Goal: Task Accomplishment & Management: Manage account settings

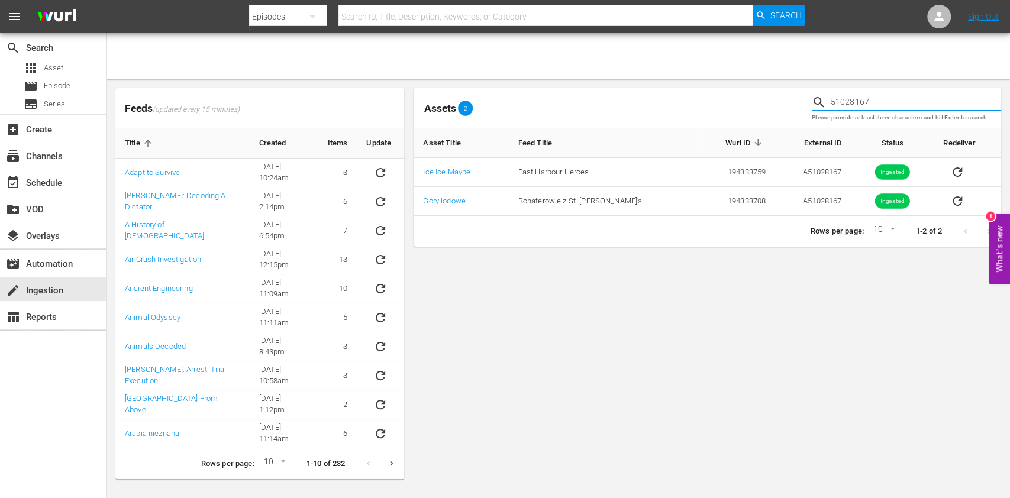
drag, startPoint x: 828, startPoint y: 102, endPoint x: 735, endPoint y: 100, distance: 92.3
click at [735, 100] on div "Assets 2 51028167 Please provide at least three characters and hit Enter to sea…" at bounding box center [707, 107] width 597 height 49
paste input "8"
type input "51028168"
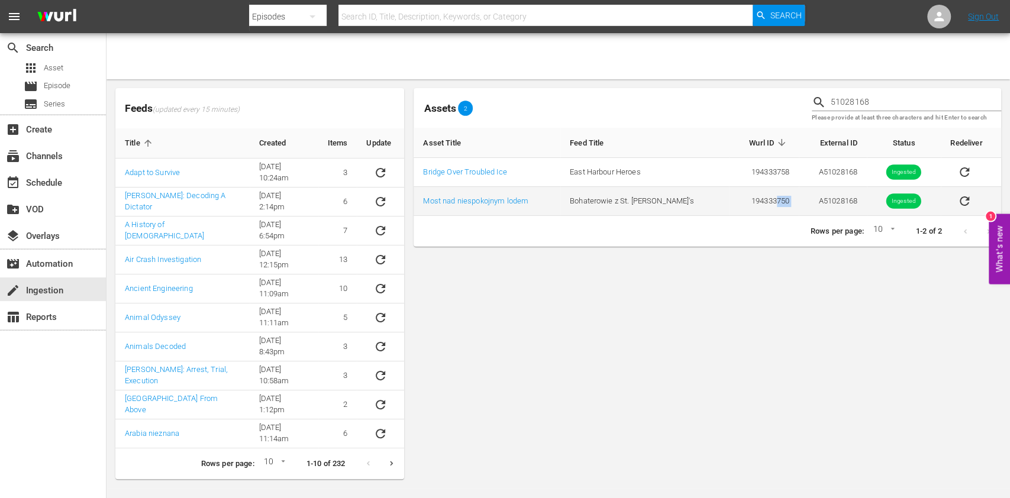
drag, startPoint x: 784, startPoint y: 200, endPoint x: 756, endPoint y: 198, distance: 27.9
click at [757, 199] on tr "Most nad niespokojnym lodem Bohaterowie z St. John's 194333750 A51028168 Ingest…" at bounding box center [708, 201] width 588 height 29
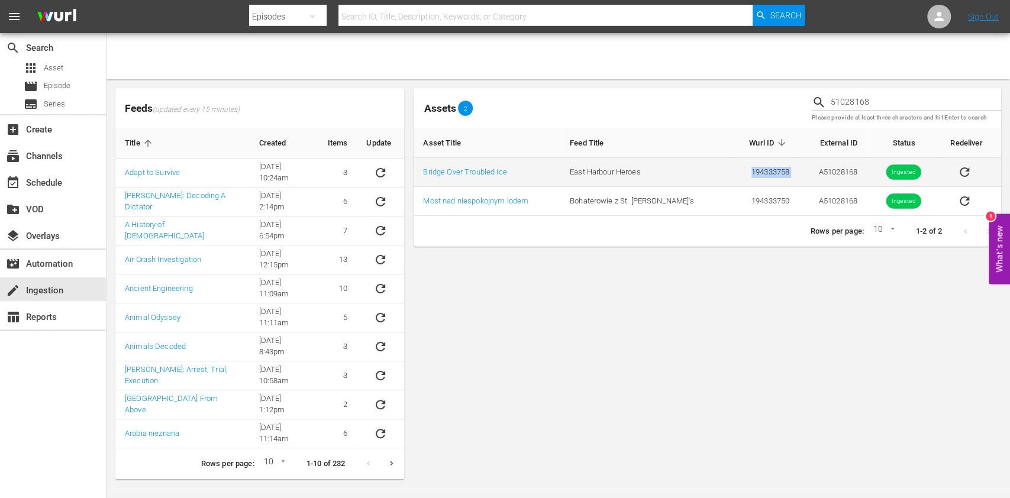
drag, startPoint x: 781, startPoint y: 169, endPoint x: 700, endPoint y: 172, distance: 81.1
click at [700, 172] on tr "Bridge Over Troubled Ice East Harbour Heroes 194333758 A51028168 Ingested" at bounding box center [708, 172] width 588 height 29
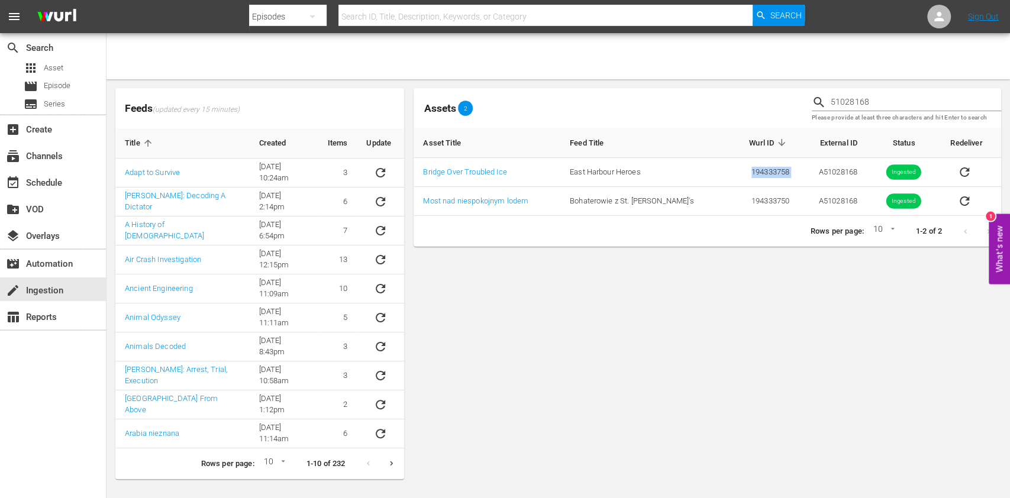
copy tr "194333758"
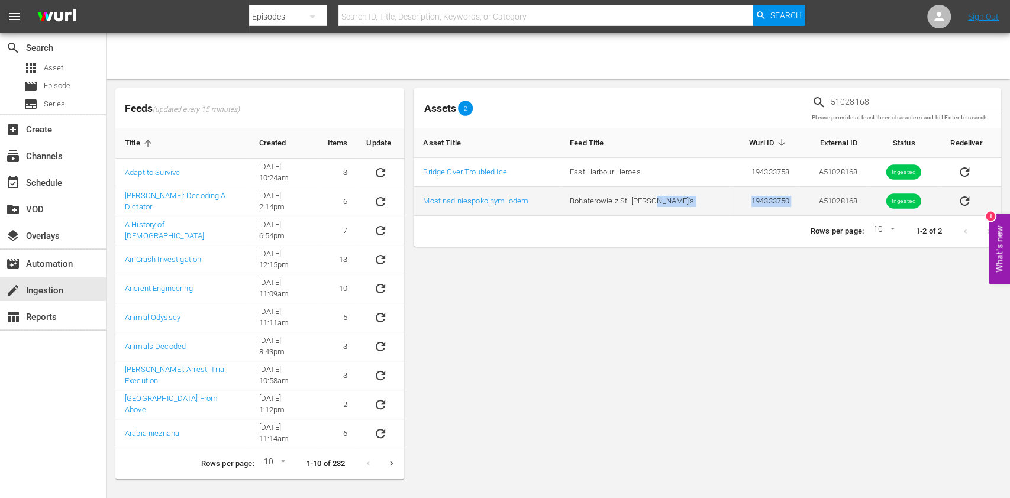
drag, startPoint x: 777, startPoint y: 195, endPoint x: 696, endPoint y: 195, distance: 81.1
click at [696, 195] on tr "Most nad niespokojnym lodem Bohaterowie z St. John's 194333750 A51028168 Ingest…" at bounding box center [708, 201] width 588 height 29
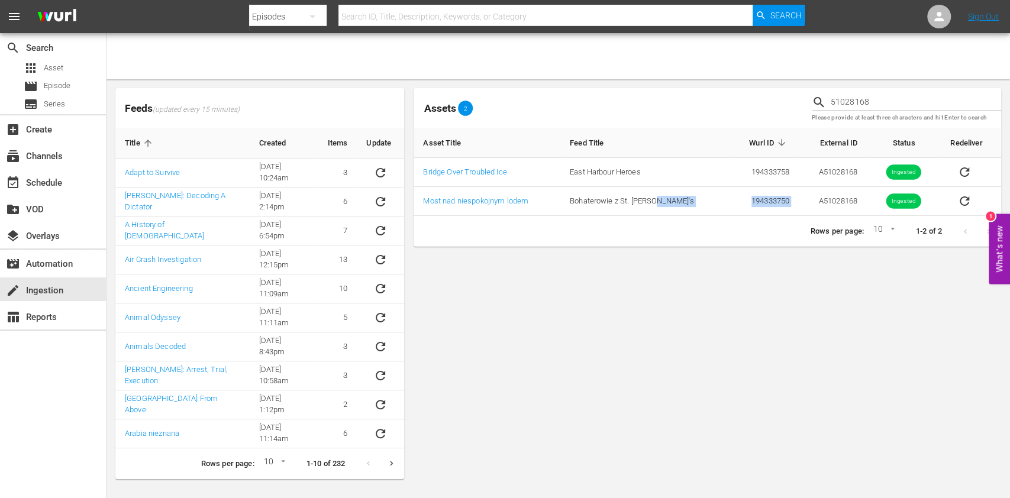
copy tr "194333750"
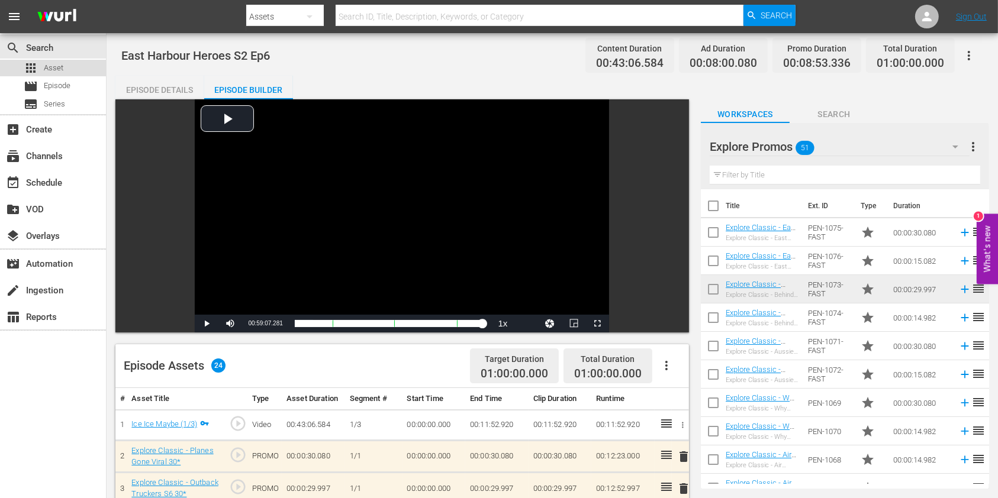
click at [89, 67] on div "apps Asset" at bounding box center [53, 68] width 106 height 17
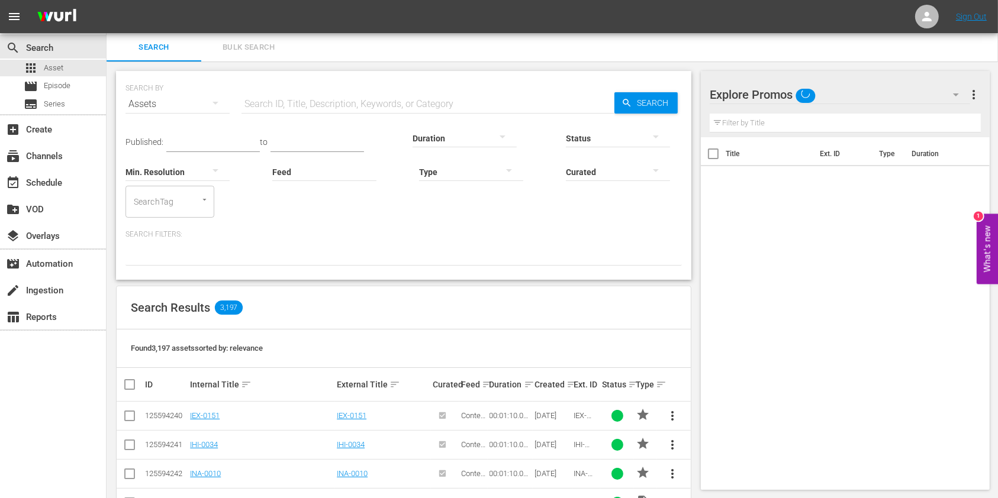
click at [328, 96] on input "text" at bounding box center [427, 104] width 373 height 28
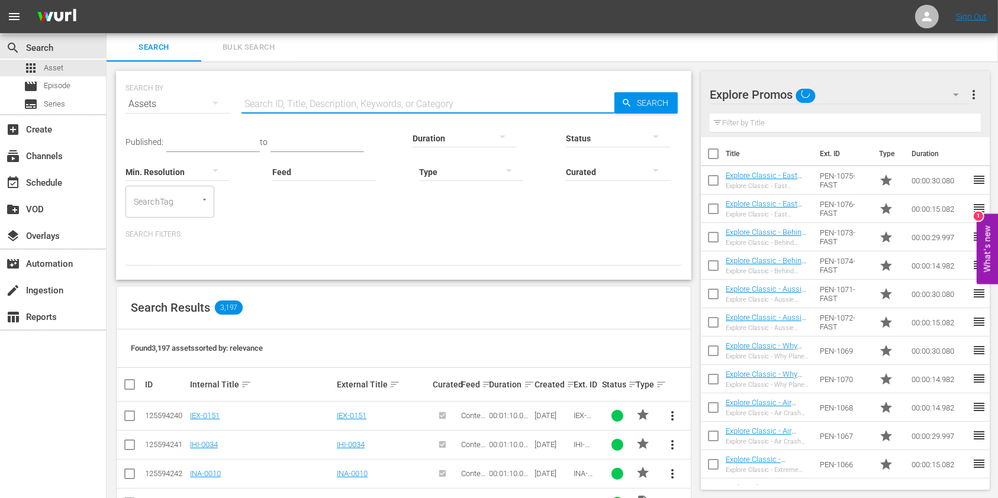
paste input "194333758"
type input "194333758"
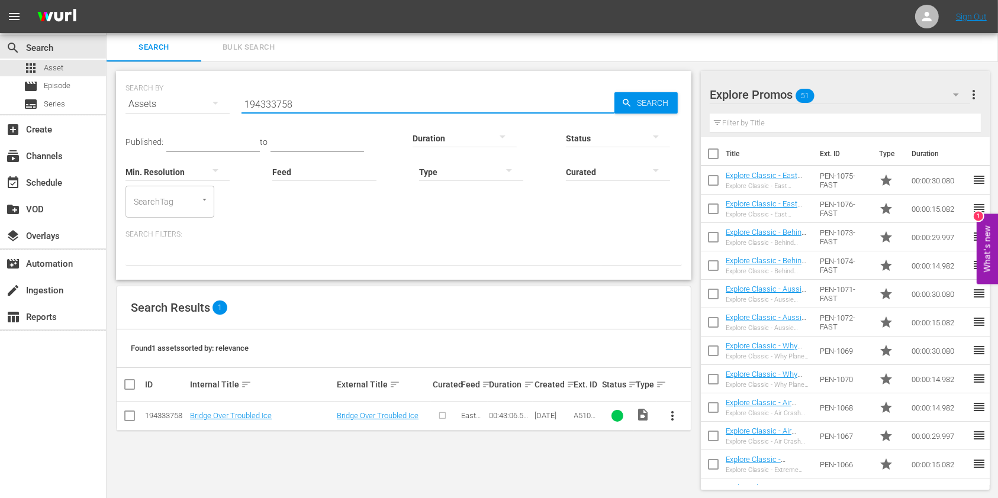
click at [680, 413] on button "more_vert" at bounding box center [673, 416] width 28 height 28
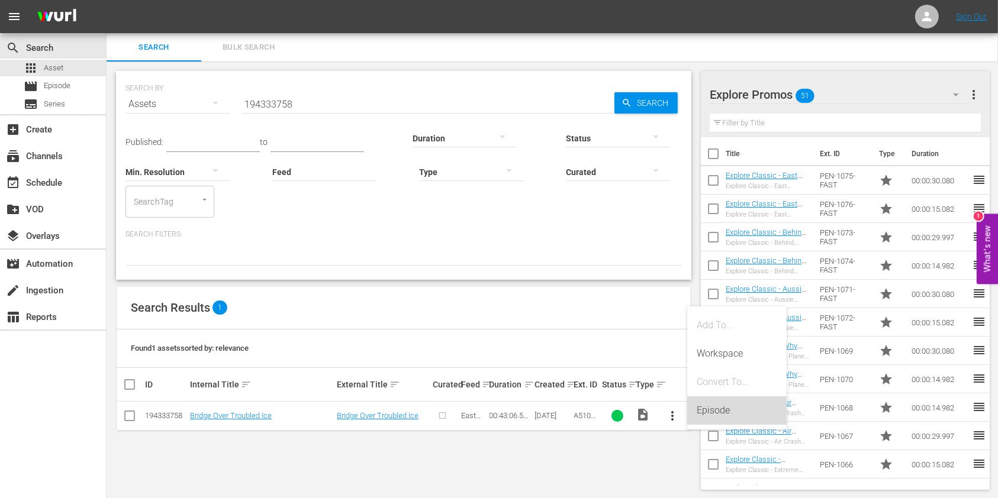
click at [711, 406] on div "Episode" at bounding box center [736, 410] width 80 height 28
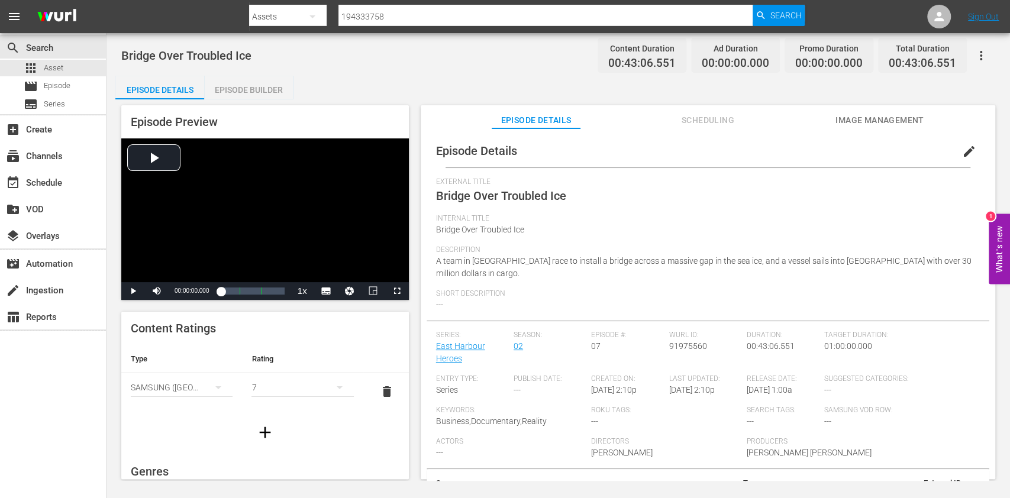
click at [962, 151] on span "edit" at bounding box center [969, 151] width 14 height 14
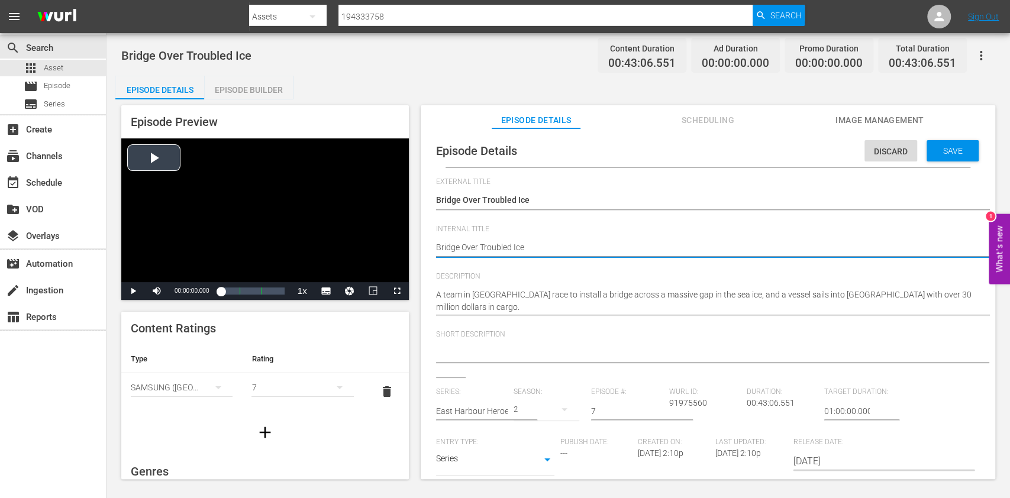
drag, startPoint x: 558, startPoint y: 253, endPoint x: 391, endPoint y: 247, distance: 167.0
paste textarea "East Harbour Heroes S2 Ep6"
type textarea "East Harbour Heroes S2 Ep6"
type textarea "East Harbour Heroes S2 Ep"
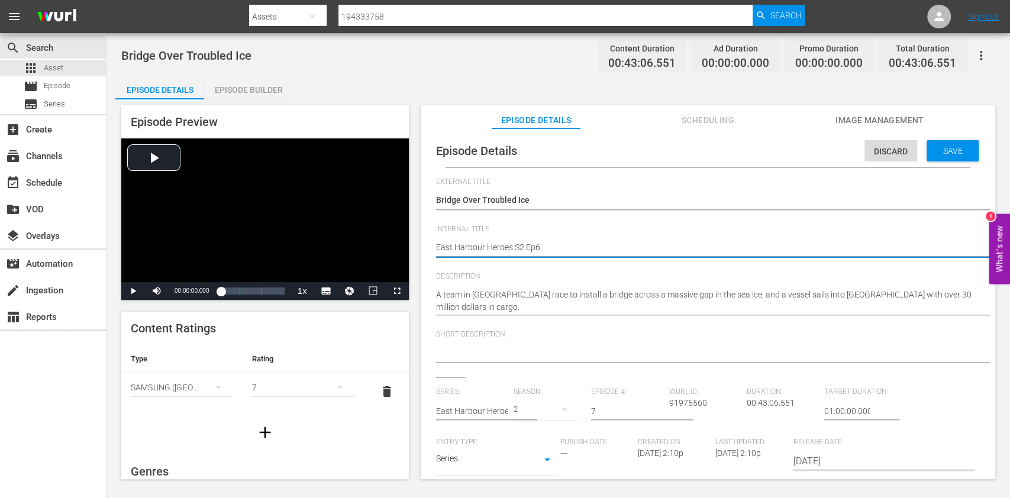
type textarea "East Harbour Heroes S2 Ep"
type textarea "East Harbour Heroes S2 Ep7"
click at [934, 144] on div "Save" at bounding box center [953, 150] width 52 height 21
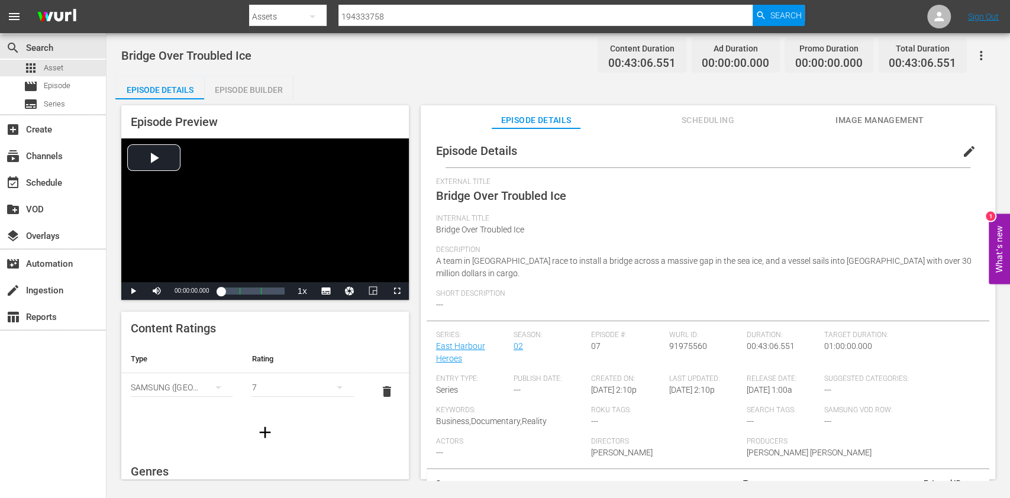
click at [256, 84] on div "Episode Builder" at bounding box center [248, 90] width 89 height 28
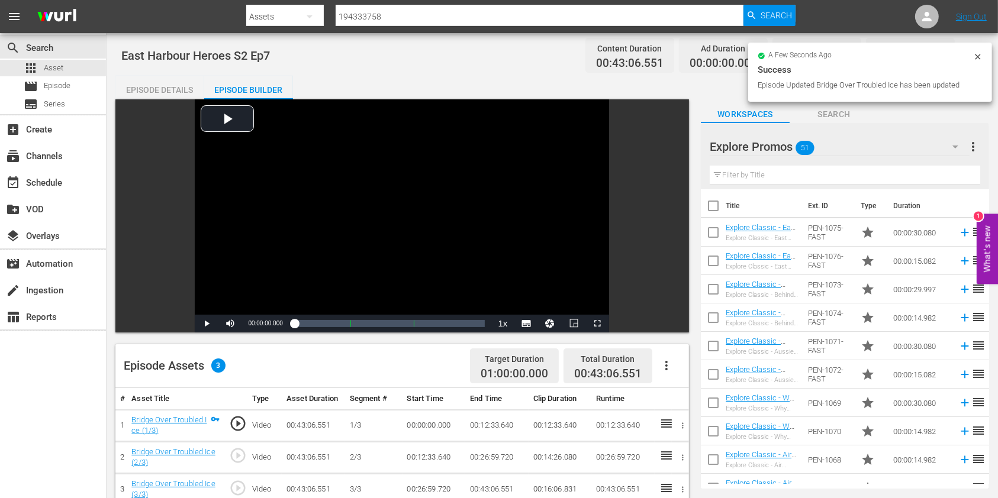
click at [807, 173] on input "text" at bounding box center [844, 175] width 270 height 19
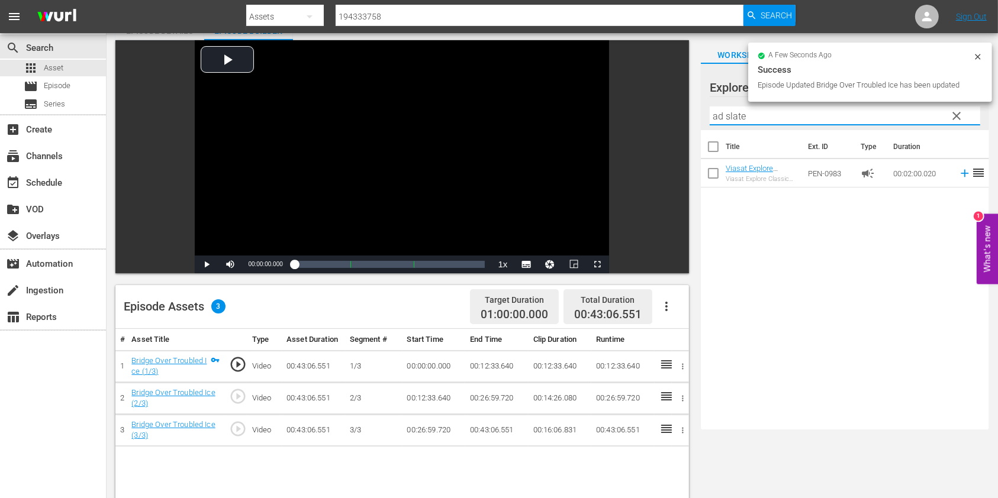
scroll to position [157, 0]
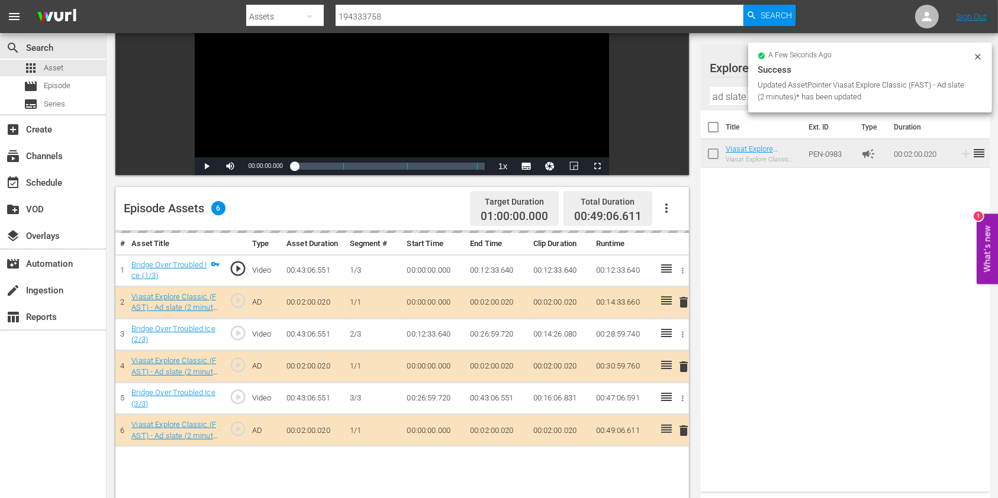
click at [719, 95] on input "ad slate" at bounding box center [845, 96] width 272 height 19
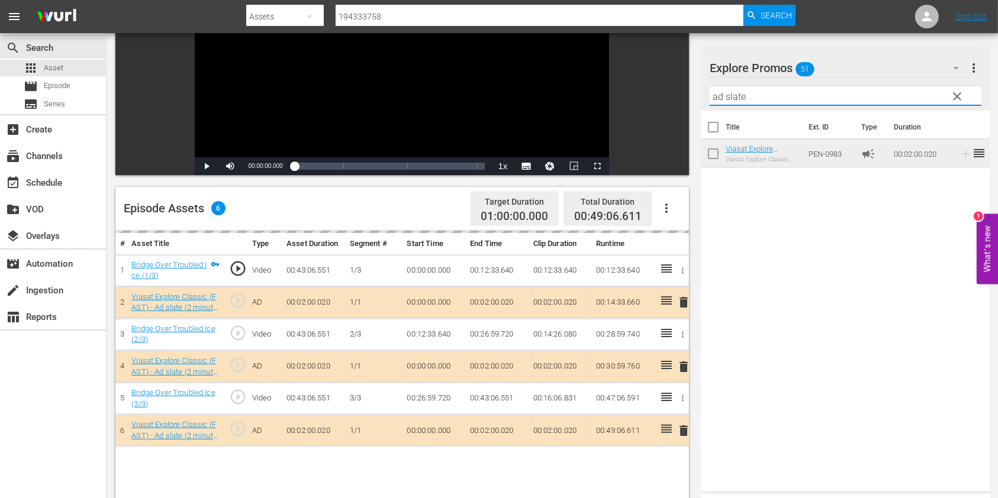
click at [719, 95] on input "ad slate" at bounding box center [845, 96] width 272 height 19
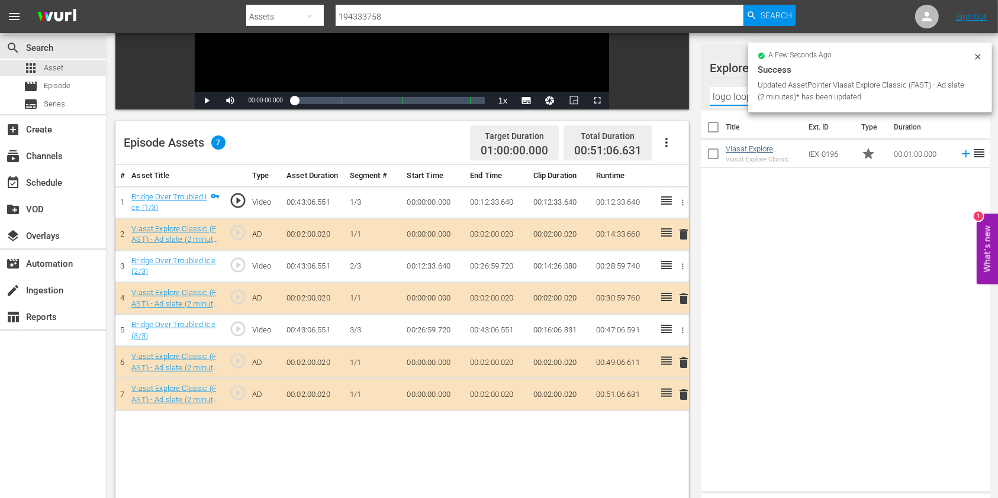
scroll to position [308, 0]
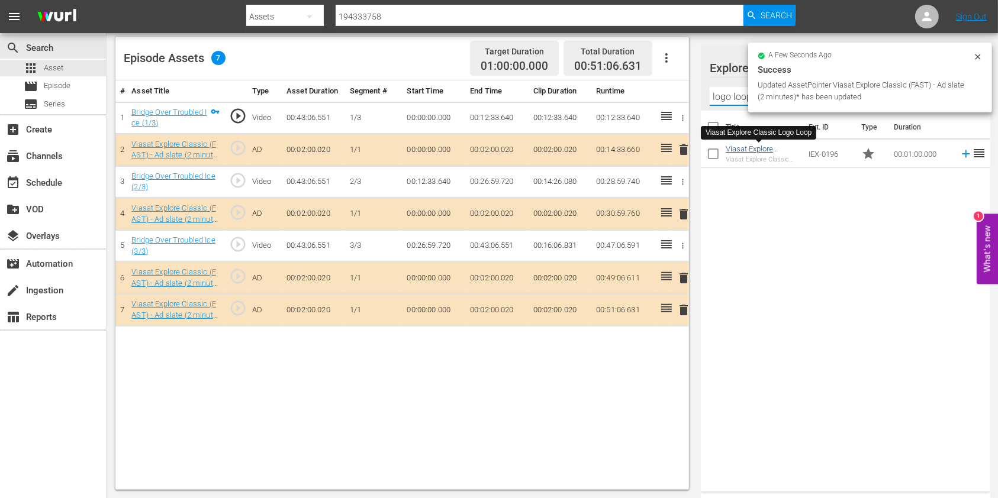
type input "logo loop"
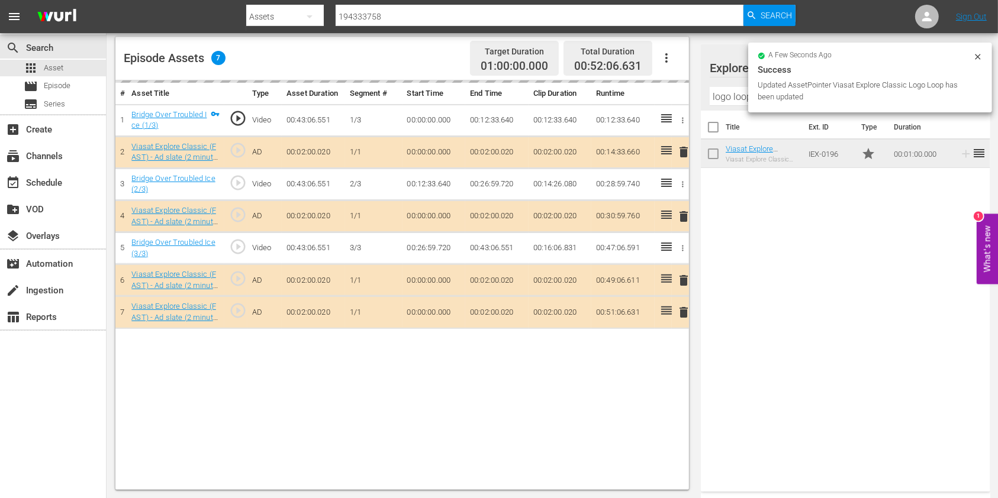
click at [975, 59] on icon at bounding box center [976, 56] width 5 height 5
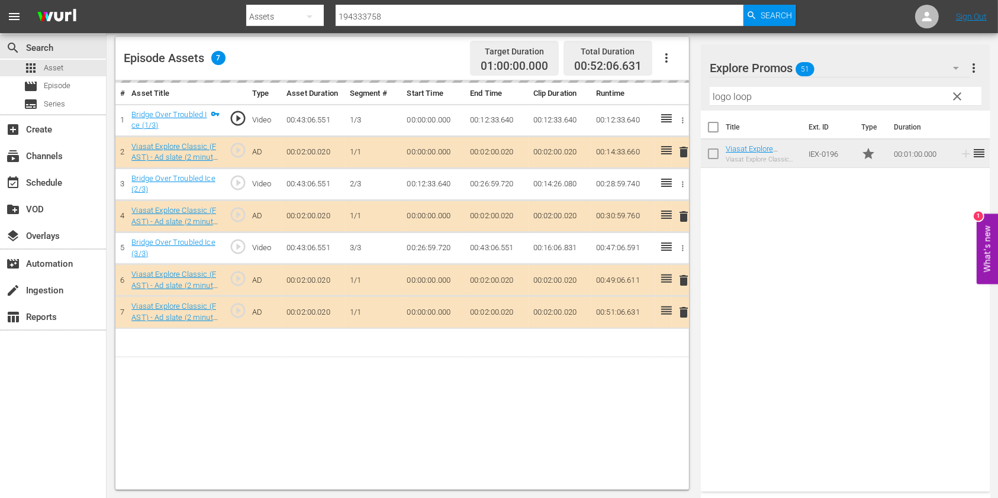
click at [951, 94] on span "clear" at bounding box center [957, 96] width 14 height 14
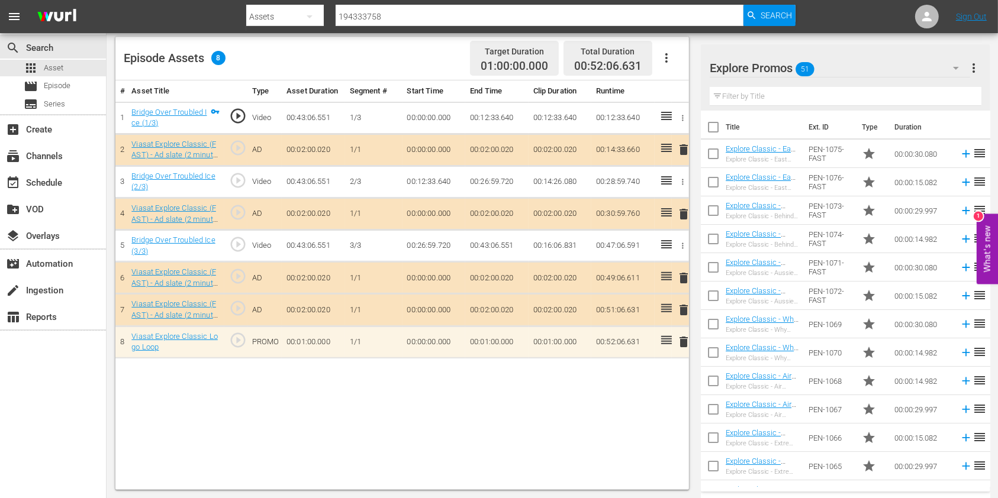
click at [759, 101] on input "text" at bounding box center [845, 96] width 272 height 19
click at [760, 88] on input "text" at bounding box center [845, 96] width 272 height 19
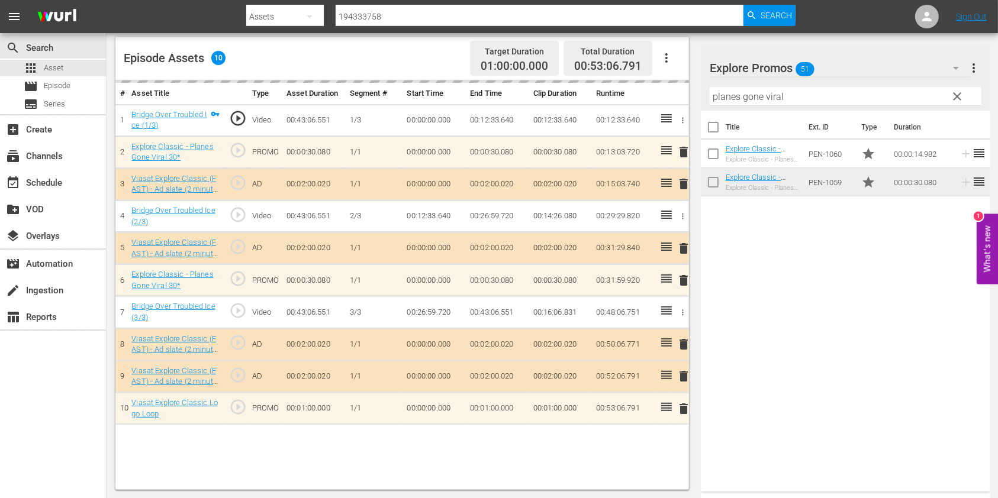
click at [722, 95] on input "planes gone viral" at bounding box center [845, 96] width 272 height 19
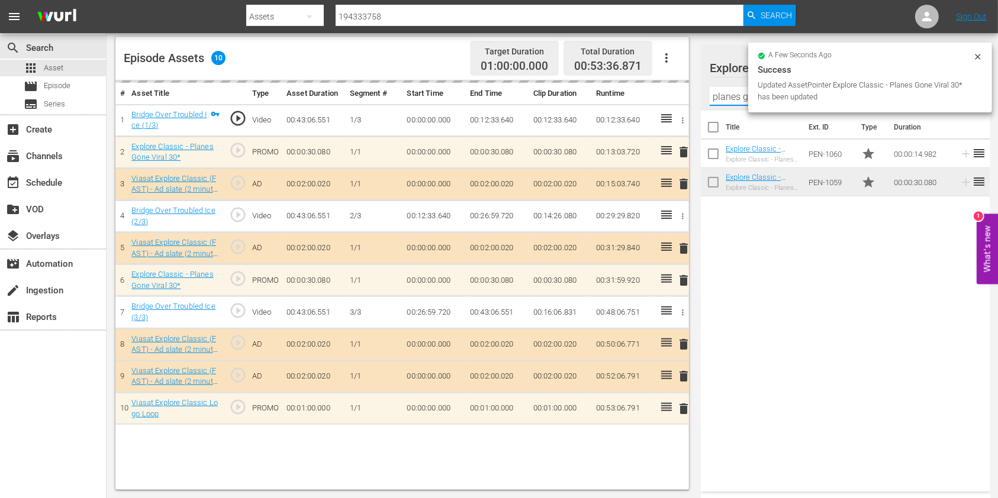
click at [722, 95] on input "planes gone viral" at bounding box center [845, 96] width 272 height 19
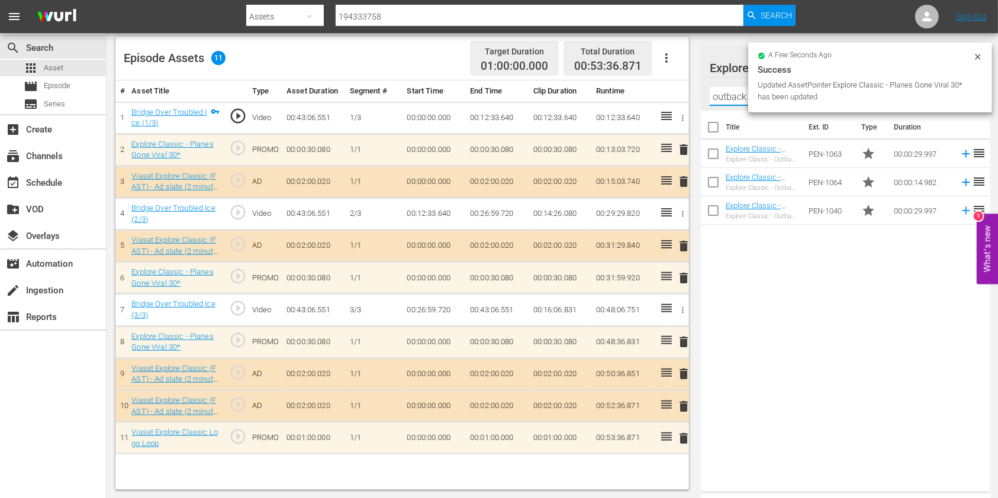
type input "outback truckers"
click at [835, 287] on div "Title Ext. ID Type Duration Explore Classic - Outback Truckers S6 30* Explore C…" at bounding box center [845, 299] width 289 height 376
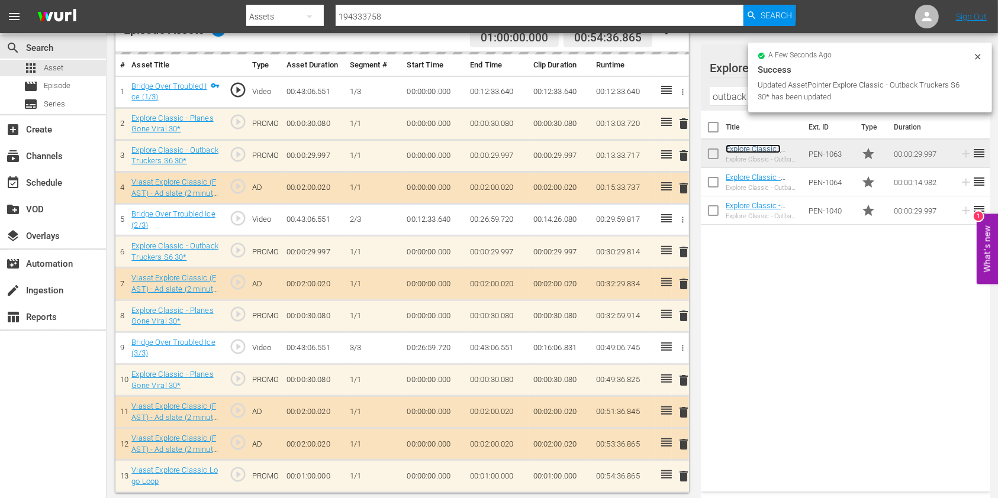
scroll to position [338, 0]
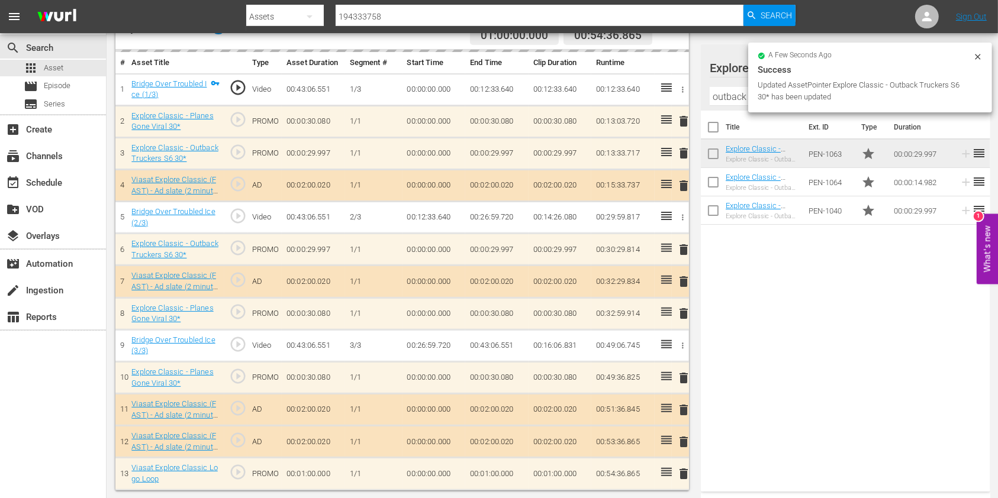
click at [734, 98] on input "outback truckers" at bounding box center [845, 96] width 272 height 19
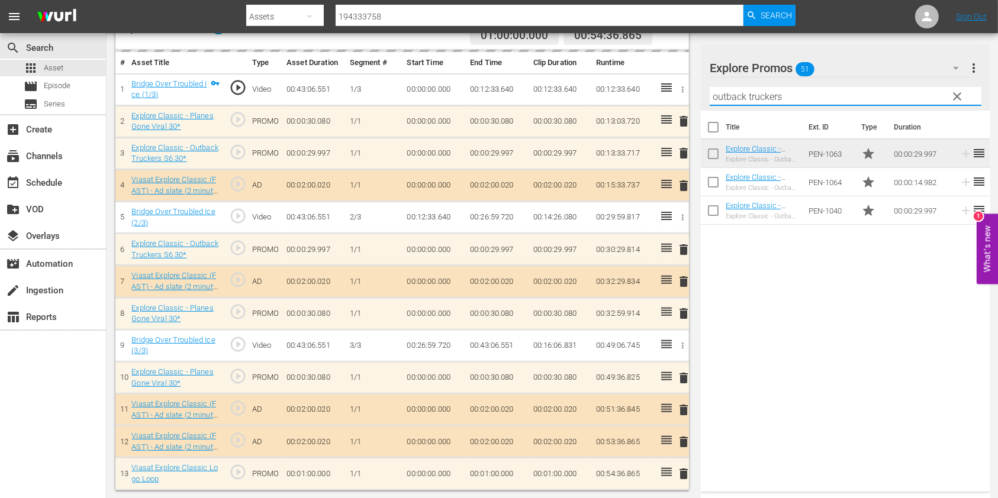
click at [734, 98] on input "outback truckers" at bounding box center [845, 96] width 272 height 19
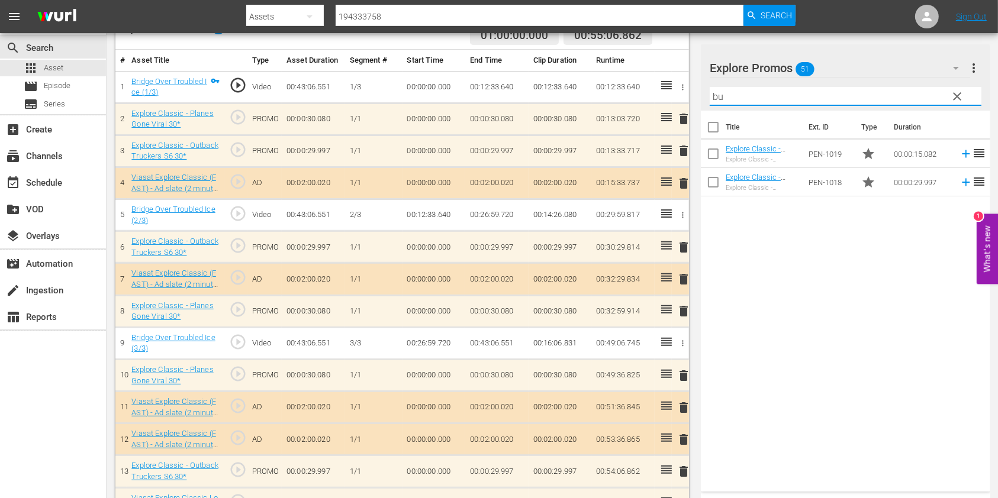
type input "b"
type input "mud mountain"
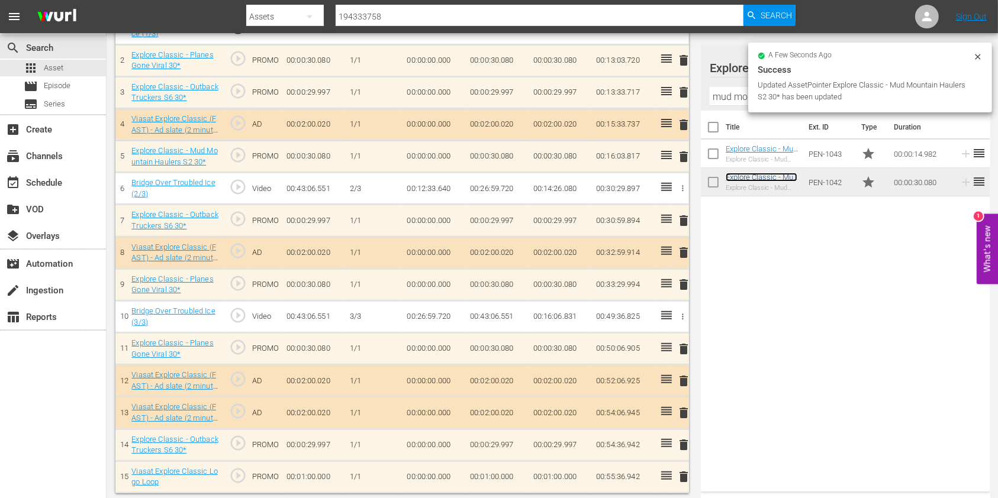
scroll to position [402, 0]
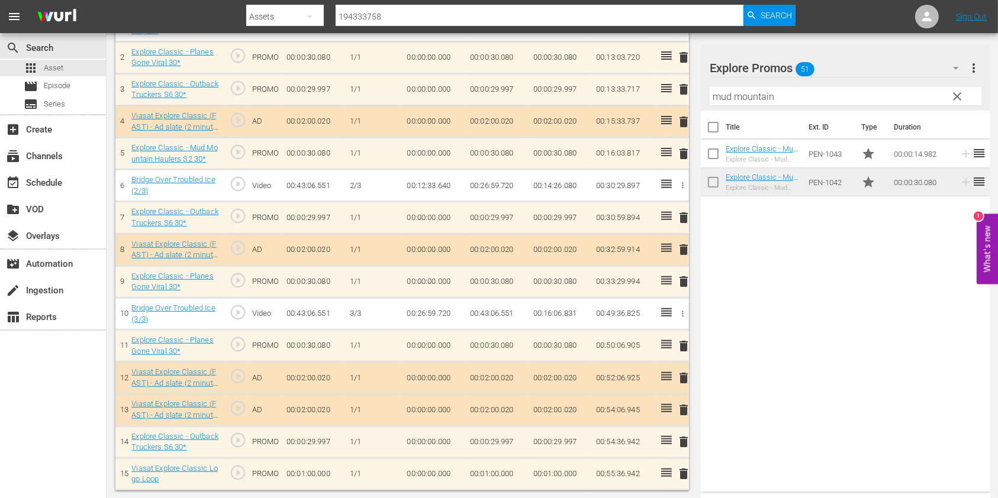
click at [728, 95] on input "mud mountain" at bounding box center [845, 96] width 272 height 19
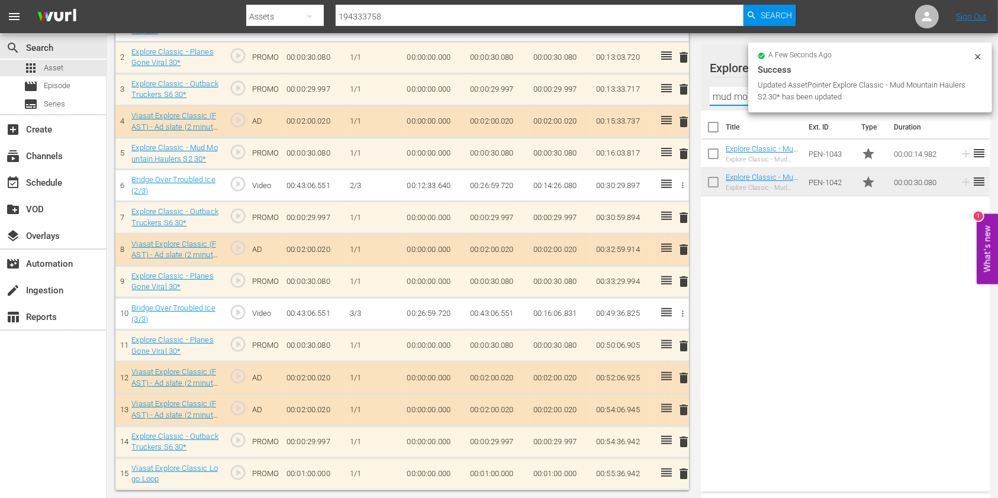
click at [728, 95] on input "mud mountain" at bounding box center [845, 96] width 272 height 19
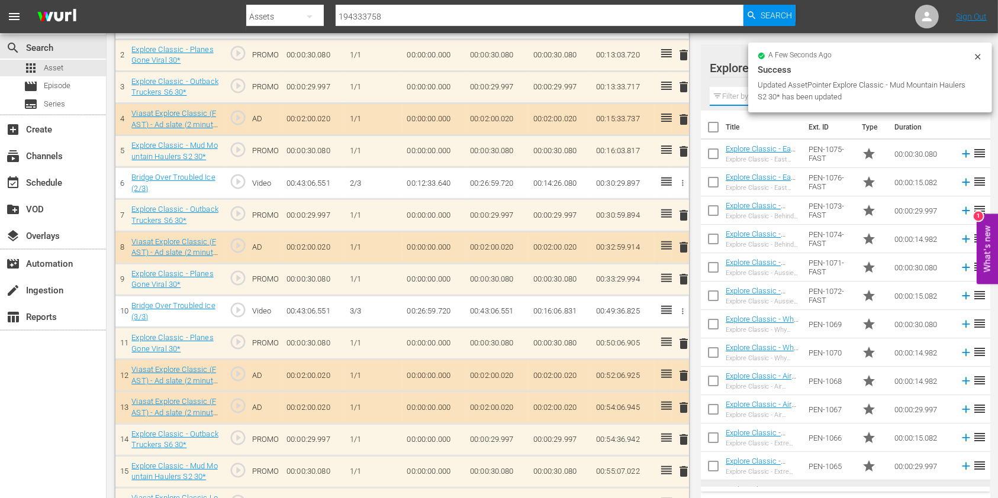
scroll to position [399, 0]
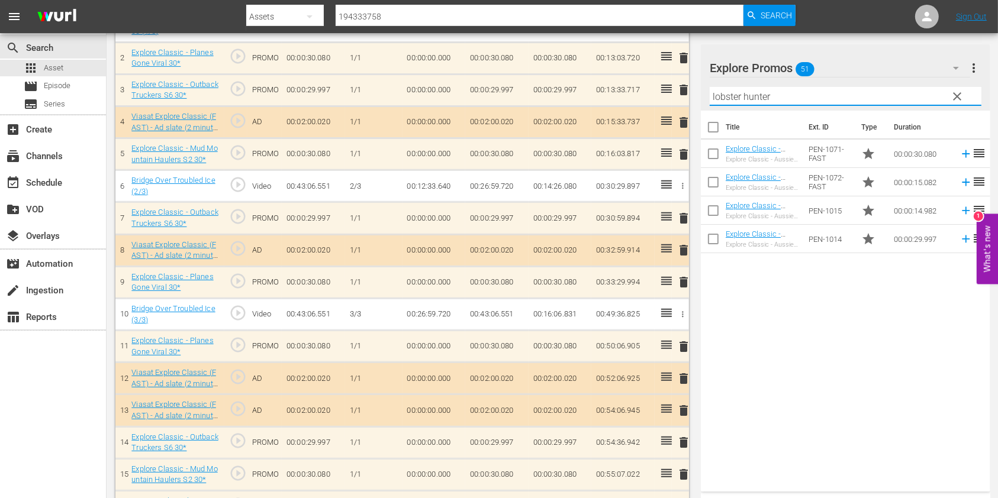
click at [814, 353] on div "Title Ext. ID Type Duration Explore Classic - Aussie Lobster Hunters S5 30* Exp…" at bounding box center [845, 299] width 289 height 376
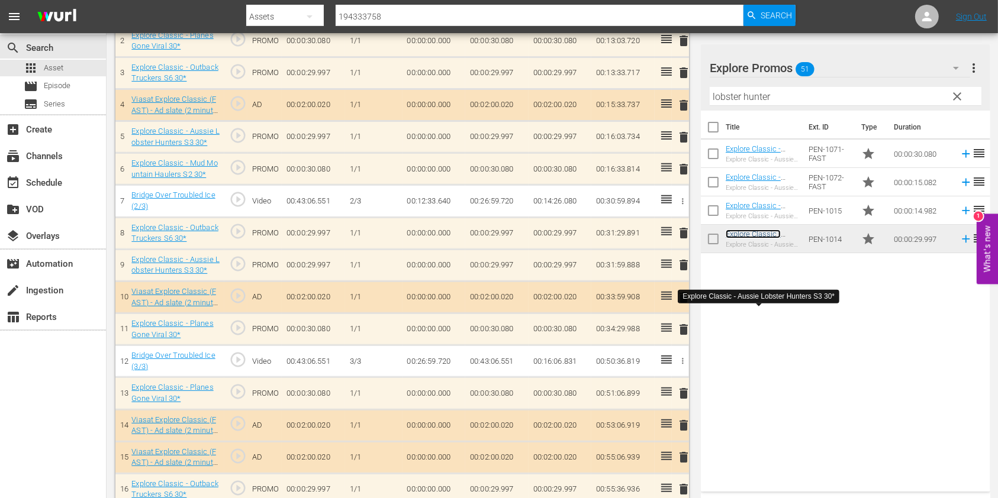
scroll to position [496, 0]
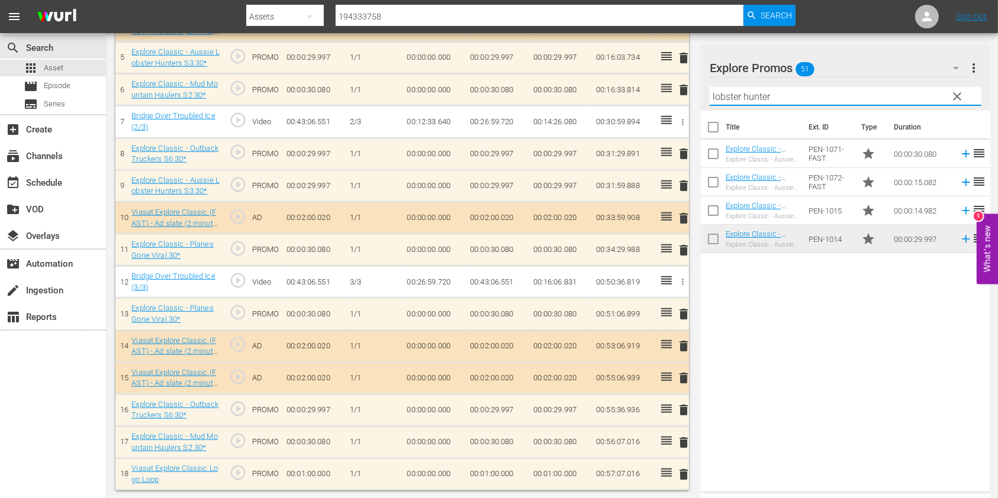
drag, startPoint x: 775, startPoint y: 89, endPoint x: 683, endPoint y: 95, distance: 92.5
click at [683, 95] on div "Video Player is loading. Play Video Play Mute Current Time 00:00:00.000 / Durat…" at bounding box center [551, 47] width 873 height 887
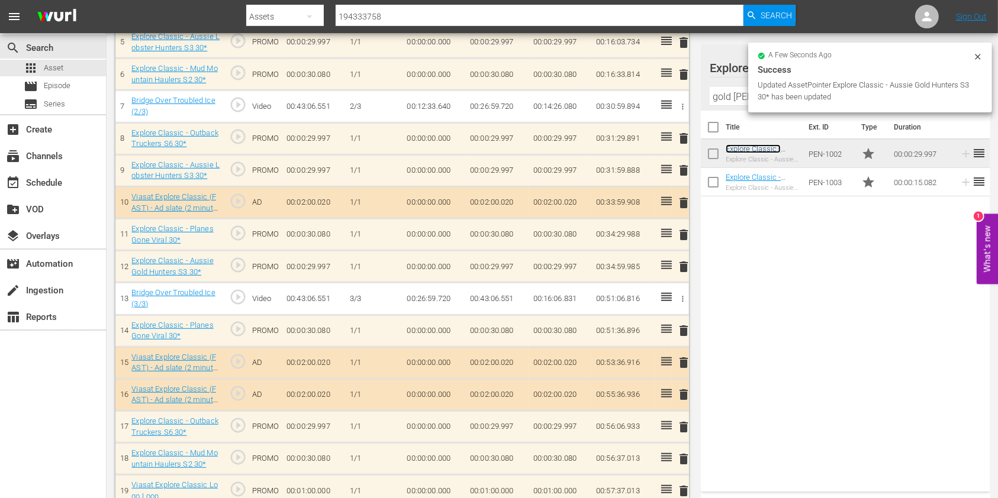
scroll to position [516, 0]
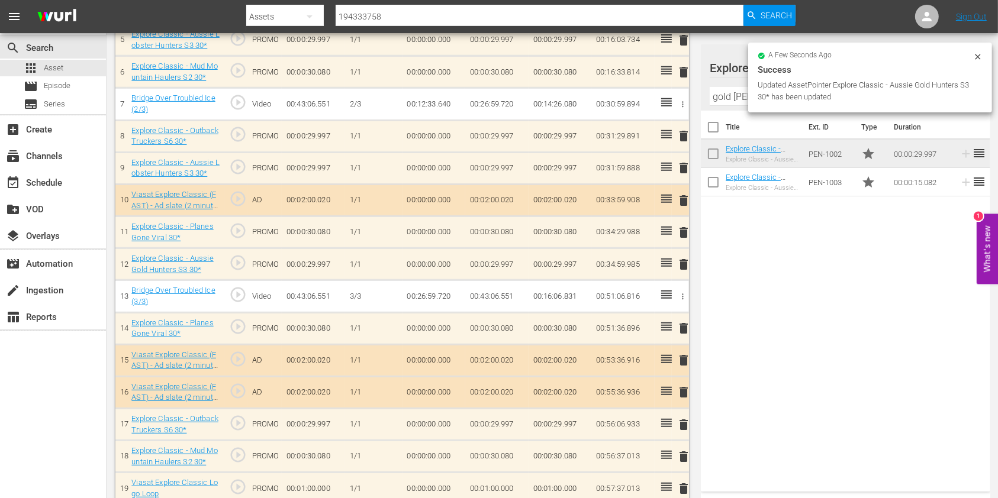
click at [726, 92] on input "gold [PERSON_NAME]" at bounding box center [845, 96] width 272 height 19
click at [726, 92] on input "gold hunt" at bounding box center [845, 96] width 272 height 19
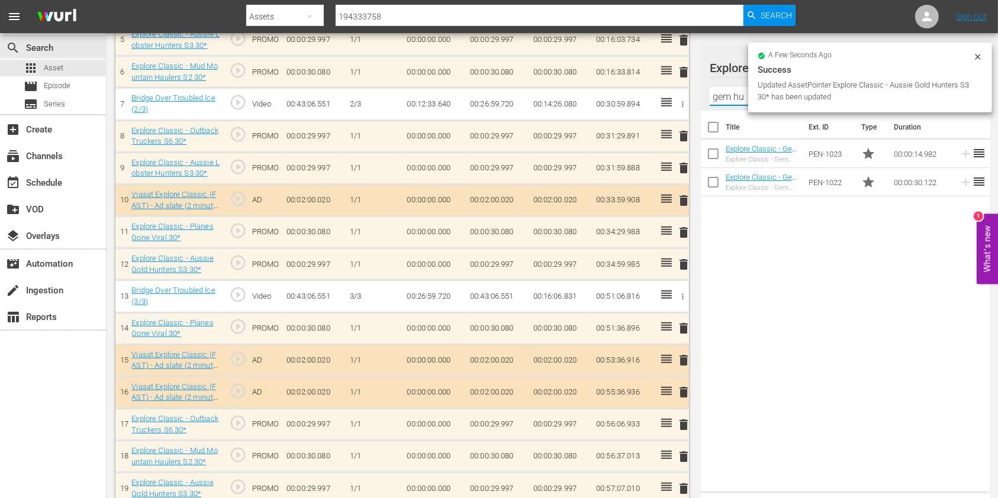
scroll to position [514, 0]
type input "gem hunters"
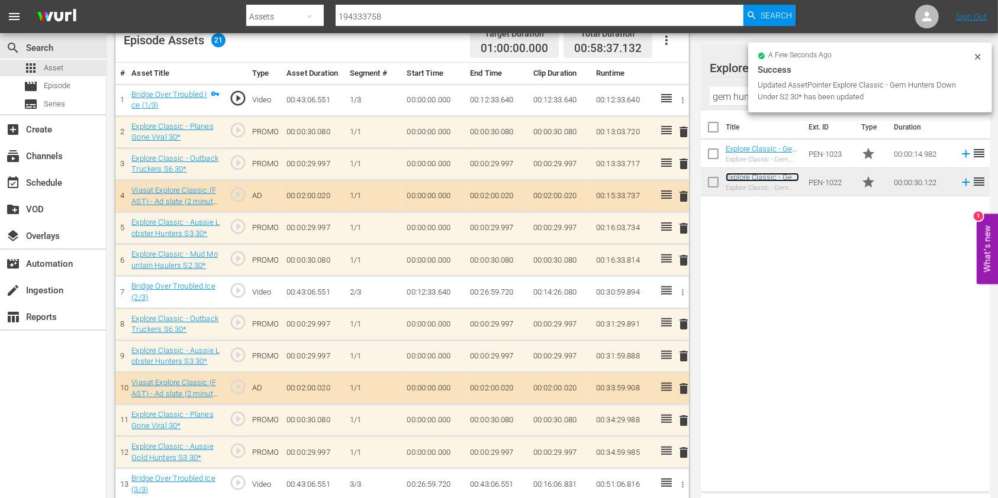
scroll to position [592, 0]
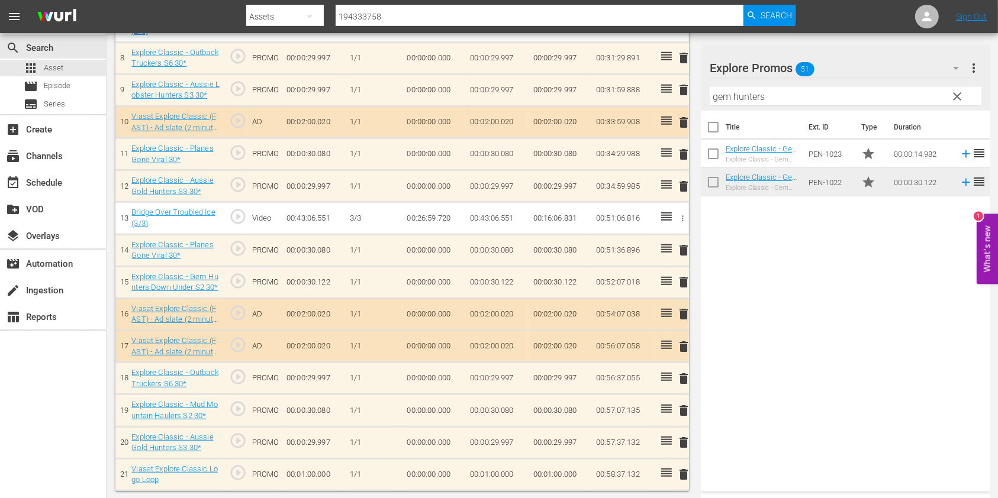
click at [735, 89] on input "gem hunters" at bounding box center [845, 96] width 272 height 19
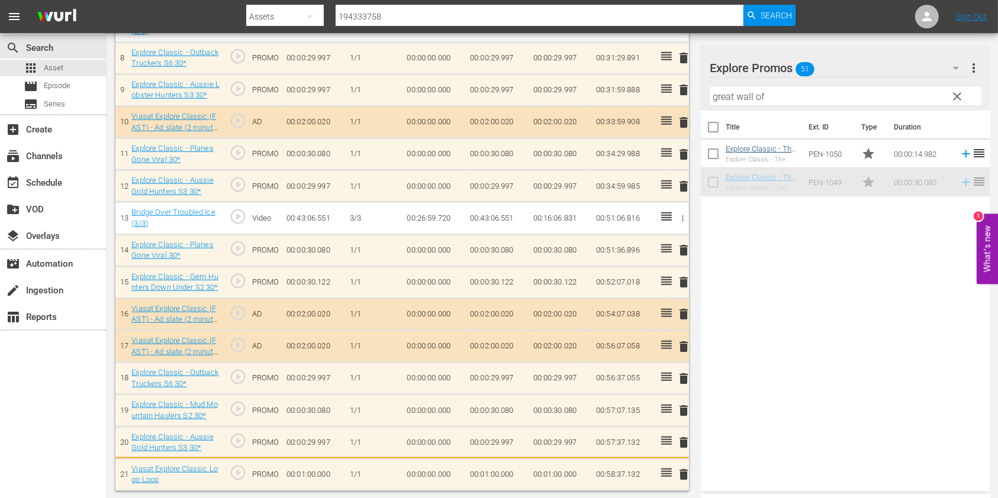
scroll to position [594, 0]
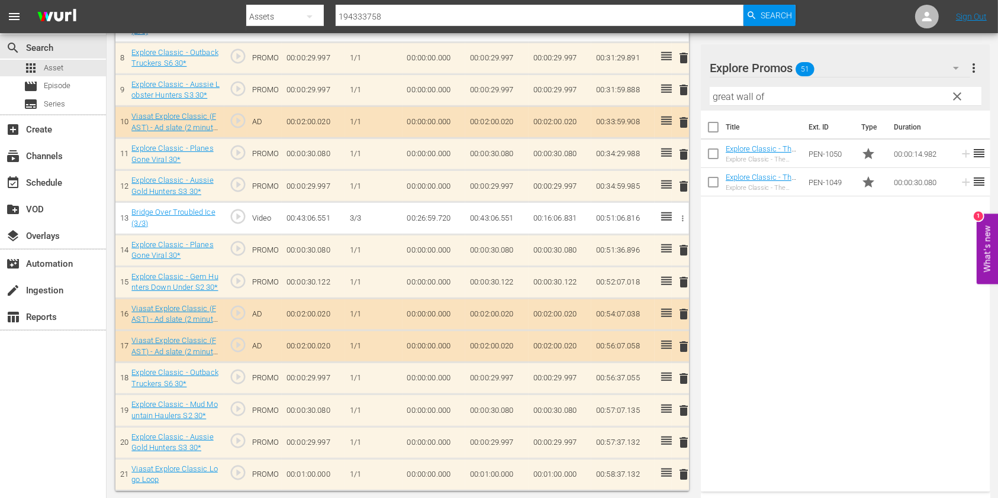
click at [740, 102] on input "great wall of" at bounding box center [845, 96] width 272 height 19
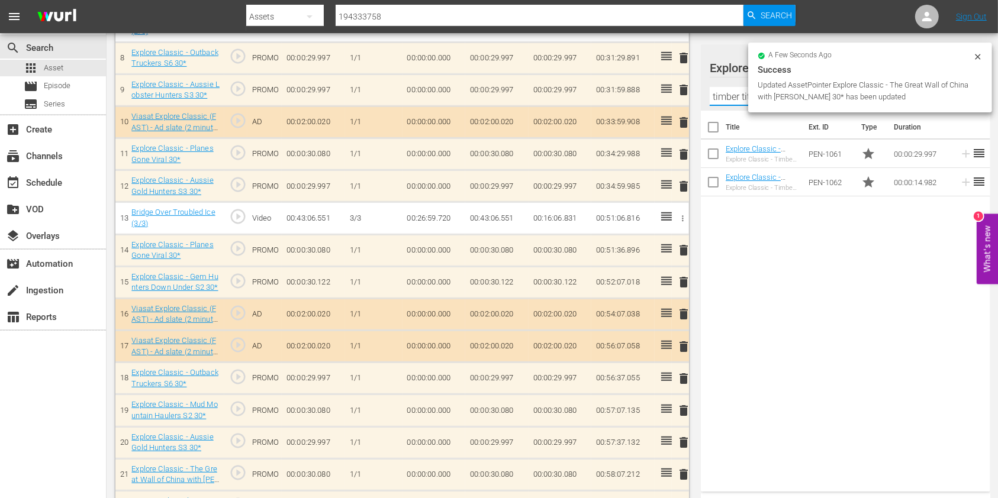
scroll to position [592, 0]
type input "timber titans"
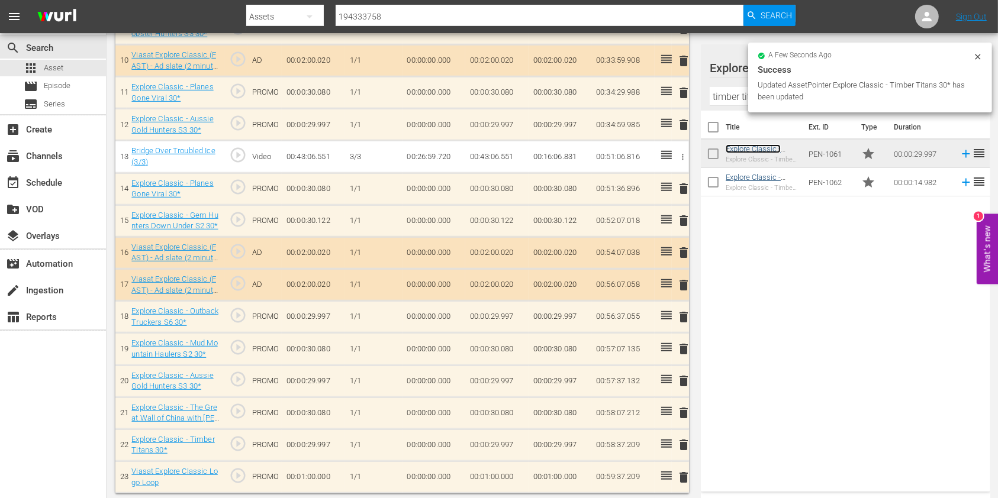
scroll to position [656, 0]
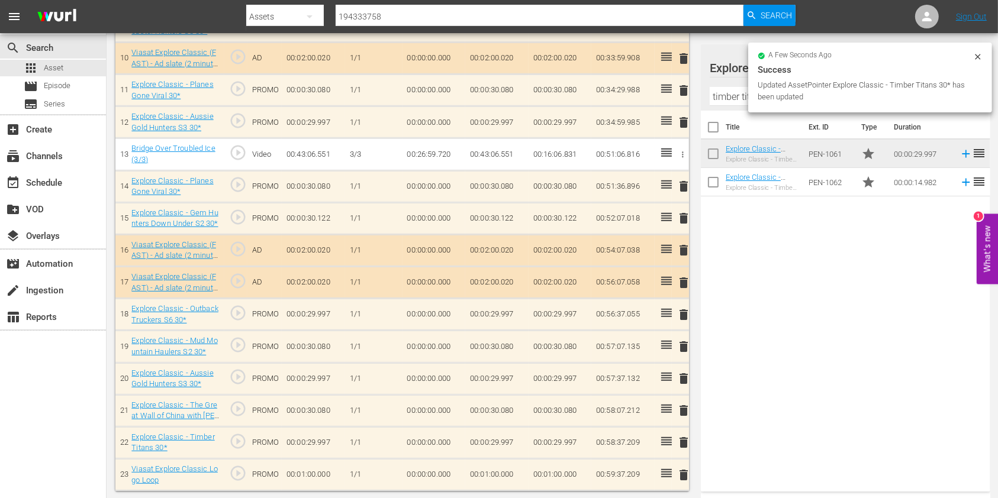
click at [977, 54] on icon at bounding box center [977, 56] width 9 height 9
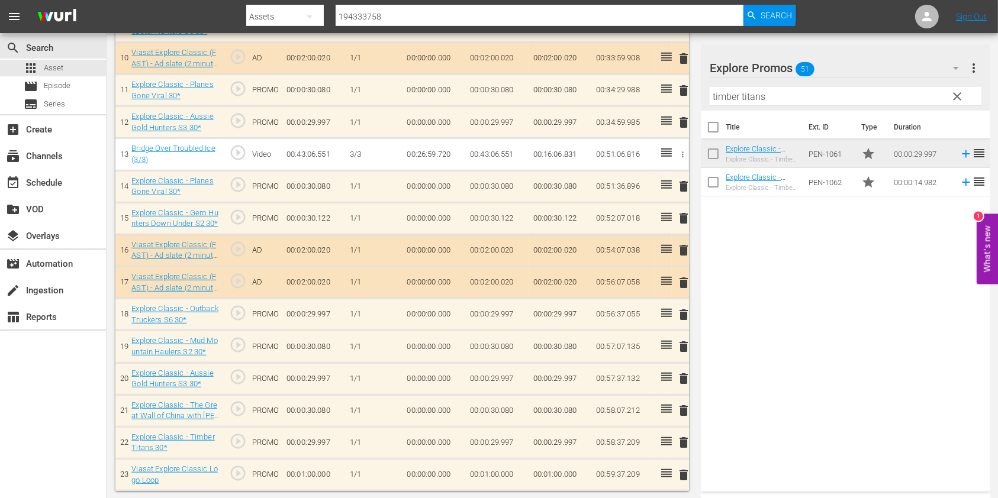
click at [957, 88] on button "clear" at bounding box center [956, 95] width 19 height 19
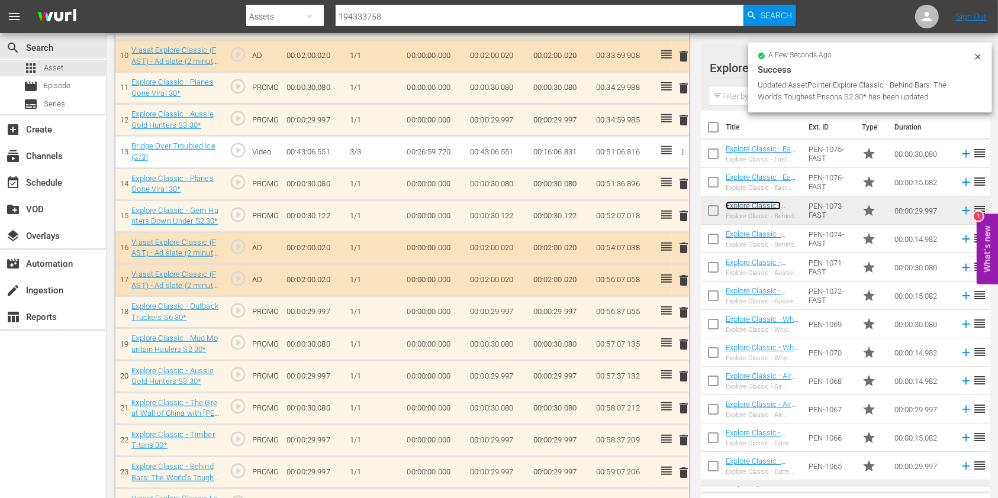
scroll to position [688, 0]
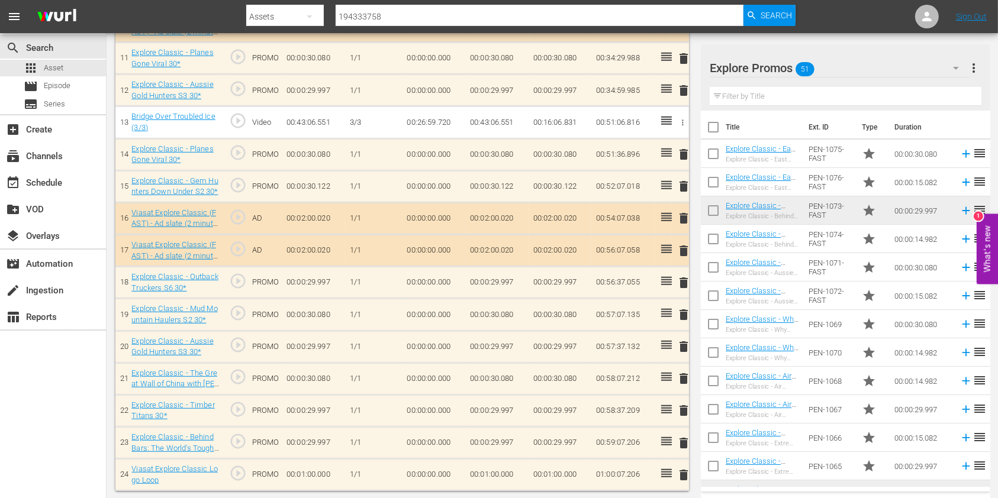
click at [478, 473] on td "00:01:00.000" at bounding box center [496, 475] width 63 height 32
click at [487, 473] on input "00:01:00.000" at bounding box center [493, 478] width 46 height 28
type input "00:00:52.794"
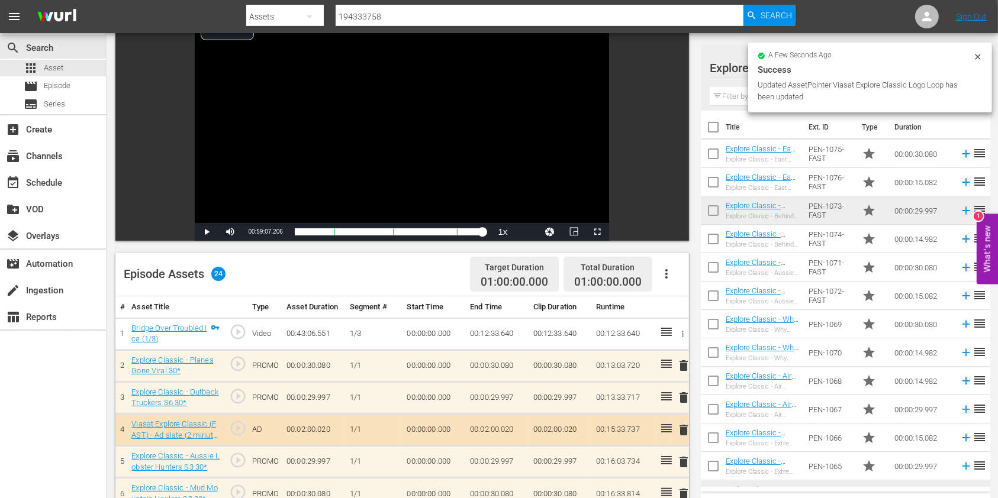
scroll to position [0, 0]
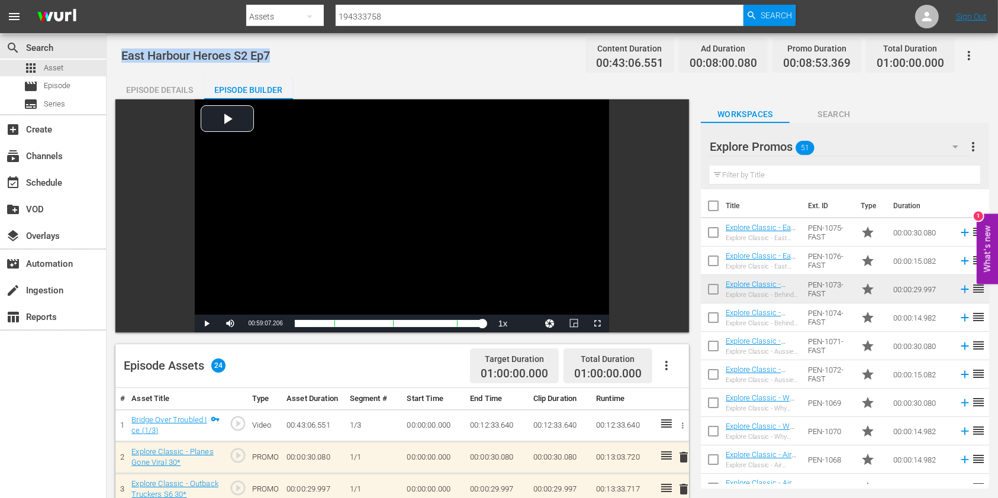
drag, startPoint x: 304, startPoint y: 63, endPoint x: 115, endPoint y: 49, distance: 188.6
copy span "East Harbour Heroes S2 Ep7"
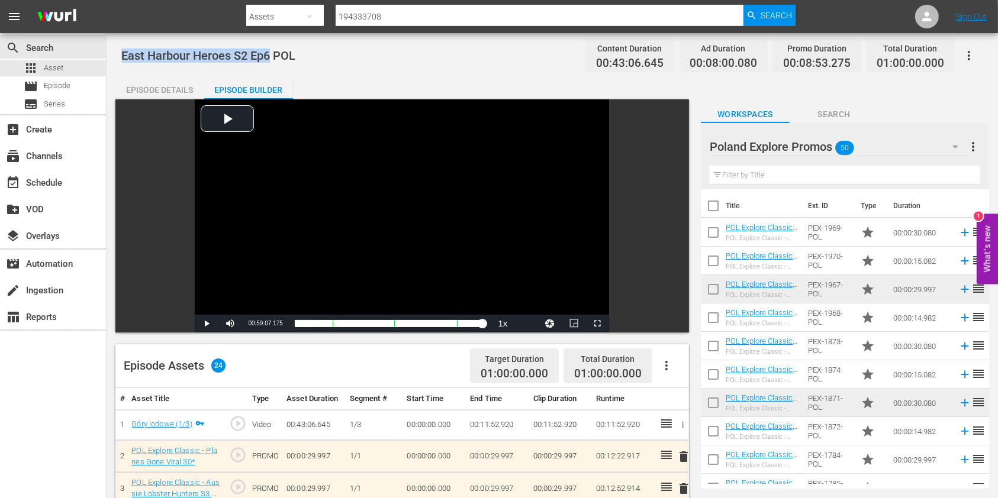
drag, startPoint x: 122, startPoint y: 50, endPoint x: 271, endPoint y: 54, distance: 149.2
copy span "East Harbour Heroes S2 Ep6"
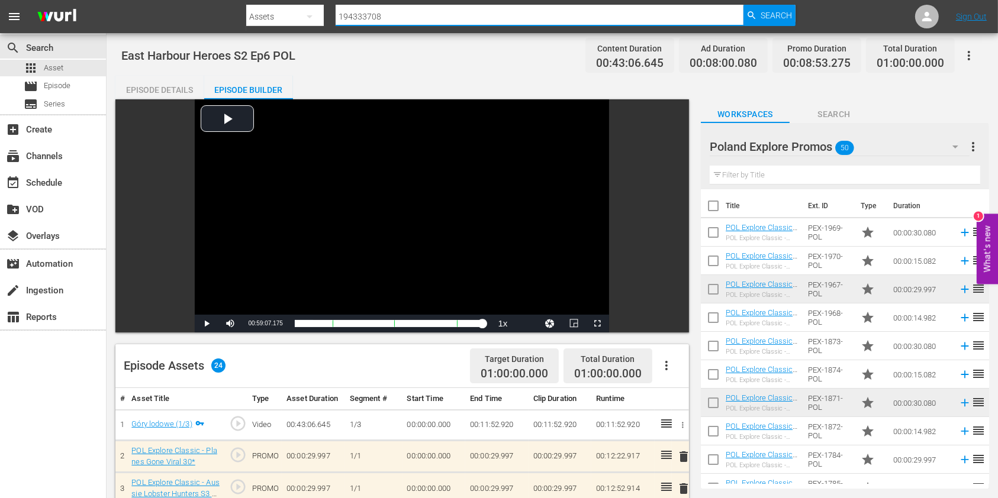
drag, startPoint x: 405, startPoint y: 24, endPoint x: 310, endPoint y: 22, distance: 94.7
click at [310, 22] on div "Search By Assets Search ID, Title, Description, Keywords, or Category 194333708…" at bounding box center [520, 16] width 548 height 28
paste input "194333750"
type input "194333750"
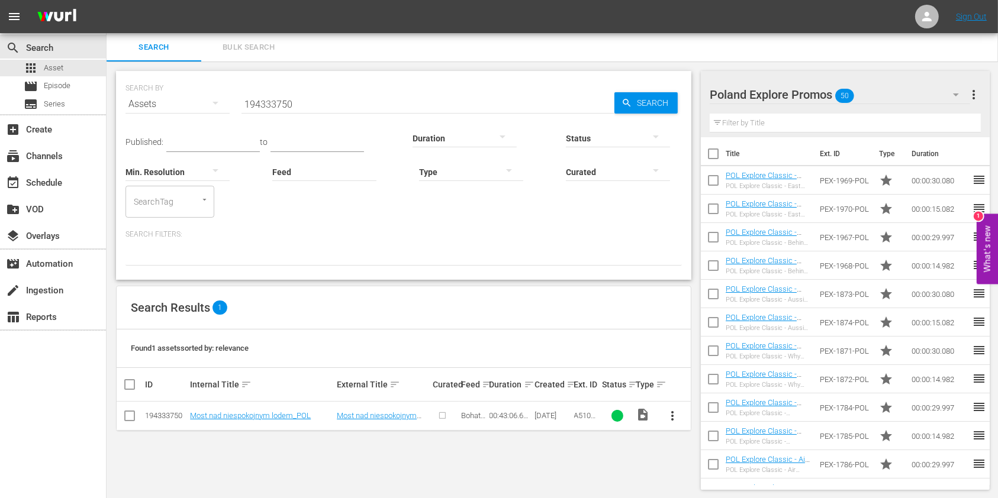
click at [667, 415] on span "more_vert" at bounding box center [673, 416] width 14 height 14
click at [710, 401] on div "Episode" at bounding box center [736, 410] width 80 height 28
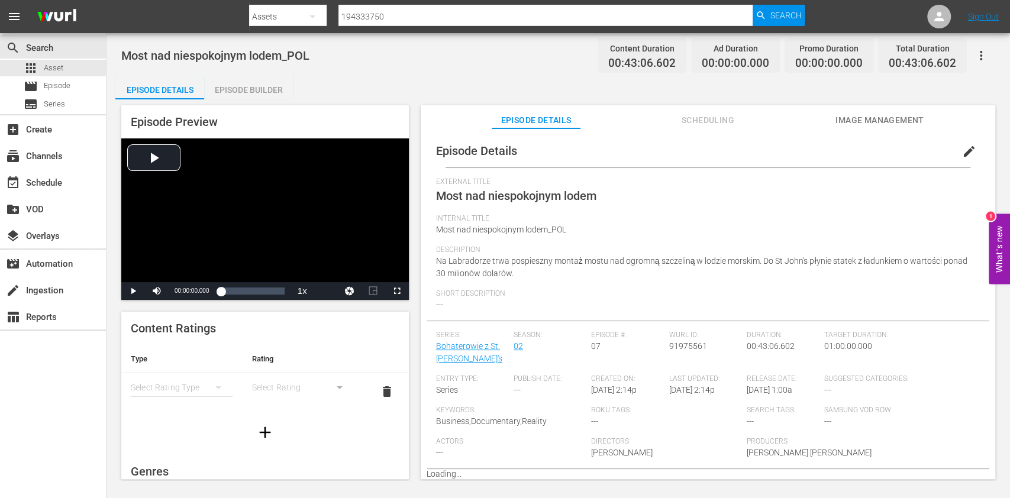
click at [962, 151] on span "edit" at bounding box center [969, 151] width 14 height 14
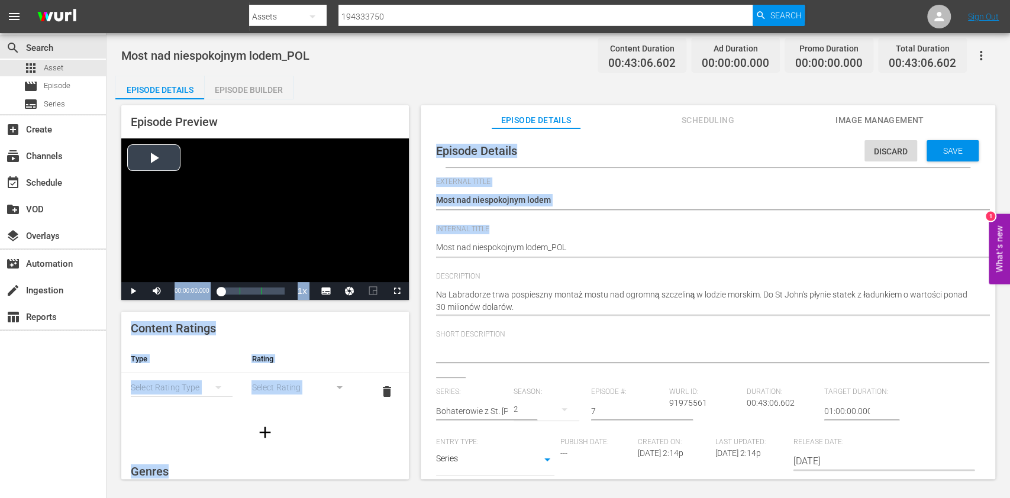
drag, startPoint x: 582, startPoint y: 239, endPoint x: 346, endPoint y: 243, distance: 236.7
click at [271, 211] on div "Episode Preview Video Player is loading. Play Video Play Mute Current Time 00:0…" at bounding box center [558, 293] width 886 height 389
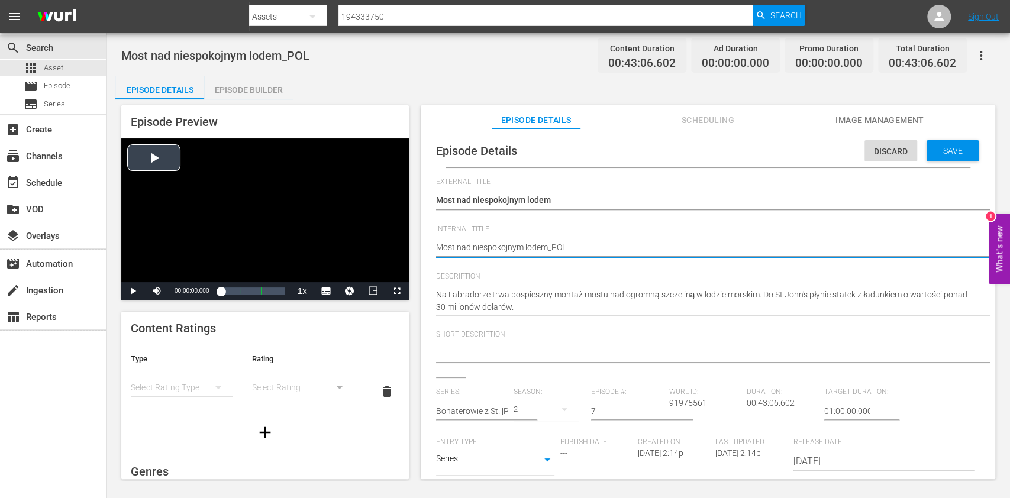
drag, startPoint x: 615, startPoint y: 250, endPoint x: 315, endPoint y: 219, distance: 302.1
click at [315, 219] on div "Episode Preview Video Player is loading. Play Video Play Mute Current Time 00:0…" at bounding box center [558, 293] width 886 height 389
paste textarea "East Harbour Heroes S2 Ep7"
type textarea "East Harbour Heroes S2 Ep7"
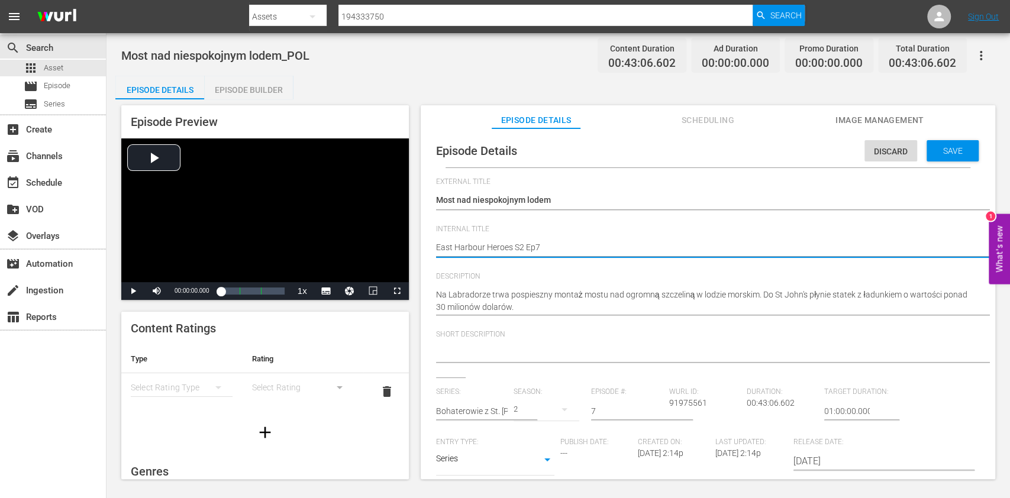
type textarea "East Harbour Heroes S2 Ep7"
type textarea "East Harbour Heroes S2 Ep7 P"
type textarea "East Harbour Heroes S2 Ep7 PO"
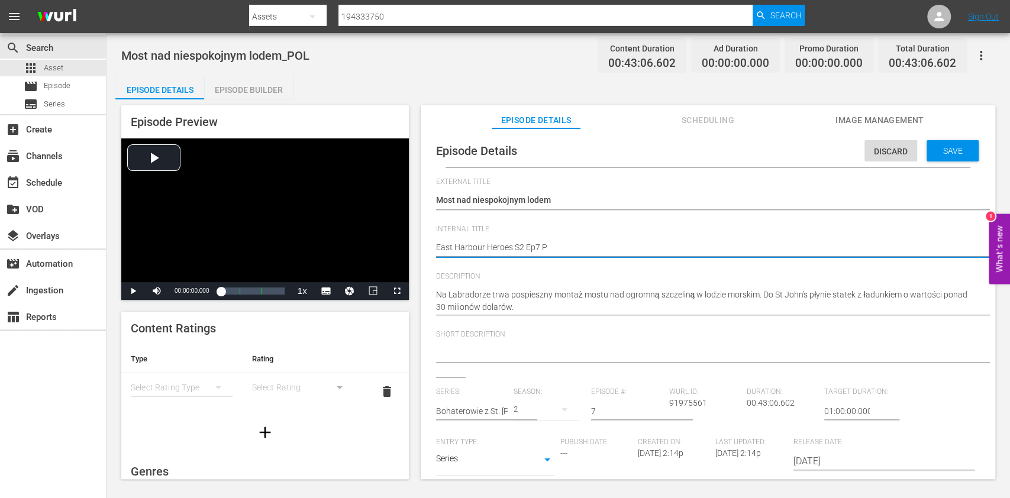
type textarea "East Harbour Heroes S2 Ep7 PO"
type textarea "East Harbour Heroes S2 Ep7 POL"
click at [953, 169] on div "Episode Details Discard Save External Title Most nad niespokojnym lodem Most na…" at bounding box center [708, 419] width 563 height 570
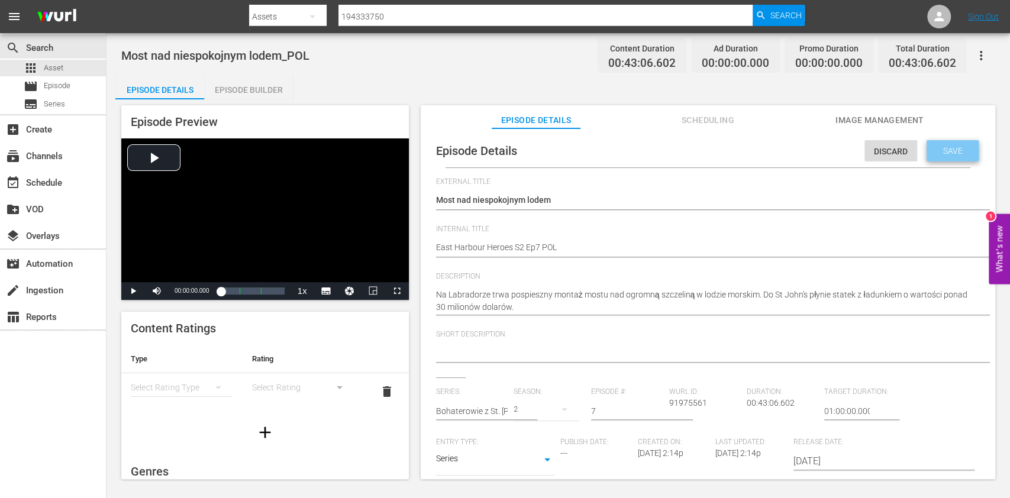
click at [955, 157] on div "Save" at bounding box center [953, 150] width 52 height 21
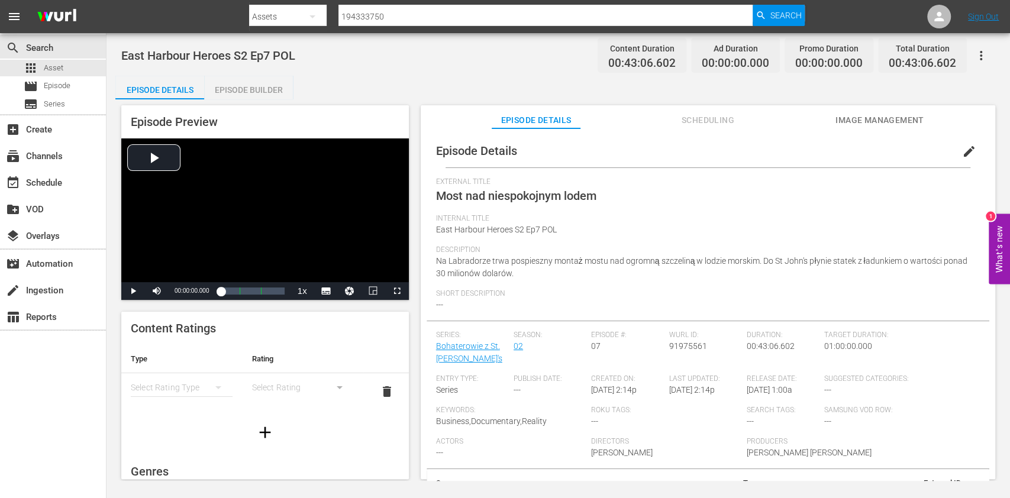
click at [258, 74] on div "East Harbour Heroes S2 Ep7 POL Content Duration 00:43:06.602 Ad Duration 00:00:…" at bounding box center [557, 257] width 903 height 448
click at [258, 85] on div "Episode Builder" at bounding box center [248, 90] width 89 height 28
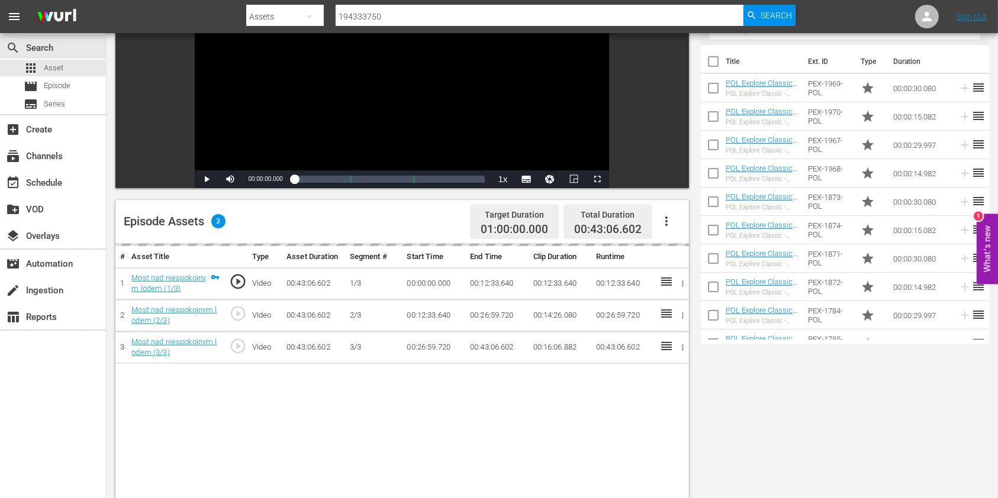
scroll to position [237, 0]
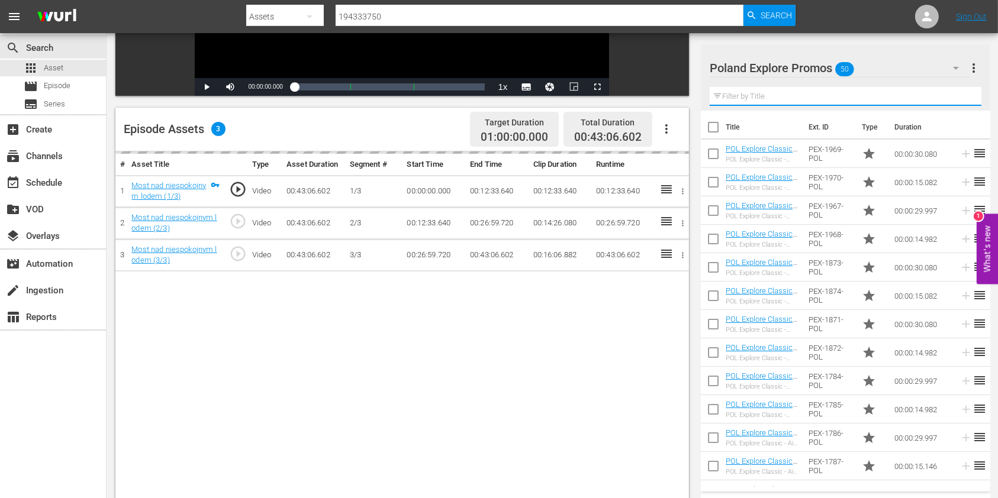
click at [769, 91] on input "text" at bounding box center [845, 96] width 272 height 19
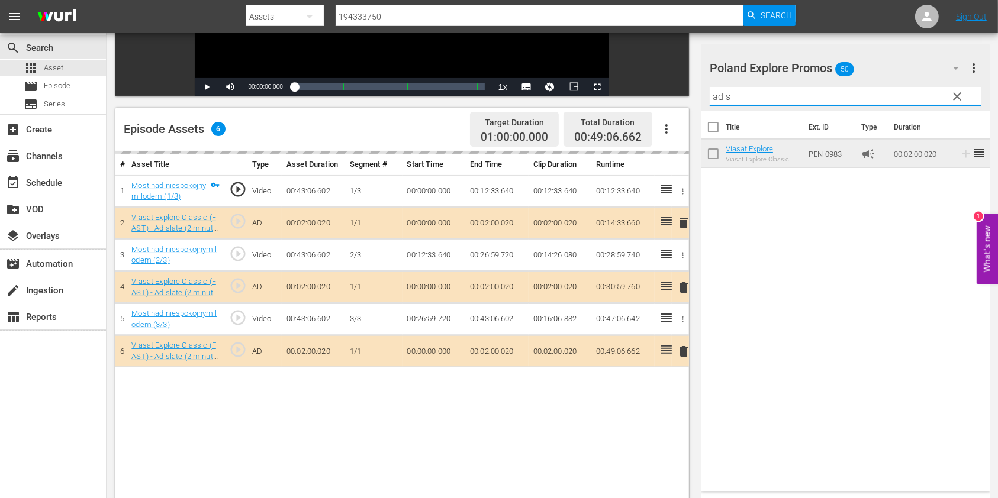
click at [716, 96] on input "ad s" at bounding box center [845, 96] width 272 height 19
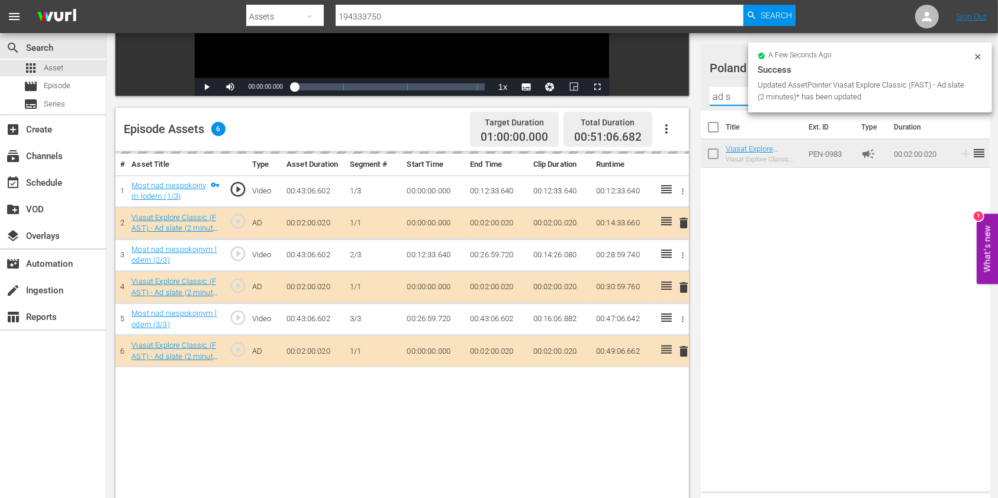
click at [716, 96] on input "ad s" at bounding box center [845, 96] width 272 height 19
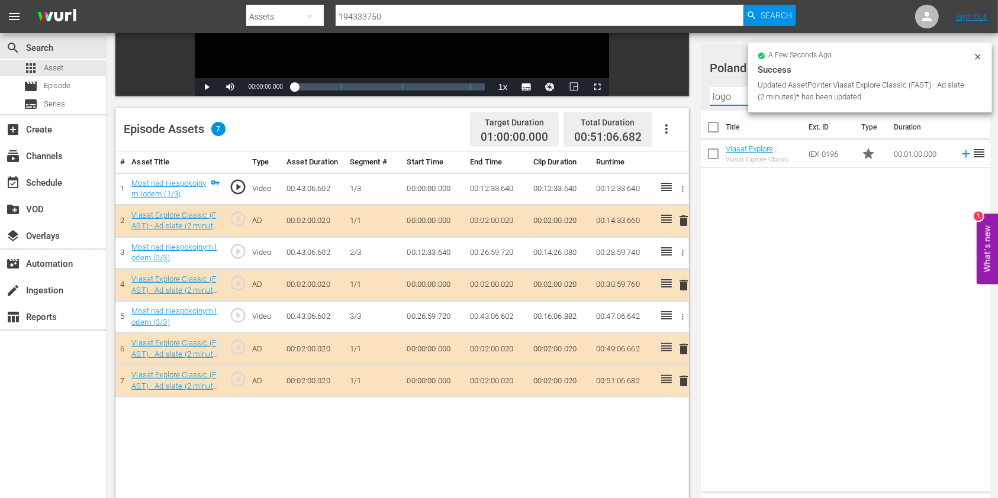
type input "logo"
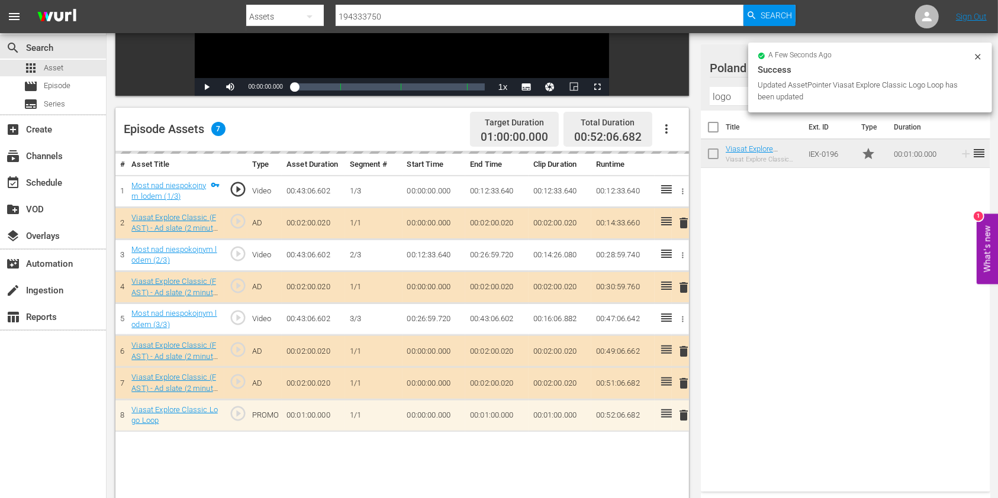
click at [979, 55] on icon at bounding box center [976, 56] width 5 height 5
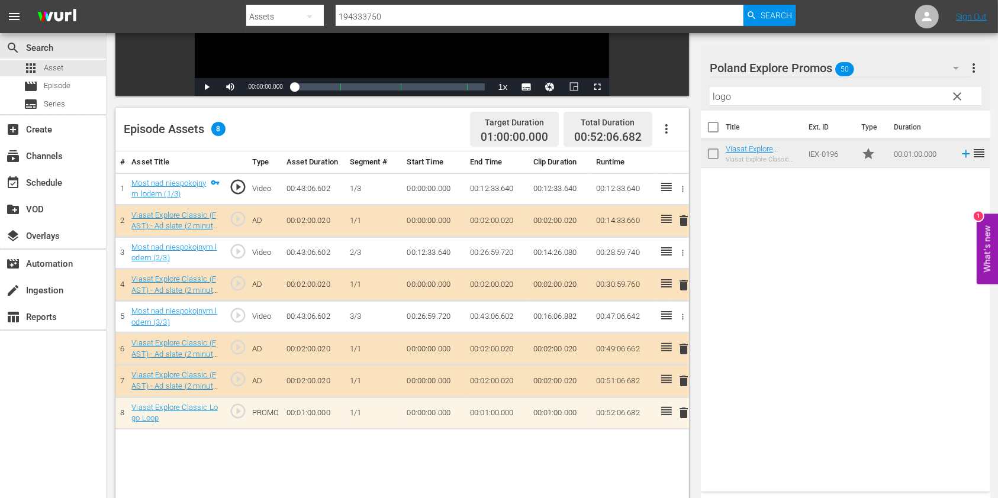
click at [960, 94] on span "clear" at bounding box center [957, 96] width 14 height 14
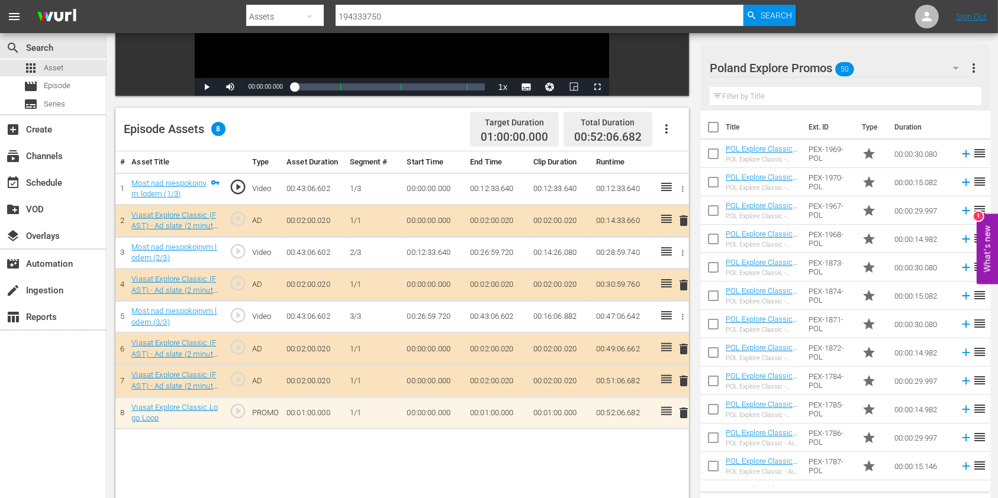
click at [759, 95] on input "text" at bounding box center [845, 96] width 272 height 19
type input "o"
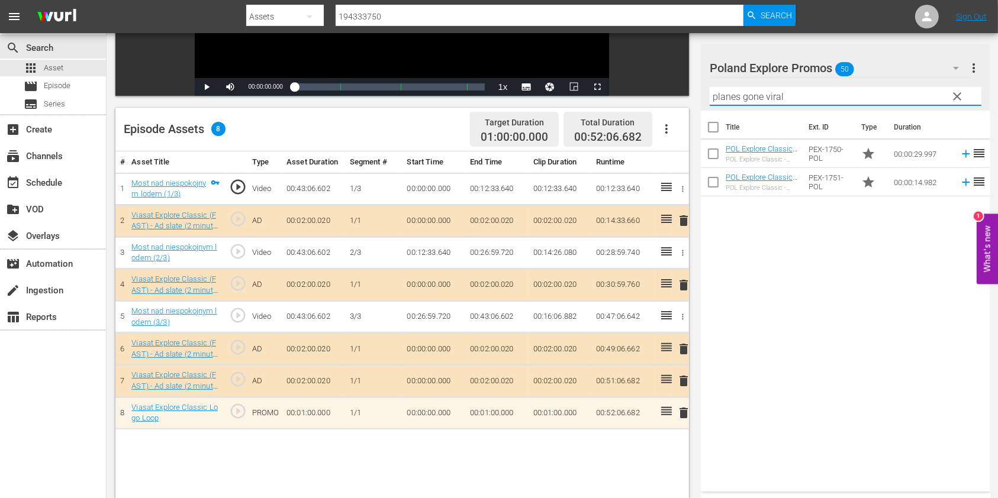
click at [814, 248] on div "Title Ext. ID Type Duration POL Explore Classic - Planes Gone Viral 30* POL Exp…" at bounding box center [845, 299] width 289 height 376
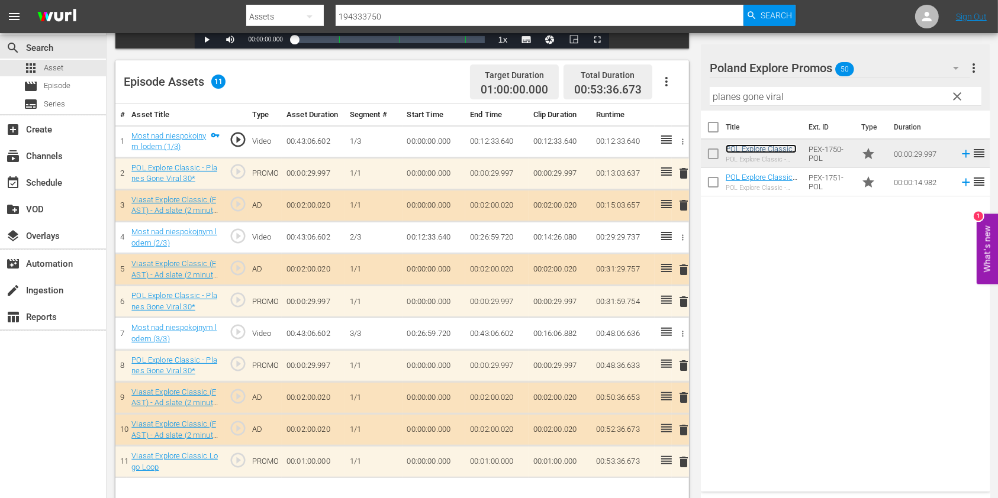
scroll to position [308, 0]
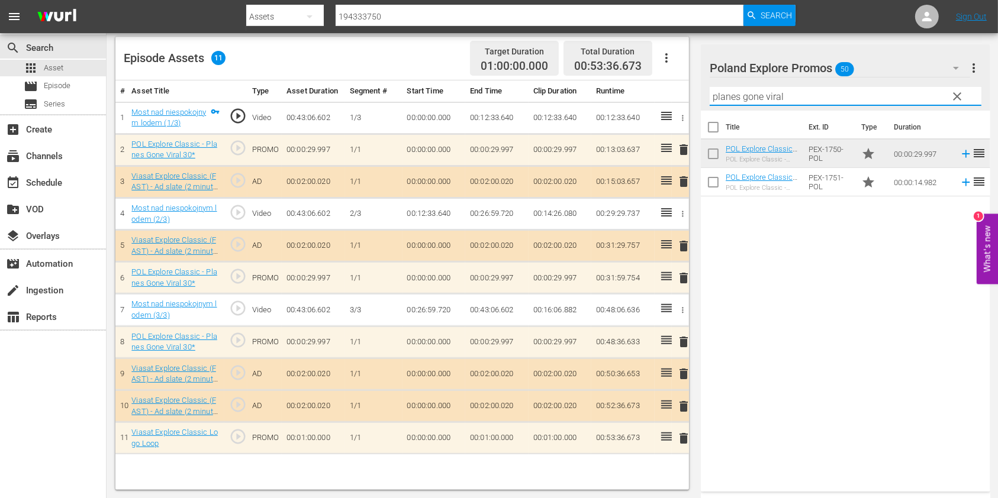
drag, startPoint x: 799, startPoint y: 89, endPoint x: 693, endPoint y: 89, distance: 106.5
click at [696, 91] on div "Video Player is loading. Play Video Play Mute Current Time 00:00:00.000 / Durat…" at bounding box center [551, 141] width 873 height 698
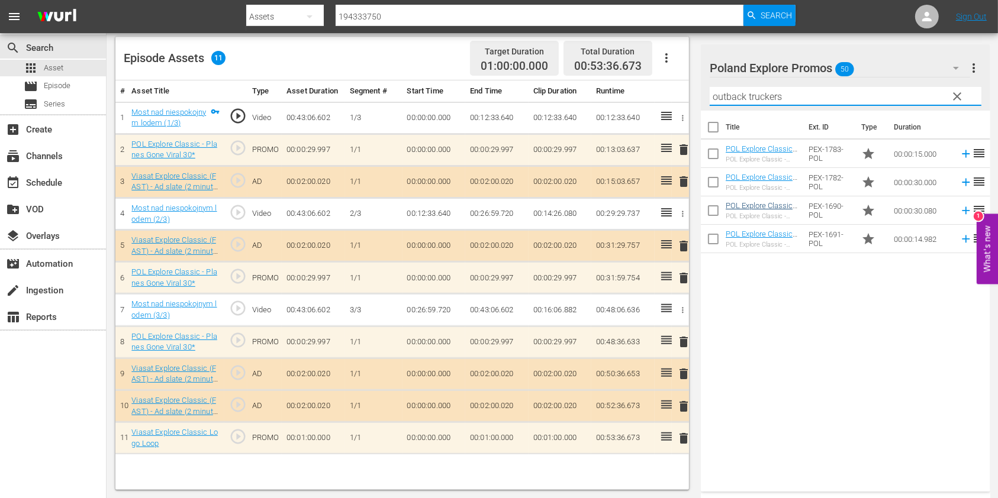
type input "outback truckers"
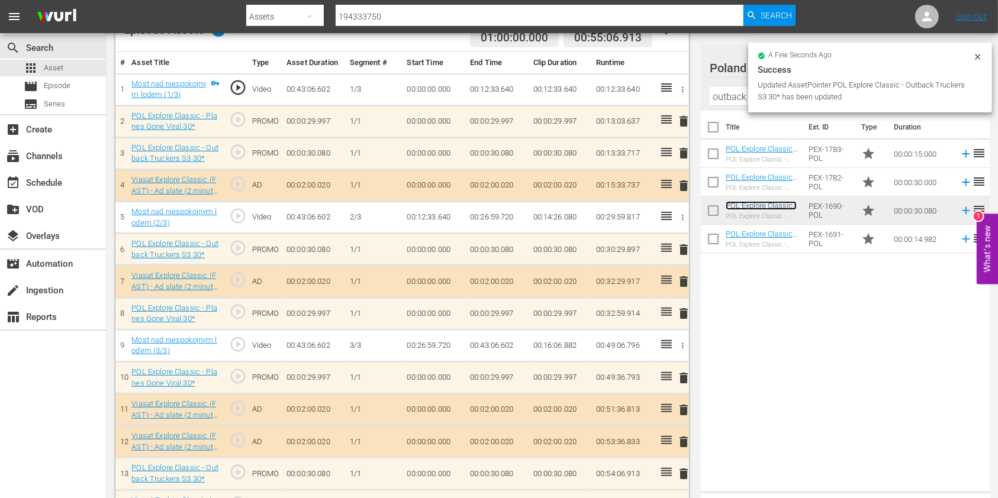
scroll to position [368, 0]
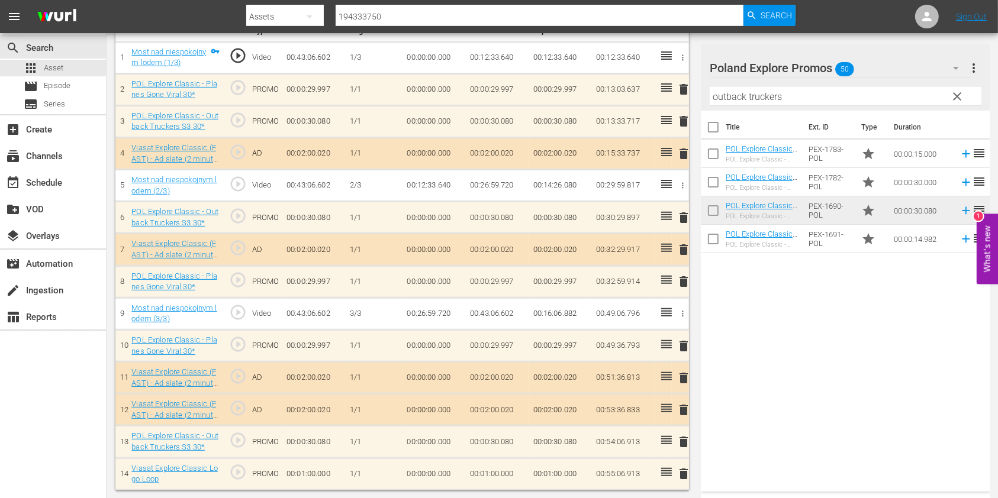
click at [731, 103] on input "outback truckers" at bounding box center [845, 96] width 272 height 19
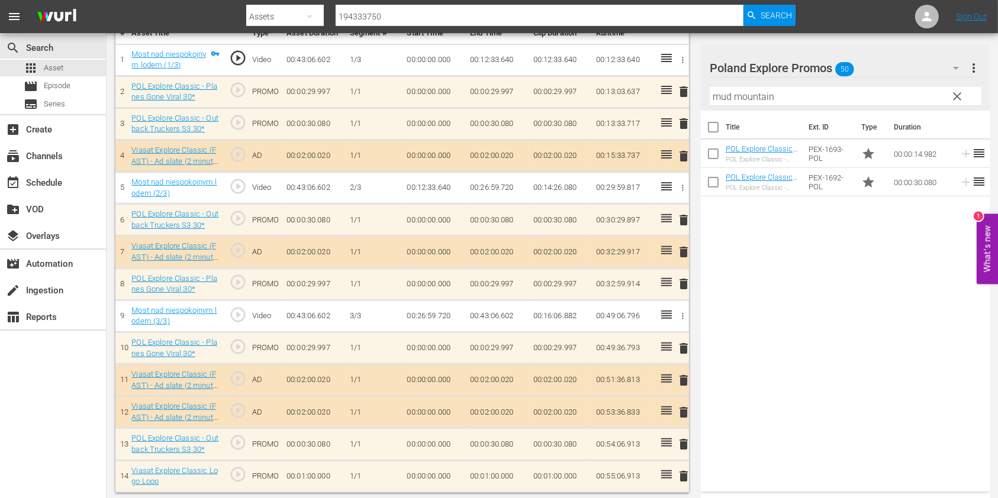
click at [724, 96] on input "mud mountain" at bounding box center [845, 96] width 272 height 19
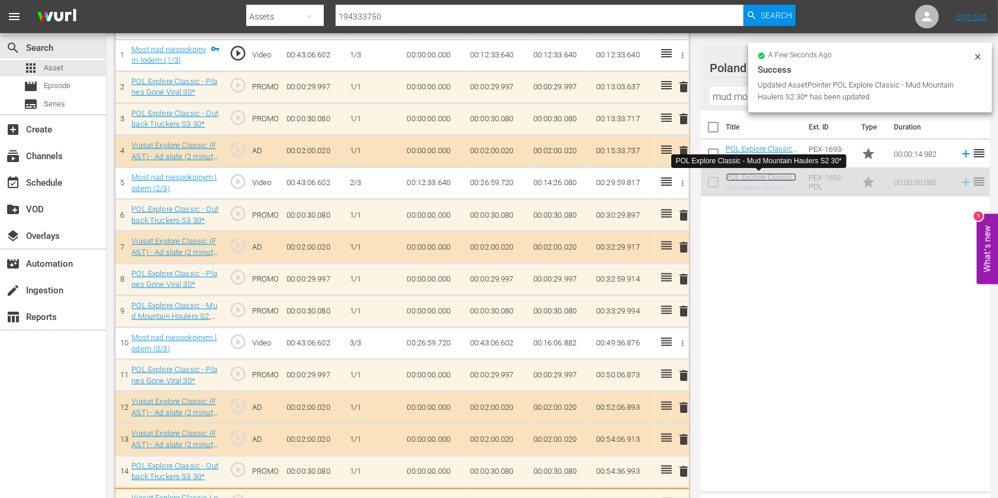
scroll to position [374, 0]
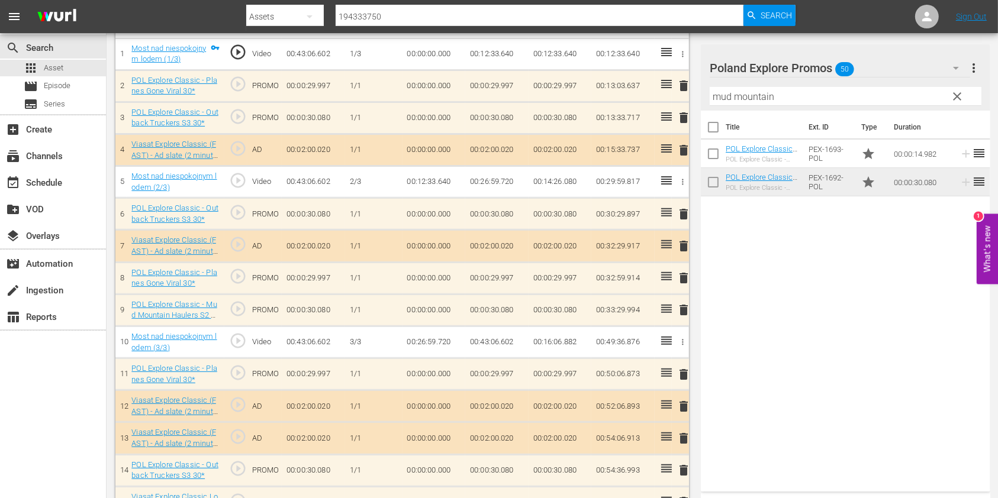
click at [719, 99] on input "mud mountain" at bounding box center [845, 96] width 272 height 19
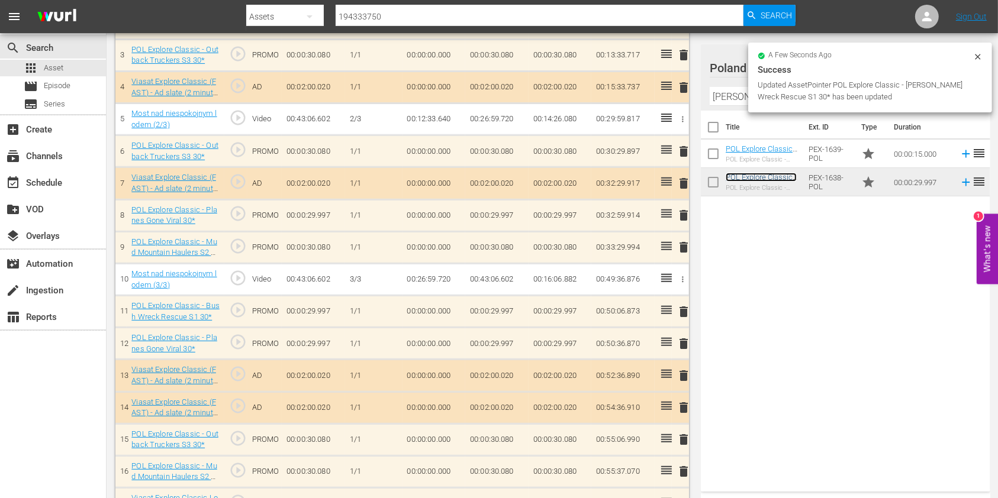
scroll to position [431, 0]
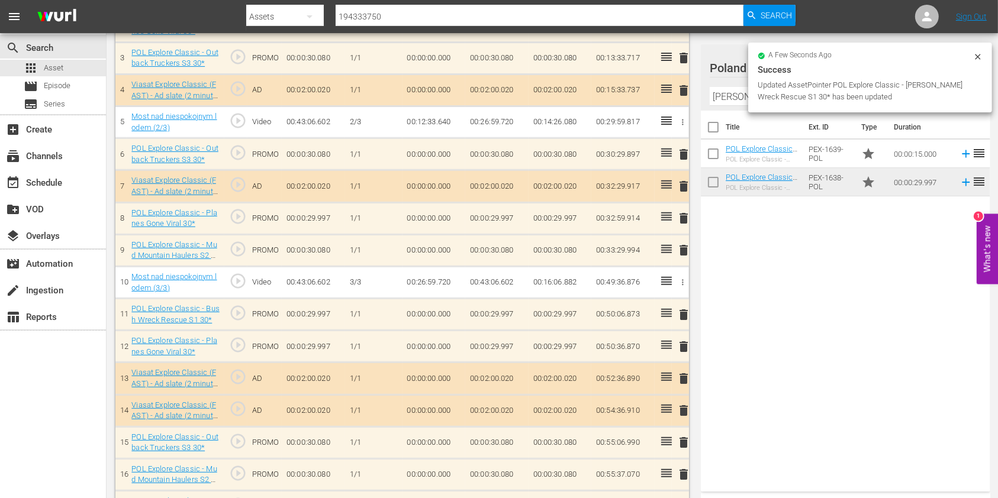
click at [684, 311] on span "delete" at bounding box center [683, 315] width 14 height 14
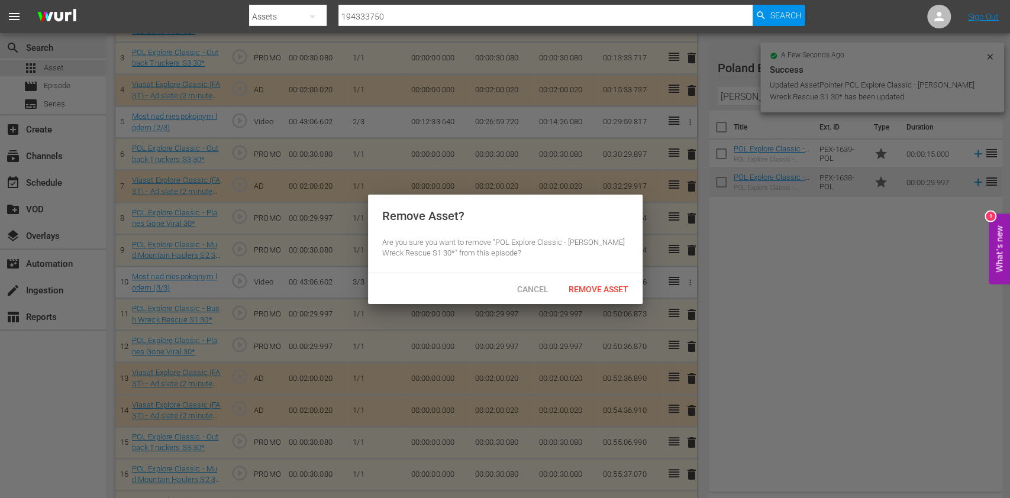
click at [605, 285] on span "Remove Asset" at bounding box center [598, 289] width 79 height 9
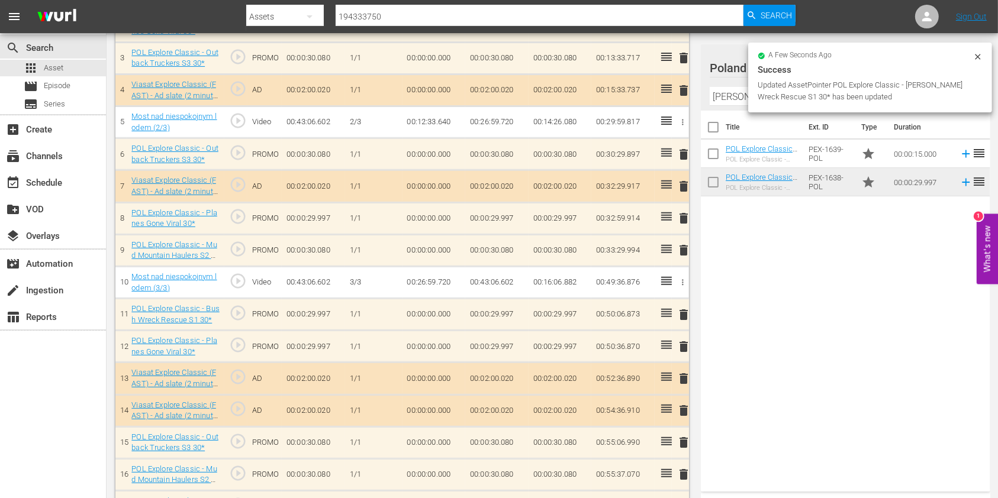
click at [713, 92] on input "bush wreck rescue" at bounding box center [845, 96] width 272 height 19
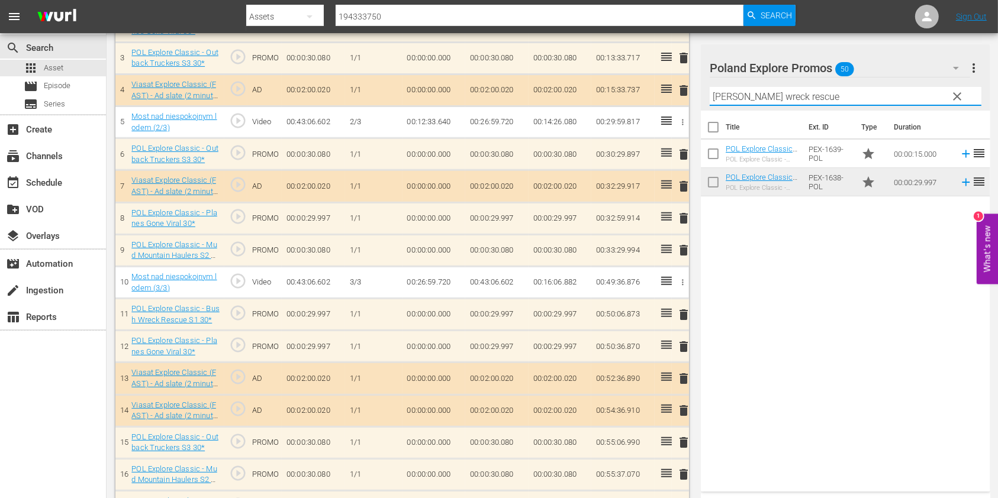
click at [713, 92] on input "bush wreck rescue" at bounding box center [845, 96] width 272 height 19
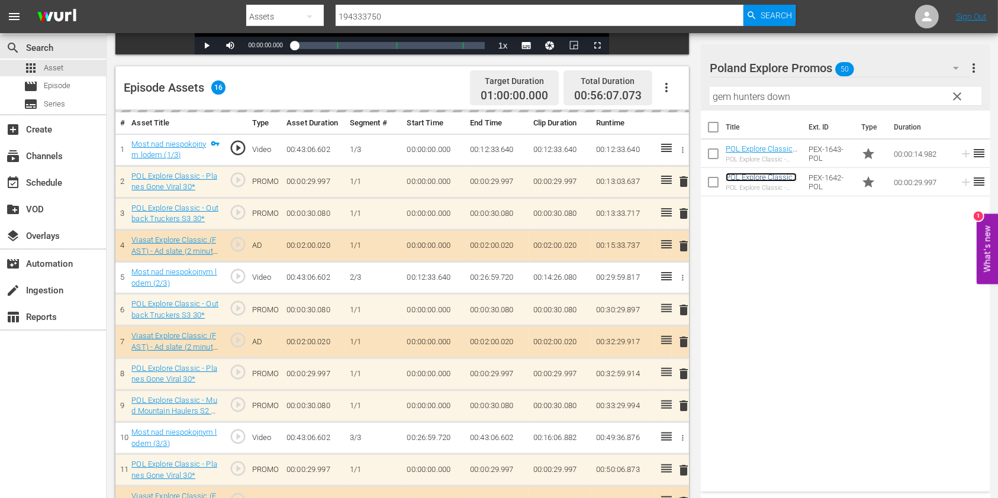
scroll to position [276, 0]
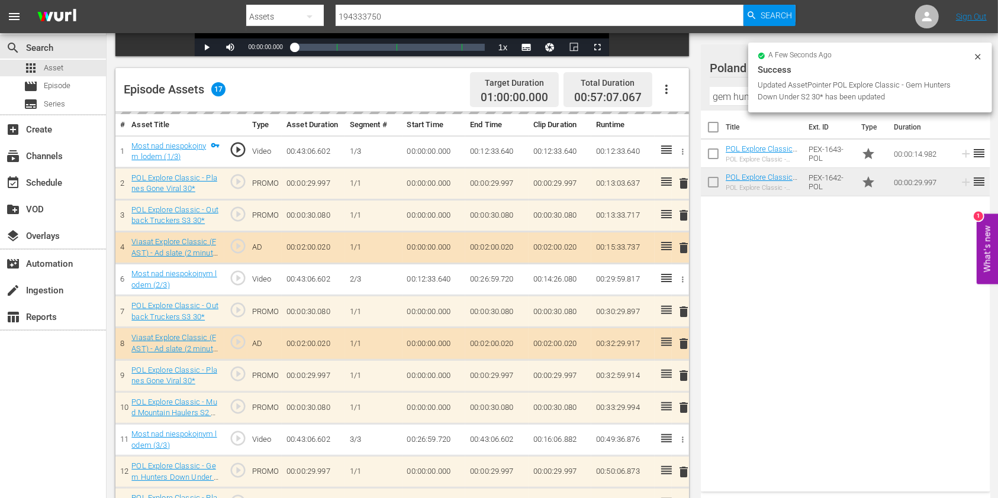
click at [715, 96] on input "gem hunters down" at bounding box center [845, 96] width 272 height 19
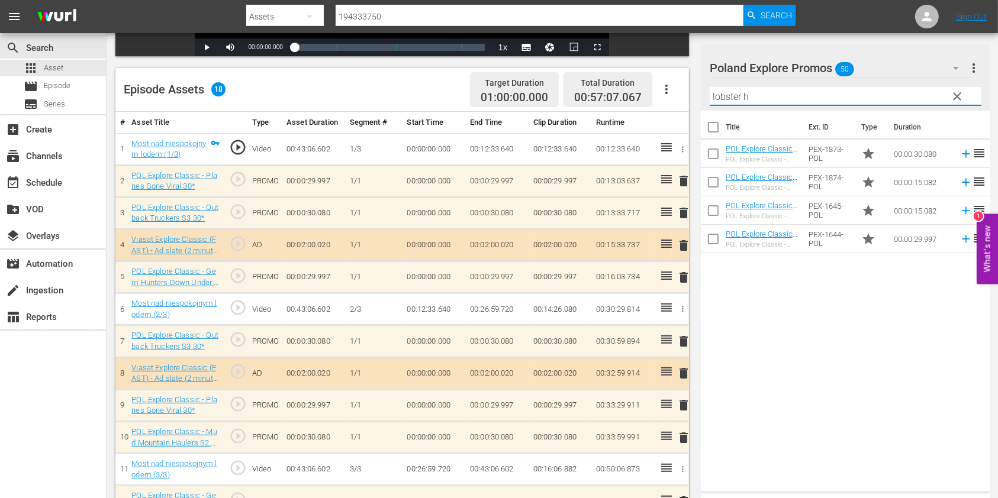
type input "lobster h"
click at [772, 275] on div "Title Ext. ID Type Duration POL Explore Classic - Aussie Lobster Hunters S5 30*…" at bounding box center [845, 299] width 289 height 376
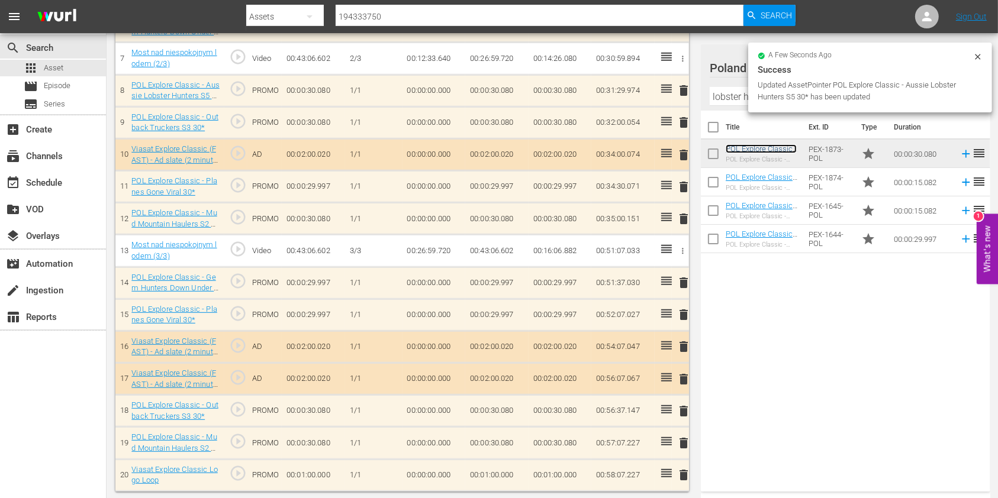
scroll to position [560, 0]
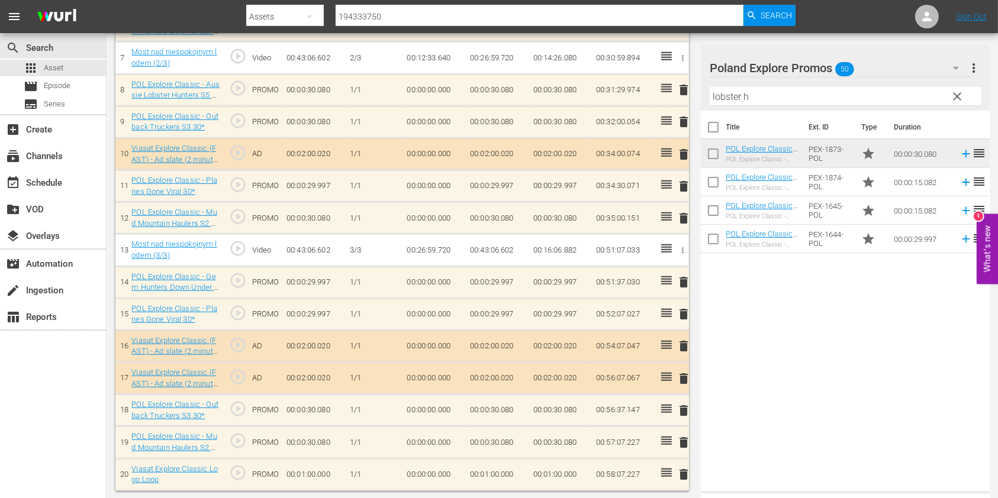
click at [732, 100] on input "lobster h" at bounding box center [845, 96] width 272 height 19
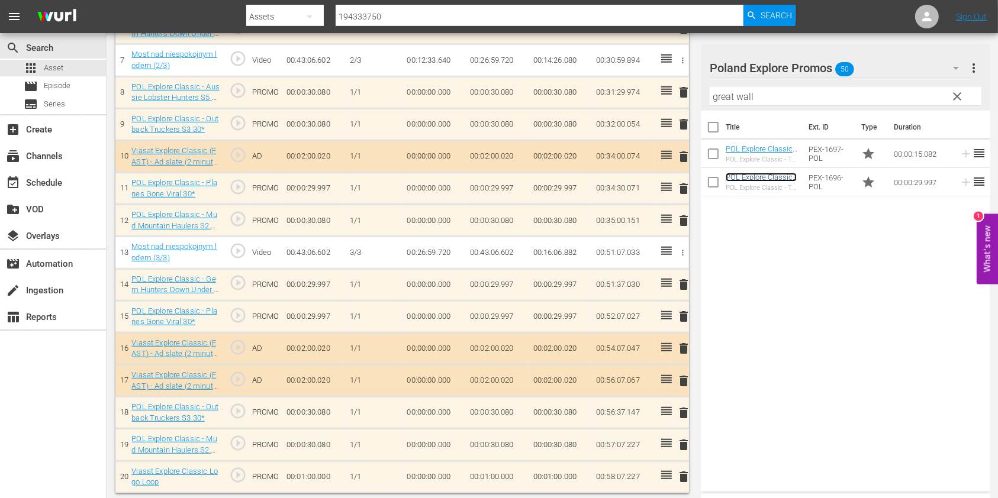
scroll to position [562, 0]
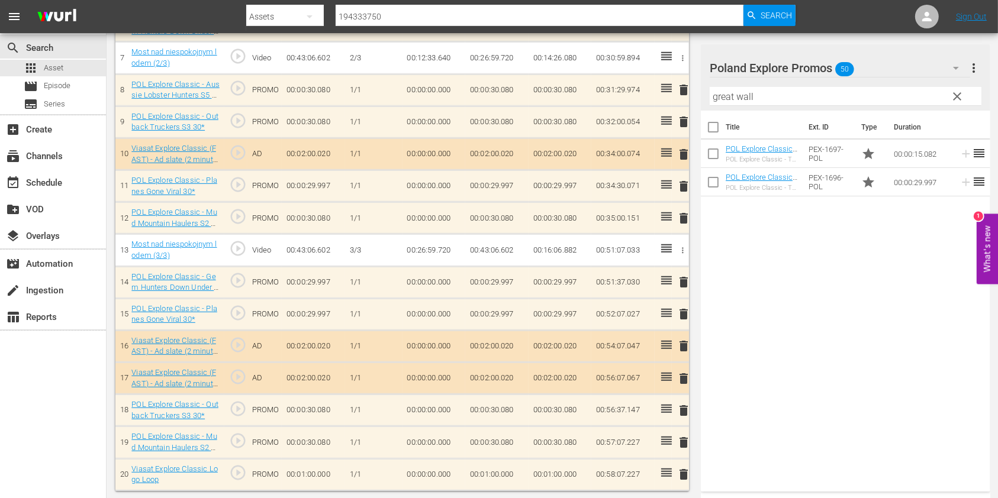
click at [723, 97] on input "great wall" at bounding box center [845, 96] width 272 height 19
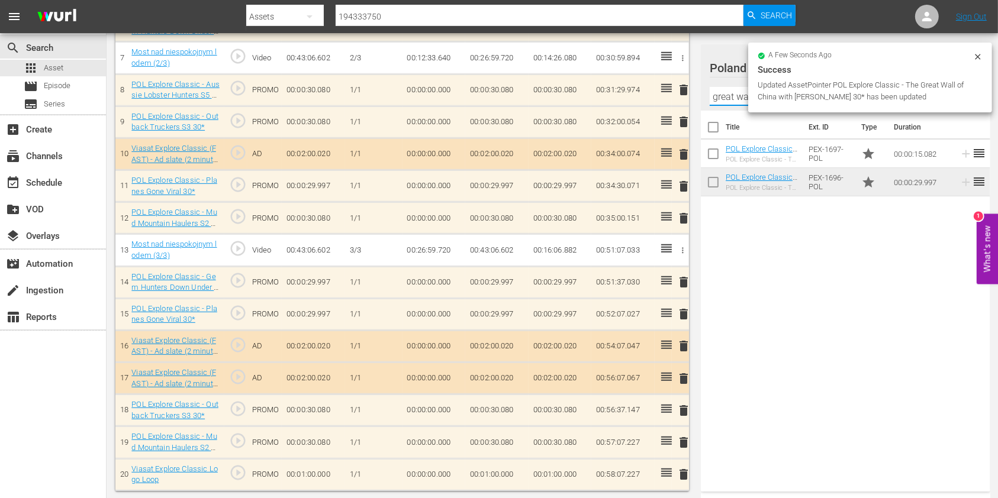
click at [723, 97] on input "great wall" at bounding box center [845, 96] width 272 height 19
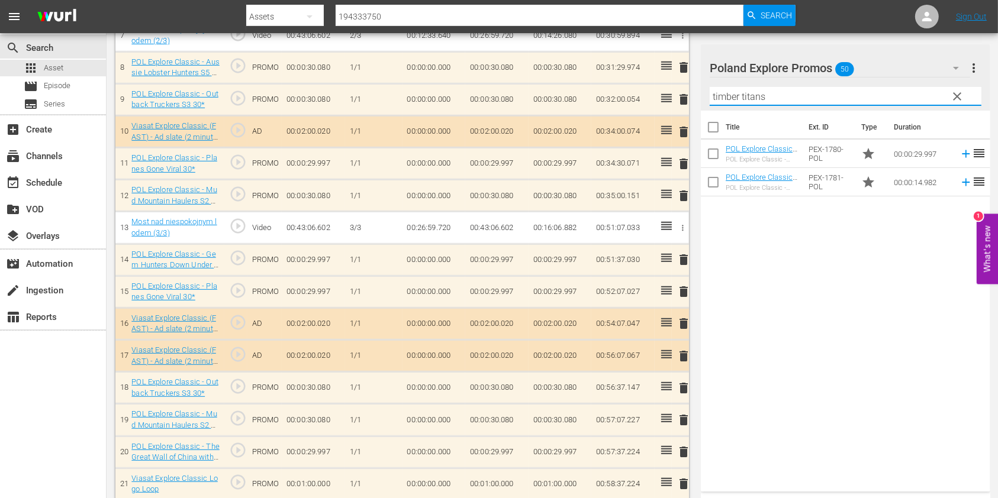
scroll to position [592, 0]
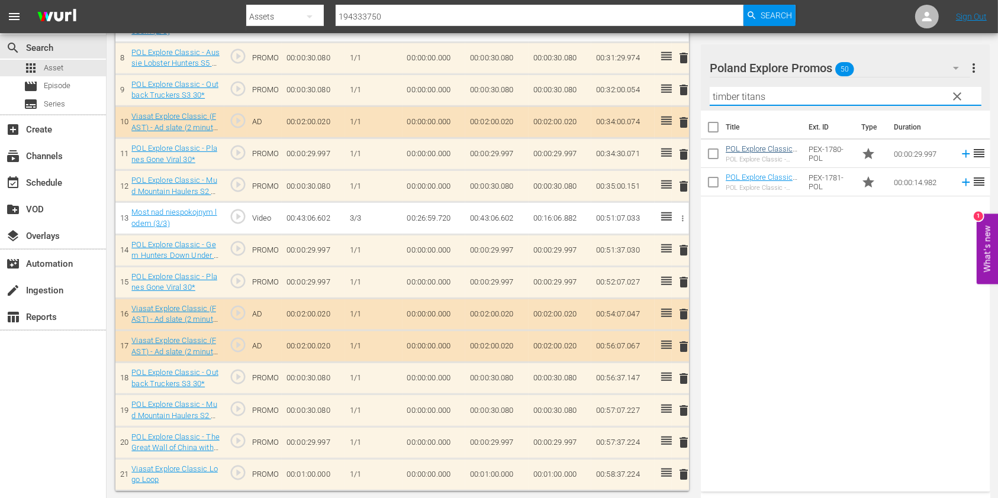
type input "timber titans"
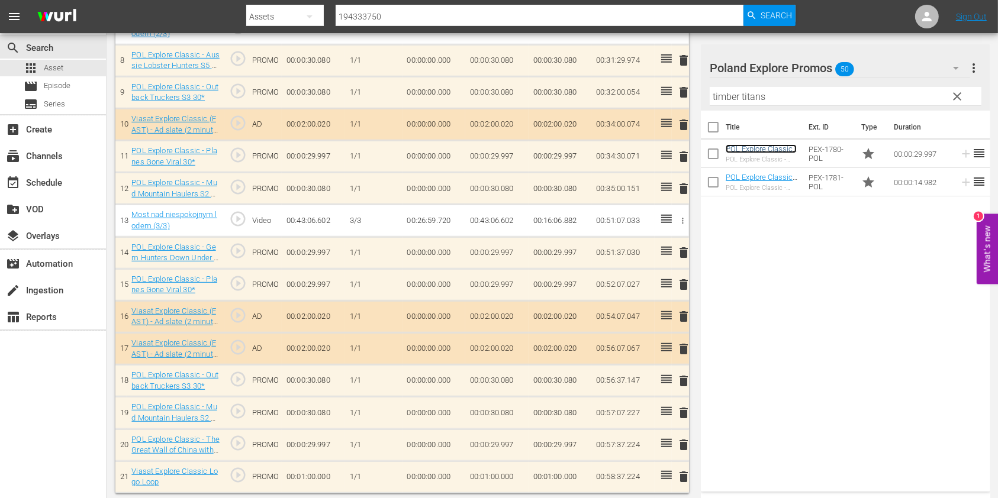
scroll to position [594, 0]
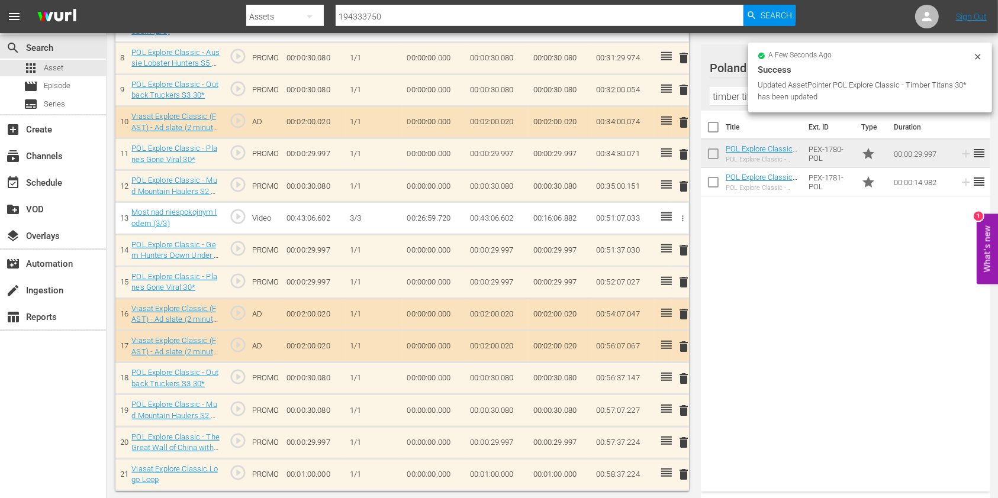
click at [979, 55] on icon at bounding box center [976, 56] width 5 height 5
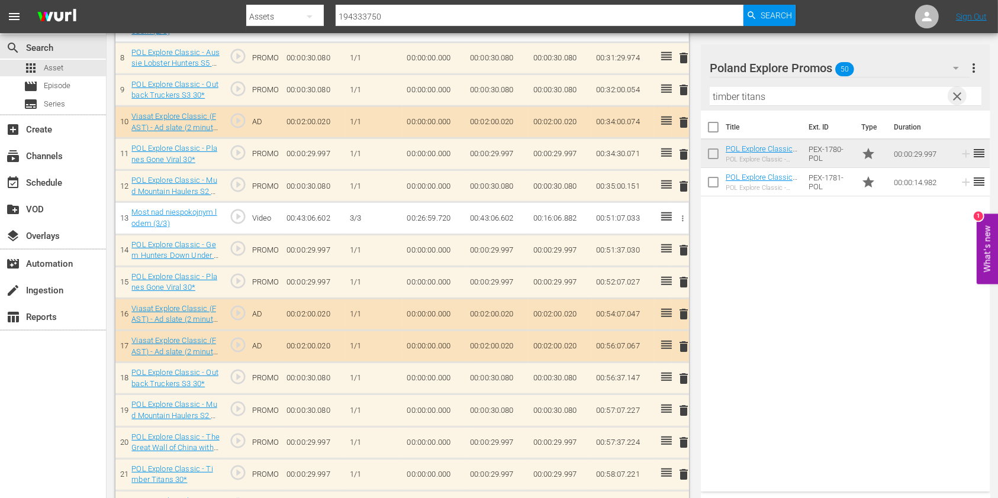
click at [956, 93] on span "clear" at bounding box center [957, 96] width 14 height 14
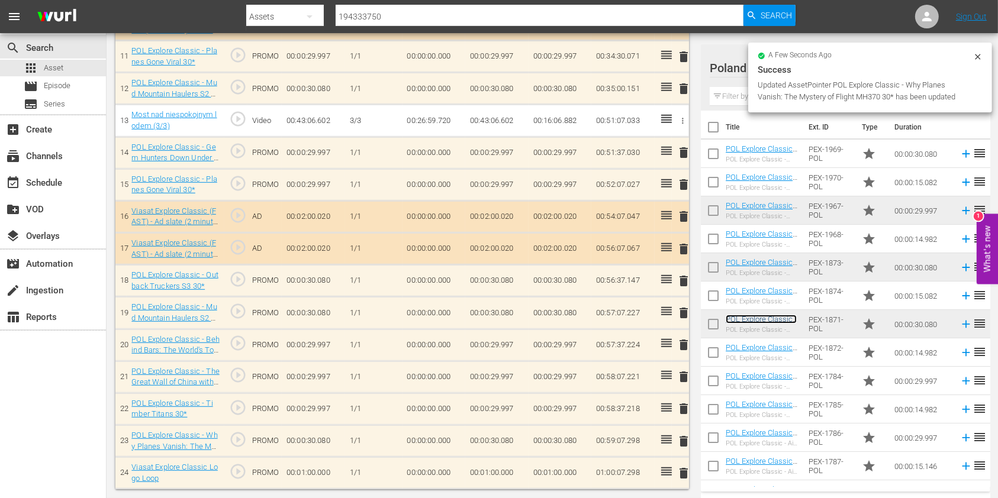
scroll to position [688, 0]
click at [489, 463] on td "00:01:00.000" at bounding box center [496, 475] width 63 height 32
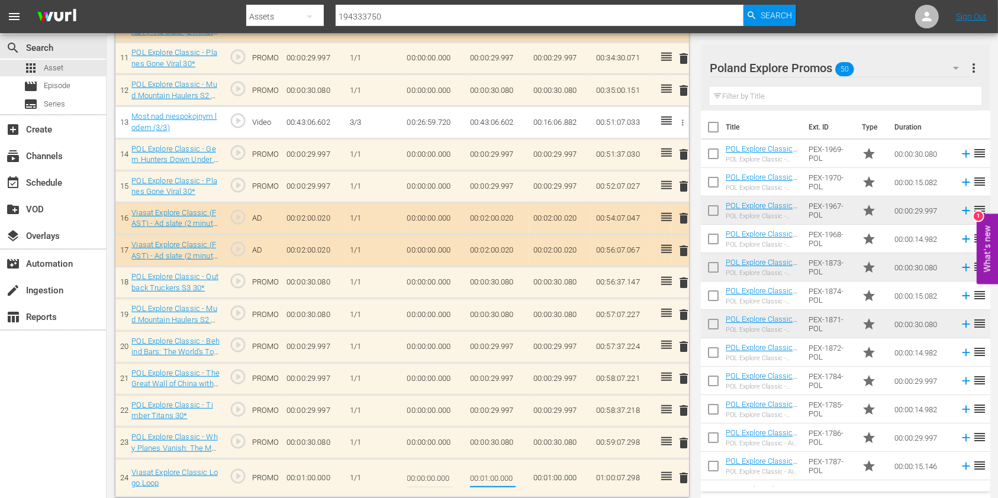
click at [487, 476] on input "00:01:00.000" at bounding box center [493, 478] width 46 height 28
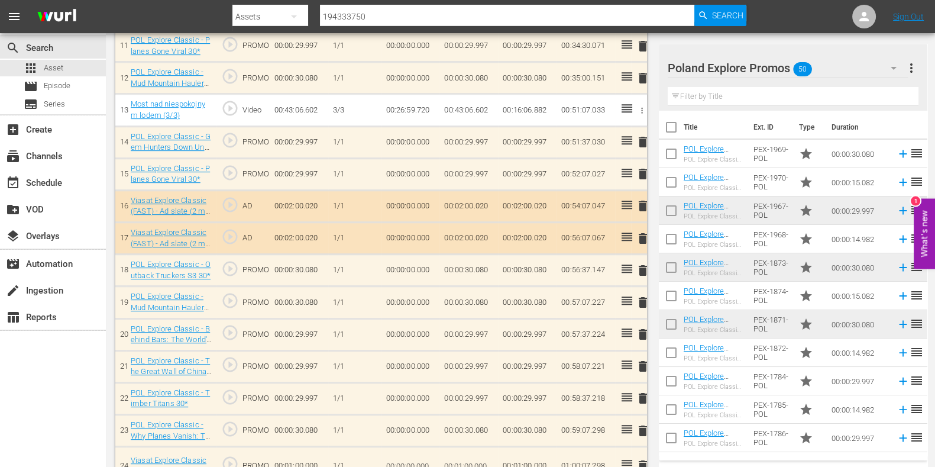
scroll to position [736, 0]
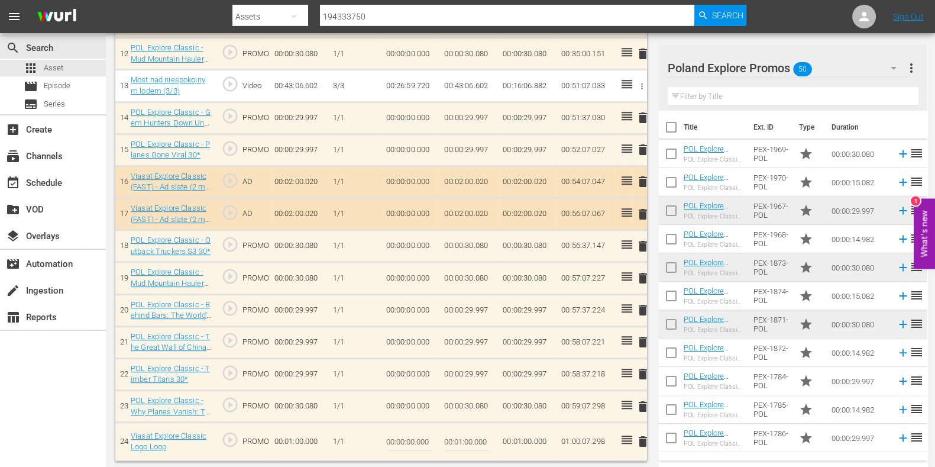
click at [500, 433] on td "00:01:00.000" at bounding box center [527, 441] width 59 height 38
click at [419, 447] on input "00:00:00.000" at bounding box center [409, 441] width 46 height 28
click at [463, 437] on input "00:01:00.000" at bounding box center [467, 441] width 46 height 28
type input "00:00:52.702"
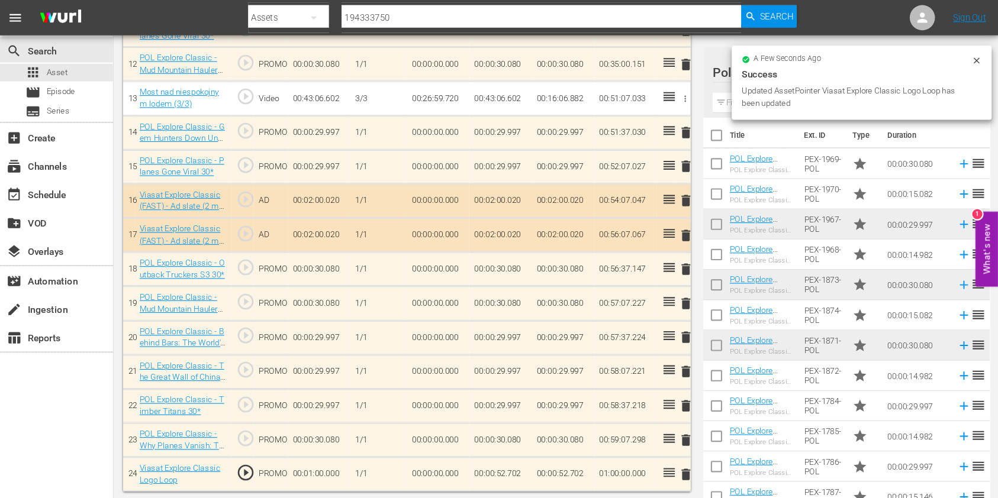
scroll to position [688, 0]
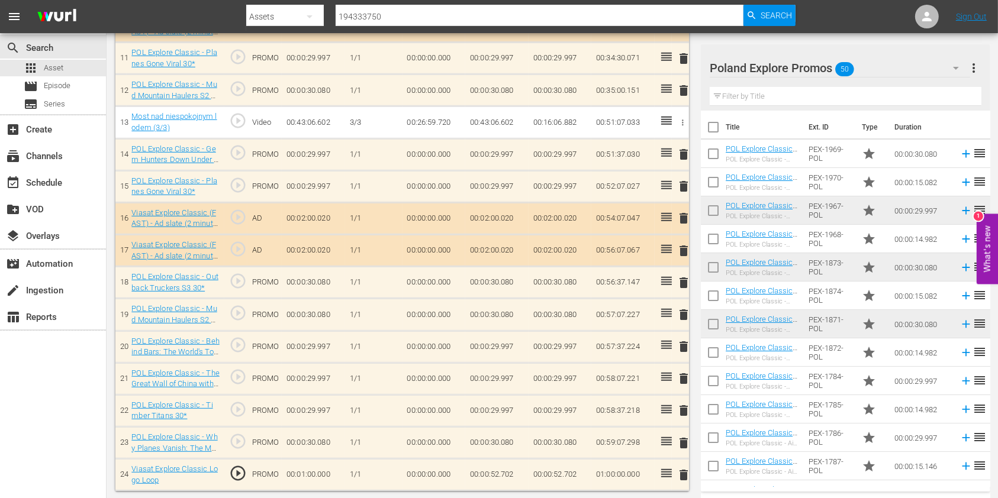
click at [78, 448] on div "search Search apps Asset movie Episode subtitles Series add_box Create subscrip…" at bounding box center [53, 282] width 106 height 498
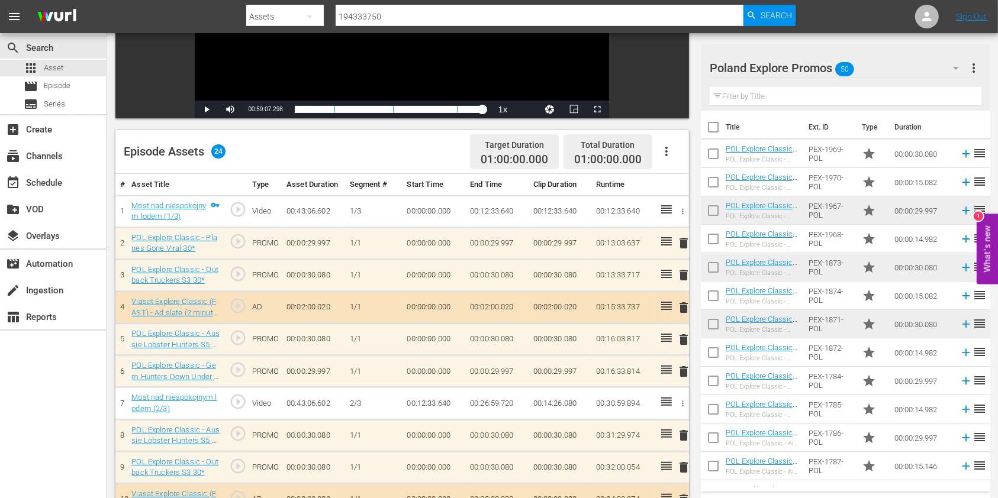
scroll to position [0, 0]
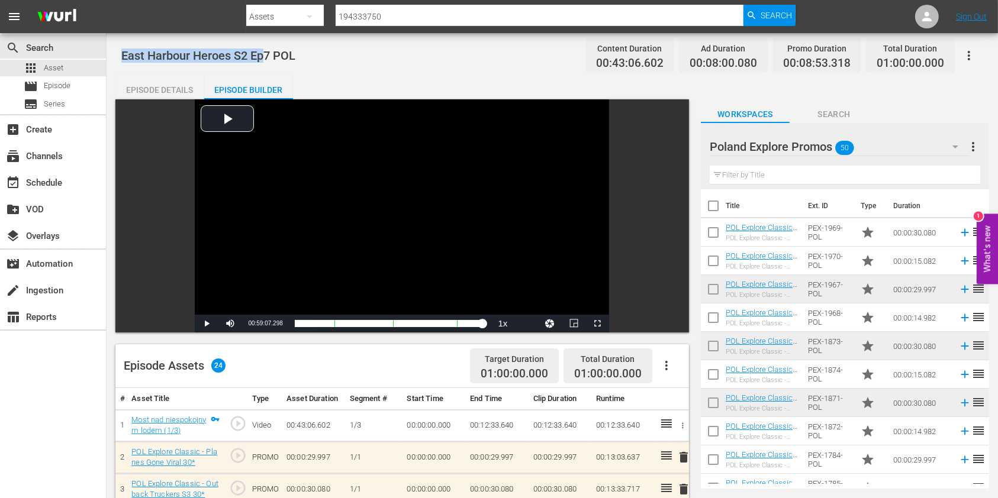
drag, startPoint x: 118, startPoint y: 59, endPoint x: 265, endPoint y: 60, distance: 146.7
copy span "East Harbour Heroes S2 Ep"
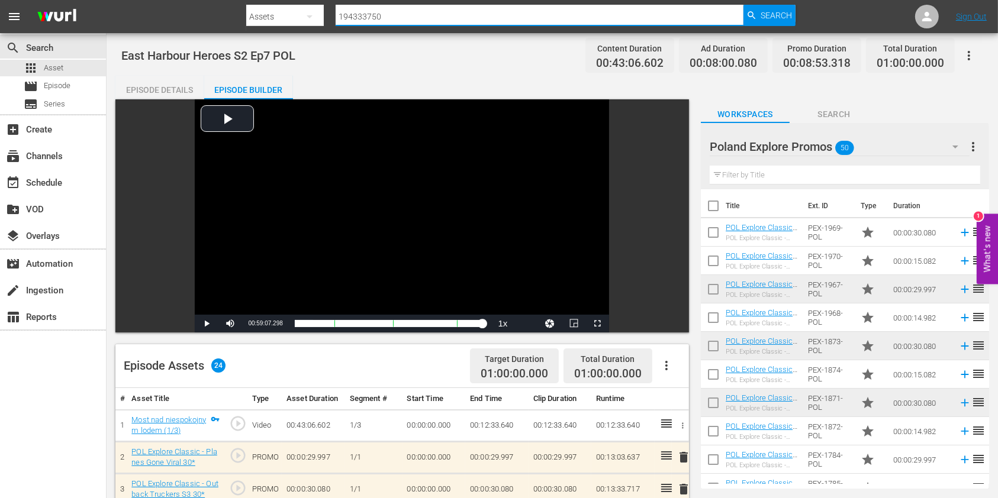
drag, startPoint x: 419, startPoint y: 13, endPoint x: 293, endPoint y: 20, distance: 126.8
click at [293, 20] on div "Search By Assets Search ID, Title, Description, Keywords, or Category 194333750…" at bounding box center [520, 16] width 548 height 28
paste input "194333756"
type input "194333756"
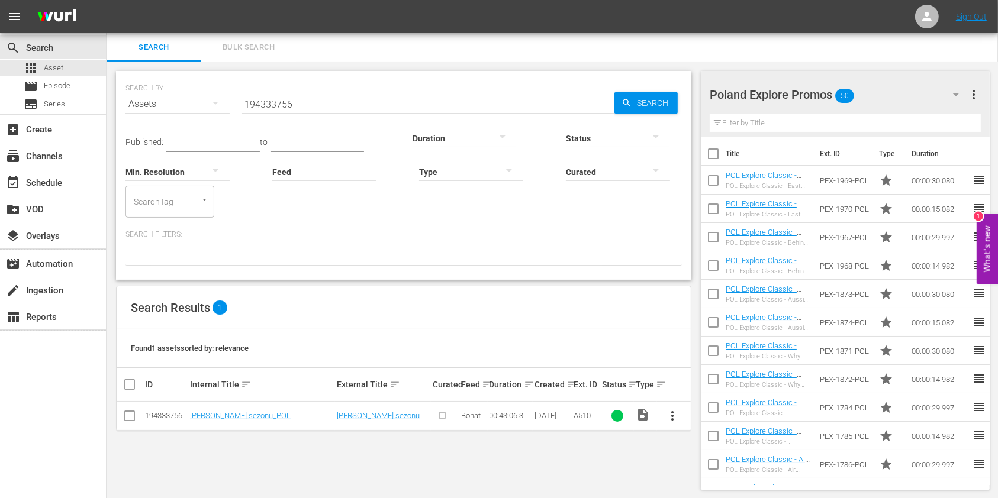
click at [672, 421] on span "more_vert" at bounding box center [673, 416] width 14 height 14
click at [703, 412] on div "Episode" at bounding box center [736, 410] width 80 height 28
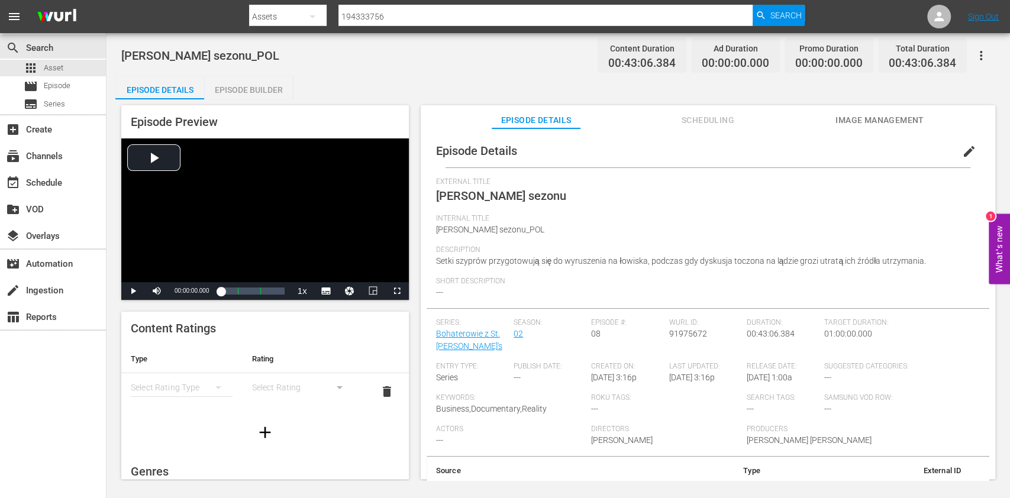
click at [979, 154] on div "edit" at bounding box center [972, 148] width 34 height 28
click at [970, 154] on button "edit" at bounding box center [969, 151] width 28 height 28
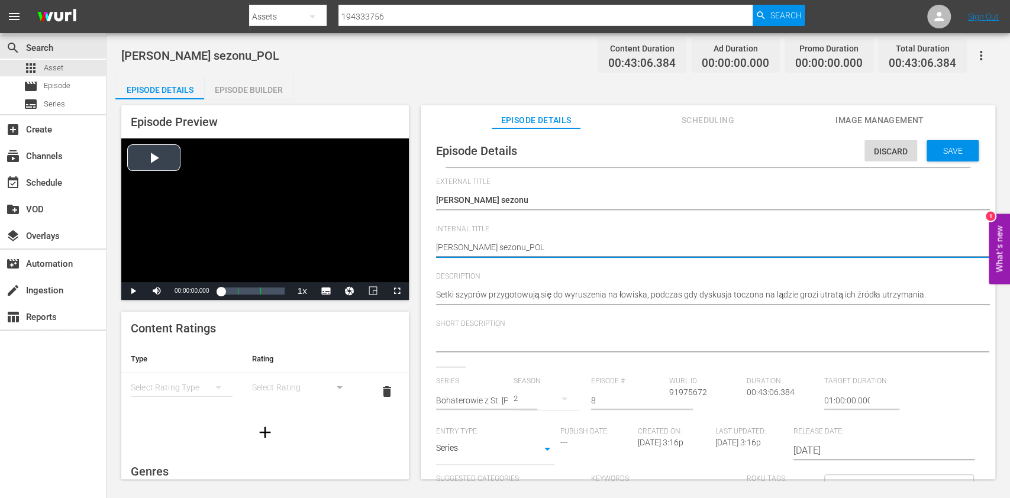
drag, startPoint x: 624, startPoint y: 252, endPoint x: 393, endPoint y: 241, distance: 231.0
paste textarea "East Harbour Heroes S2 Ep8"
type textarea "East Harbour Heroes S2 Ep8"
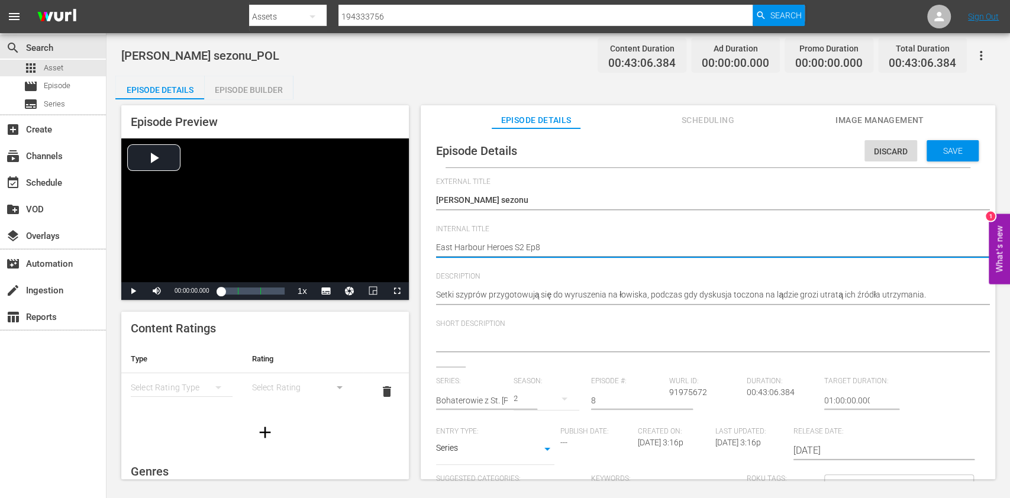
type textarea "East Harbour Heroes S2 Ep8"
type textarea "East Harbour Heroes S2 Ep8 P"
type textarea "East Harbour Heroes S2 Ep8 PO"
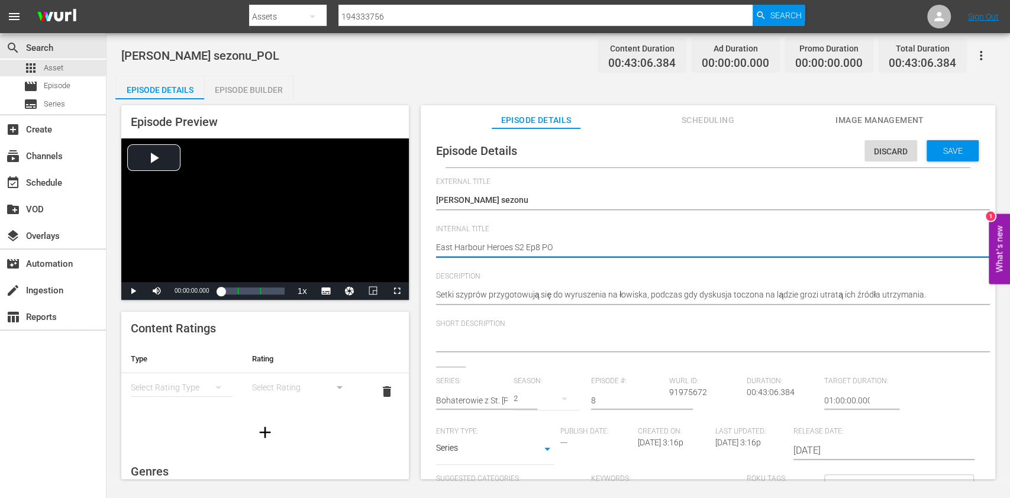
type textarea "East Harbour Heroes S2 Ep8 POL"
click at [931, 157] on div "Save" at bounding box center [953, 150] width 52 height 21
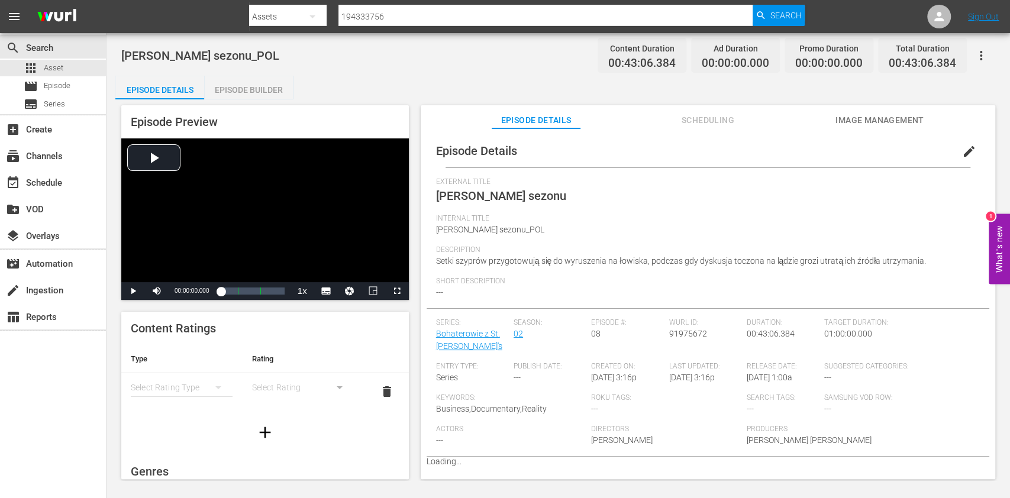
click at [241, 91] on div "Episode Builder" at bounding box center [248, 90] width 89 height 28
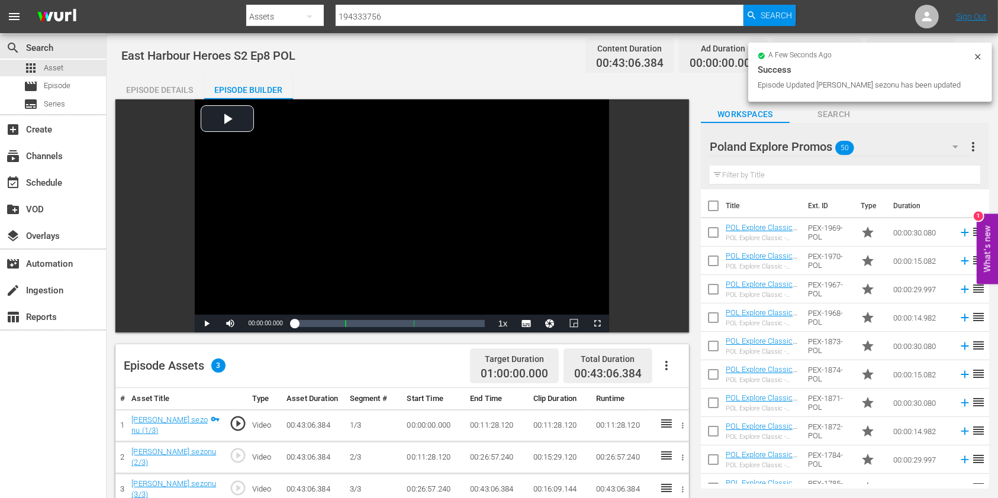
click at [787, 169] on input "text" at bounding box center [844, 175] width 270 height 19
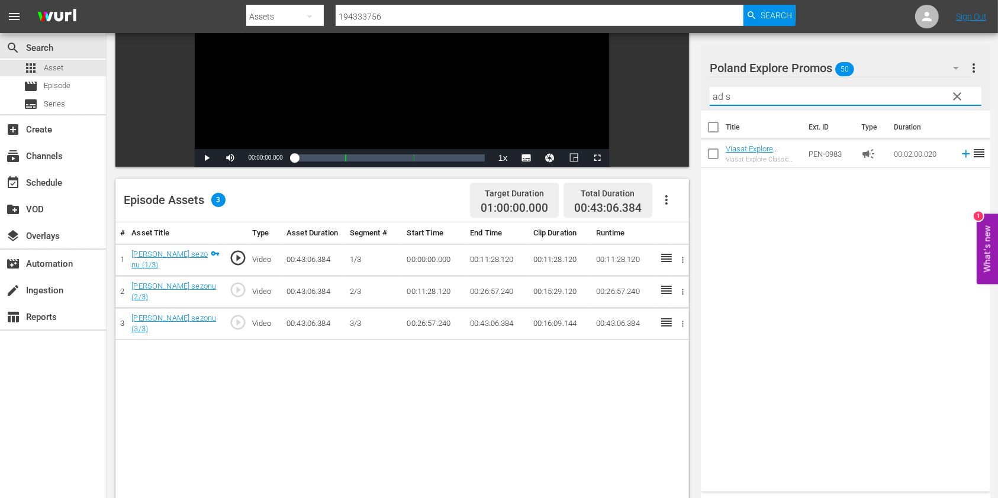
scroll to position [237, 0]
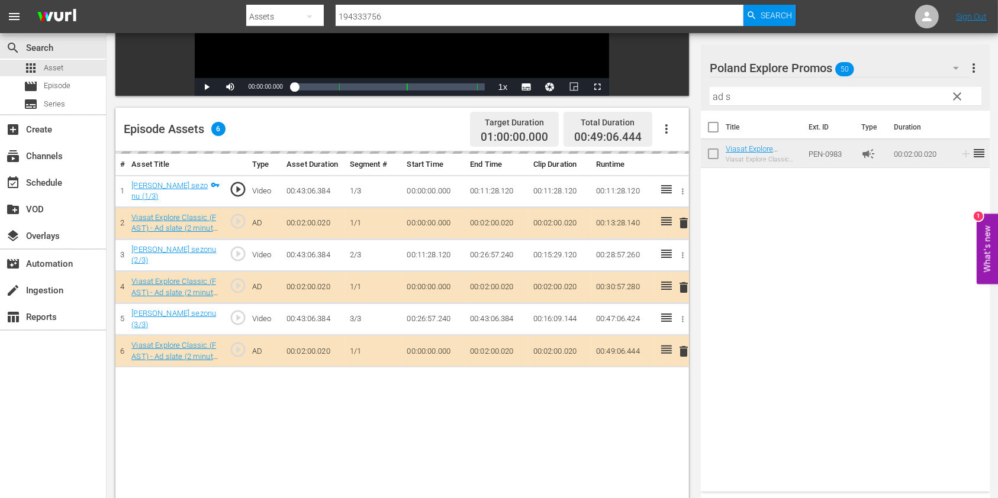
click at [713, 100] on input "ad s" at bounding box center [845, 96] width 272 height 19
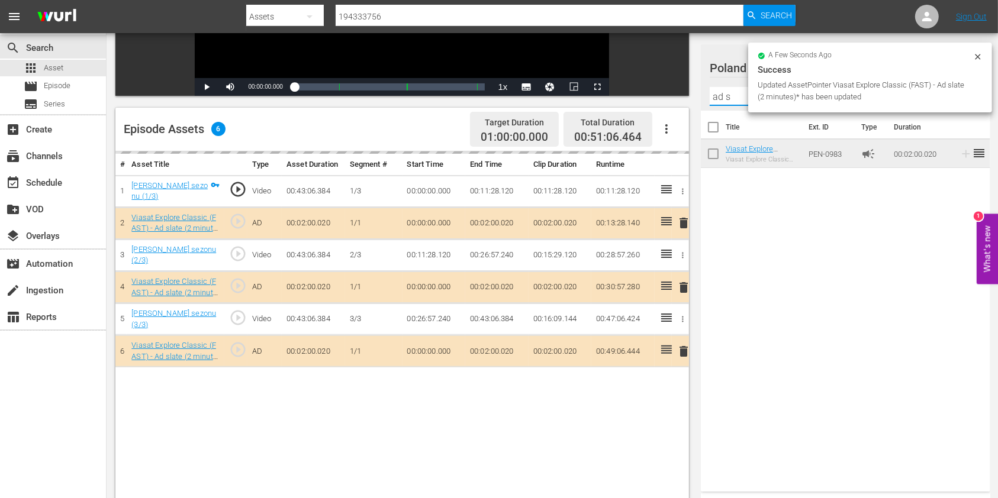
click at [713, 100] on input "ad s" at bounding box center [845, 96] width 272 height 19
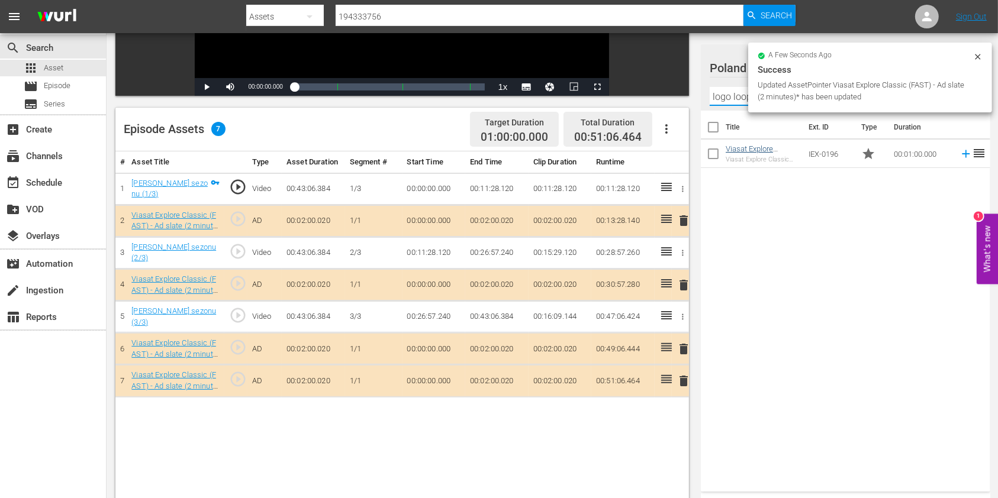
type input "logo loop"
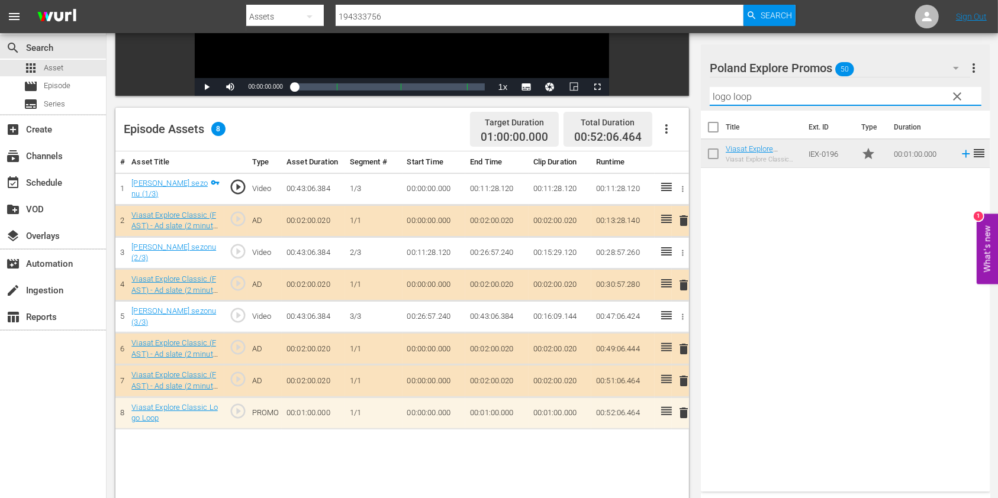
drag, startPoint x: 769, startPoint y: 93, endPoint x: 671, endPoint y: 85, distance: 98.6
click at [671, 85] on div "Video Player is loading. Play Video Play Mute Current Time 00:00:00.000 / Durat…" at bounding box center [551, 212] width 873 height 698
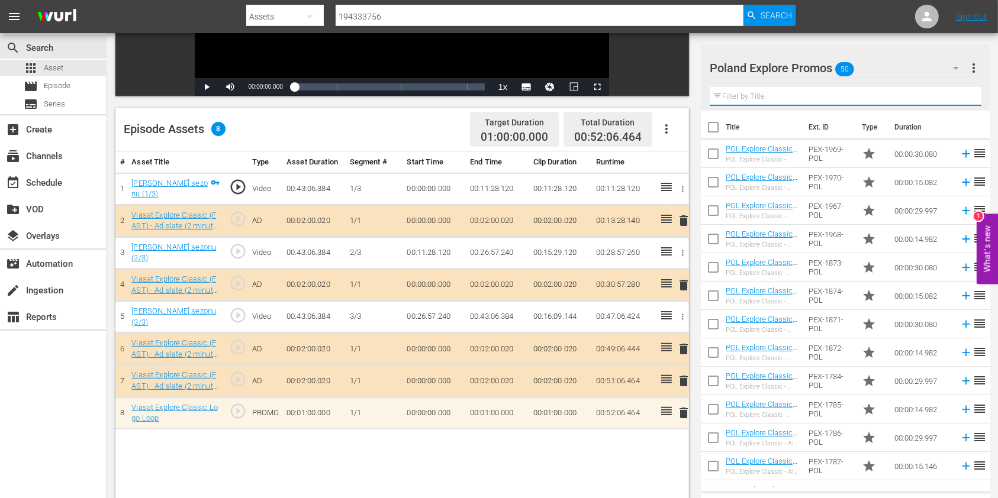
click at [757, 87] on input "text" at bounding box center [845, 96] width 272 height 19
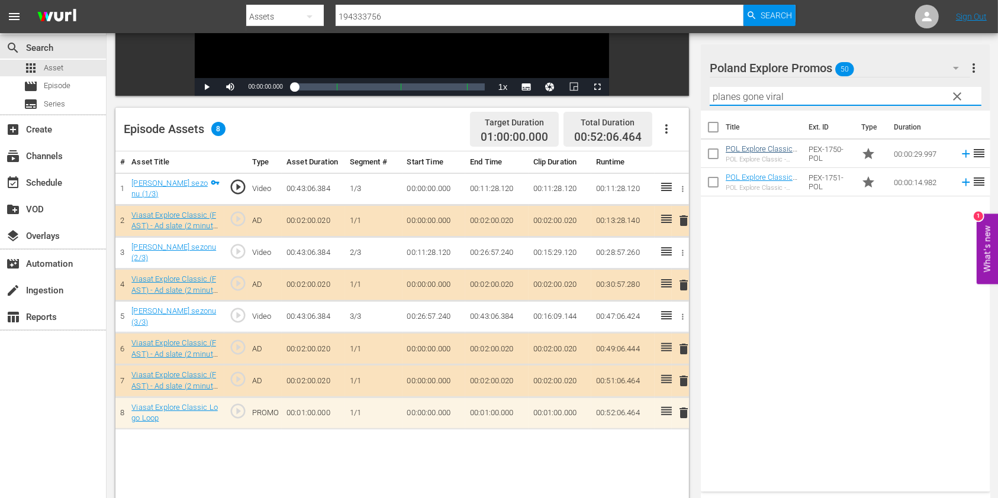
type input "planes gone viral"
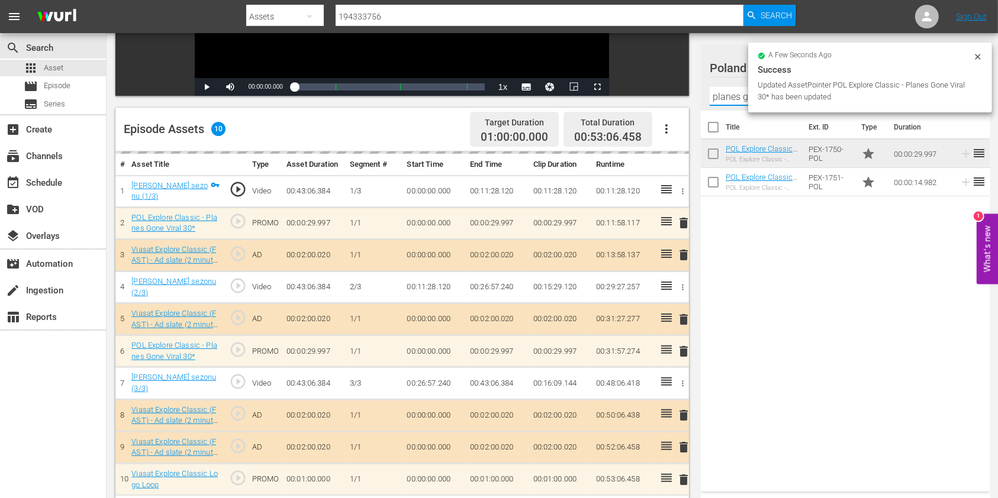
click at [726, 89] on input "planes gone viral" at bounding box center [845, 96] width 272 height 19
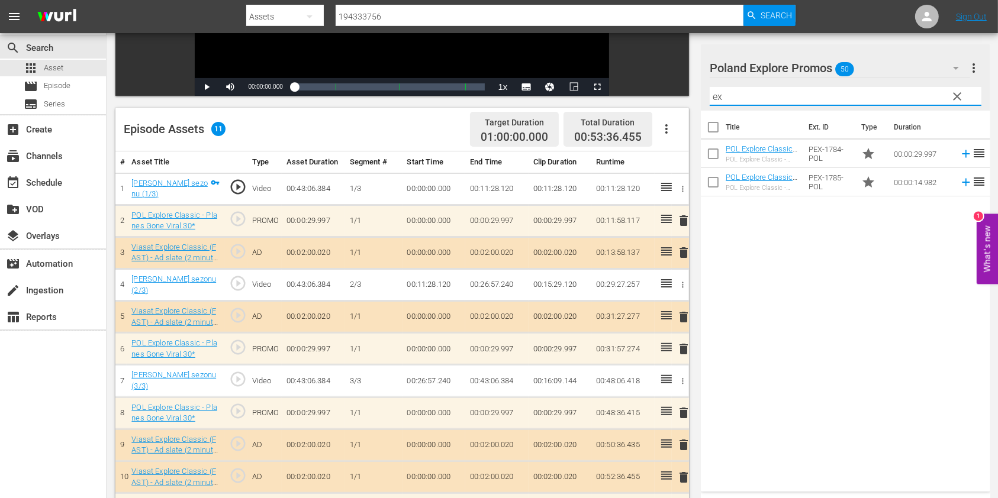
type input "e"
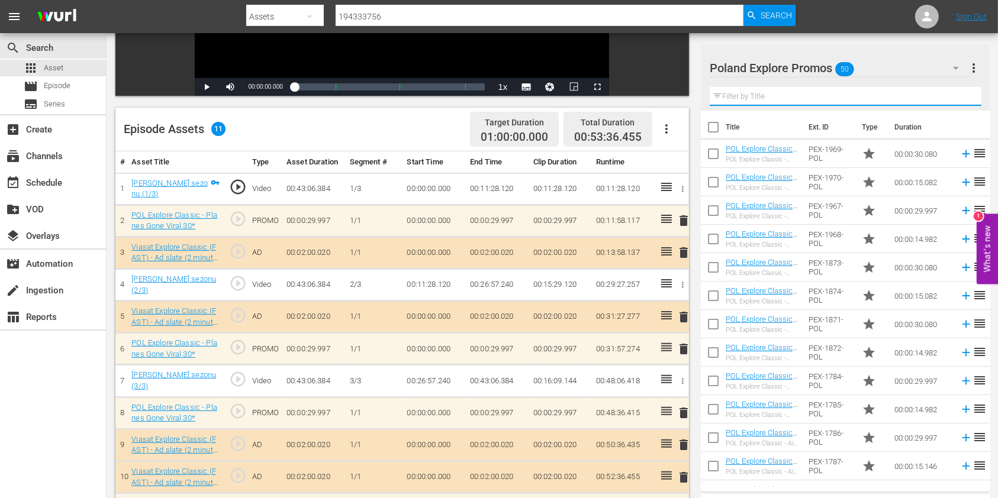
type input "o"
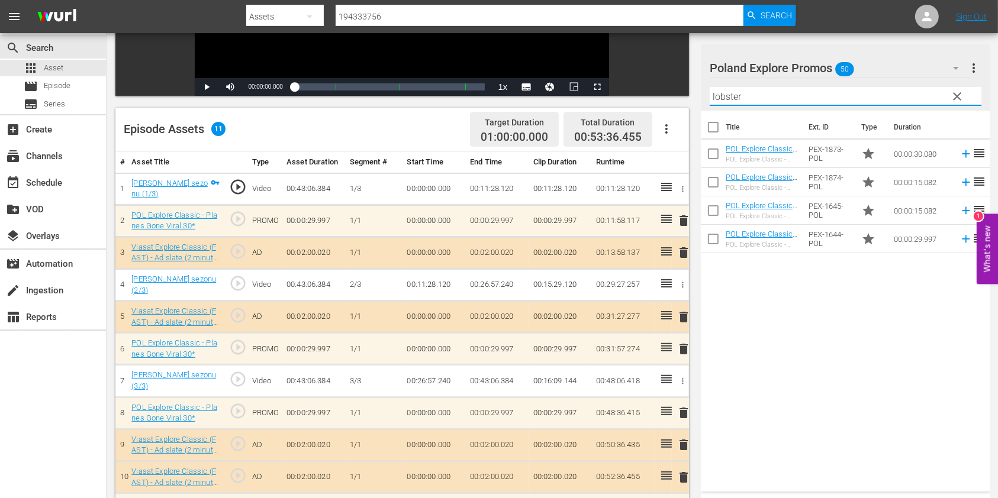
click at [780, 301] on div "Title Ext. ID Type Duration POL Explore Classic - Aussie Lobster Hunters S5 30*…" at bounding box center [845, 299] width 289 height 376
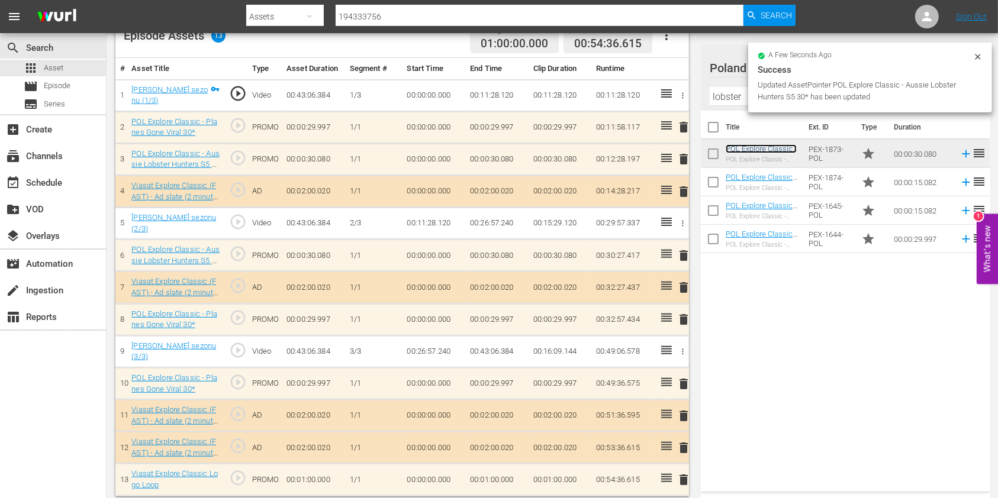
scroll to position [333, 0]
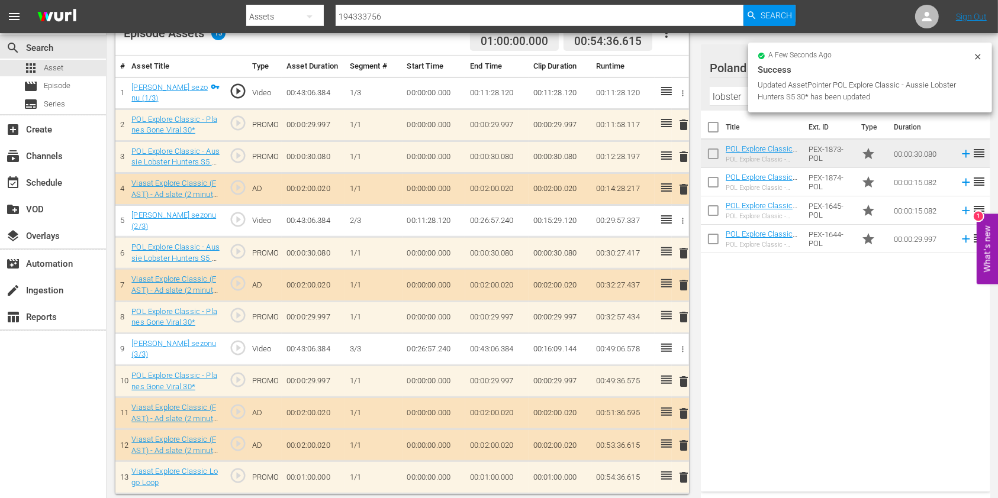
click at [735, 102] on input "lobster" at bounding box center [845, 96] width 272 height 19
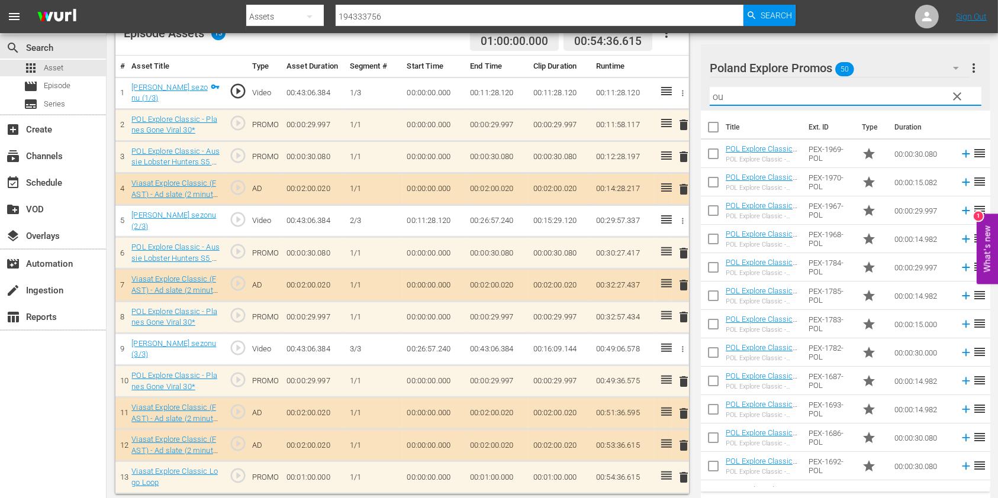
type input "o"
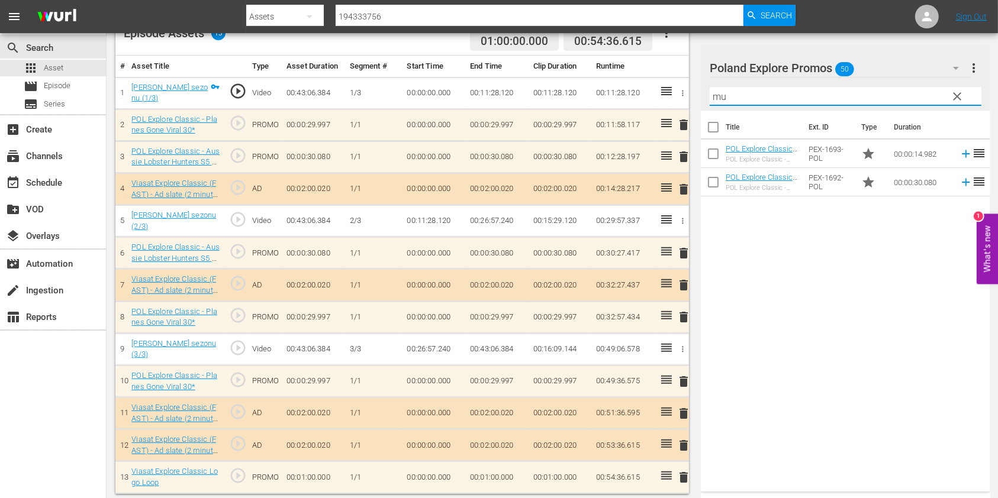
type input "m"
type input "outback truckers"
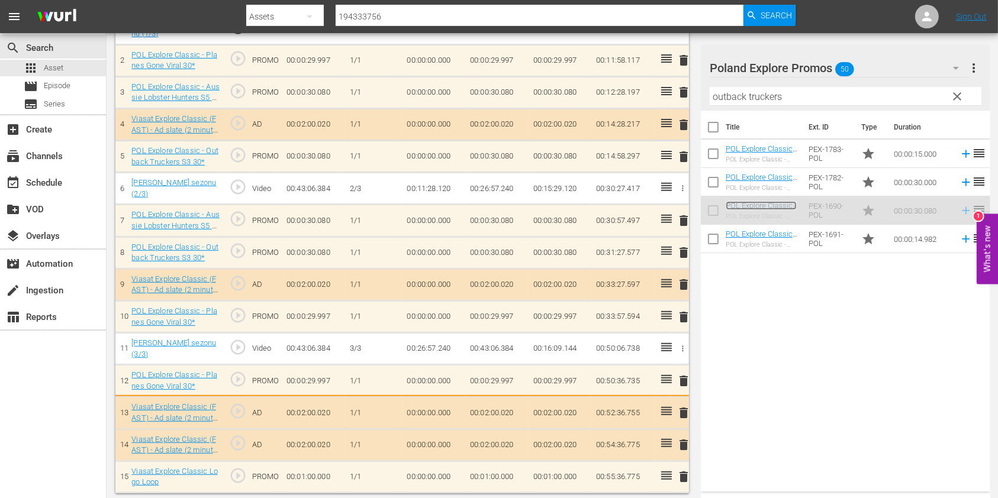
scroll to position [399, 0]
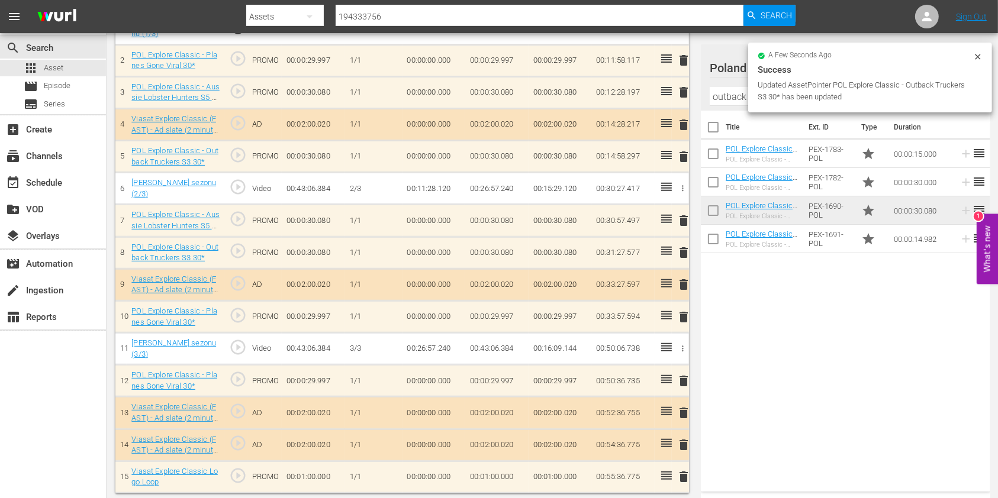
click at [718, 104] on input "outback truckers" at bounding box center [845, 96] width 272 height 19
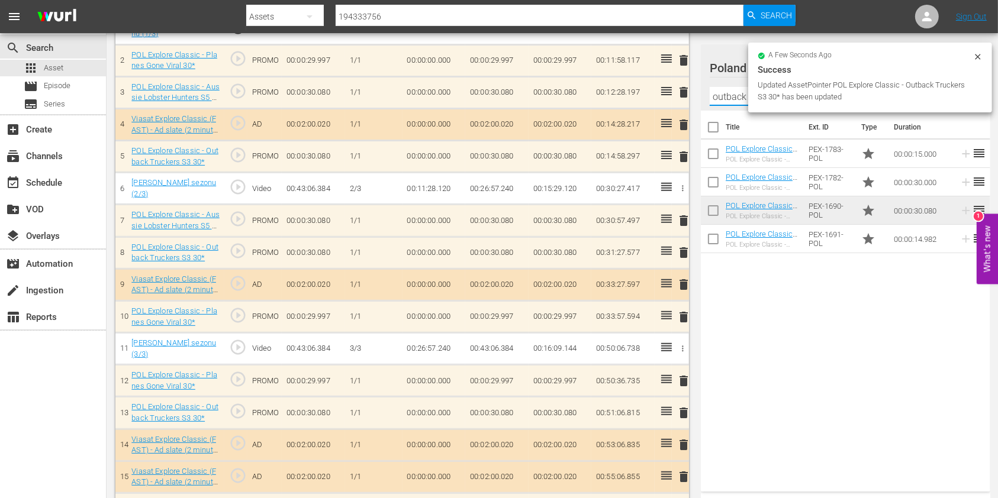
click at [718, 104] on input "outback truckers" at bounding box center [845, 96] width 272 height 19
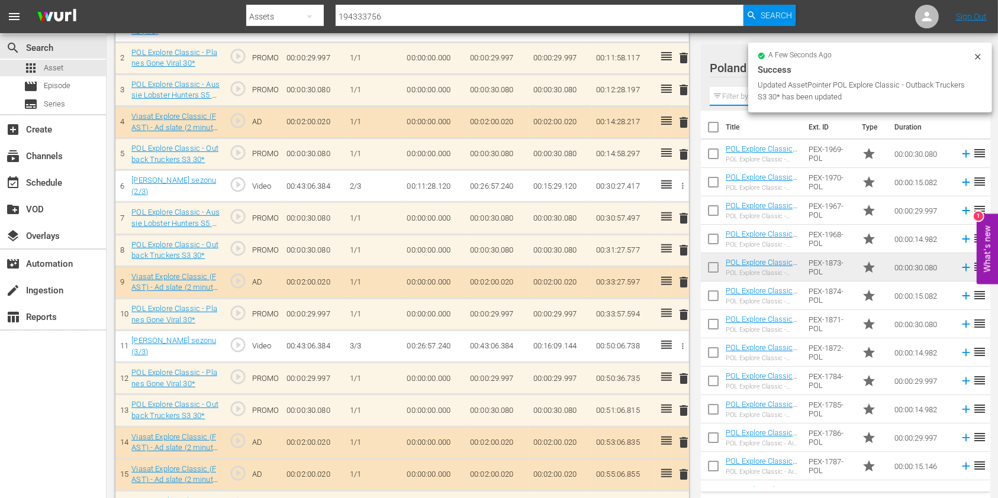
scroll to position [397, 0]
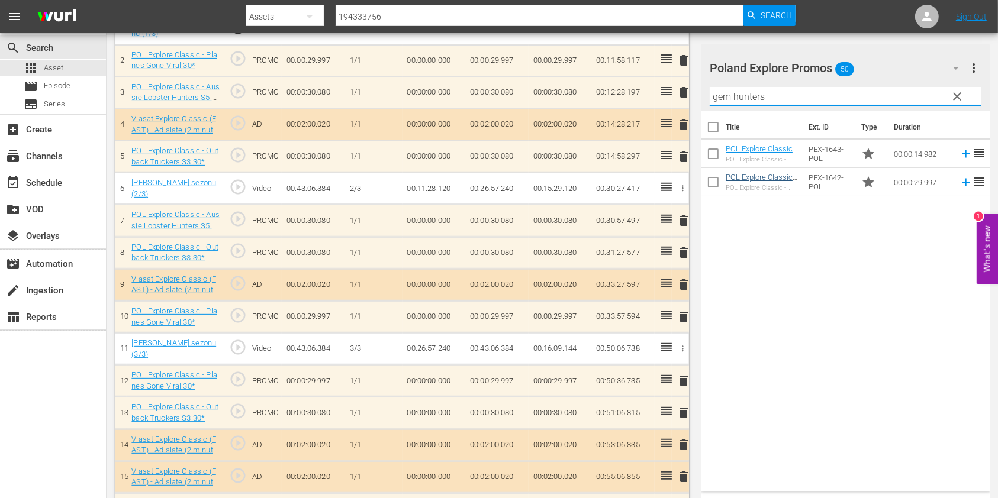
type input "gem hunters"
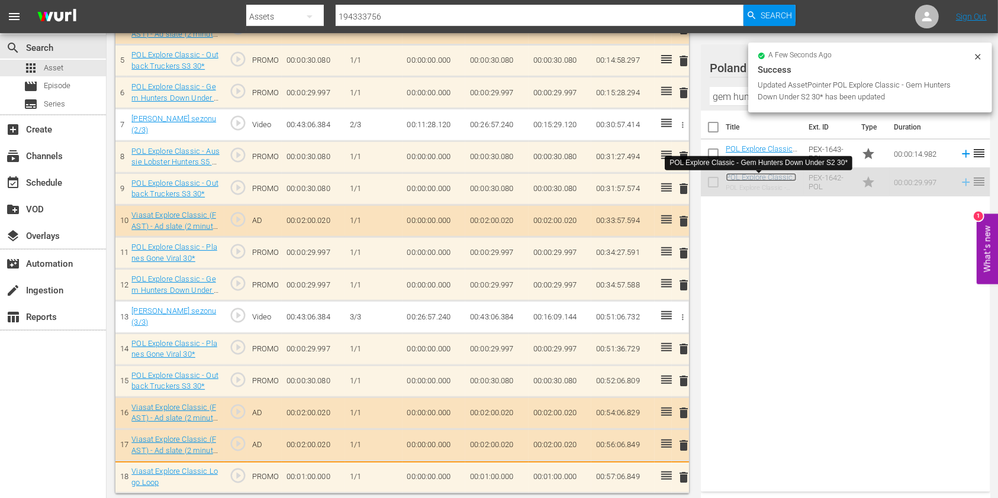
scroll to position [495, 0]
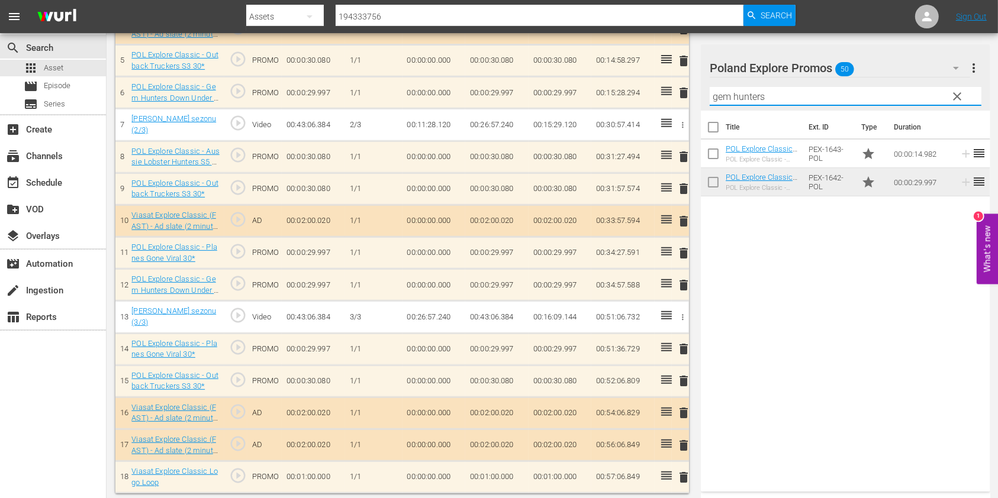
click at [716, 91] on input "gem hunters" at bounding box center [845, 96] width 272 height 19
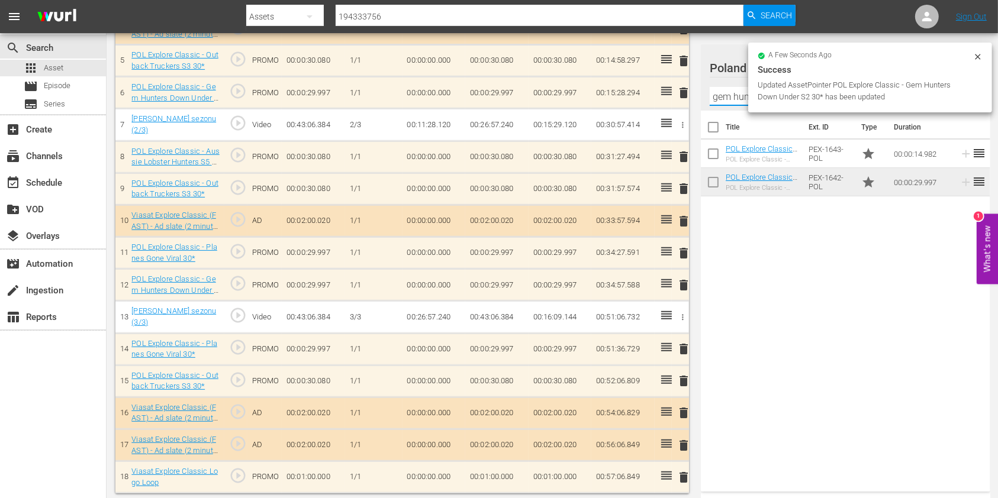
click at [716, 91] on input "gem hunters" at bounding box center [845, 96] width 272 height 19
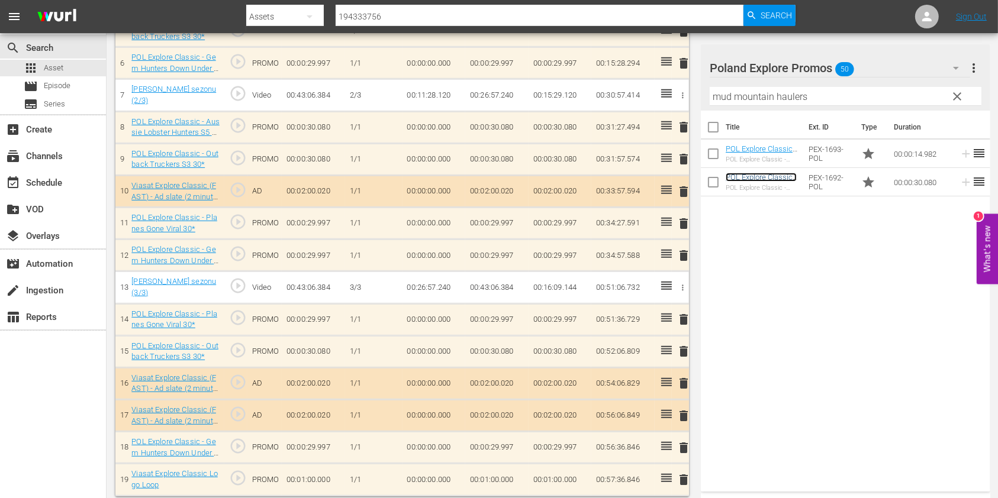
scroll to position [527, 0]
click at [734, 96] on input "mud mountain haulers" at bounding box center [845, 96] width 272 height 19
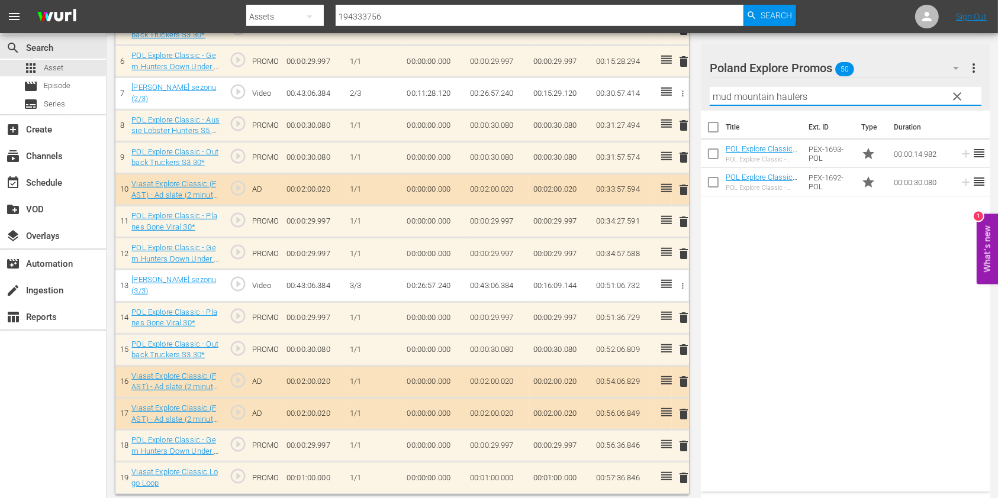
click at [734, 96] on input "mud mountain haulers" at bounding box center [845, 96] width 272 height 19
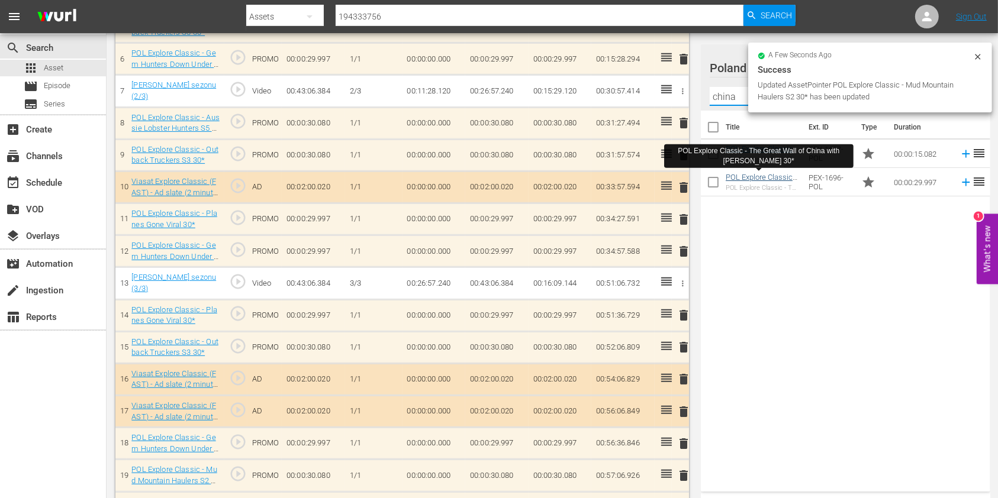
type input "china"
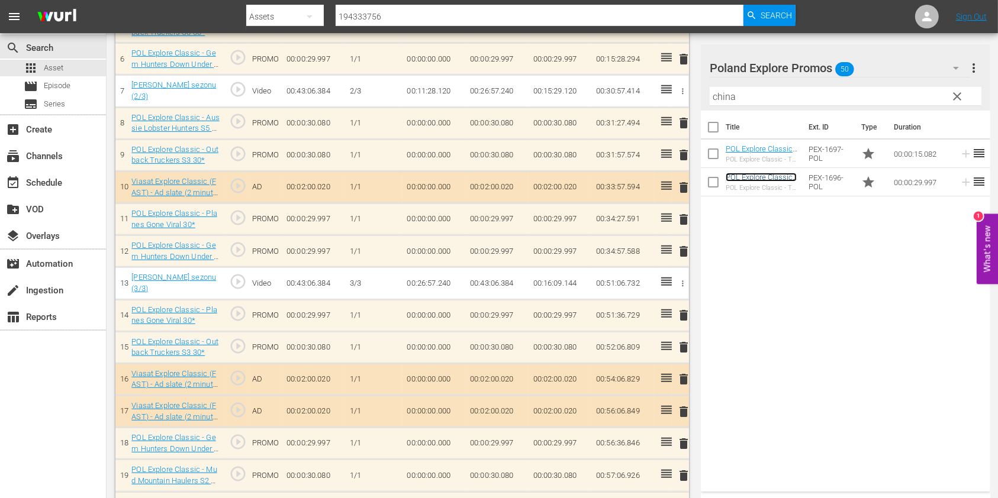
scroll to position [559, 0]
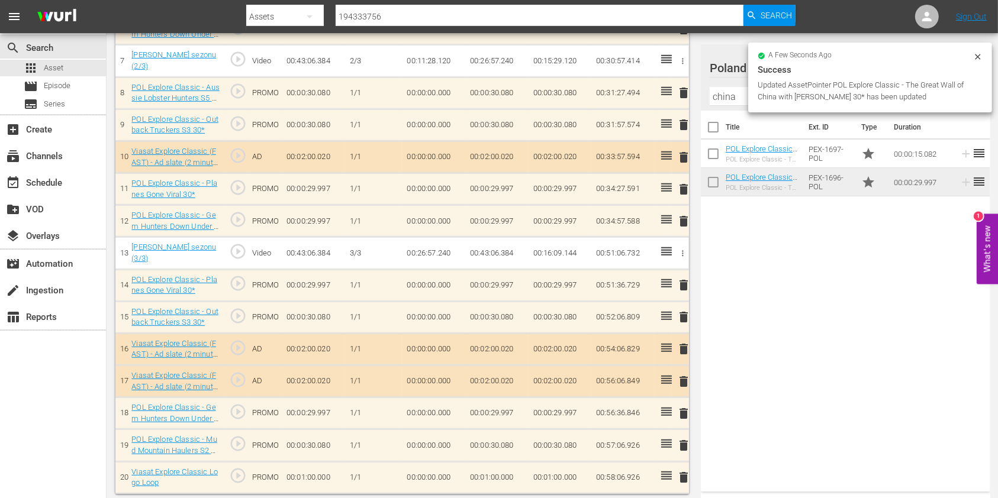
click at [726, 102] on input "china" at bounding box center [845, 96] width 272 height 19
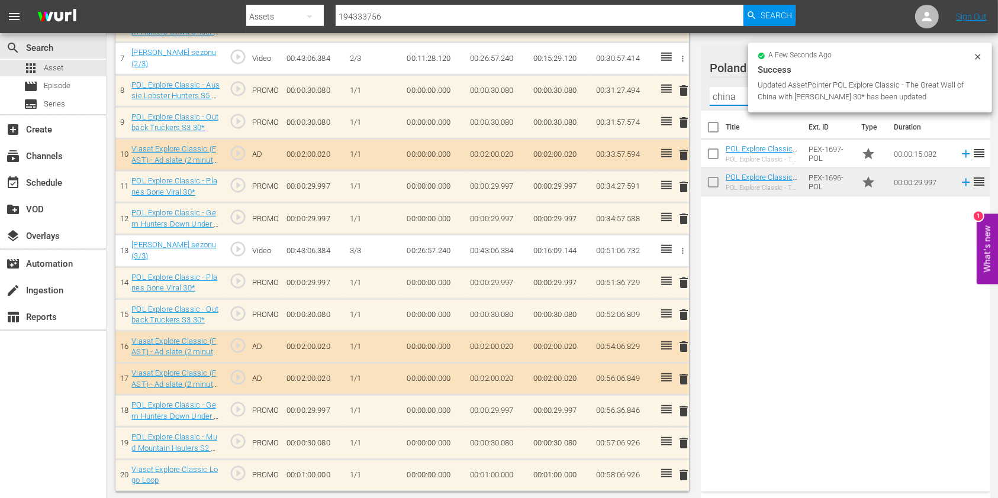
click at [726, 102] on input "china" at bounding box center [845, 96] width 272 height 19
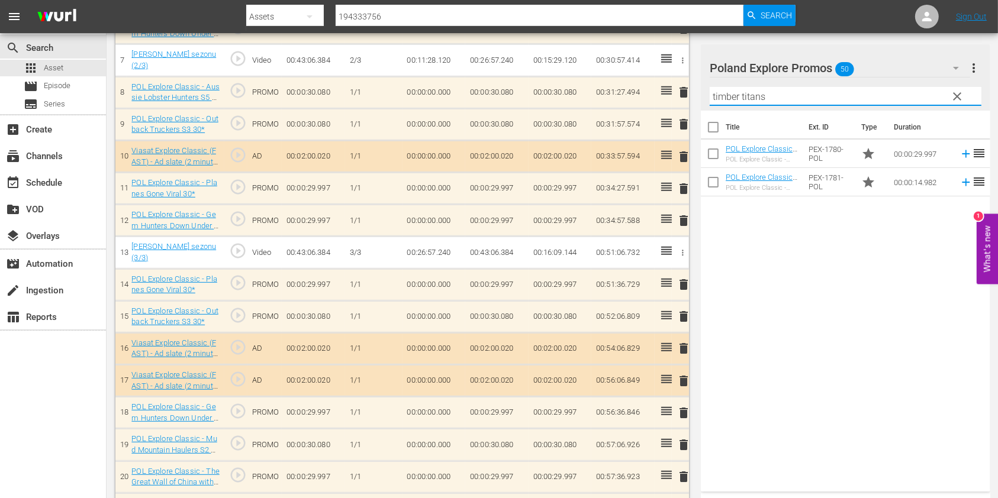
scroll to position [589, 0]
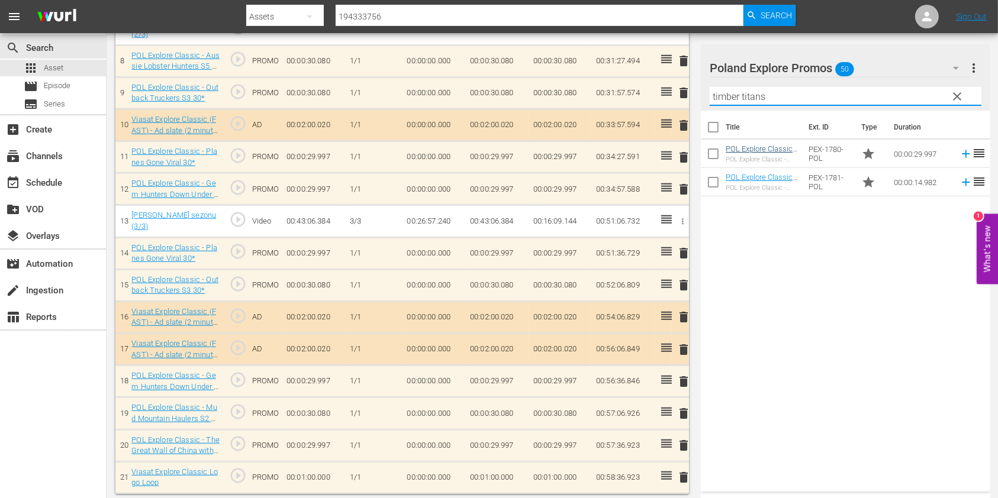
type input "timber titans"
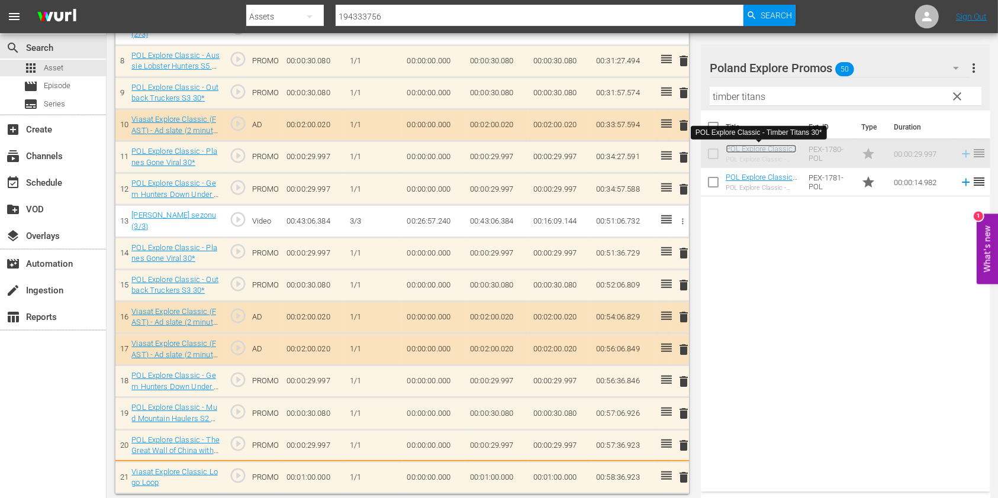
scroll to position [591, 0]
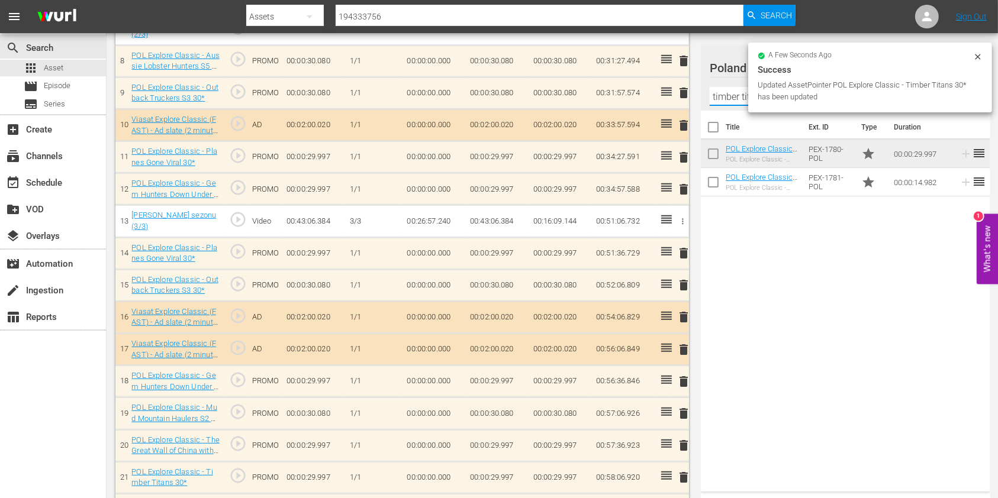
click at [720, 102] on input "timber titans" at bounding box center [845, 96] width 272 height 19
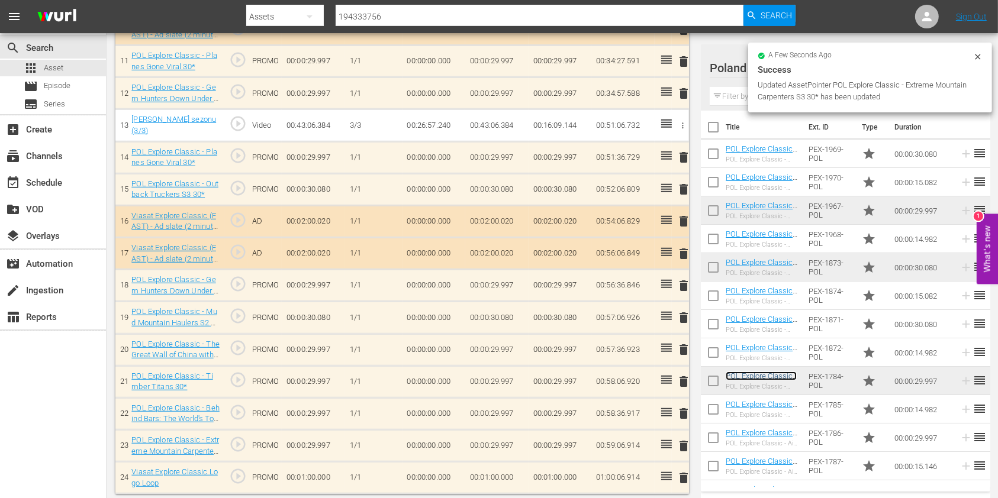
scroll to position [685, 0]
click at [465, 475] on td "00:01:00.000" at bounding box center [496, 478] width 63 height 32
click at [491, 473] on td "00:01:00.000" at bounding box center [496, 478] width 63 height 32
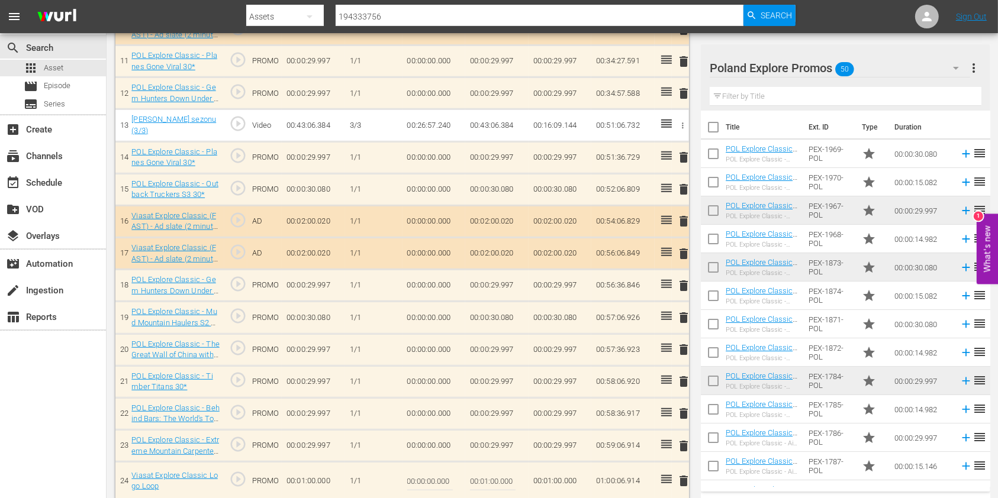
click at [485, 475] on input "00:01:00.000" at bounding box center [493, 481] width 46 height 28
type input "00:00:53.086"
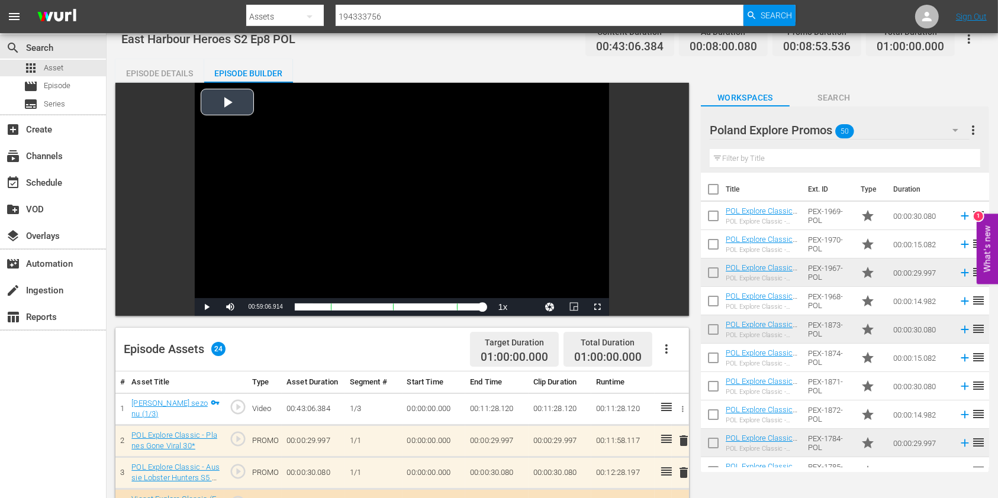
scroll to position [0, 0]
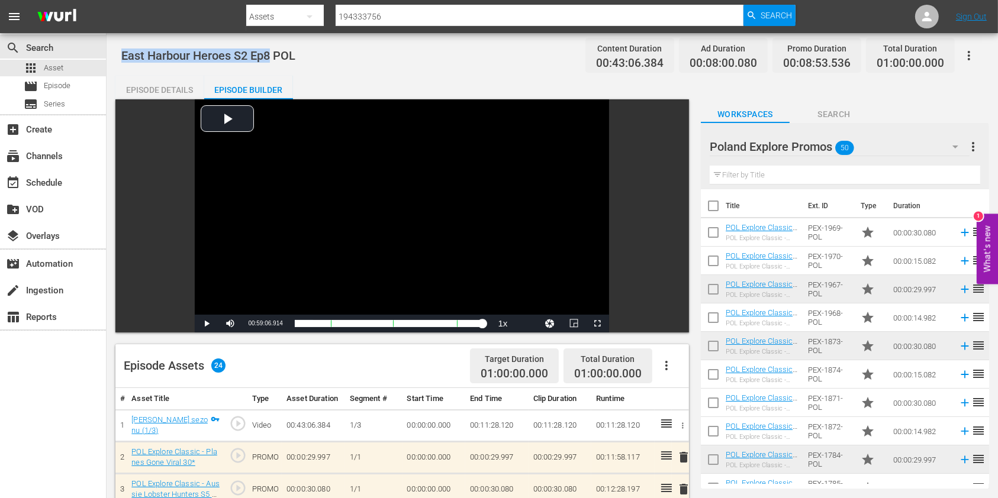
drag, startPoint x: 122, startPoint y: 54, endPoint x: 271, endPoint y: 60, distance: 148.6
click at [271, 60] on span "East Harbour Heroes S2 Ep8 POL" at bounding box center [208, 56] width 174 height 14
copy span "East Harbour Heroes S2 Ep8"
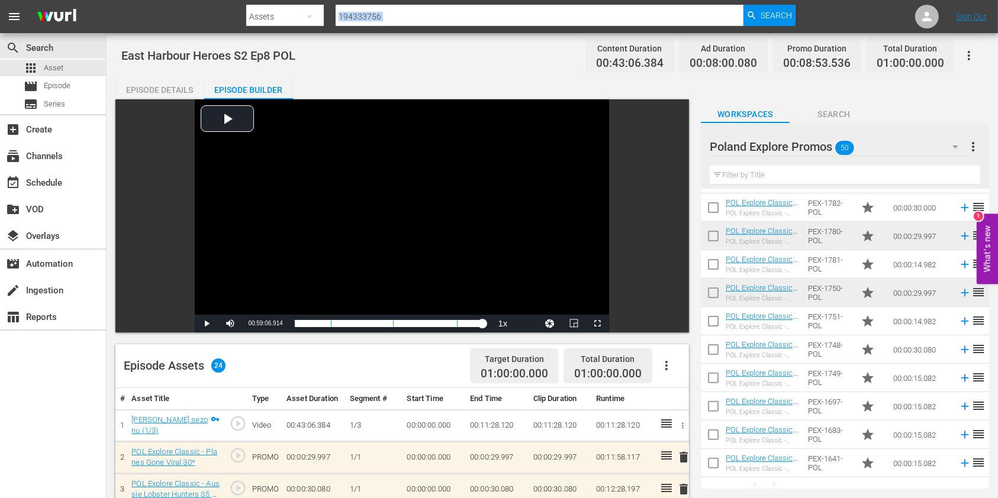
drag, startPoint x: 415, startPoint y: 28, endPoint x: 358, endPoint y: 24, distance: 56.9
click at [350, 24] on div "Search By Assets Search ID, Title, Description, Keywords, or Category 194333756…" at bounding box center [520, 16] width 548 height 28
drag, startPoint x: 419, startPoint y: 24, endPoint x: 304, endPoint y: 20, distance: 115.4
click at [304, 20] on div "Search By Assets Search ID, Title, Description, Keywords, or Category 194333756…" at bounding box center [520, 16] width 548 height 28
paste input "2"
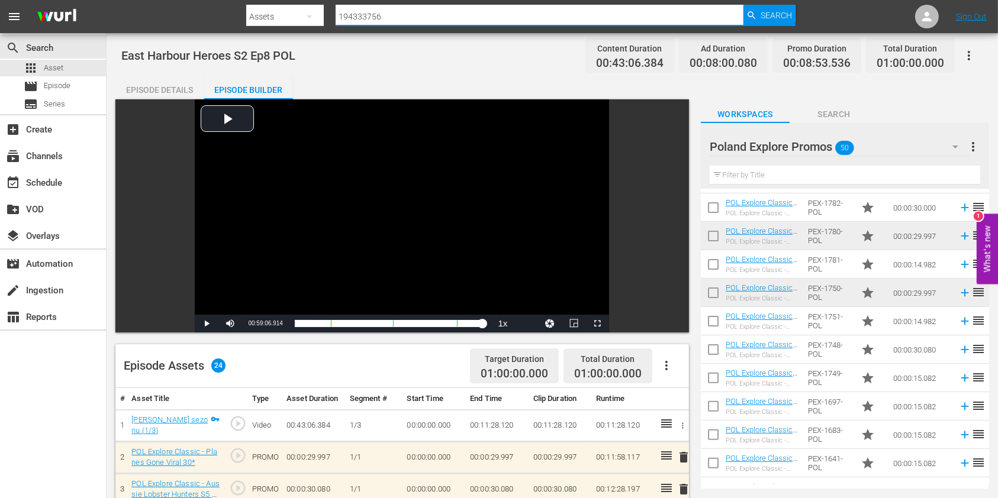
type input "194333752"
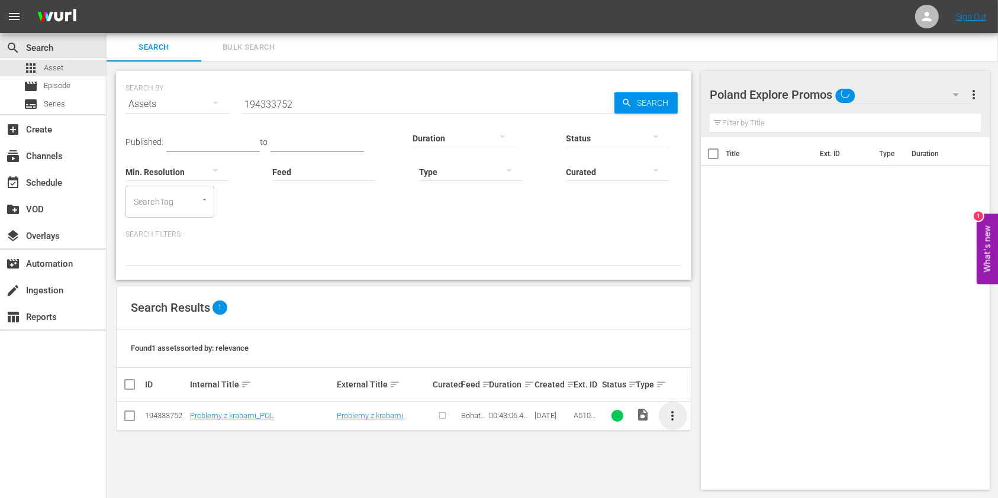
click at [673, 415] on span "more_vert" at bounding box center [673, 416] width 14 height 14
click at [712, 409] on div "Episode" at bounding box center [736, 410] width 80 height 28
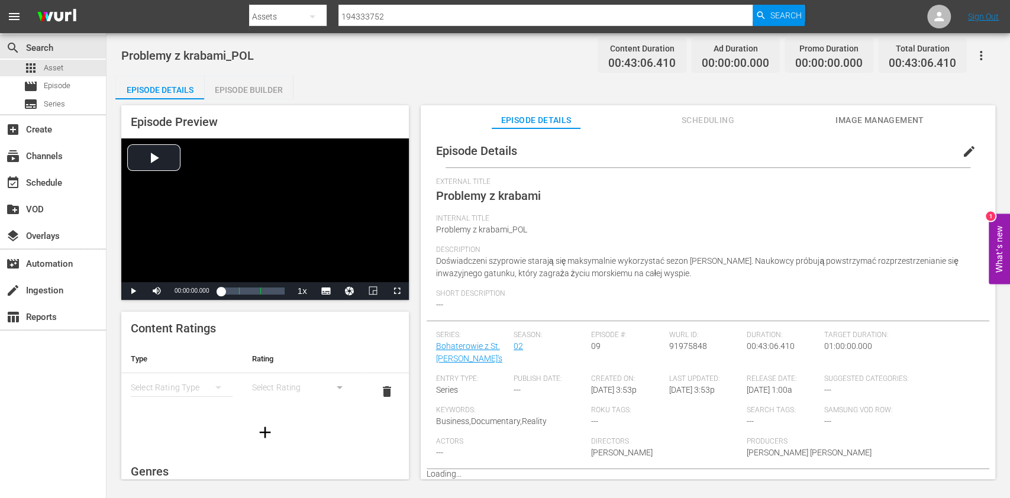
click at [962, 156] on span "edit" at bounding box center [969, 151] width 14 height 14
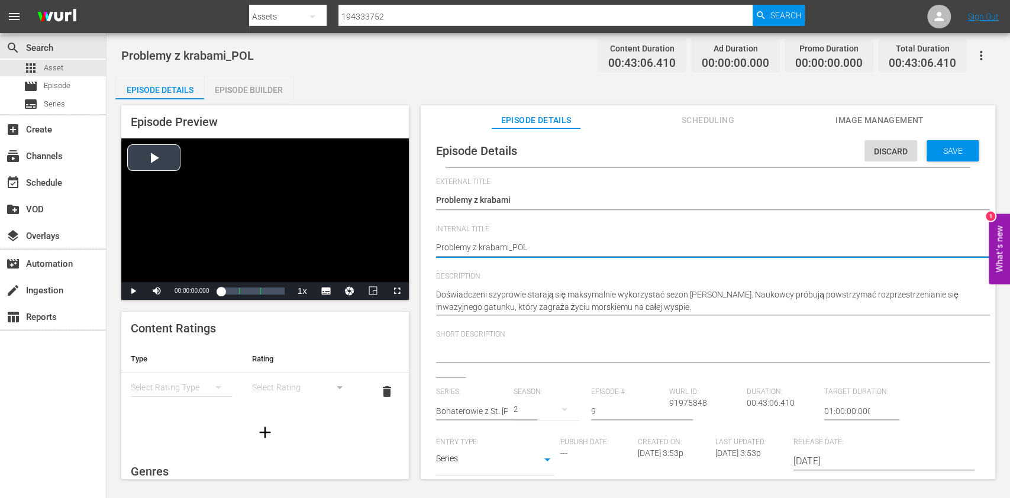
drag, startPoint x: 584, startPoint y: 244, endPoint x: 399, endPoint y: 241, distance: 184.6
paste textarea "East Harbour Heroes S2 Ep9"
type textarea "East Harbour Heroes S2 Ep9"
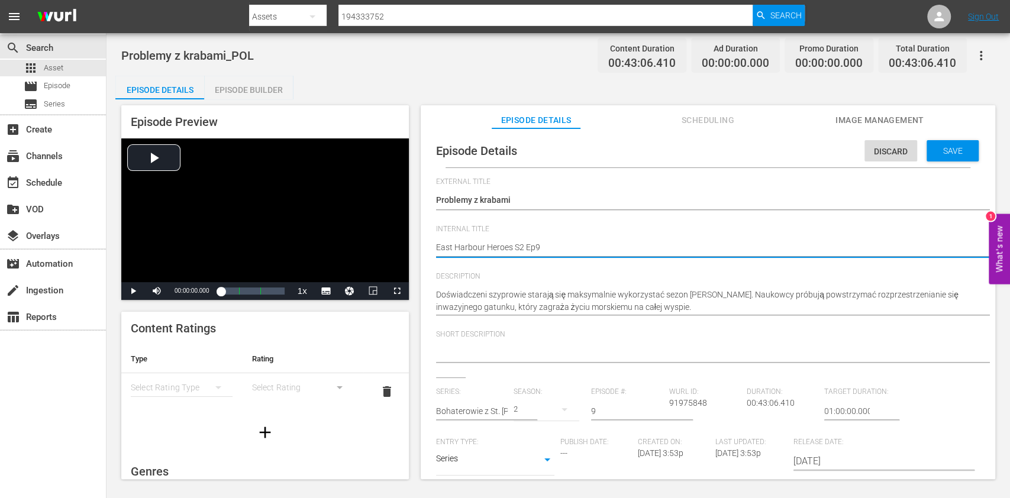
type textarea "East Harbour Heroes S2 Ep9"
type textarea "East Harbour Heroes S2 Ep9 P"
type textarea "East Harbour Heroes S2 Ep9 PO"
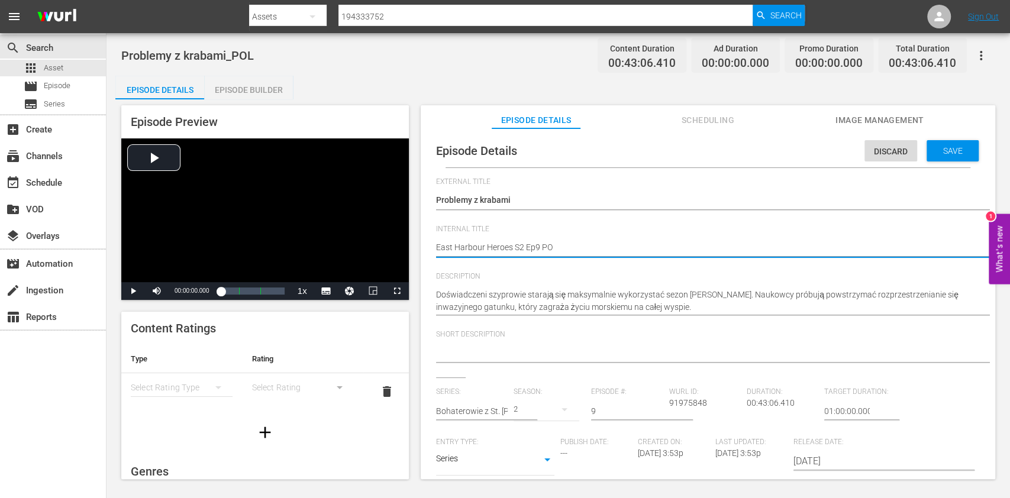
type textarea "East Harbour Heroes S2 Ep9 POL"
click at [952, 151] on span "Save" at bounding box center [953, 150] width 38 height 9
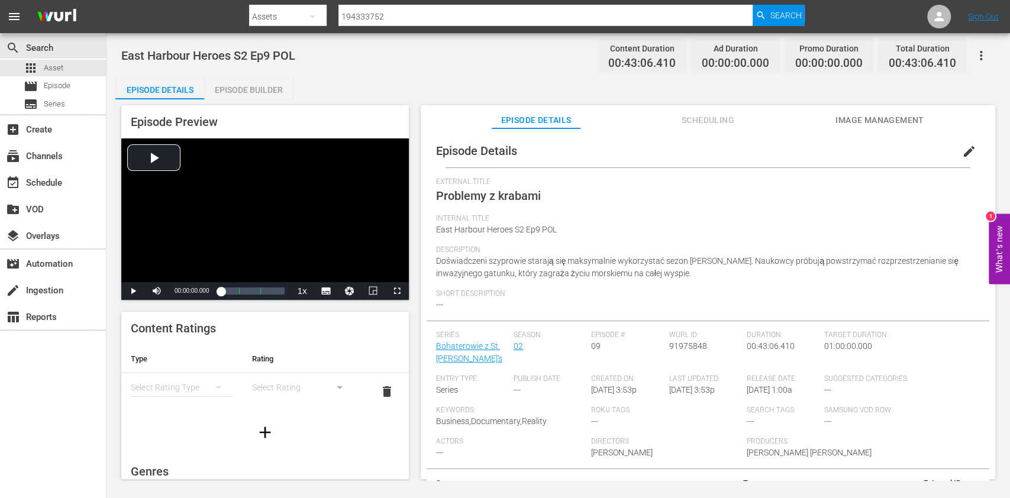
click at [251, 89] on div "Episode Builder" at bounding box center [248, 90] width 89 height 28
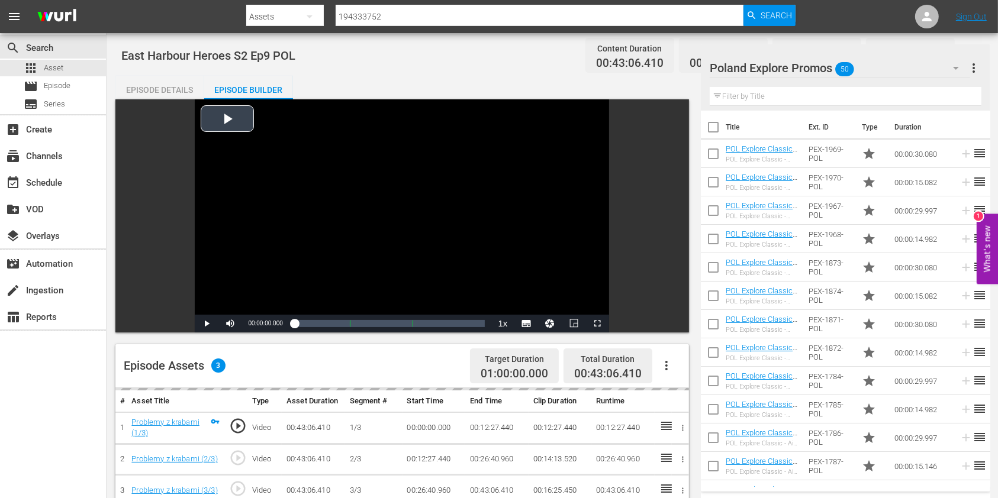
scroll to position [237, 0]
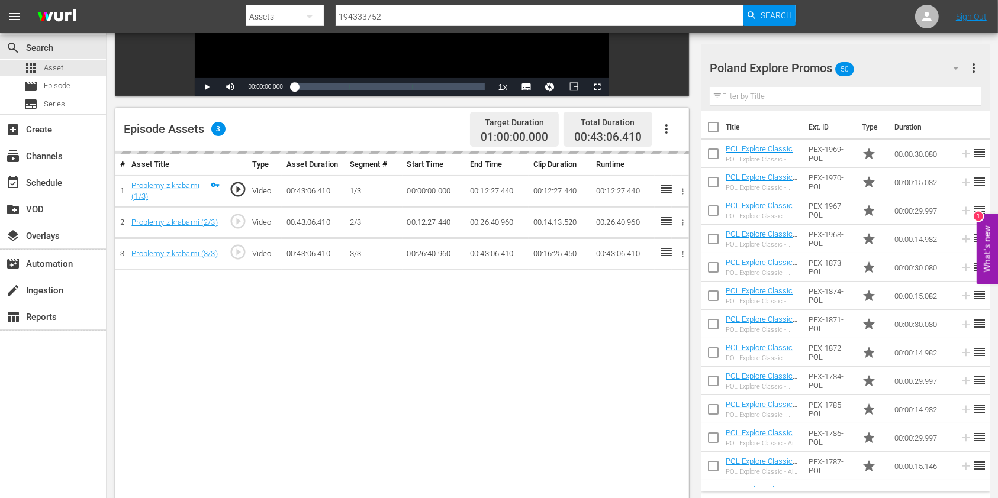
click at [775, 102] on input "text" at bounding box center [845, 96] width 272 height 19
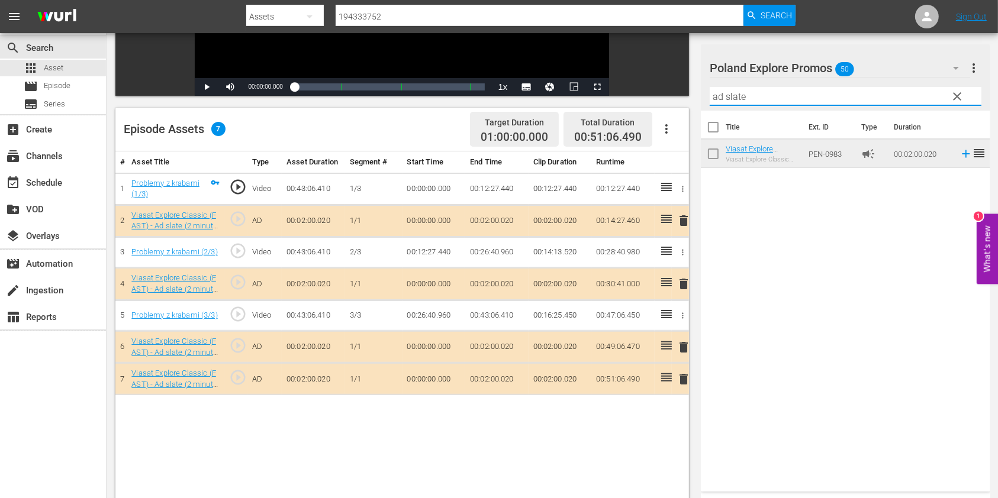
drag, startPoint x: 737, startPoint y: 104, endPoint x: 648, endPoint y: 105, distance: 88.2
click at [648, 105] on div "Video Player is loading. Play Video Play Mute Current Time 00:00:00.000 / Durat…" at bounding box center [551, 212] width 873 height 698
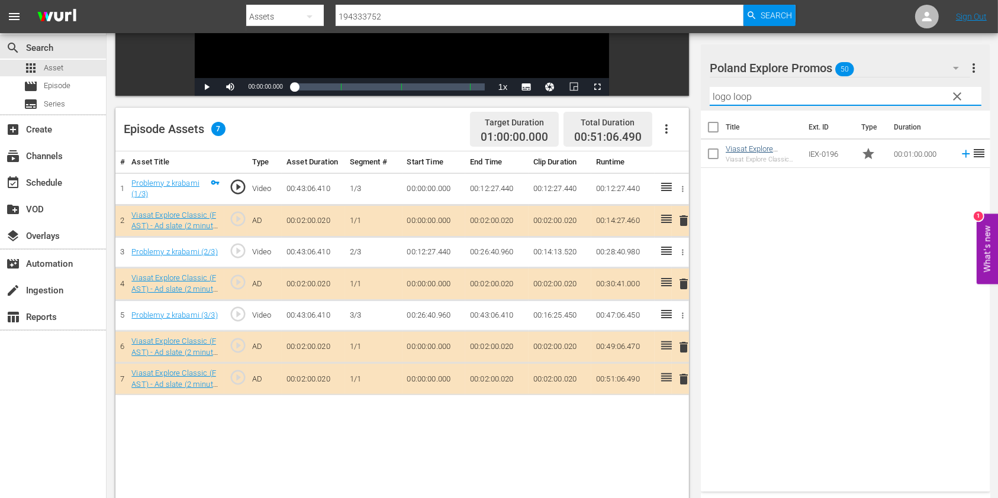
type input "logo loop"
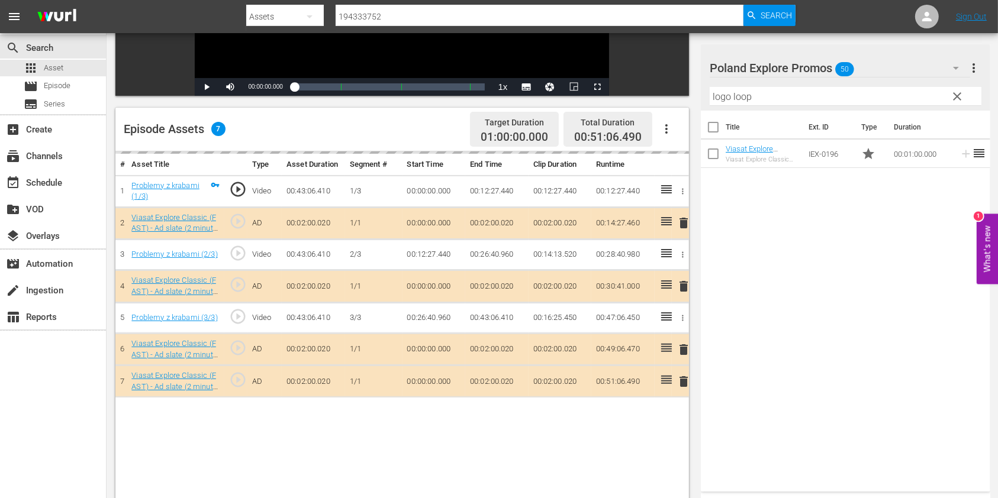
click at [958, 97] on span "clear" at bounding box center [957, 96] width 14 height 14
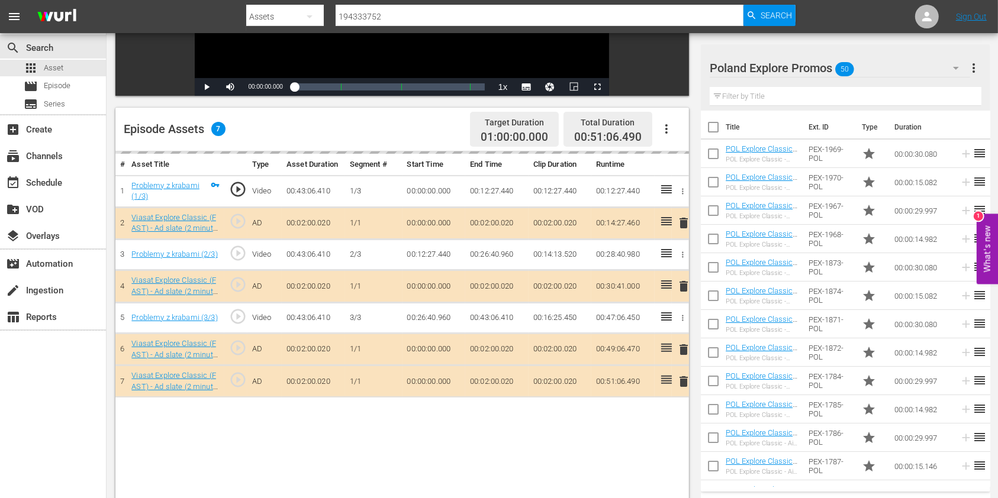
click at [761, 101] on input "text" at bounding box center [845, 96] width 272 height 19
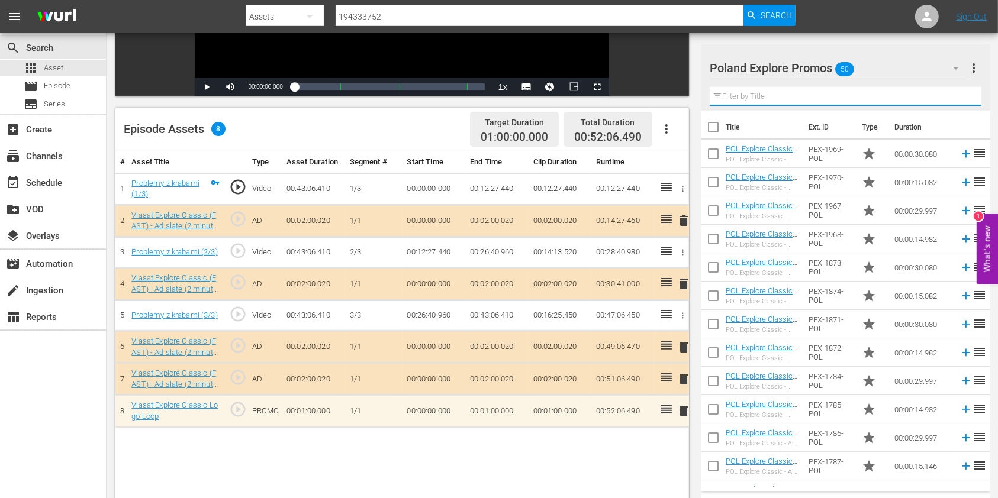
click at [762, 96] on input "text" at bounding box center [845, 96] width 272 height 19
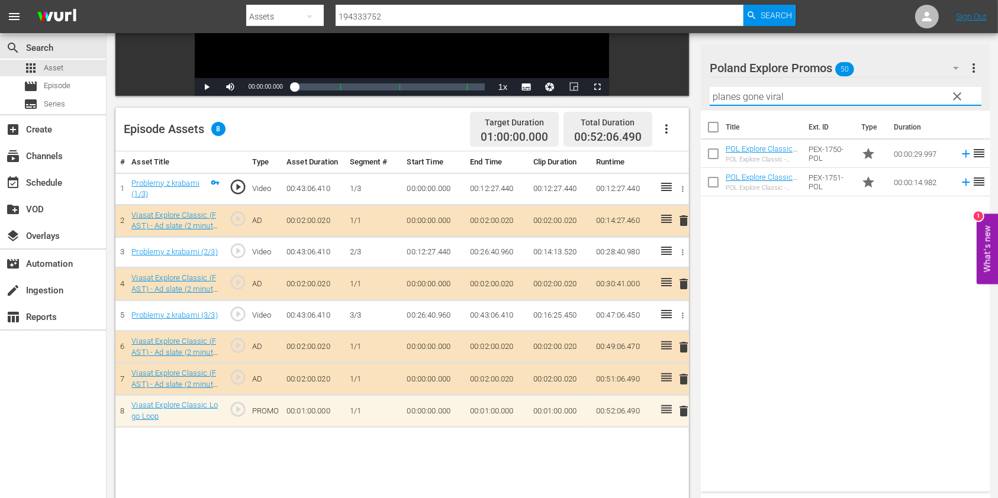
drag, startPoint x: 798, startPoint y: 225, endPoint x: 767, endPoint y: 187, distance: 48.8
click at [798, 225] on div "Title Ext. ID Type Duration POL Explore Classic - Planes Gone Viral 30* POL Exp…" at bounding box center [845, 299] width 289 height 376
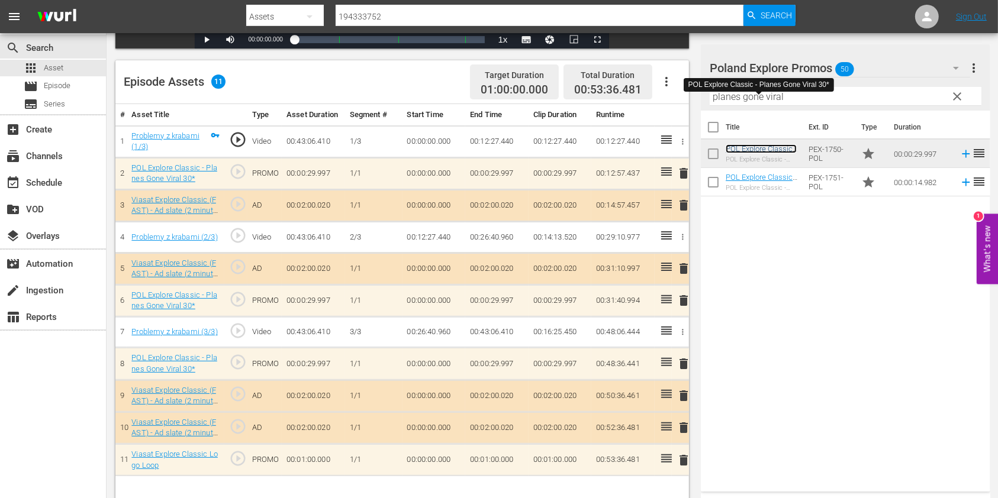
scroll to position [308, 0]
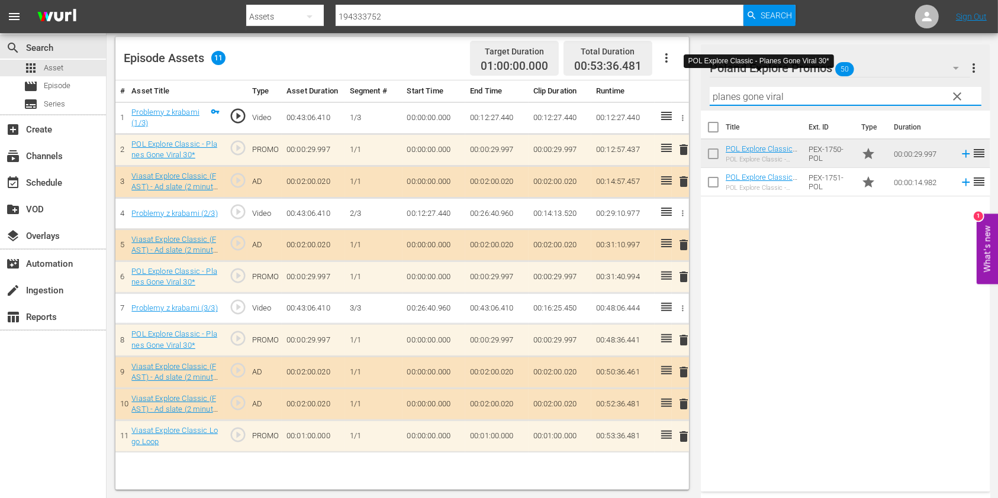
drag, startPoint x: 789, startPoint y: 90, endPoint x: 630, endPoint y: 92, distance: 159.8
click at [630, 92] on div "Video Player is loading. Play Video Play Mute Current Time 00:00:00.000 / Durat…" at bounding box center [551, 141] width 873 height 698
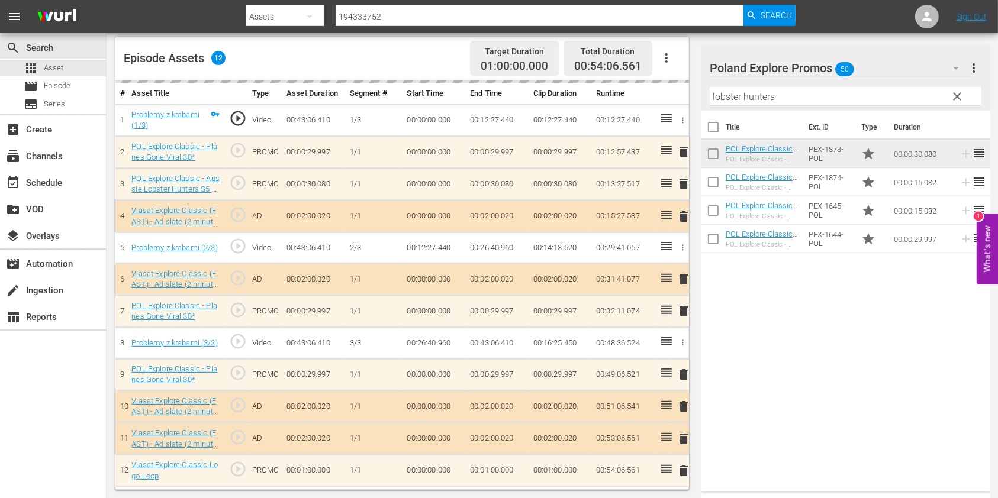
click at [719, 93] on input "lobster hunters" at bounding box center [845, 96] width 272 height 19
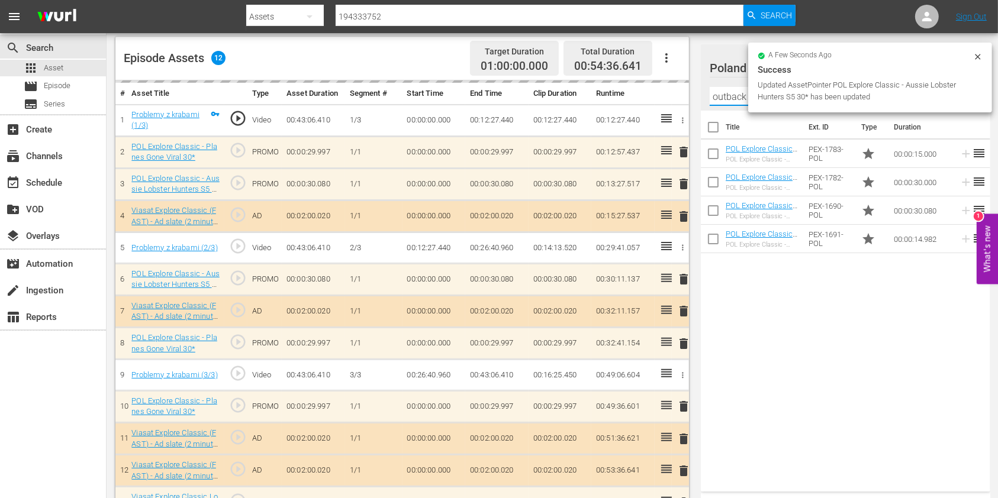
click at [898, 369] on div "Title Ext. ID Type Duration POL Explore Classic - Outback Truckers S6 15* POL E…" at bounding box center [845, 299] width 289 height 376
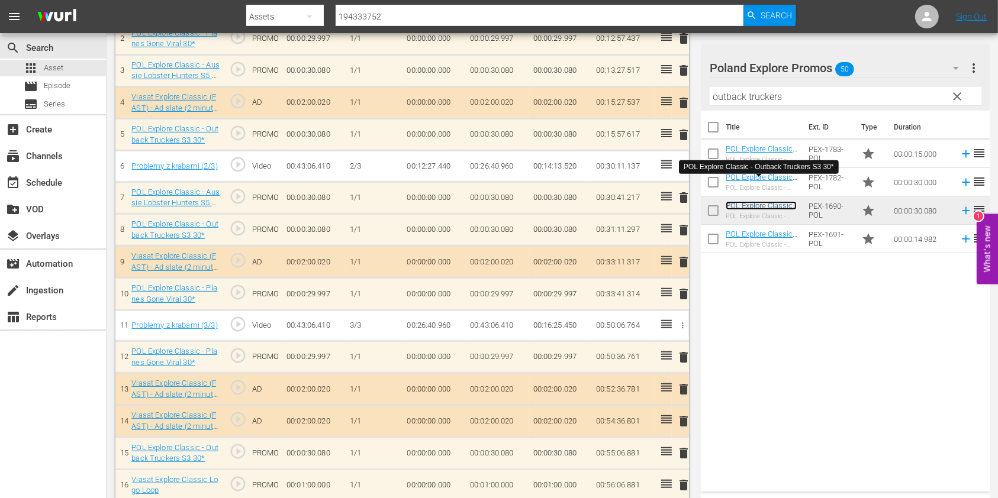
scroll to position [429, 0]
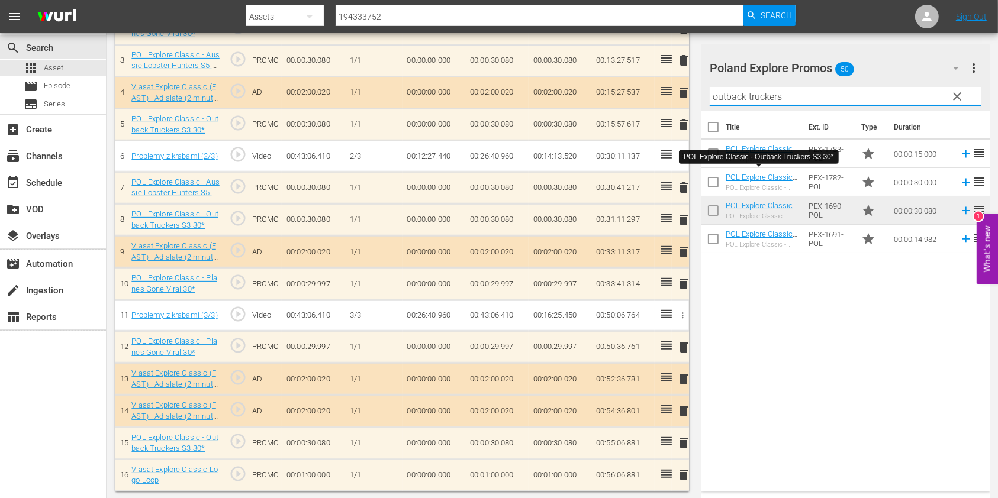
drag, startPoint x: 814, startPoint y: 99, endPoint x: 663, endPoint y: 114, distance: 152.2
click at [663, 114] on div "Video Player is loading. Play Video Play Mute Current Time 00:00:00.000 / Durat…" at bounding box center [551, 80] width 873 height 821
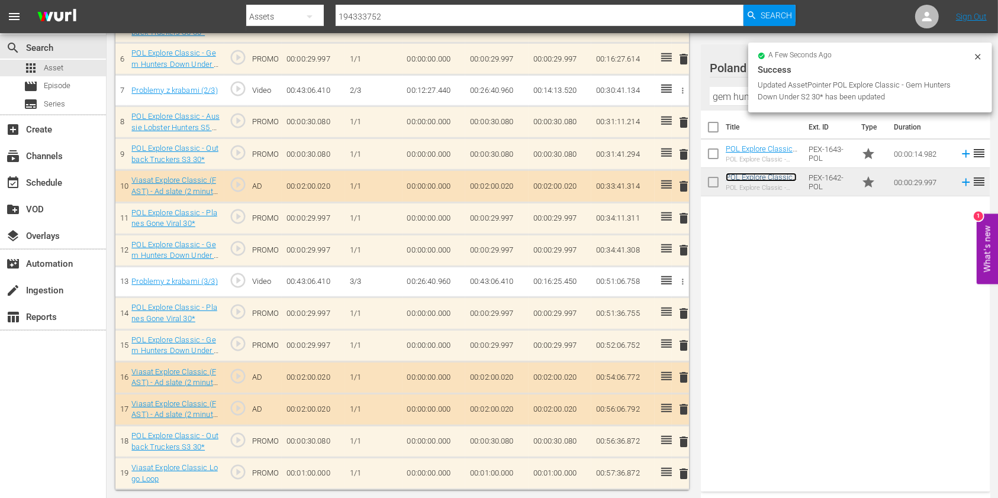
scroll to position [525, 0]
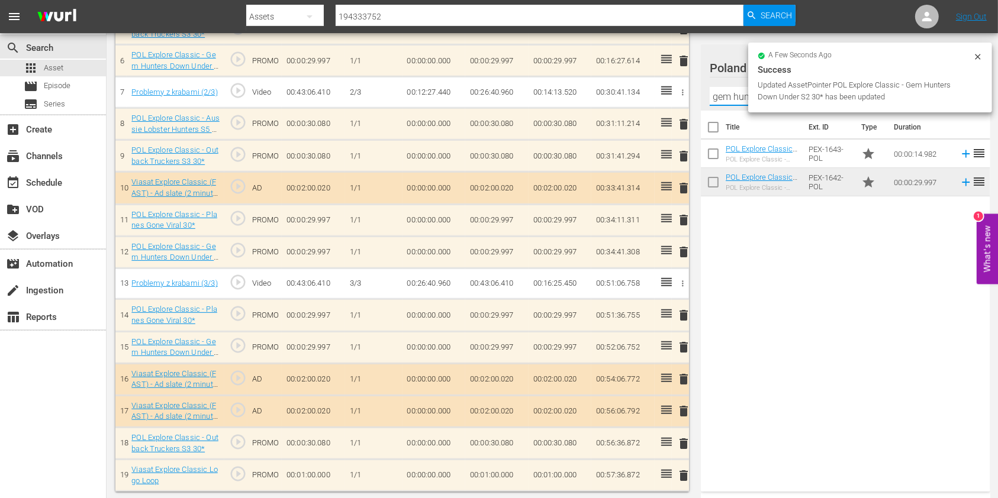
click at [726, 101] on input "gem hunter" at bounding box center [845, 96] width 272 height 19
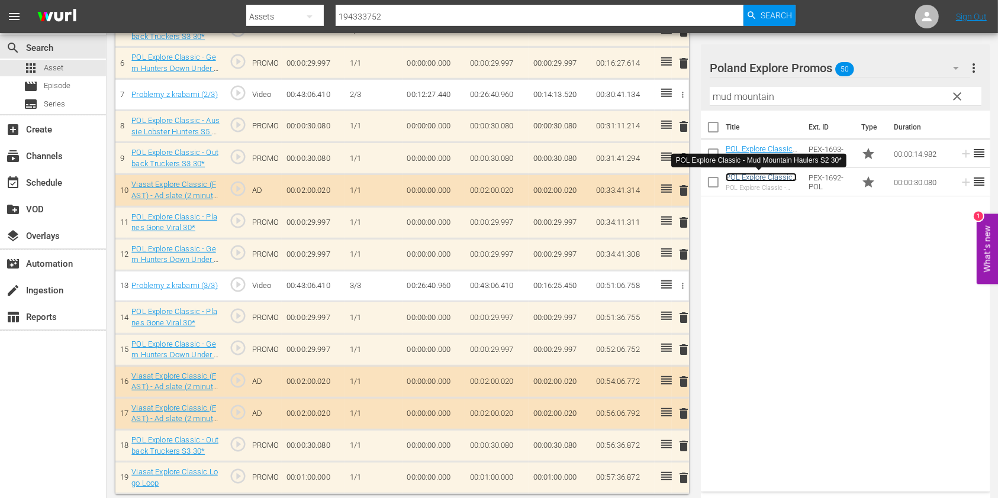
scroll to position [527, 0]
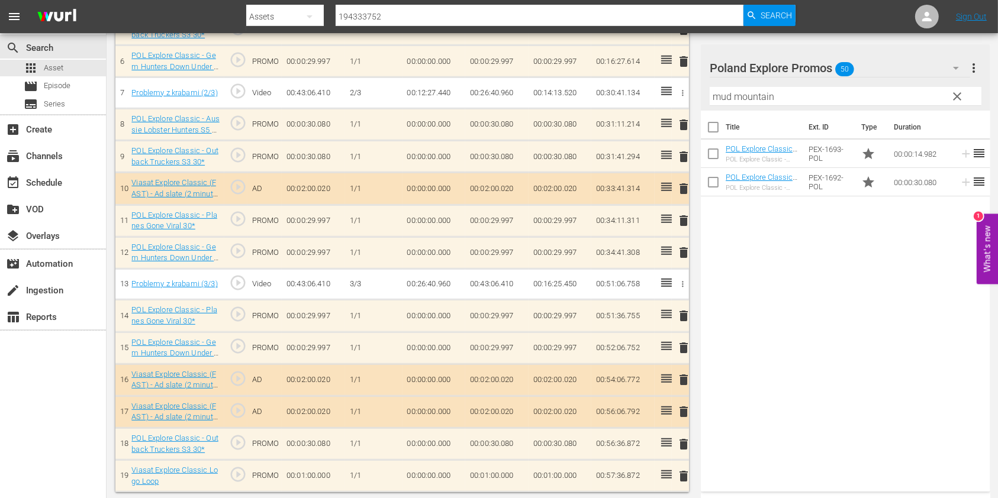
click at [747, 90] on input "mud mountain" at bounding box center [845, 96] width 272 height 19
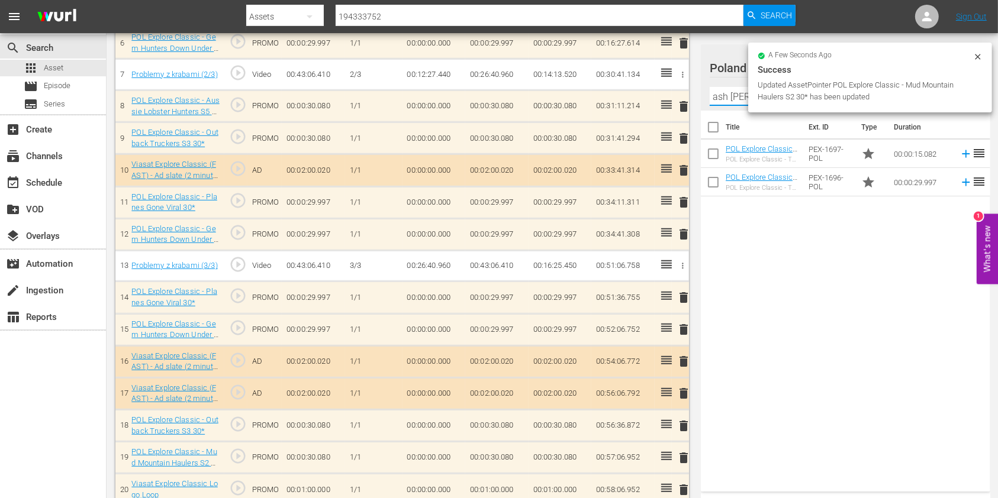
scroll to position [557, 0]
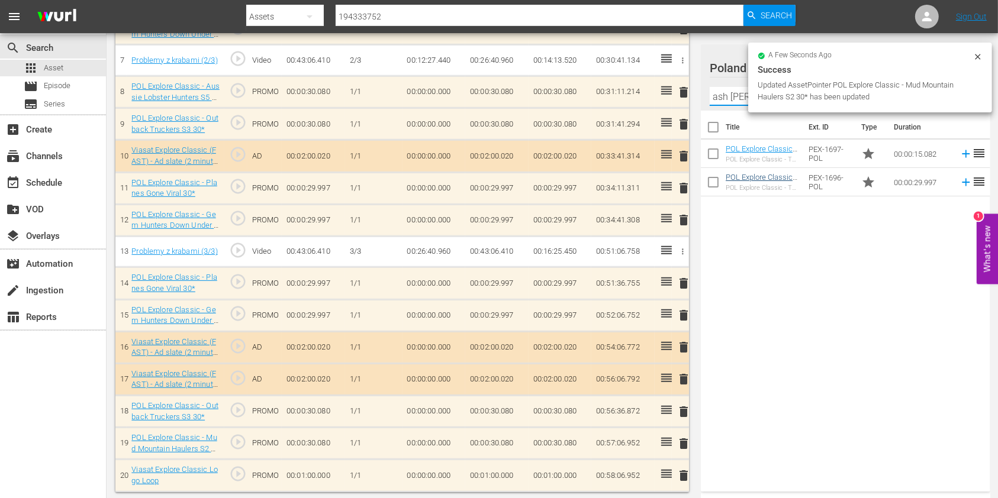
type input "ash dykes"
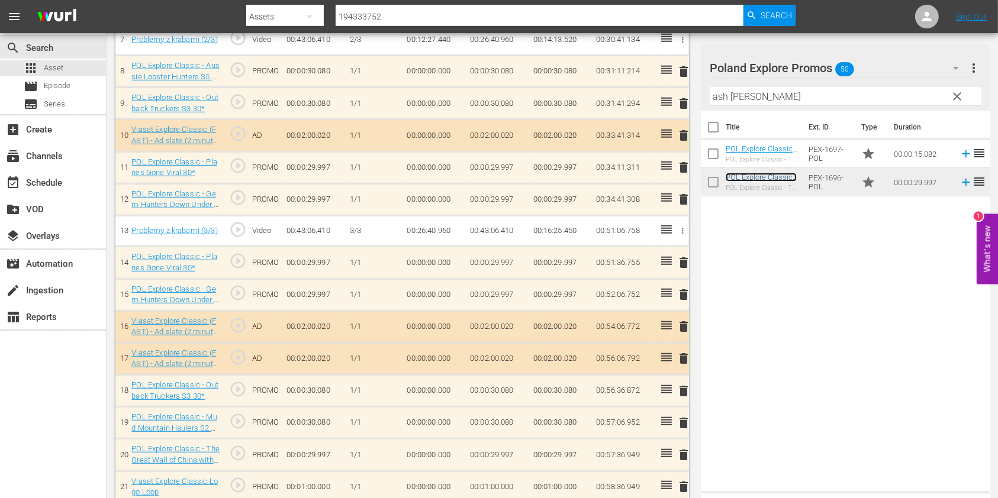
scroll to position [589, 0]
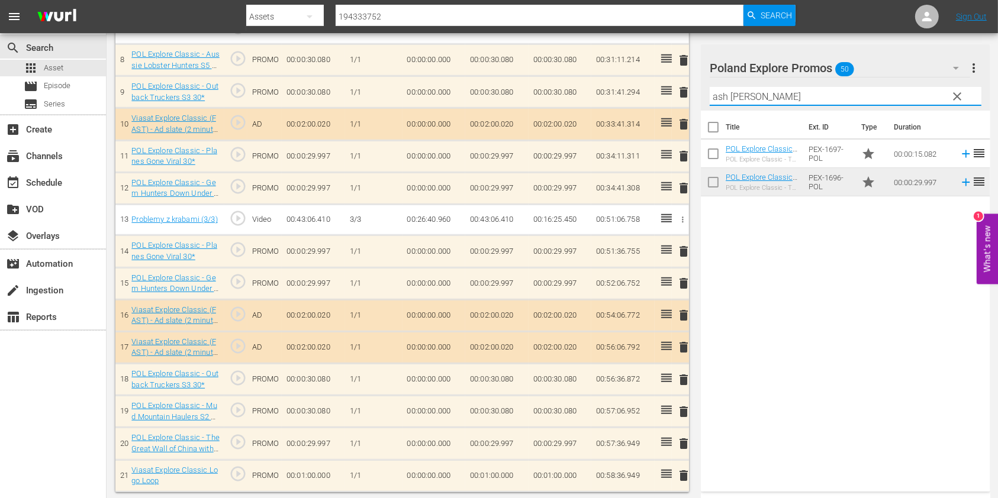
drag, startPoint x: 734, startPoint y: 88, endPoint x: 658, endPoint y: 83, distance: 75.9
click at [658, 83] on div "Video Player is loading. Play Video Play Mute Current Time 00:00:00.000 / Durat…" at bounding box center [551, 2] width 873 height 982
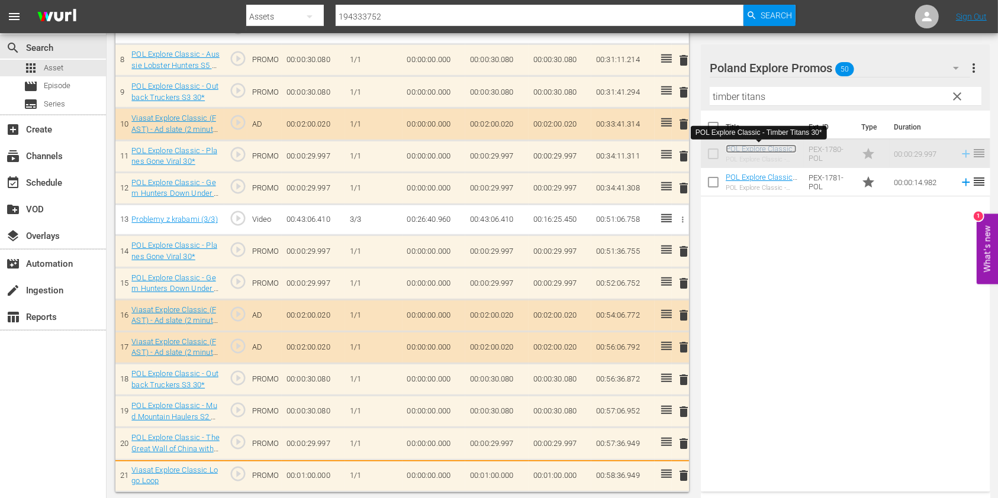
scroll to position [591, 0]
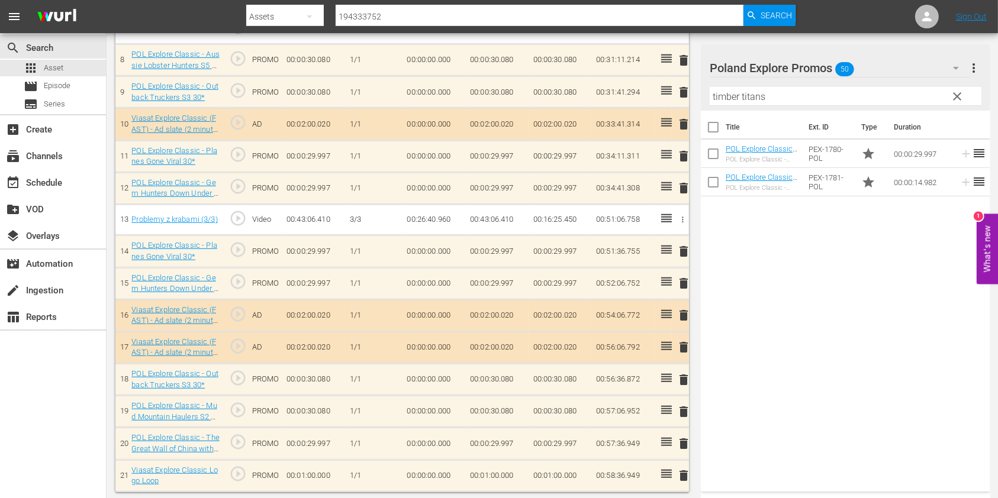
click at [719, 88] on input "timber titans" at bounding box center [845, 96] width 272 height 19
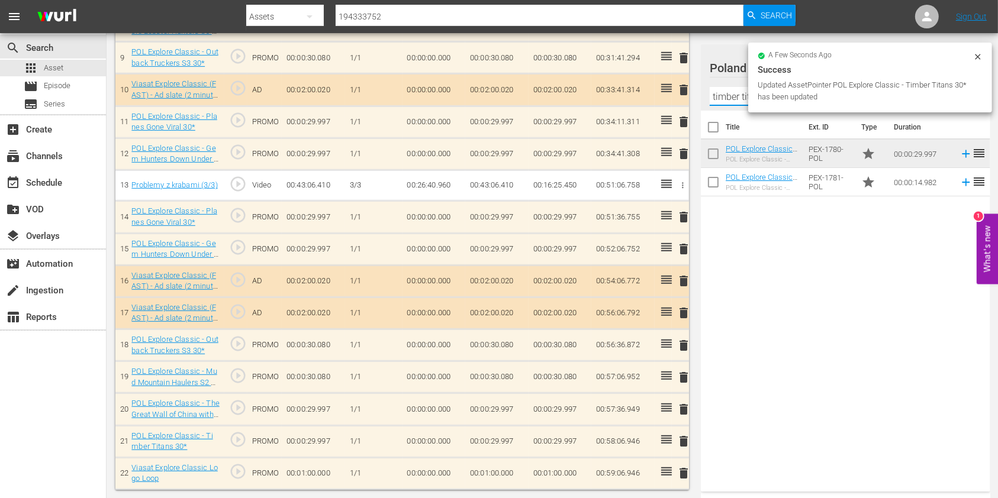
scroll to position [621, 0]
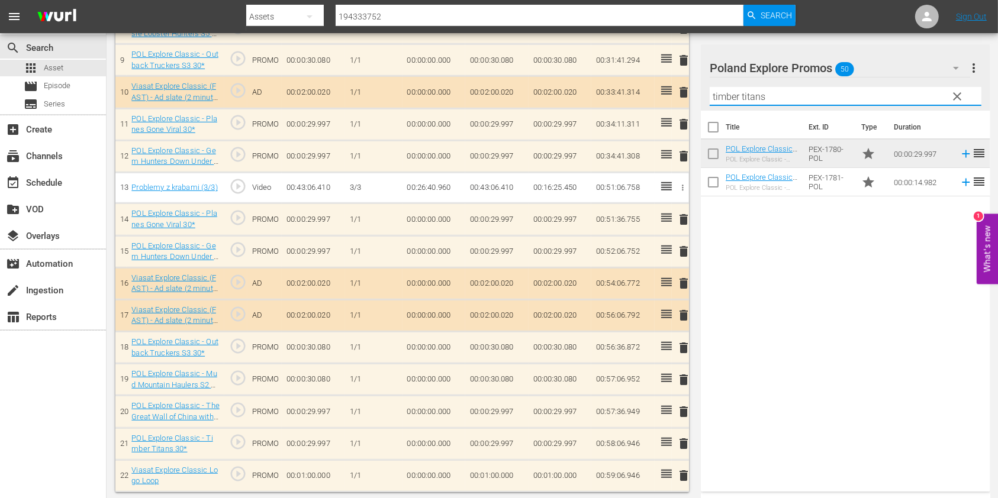
click at [725, 95] on input "timber titans" at bounding box center [845, 96] width 272 height 19
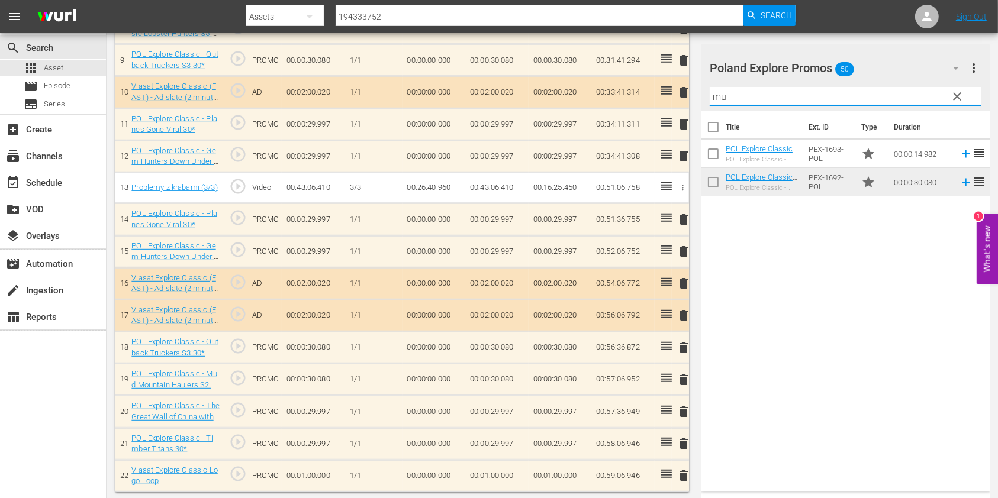
type input "m"
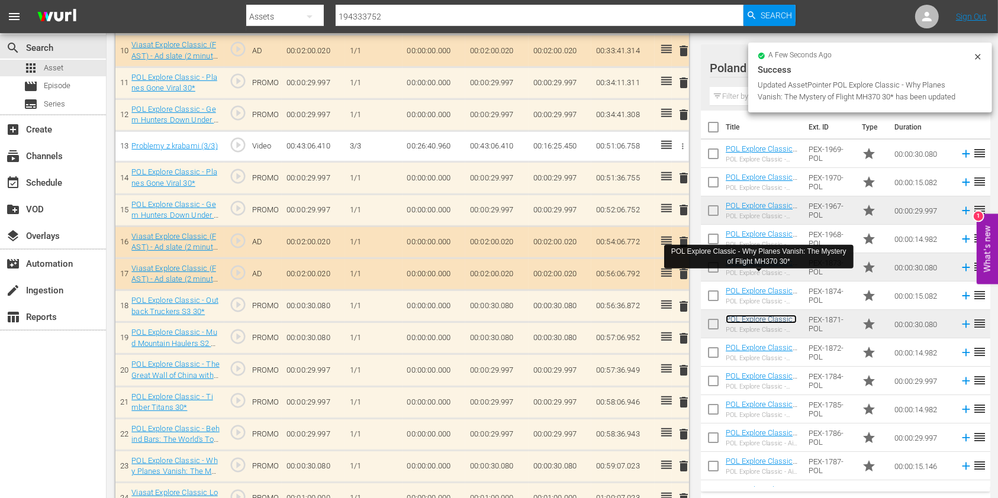
scroll to position [685, 0]
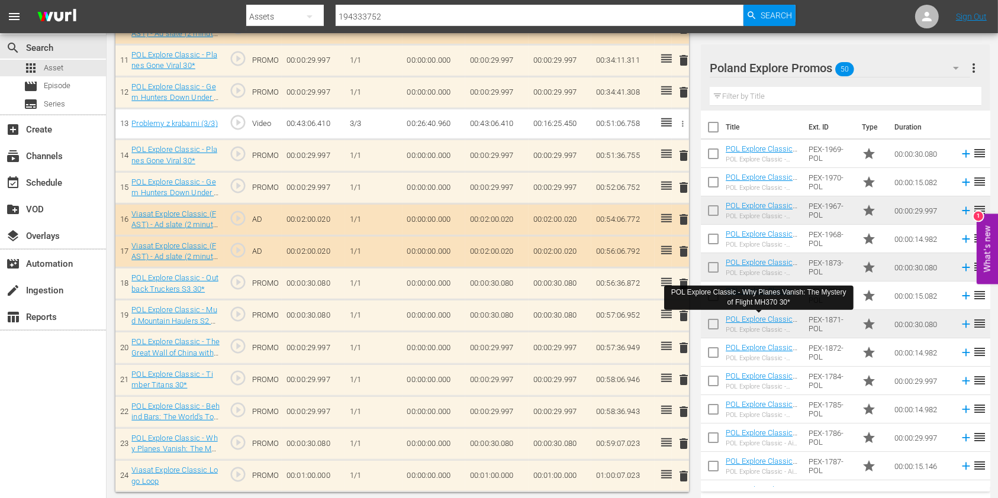
click at [485, 469] on td "00:01:00.000" at bounding box center [496, 476] width 63 height 32
click at [485, 468] on td "00:01:00.000" at bounding box center [496, 476] width 63 height 32
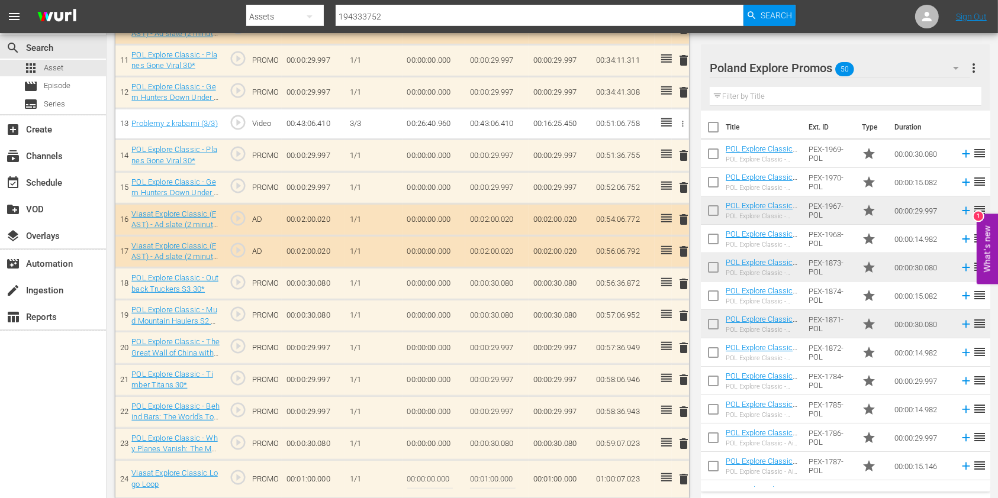
click at [487, 472] on input "00:01:00.000" at bounding box center [493, 479] width 46 height 28
type input "00:00:52.977"
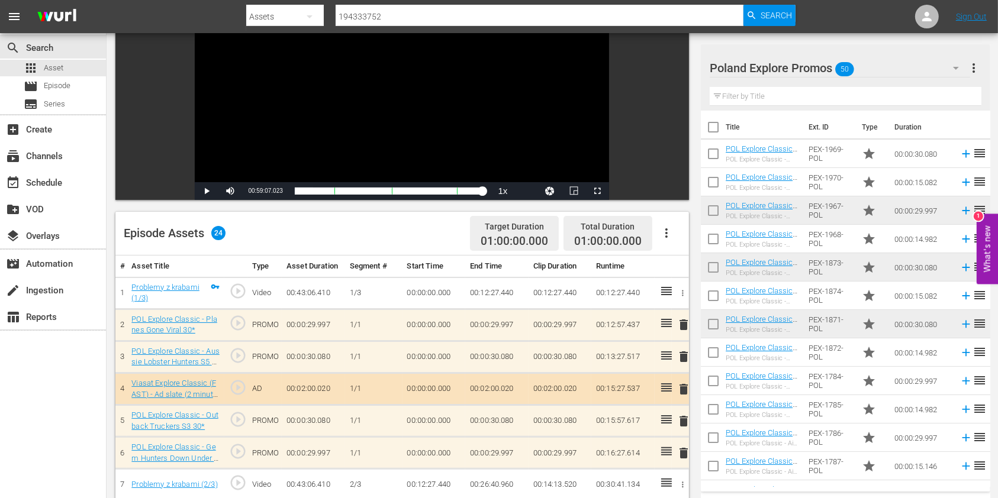
scroll to position [0, 0]
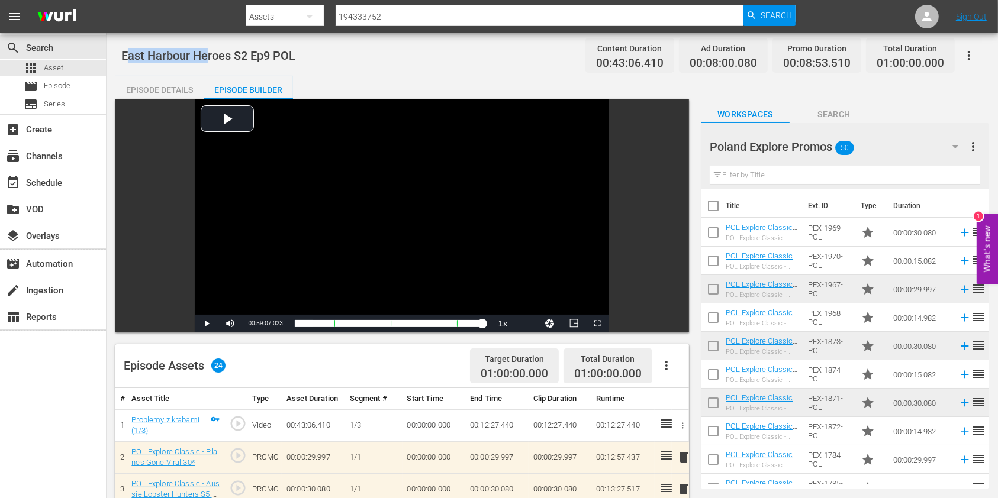
drag, startPoint x: 125, startPoint y: 50, endPoint x: 209, endPoint y: 53, distance: 83.5
click at [209, 53] on span "East Harbour Heroes S2 Ep9 POL" at bounding box center [208, 56] width 174 height 14
drag, startPoint x: 117, startPoint y: 56, endPoint x: 269, endPoint y: 56, distance: 152.1
copy span "East Harbour Heroes S2 Ep9"
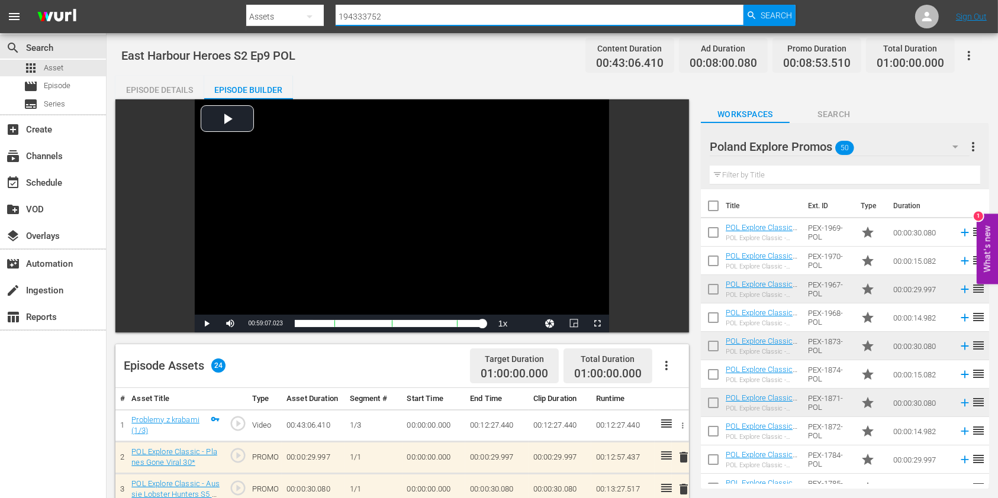
drag, startPoint x: 371, startPoint y: 17, endPoint x: 280, endPoint y: 32, distance: 92.3
paste input "1"
type input "194333751"
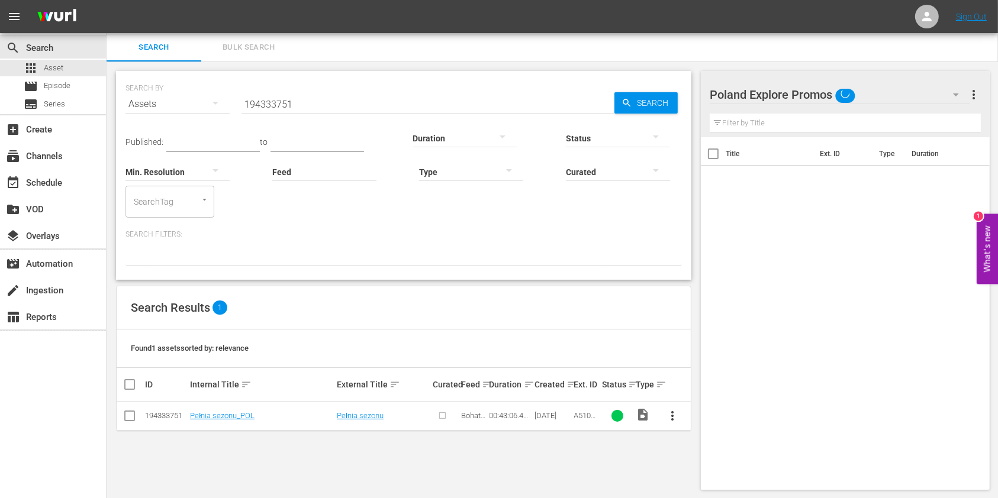
click at [677, 413] on span "more_vert" at bounding box center [673, 416] width 14 height 14
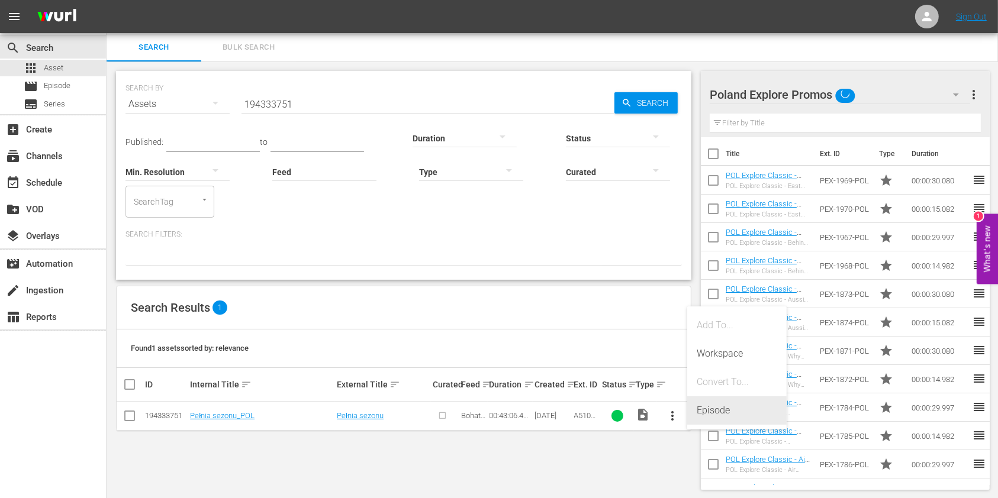
click at [718, 407] on div "Episode" at bounding box center [736, 410] width 80 height 28
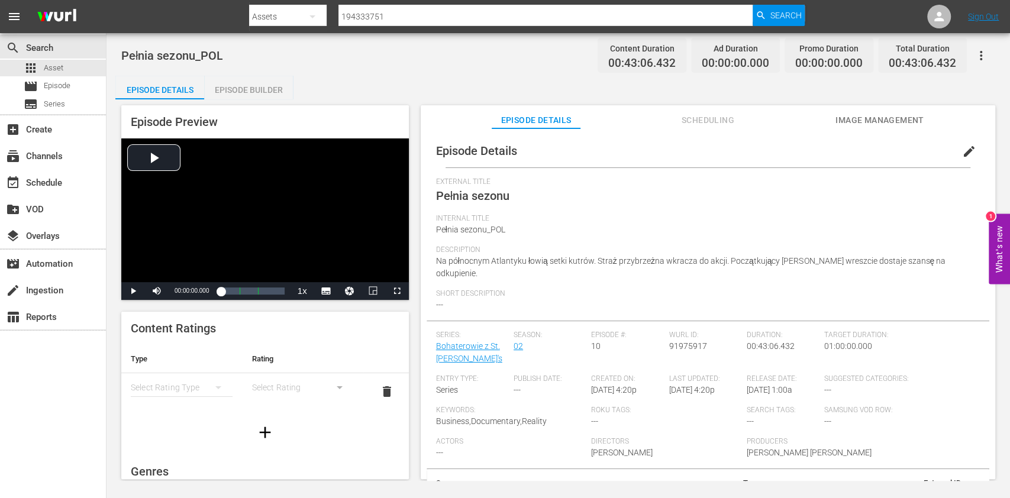
click at [969, 138] on button "edit" at bounding box center [969, 151] width 28 height 28
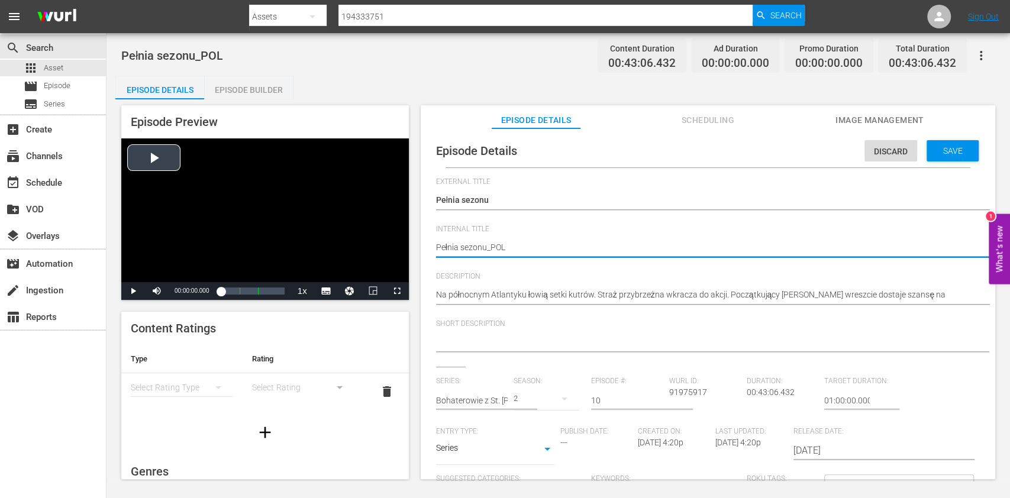
drag, startPoint x: 541, startPoint y: 247, endPoint x: 379, endPoint y: 242, distance: 162.2
paste textarea "Asset Episode Series Create Channels Schedule VOD Overlays Automation Ingestion…"
type textarea "Asset Episode Series Create Channels Schedule VOD Overlays Automation Ingestion…"
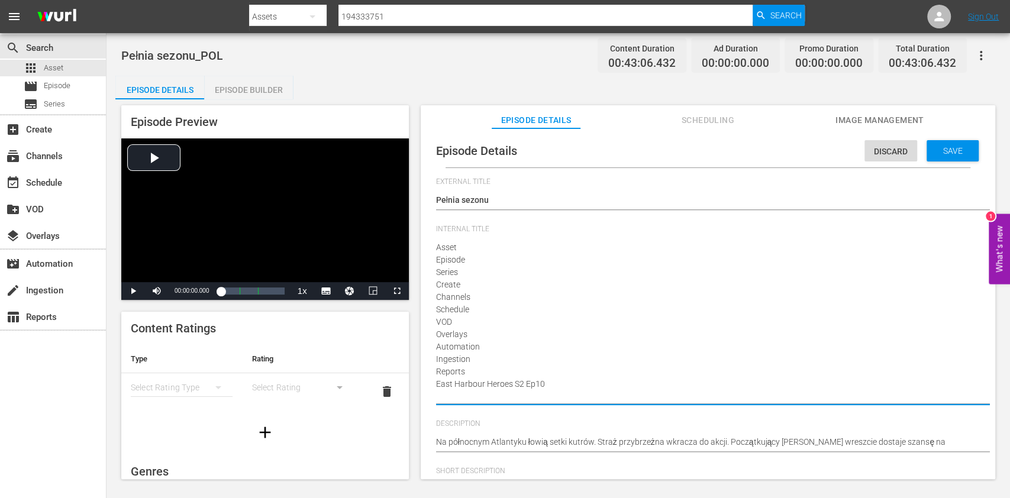
type textarea "Asset Episode Series Create Channels Schedule VOD Overlays Automation Ingestion…"
drag, startPoint x: 509, startPoint y: 358, endPoint x: 396, endPoint y: 223, distance: 176.4
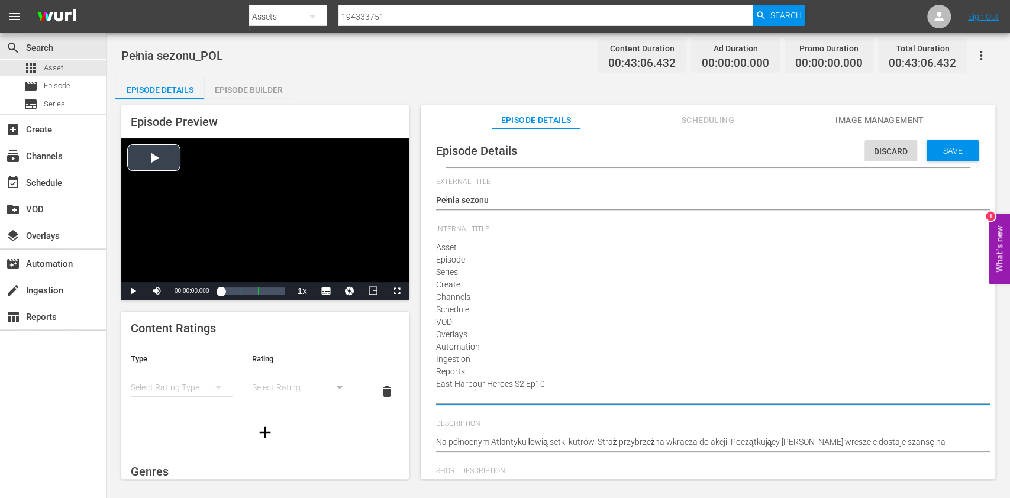
click at [396, 223] on div "Episode Preview Video Player is loading. Play Video Play Mute Current Time 00:0…" at bounding box center [558, 293] width 886 height 389
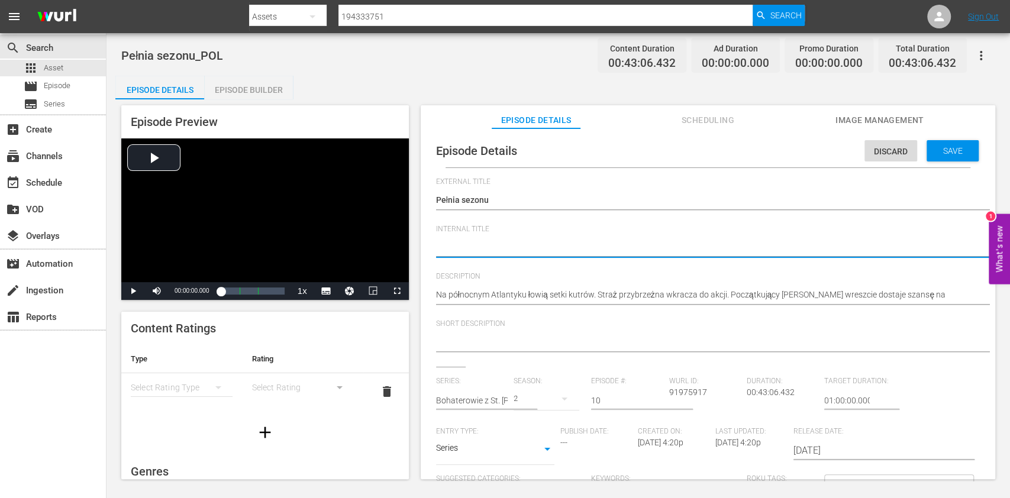
paste textarea "East Harbour Heroes S2 Ep10"
type textarea "East Harbour Heroes S2 Ep10"
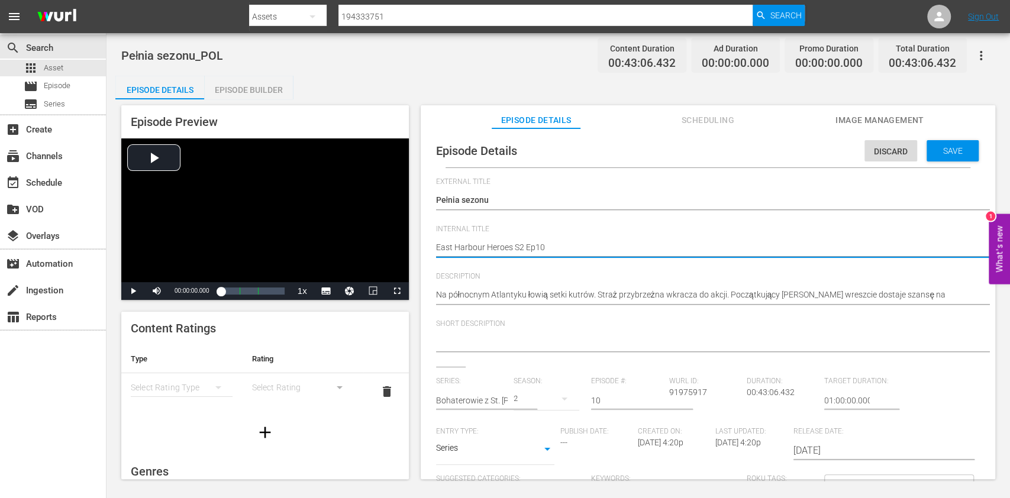
type textarea "East Harbour Heroes S2 Ep10 P"
type textarea "East Harbour Heroes S2 Ep10 PO"
type textarea "East Harbour Heroes S2 Ep10 POL"
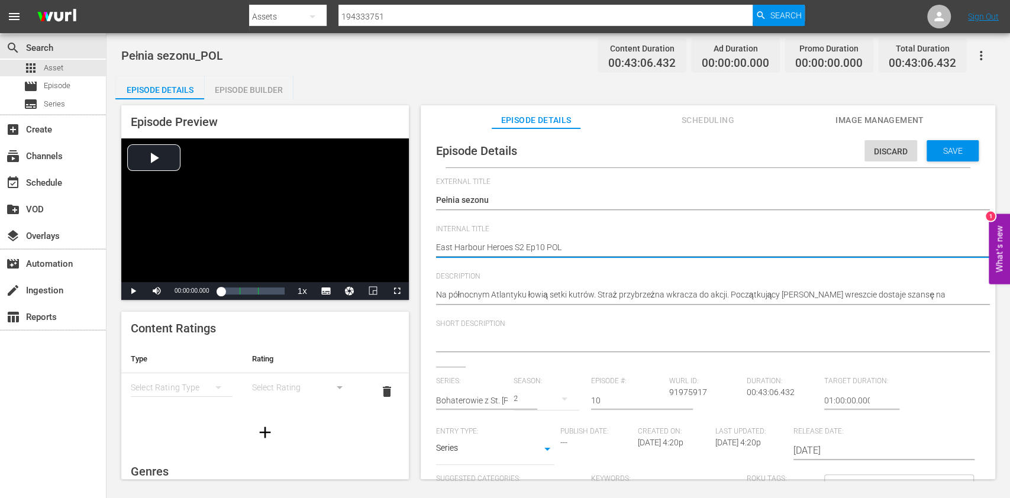
type textarea "East Harbour Heroes S2 Ep10 POL"
click at [938, 156] on div "Save" at bounding box center [953, 150] width 52 height 21
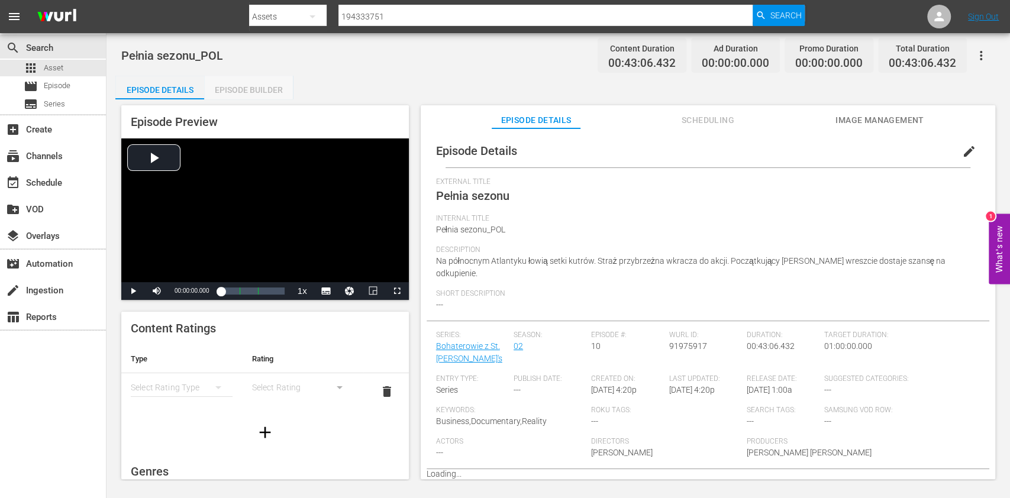
click at [223, 83] on div "Episode Builder" at bounding box center [248, 90] width 89 height 28
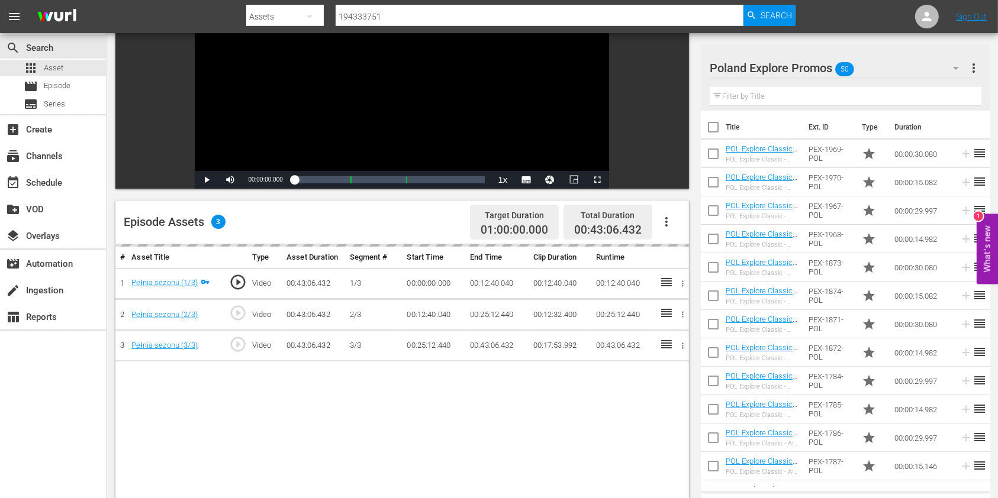
scroll to position [157, 0]
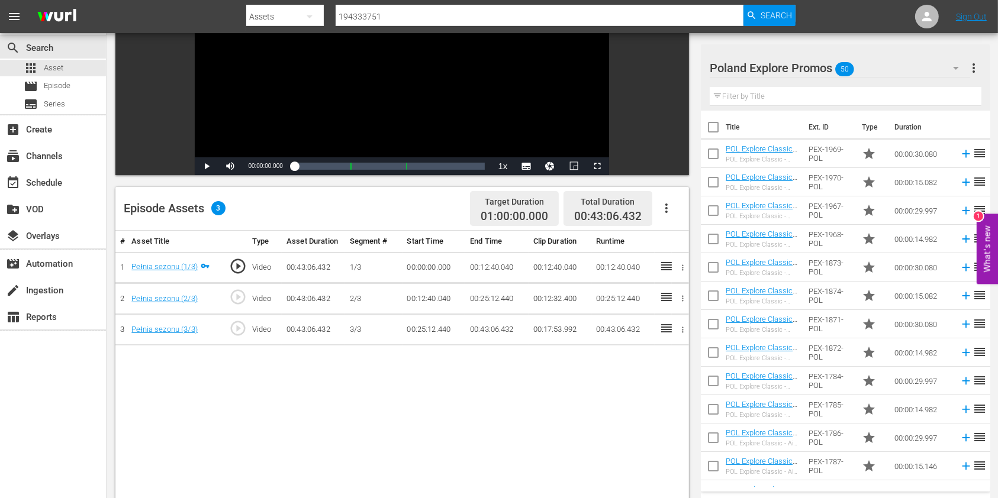
click at [798, 105] on div "Filter by Title" at bounding box center [845, 96] width 272 height 28
click at [795, 102] on input "text" at bounding box center [845, 96] width 272 height 19
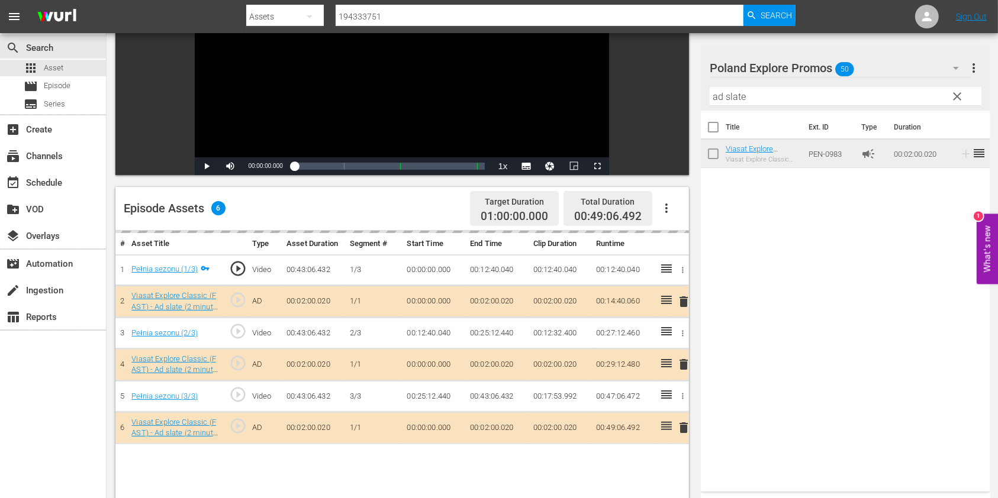
click at [715, 95] on input "ad slate" at bounding box center [845, 96] width 272 height 19
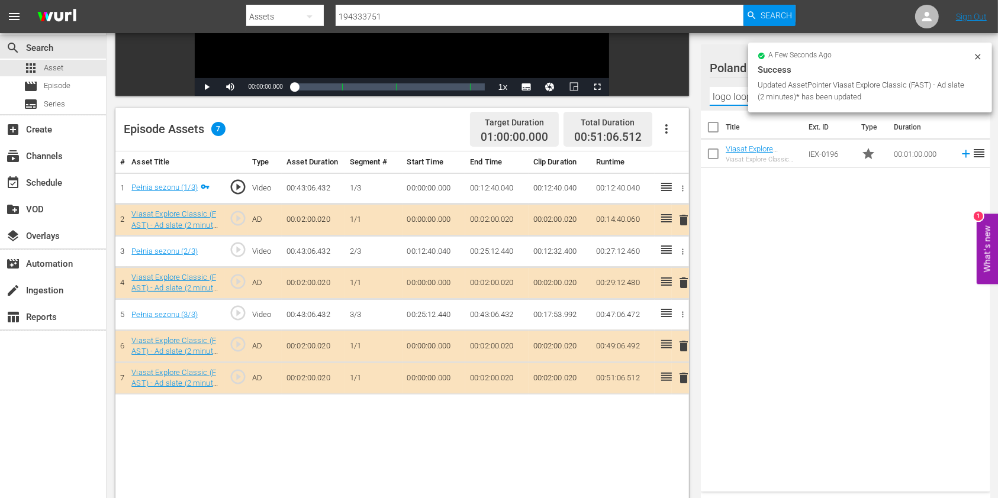
scroll to position [308, 0]
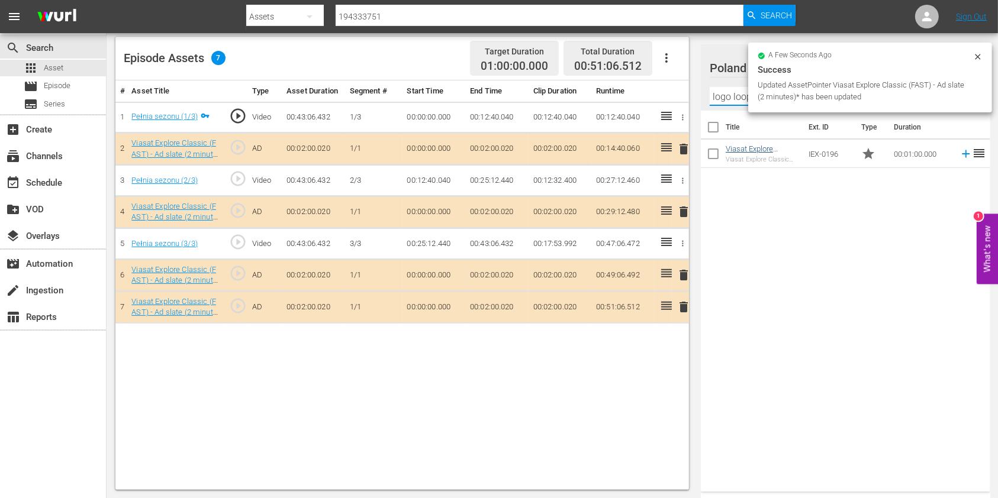
type input "logo loop"
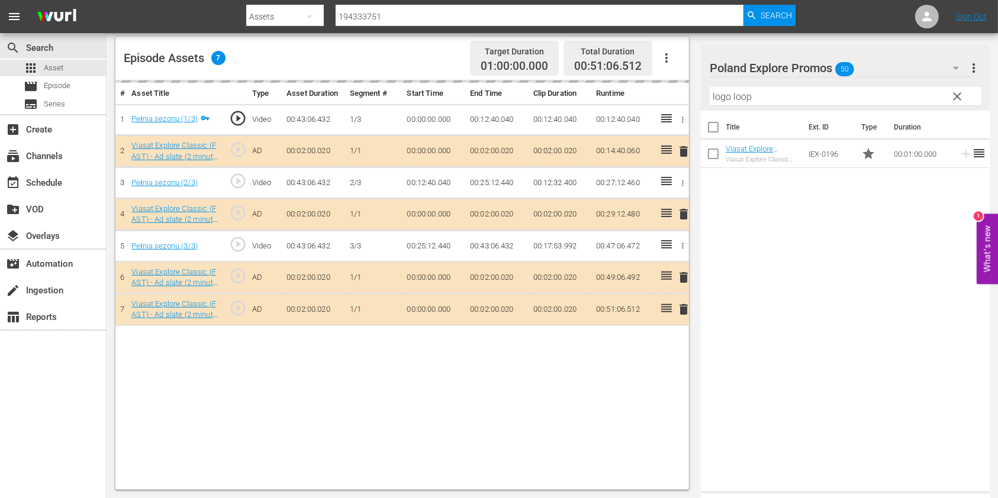
click at [717, 102] on input "logo loop" at bounding box center [845, 96] width 272 height 19
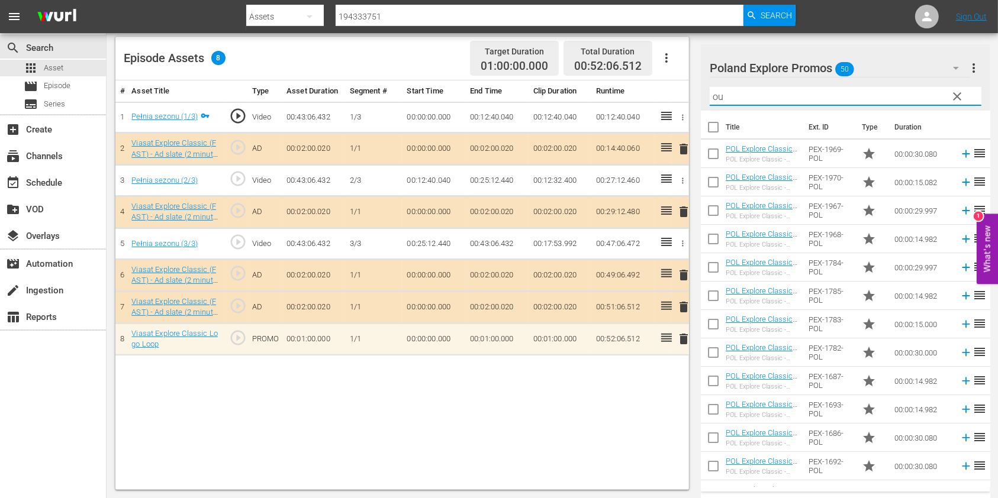
type input "o"
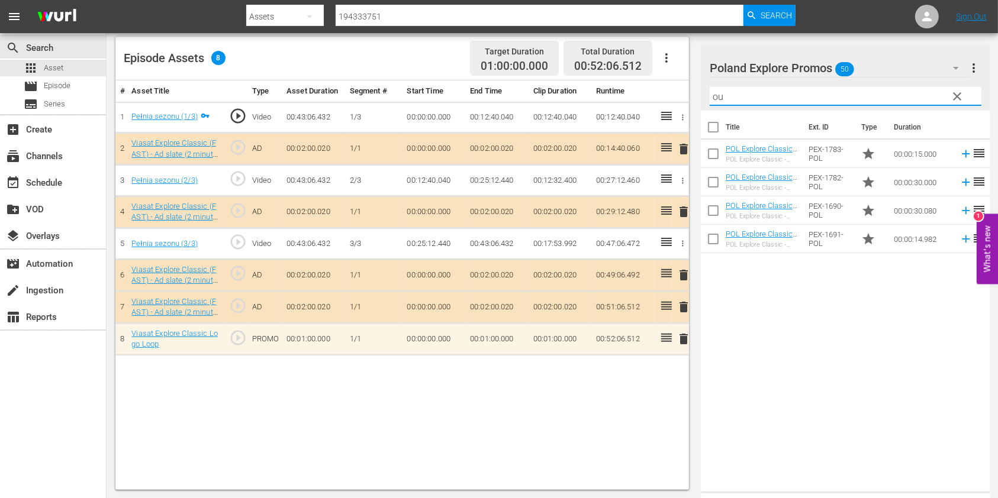
type input "o"
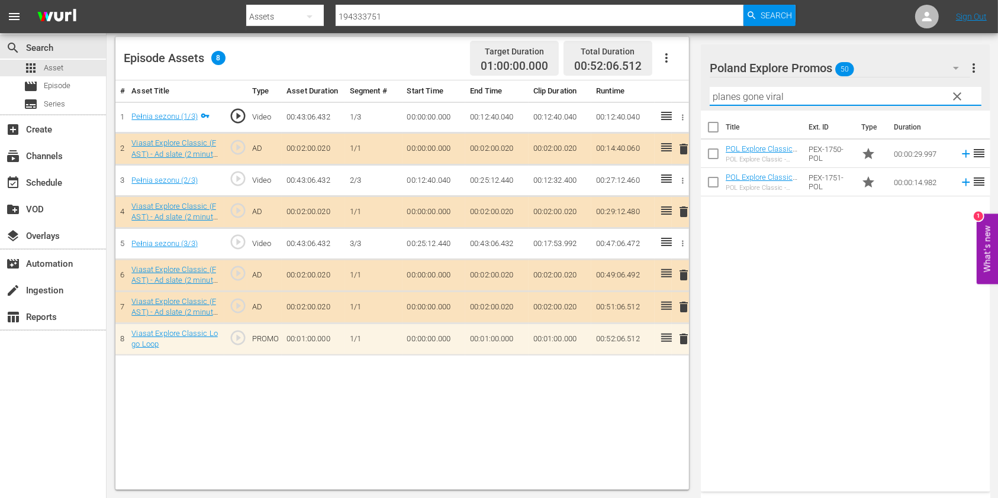
click at [760, 296] on div "Title Ext. ID Type Duration POL Explore Classic - Planes Gone Viral 30* POL Exp…" at bounding box center [845, 299] width 289 height 376
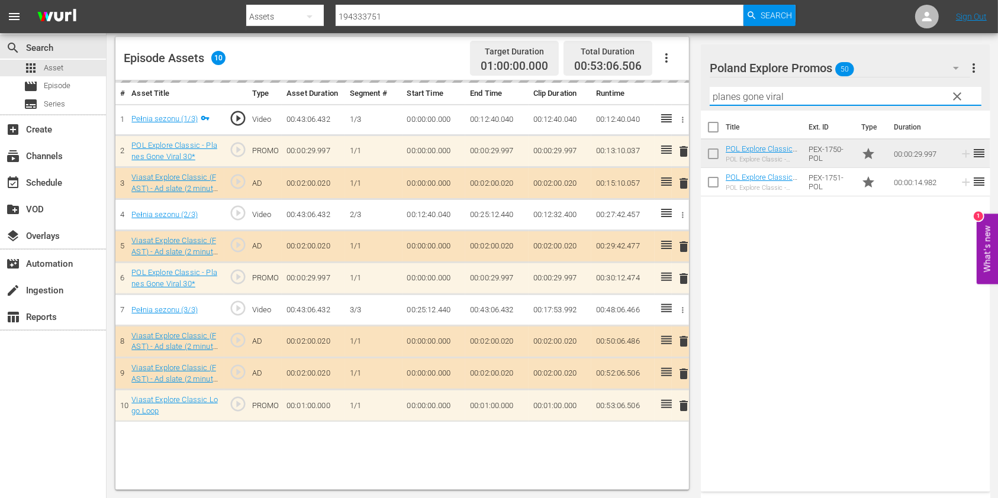
click at [725, 98] on input "planes gone viral" at bounding box center [845, 96] width 272 height 19
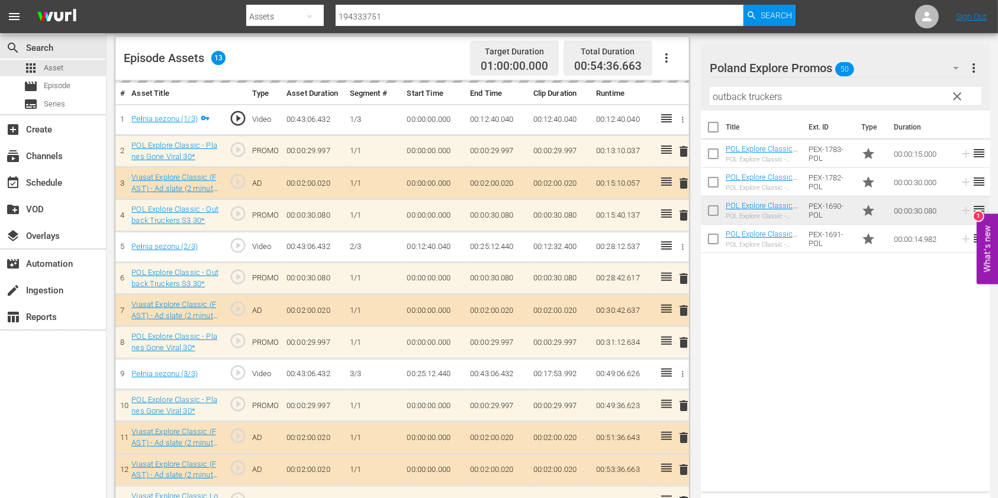
click at [718, 91] on input "outback truckers" at bounding box center [845, 96] width 272 height 19
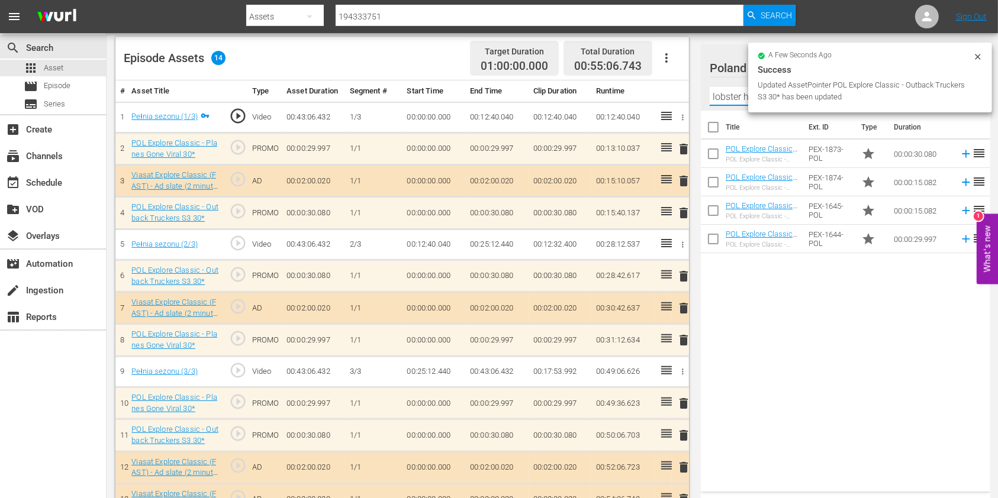
click at [823, 305] on div "Title Ext. ID Type Duration POL Explore Classic - Aussie Lobster Hunters S5 30*…" at bounding box center [845, 299] width 289 height 376
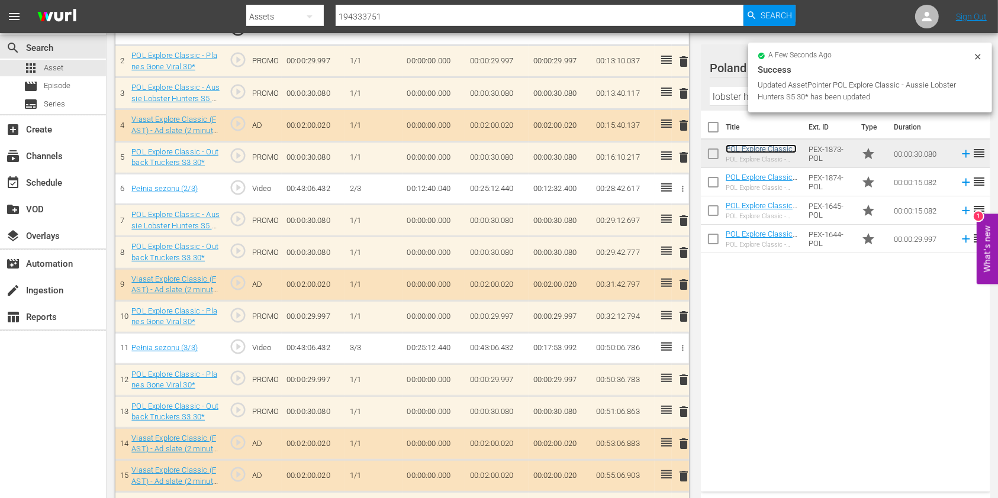
scroll to position [427, 0]
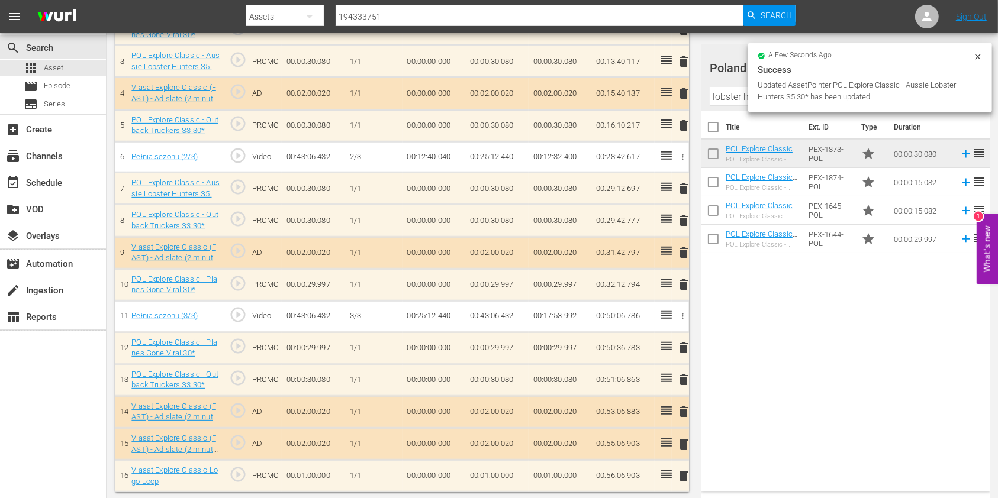
click at [727, 90] on input "lobster h" at bounding box center [845, 96] width 272 height 19
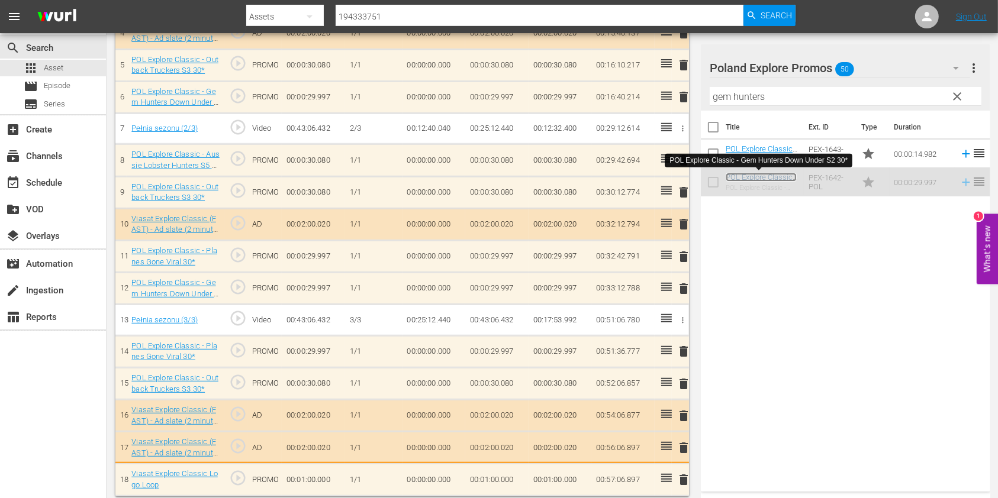
scroll to position [490, 0]
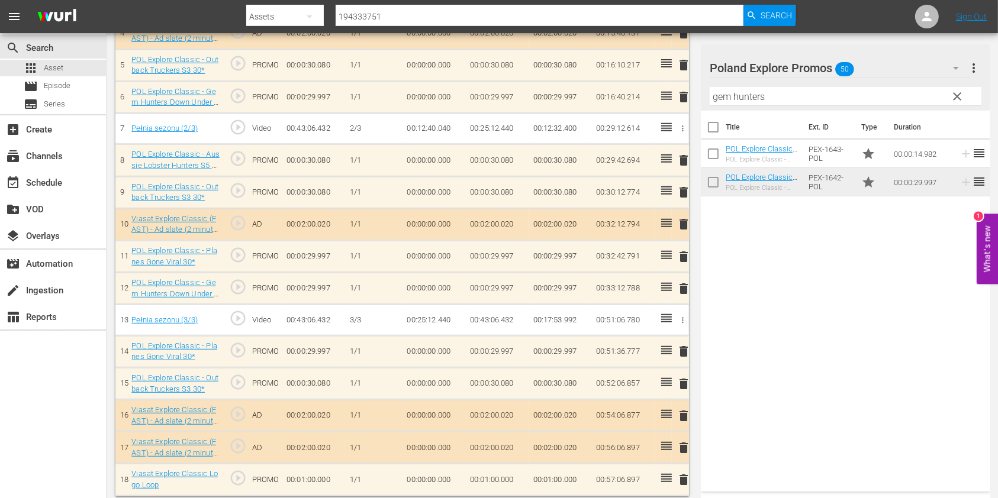
click at [732, 96] on input "gem hunters" at bounding box center [845, 96] width 272 height 19
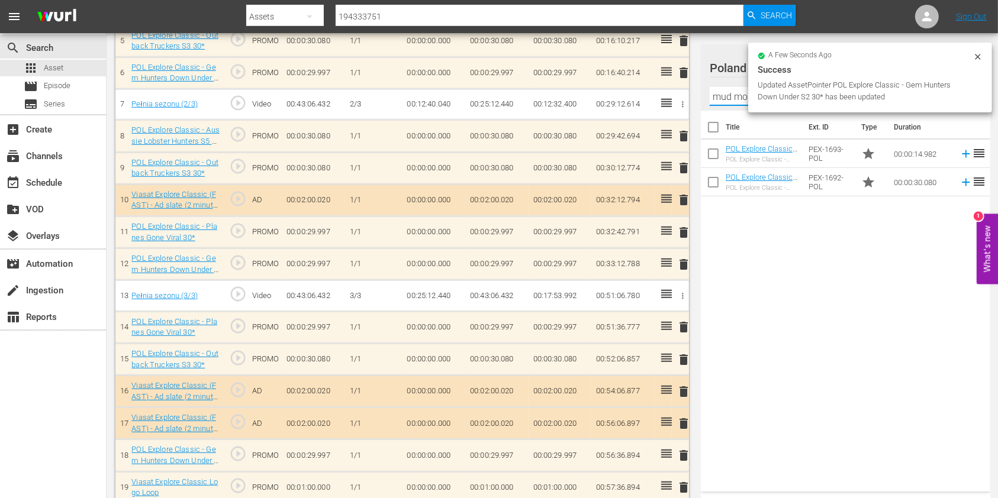
scroll to position [523, 0]
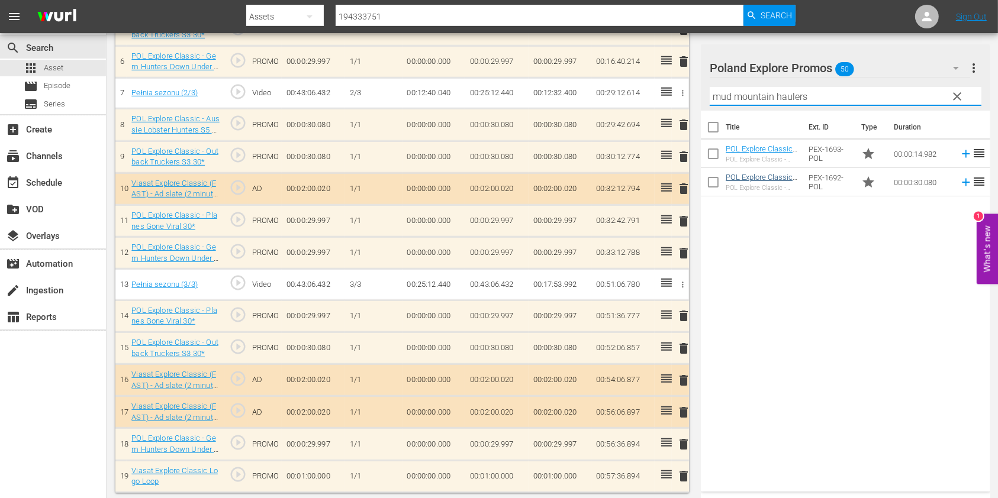
type input "mud mountain haulers"
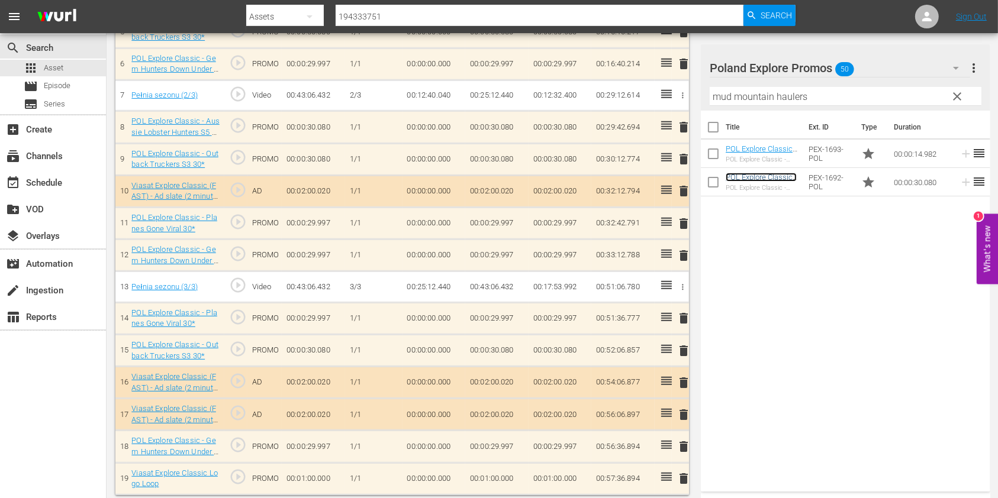
scroll to position [525, 0]
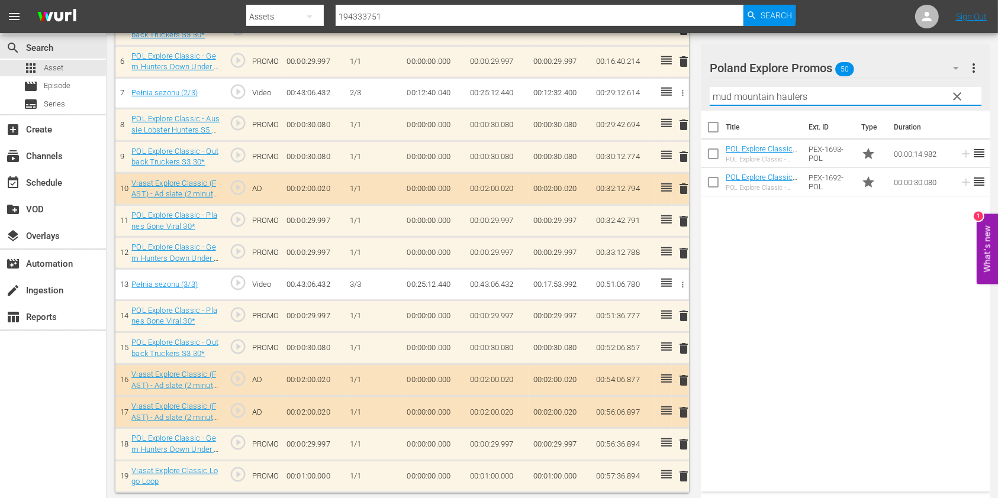
click at [722, 92] on input "mud mountain haulers" at bounding box center [845, 96] width 272 height 19
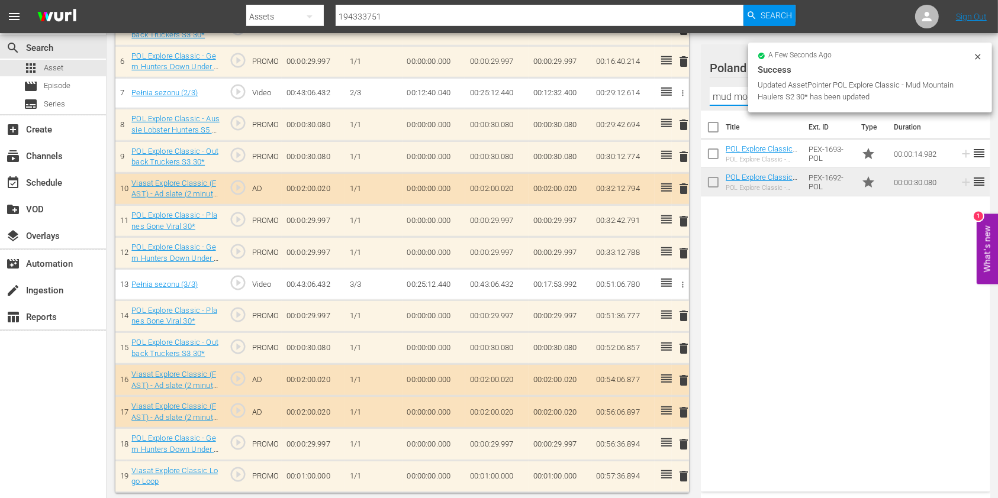
click at [722, 92] on input "mud mountain haulers" at bounding box center [845, 96] width 272 height 19
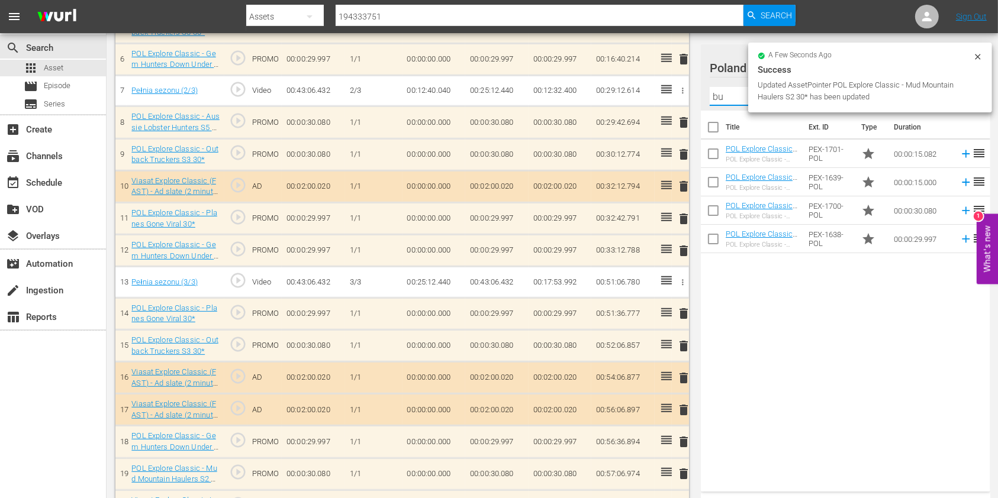
scroll to position [523, 0]
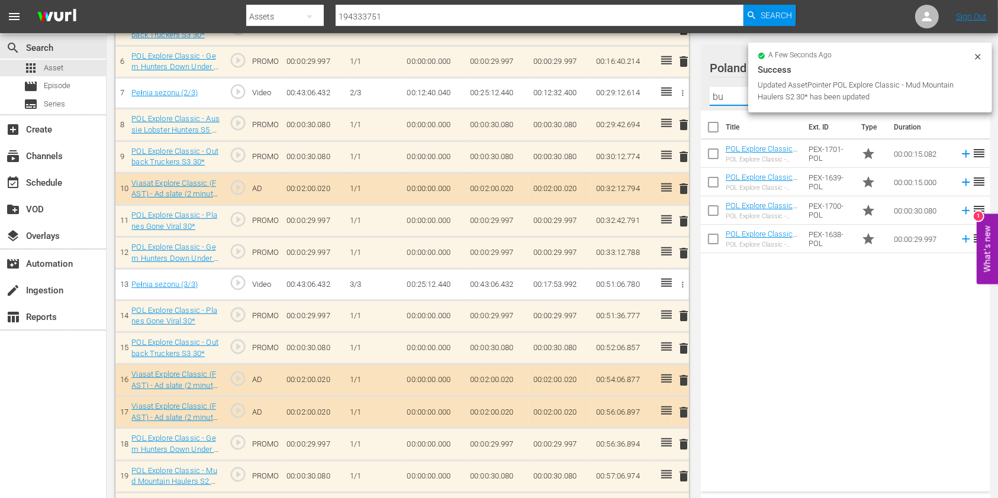
type input "b"
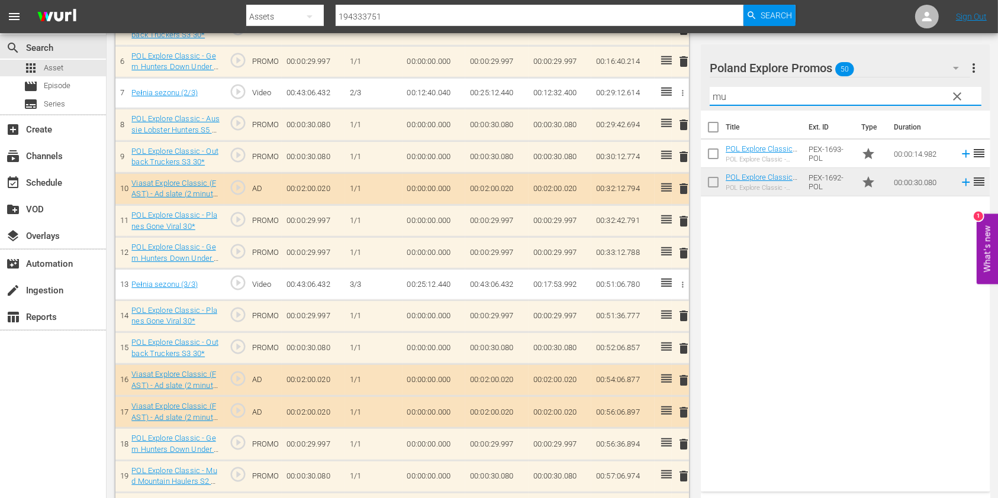
type input "m"
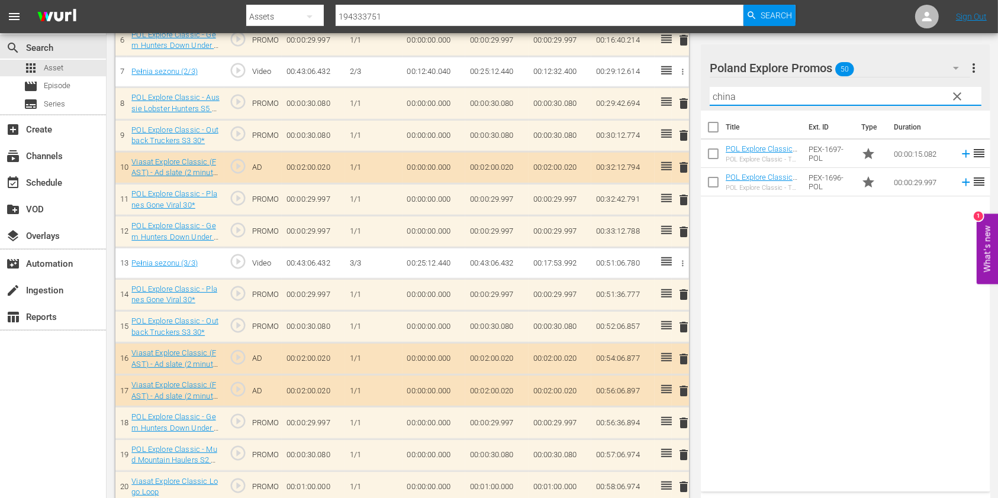
scroll to position [555, 0]
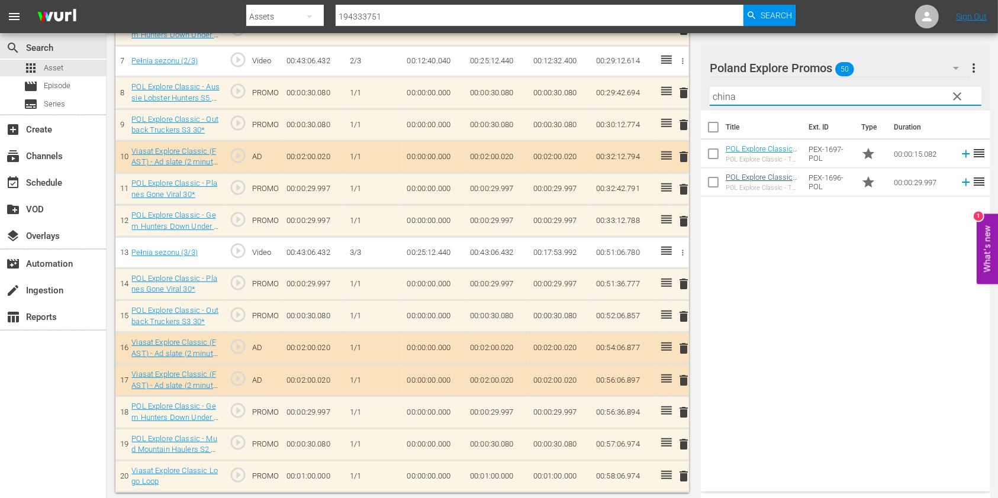
type input "china"
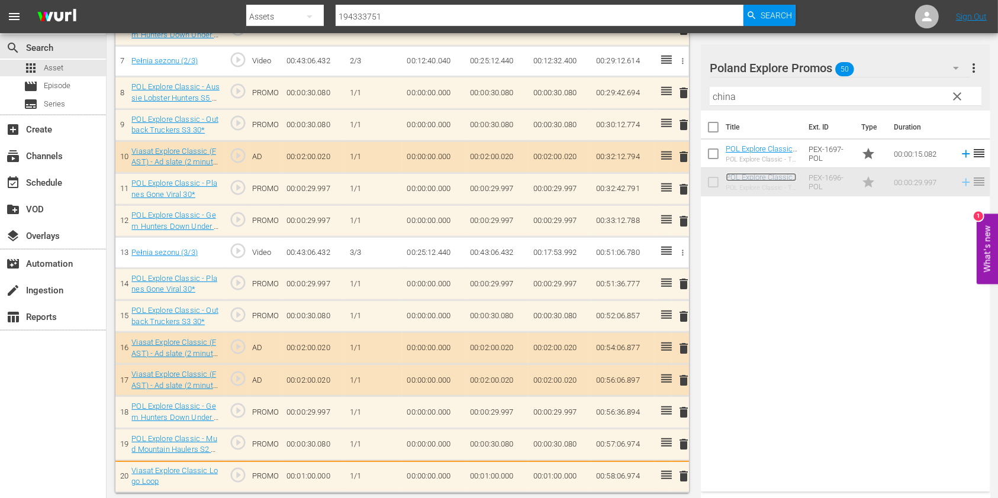
scroll to position [557, 0]
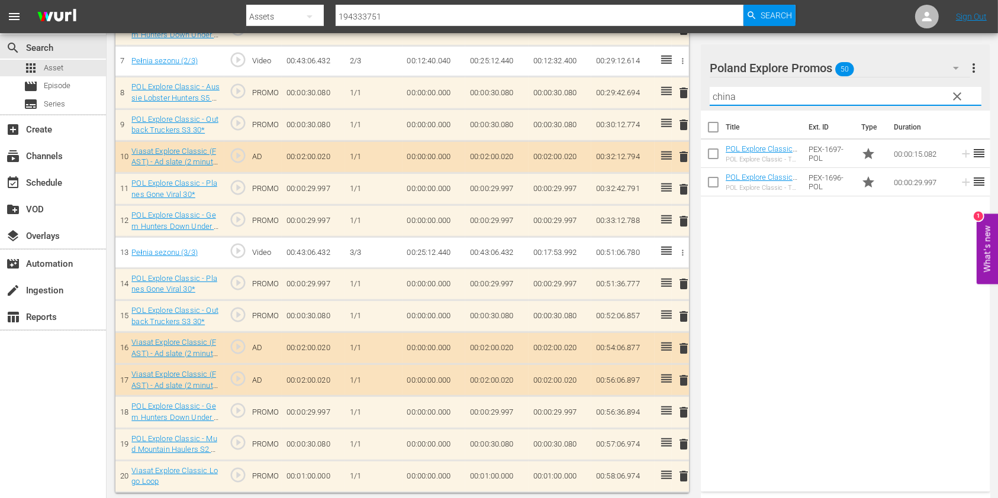
click at [719, 91] on input "china" at bounding box center [845, 96] width 272 height 19
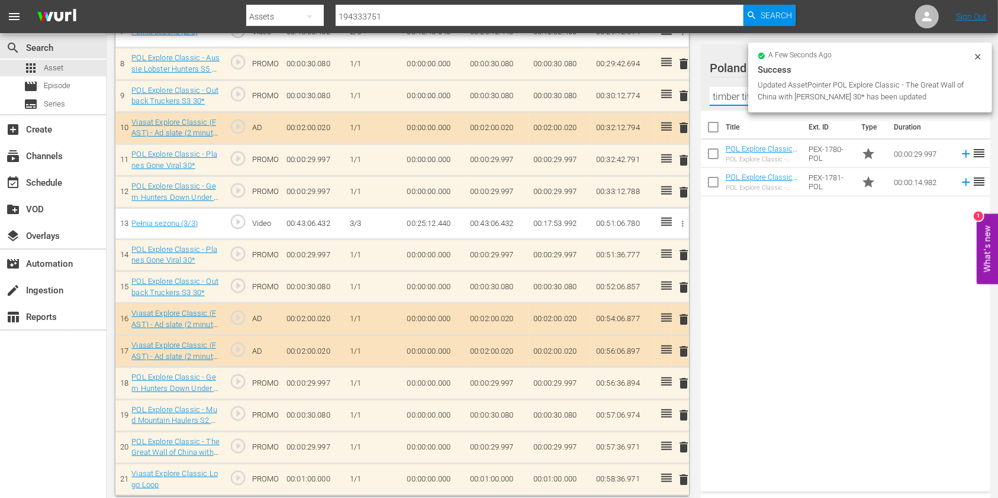
scroll to position [587, 0]
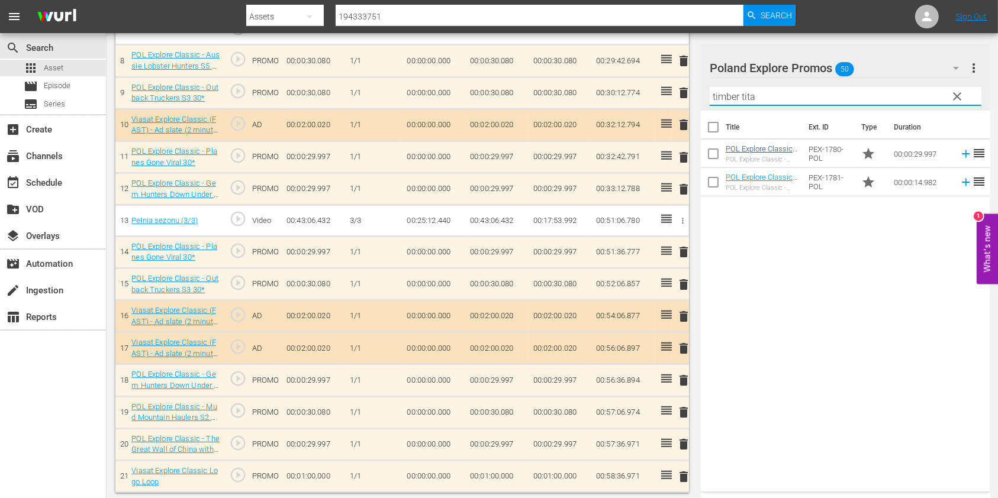
type input "timber tita"
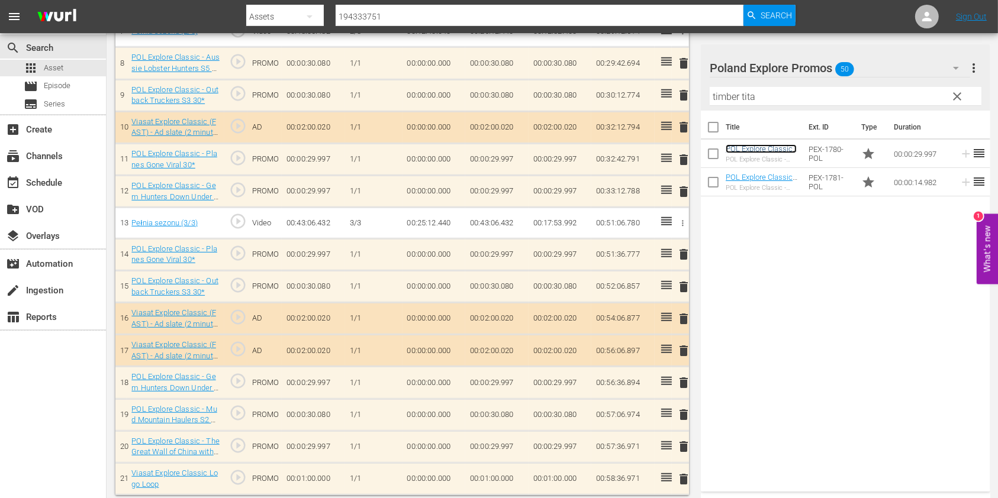
scroll to position [590, 0]
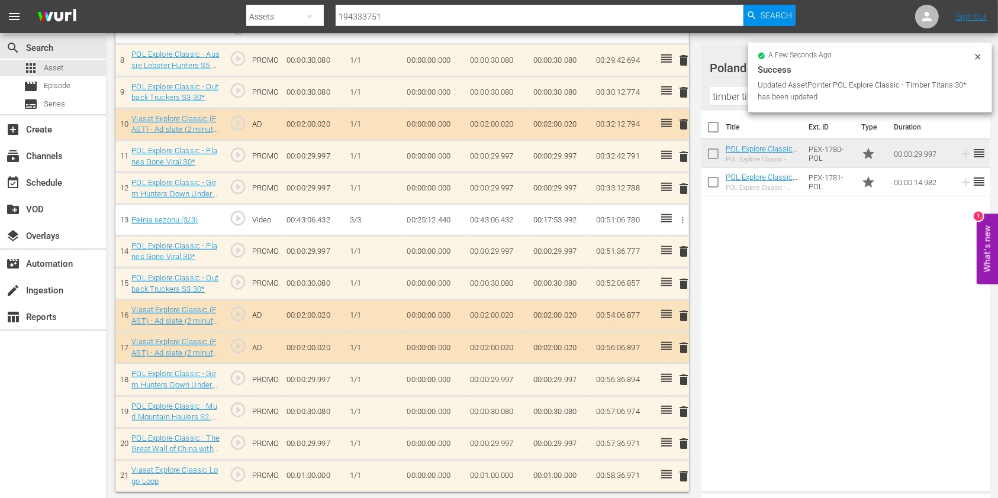
click at [976, 64] on div at bounding box center [977, 58] width 9 height 12
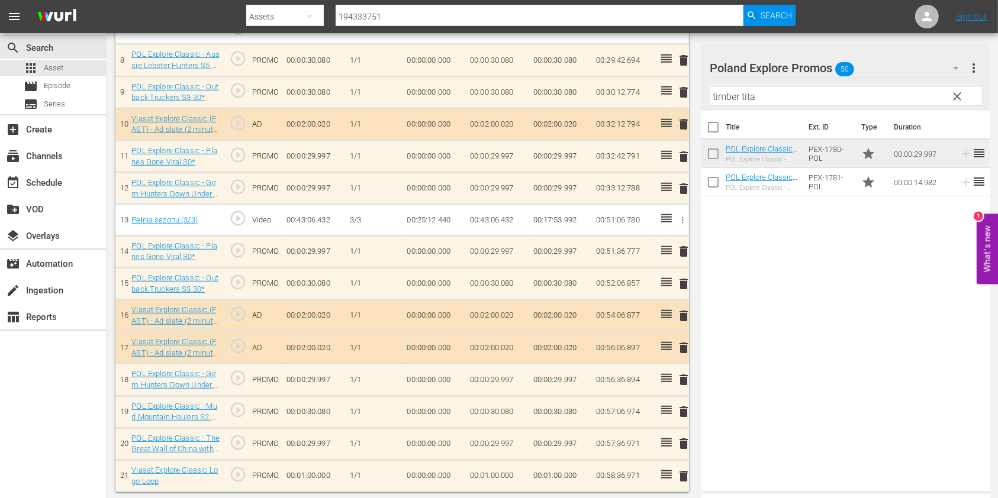
click at [977, 59] on button "more_vert" at bounding box center [974, 68] width 14 height 28
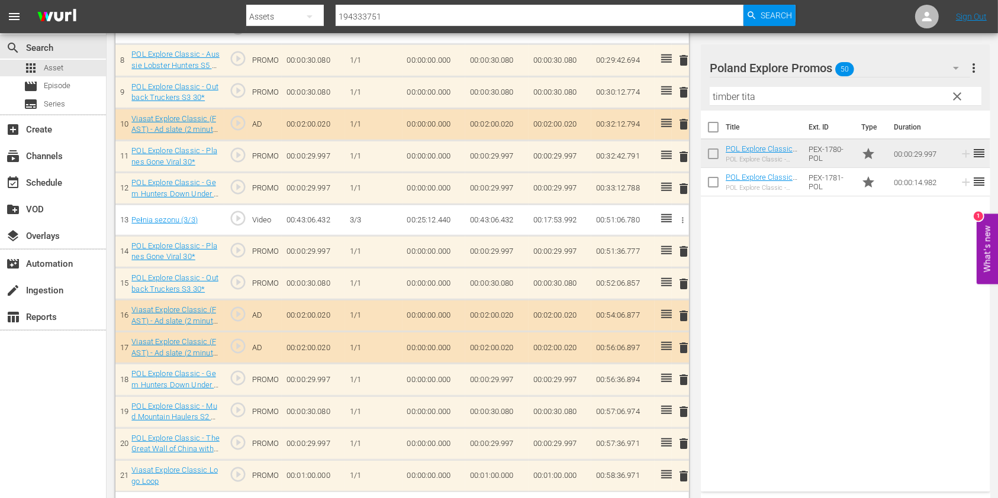
scroll to position [587, 0]
click at [956, 99] on span "clear" at bounding box center [957, 96] width 14 height 14
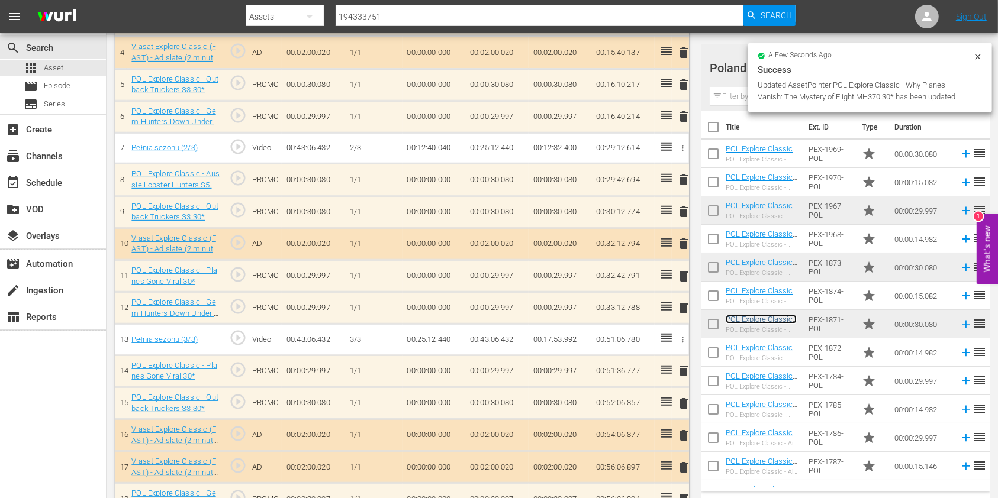
scroll to position [683, 0]
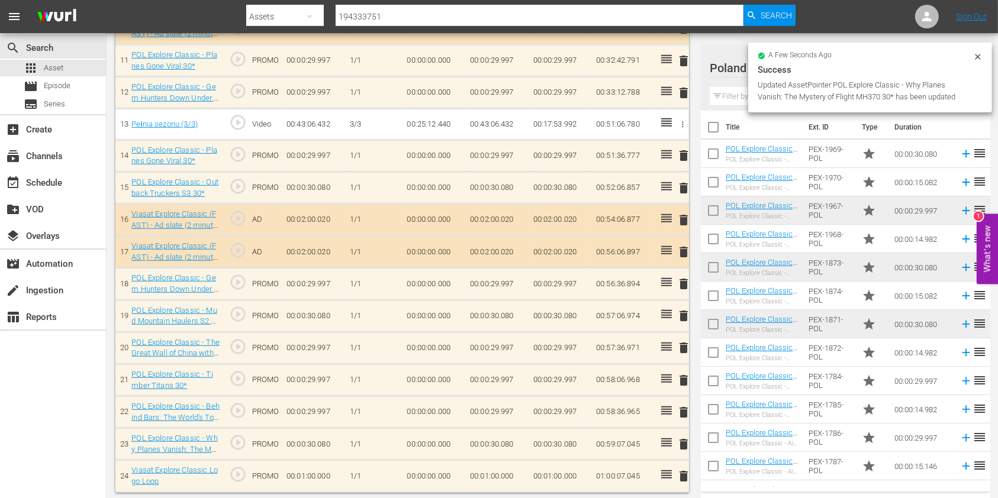
click at [492, 467] on td "00:01:00.000" at bounding box center [496, 476] width 63 height 32
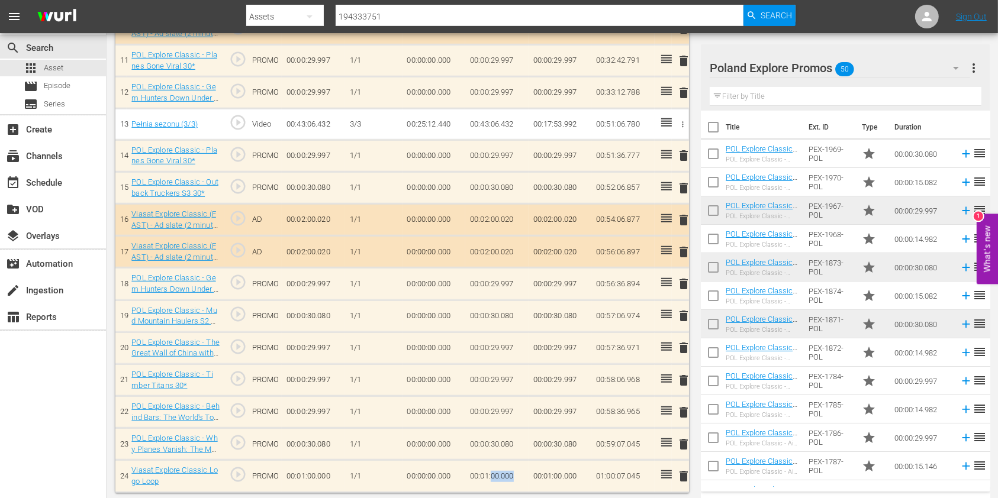
click at [492, 467] on td "00:01:00.000" at bounding box center [496, 476] width 63 height 32
click at [488, 476] on input "00:01:00.000" at bounding box center [493, 479] width 46 height 28
type input "00:00:52.955"
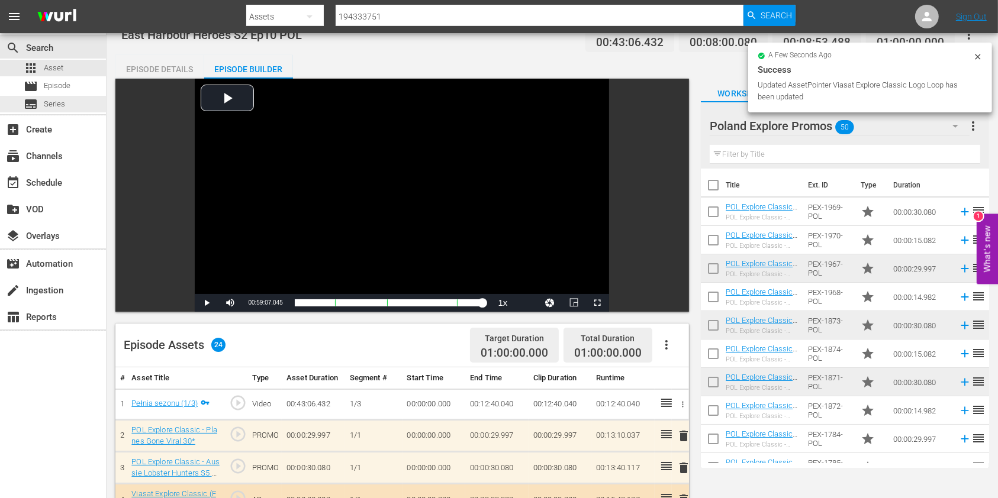
scroll to position [0, 0]
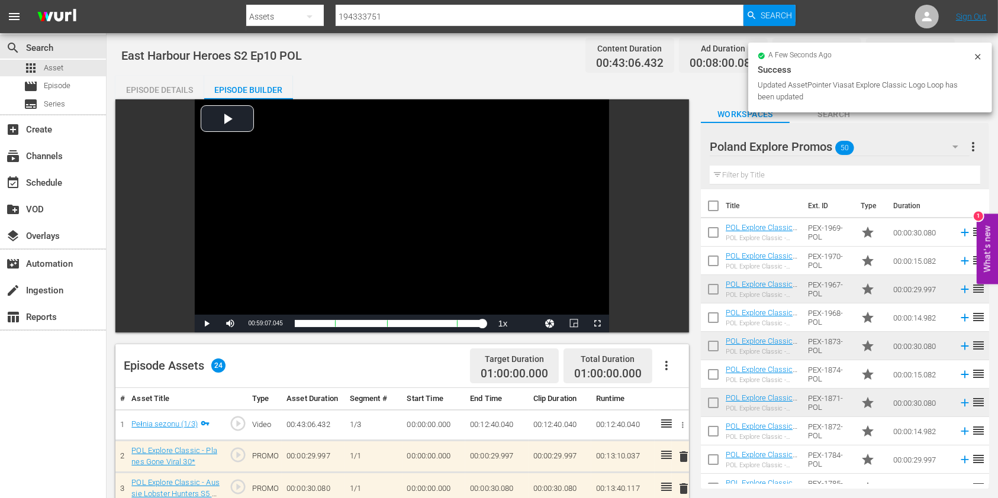
click at [143, 82] on div "Episode Details" at bounding box center [159, 90] width 89 height 28
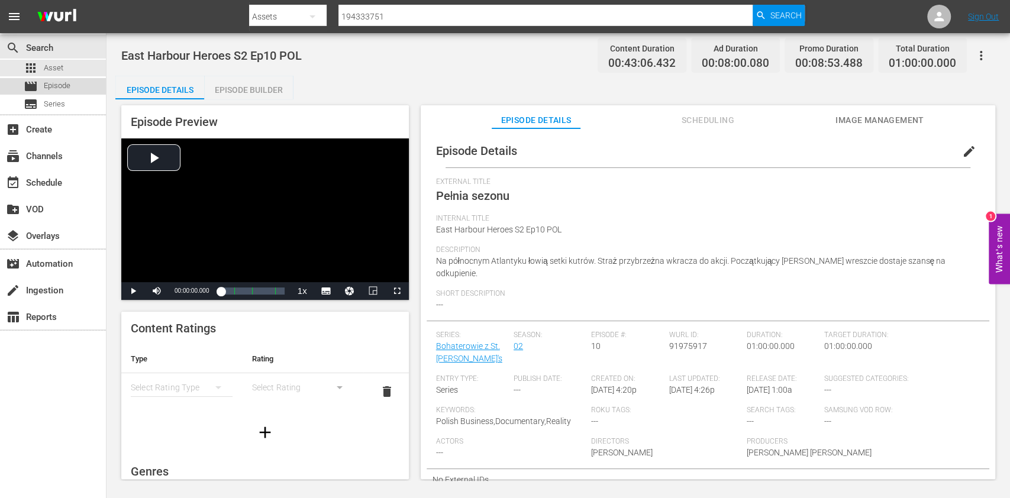
click at [56, 90] on span "Episode" at bounding box center [57, 86] width 27 height 12
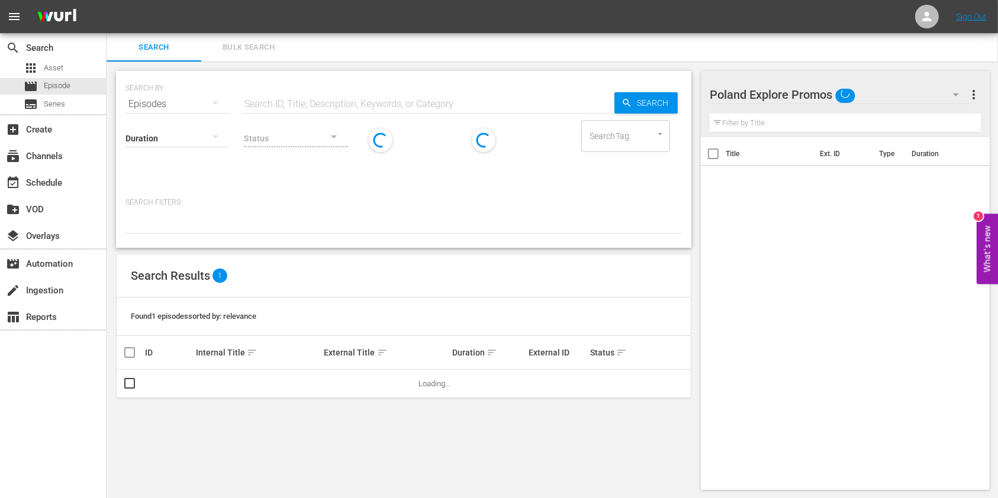
click at [297, 99] on input "text" at bounding box center [427, 104] width 373 height 28
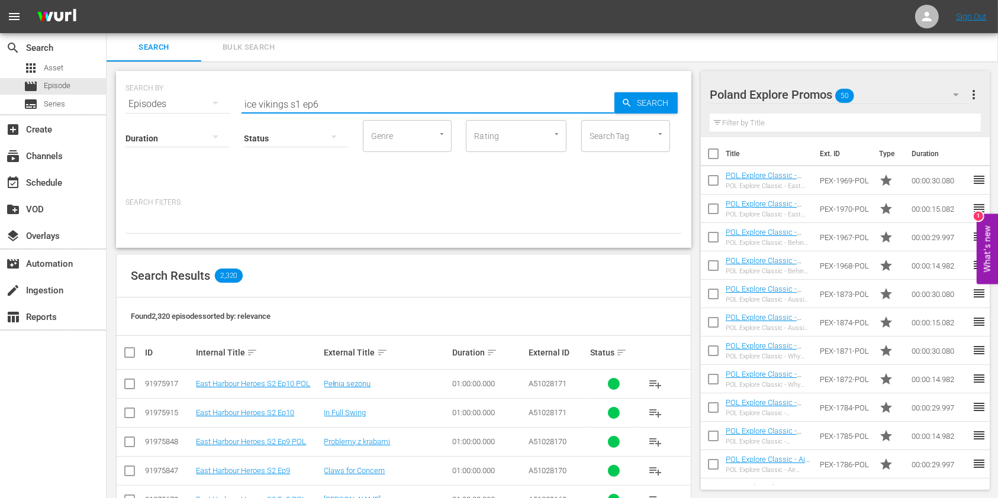
type input "ice vikings s1 ep6"
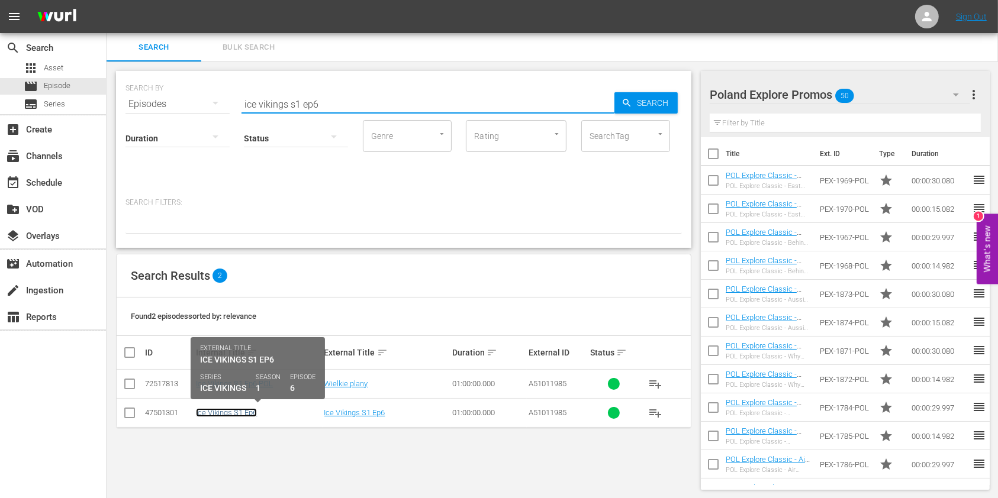
click at [237, 412] on link "Ice Vikings S1 Ep6" at bounding box center [226, 412] width 61 height 9
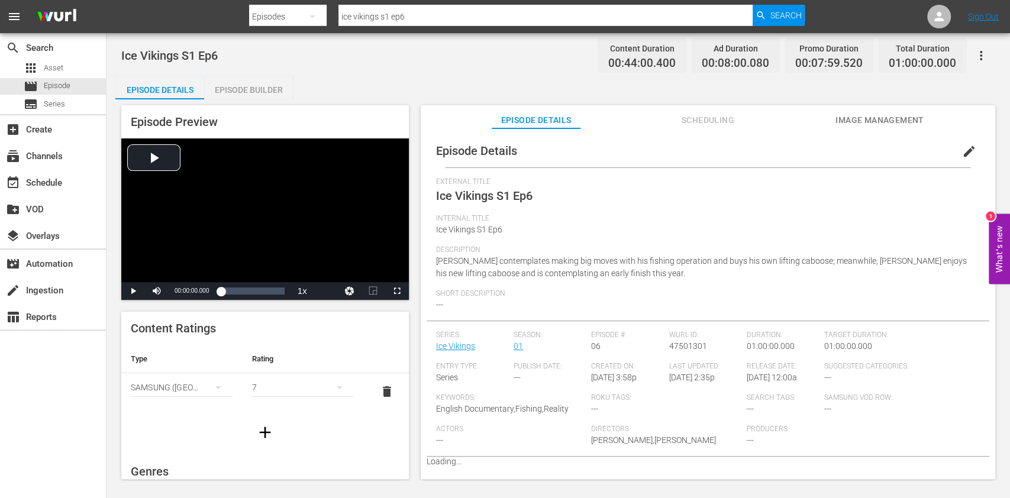
click at [980, 60] on icon "button" at bounding box center [981, 56] width 14 height 14
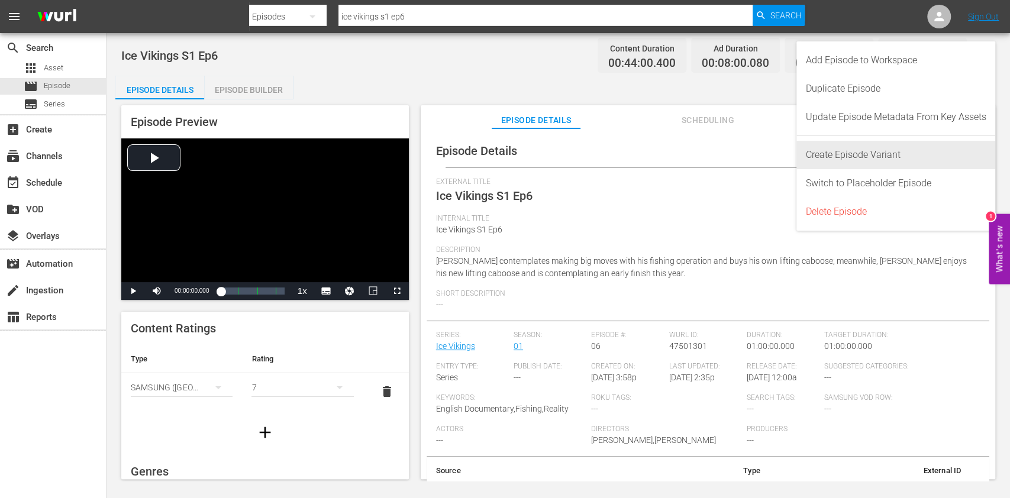
click at [918, 154] on div "Create Episode Variant" at bounding box center [896, 155] width 180 height 28
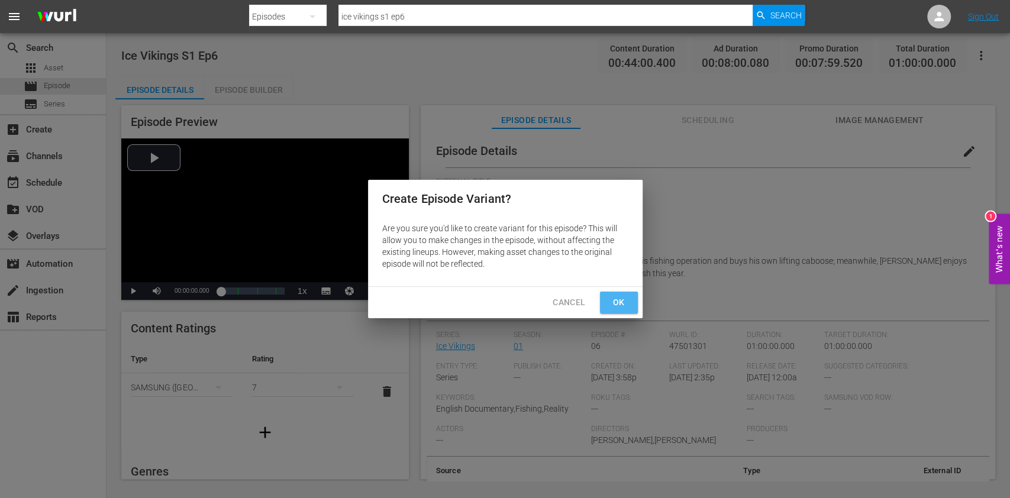
click at [630, 308] on button "Ok" at bounding box center [619, 303] width 38 height 22
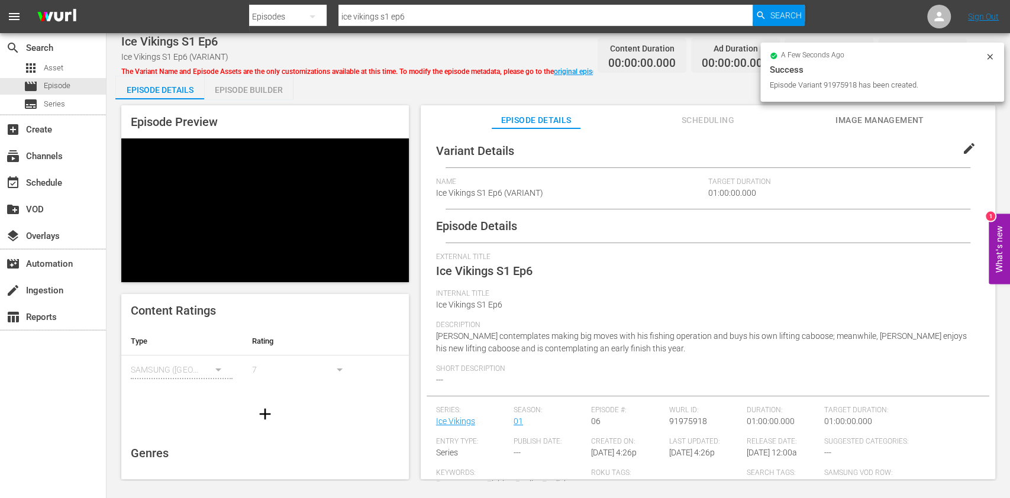
click at [965, 153] on span "edit" at bounding box center [969, 148] width 14 height 14
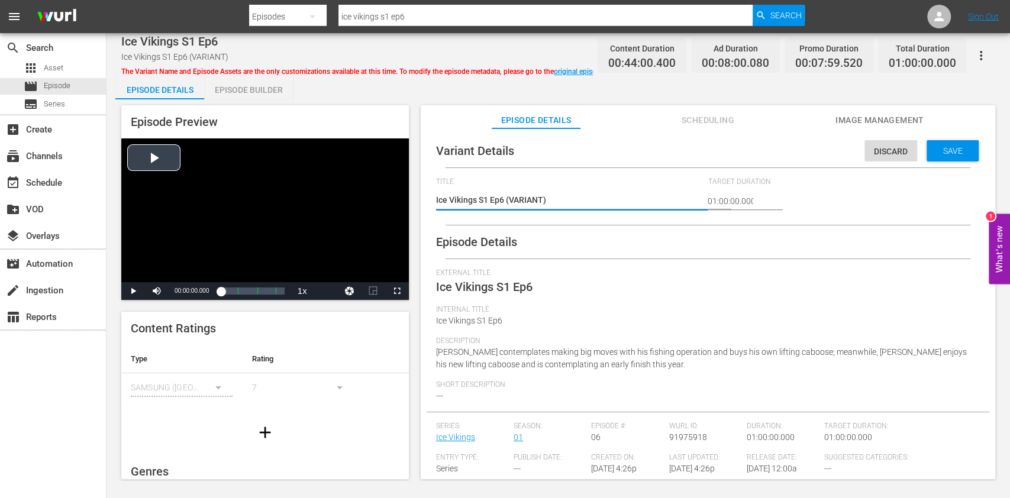
drag, startPoint x: 551, startPoint y: 201, endPoint x: 283, endPoint y: 201, distance: 267.4
click at [283, 201] on div "Episode Preview Video Player is loading. Play Video Play Mute Current Time 00:0…" at bounding box center [558, 293] width 886 height 389
type textarea "E"
type textarea "Ex"
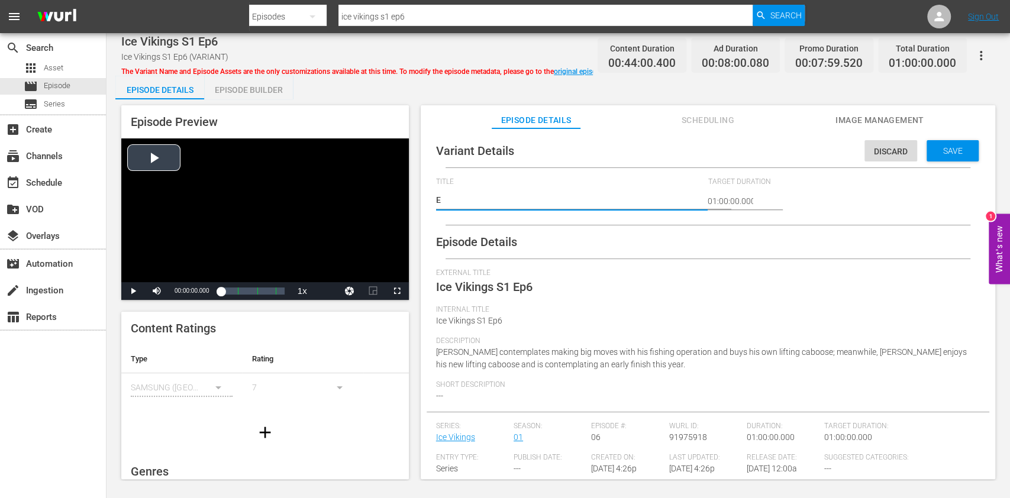
type textarea "Ex"
type textarea "Exp"
type textarea "Expl"
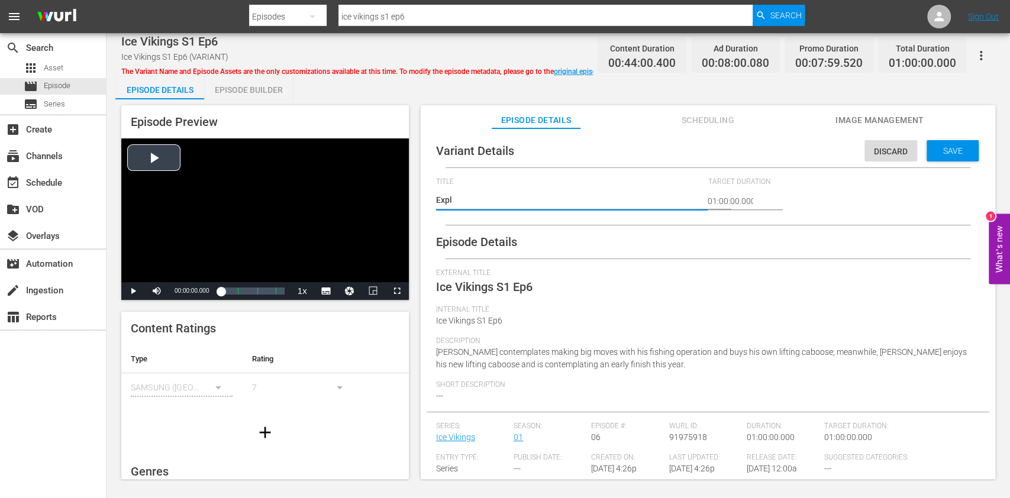
type textarea "Explo"
type textarea "Explor"
type textarea "Explore"
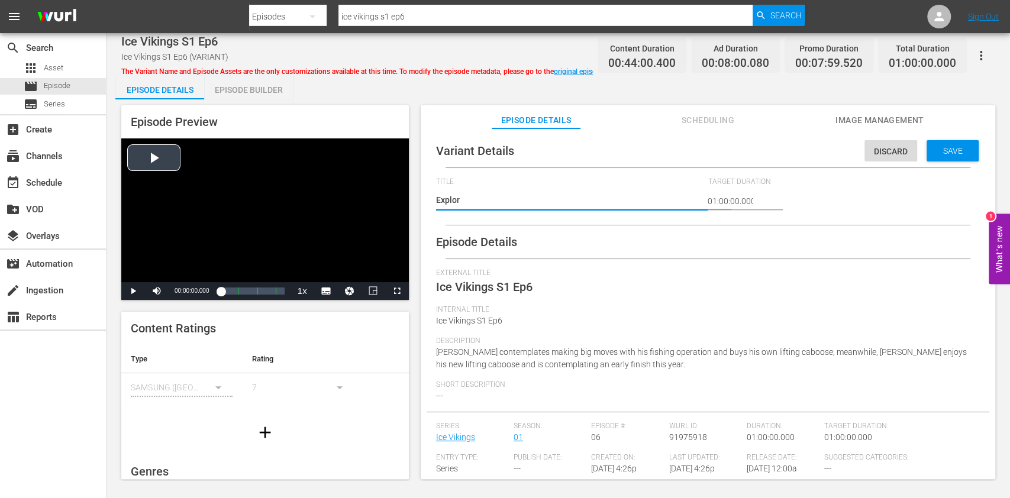
type textarea "Explore"
type textarea "Explore V"
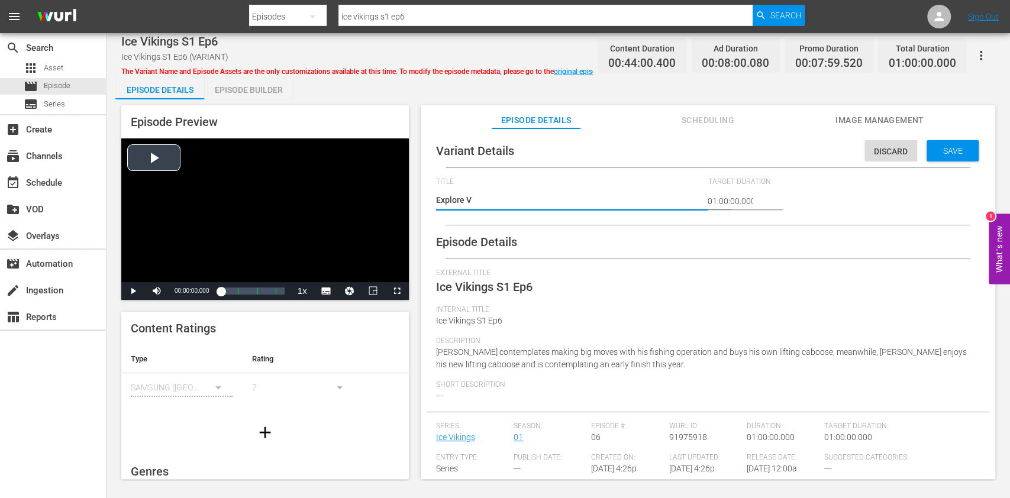
type textarea "Explore Ve"
type textarea "Explore Ver"
type textarea "Explore Vers"
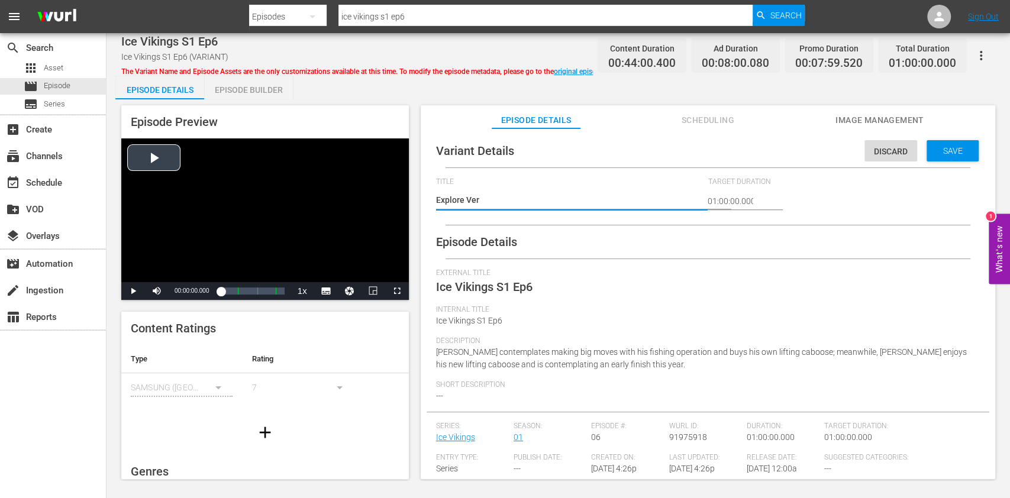
type textarea "Explore Vers"
type textarea "Explore Versi"
type textarea "Explore Versio"
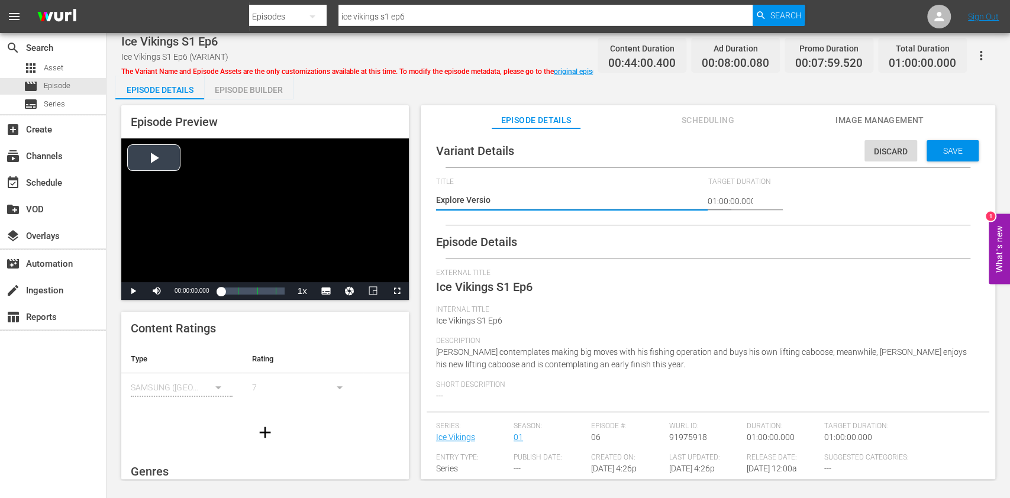
type textarea "Explore Version"
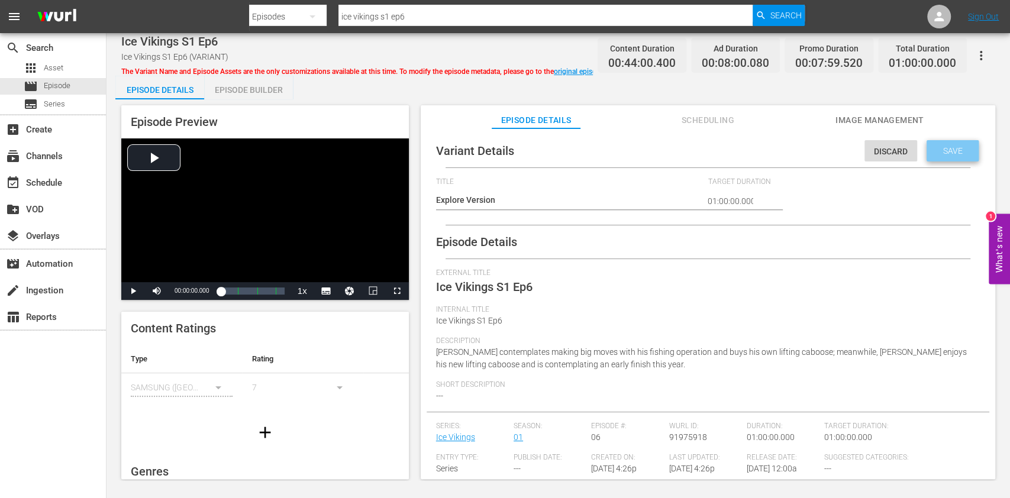
drag, startPoint x: 937, startPoint y: 160, endPoint x: 924, endPoint y: 157, distance: 13.3
click at [937, 159] on div "Save" at bounding box center [953, 150] width 52 height 21
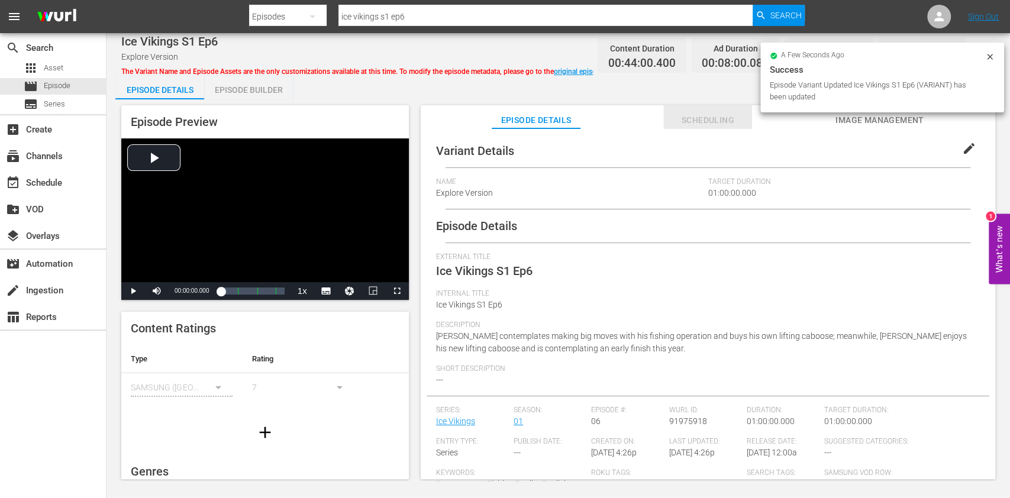
click at [675, 120] on span "Scheduling" at bounding box center [707, 120] width 89 height 15
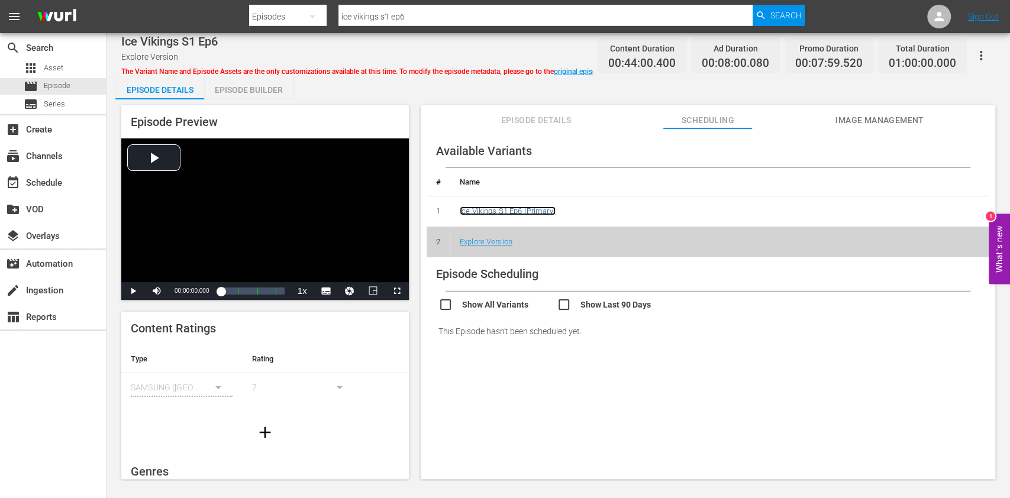
drag, startPoint x: 506, startPoint y: 208, endPoint x: 518, endPoint y: 206, distance: 12.1
click at [506, 208] on link "Ice Vikings S1 Ep6 (Primary)" at bounding box center [508, 210] width 96 height 9
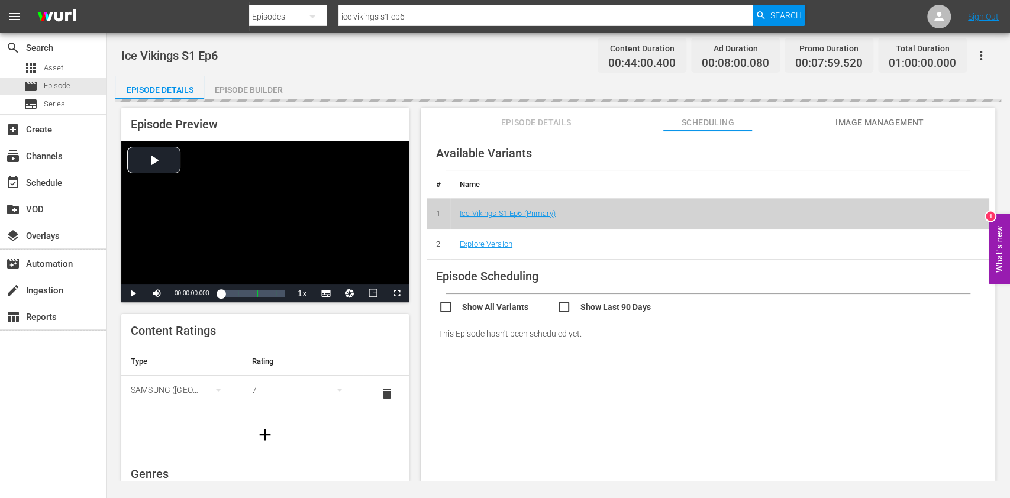
click at [241, 83] on div "Episode Builder" at bounding box center [248, 90] width 89 height 28
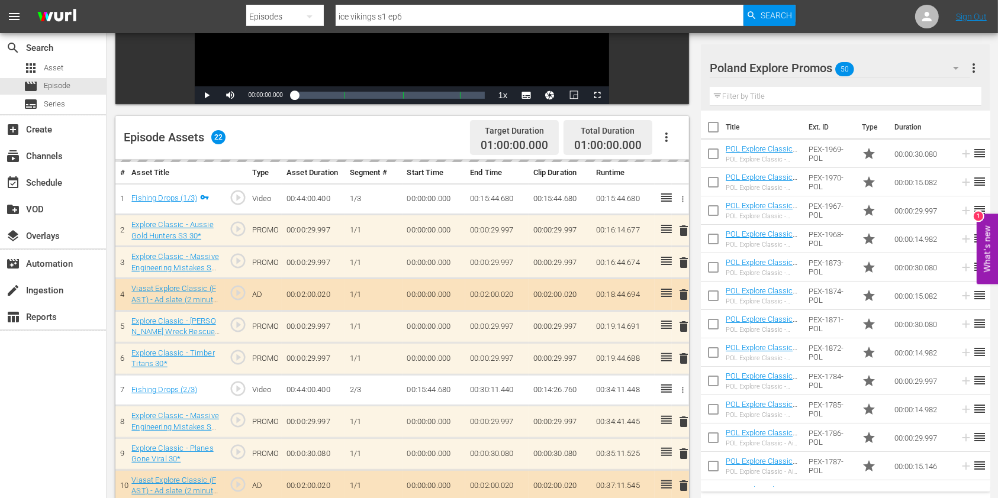
scroll to position [237, 0]
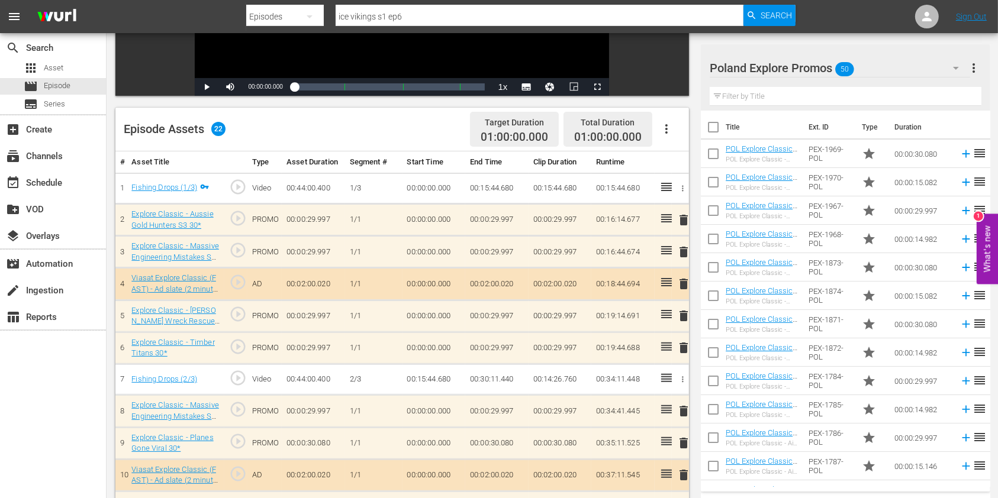
click at [937, 70] on div "Poland Explore Promos 50" at bounding box center [839, 67] width 260 height 33
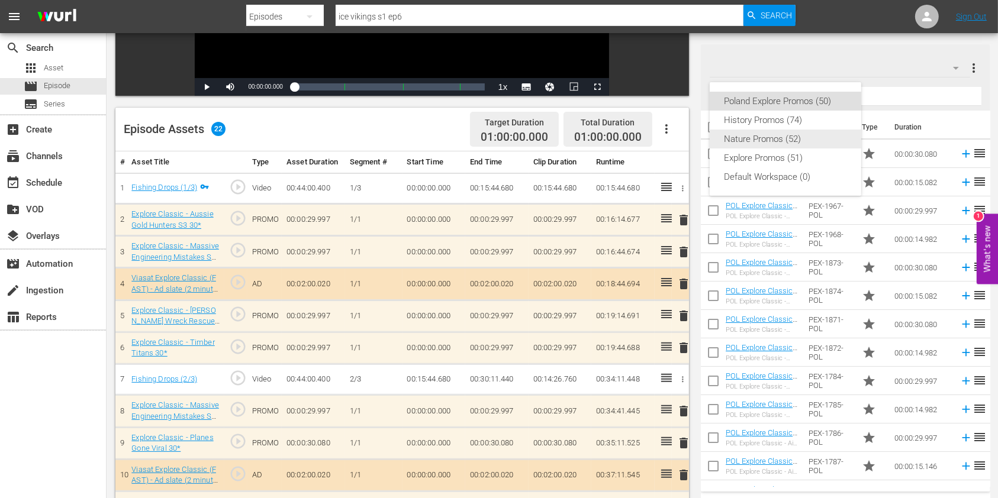
click at [770, 144] on div "Nature Promos (52)" at bounding box center [785, 139] width 123 height 19
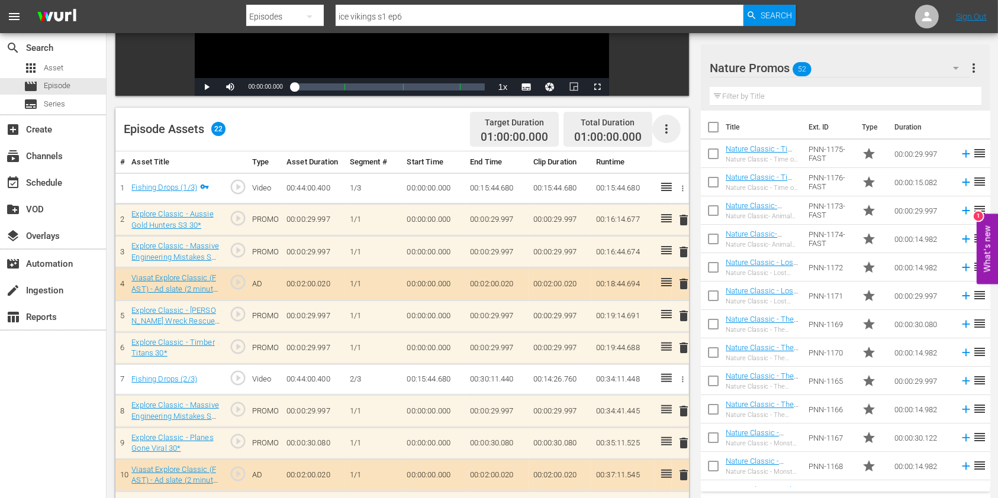
click at [665, 133] on icon "button" at bounding box center [666, 128] width 2 height 9
click at [677, 156] on div "Clear Ads" at bounding box center [701, 162] width 80 height 28
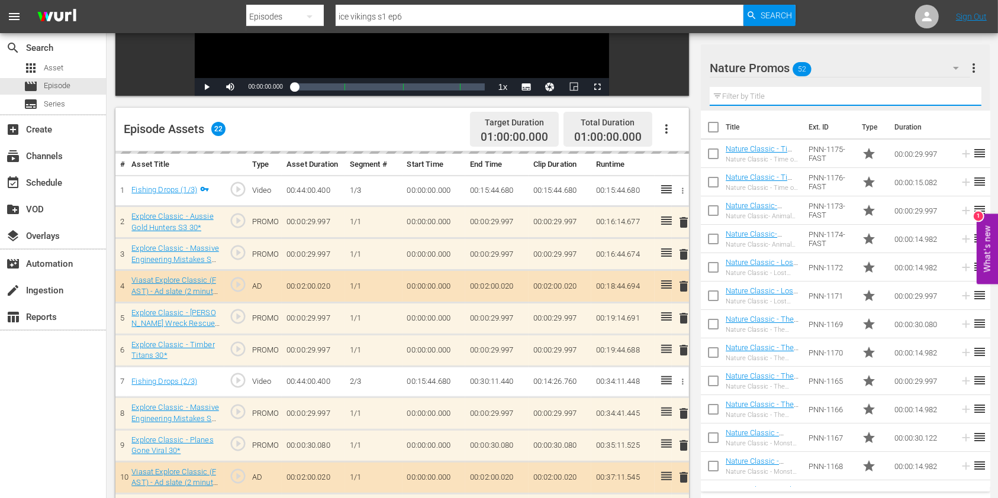
click at [740, 93] on input "text" at bounding box center [845, 96] width 272 height 19
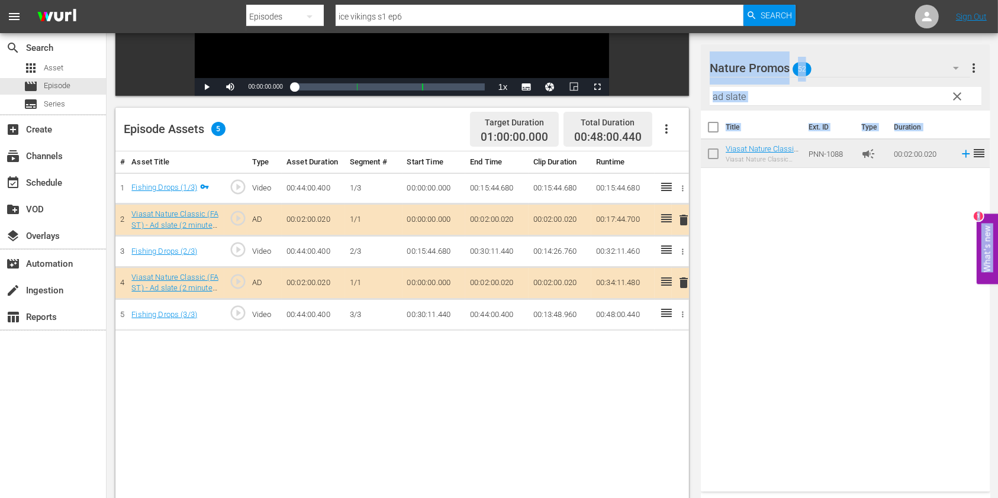
drag, startPoint x: 751, startPoint y: 141, endPoint x: 638, endPoint y: 312, distance: 205.0
click at [803, 333] on div "Title Ext. ID Type Duration Viasat Nature Classic (FAST) - Ad slate (2 minutes)…" at bounding box center [845, 299] width 289 height 376
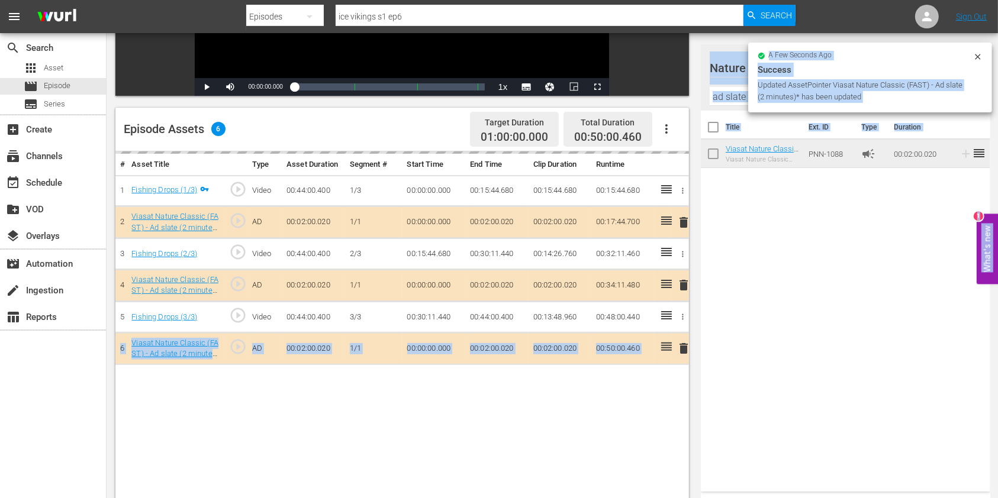
click at [725, 100] on input "ad slate" at bounding box center [845, 96] width 272 height 19
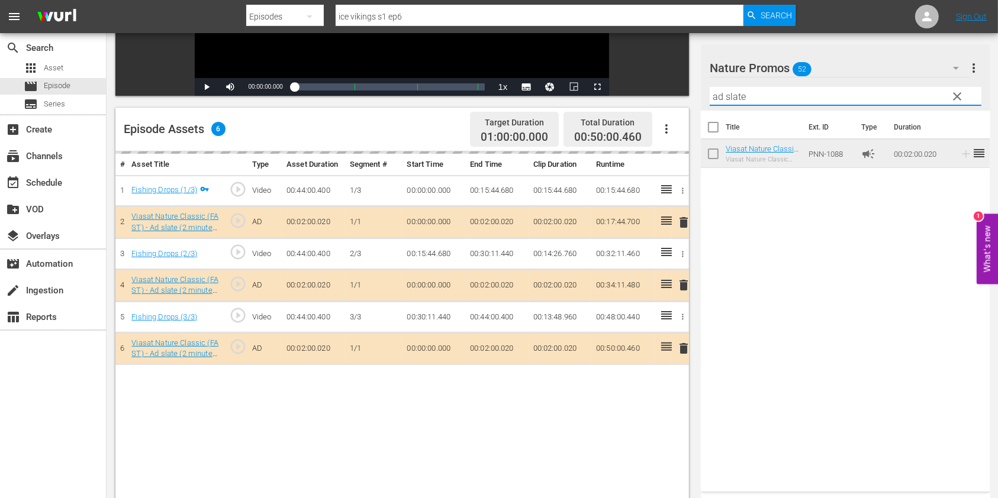
click at [725, 100] on input "ad slate" at bounding box center [845, 96] width 272 height 19
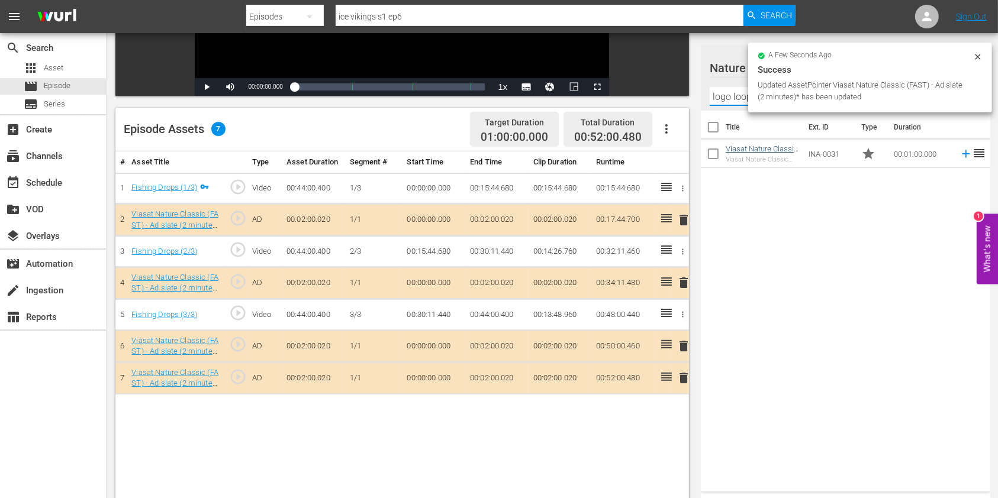
type input "logo loop"
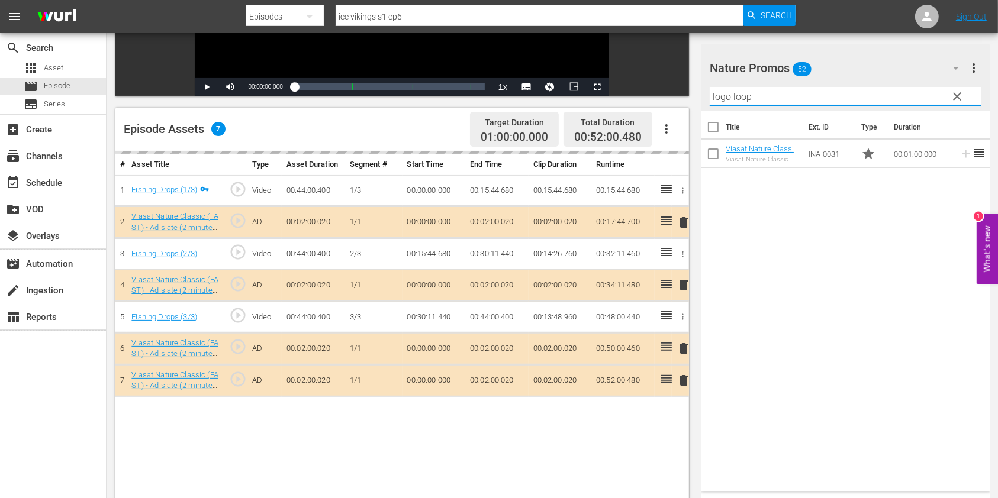
click at [720, 99] on input "logo loop" at bounding box center [845, 96] width 272 height 19
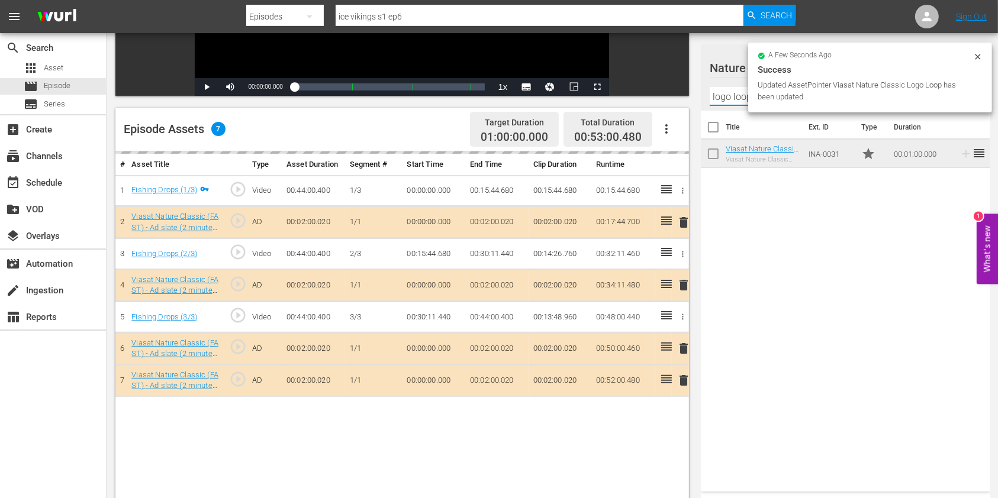
click at [720, 99] on input "logo loop" at bounding box center [845, 96] width 272 height 19
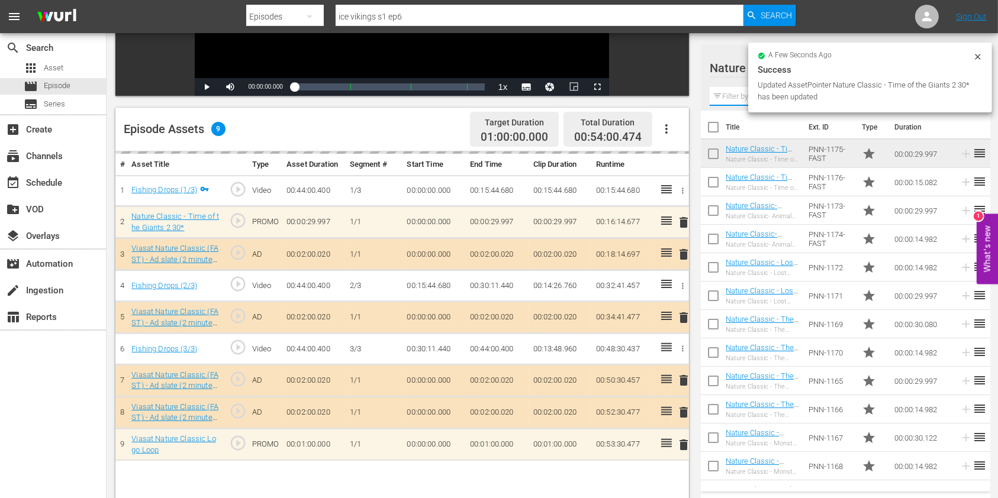
click at [730, 95] on input "text" at bounding box center [845, 96] width 272 height 19
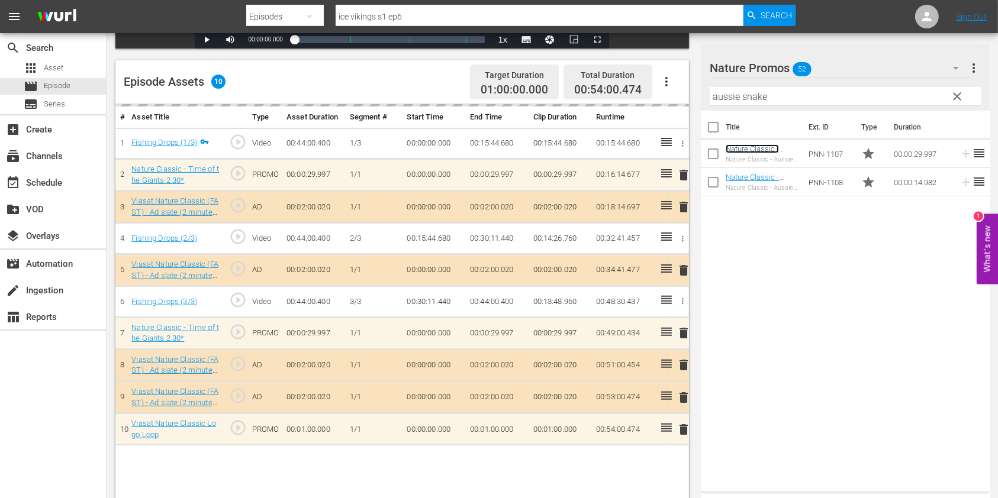
scroll to position [308, 0]
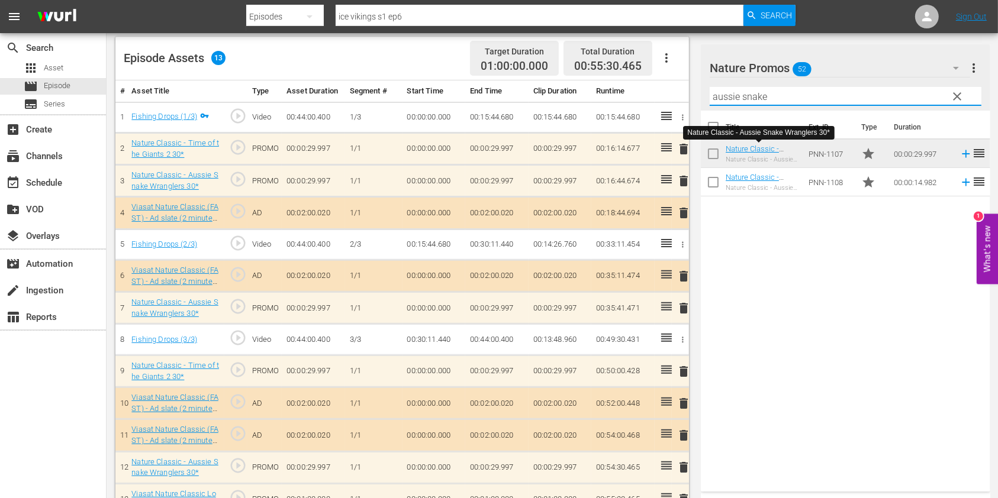
click at [734, 96] on input "aussie snake" at bounding box center [845, 96] width 272 height 19
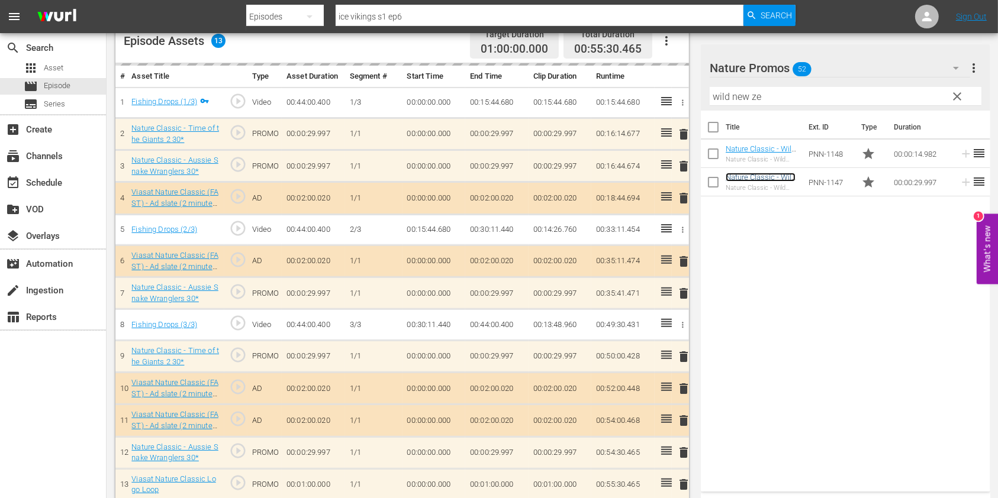
scroll to position [334, 0]
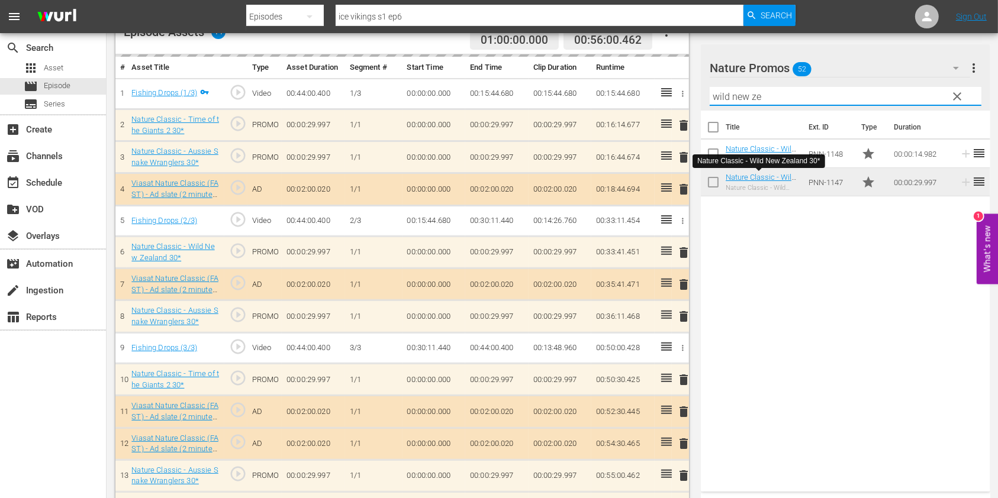
click at [728, 91] on input "wild new ze" at bounding box center [845, 96] width 272 height 19
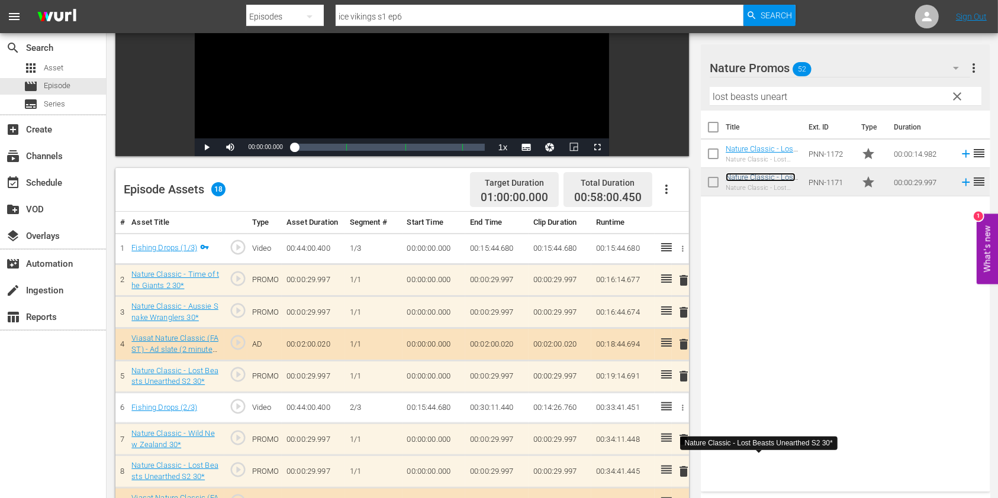
scroll to position [176, 0]
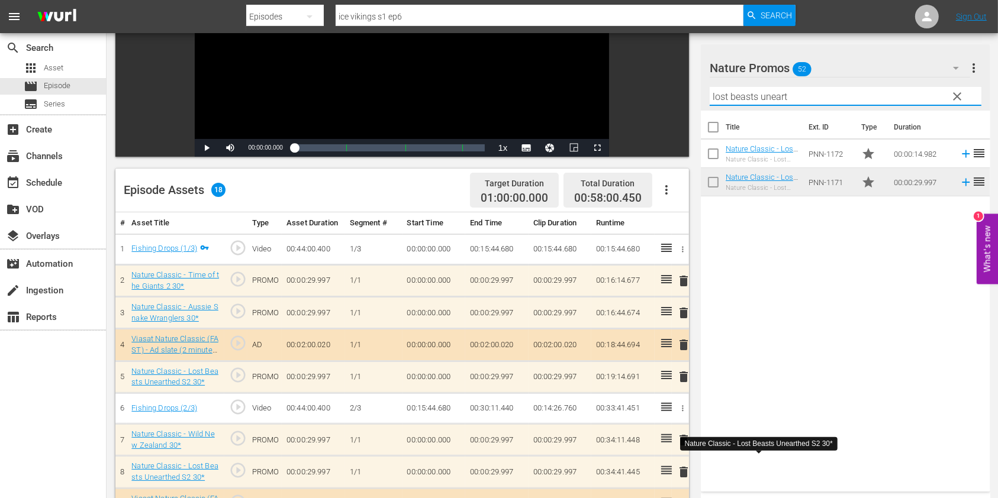
click at [738, 101] on input "lost beasts uneart" at bounding box center [845, 96] width 272 height 19
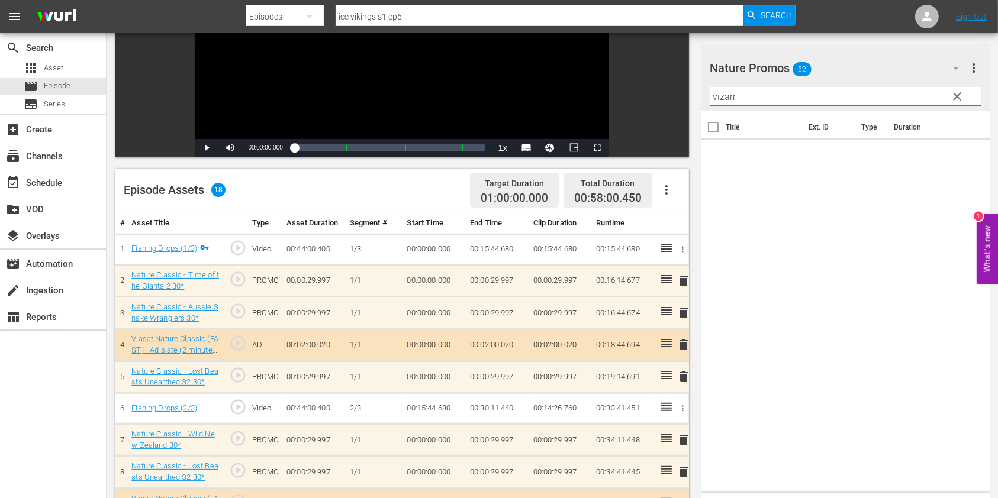
drag, startPoint x: 783, startPoint y: 93, endPoint x: 580, endPoint y: 97, distance: 203.0
click at [580, 97] on div "Video Player is loading. Play Video Play Mute Current Time 00:00:00.000 / Durat…" at bounding box center [551, 366] width 873 height 885
click at [782, 265] on div "Title Ext. ID Type Duration Nature Classic - Bizarre Pet Vets 30* Nature Classi…" at bounding box center [845, 299] width 289 height 376
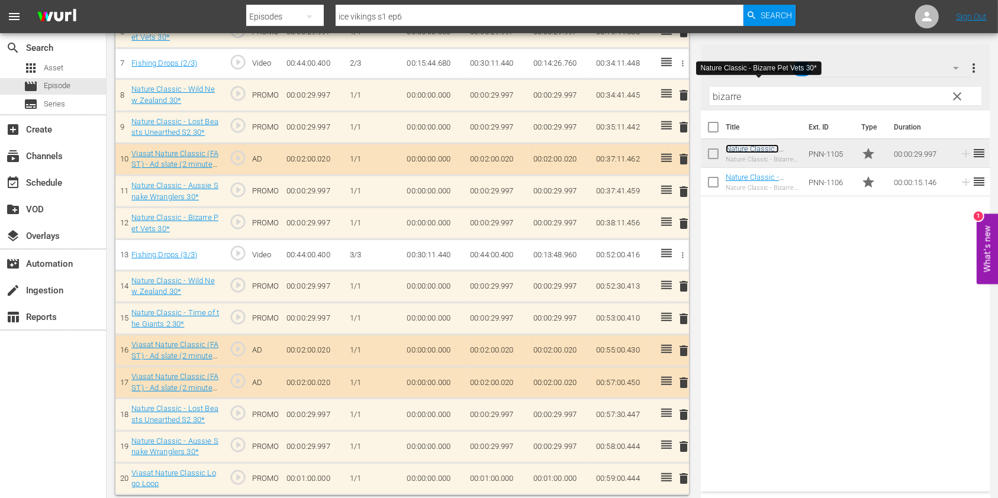
scroll to position [557, 0]
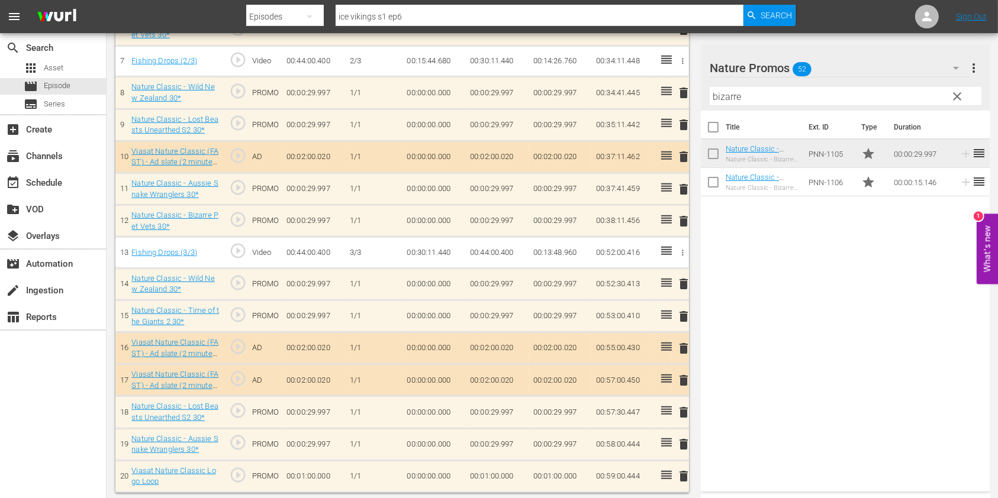
click at [745, 95] on input "bizarre" at bounding box center [845, 96] width 272 height 19
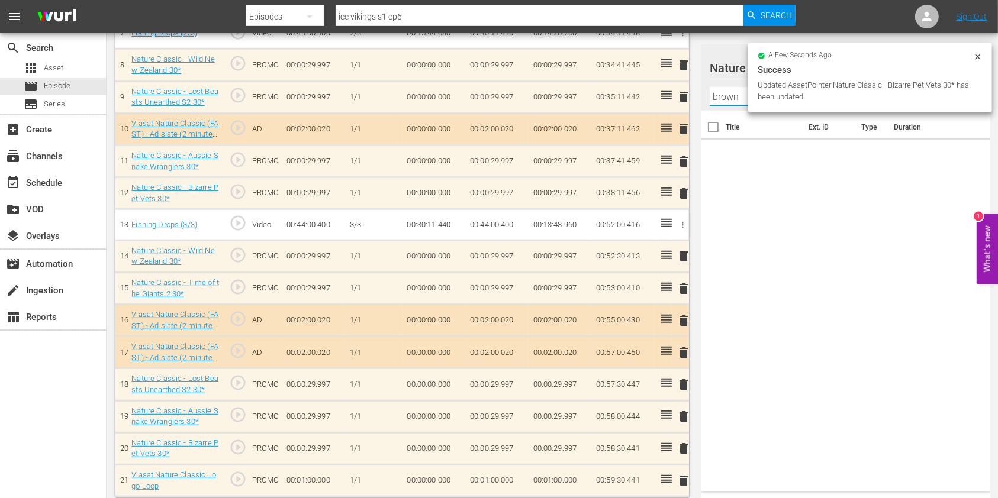
scroll to position [587, 0]
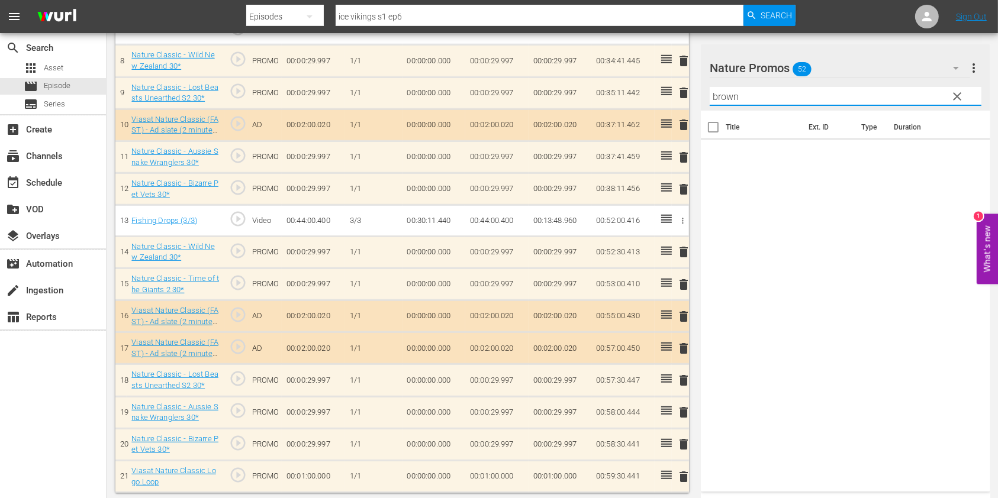
click at [976, 56] on button "more_vert" at bounding box center [974, 68] width 14 height 28
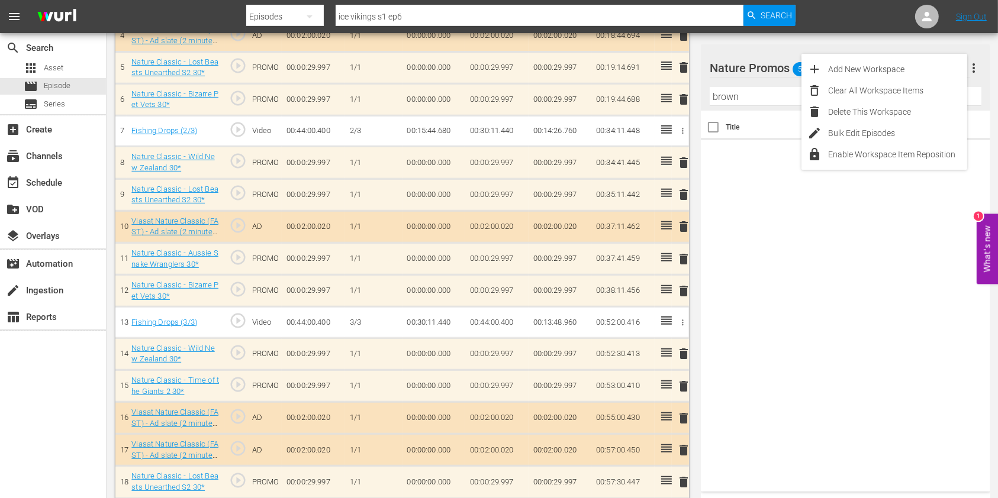
scroll to position [151, 0]
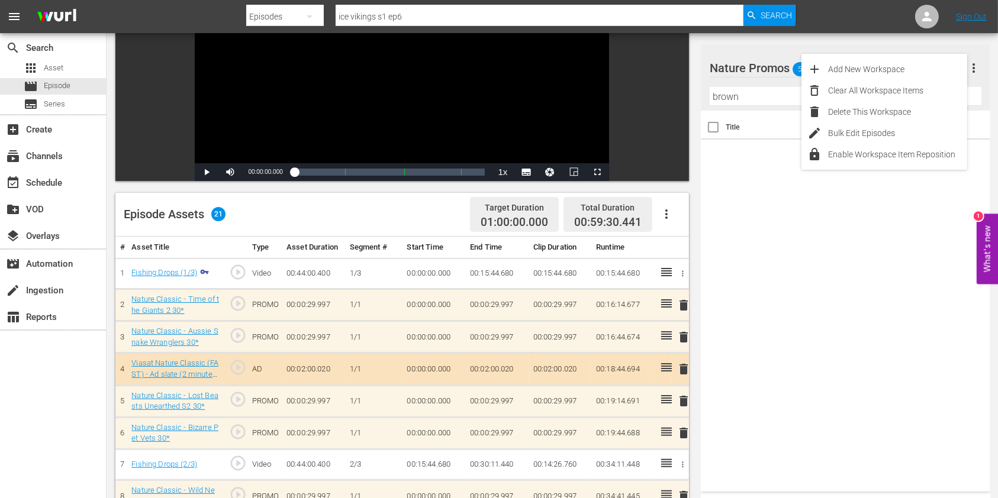
click at [936, 261] on div "Title Ext. ID Type Duration" at bounding box center [845, 299] width 289 height 376
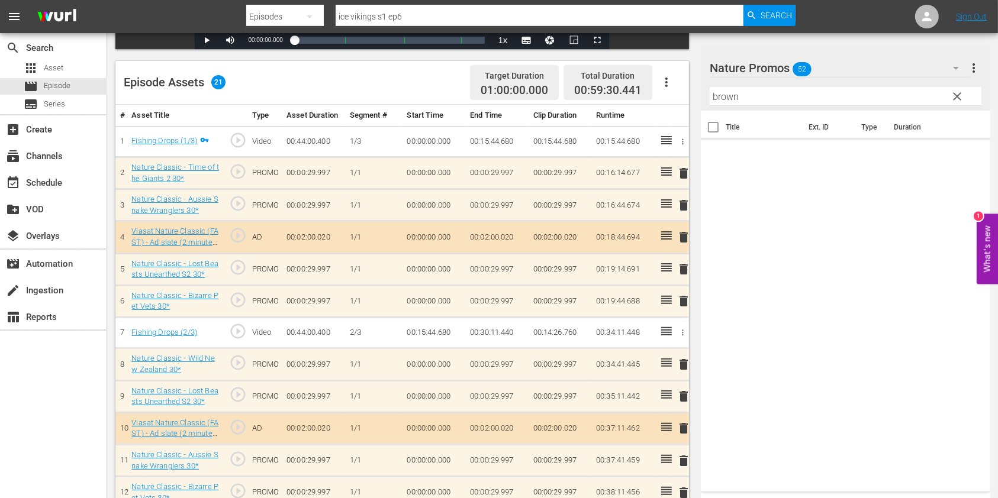
scroll to position [546, 0]
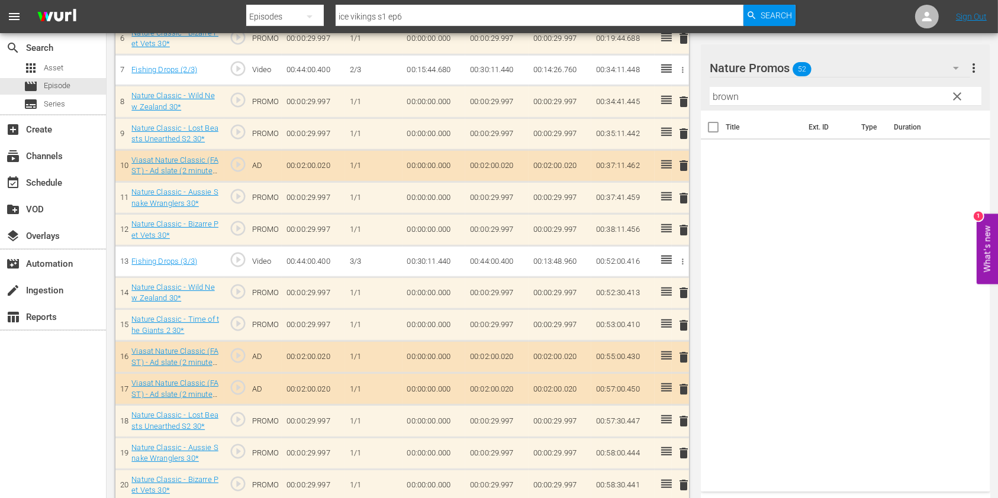
click at [724, 95] on input "brown" at bounding box center [845, 96] width 272 height 19
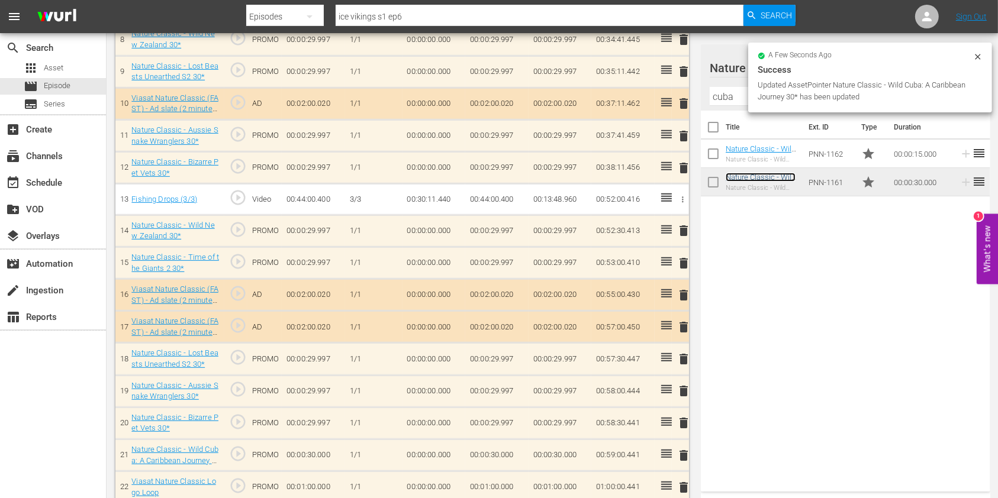
scroll to position [619, 0]
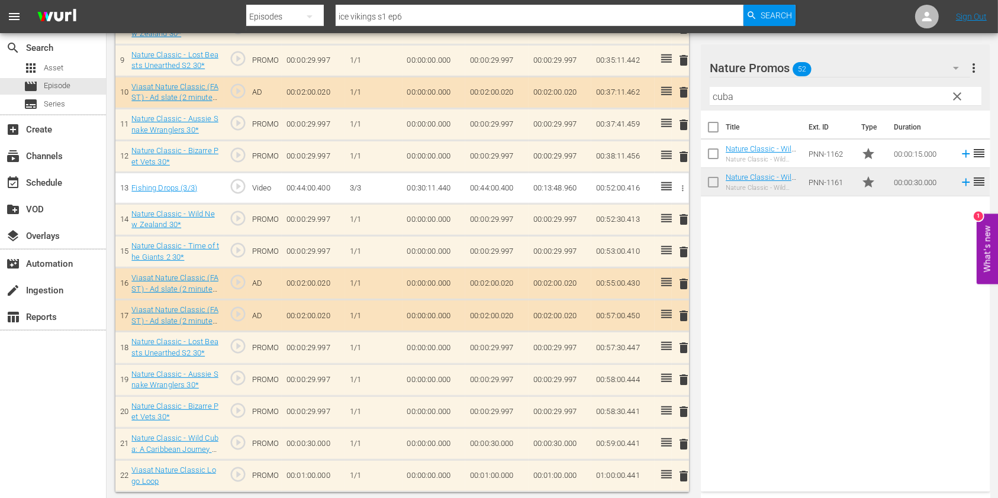
click at [718, 99] on input "cuba" at bounding box center [845, 96] width 272 height 19
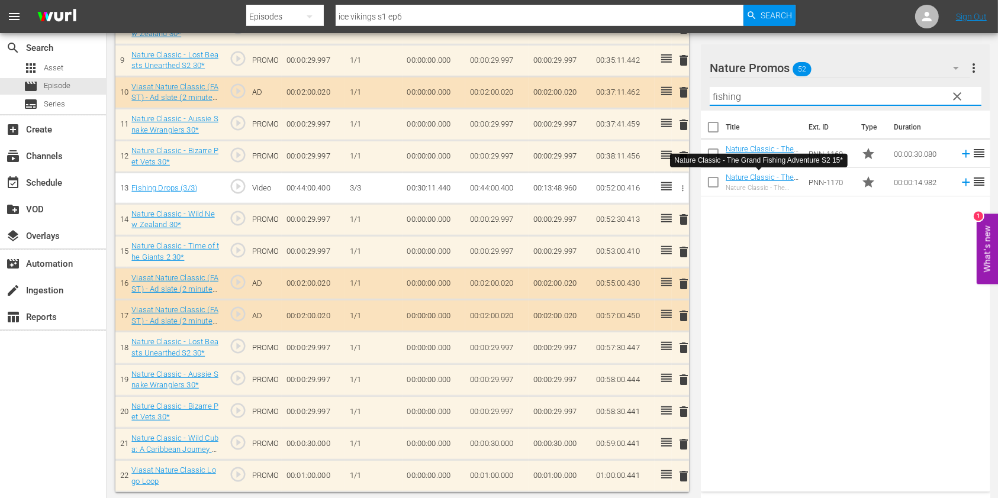
type input "fishing"
drag, startPoint x: 753, startPoint y: 220, endPoint x: 753, endPoint y: 212, distance: 7.7
click at [753, 220] on div "Title Ext. ID Type Duration Nature Classic - The Grand Fishing Adventure S2 30*…" at bounding box center [845, 299] width 289 height 376
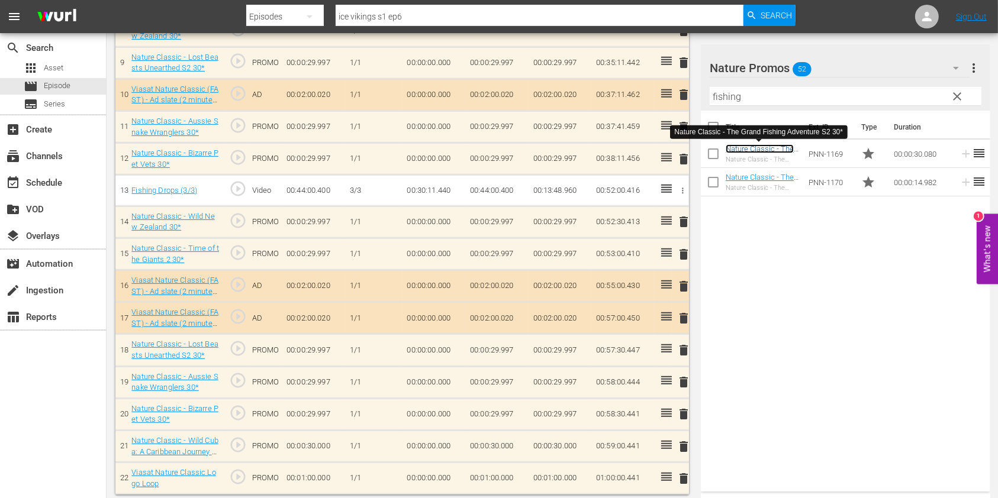
scroll to position [621, 0]
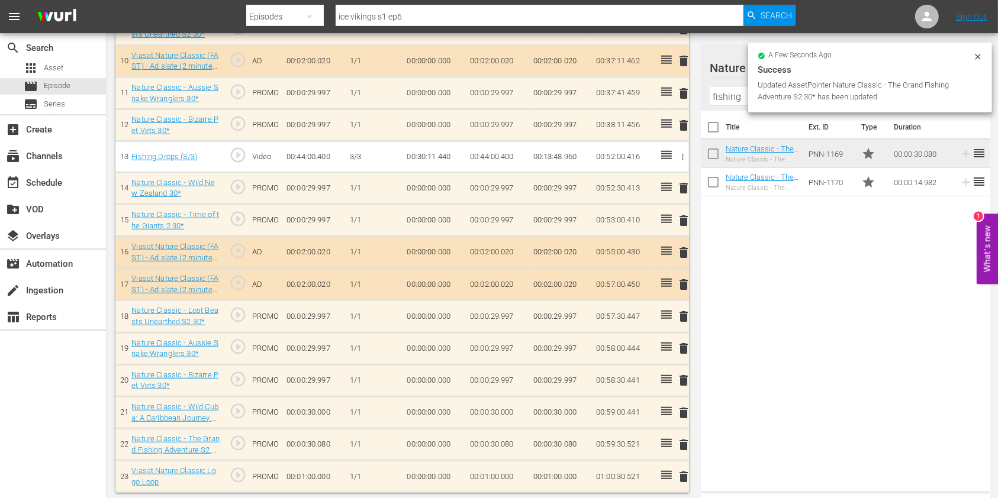
click at [498, 469] on td "00:01:00.000" at bounding box center [496, 477] width 63 height 32
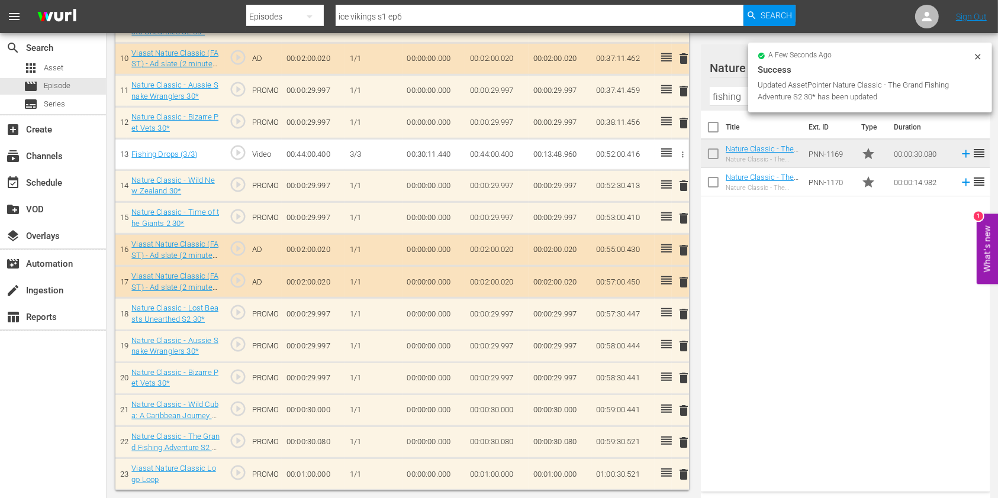
scroll to position [651, 0]
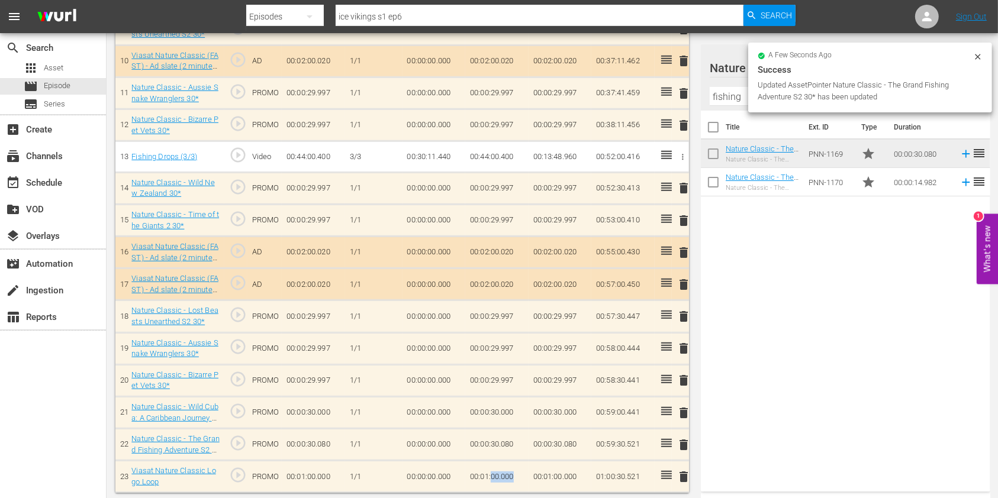
click at [498, 469] on td "00:01:00.000" at bounding box center [496, 477] width 63 height 32
drag, startPoint x: 498, startPoint y: 469, endPoint x: 497, endPoint y: 475, distance: 5.9
click at [484, 471] on input "00:01:00.000" at bounding box center [493, 480] width 46 height 28
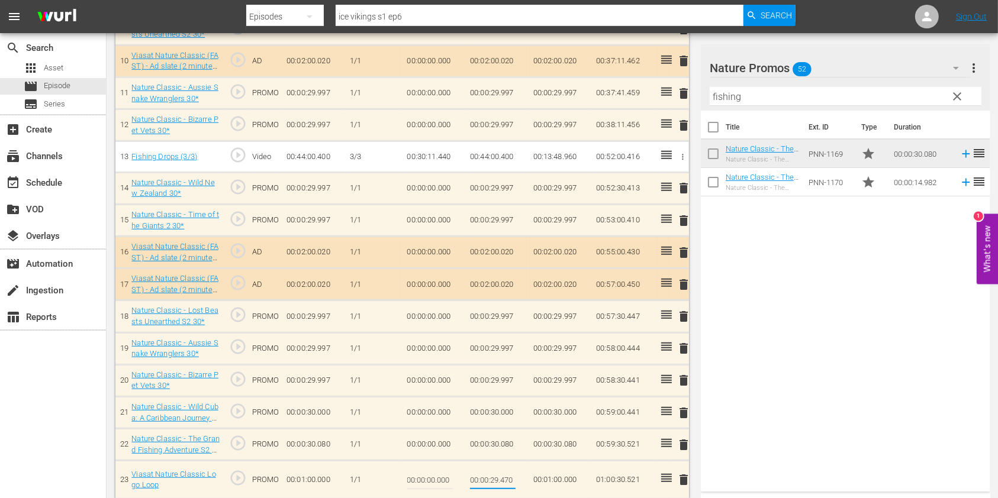
scroll to position [0, 0]
type input "00:00:29.479"
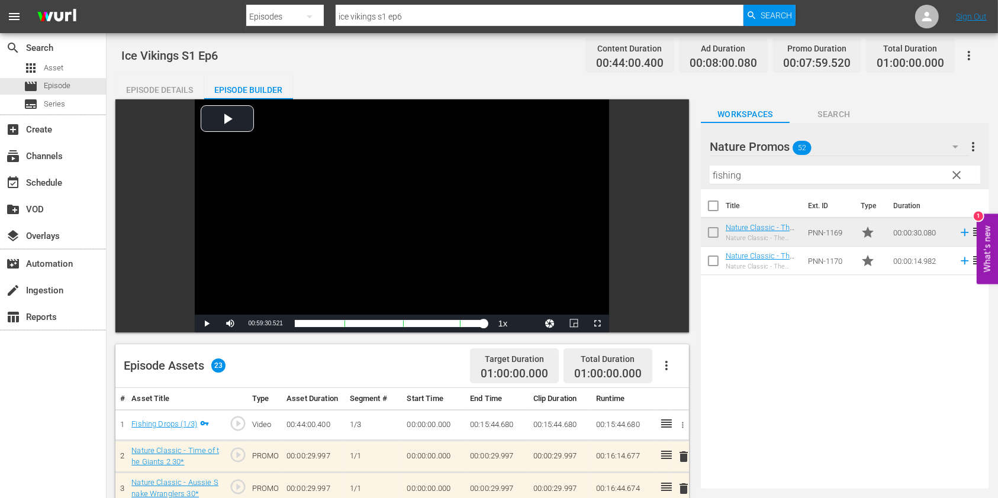
click at [415, 14] on input "ice vikings s1 ep6" at bounding box center [539, 16] width 408 height 28
type input "ice vikings s1 ep7"
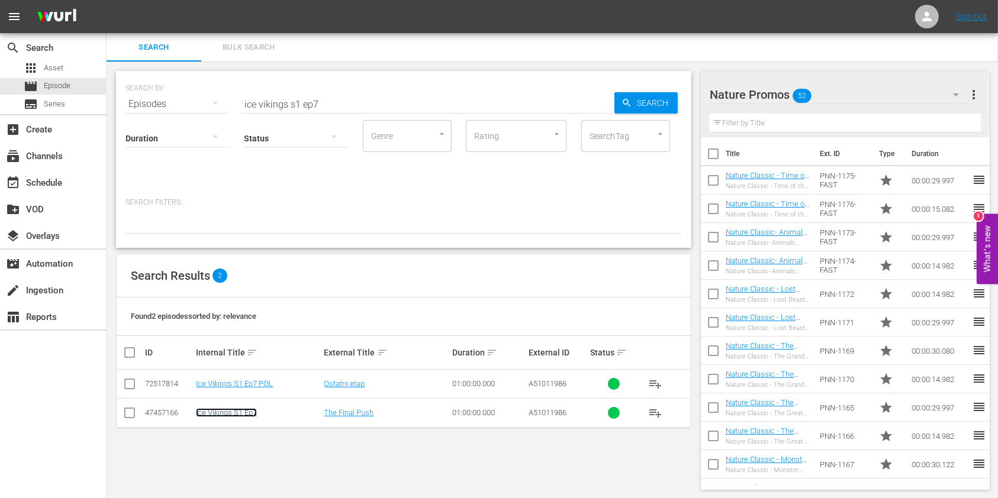
click at [220, 408] on link "Ice Vikings S1 Ep7" at bounding box center [226, 412] width 61 height 9
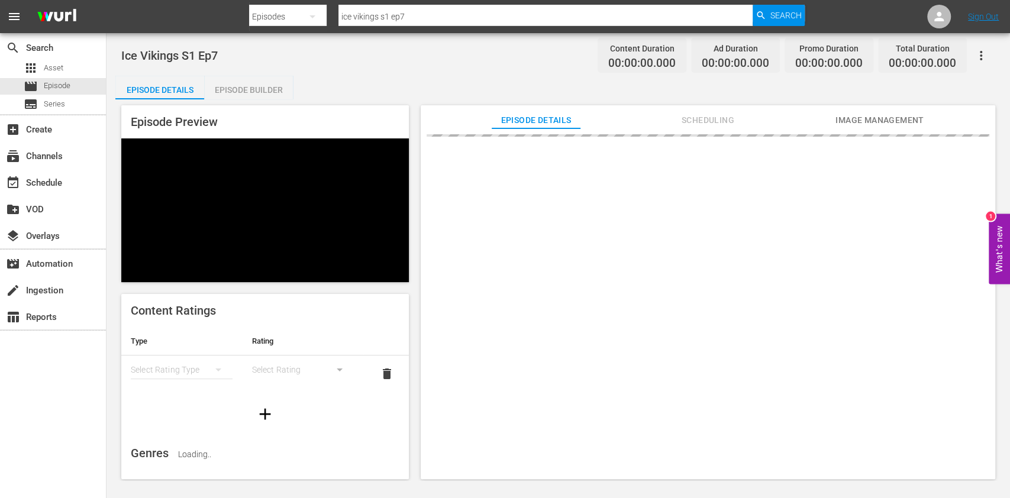
click at [977, 60] on icon "button" at bounding box center [981, 56] width 14 height 14
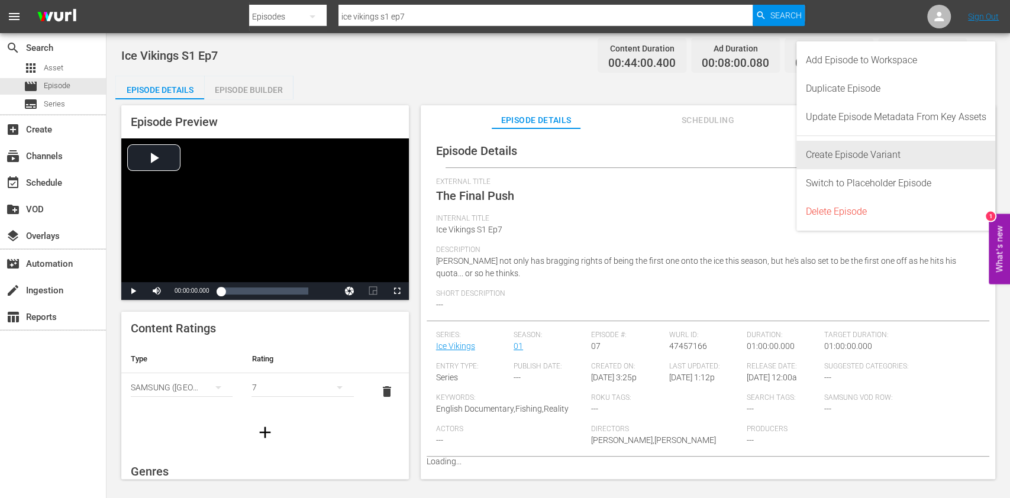
click at [872, 154] on div "Create Episode Variant" at bounding box center [896, 155] width 180 height 28
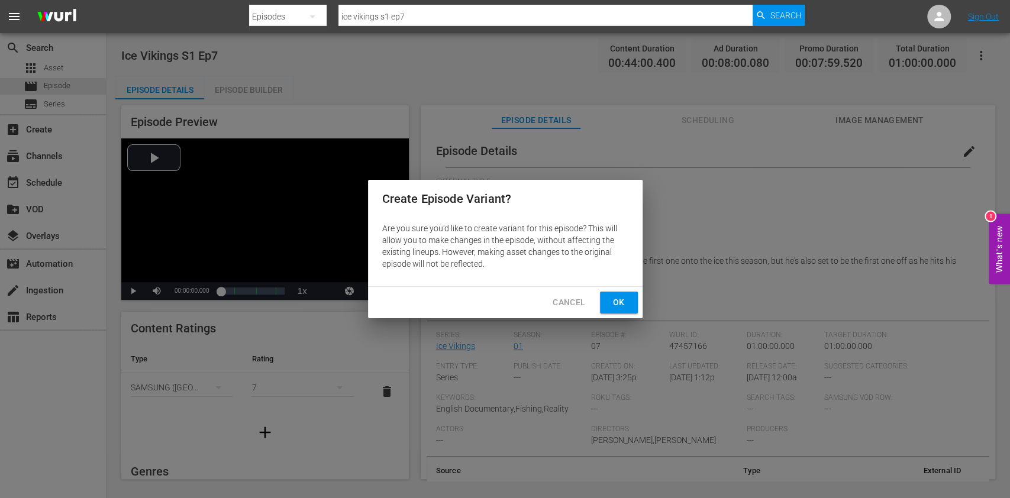
click at [611, 298] on span "Ok" at bounding box center [618, 302] width 19 height 15
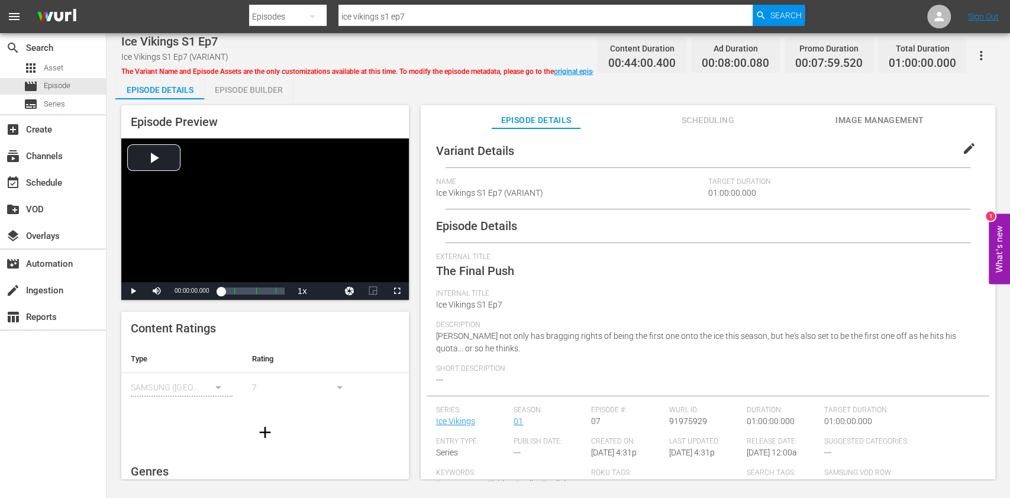
click at [962, 147] on span "edit" at bounding box center [969, 148] width 14 height 14
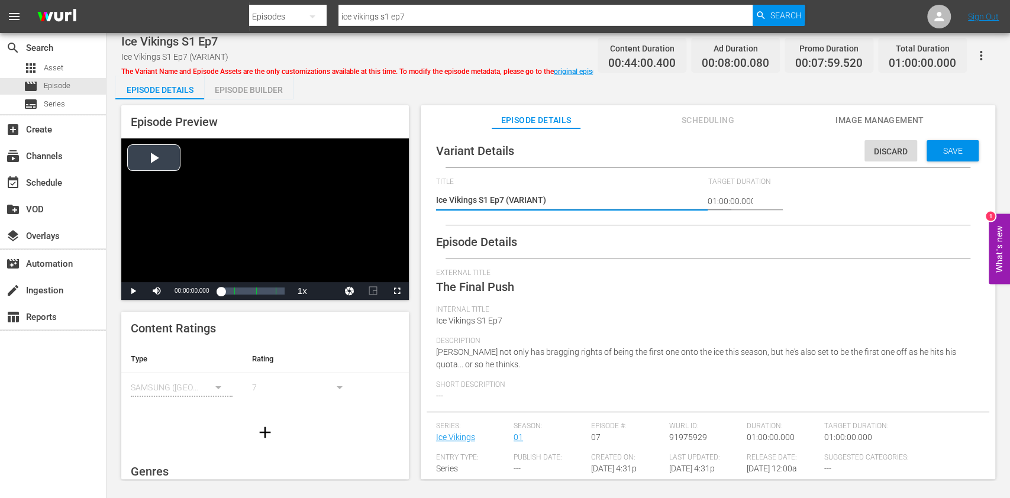
drag, startPoint x: 590, startPoint y: 202, endPoint x: 336, endPoint y: 213, distance: 254.0
click at [337, 213] on div "Episode Preview Video Player is loading. Play Video Play Mute Current Time 00:0…" at bounding box center [558, 293] width 886 height 389
type textarea "E"
type textarea "Ex"
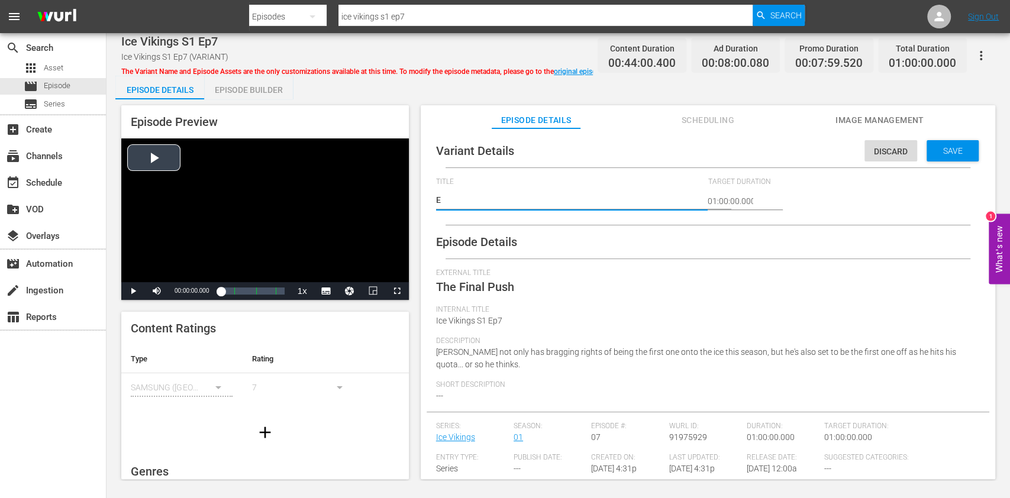
type textarea "Ex"
type textarea "Exp"
type textarea "Expl"
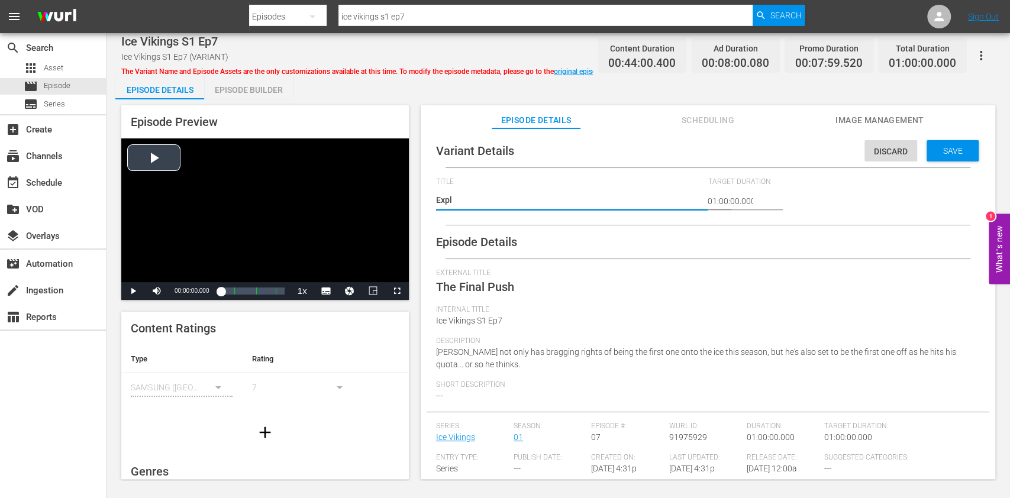
type textarea "Explo"
type textarea "Explor"
type textarea "Explore"
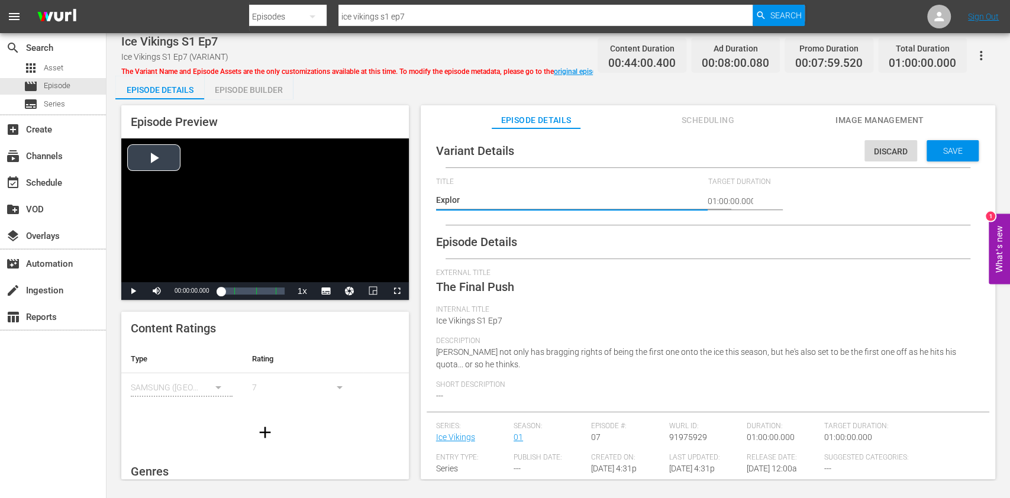
type textarea "Explore"
type textarea "Explore V"
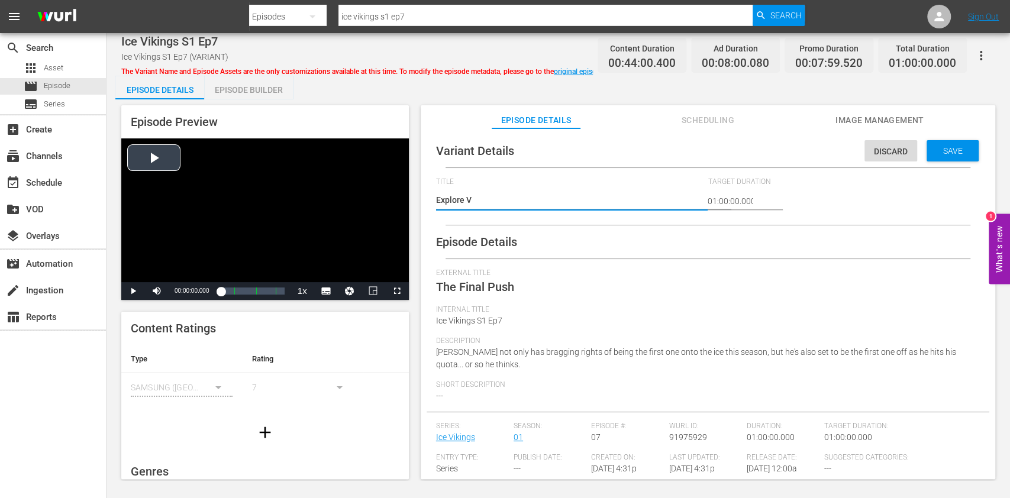
type textarea "Explore Ve"
type textarea "Explore Ver"
type textarea "Explore Vers"
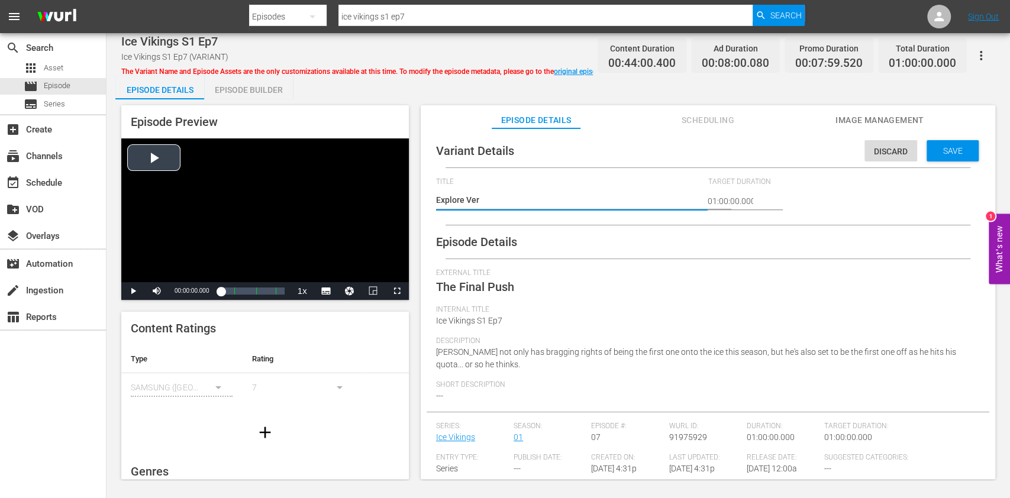
type textarea "Explore Vers"
type textarea "Explore Versi"
type textarea "Explore Versio"
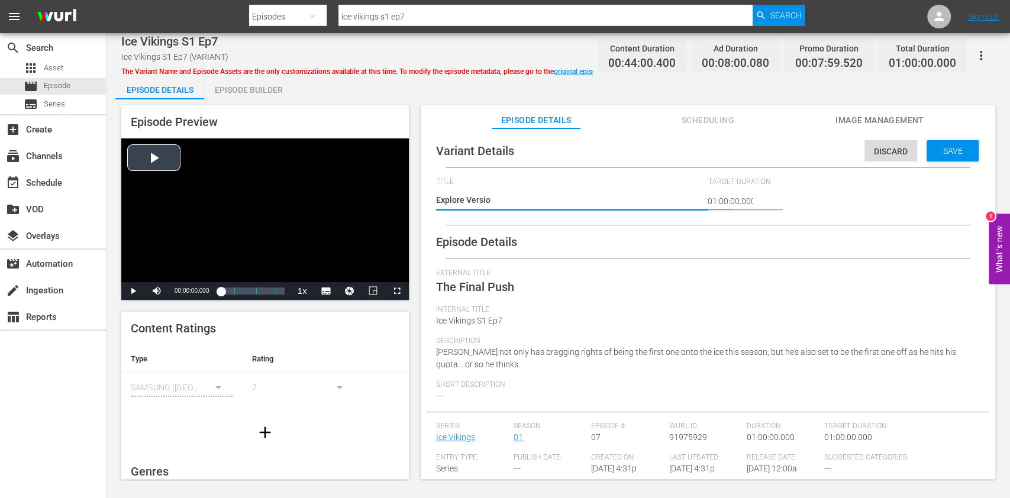
type textarea "Explore Version"
click at [946, 149] on span "Save" at bounding box center [953, 150] width 38 height 9
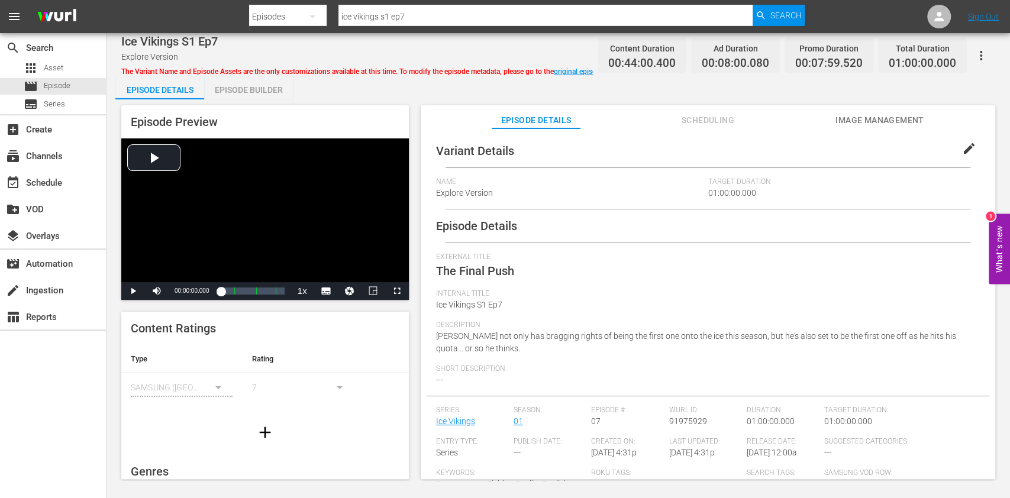
click at [702, 110] on button "Scheduling" at bounding box center [707, 117] width 89 height 24
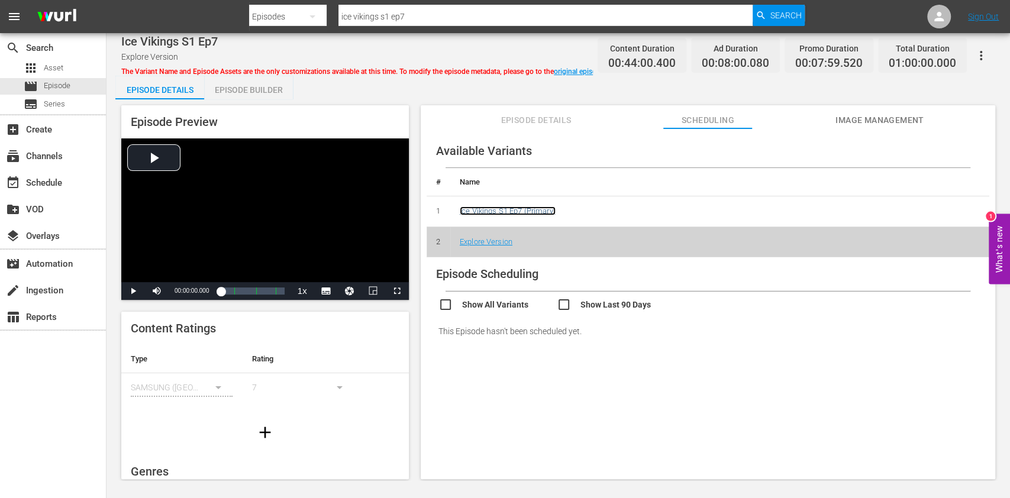
click at [476, 207] on link "Ice Vikings S1 Ep7 (Primary)" at bounding box center [508, 210] width 96 height 9
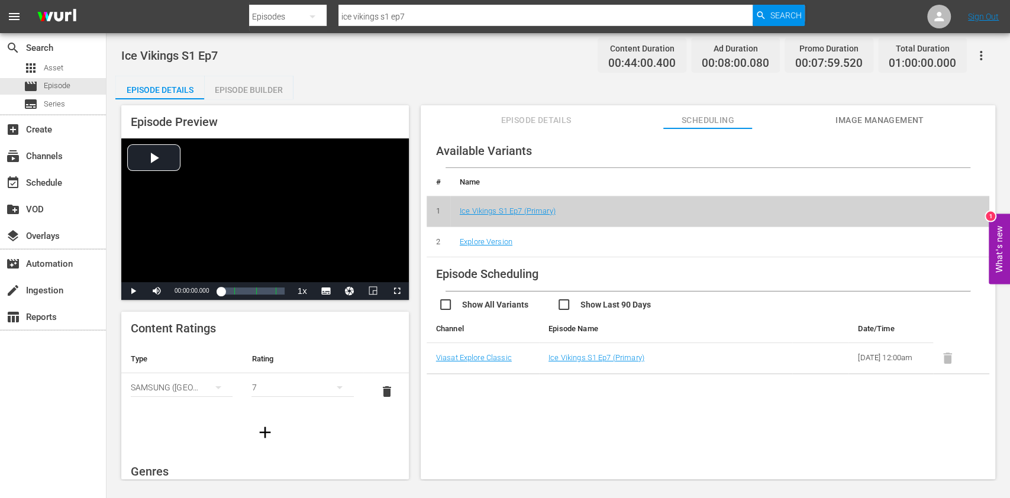
click at [244, 84] on div "Episode Builder" at bounding box center [248, 90] width 89 height 28
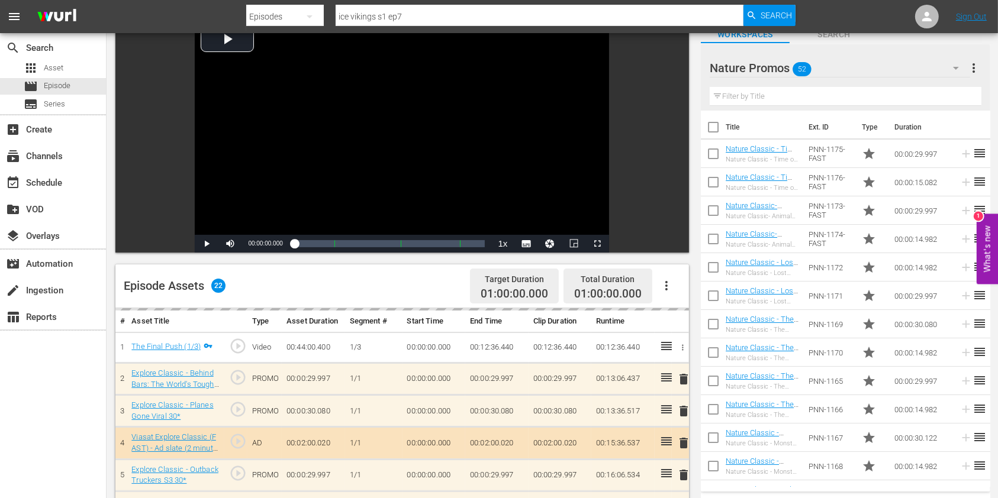
scroll to position [157, 0]
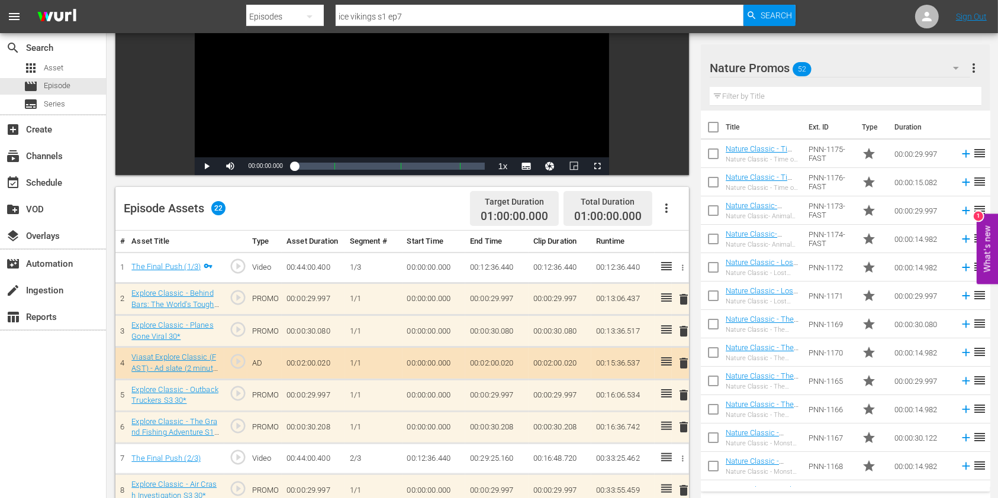
click at [669, 204] on icon "button" at bounding box center [666, 208] width 14 height 14
click at [685, 239] on div "Clear Ads" at bounding box center [701, 241] width 80 height 28
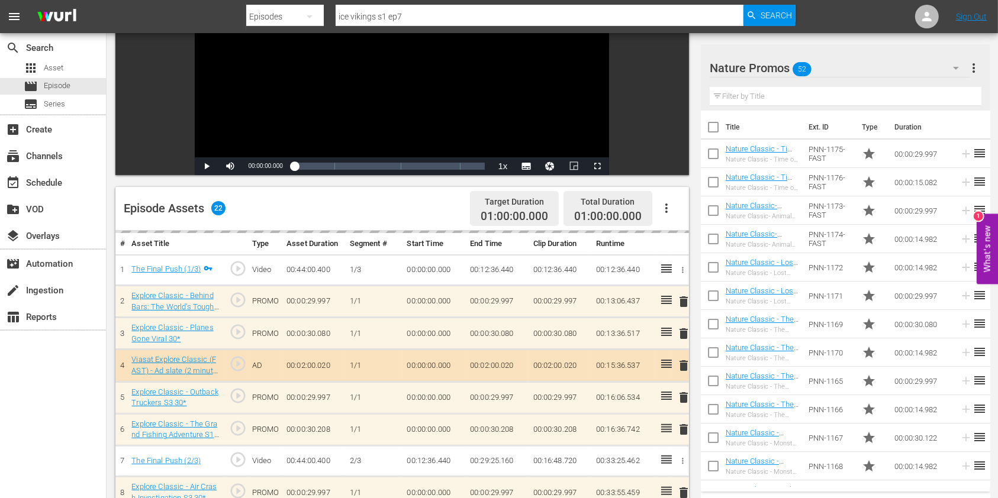
click at [781, 95] on input "text" at bounding box center [845, 96] width 272 height 19
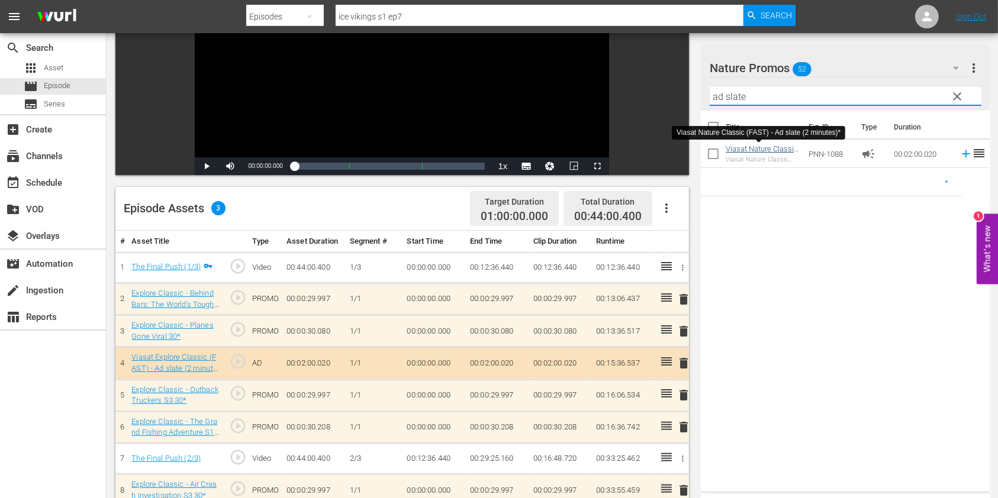
type input "ad slate"
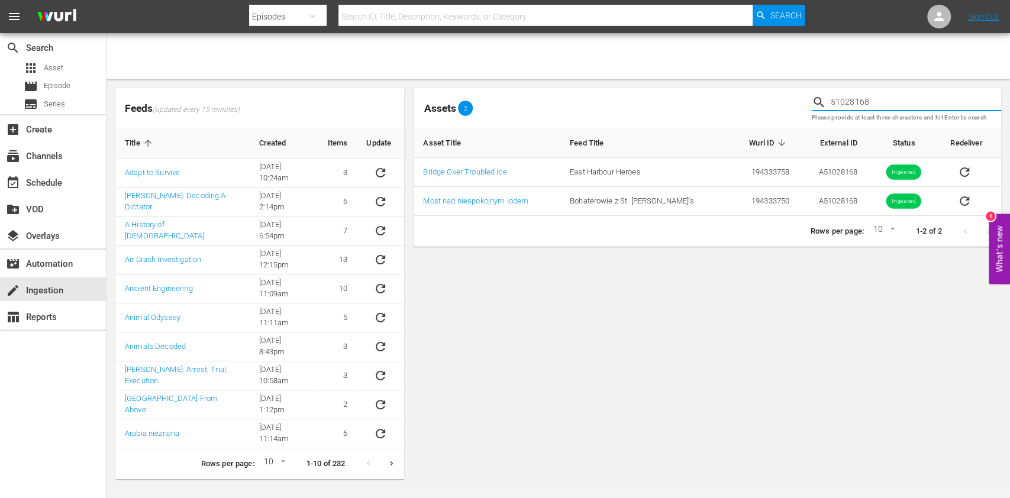
drag, startPoint x: 888, startPoint y: 100, endPoint x: 711, endPoint y: 99, distance: 176.9
click at [711, 99] on div "Assets 2 51028168 Please provide at least three characters and hit Enter to sea…" at bounding box center [707, 107] width 597 height 49
drag, startPoint x: 904, startPoint y: 106, endPoint x: 691, endPoint y: 94, distance: 213.4
click at [692, 94] on div "Assets 2 51028168 Please provide at least three characters and hit Enter to sea…" at bounding box center [707, 107] width 597 height 49
paste input "9"
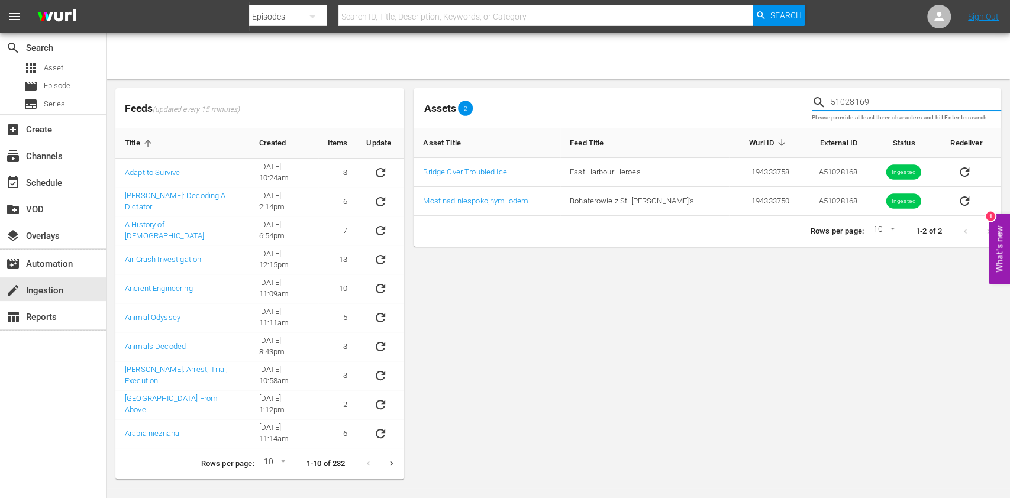
type input "51028169"
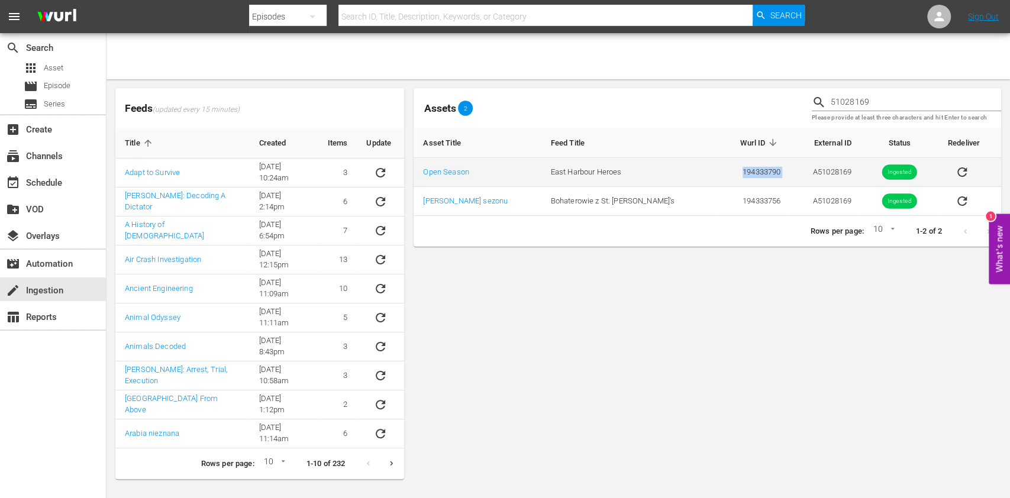
drag, startPoint x: 728, startPoint y: 170, endPoint x: 661, endPoint y: 168, distance: 67.5
click at [661, 168] on tr "Open Season East Harbour Heroes 194333790 A51028169 Ingested" at bounding box center [708, 172] width 588 height 29
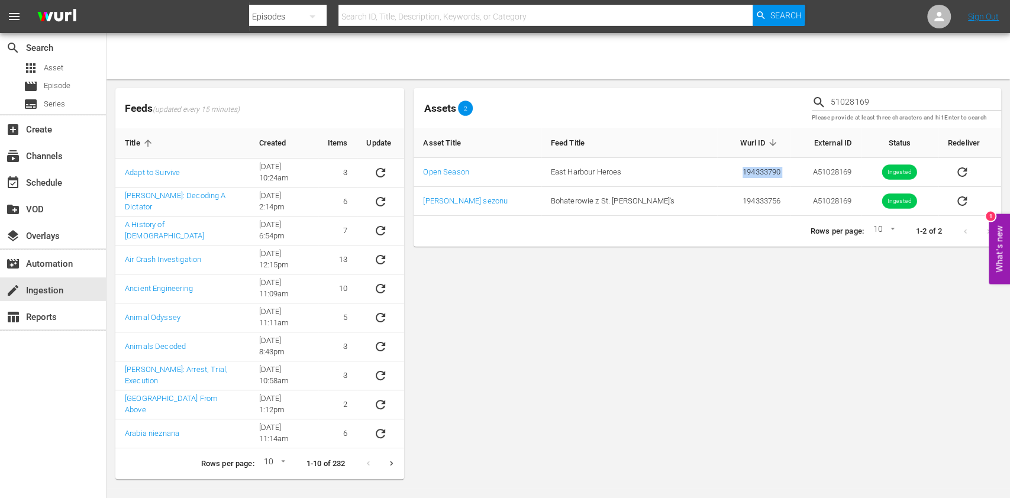
copy tr "194333790"
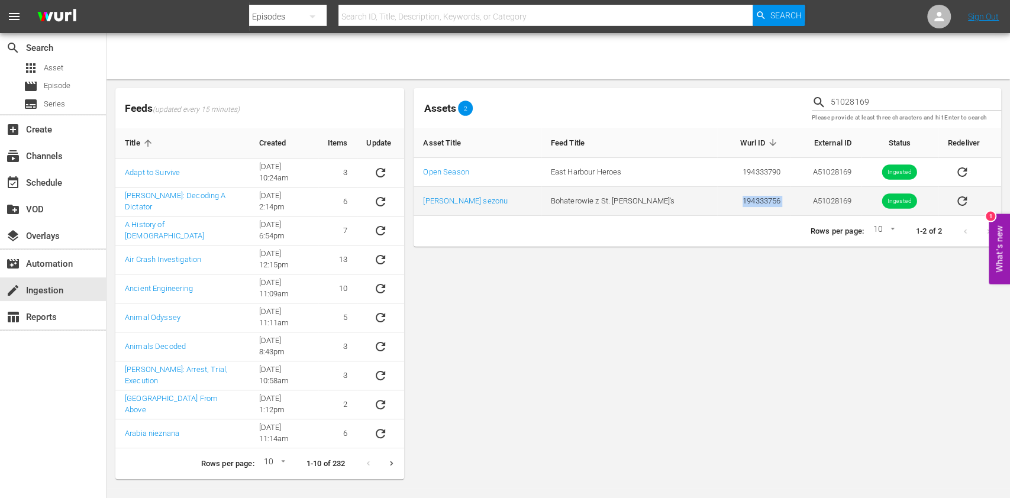
drag, startPoint x: 755, startPoint y: 201, endPoint x: 679, endPoint y: 201, distance: 76.3
click at [679, 201] on tr "Początek sezonu Bohaterowie z St. John's 194333756 A51028169 Ingested" at bounding box center [708, 201] width 588 height 29
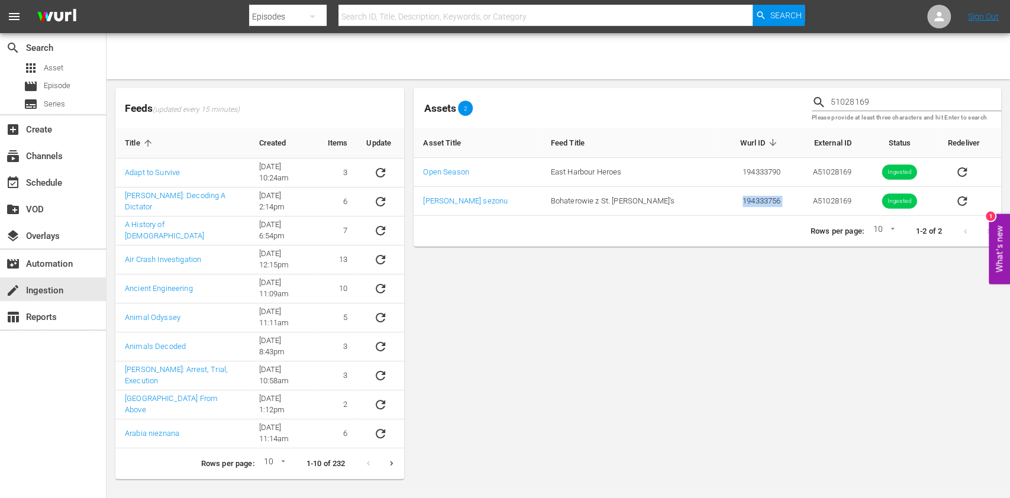
copy td "194333756"
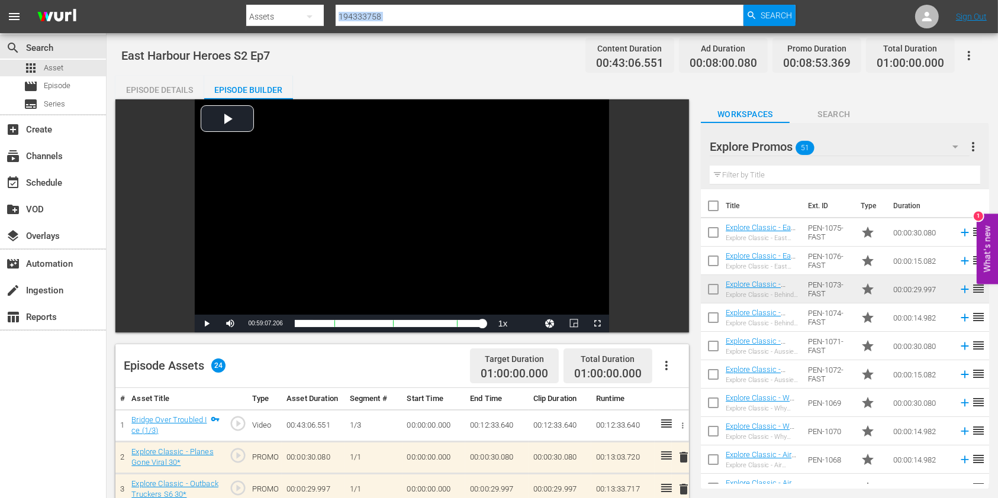
drag, startPoint x: 410, startPoint y: 28, endPoint x: 275, endPoint y: 22, distance: 135.6
click at [275, 22] on div "Search By Assets Search ID, Title, Description, Keywords, or Category 194333758…" at bounding box center [520, 16] width 548 height 28
click at [437, 15] on input "194333758" at bounding box center [539, 16] width 408 height 28
drag, startPoint x: 446, startPoint y: 15, endPoint x: 248, endPoint y: 10, distance: 197.7
click at [248, 10] on div "Search By Assets Search ID, Title, Description, Keywords, or Category 194333758…" at bounding box center [520, 16] width 548 height 28
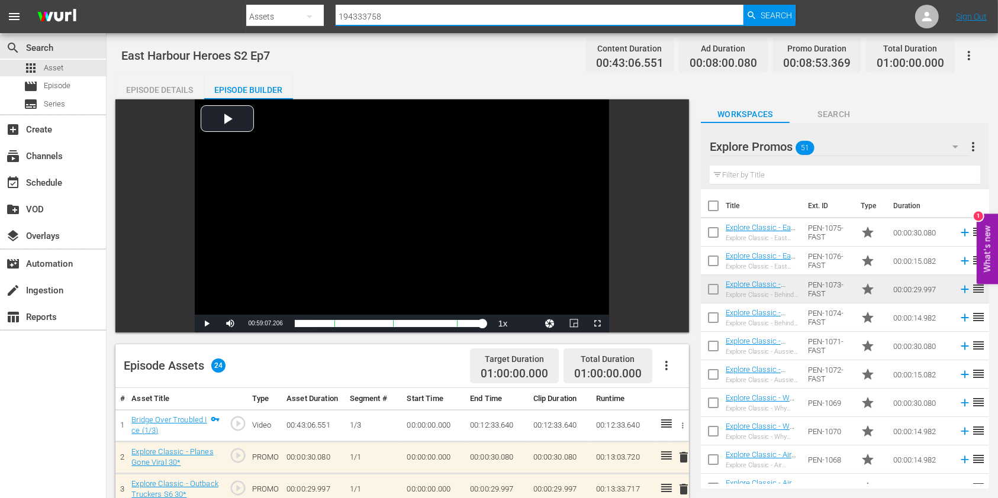
paste input "90"
type input "194333790"
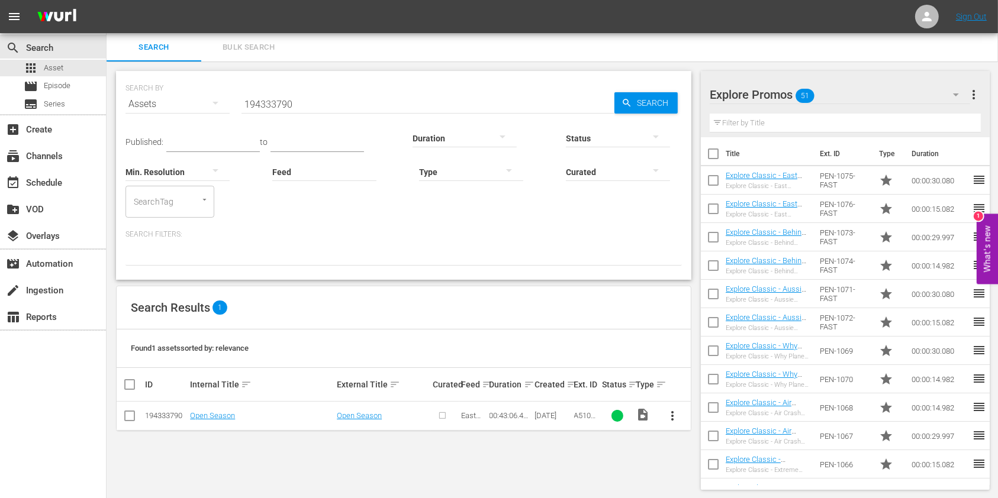
click at [683, 415] on button "more_vert" at bounding box center [673, 416] width 28 height 28
click at [711, 415] on div "Episode" at bounding box center [736, 410] width 80 height 28
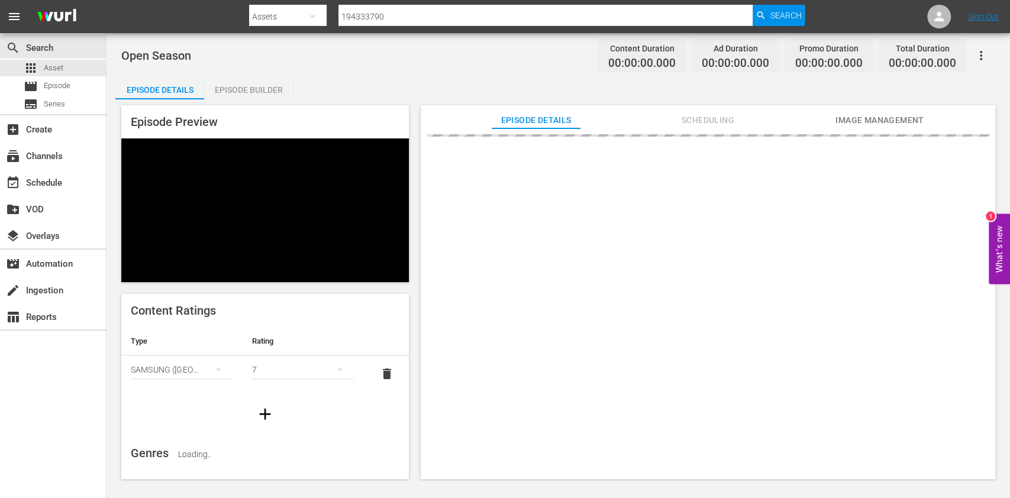
click at [698, 235] on div "Episode Details Scheduling Image Management" at bounding box center [708, 292] width 575 height 374
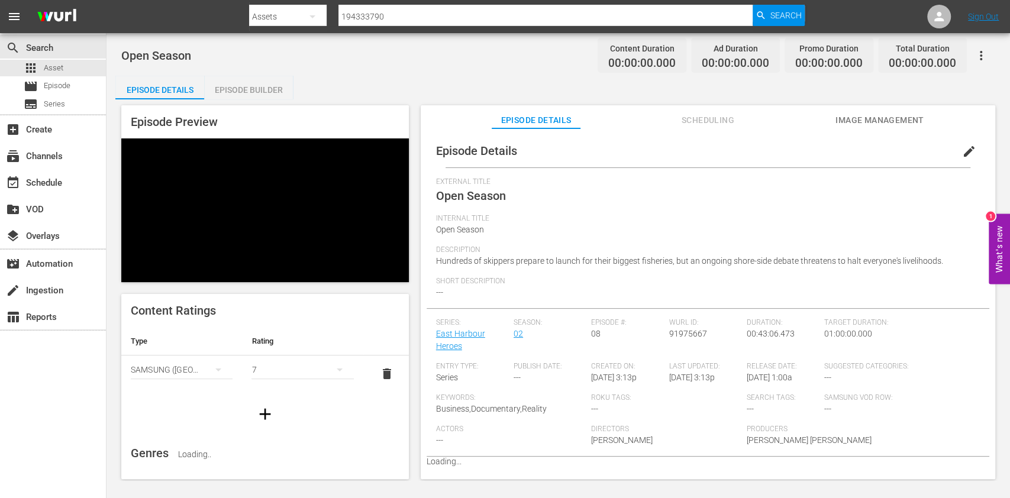
click at [676, 220] on span "Internal Title" at bounding box center [705, 218] width 538 height 9
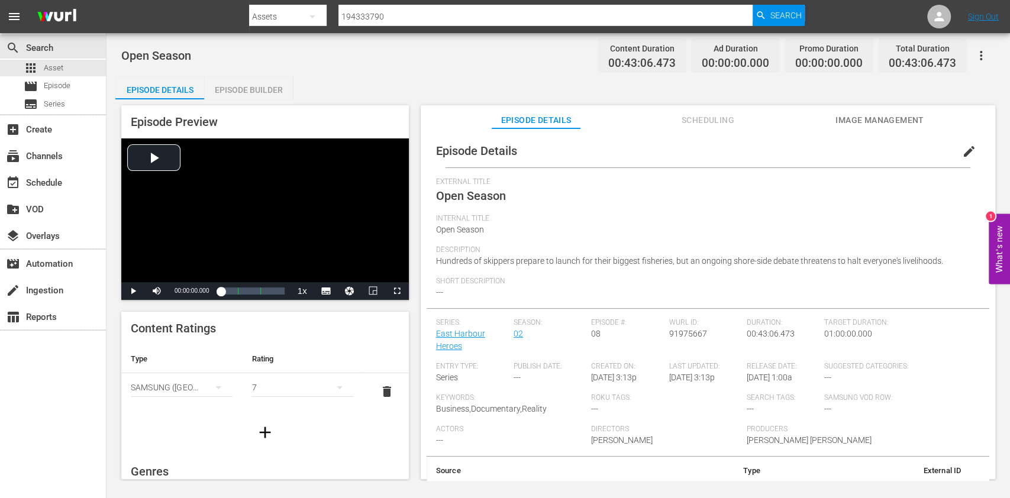
click at [967, 150] on span "edit" at bounding box center [969, 151] width 14 height 14
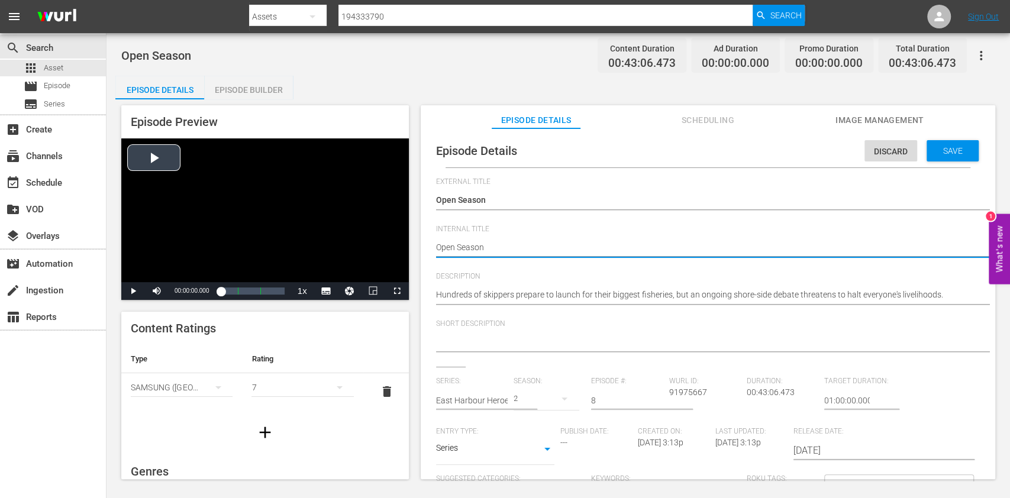
drag, startPoint x: 550, startPoint y: 248, endPoint x: 307, endPoint y: 248, distance: 243.2
paste textarea "East Harbour Heroes S2 Ep"
type textarea "East Harbour Heroes S2 Ep"
type textarea "East Harbour Heroes S2 Ep8"
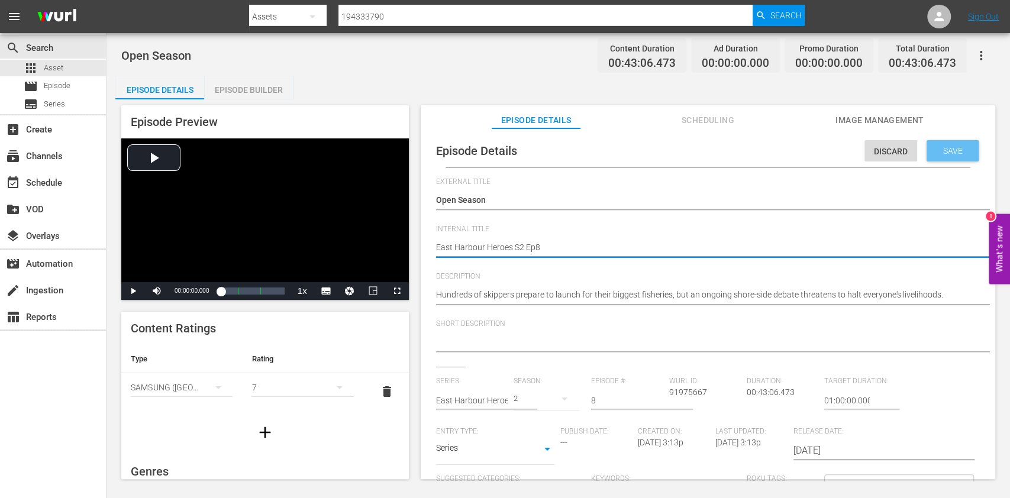
type textarea "East Harbour Heroes S2 Ep8"
click at [941, 147] on span "Save" at bounding box center [953, 150] width 38 height 9
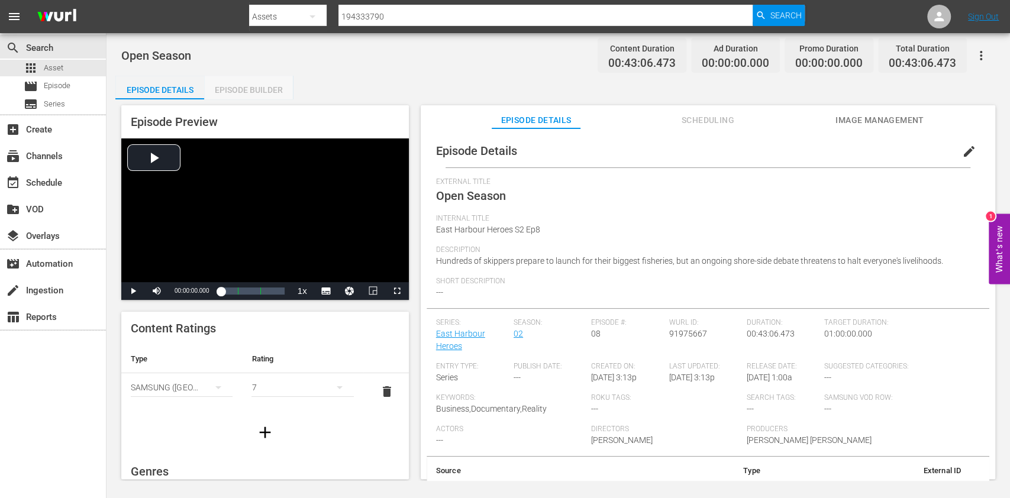
click at [232, 85] on div "Episode Builder" at bounding box center [248, 90] width 89 height 28
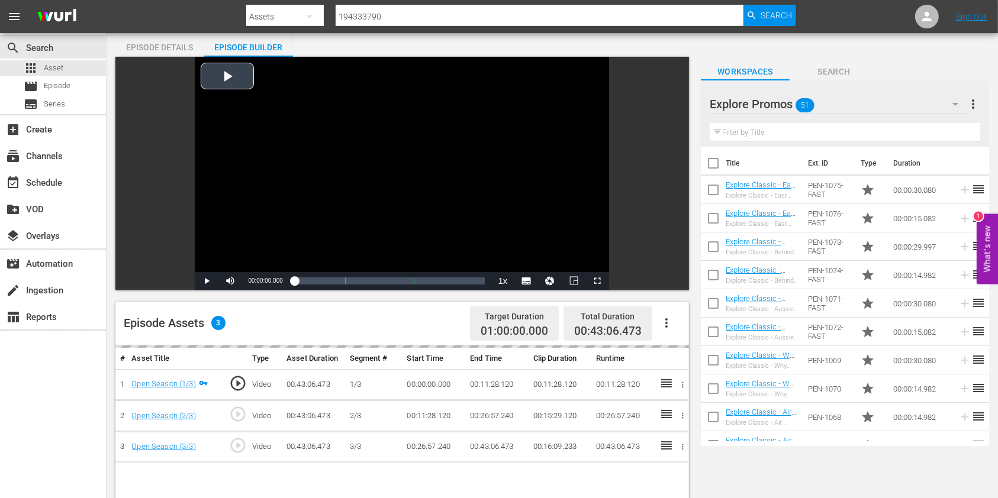
scroll to position [79, 0]
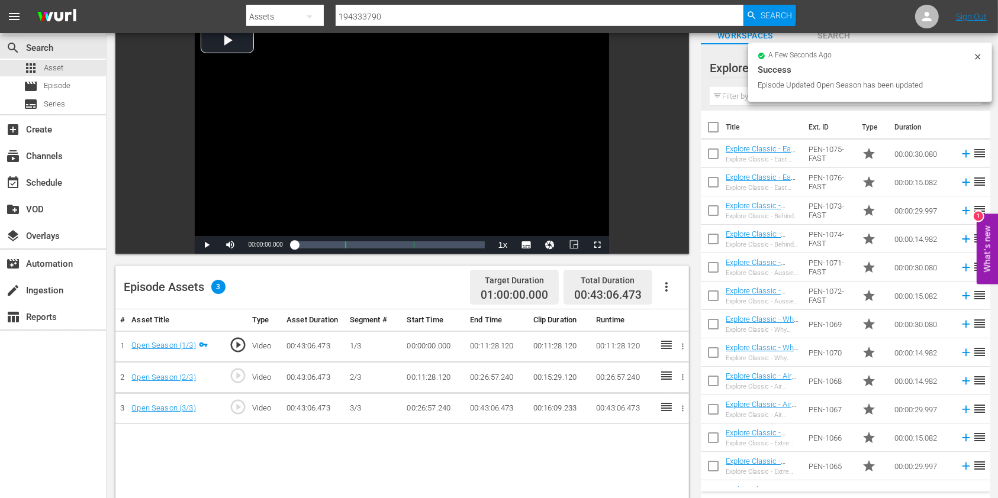
click at [788, 96] on div "a few seconds ago Success Episode Updated Open Season has been updated" at bounding box center [870, 72] width 244 height 59
click at [738, 99] on input "text" at bounding box center [845, 96] width 272 height 19
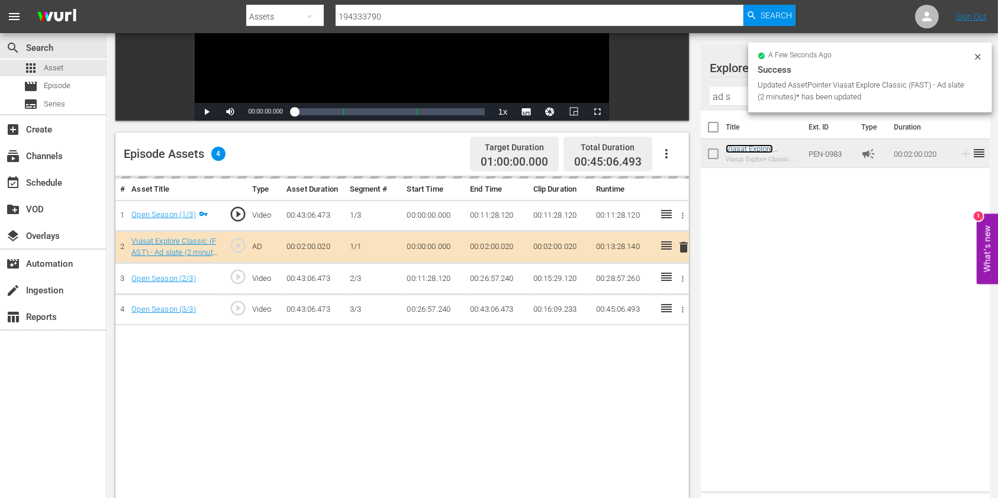
scroll to position [237, 0]
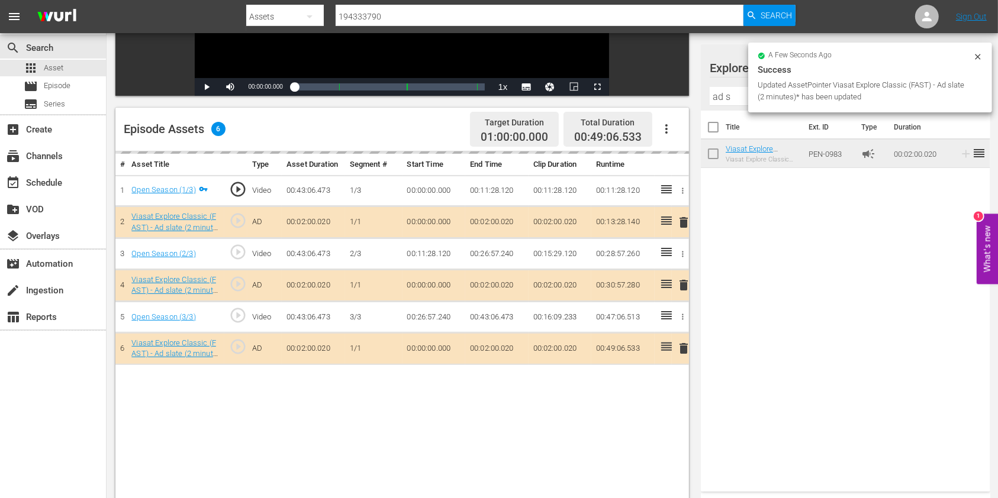
click at [715, 100] on input "ad s" at bounding box center [845, 96] width 272 height 19
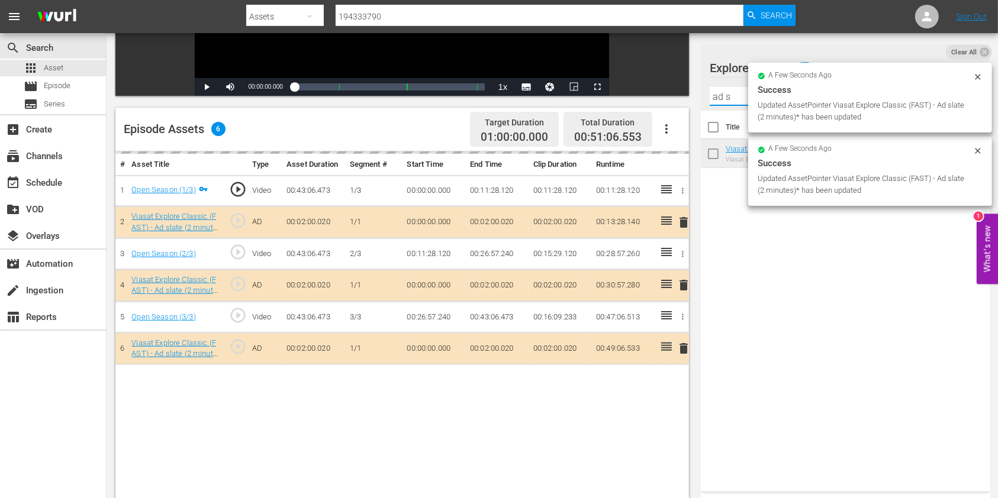
click at [715, 100] on input "ad s" at bounding box center [845, 96] width 272 height 19
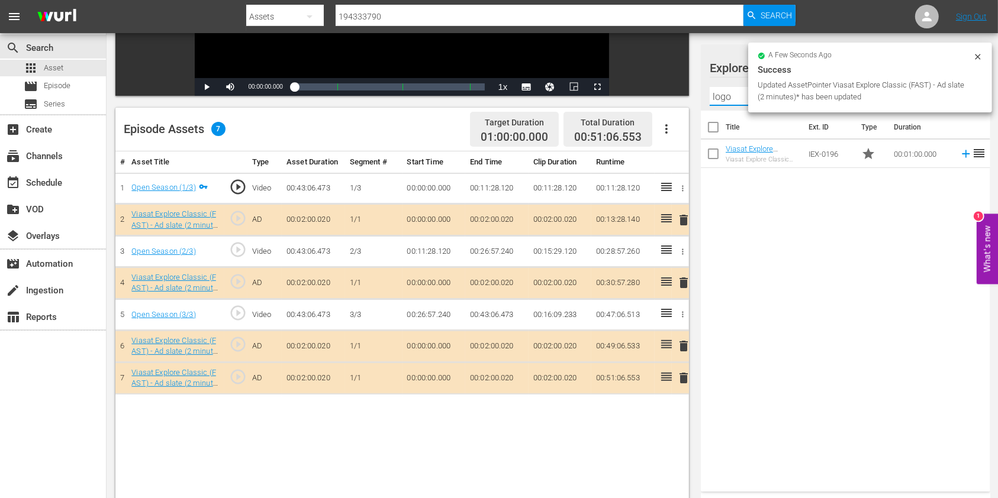
type input "logo"
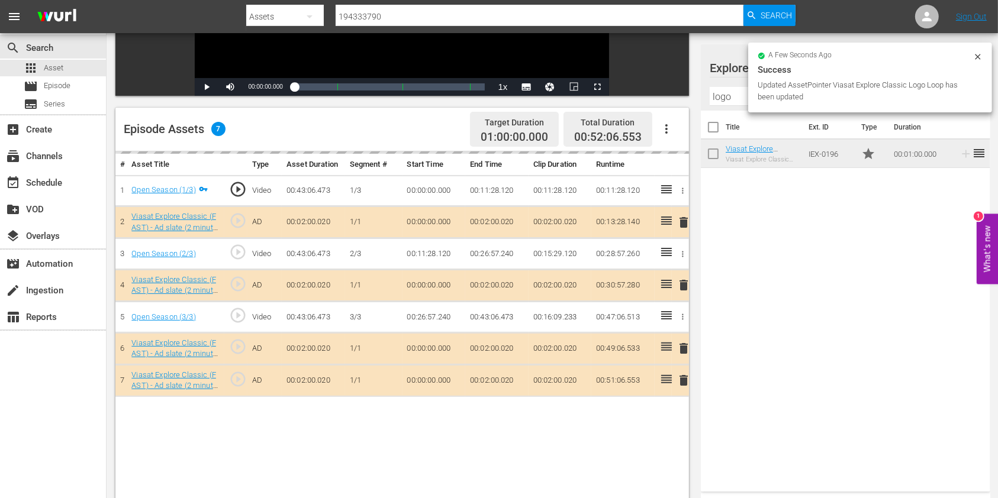
click at [976, 52] on icon at bounding box center [977, 56] width 9 height 9
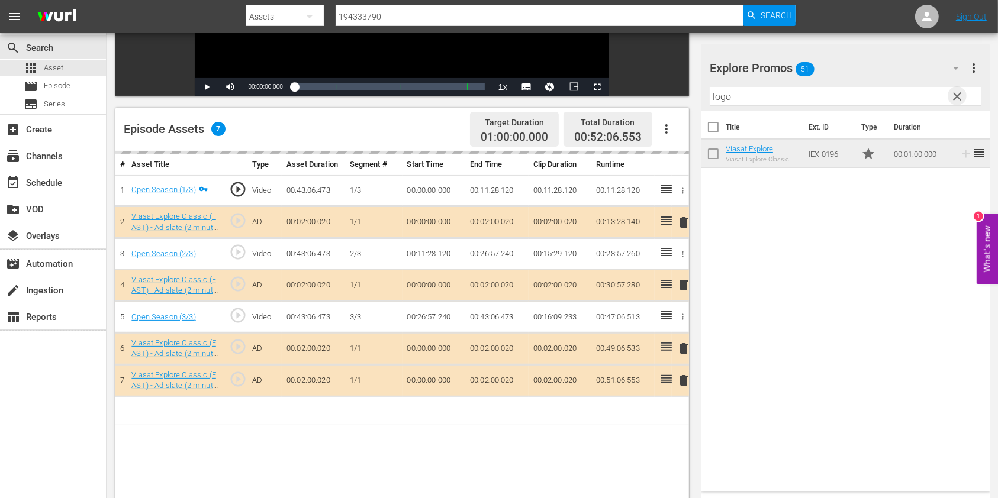
click at [961, 100] on span "clear" at bounding box center [957, 96] width 14 height 14
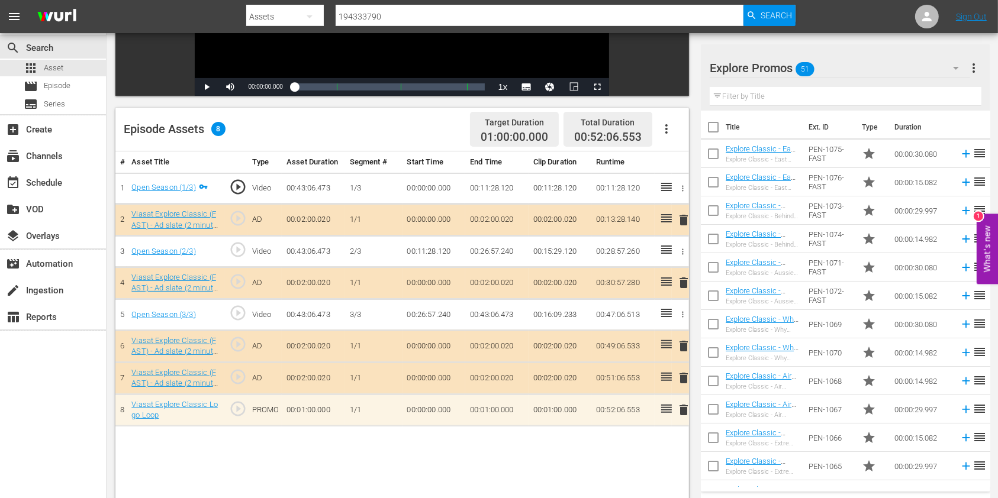
click at [745, 89] on input "text" at bounding box center [845, 96] width 272 height 19
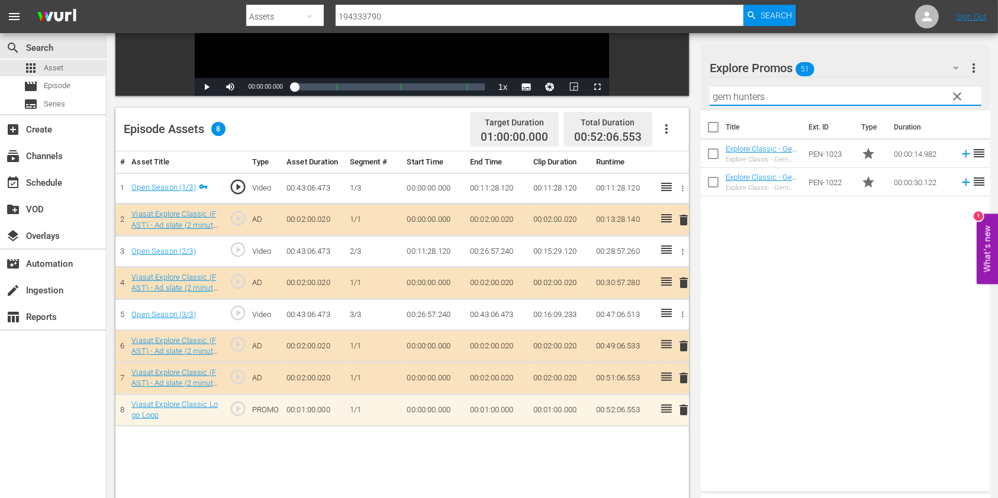
drag, startPoint x: 770, startPoint y: 97, endPoint x: 702, endPoint y: 111, distance: 70.1
click at [702, 111] on div "Explore Promos 51 Explore Promos more_vert clear Filter by Title gem hunters Ti…" at bounding box center [845, 267] width 289 height 447
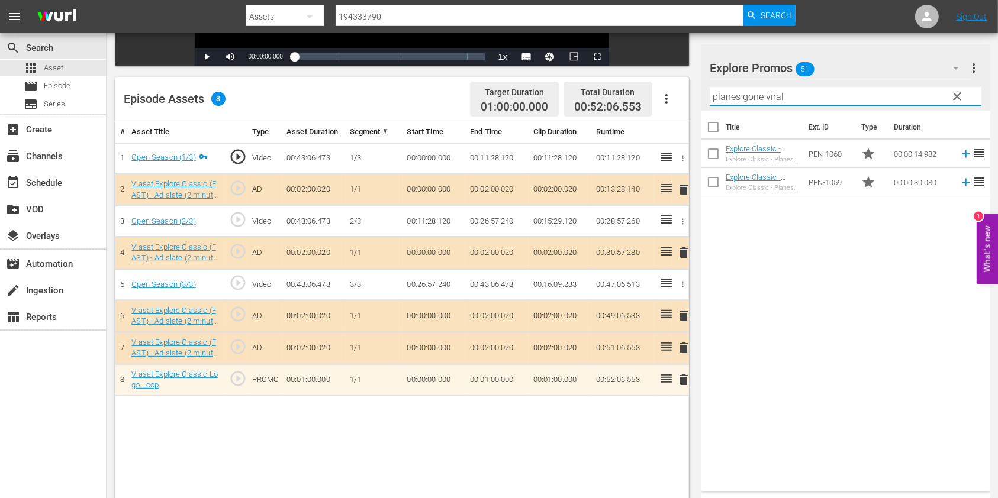
scroll to position [308, 0]
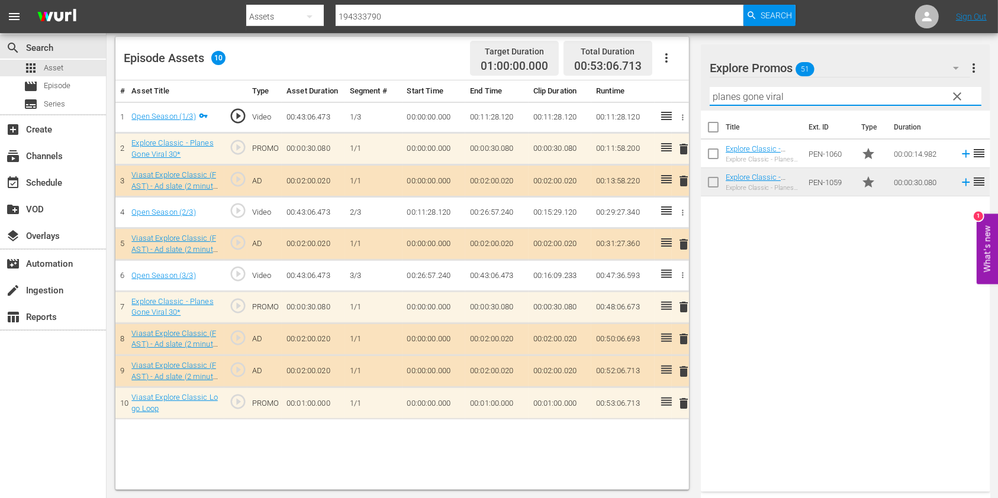
drag, startPoint x: 793, startPoint y: 95, endPoint x: 679, endPoint y: 92, distance: 113.6
click at [679, 92] on div "Video Player is loading. Play Video Play Mute Current Time 00:00:00.000 / Durat…" at bounding box center [551, 141] width 873 height 698
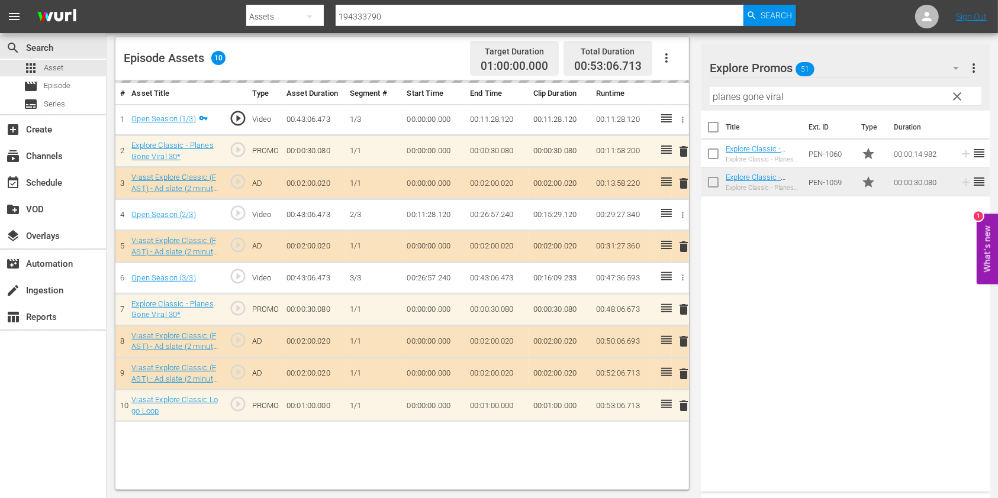
click at [724, 95] on input "planes gone viral" at bounding box center [845, 96] width 272 height 19
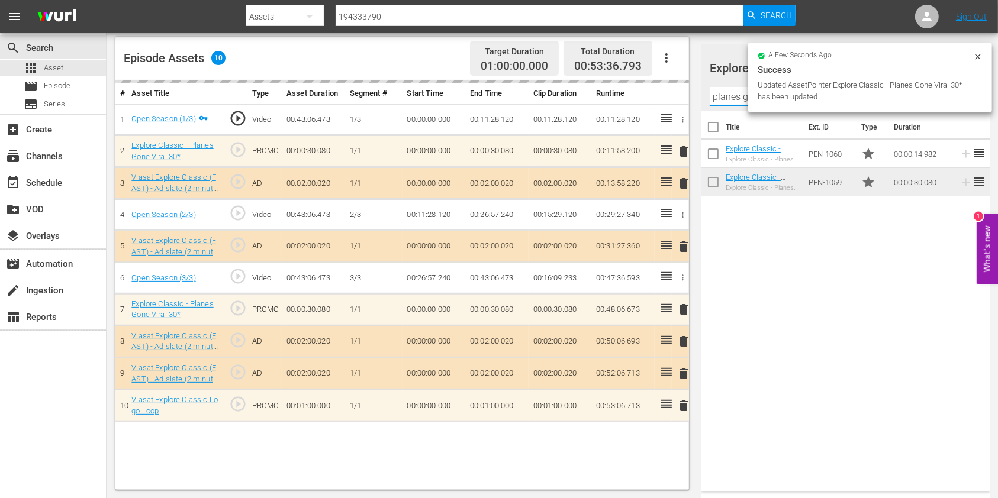
click at [724, 95] on input "planes gone viral" at bounding box center [845, 96] width 272 height 19
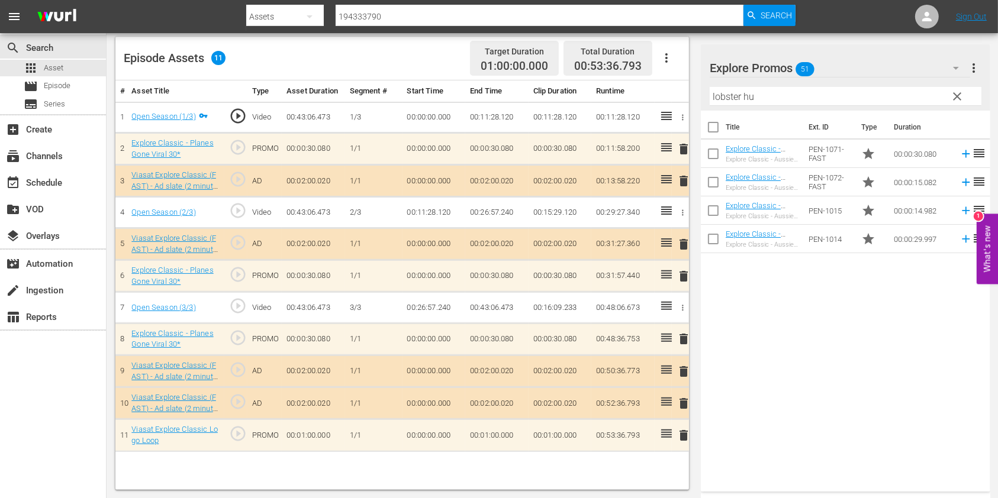
click at [835, 324] on div "Title Ext. ID Type Duration Explore Classic - Aussie Lobster Hunters S5 30* Exp…" at bounding box center [845, 299] width 289 height 376
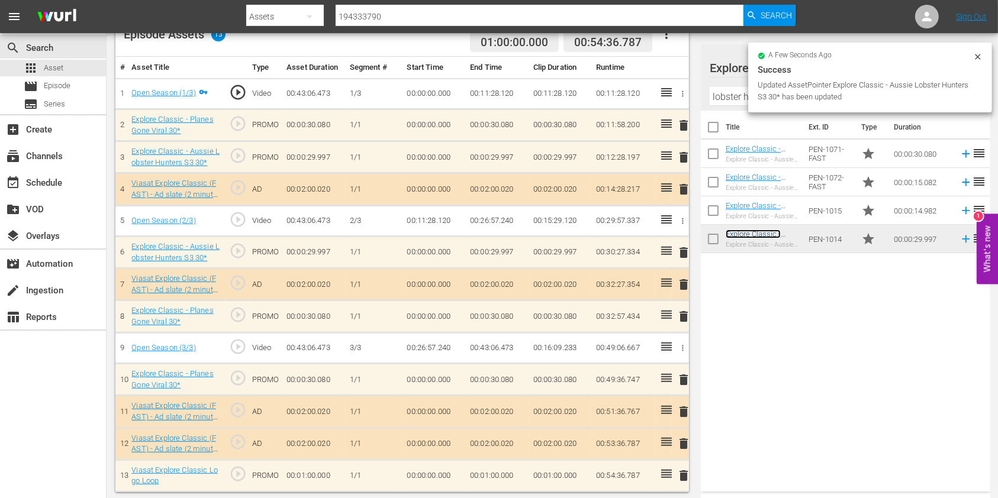
scroll to position [331, 0]
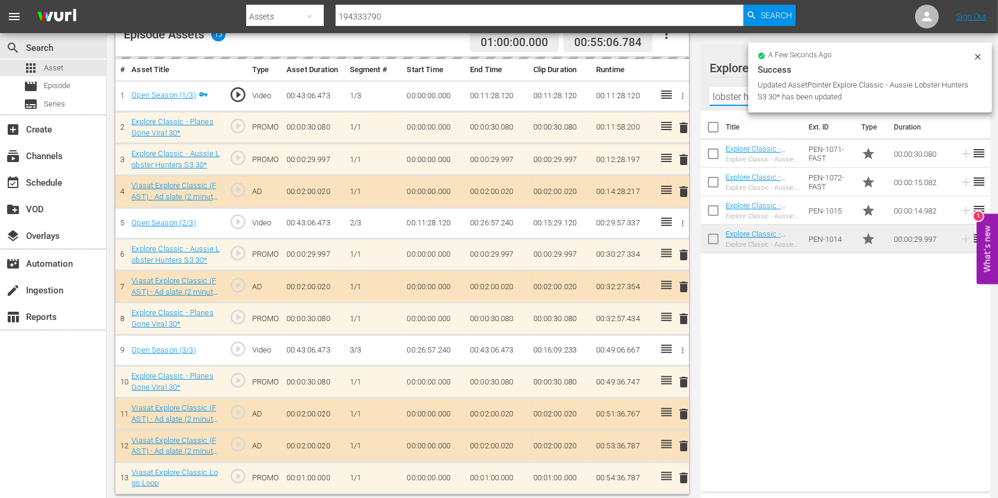
click at [724, 100] on input "lobster hu" at bounding box center [845, 96] width 272 height 19
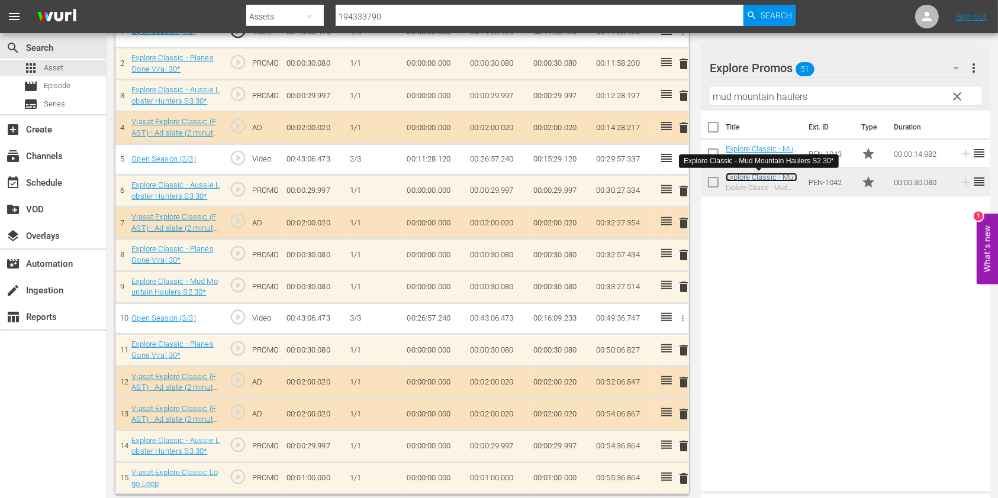
scroll to position [398, 0]
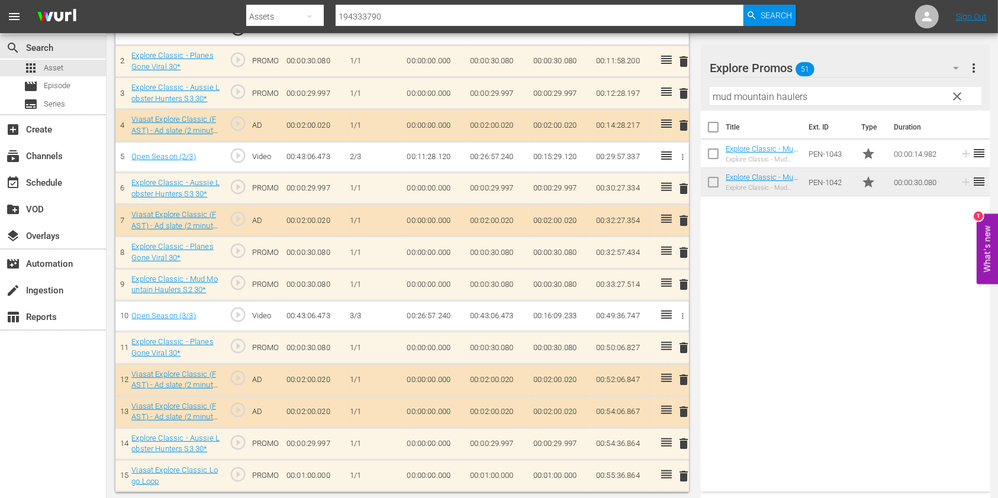
click at [732, 96] on input "mud mountain haulers" at bounding box center [845, 96] width 272 height 19
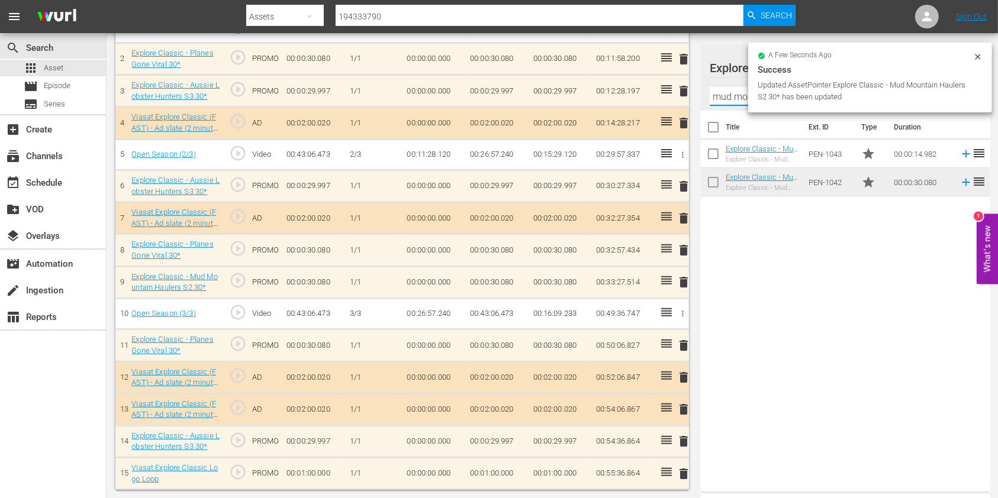
scroll to position [395, 0]
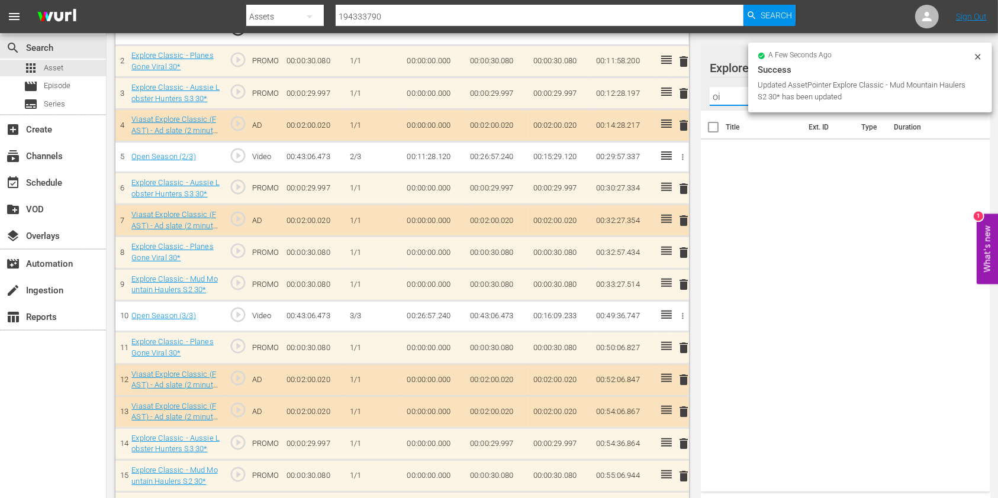
type input "o"
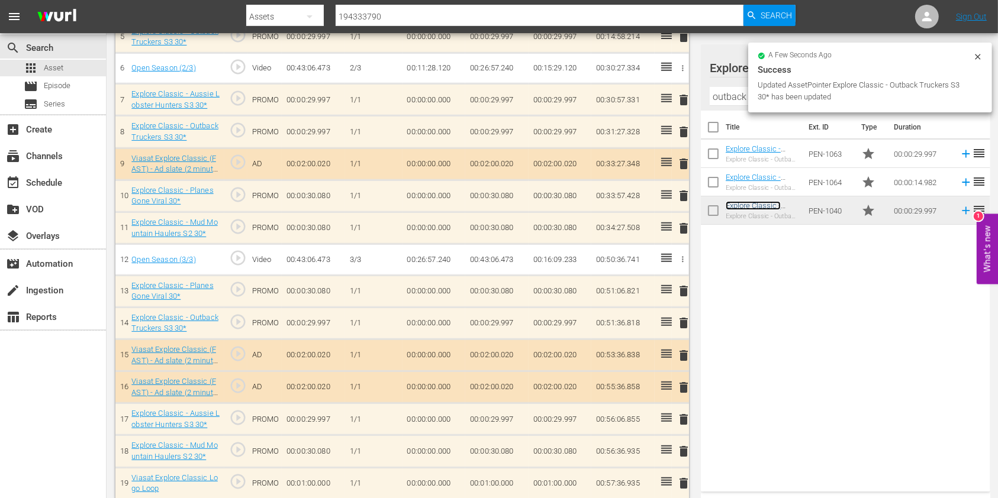
scroll to position [523, 0]
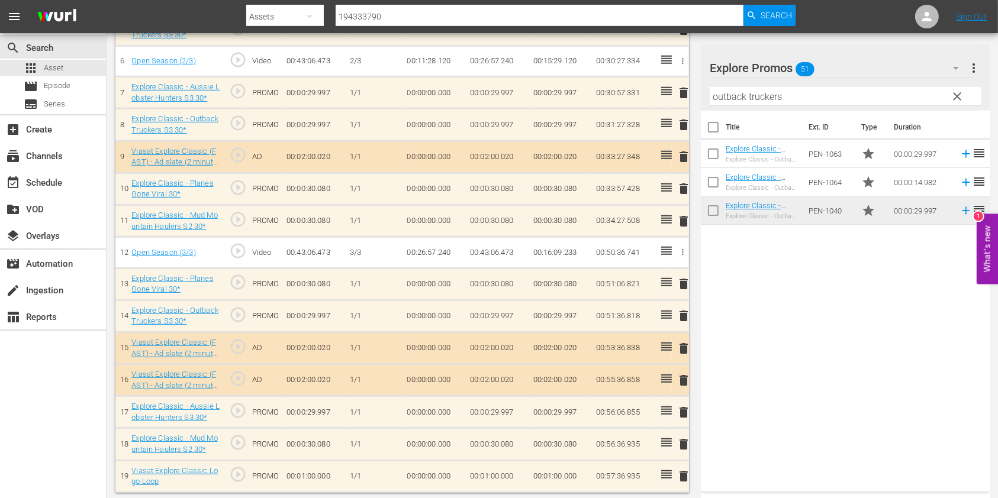
click at [748, 94] on input "outback truckers" at bounding box center [845, 96] width 272 height 19
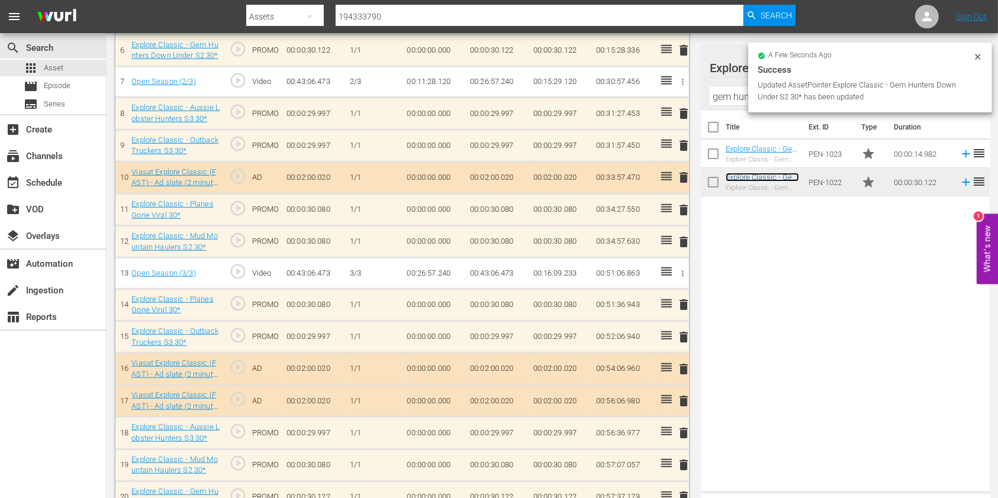
scroll to position [587, 0]
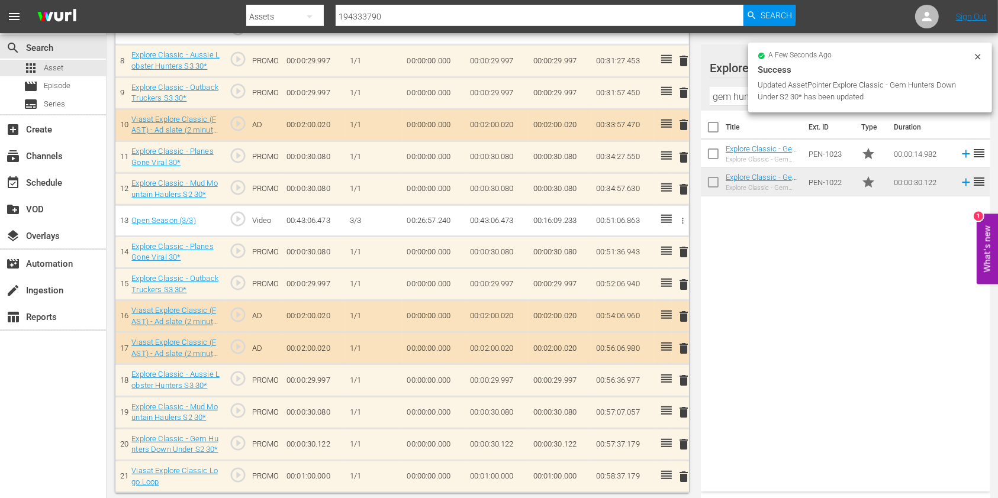
click at [730, 92] on input "gem hunters" at bounding box center [845, 96] width 272 height 19
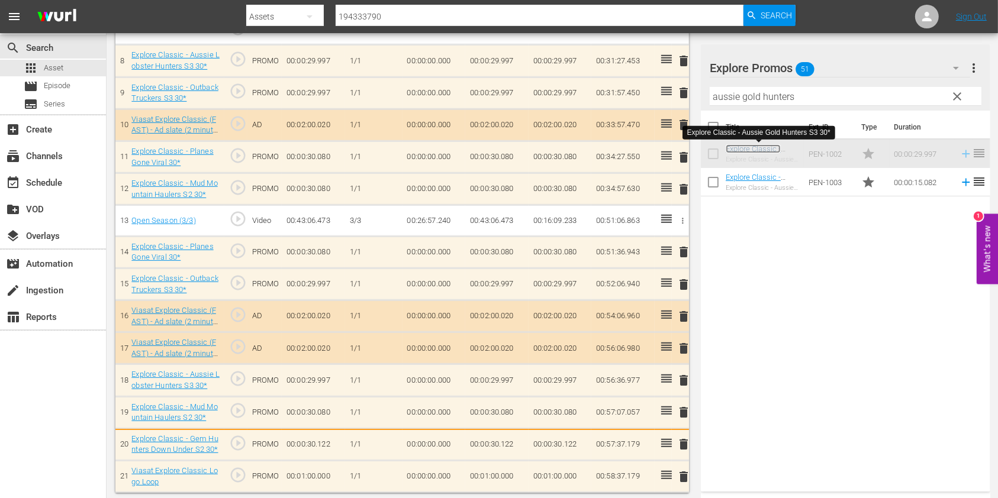
scroll to position [590, 0]
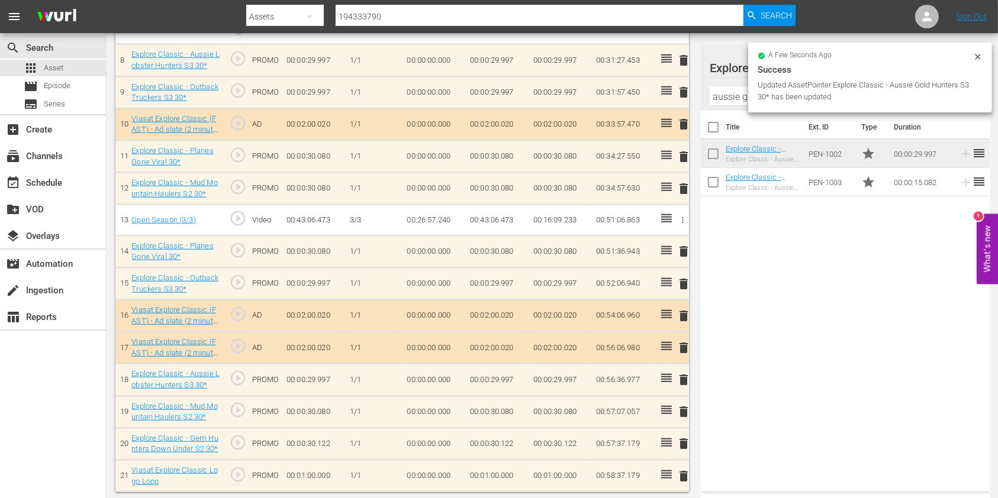
click at [719, 97] on input "aussie gold hunters" at bounding box center [845, 96] width 272 height 19
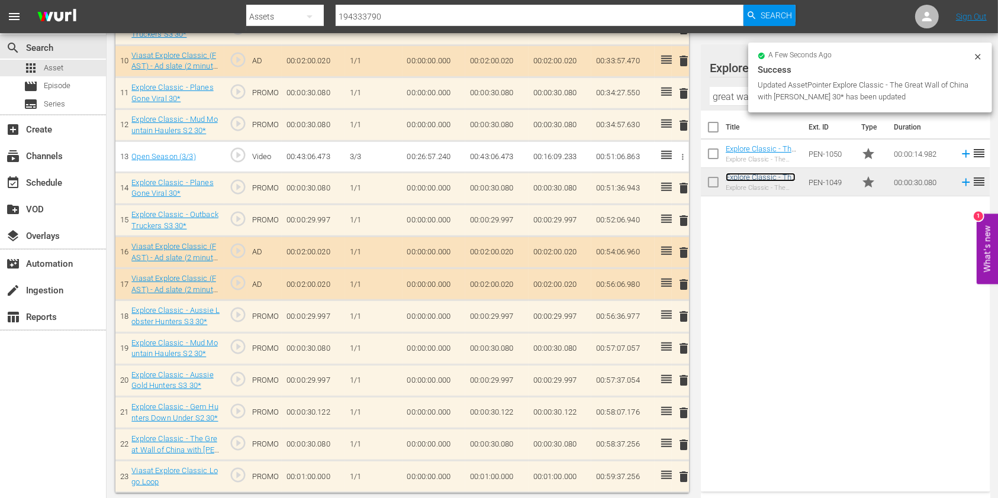
scroll to position [651, 0]
click at [724, 98] on input "great wa" at bounding box center [845, 96] width 272 height 19
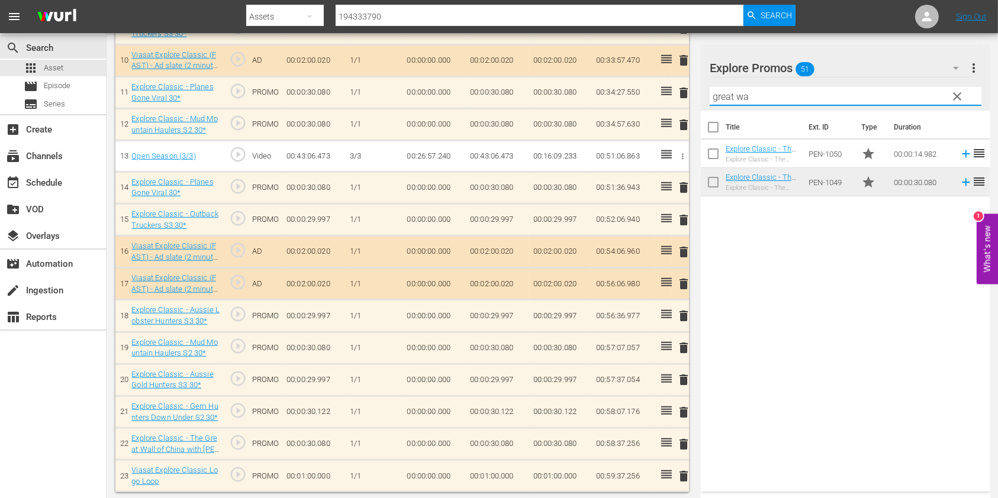
click at [724, 98] on input "great wa" at bounding box center [845, 96] width 272 height 19
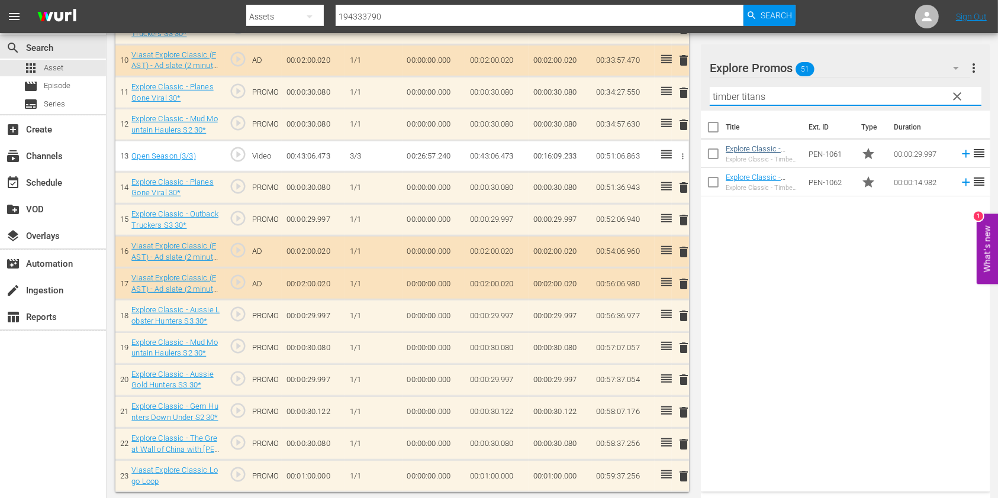
type input "timber titans"
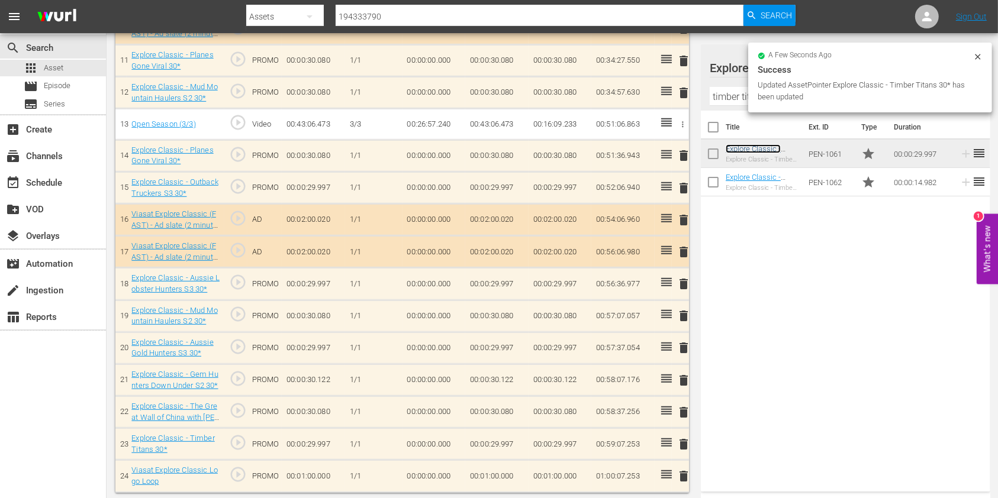
scroll to position [683, 0]
click at [470, 470] on td "00:01:00.000" at bounding box center [496, 477] width 63 height 32
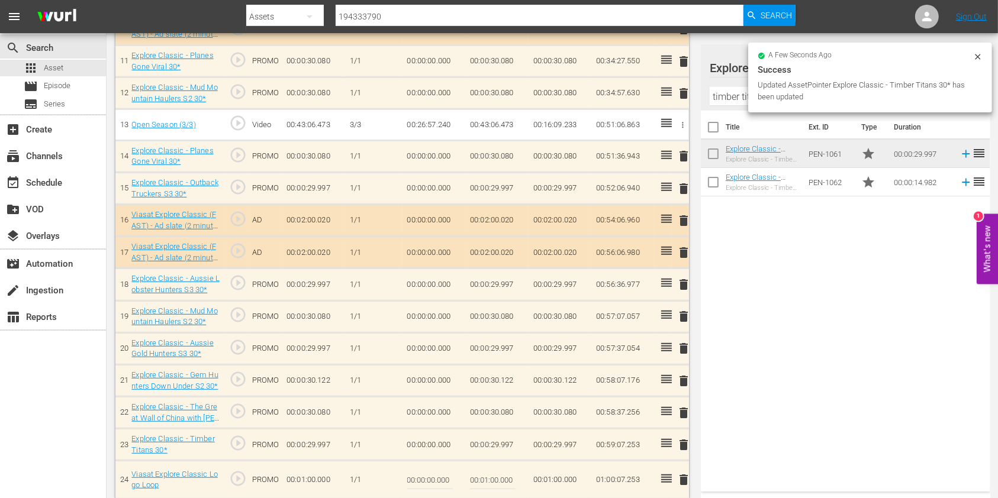
click at [486, 472] on input "00:01:00.000" at bounding box center [493, 480] width 46 height 28
click at [490, 474] on input "00:01:00.000" at bounding box center [493, 480] width 46 height 28
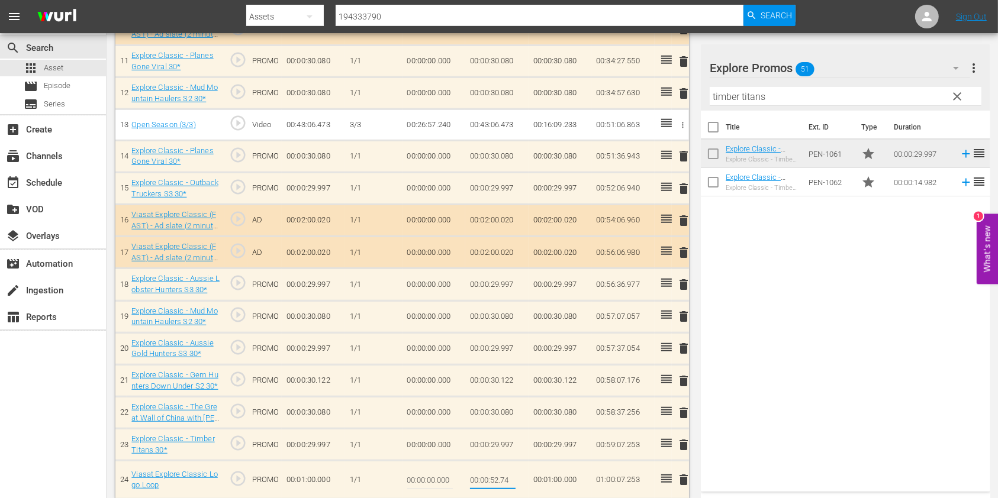
type input "00:00:52.747"
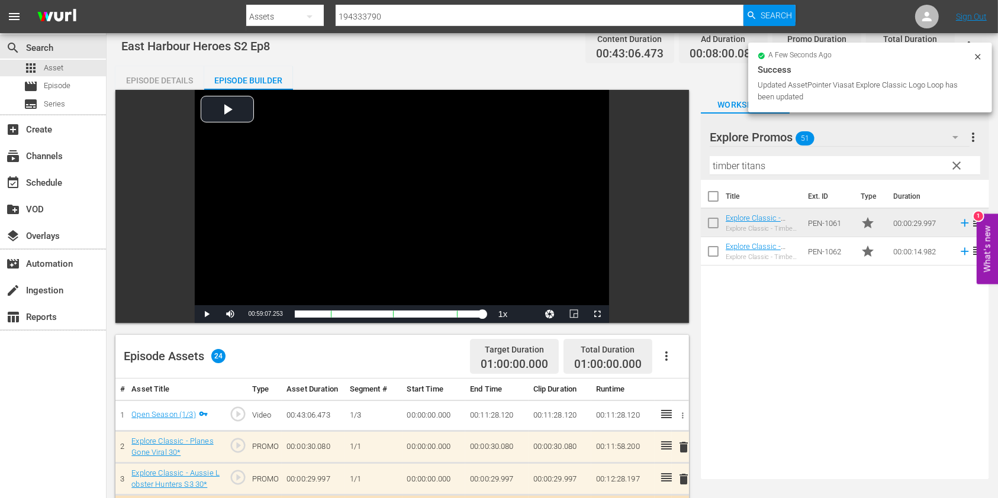
scroll to position [0, 0]
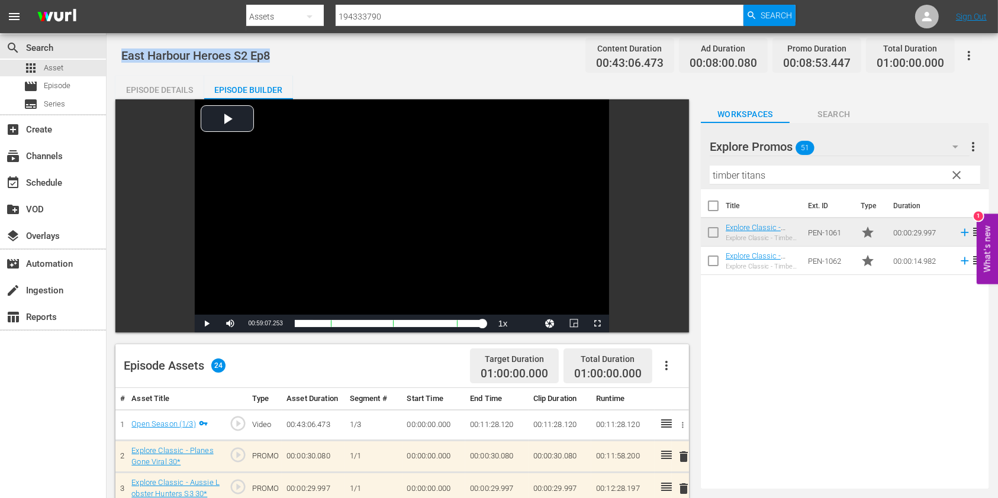
drag, startPoint x: 317, startPoint y: 51, endPoint x: 123, endPoint y: 57, distance: 194.1
click at [123, 57] on div "East Harbour Heroes S2 Ep8 Content Duration 00:43:06.473 Ad Duration 00:08:00.0…" at bounding box center [551, 55] width 861 height 27
copy span "East Harbour Heroes S2 Ep8"
drag, startPoint x: 431, startPoint y: 21, endPoint x: 349, endPoint y: 9, distance: 82.5
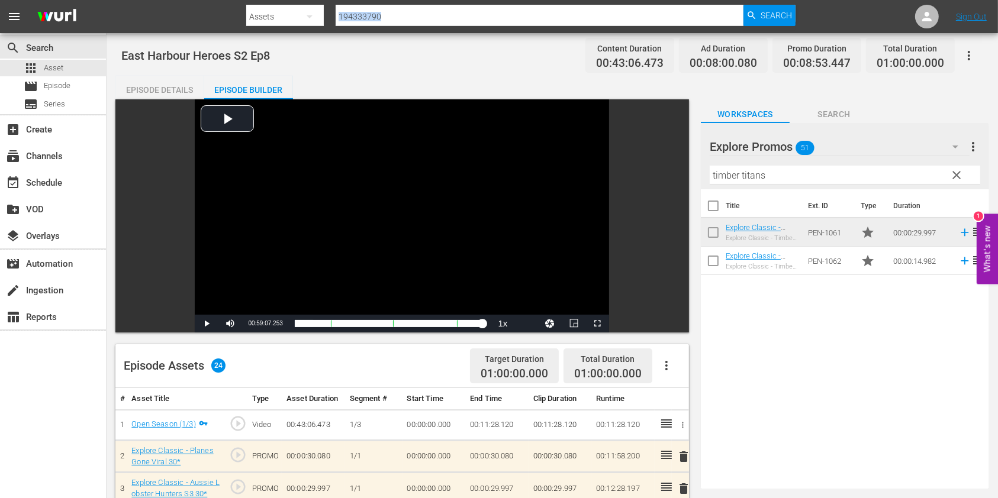
click at [349, 9] on div "Search ID, Title, Description, Keywords, or Category 194333790" at bounding box center [539, 16] width 408 height 28
drag, startPoint x: 412, startPoint y: 11, endPoint x: 194, endPoint y: 7, distance: 218.4
click at [194, 7] on nav "menu Search By Assets Search ID, Title, Description, Keywords, or Category 1943…" at bounding box center [499, 16] width 998 height 33
paste input "837"
type input "194333837"
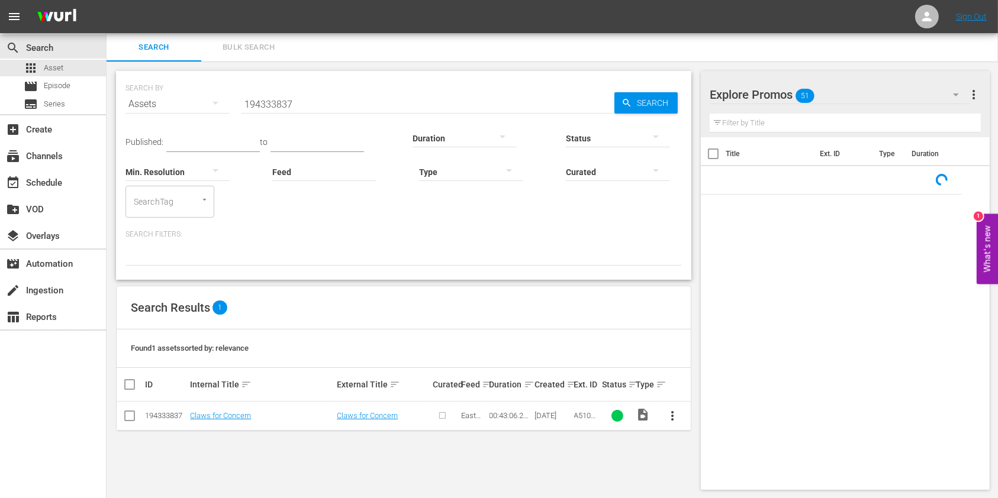
click at [672, 419] on span "more_vert" at bounding box center [673, 416] width 14 height 14
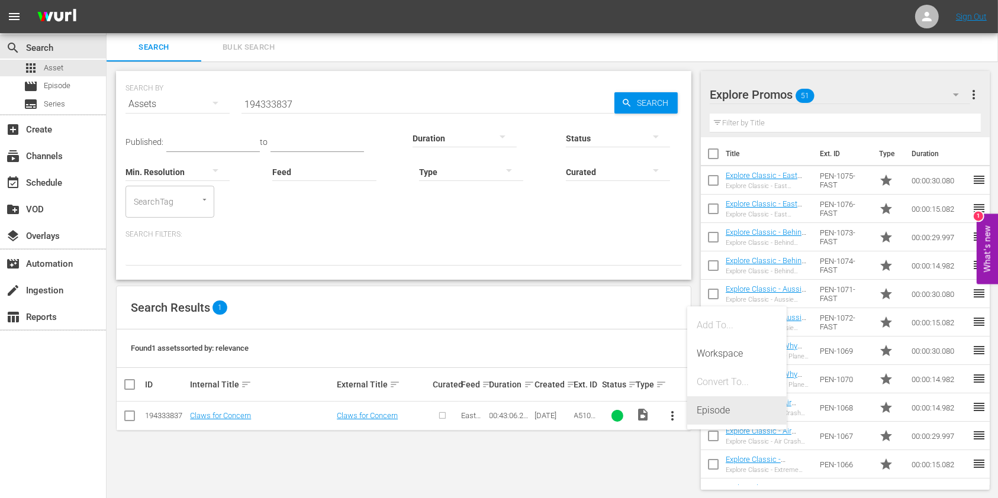
click at [703, 407] on div "Episode" at bounding box center [736, 410] width 80 height 28
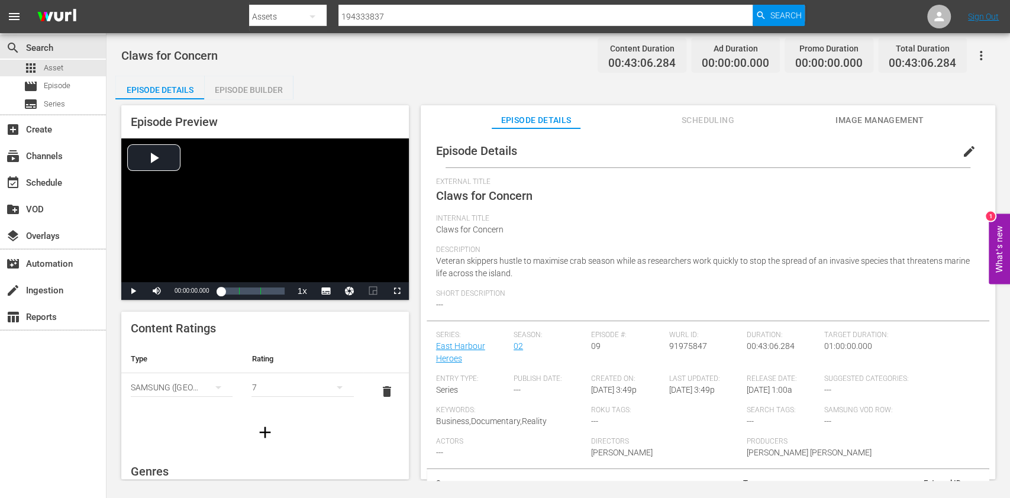
click at [955, 151] on button "edit" at bounding box center [969, 151] width 28 height 28
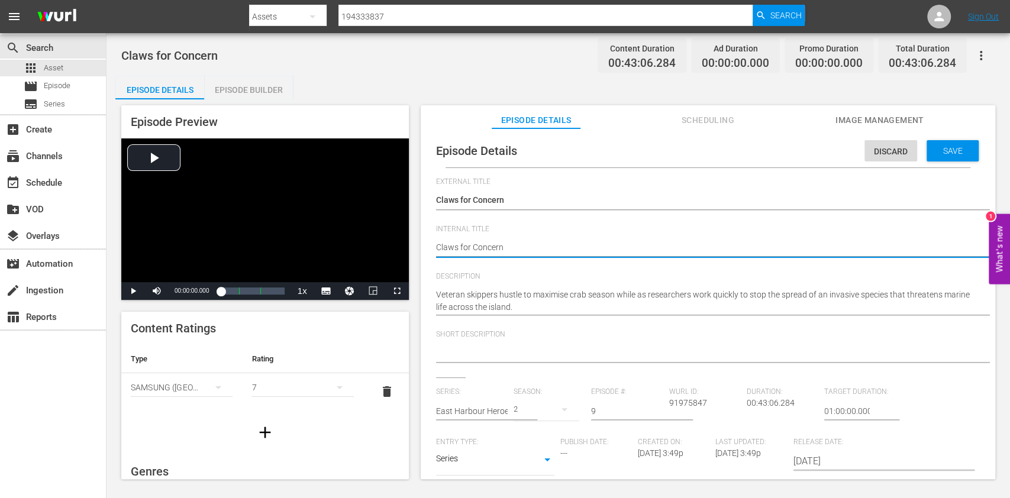
drag, startPoint x: 539, startPoint y: 248, endPoint x: 475, endPoint y: 238, distance: 64.8
paste textarea "East Harbour Heroes S2 Ep8"
type textarea "East Harbour Heroes S2 Ep8"
type textarea "East Harbour Heroes S2 Ep"
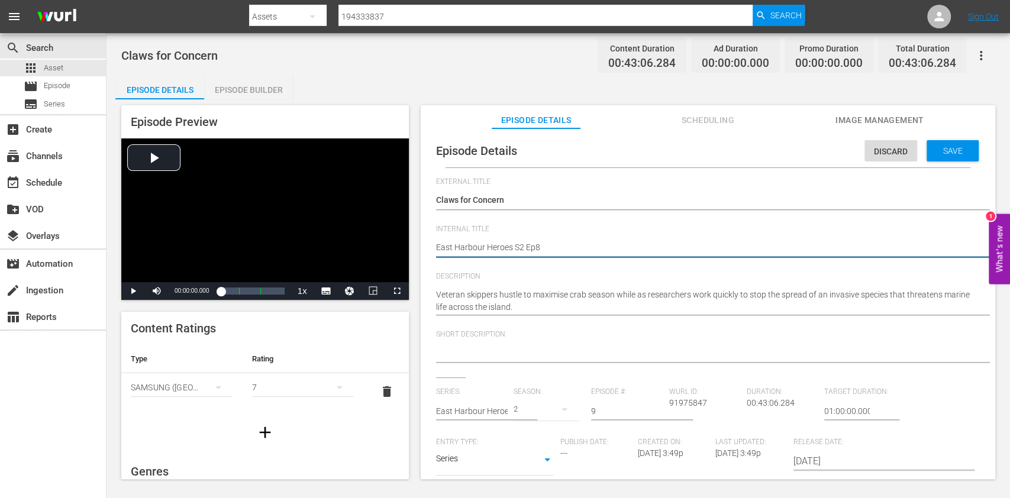
type textarea "East Harbour Heroes S2 Ep"
type textarea "East Harbour Heroes S2 Ep9"
click at [937, 156] on div "Save" at bounding box center [953, 150] width 52 height 21
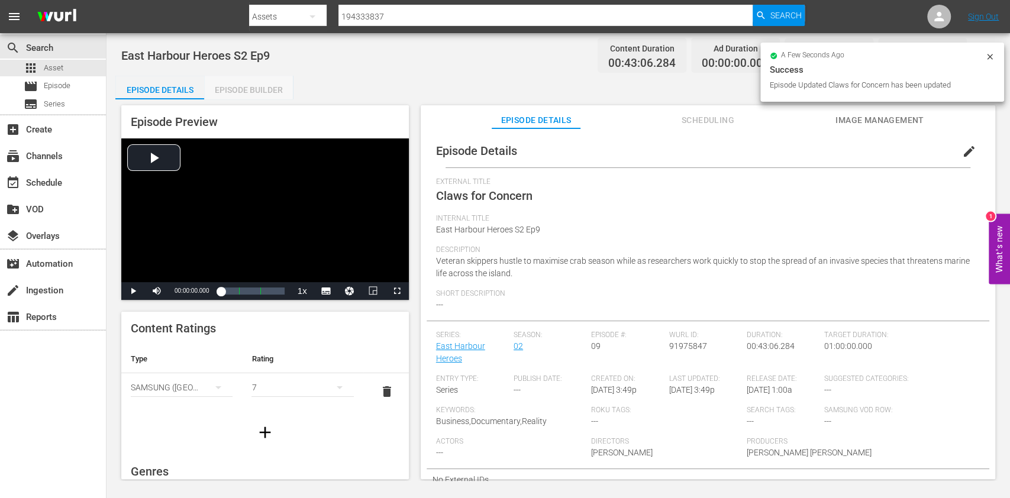
click at [262, 88] on div "Episode Builder" at bounding box center [248, 90] width 89 height 28
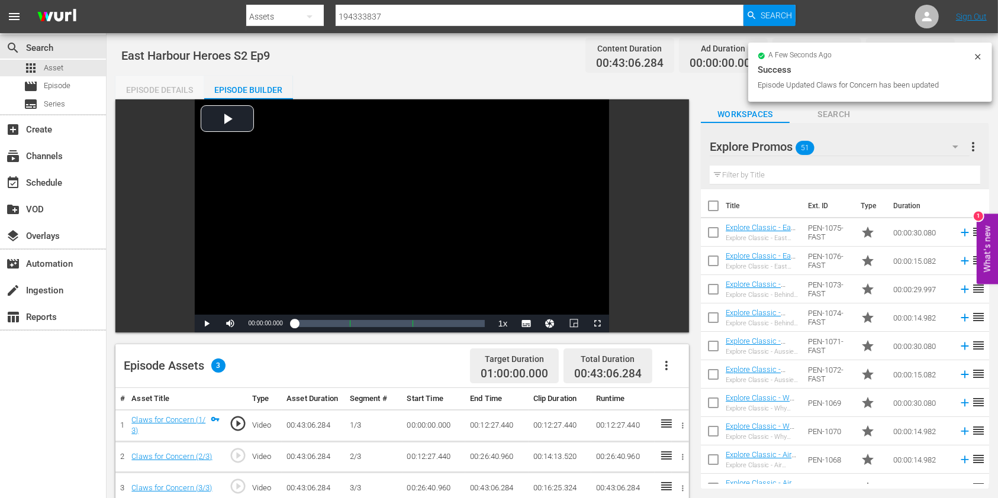
click at [180, 83] on div "Episode Details" at bounding box center [159, 90] width 89 height 28
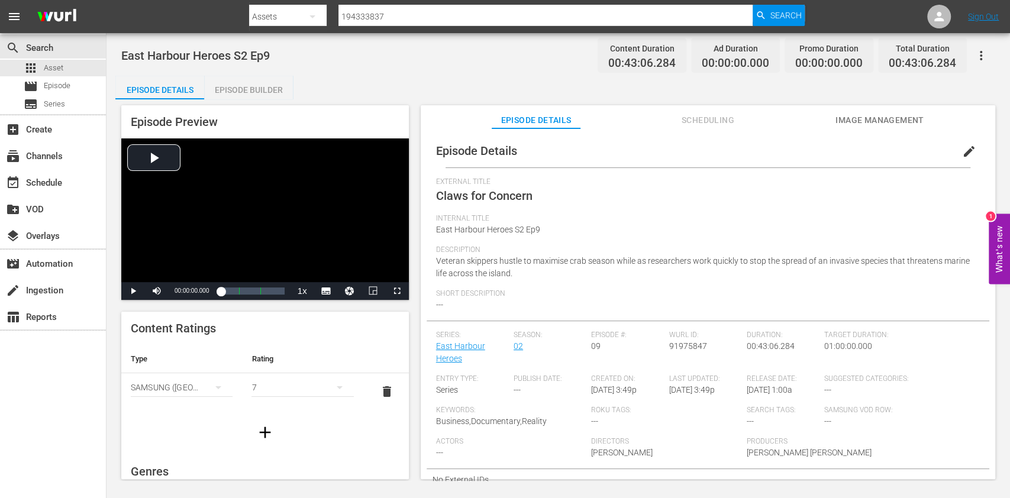
click at [261, 99] on div "Episode Preview Video Player is loading. Play Video Play Mute Current Time 00:0…" at bounding box center [558, 293] width 886 height 389
click at [261, 90] on div "Episode Builder" at bounding box center [248, 90] width 89 height 28
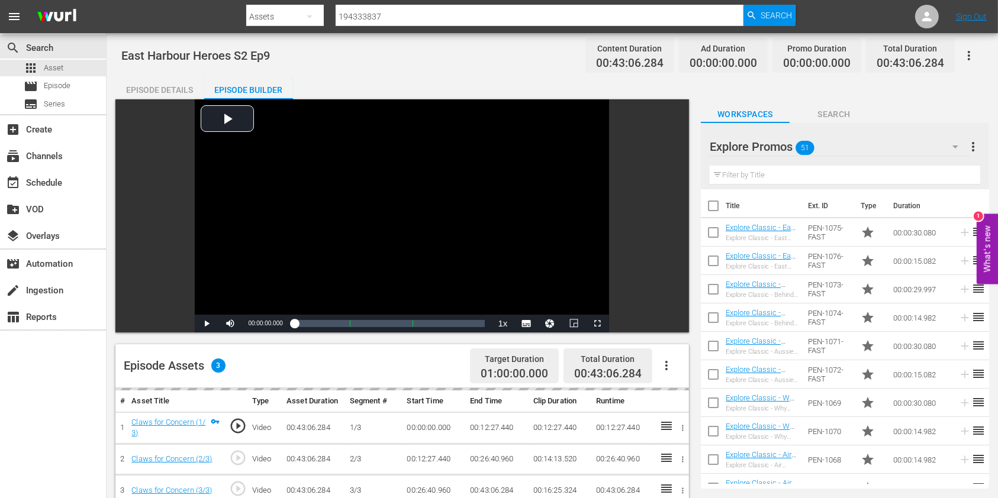
scroll to position [157, 0]
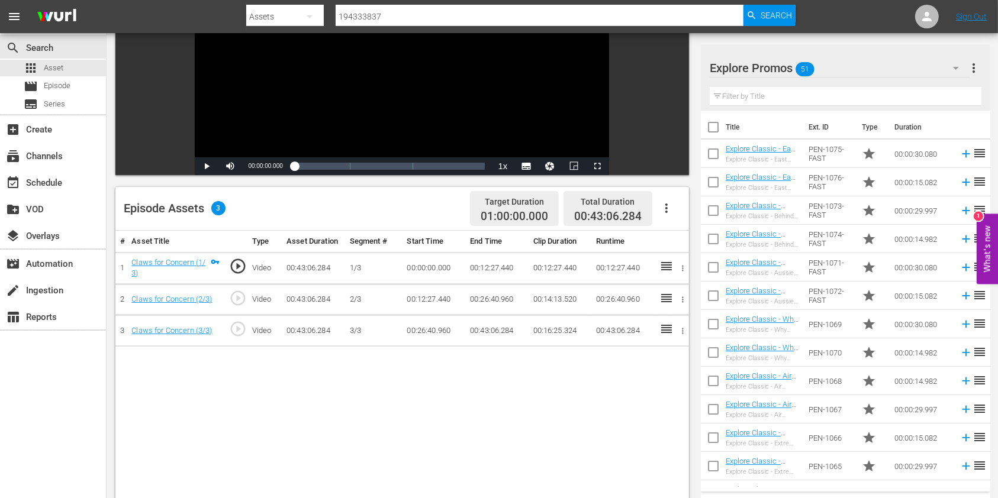
click at [774, 99] on input "text" at bounding box center [845, 96] width 272 height 19
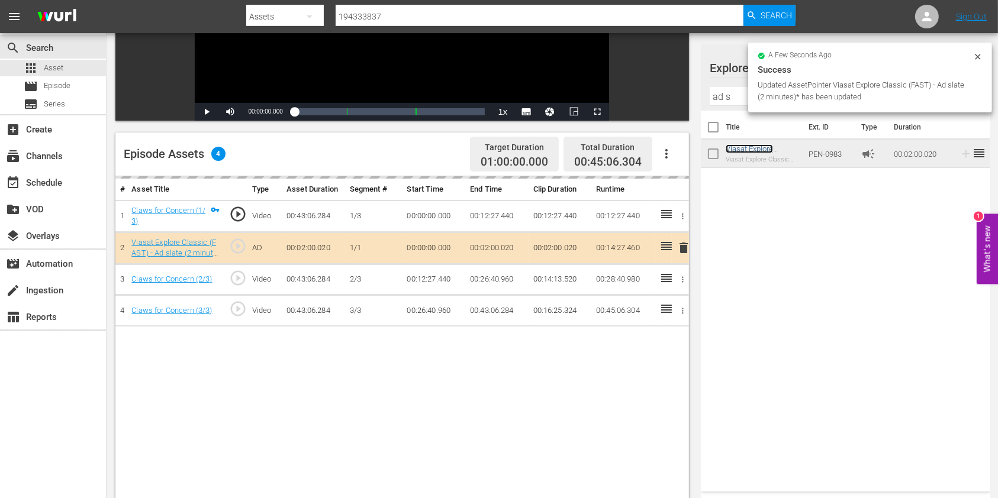
scroll to position [237, 0]
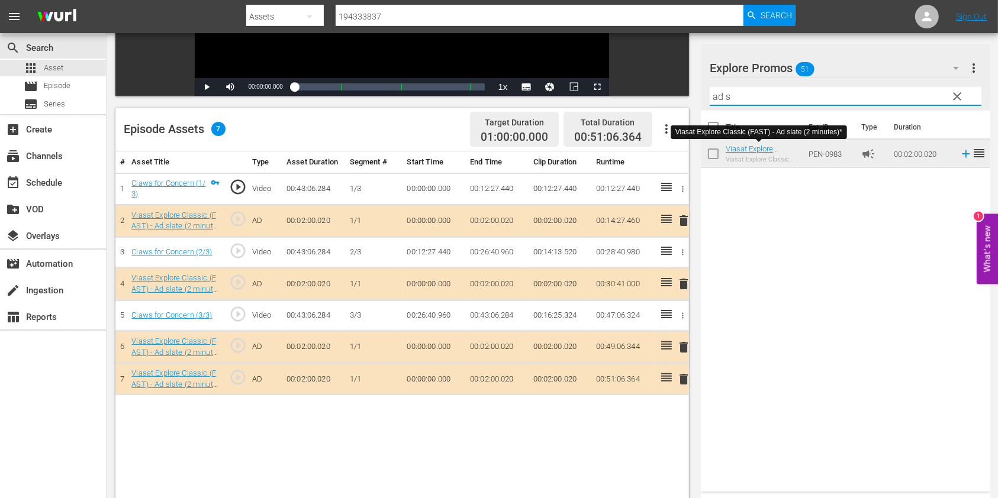
drag, startPoint x: 731, startPoint y: 93, endPoint x: 686, endPoint y: 98, distance: 45.8
click at [686, 98] on div "Video Player is loading. Play Video Play Mute Current Time 00:00:00.000 / Durat…" at bounding box center [551, 212] width 873 height 698
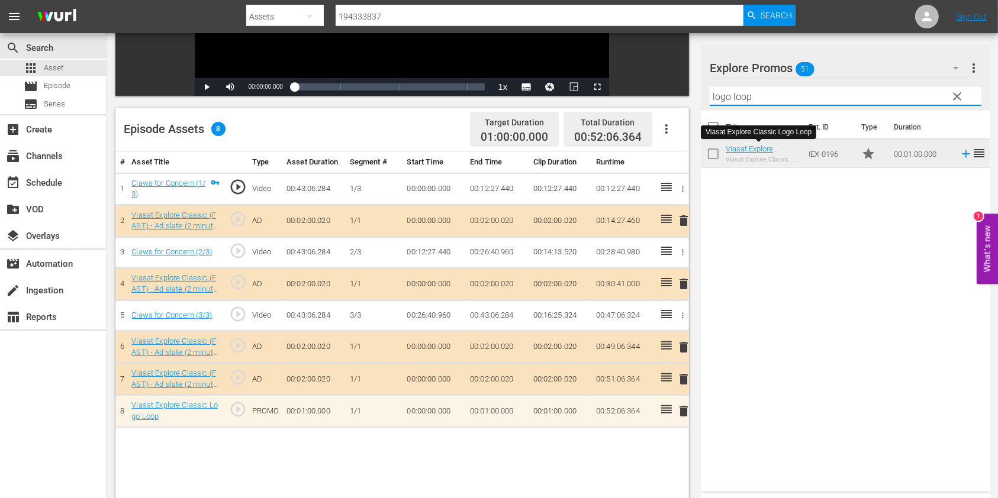
drag, startPoint x: 740, startPoint y: 91, endPoint x: 711, endPoint y: 95, distance: 29.9
click at [711, 95] on input "logo loop" at bounding box center [845, 96] width 272 height 19
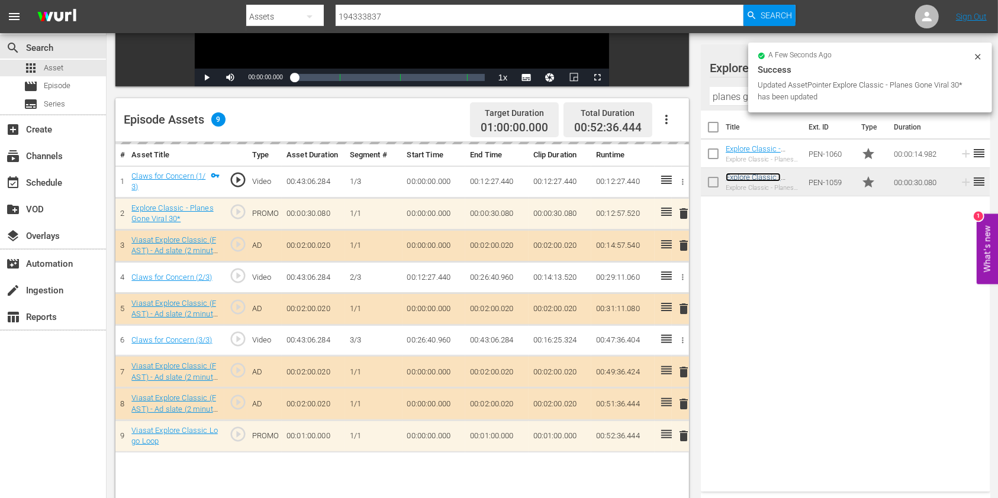
scroll to position [308, 0]
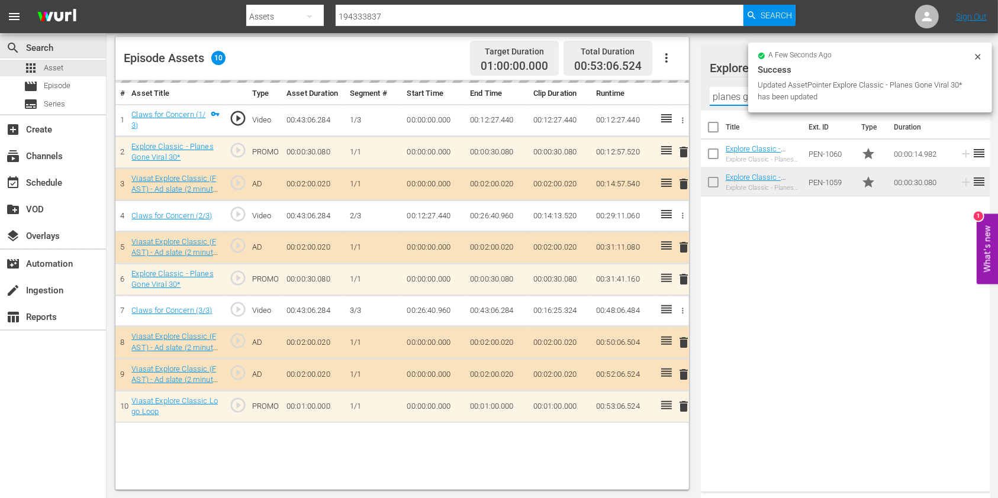
click at [733, 100] on input "planes gone viral" at bounding box center [845, 96] width 272 height 19
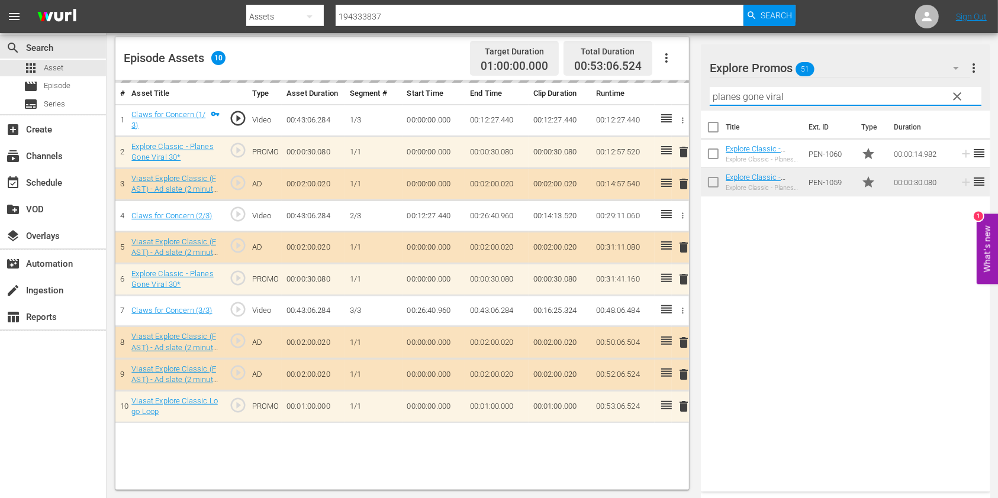
click at [733, 100] on input "planes gone viral" at bounding box center [845, 96] width 272 height 19
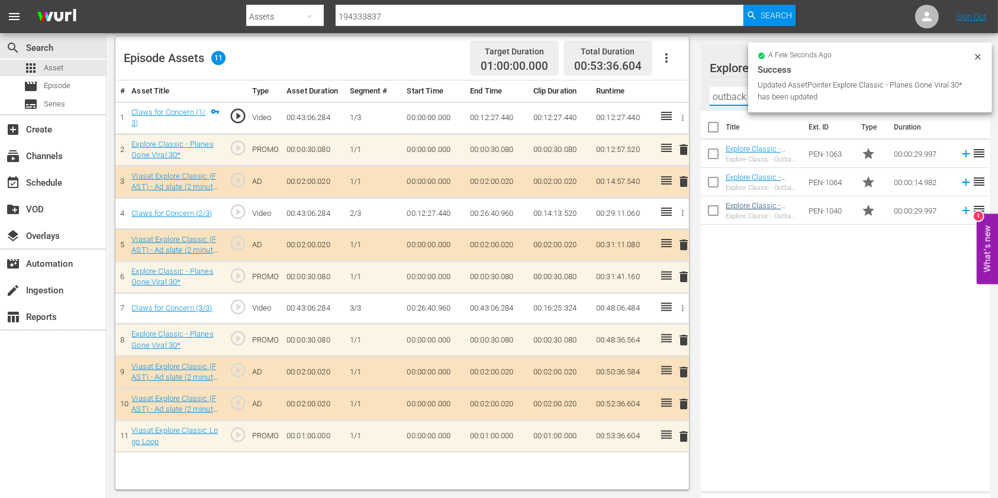
type input "outback truckers"
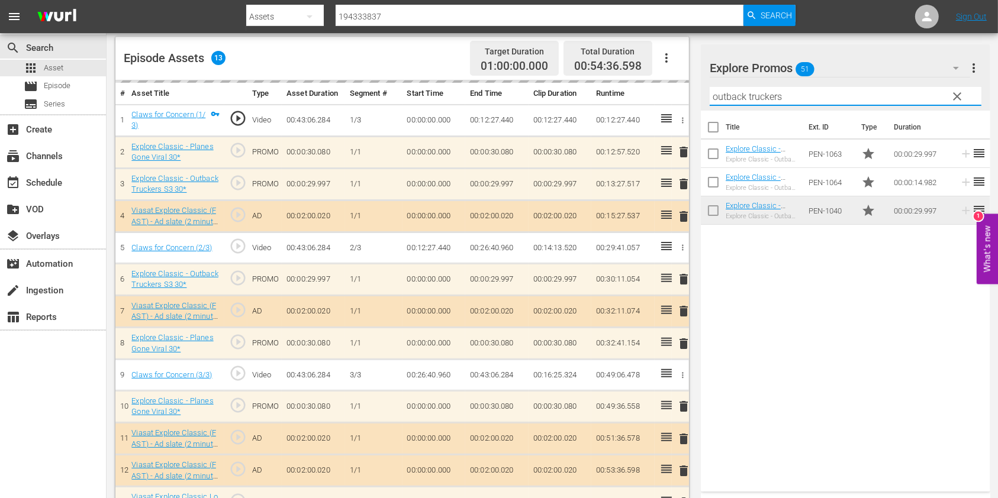
click at [730, 103] on input "outback truckers" at bounding box center [845, 96] width 272 height 19
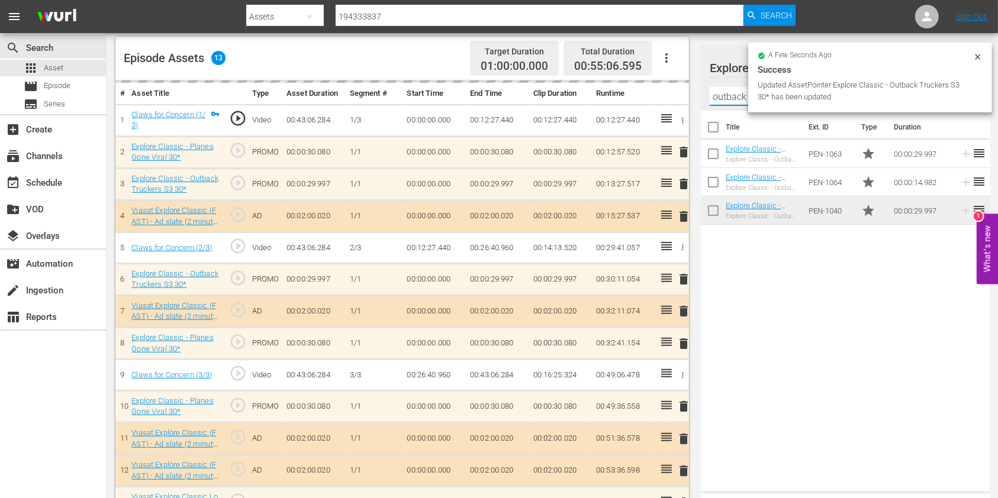
click at [730, 103] on input "outback truckers" at bounding box center [845, 96] width 272 height 19
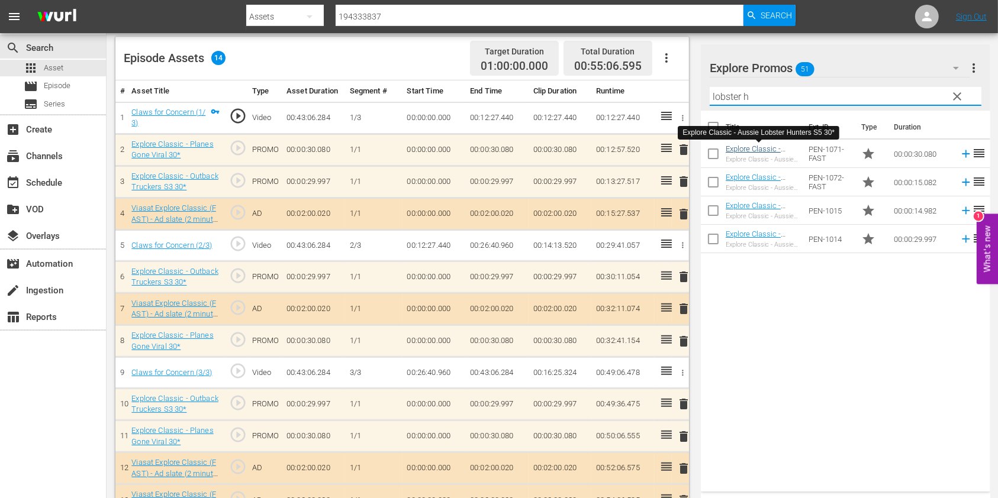
type input "lobster h"
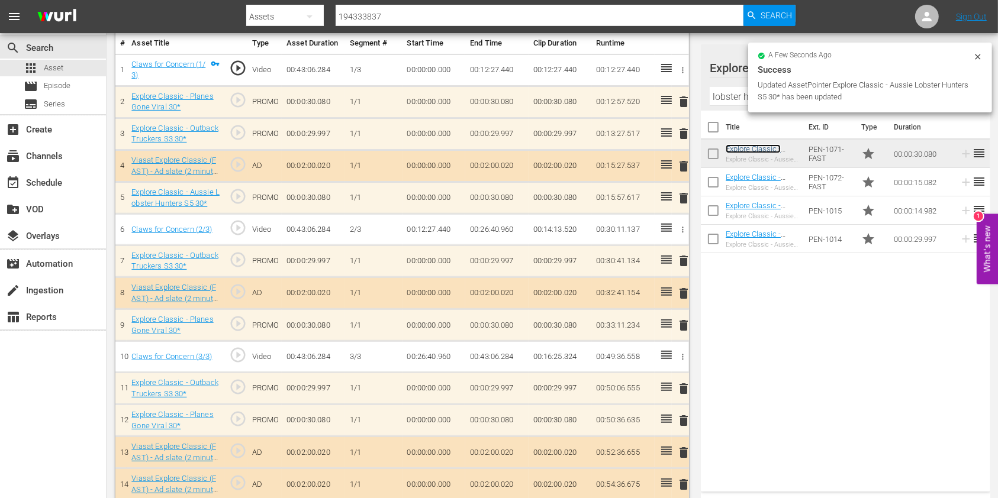
scroll to position [399, 0]
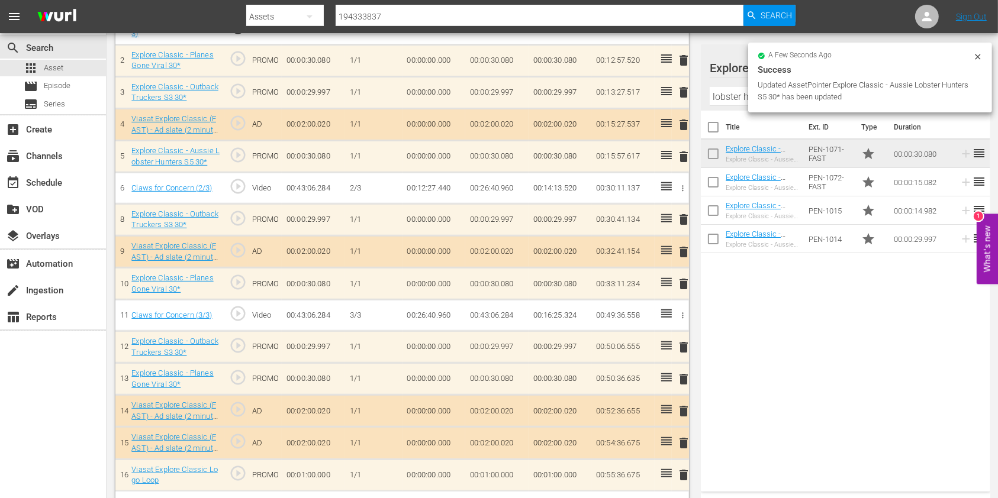
click at [730, 96] on input "lobster h" at bounding box center [845, 96] width 272 height 19
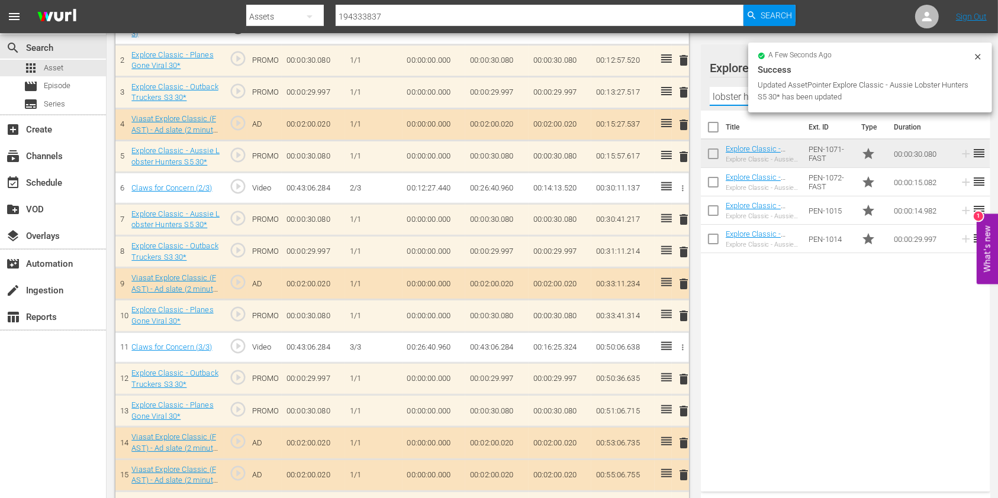
click at [730, 96] on input "lobster h" at bounding box center [845, 96] width 272 height 19
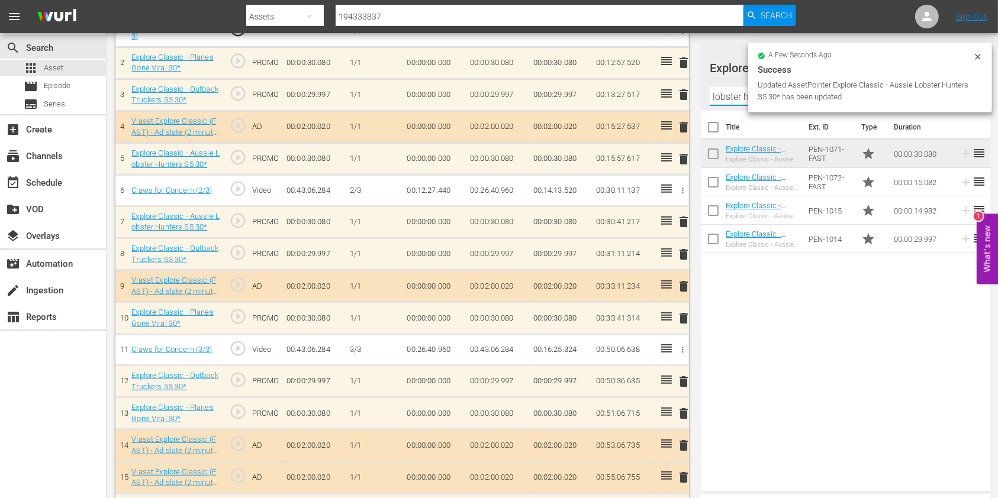
click at [730, 96] on input "lobster h" at bounding box center [845, 96] width 272 height 19
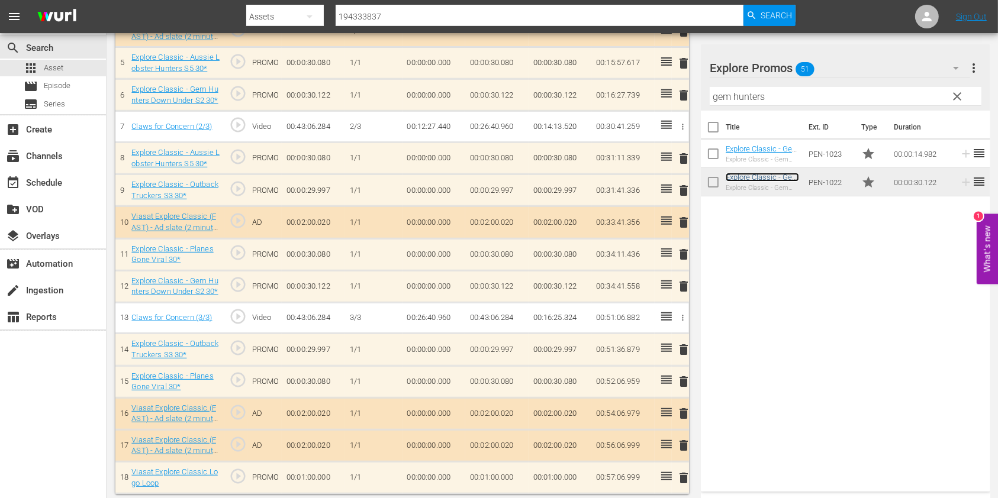
scroll to position [495, 0]
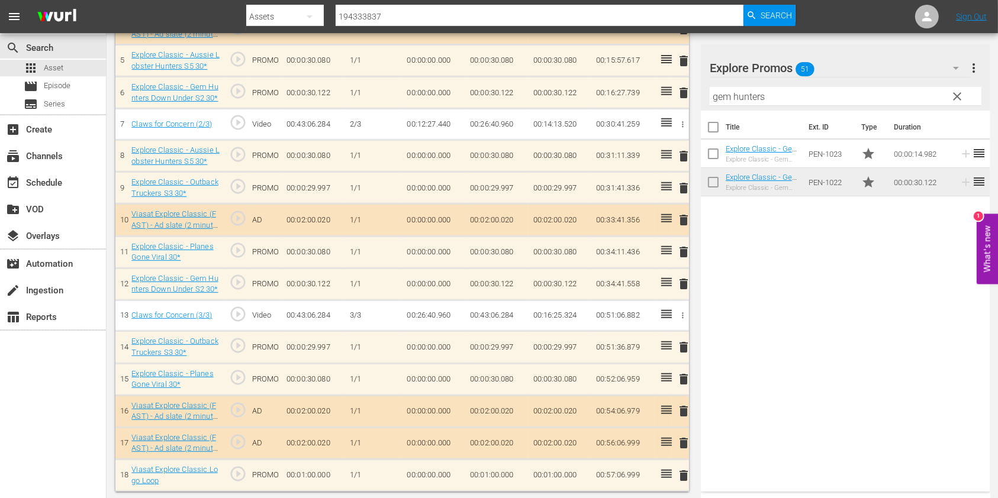
click at [724, 89] on input "gem hunters" at bounding box center [845, 96] width 272 height 19
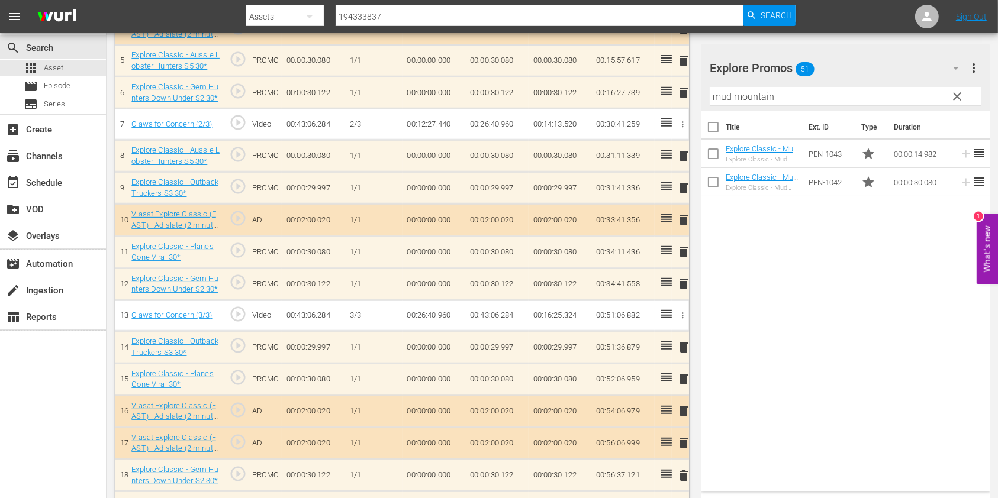
click at [753, 97] on input "mud mountain" at bounding box center [845, 96] width 272 height 19
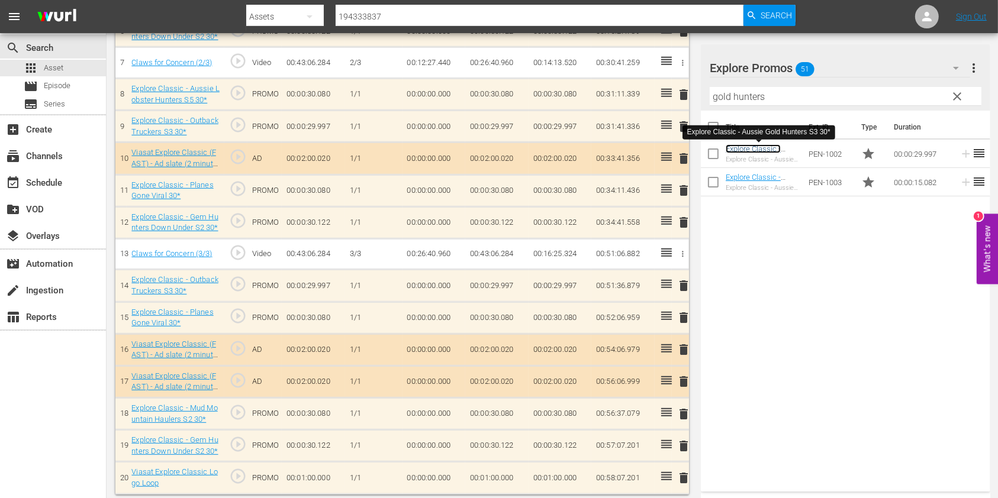
scroll to position [559, 0]
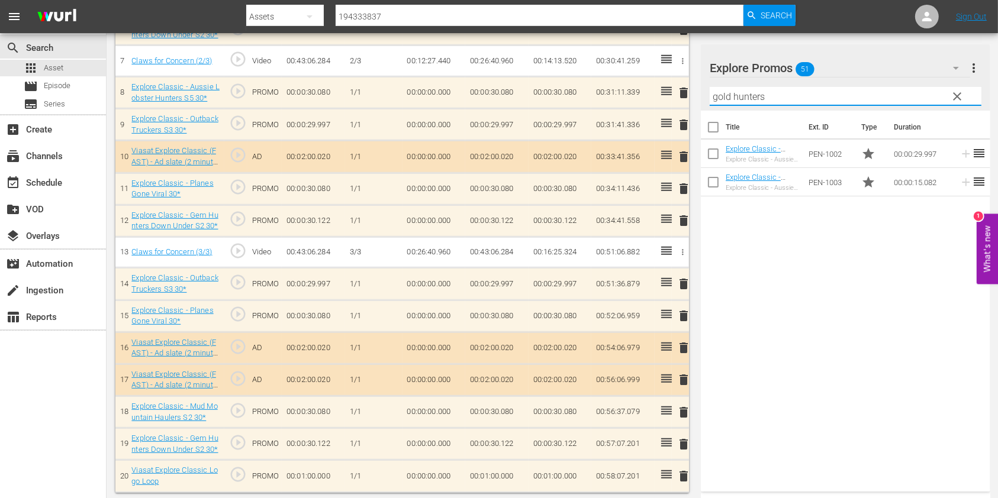
click at [721, 98] on input "gold hunters" at bounding box center [845, 96] width 272 height 19
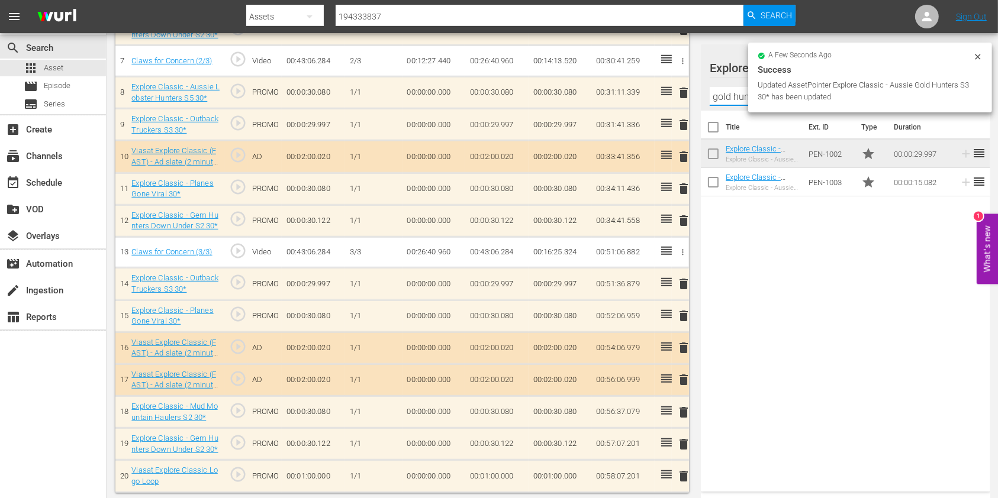
click at [721, 98] on input "gold hunters" at bounding box center [845, 96] width 272 height 19
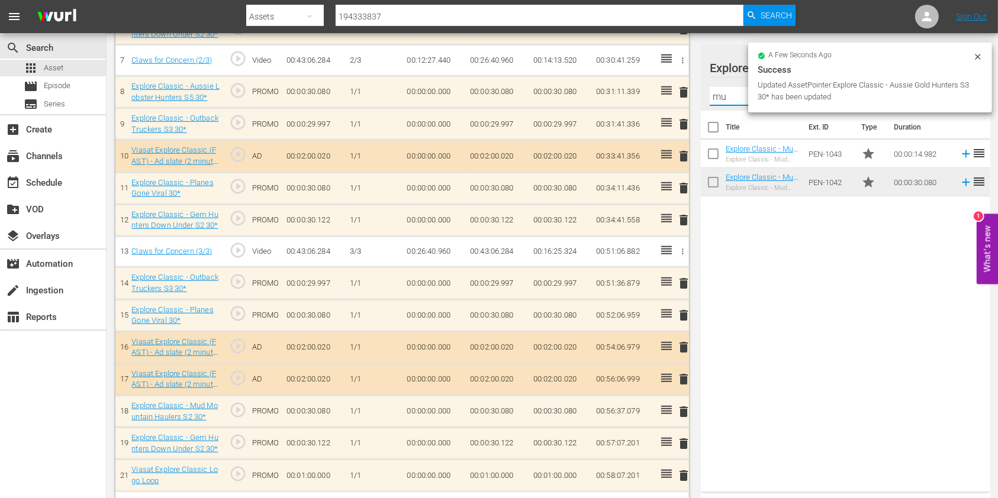
type input "m"
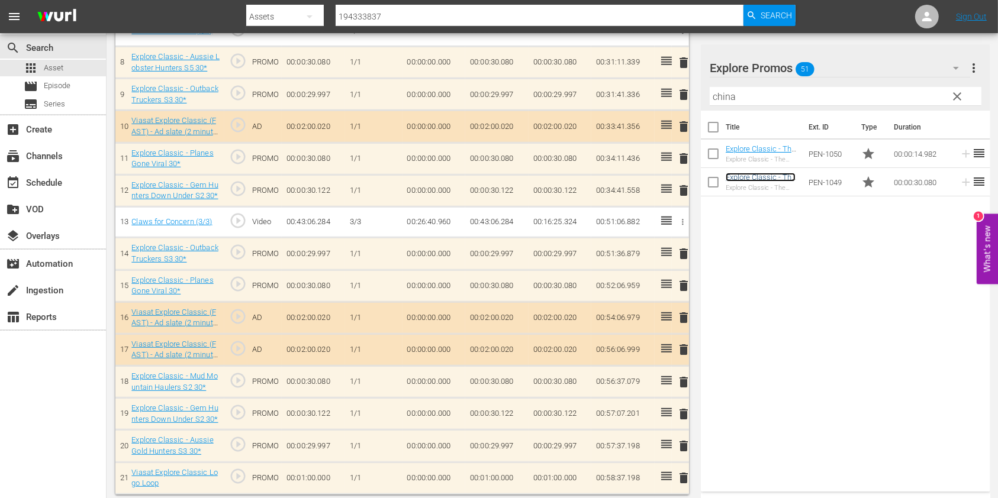
scroll to position [591, 0]
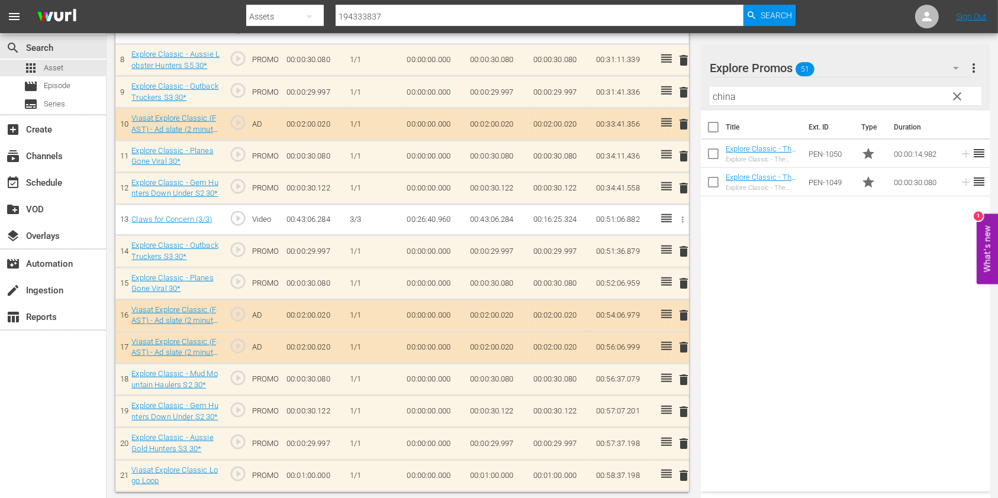
click at [730, 95] on input "china" at bounding box center [845, 96] width 272 height 19
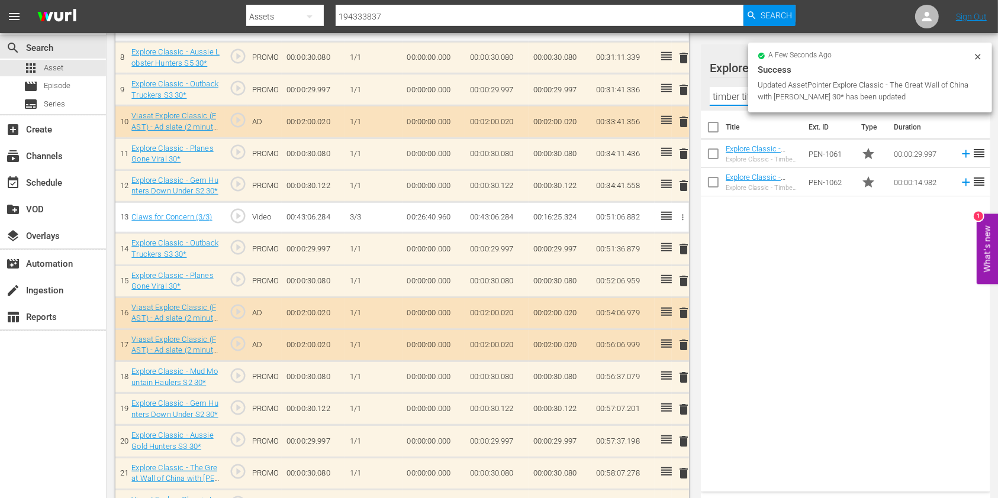
scroll to position [588, 0]
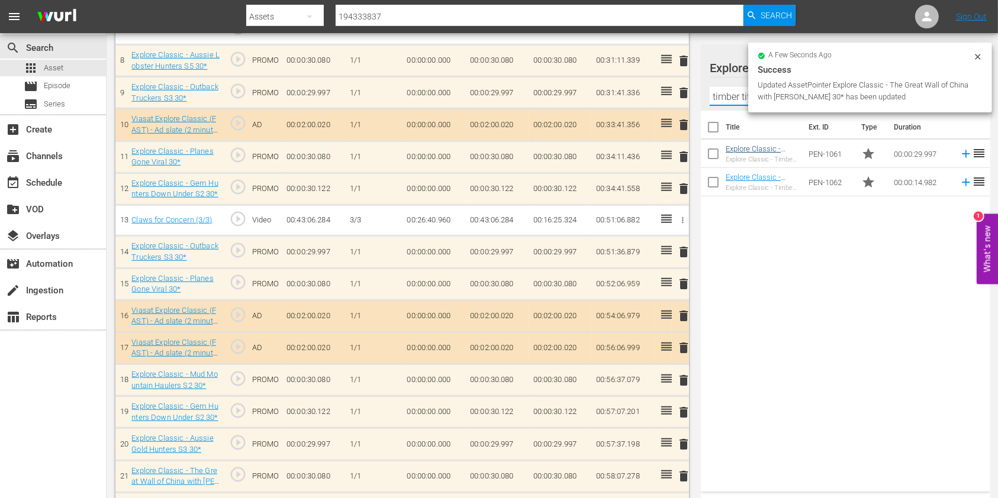
type input "timber titans"
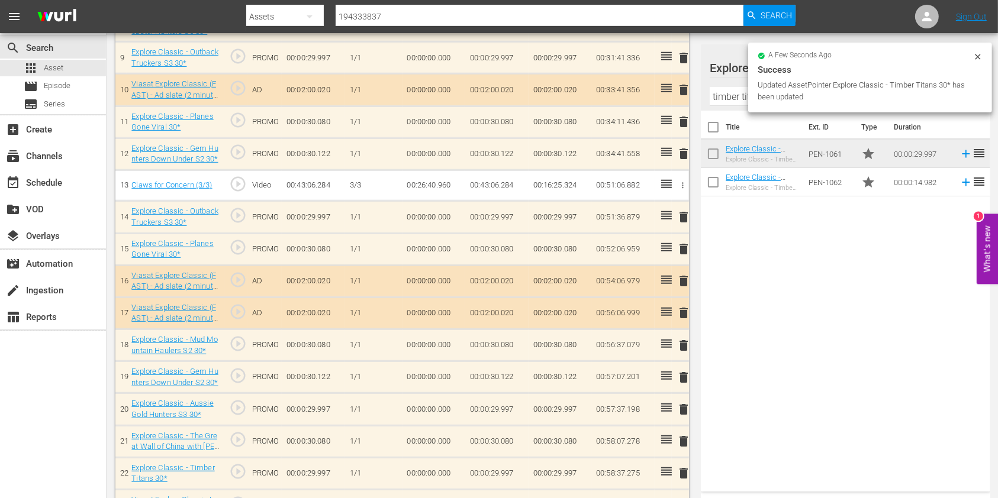
scroll to position [621, 0]
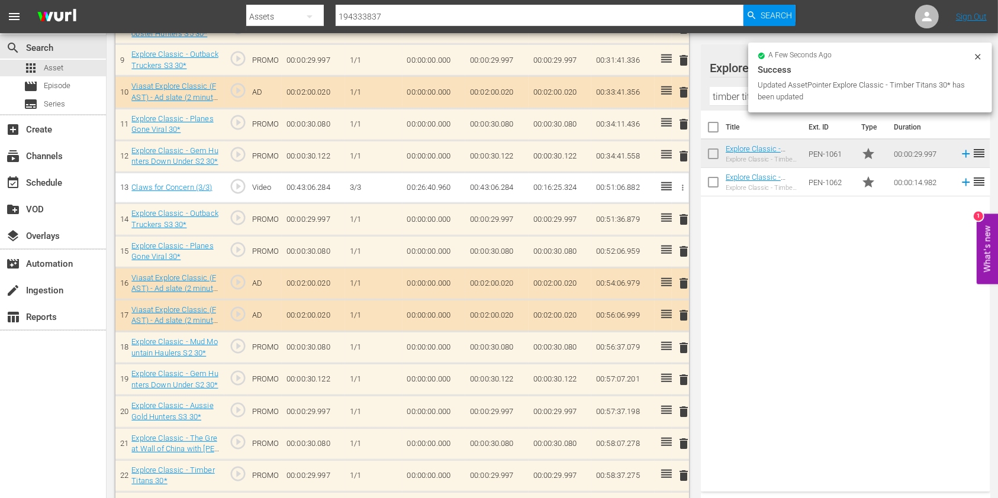
click at [977, 57] on icon at bounding box center [976, 56] width 5 height 5
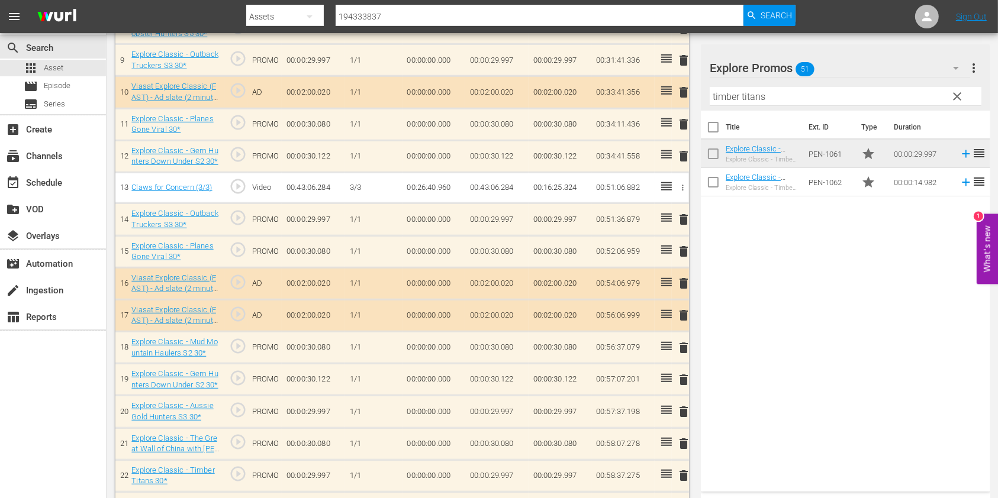
click at [961, 92] on span "clear" at bounding box center [957, 96] width 14 height 14
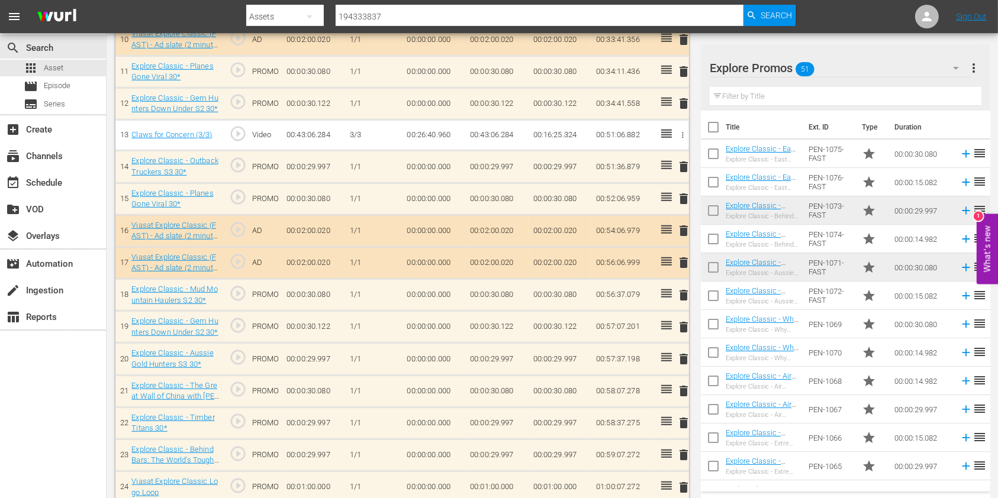
scroll to position [685, 0]
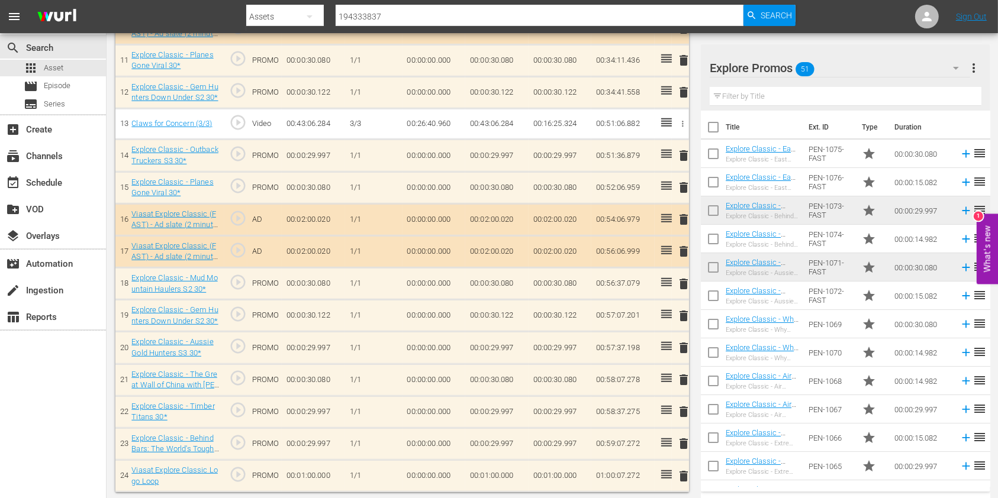
click at [488, 463] on td "00:01:00.000" at bounding box center [496, 476] width 63 height 32
click at [489, 473] on input "00:01:00.000" at bounding box center [493, 479] width 46 height 28
type input "00:00:52.728"
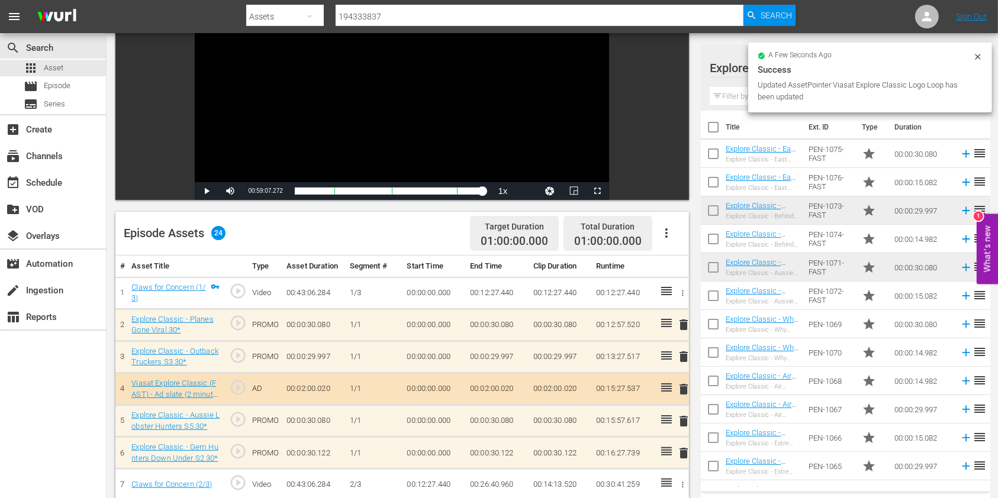
scroll to position [0, 0]
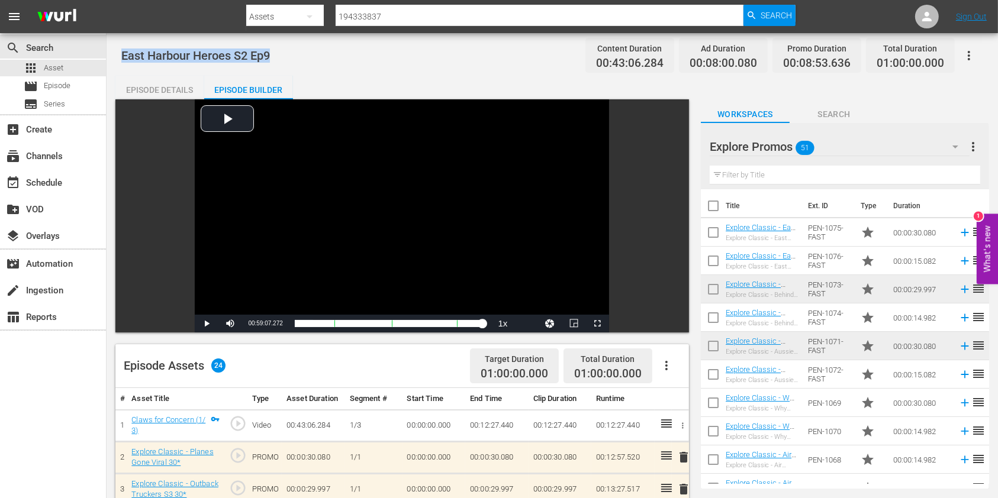
drag, startPoint x: 316, startPoint y: 62, endPoint x: 117, endPoint y: 63, distance: 199.4
copy span "East Harbour Heroes S2 Ep9"
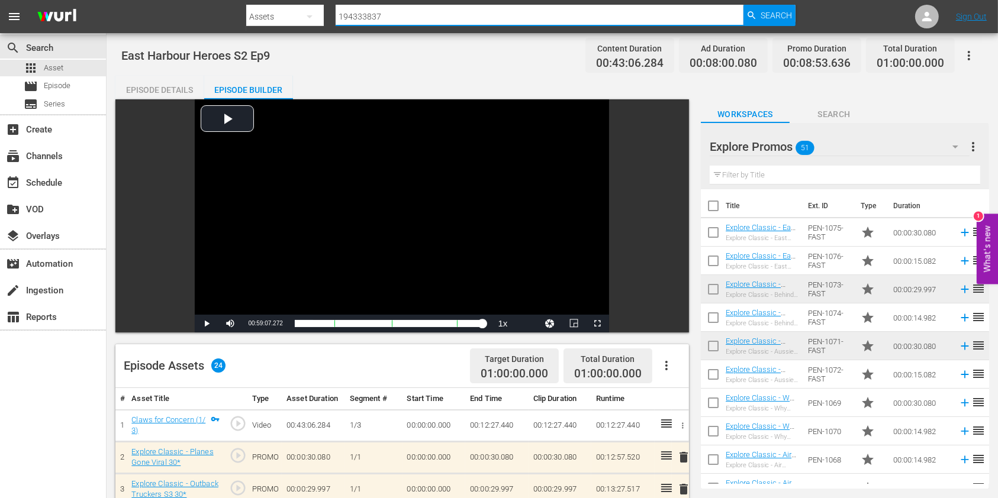
drag, startPoint x: 424, startPoint y: 22, endPoint x: 273, endPoint y: 28, distance: 151.6
click at [273, 28] on div "Search By Assets Search ID, Title, Description, Keywords, or Category 194333837…" at bounding box center [520, 16] width 548 height 28
paste input "9"
type input "194333839"
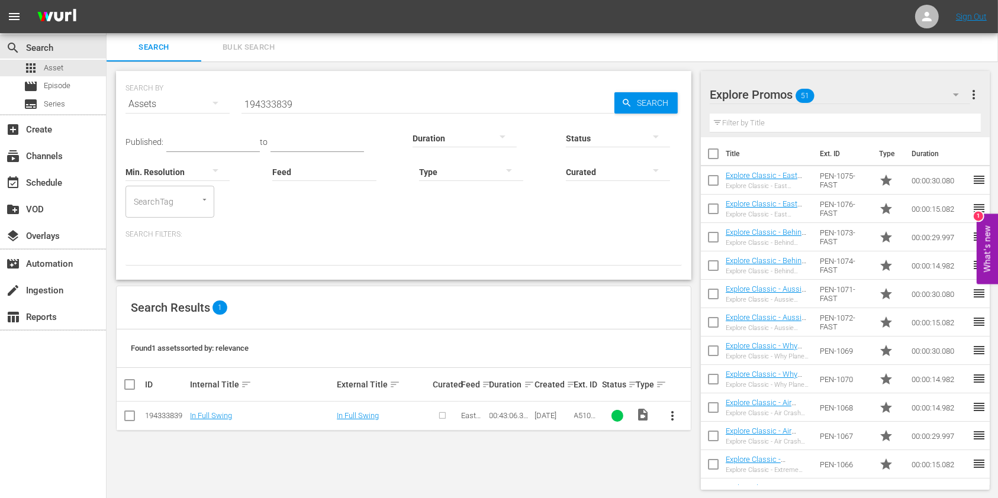
click at [680, 408] on button "more_vert" at bounding box center [673, 416] width 28 height 28
click at [719, 405] on div "Episode" at bounding box center [736, 410] width 80 height 28
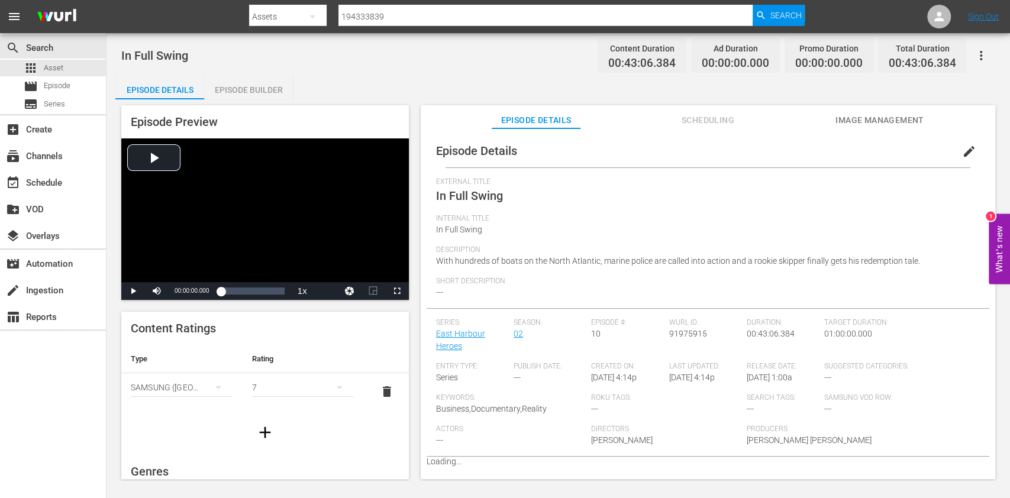
click at [962, 146] on span "edit" at bounding box center [969, 151] width 14 height 14
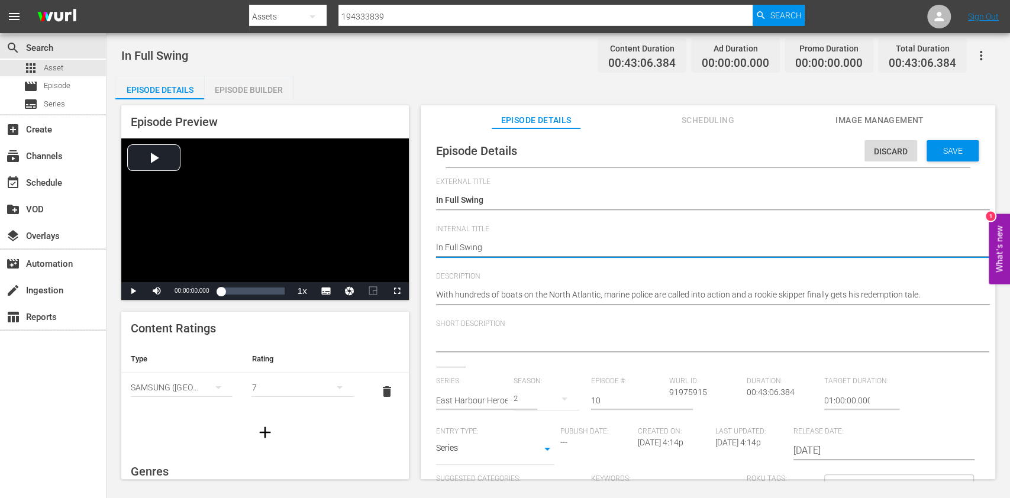
drag, startPoint x: 554, startPoint y: 243, endPoint x: 450, endPoint y: 228, distance: 105.1
paste textarea "East Harbour Heroes S2 Ep9"
type textarea "East Harbour Heroes S2 Ep9"
type textarea "East Harbour Heroes S2 Ep"
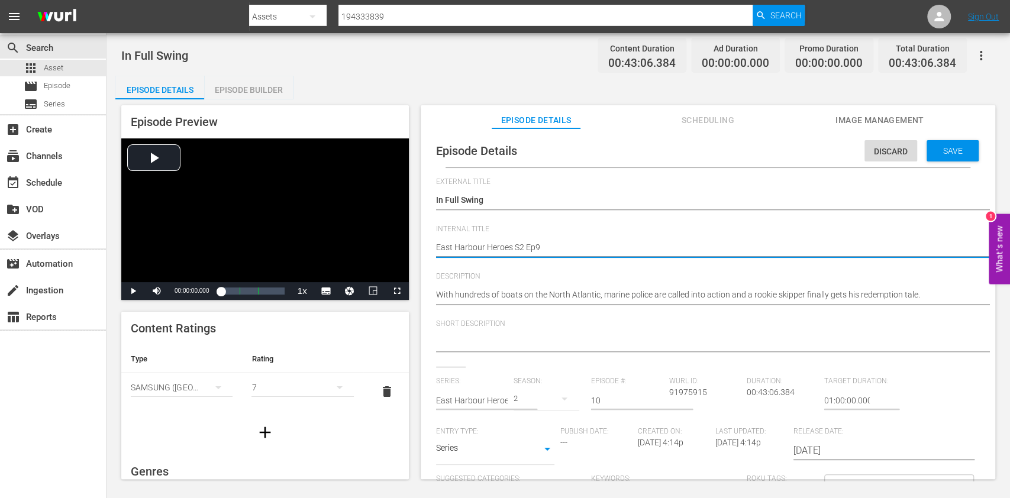
type textarea "East Harbour Heroes S2 Ep"
type textarea "East Harbour Heroes S2 Ep1"
type textarea "East Harbour Heroes S2 Ep10"
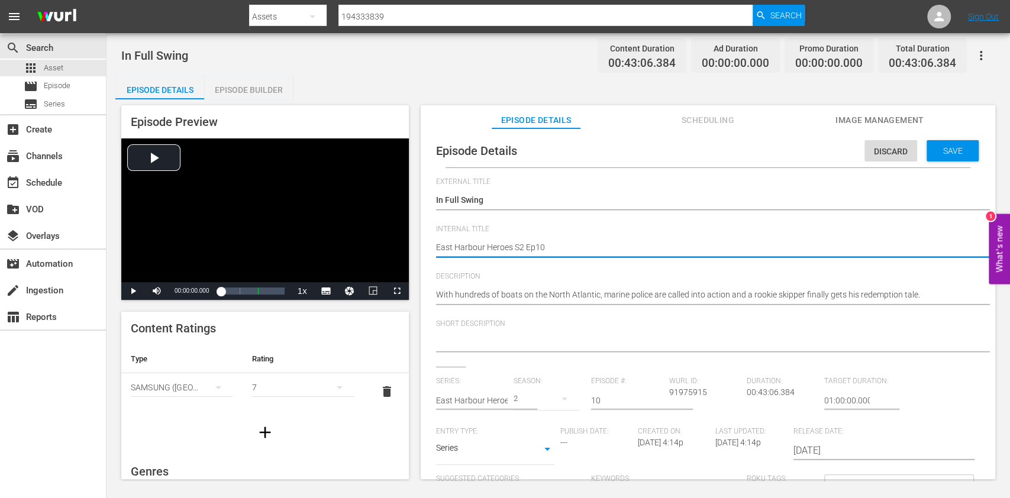
click at [934, 150] on span "Save" at bounding box center [953, 150] width 38 height 9
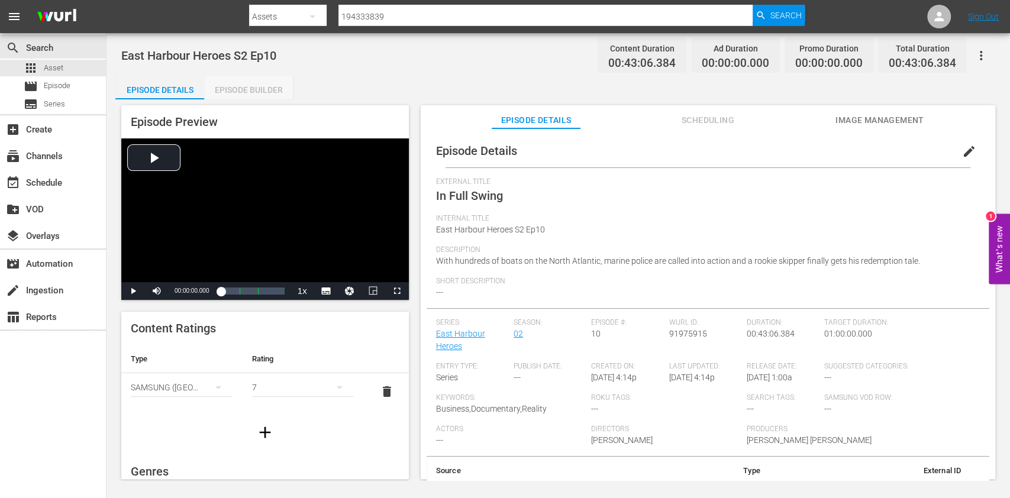
click at [244, 83] on div "Episode Builder" at bounding box center [248, 90] width 89 height 28
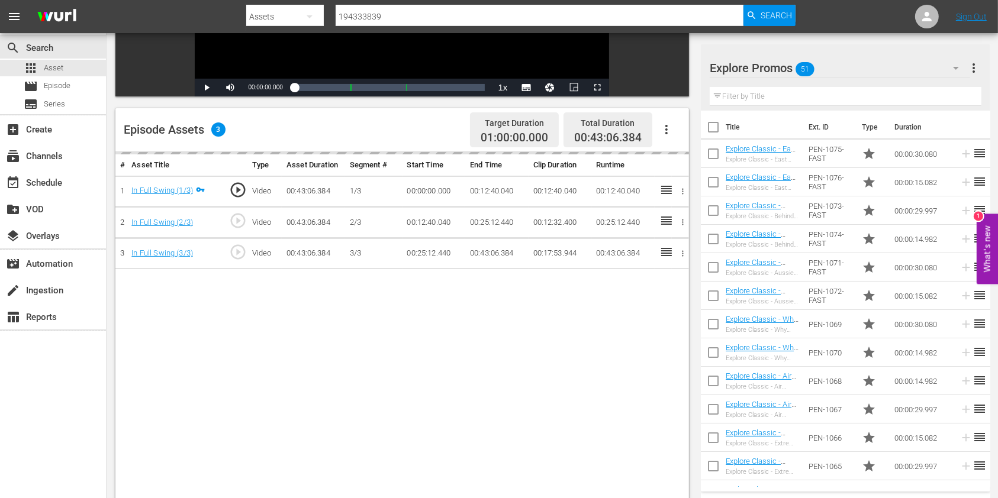
scroll to position [237, 0]
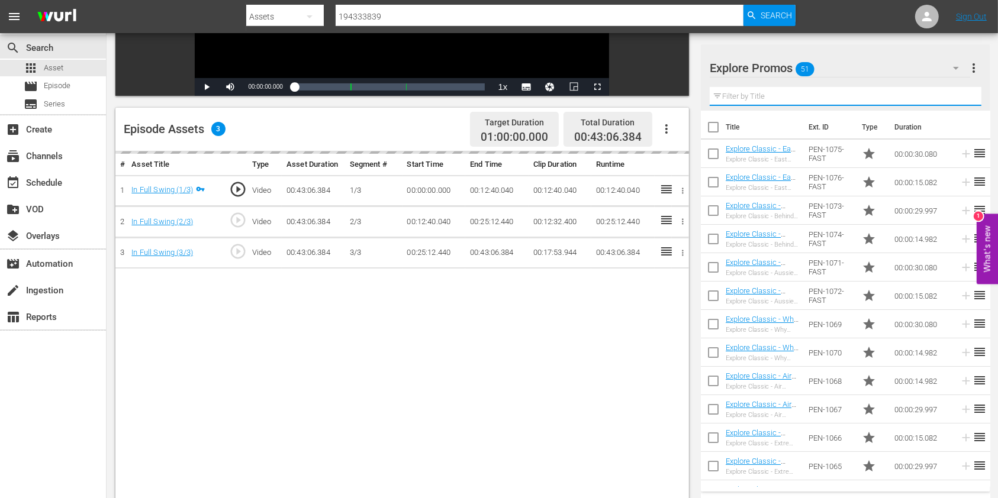
click at [787, 96] on input "text" at bounding box center [845, 96] width 272 height 19
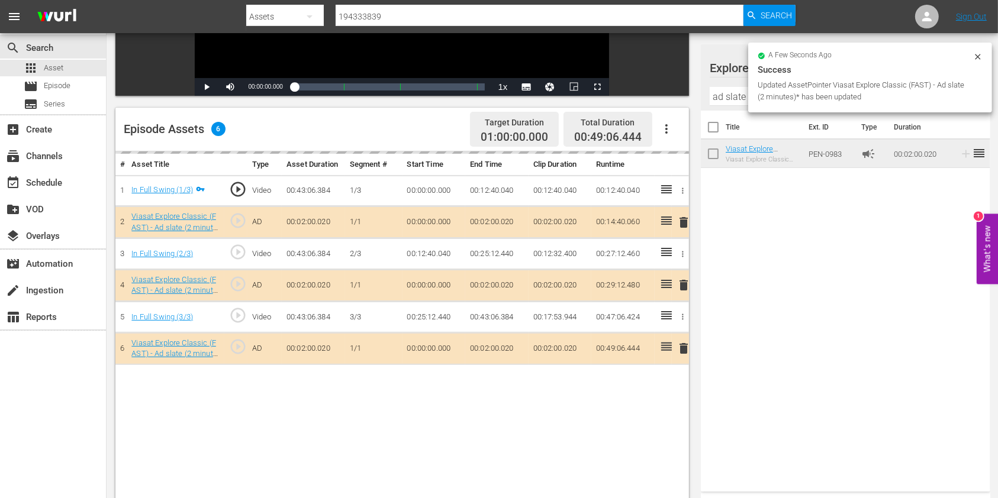
click at [737, 92] on input "ad slate" at bounding box center [845, 96] width 272 height 19
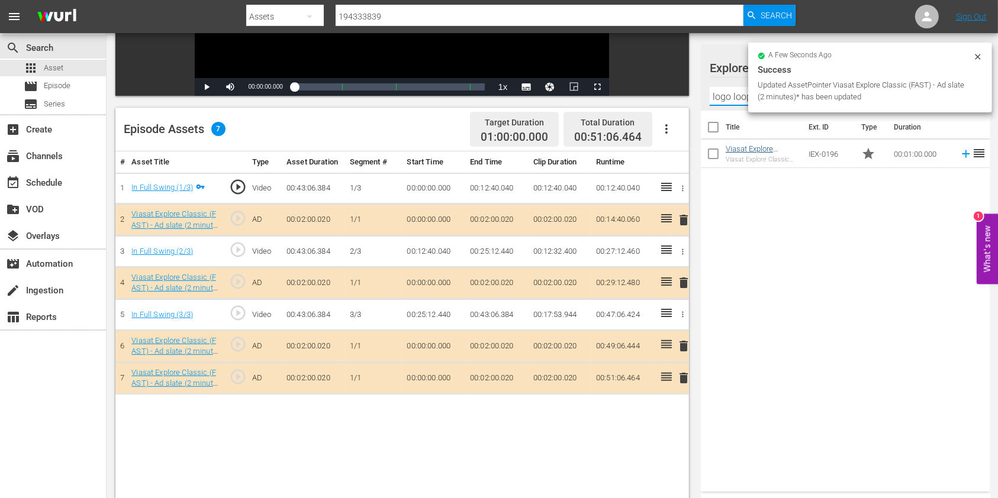
type input "logo loop"
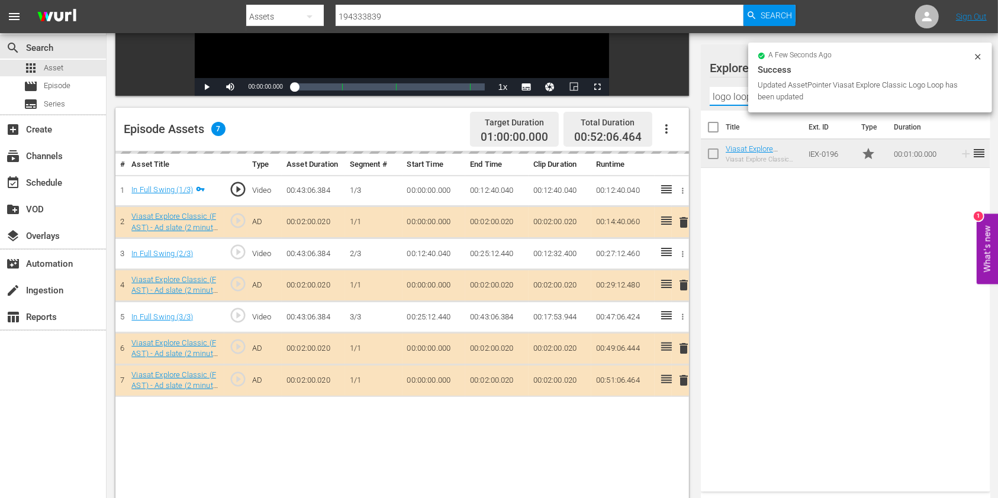
click at [717, 96] on input "logo loop" at bounding box center [845, 96] width 272 height 19
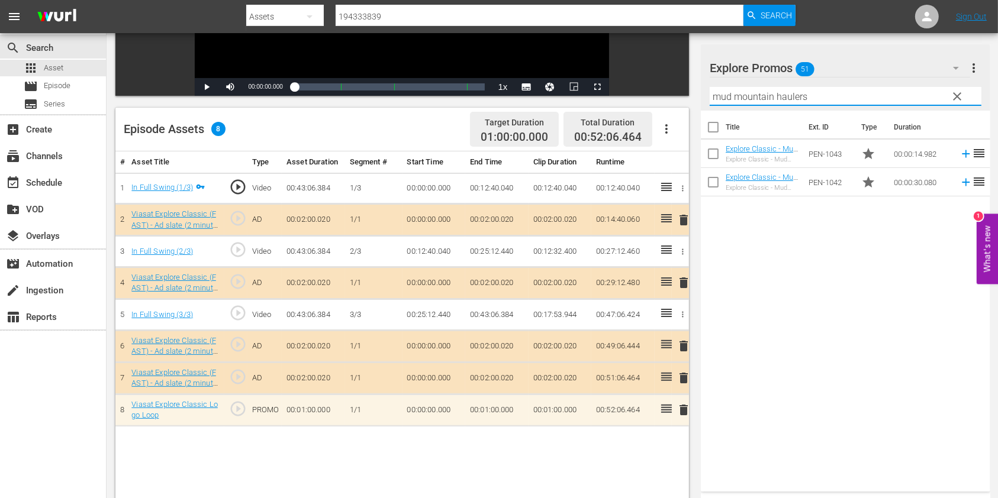
drag, startPoint x: 815, startPoint y: 92, endPoint x: 557, endPoint y: 96, distance: 258.6
click at [557, 96] on div "Video Player is loading. Play Video Play Mute Current Time 00:00:00.000 / Durat…" at bounding box center [551, 212] width 873 height 698
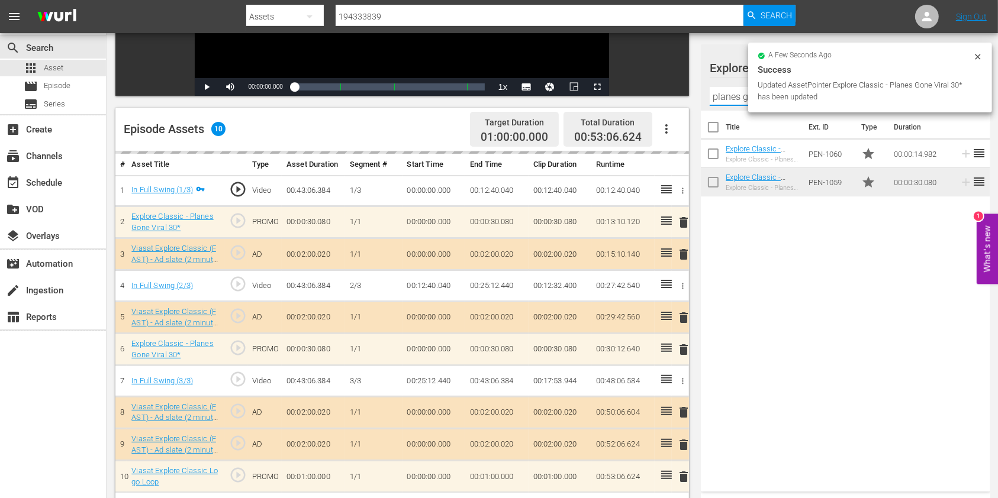
click at [711, 98] on input "planes gone viral" at bounding box center [845, 96] width 272 height 19
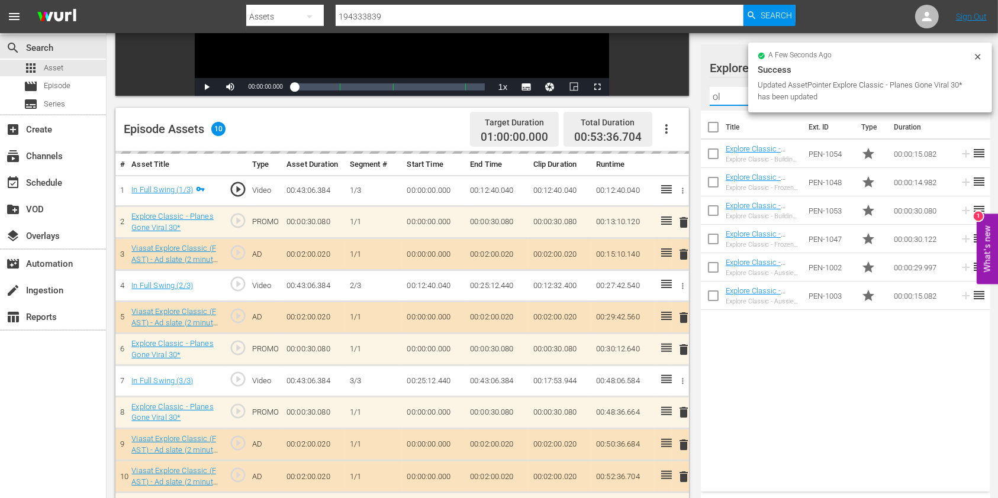
type input "o"
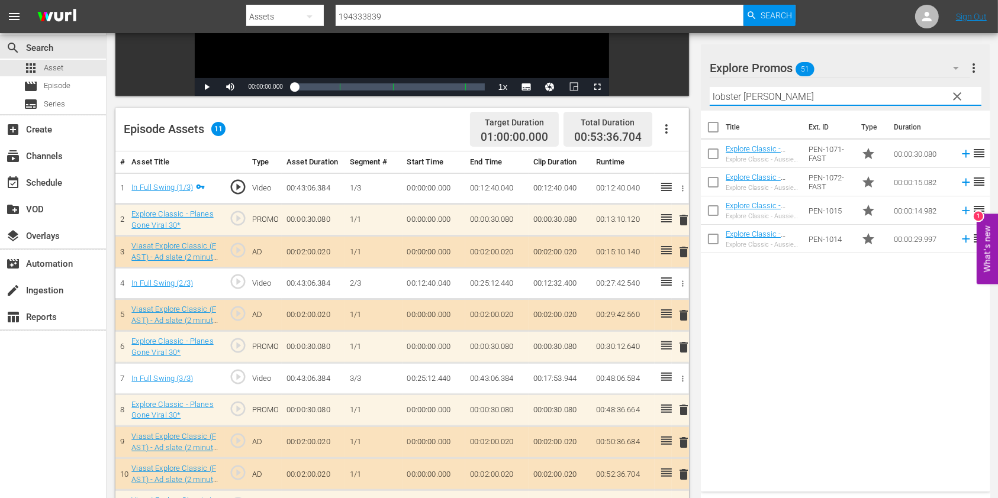
click at [847, 304] on div "Title Ext. ID Type Duration Explore Classic - Aussie Lobster Hunters S5 30* Exp…" at bounding box center [845, 299] width 289 height 376
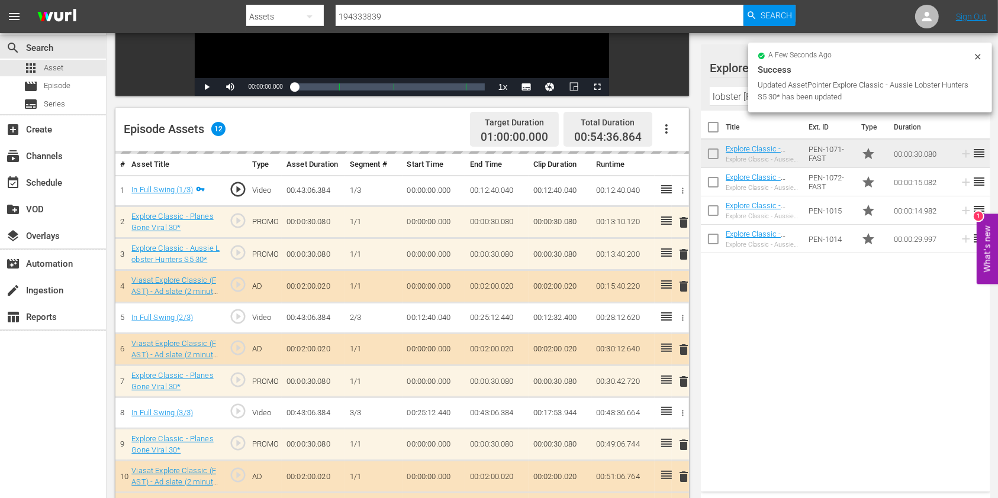
click at [740, 96] on input "lobster hunt" at bounding box center [845, 96] width 272 height 19
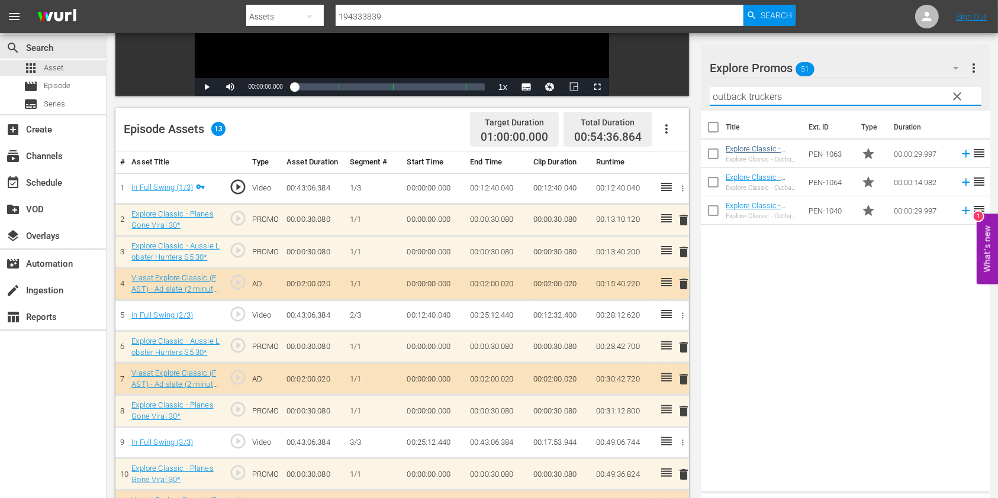
type input "outback truckers"
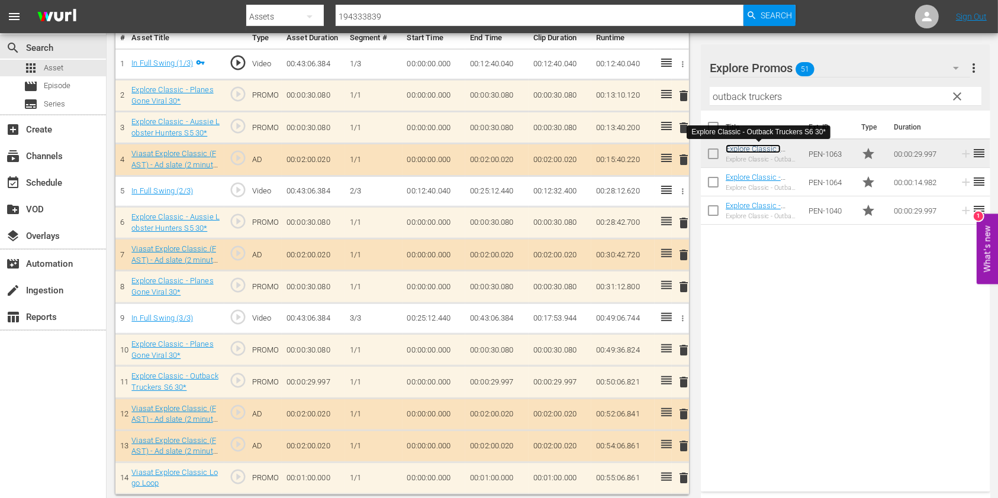
scroll to position [366, 0]
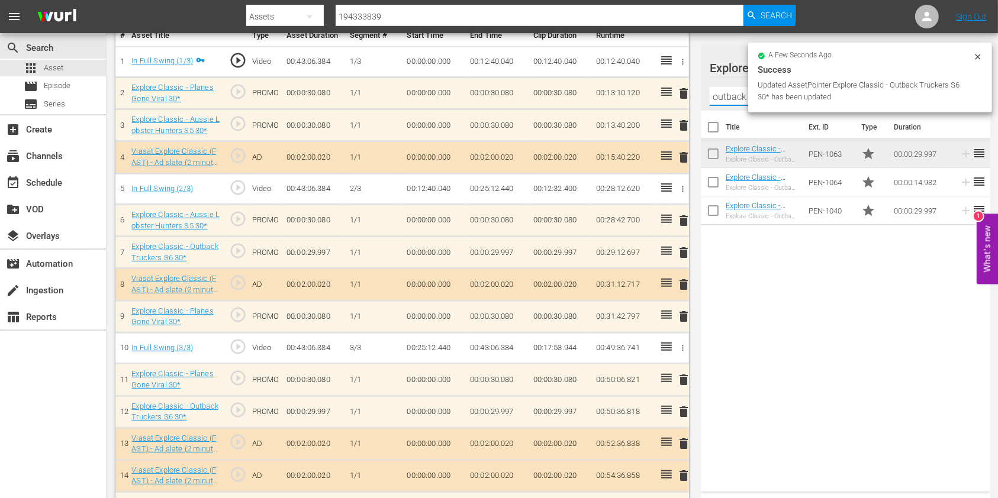
click at [719, 102] on input "outback truckers" at bounding box center [845, 96] width 272 height 19
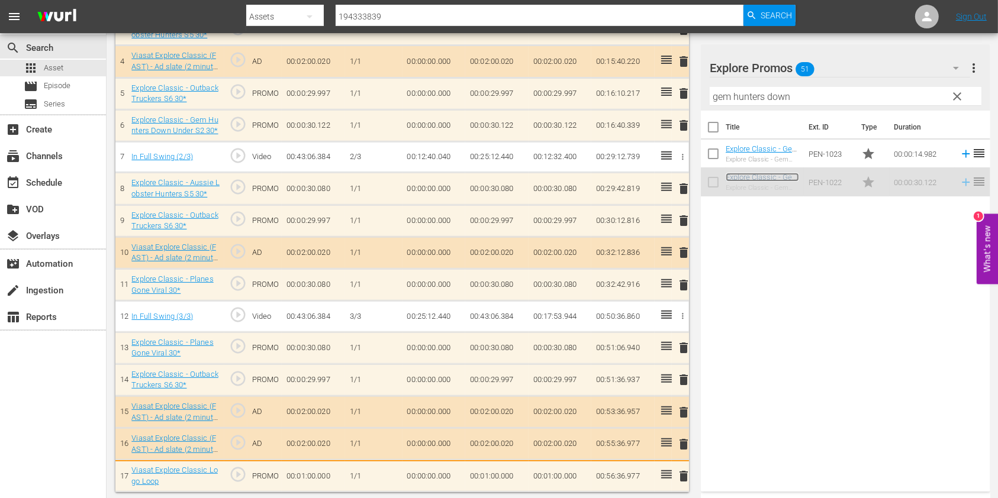
scroll to position [461, 0]
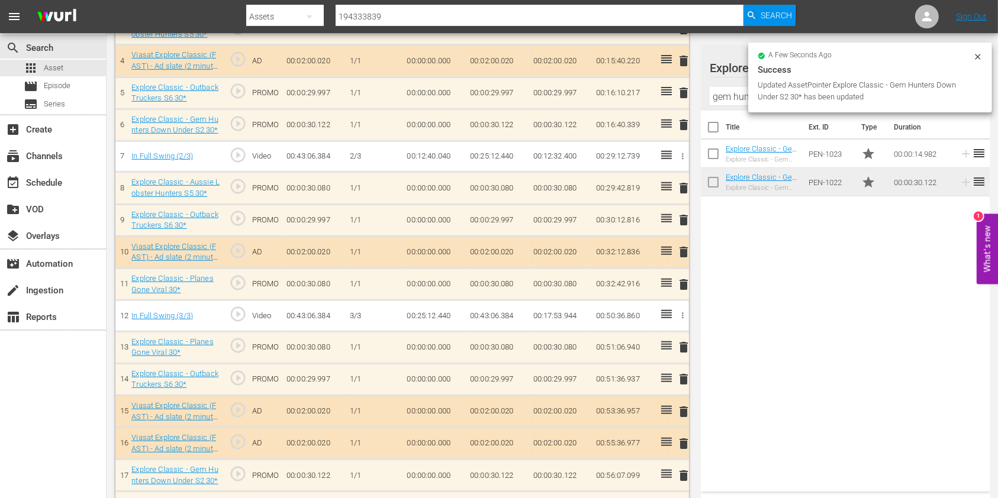
click at [723, 76] on div at bounding box center [767, 69] width 117 height 30
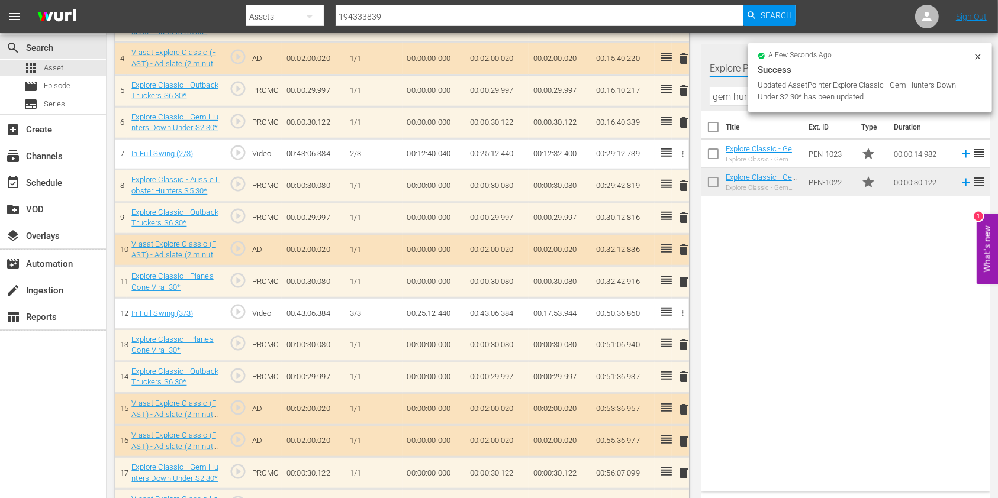
scroll to position [459, 0]
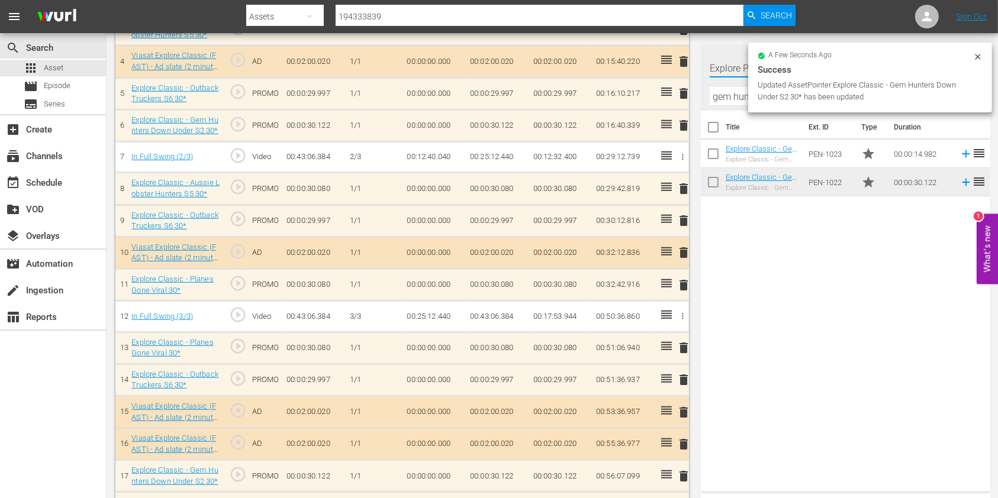
click at [721, 101] on input "gem hunters down" at bounding box center [845, 96] width 272 height 19
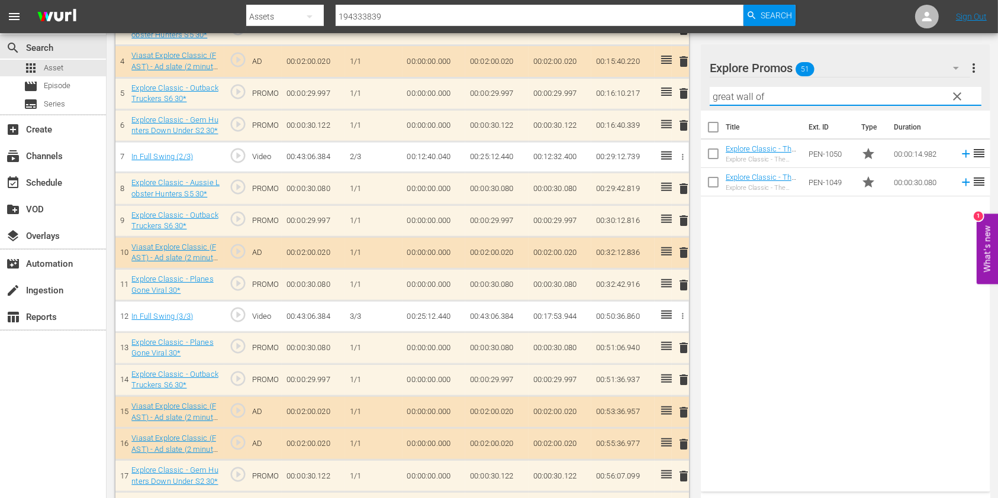
drag, startPoint x: 738, startPoint y: 106, endPoint x: 548, endPoint y: 114, distance: 190.1
click at [548, 114] on div "Video Player is loading. Play Video Play Mute Current Time 00:00:00.000 / Durat…" at bounding box center [551, 82] width 873 height 885
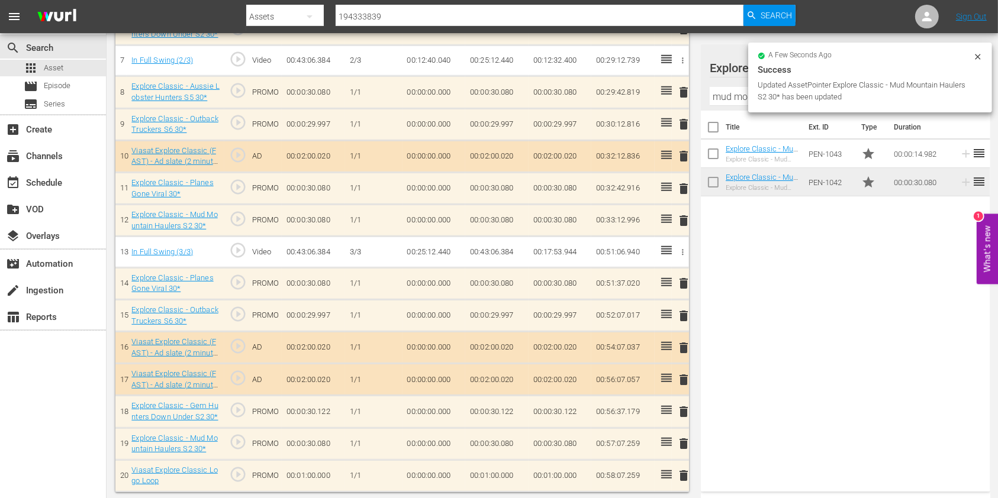
scroll to position [555, 0]
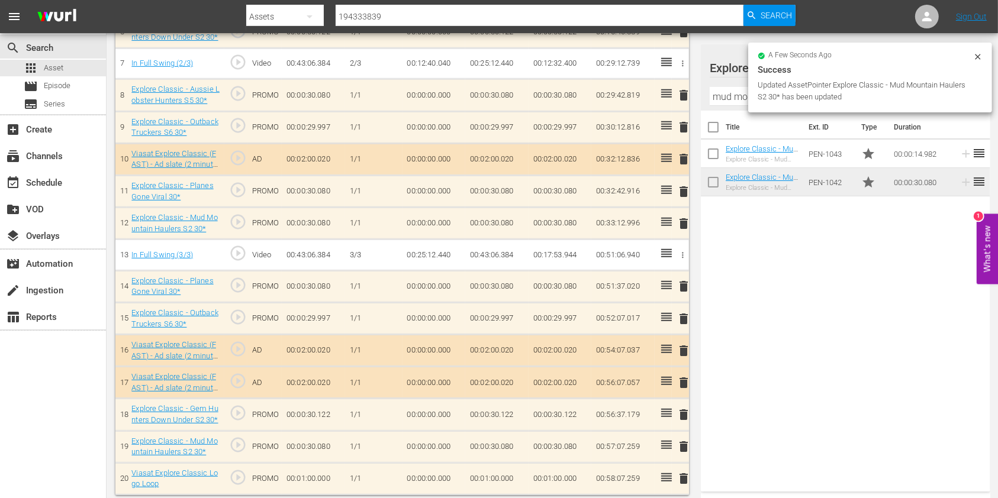
click at [734, 107] on div "Filter by Title mud mountain" at bounding box center [845, 96] width 272 height 28
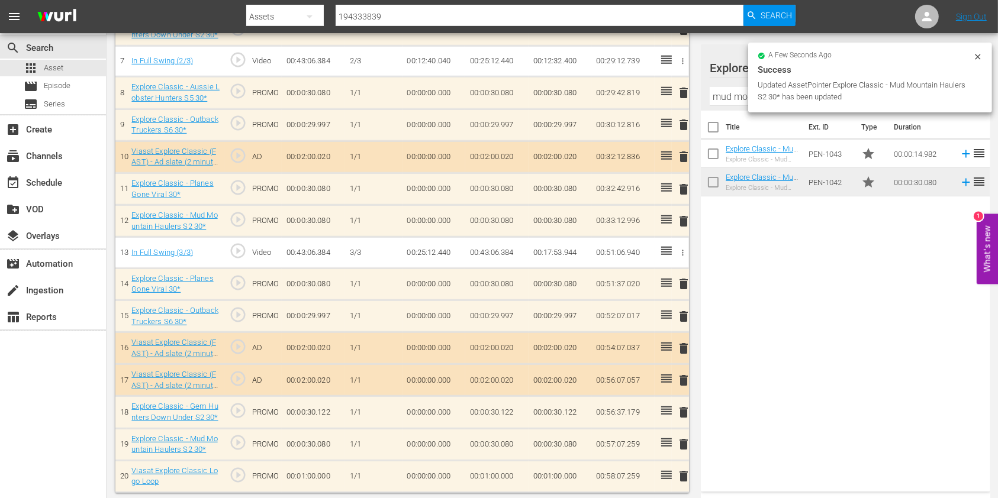
click at [734, 107] on div "Filter by Title mud mountain" at bounding box center [845, 96] width 272 height 28
click at [734, 103] on input "mud mountain" at bounding box center [845, 96] width 272 height 19
click at [734, 102] on input "mud mountain" at bounding box center [845, 96] width 272 height 19
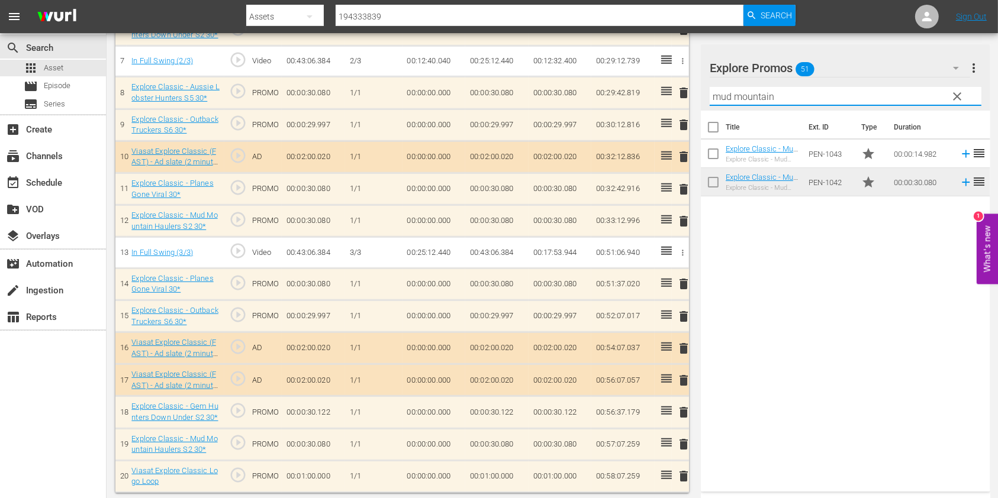
click at [734, 102] on input "mud mountain" at bounding box center [845, 96] width 272 height 19
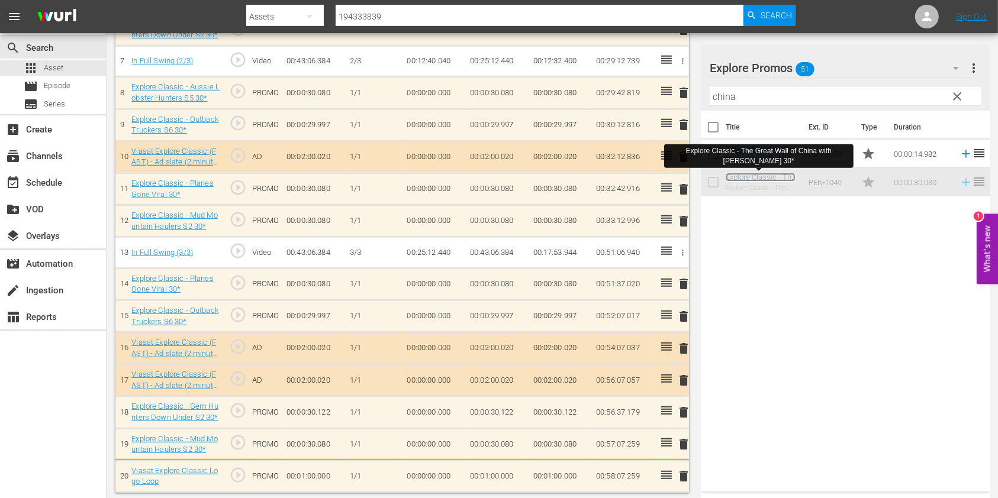
scroll to position [557, 0]
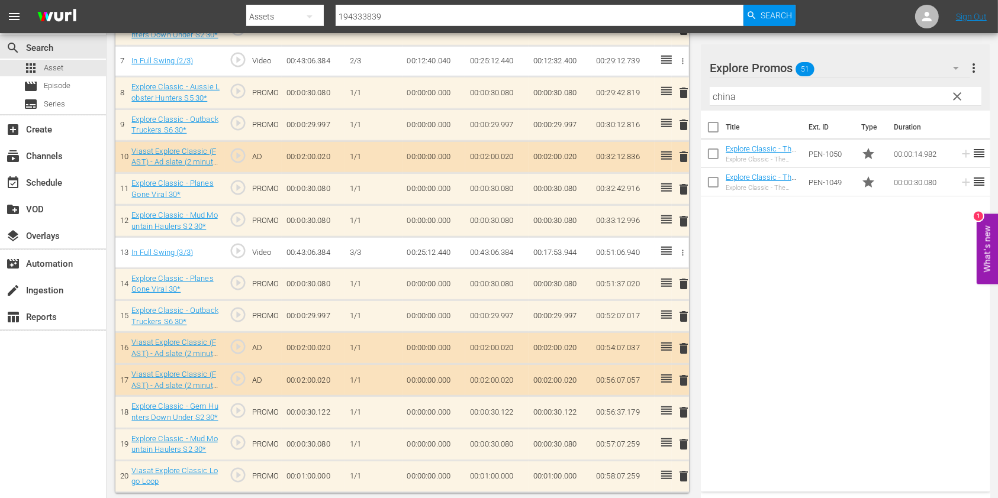
click at [733, 92] on input "china" at bounding box center [845, 96] width 272 height 19
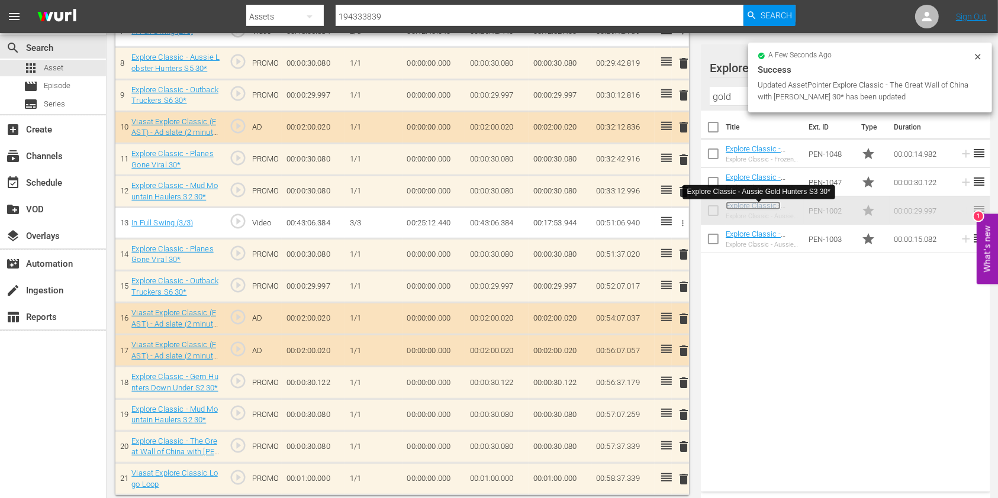
scroll to position [590, 0]
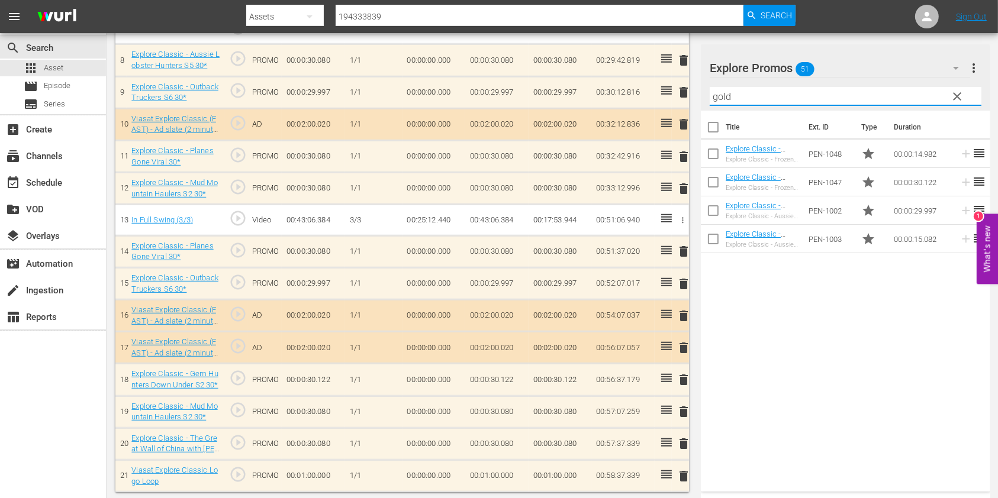
click at [717, 91] on input "gold" at bounding box center [845, 96] width 272 height 19
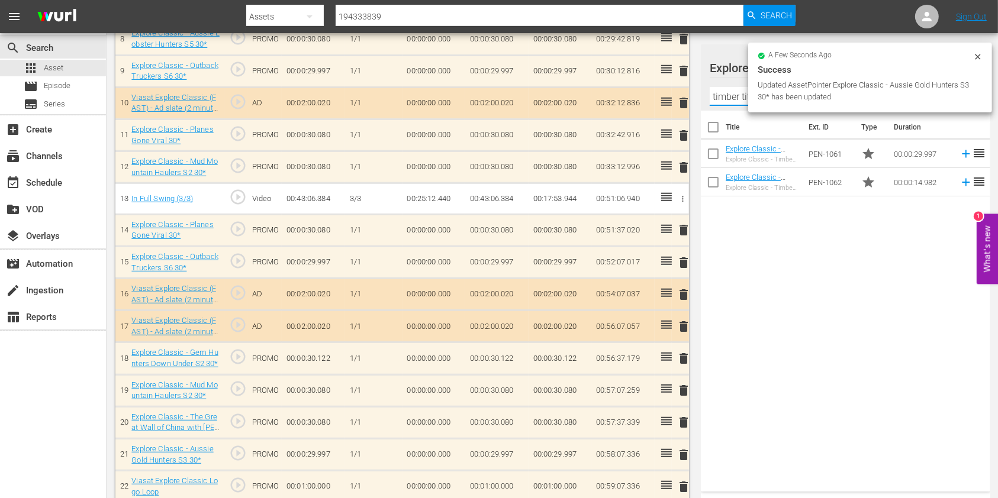
scroll to position [619, 0]
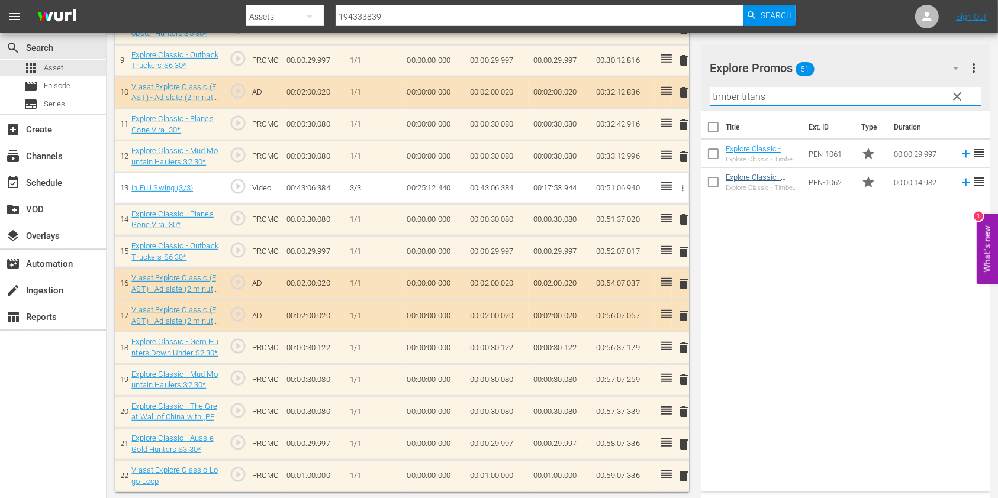
type input "timber titans"
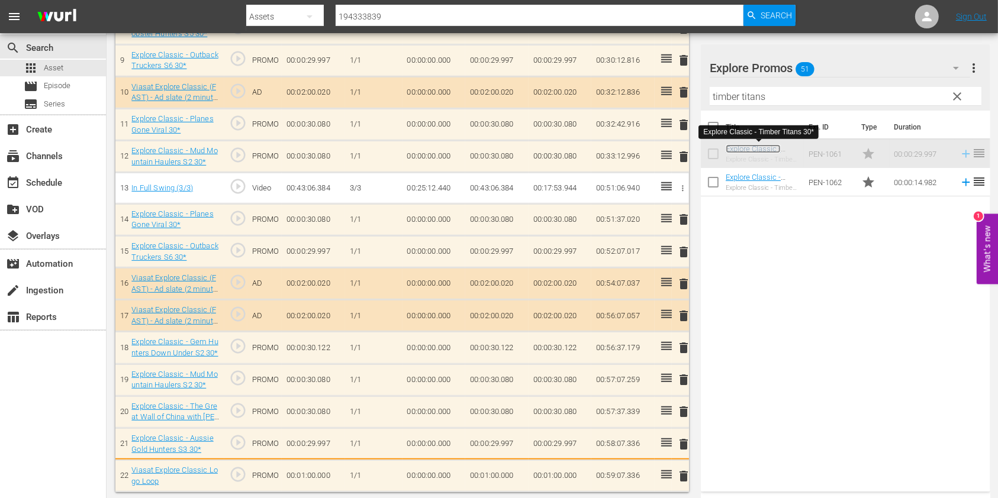
scroll to position [621, 0]
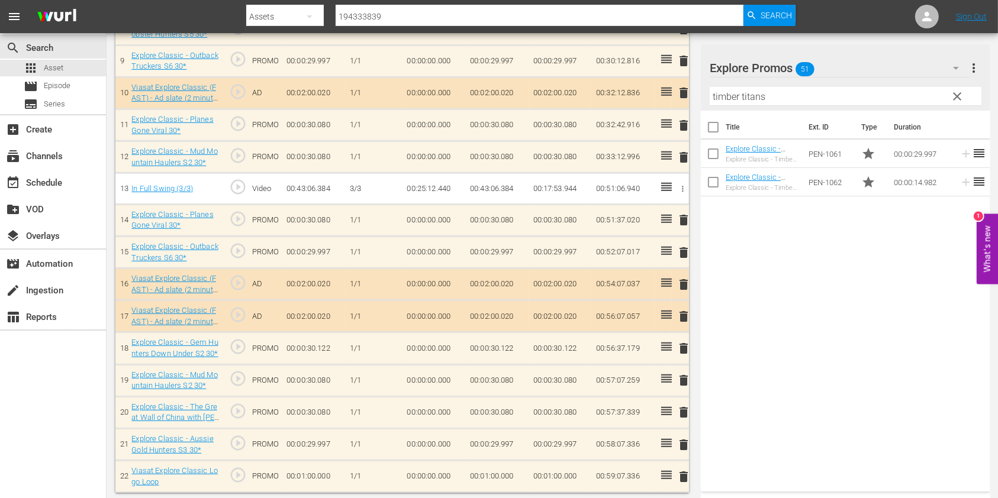
click at [732, 105] on hr at bounding box center [845, 105] width 272 height 1
click at [734, 88] on input "timber titans" at bounding box center [845, 96] width 272 height 19
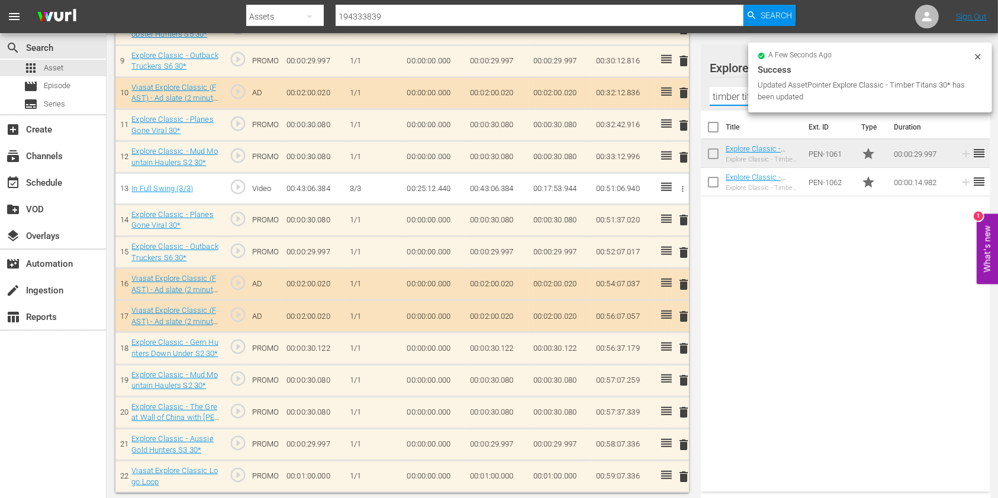
click at [734, 88] on input "timber titans" at bounding box center [845, 96] width 272 height 19
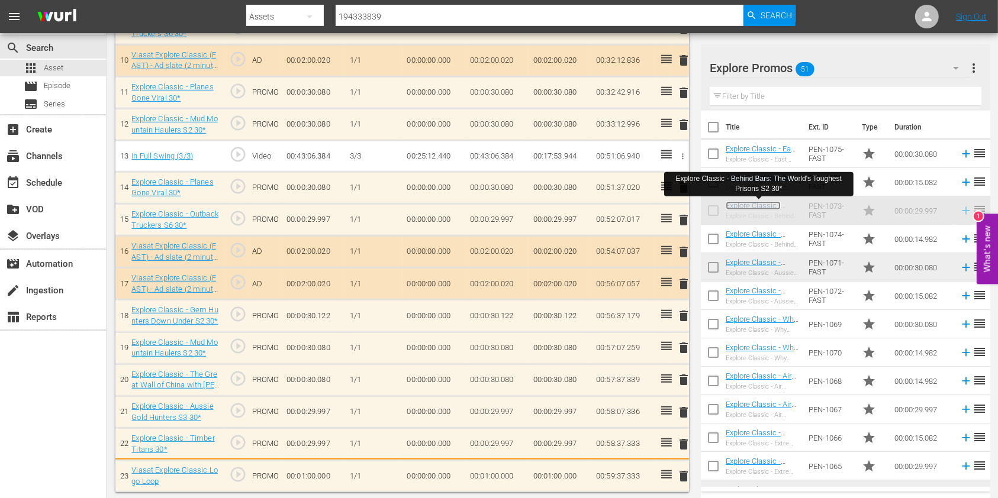
scroll to position [653, 0]
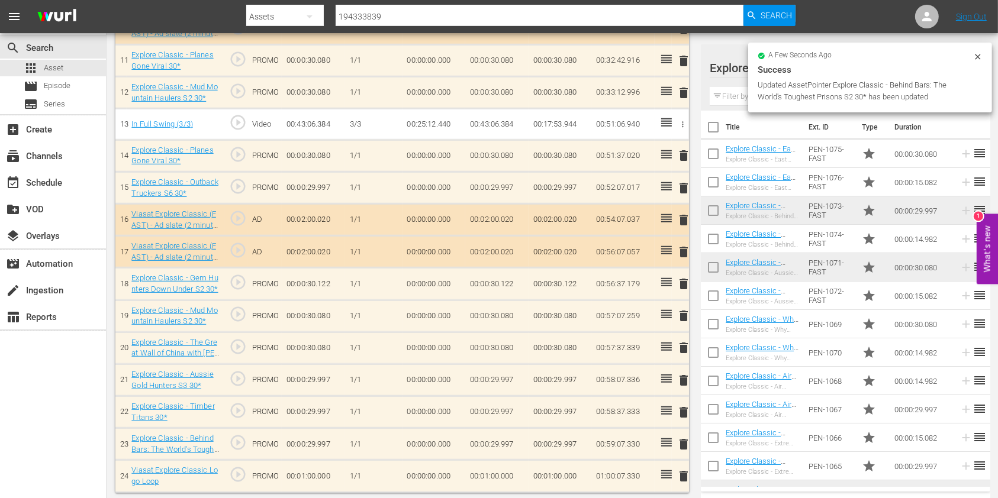
click at [489, 470] on td "00:01:00.000" at bounding box center [496, 476] width 63 height 32
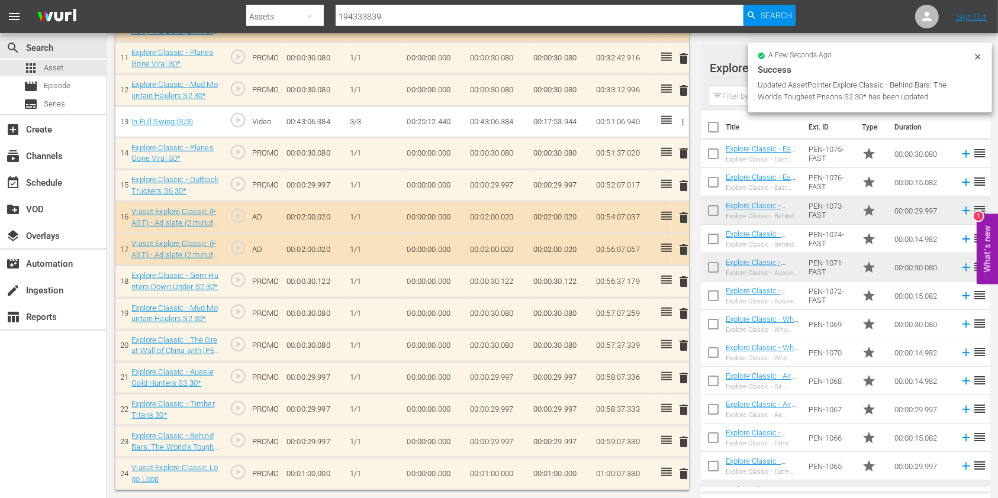
scroll to position [683, 0]
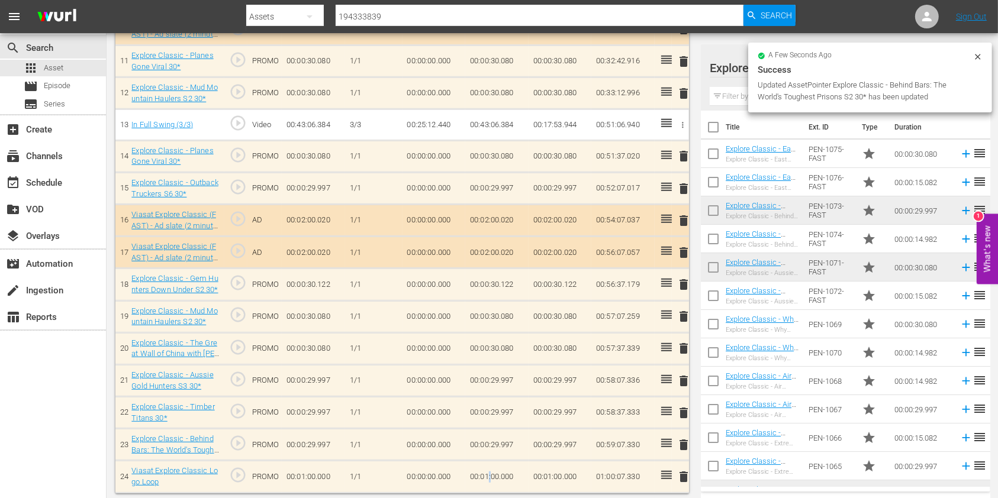
click at [489, 470] on td "00:01:00.000" at bounding box center [496, 477] width 63 height 32
click at [488, 473] on input "00:01:00.000" at bounding box center [493, 480] width 46 height 28
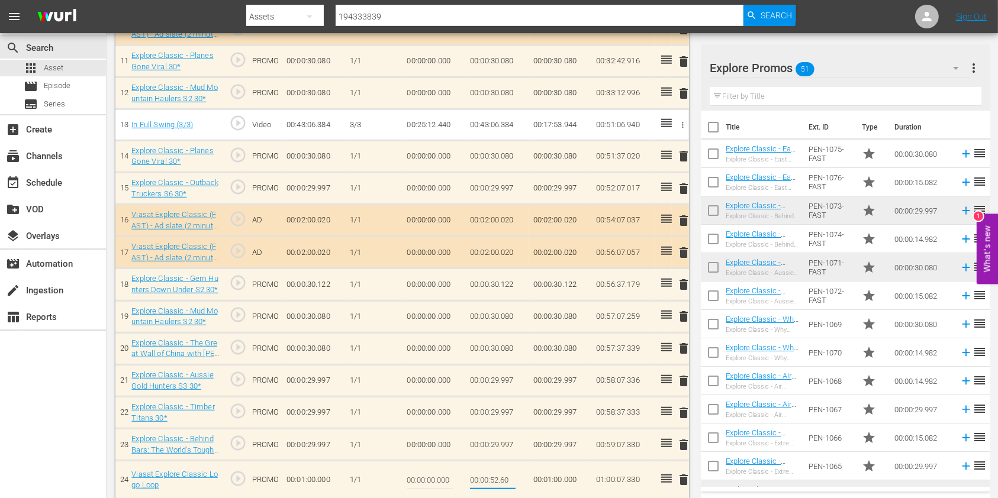
type input "00:00:52.670"
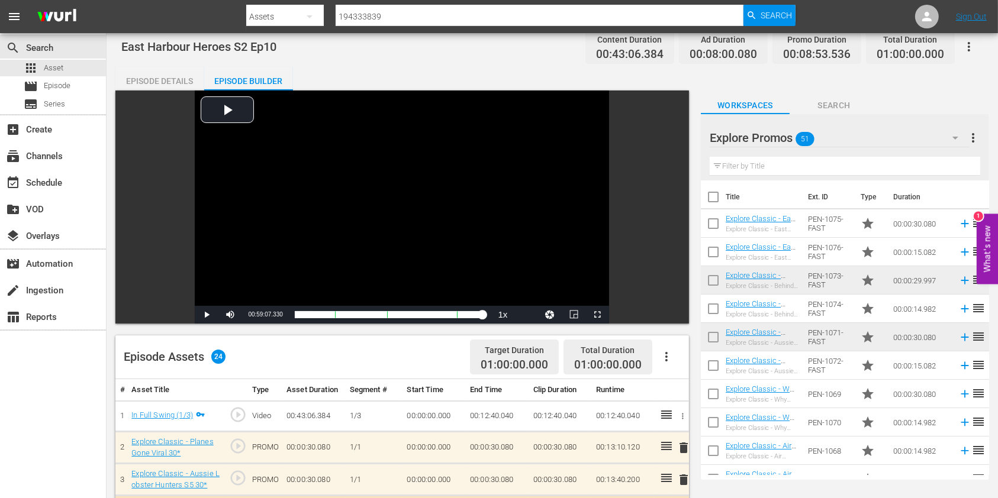
scroll to position [0, 0]
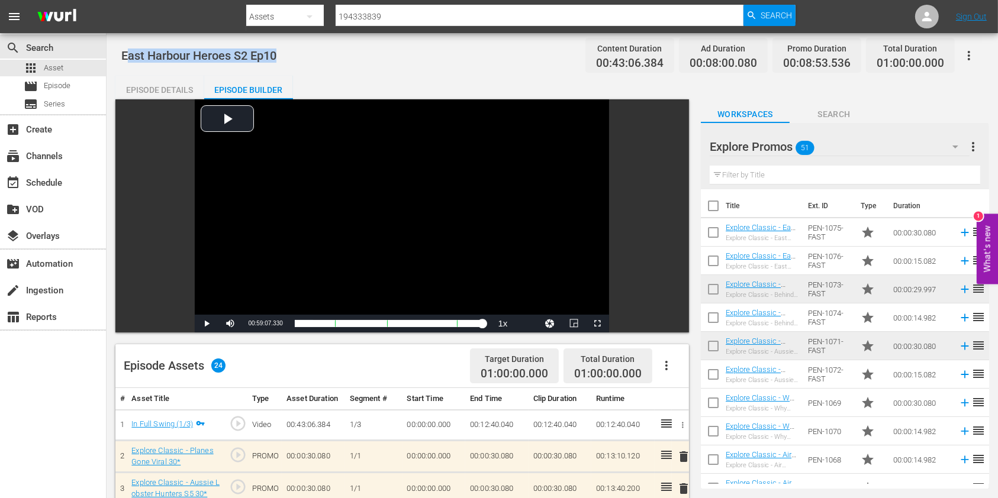
drag, startPoint x: 307, startPoint y: 68, endPoint x: 126, endPoint y: 56, distance: 181.4
click at [251, 67] on div "East Harbour Heroes S2 Ep10 Content Duration 00:43:06.384 Ad Duration 00:08:00.…" at bounding box center [551, 55] width 861 height 27
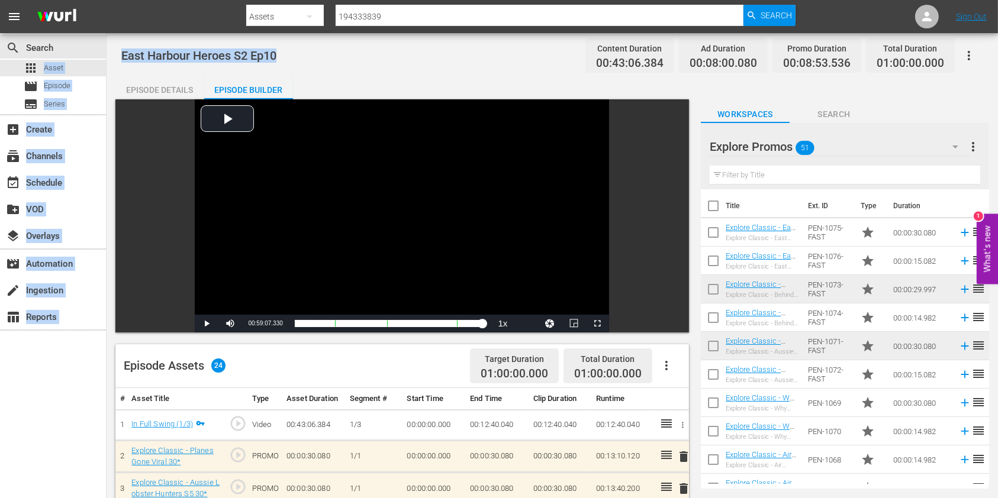
drag, startPoint x: 300, startPoint y: 55, endPoint x: 106, endPoint y: 57, distance: 194.1
click at [106, 0] on div "search Search apps Asset movie Episode subtitles Series add_box Create subscrip…" at bounding box center [551, 0] width 891 height 0
copy div "apps Asset movie Episode subtitles Series add_box Create subscriptions Channels…"
click at [322, 52] on div "East Harbour Heroes S2 Ep10 Content Duration 00:43:06.384 Ad Duration 00:08:00.…" at bounding box center [551, 55] width 861 height 27
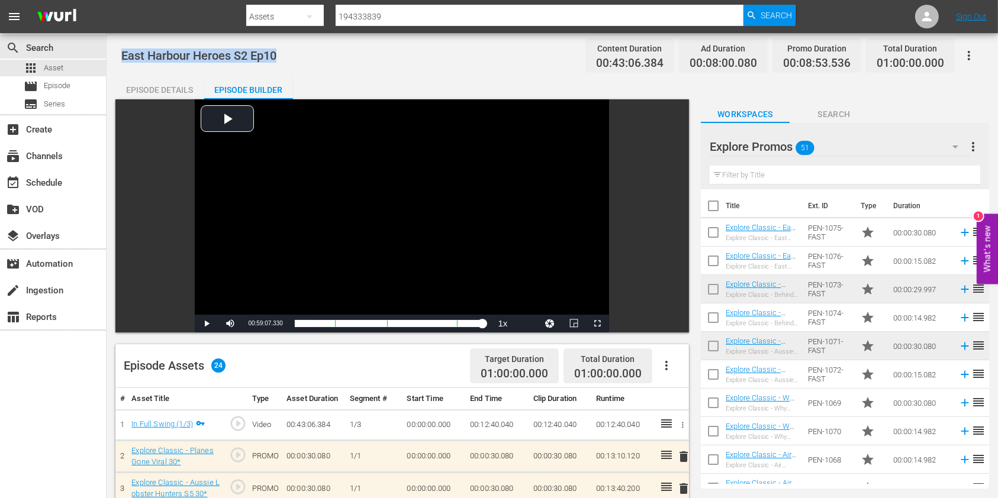
drag, startPoint x: 185, startPoint y: 57, endPoint x: 121, endPoint y: 59, distance: 64.5
click at [121, 59] on div "East Harbour Heroes S2 Ep10 Content Duration 00:43:06.384 Ad Duration 00:08:00.…" at bounding box center [551, 55] width 861 height 27
copy span "East Harbour Heroes S2 Ep10"
click at [50, 82] on span "Episode" at bounding box center [57, 86] width 27 height 12
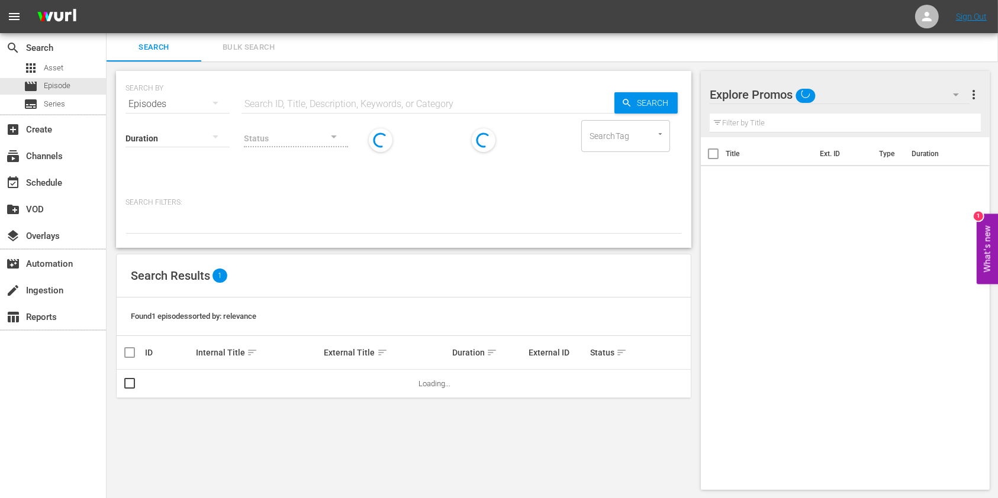
click at [279, 91] on input "text" at bounding box center [427, 104] width 373 height 28
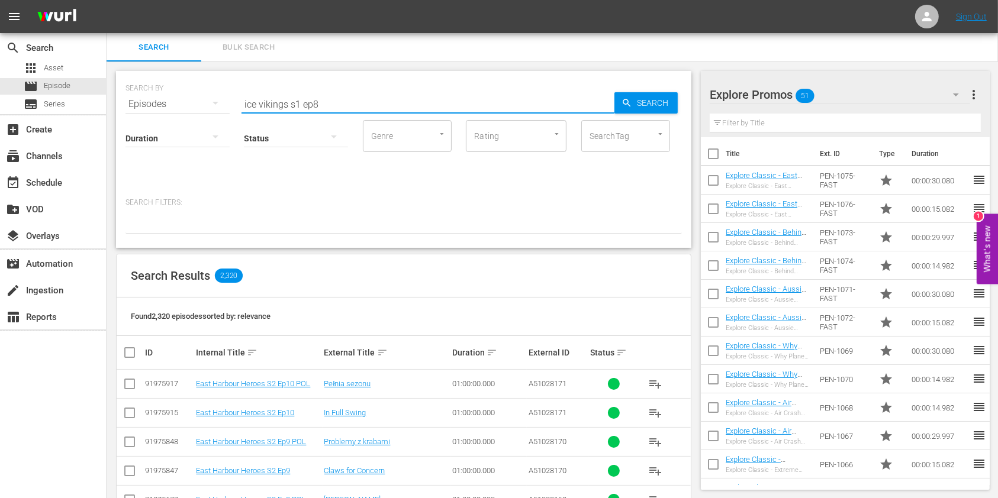
type input "ice vikings s1 ep8"
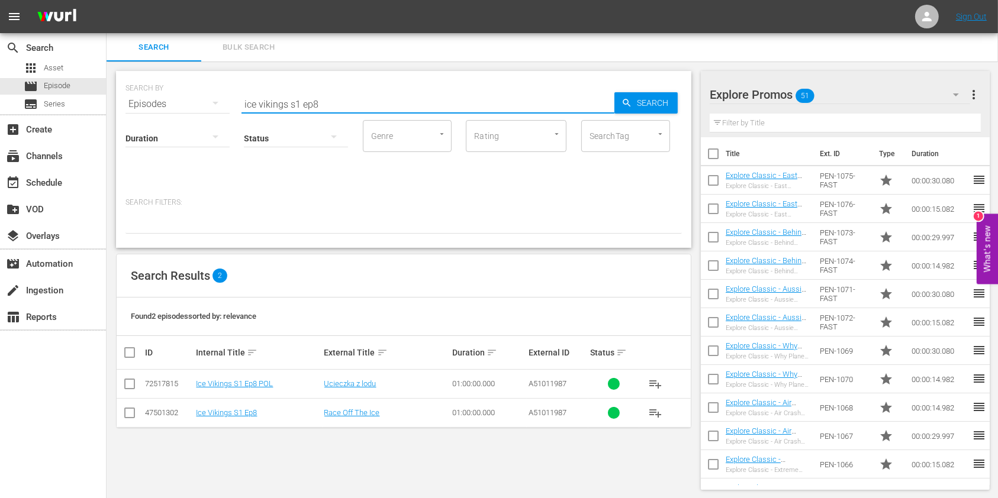
click at [220, 418] on td "Ice Vikings S1 Ep8" at bounding box center [258, 412] width 128 height 29
click at [220, 417] on td "Ice Vikings S1 Ep8" at bounding box center [258, 412] width 128 height 29
click at [220, 415] on link "Ice Vikings S1 Ep8" at bounding box center [226, 412] width 61 height 9
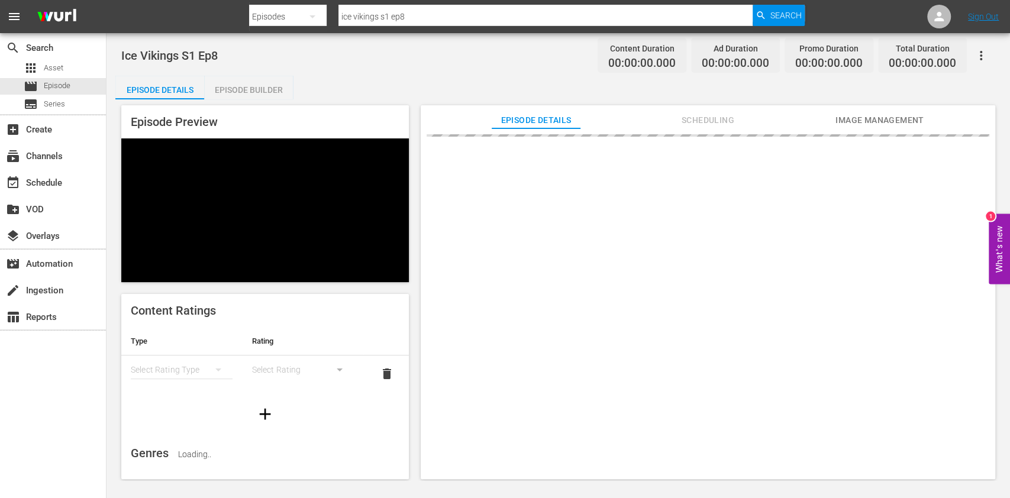
click at [664, 114] on span "Scheduling" at bounding box center [707, 120] width 89 height 15
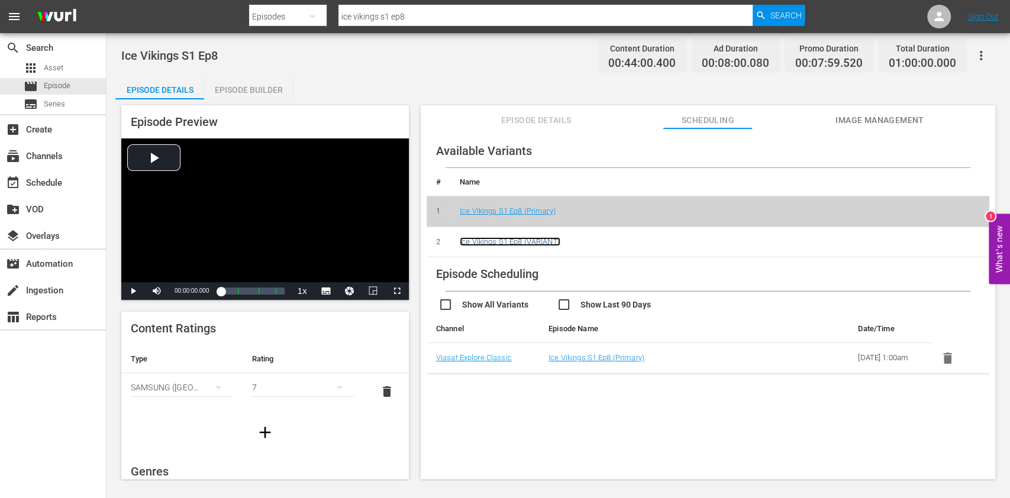
click at [547, 244] on link "Ice Vikings S1 Ep8 (VARIANT)" at bounding box center [510, 241] width 101 height 9
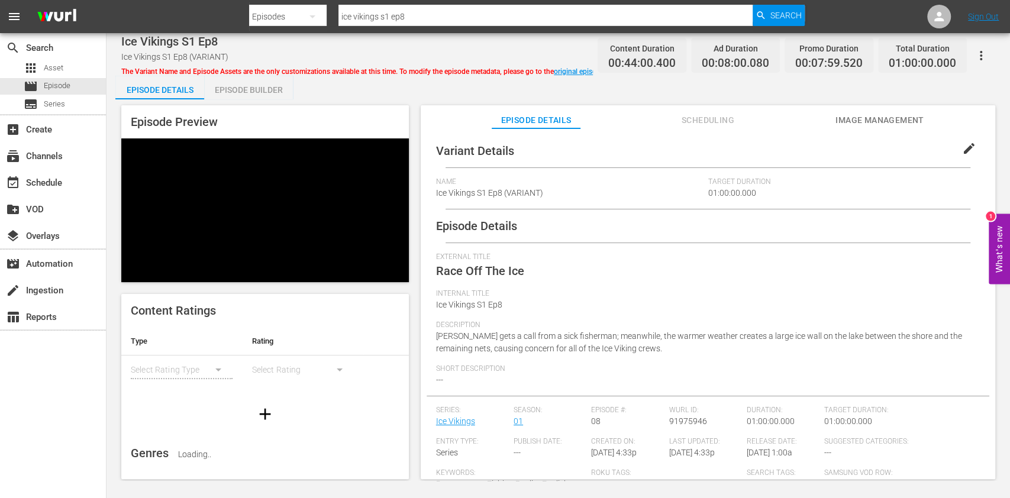
click at [961, 156] on button "edit" at bounding box center [969, 148] width 28 height 28
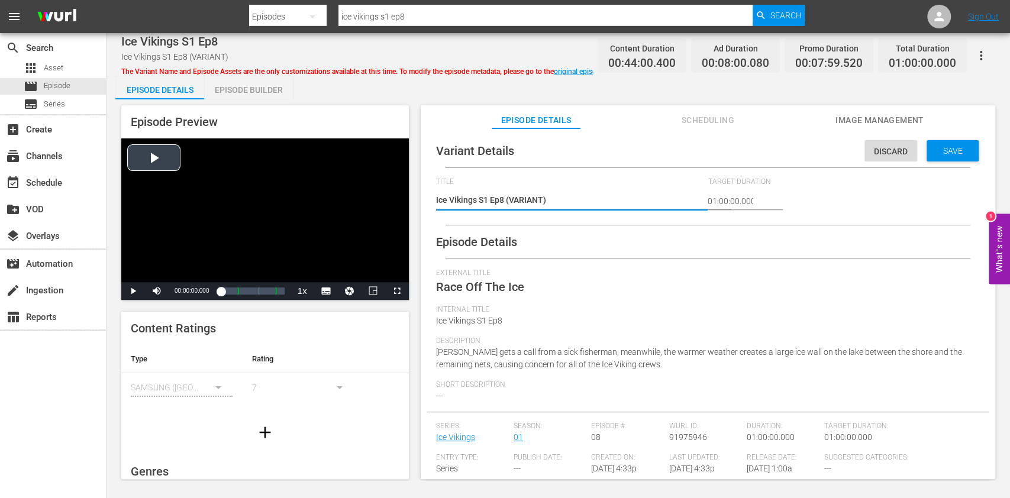
drag, startPoint x: 561, startPoint y: 200, endPoint x: 348, endPoint y: 201, distance: 212.4
click at [348, 201] on div "Episode Preview Video Player is loading. Play Video Play Mute Current Time 00:0…" at bounding box center [558, 293] width 886 height 389
type textarea "E"
type textarea "Ex"
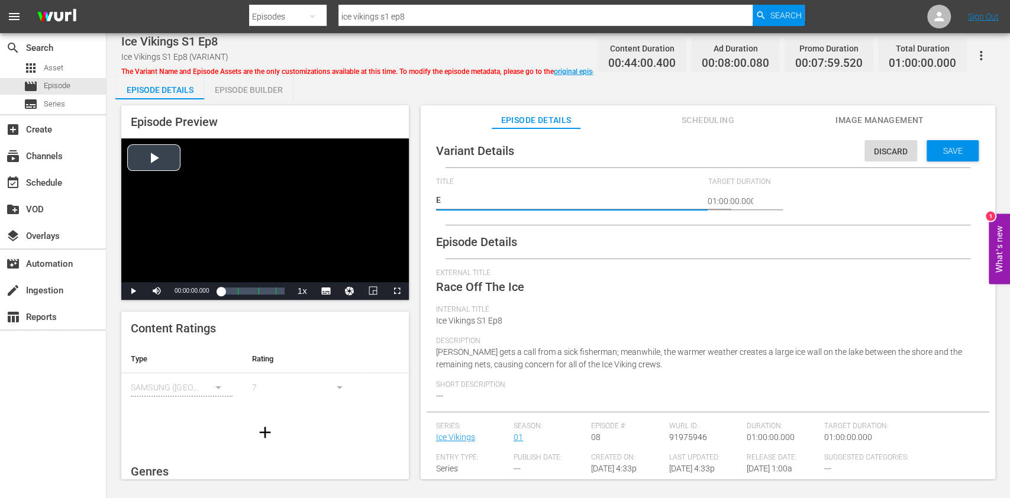
type textarea "Ex"
type textarea "Exp"
type textarea "Expl"
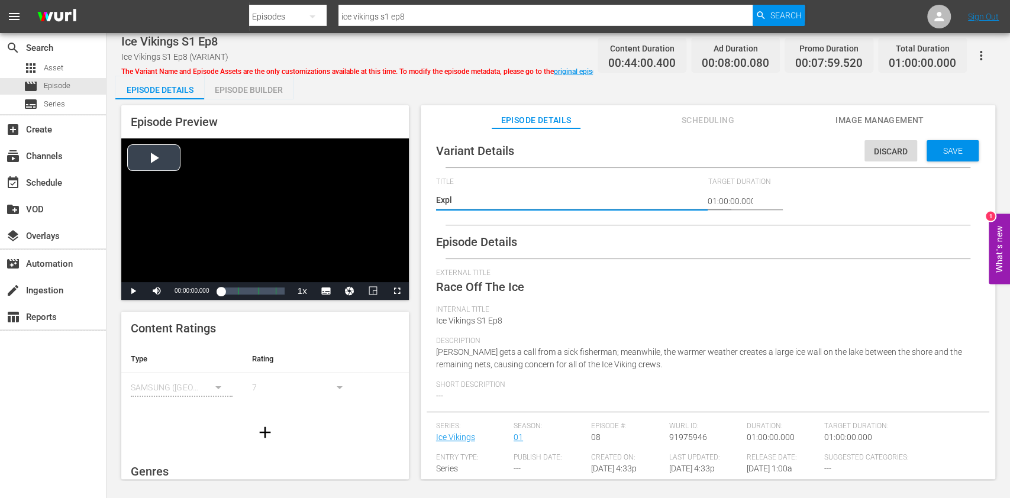
type textarea "Explo"
type textarea "Explor"
type textarea "Explore"
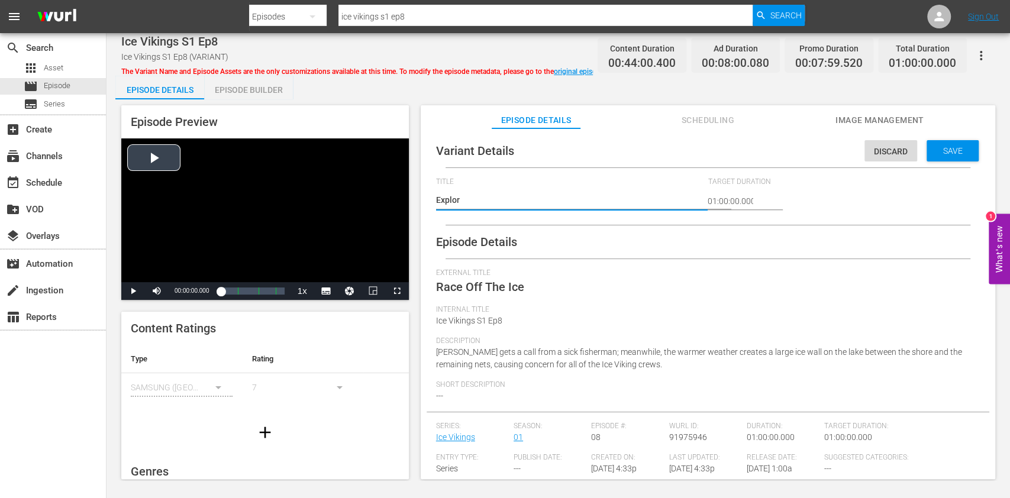
type textarea "Explore"
type textarea "Explore V"
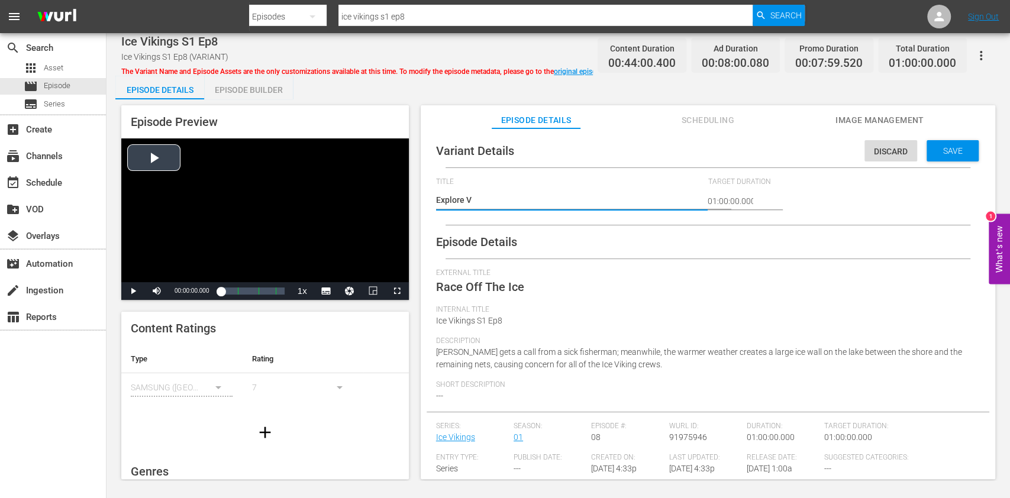
type textarea "Explore Ve"
type textarea "Explore Ver"
type textarea "Explore Vers"
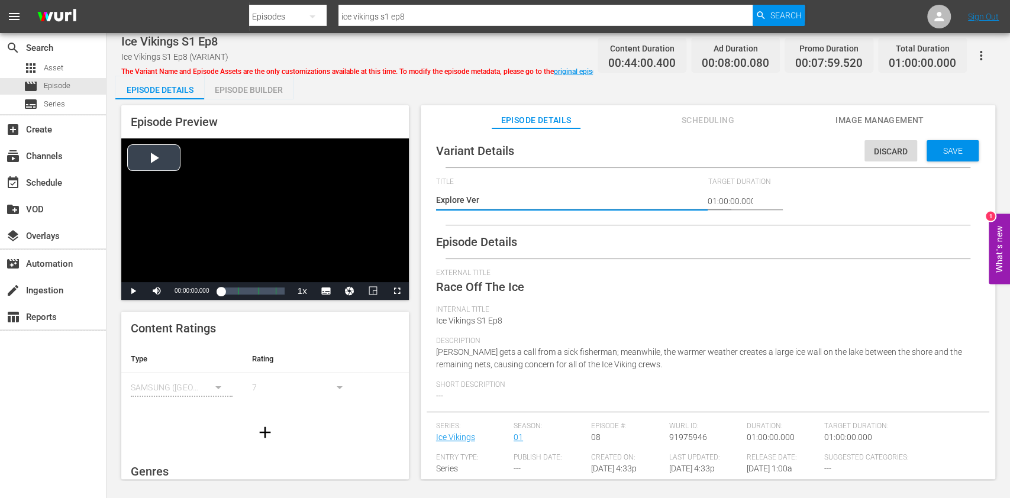
type textarea "Explore Vers"
type textarea "Explore Versi"
type textarea "Explore Versio"
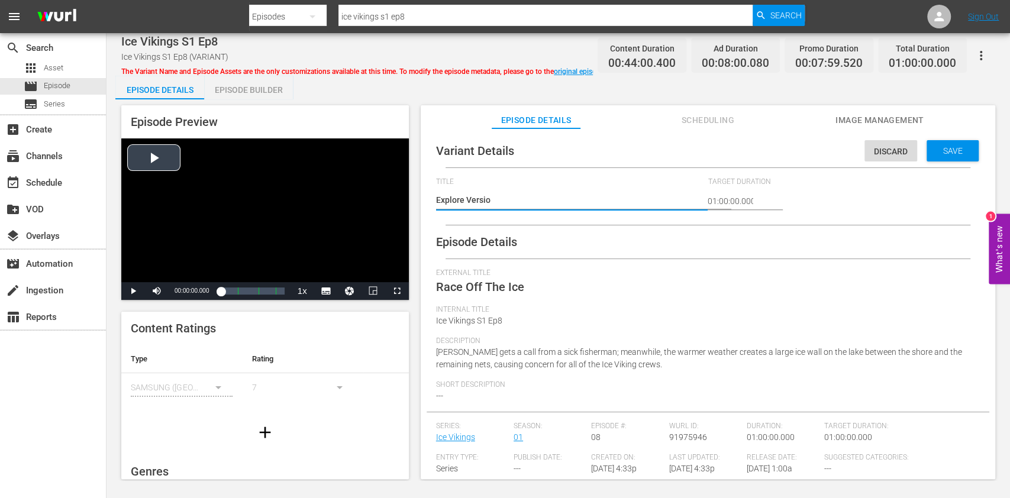
type textarea "Explore Version"
click at [947, 163] on div "Variant Details Discard Save Title Ice Vikings S1 Ep8 (VARIANT) Ice Vikings S1 …" at bounding box center [708, 370] width 563 height 472
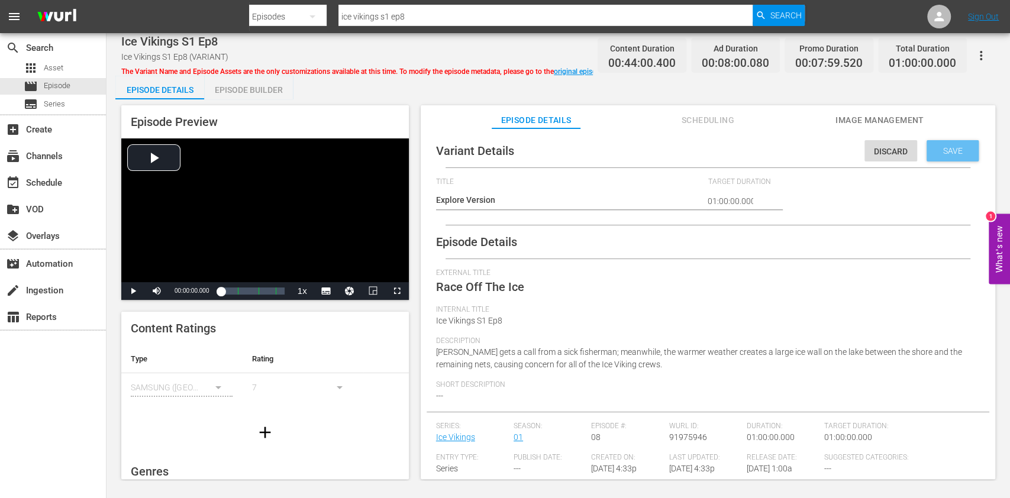
click at [947, 155] on span "Save" at bounding box center [953, 150] width 38 height 9
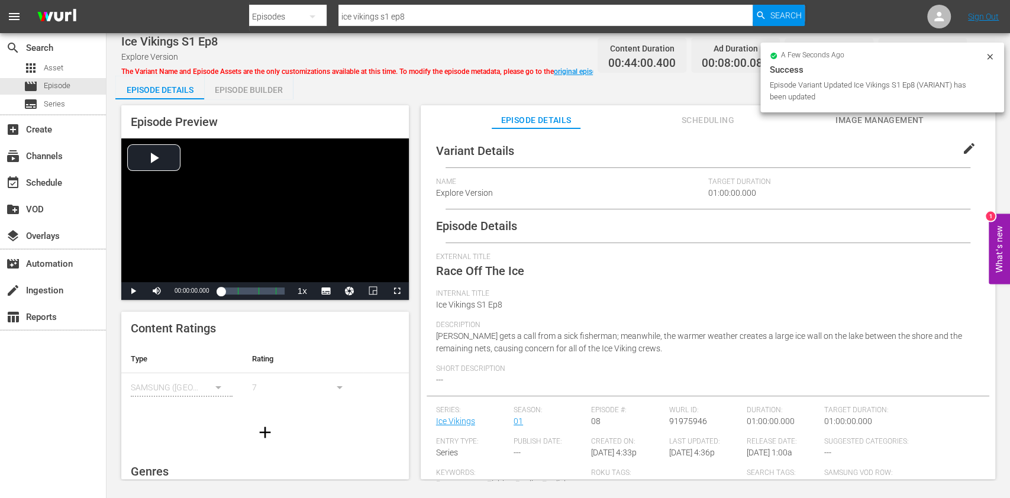
click at [246, 88] on div "Episode Builder" at bounding box center [248, 90] width 89 height 28
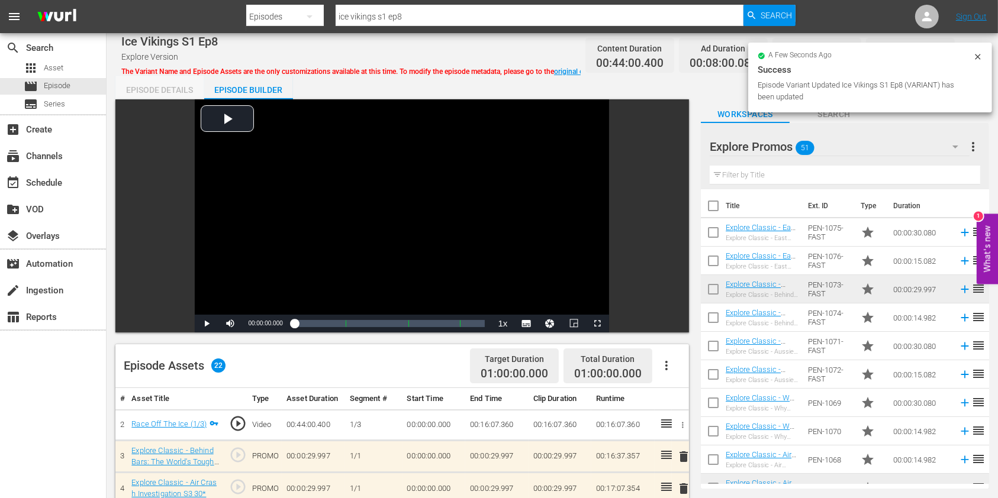
click at [150, 91] on div "Episode Details" at bounding box center [159, 90] width 89 height 28
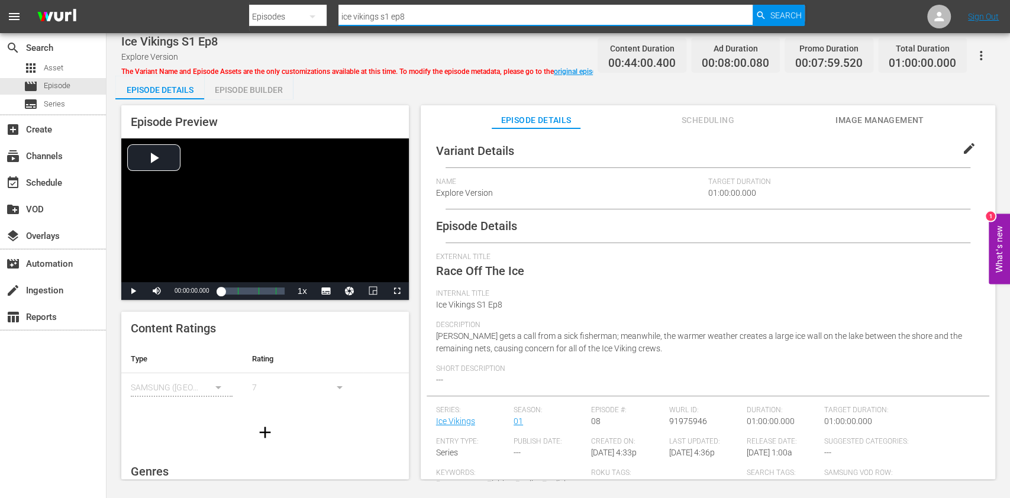
drag, startPoint x: 397, startPoint y: 19, endPoint x: 386, endPoint y: 22, distance: 11.6
click at [386, 22] on input "ice vikings s1 ep8" at bounding box center [545, 16] width 414 height 28
type input "ice vikings s2 ep1"
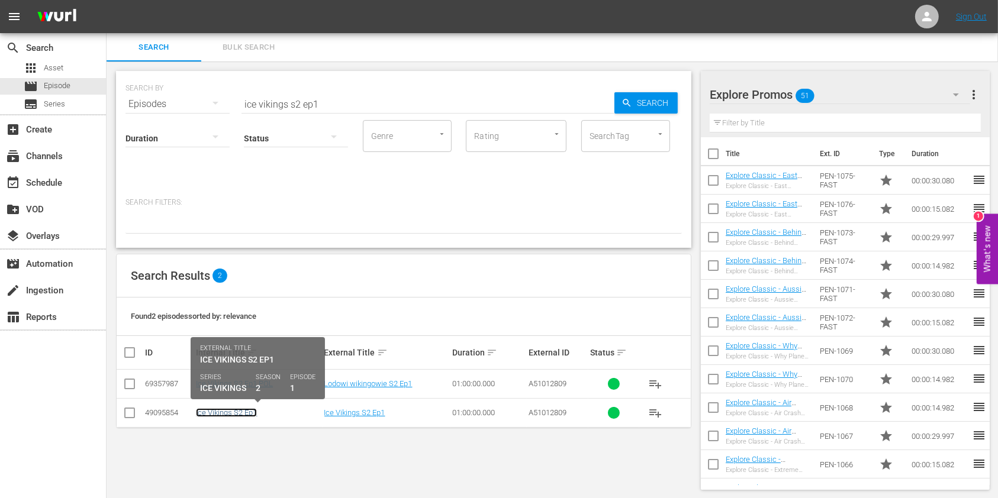
click at [230, 412] on link "Ice Vikings S2 Ep1" at bounding box center [226, 412] width 61 height 9
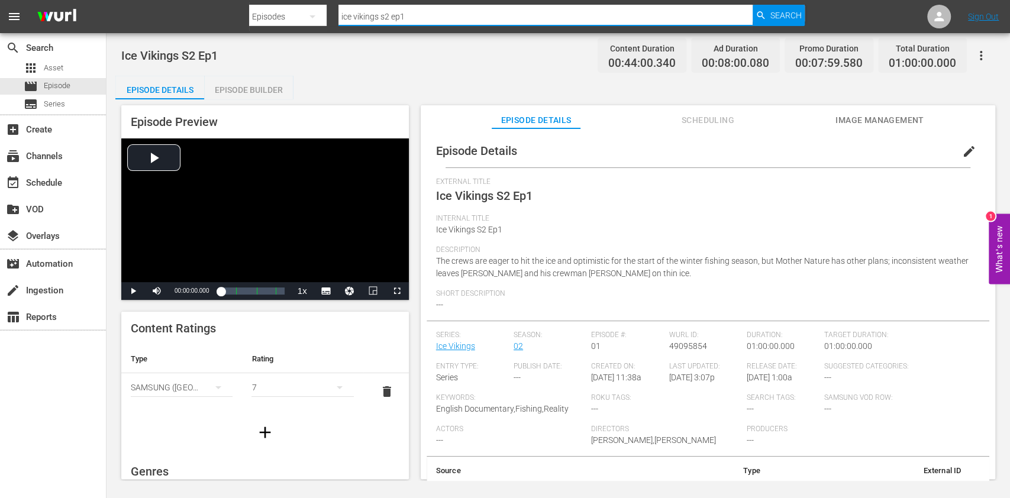
drag, startPoint x: 422, startPoint y: 11, endPoint x: 383, endPoint y: 21, distance: 39.8
click at [383, 21] on input "ice vikings s2 ep1" at bounding box center [545, 16] width 414 height 28
type input "ice vikings s1 ep8"
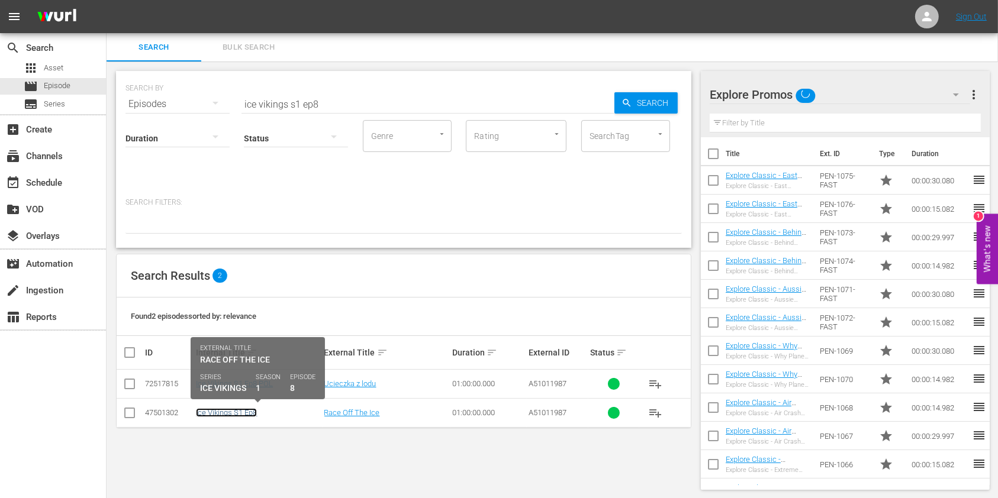
click at [221, 409] on link "Ice Vikings S1 Ep8" at bounding box center [226, 412] width 61 height 9
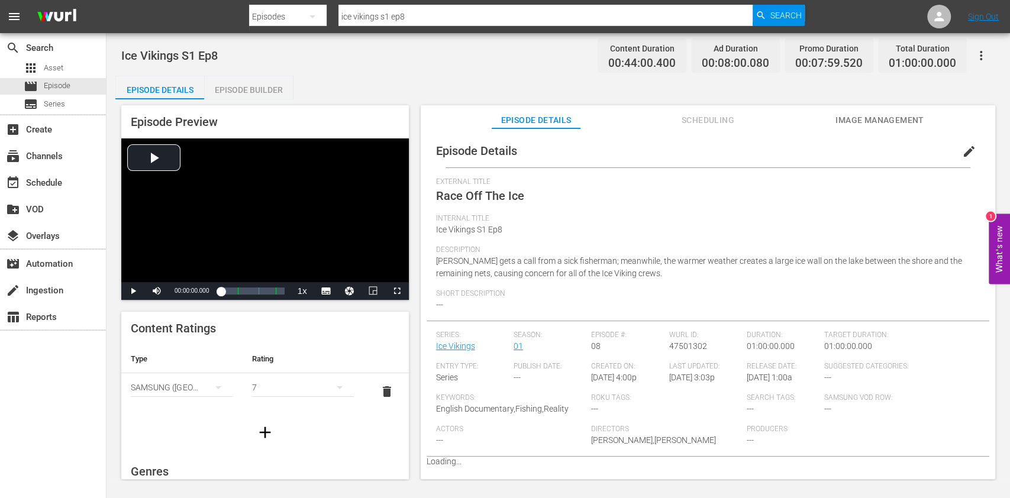
click at [656, 133] on div "Episode Details edit External Title Race Off The Ice Internal Title Ice Vikings…" at bounding box center [708, 309] width 575 height 362
click at [680, 125] on span "Scheduling" at bounding box center [707, 120] width 89 height 15
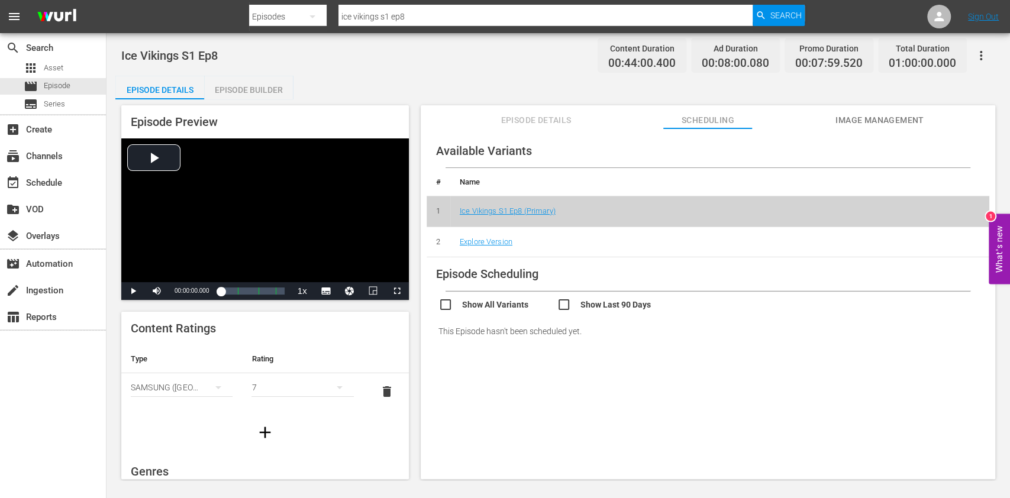
click at [240, 81] on div "Episode Builder" at bounding box center [248, 90] width 89 height 28
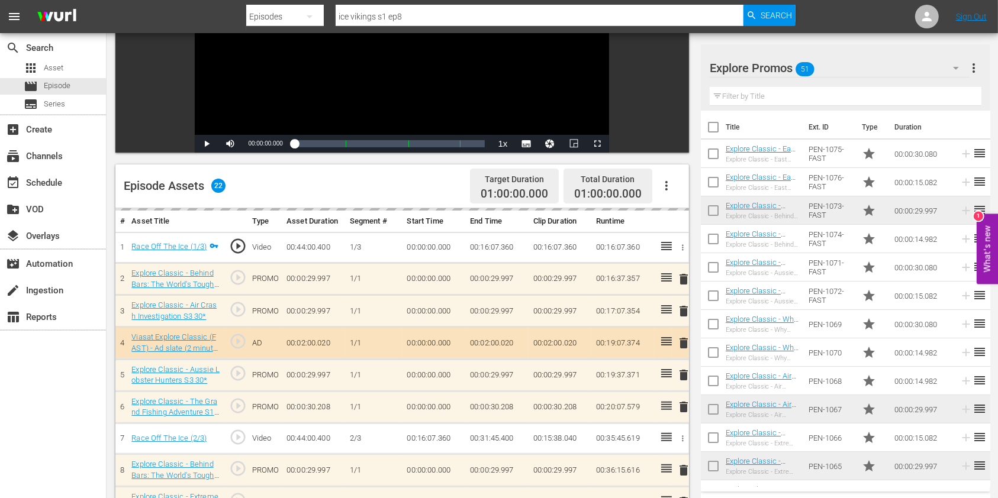
scroll to position [237, 0]
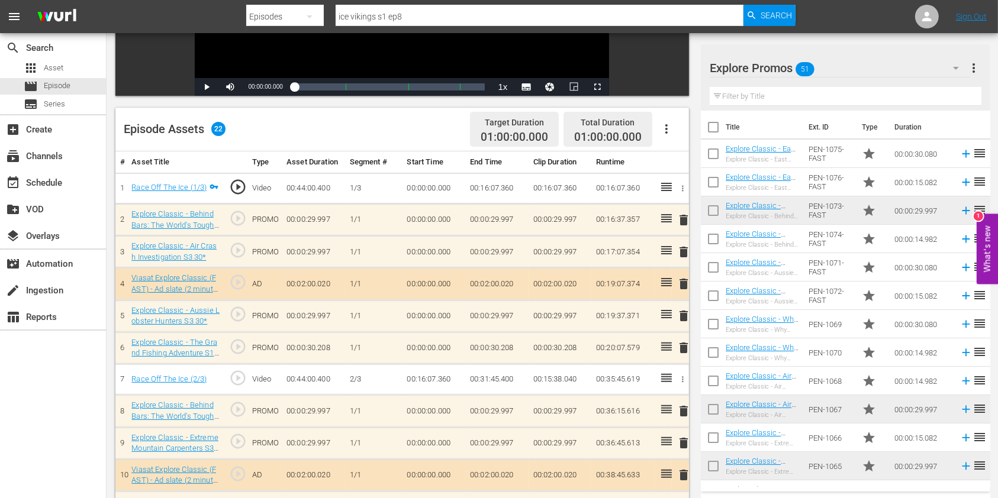
click at [663, 138] on button "button" at bounding box center [666, 129] width 28 height 28
click at [671, 168] on div "Clear Ads" at bounding box center [701, 162] width 80 height 28
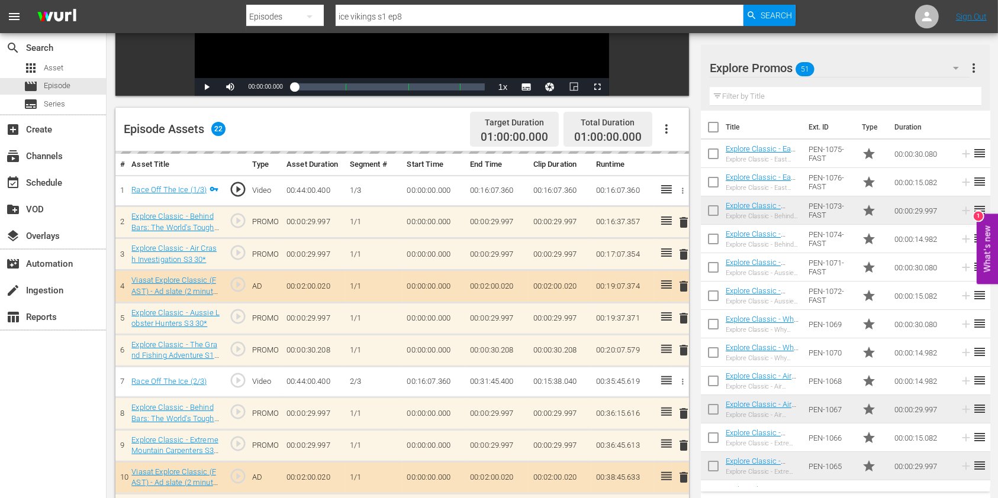
click at [759, 95] on input "text" at bounding box center [845, 96] width 272 height 19
click at [905, 69] on div "Explore Promos 51" at bounding box center [839, 67] width 260 height 33
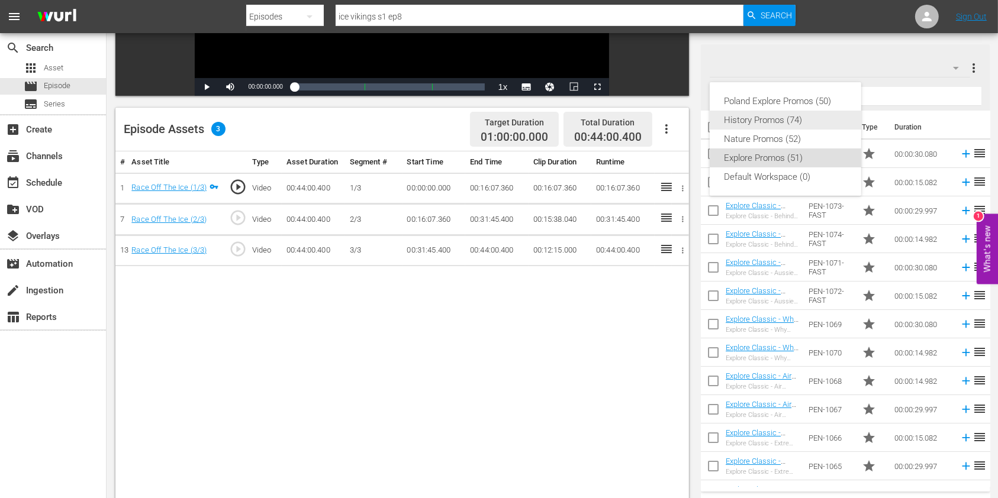
click at [785, 140] on div "Nature Promos (52)" at bounding box center [785, 139] width 123 height 19
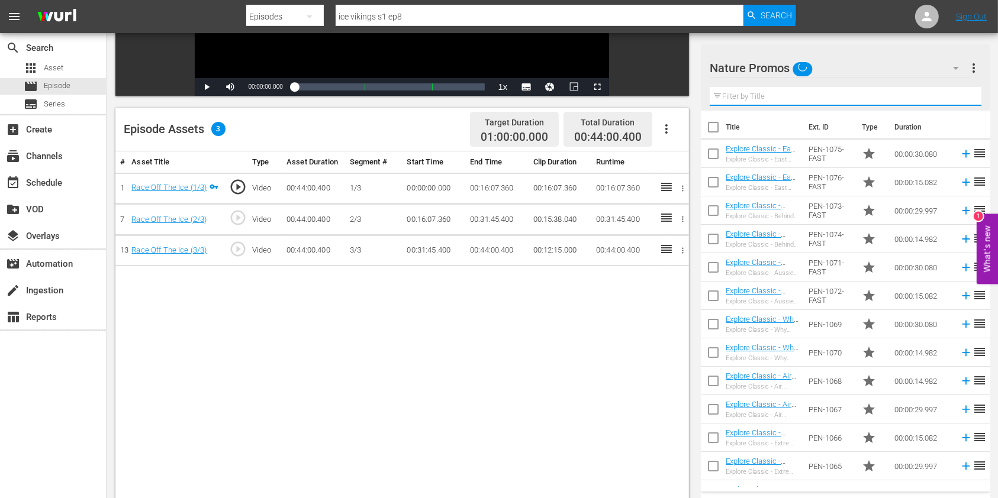
click at [757, 95] on input "text" at bounding box center [845, 96] width 272 height 19
click at [750, 95] on input "text" at bounding box center [845, 96] width 272 height 19
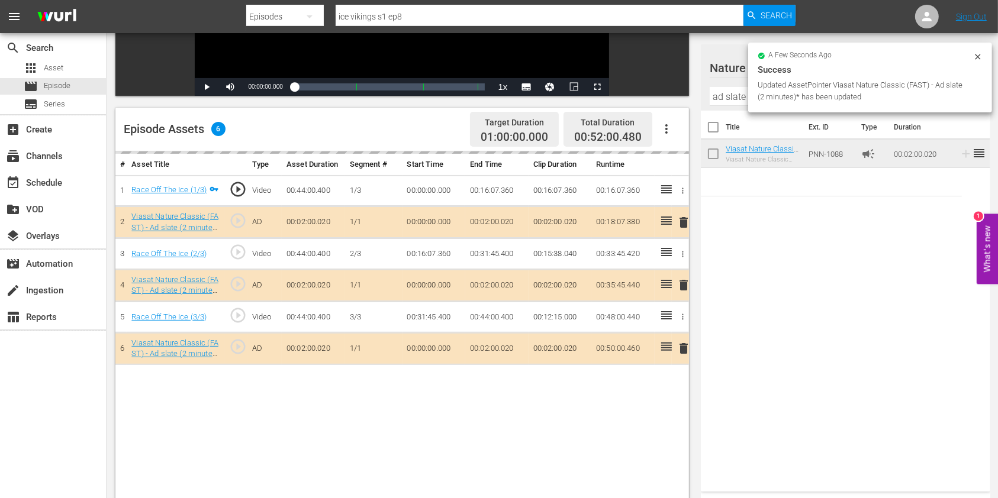
click at [736, 102] on input "ad slate" at bounding box center [845, 96] width 272 height 19
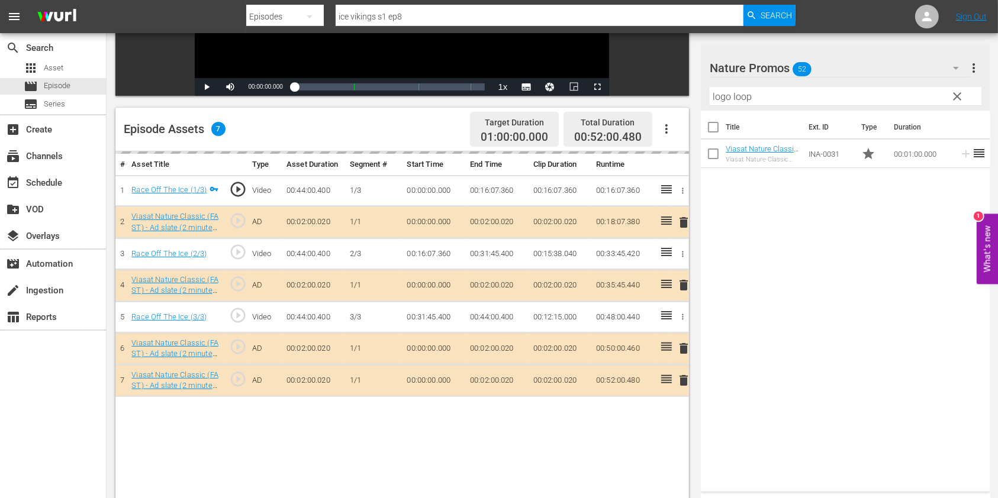
click at [744, 92] on input "logo loop" at bounding box center [845, 96] width 272 height 19
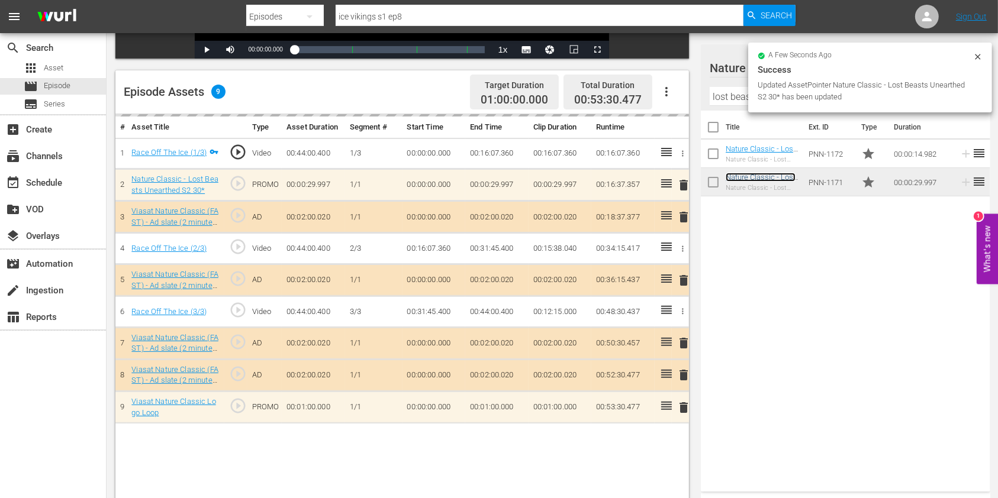
scroll to position [308, 0]
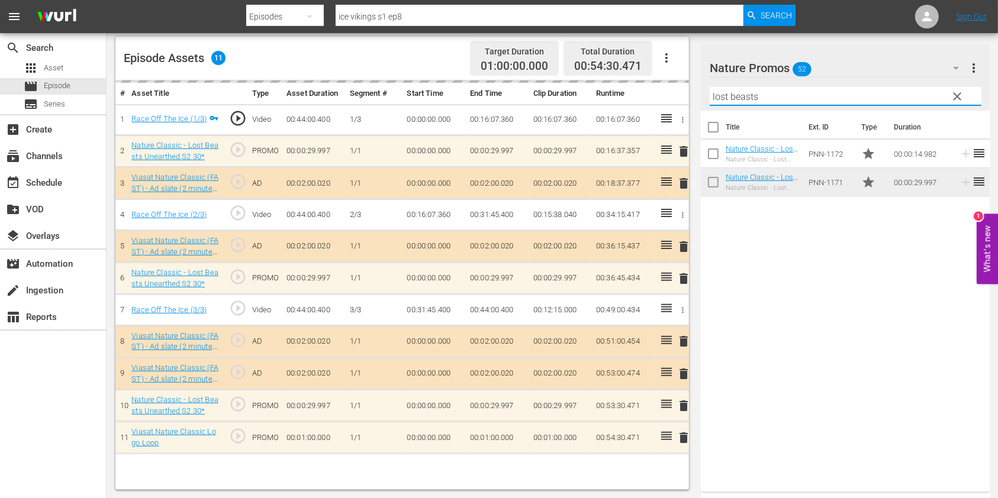
click at [720, 101] on input "lost beasts" at bounding box center [845, 96] width 272 height 19
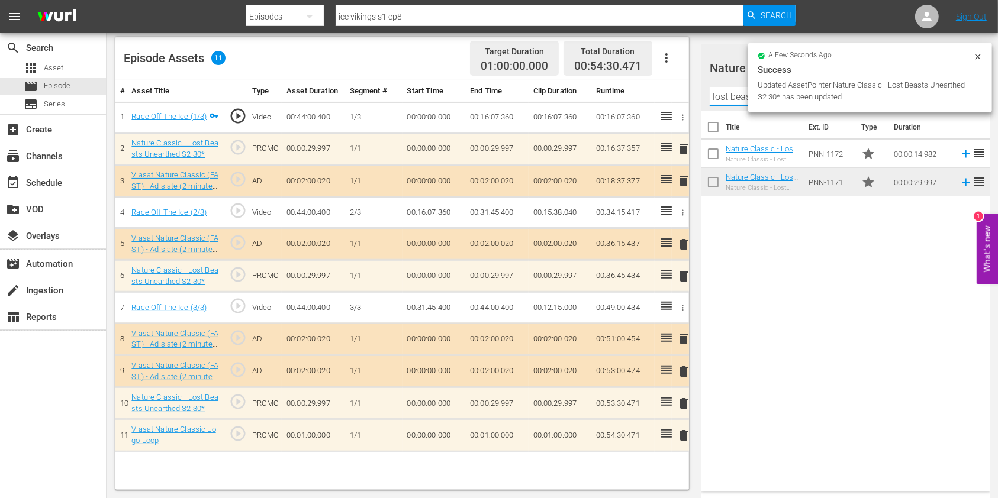
click at [720, 101] on input "lost beasts" at bounding box center [845, 96] width 272 height 19
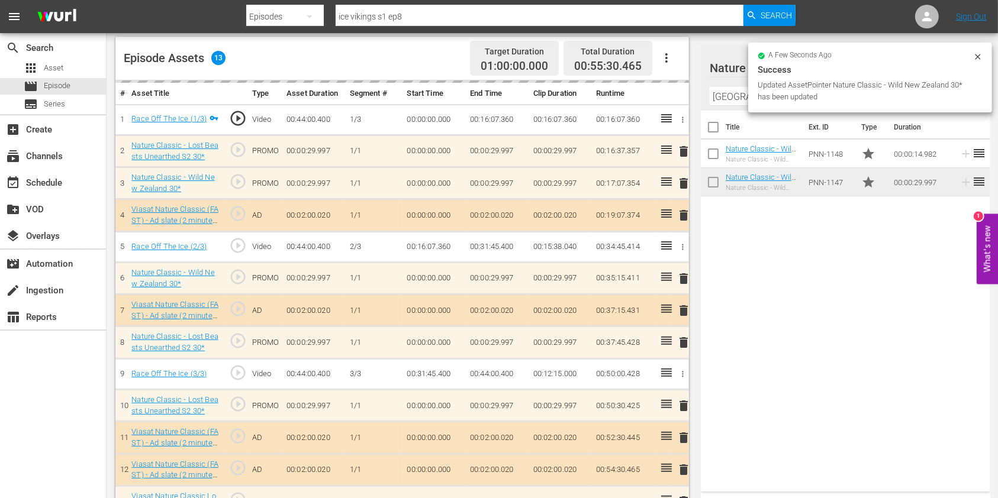
click at [723, 98] on input "new zealand" at bounding box center [845, 96] width 272 height 19
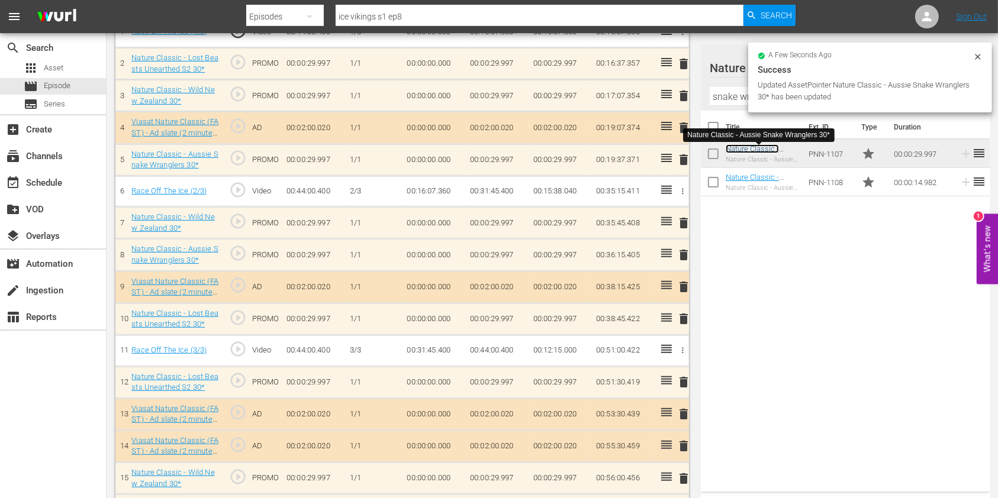
scroll to position [398, 0]
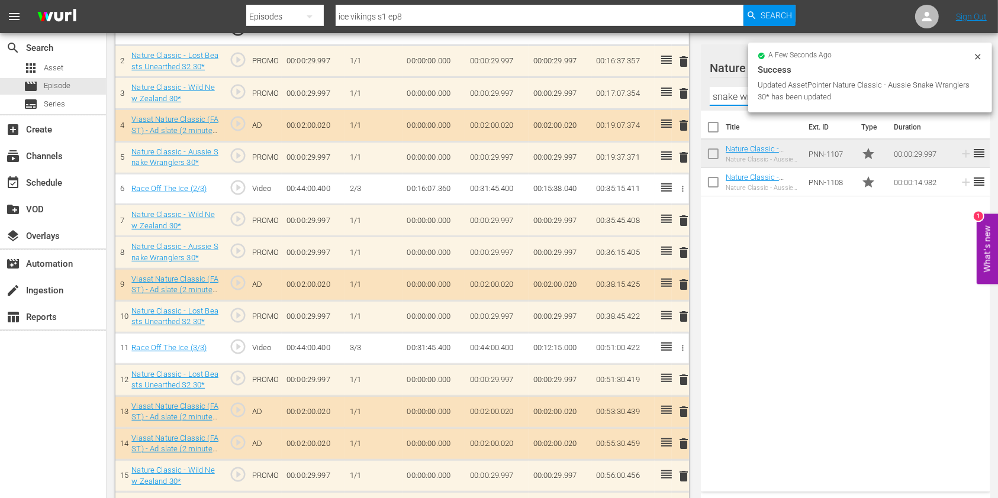
click at [717, 91] on input "snake wranglers" at bounding box center [845, 96] width 272 height 19
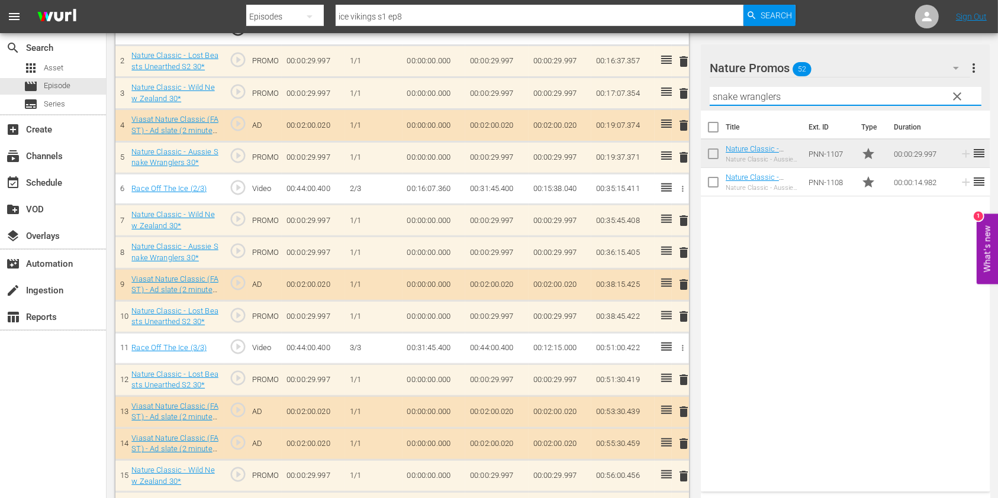
click at [717, 91] on input "snake wranglers" at bounding box center [845, 96] width 272 height 19
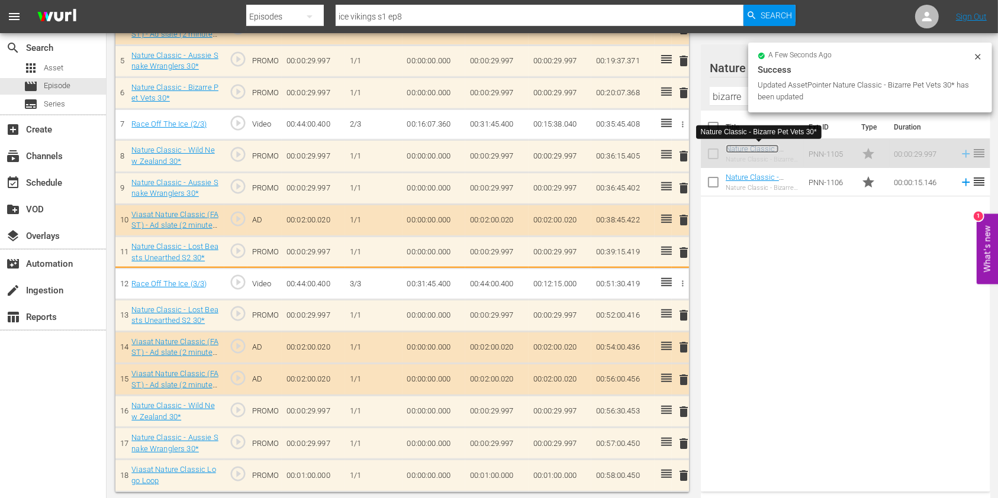
scroll to position [493, 0]
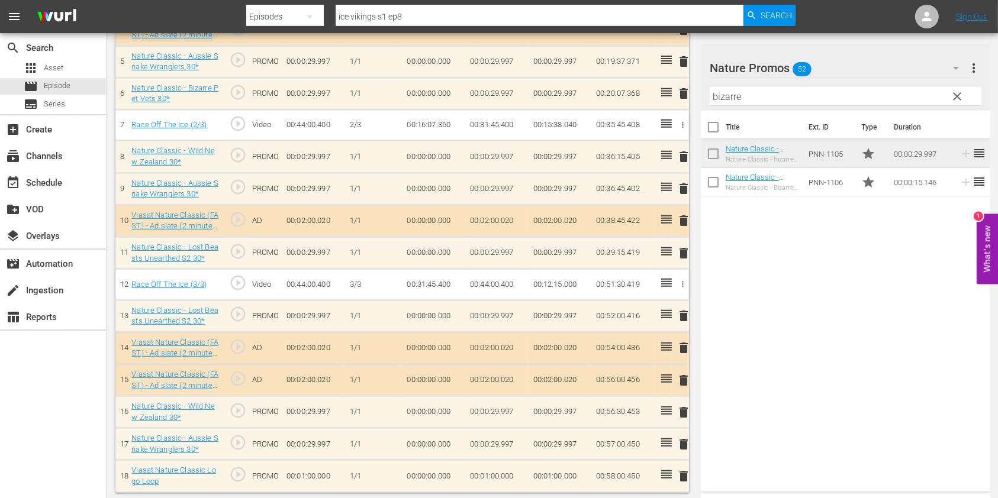
click at [715, 93] on input "bizarre" at bounding box center [845, 96] width 272 height 19
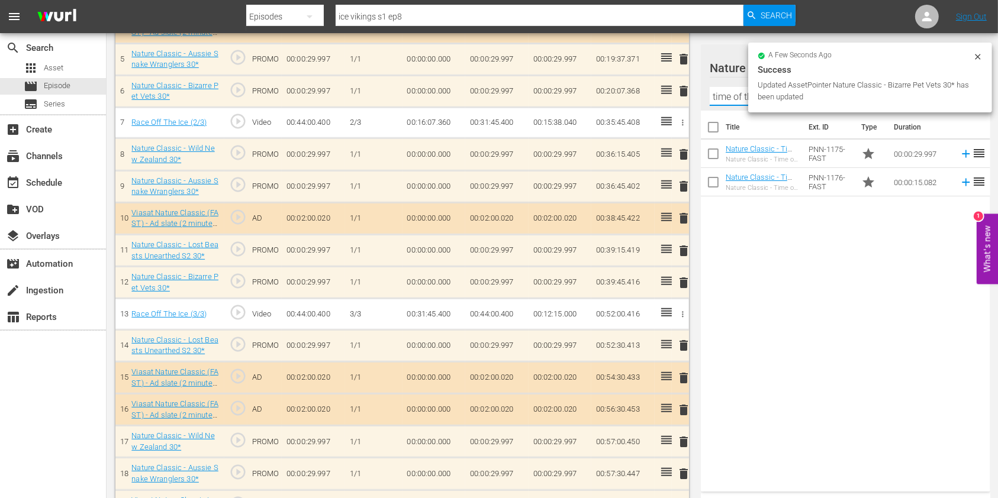
scroll to position [491, 0]
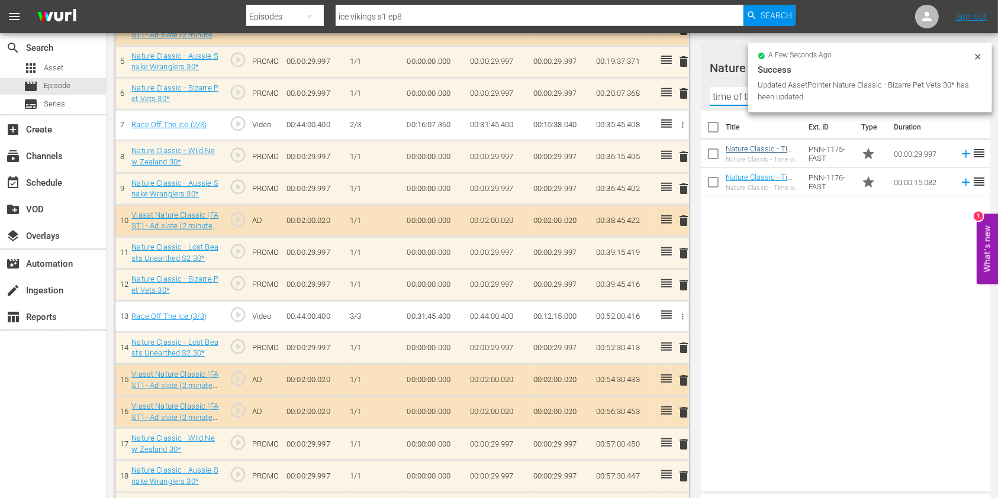
type input "time of the"
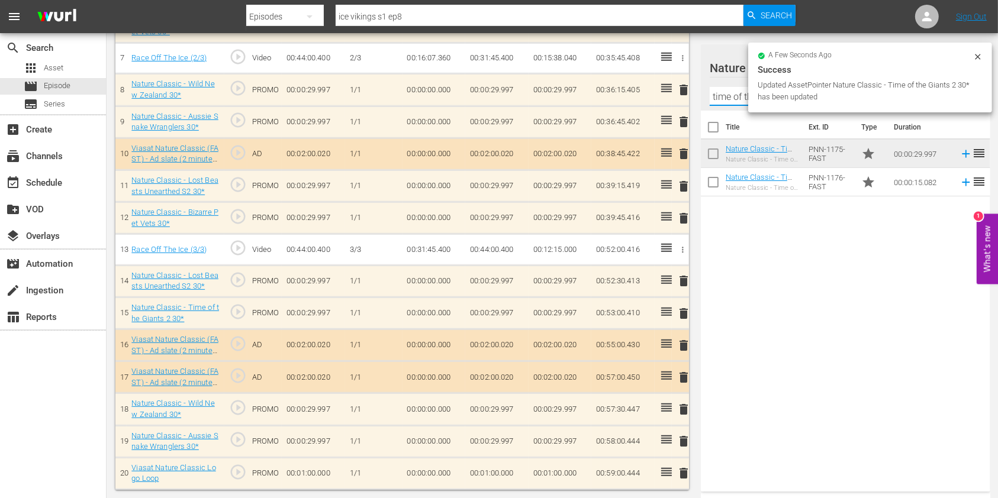
scroll to position [555, 0]
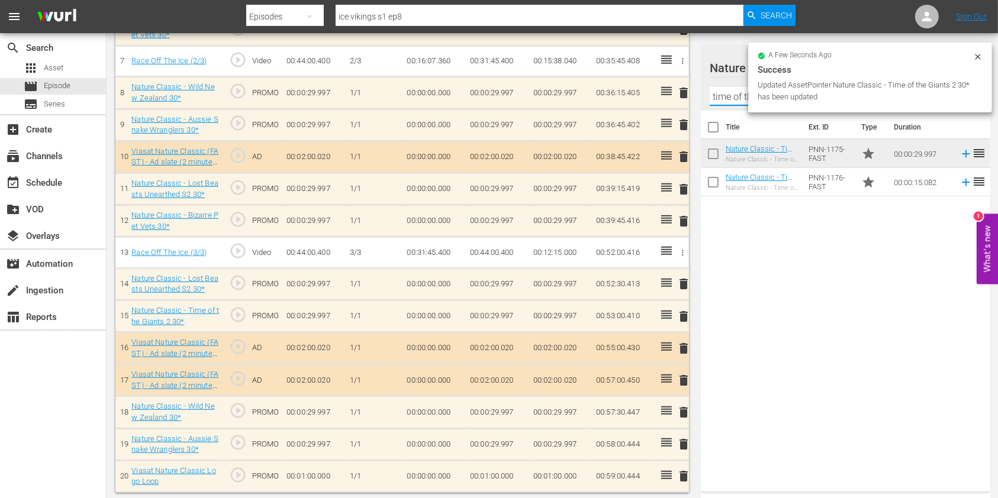
click at [728, 92] on input "time of the" at bounding box center [845, 96] width 272 height 19
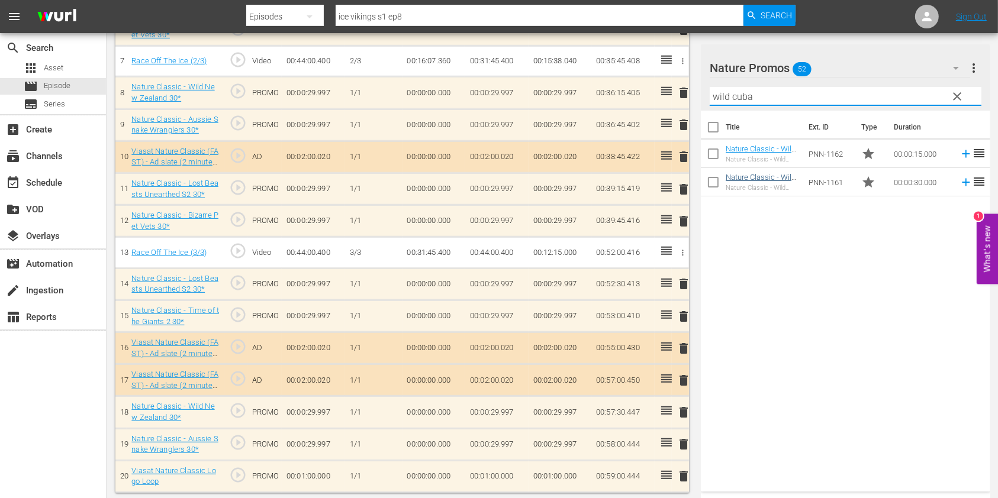
type input "wild cuba"
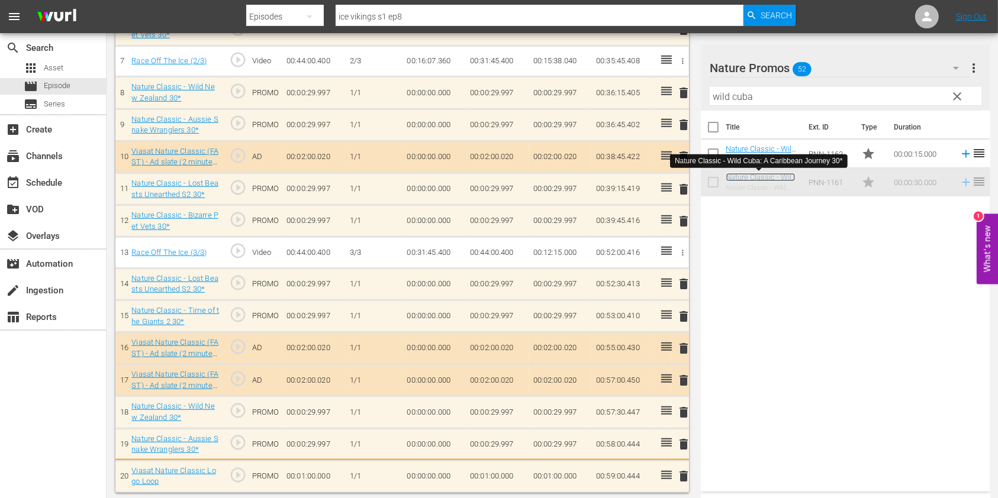
scroll to position [557, 0]
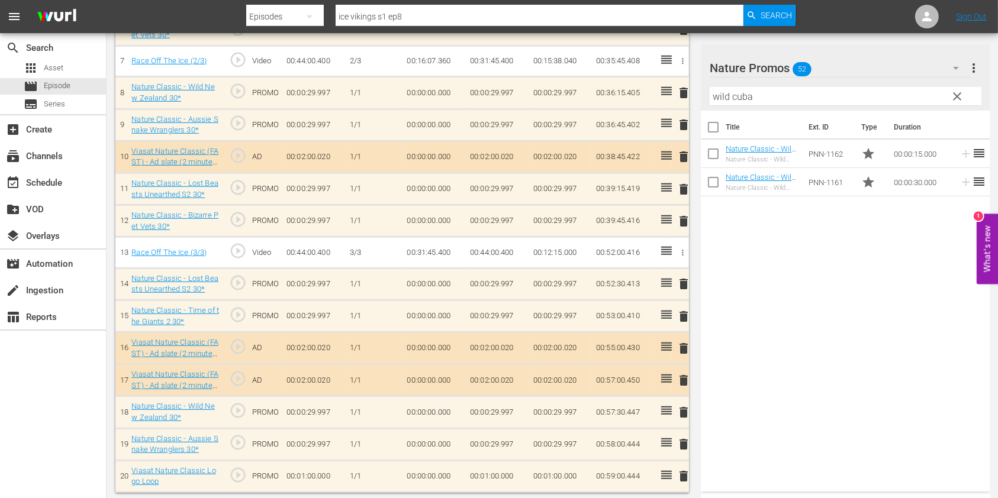
click at [716, 95] on input "wild cuba" at bounding box center [845, 96] width 272 height 19
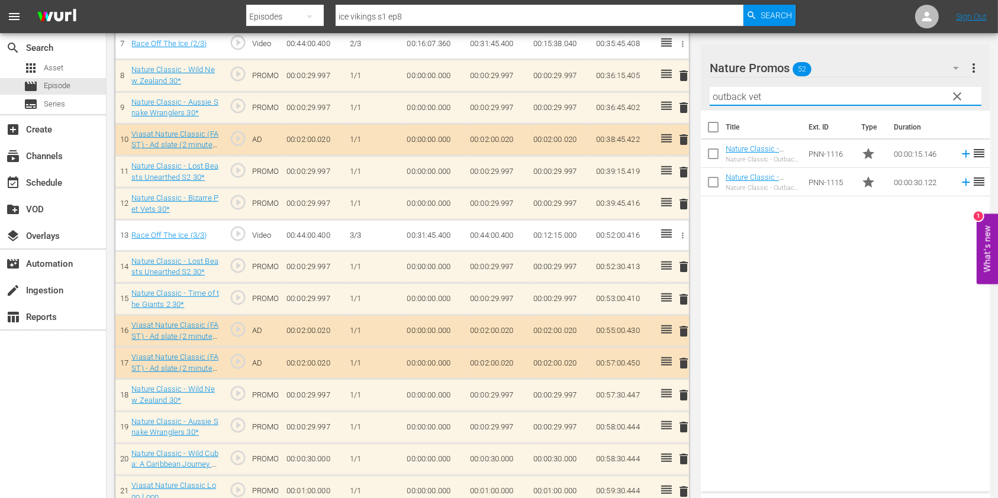
scroll to position [587, 0]
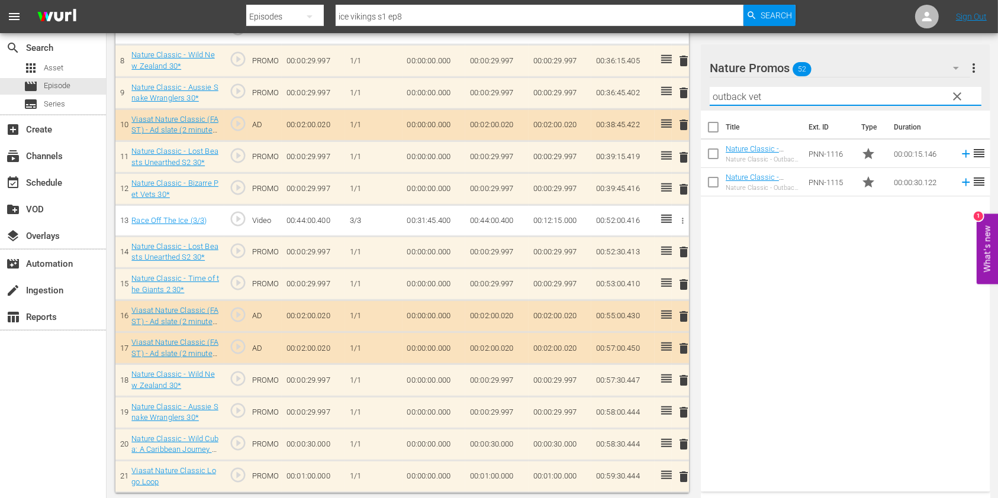
drag, startPoint x: 767, startPoint y: 88, endPoint x: 673, endPoint y: 102, distance: 94.5
click at [673, 102] on div "Video Player is loading. Play Video Play Mute Current Time 00:00:00.000 / Durat…" at bounding box center [551, 2] width 873 height 980
drag, startPoint x: 830, startPoint y: 97, endPoint x: 637, endPoint y: 95, distance: 192.9
click at [637, 95] on div "Video Player is loading. Play Video Play Mute Current Time 00:00:00.000 / Durat…" at bounding box center [551, 2] width 873 height 980
type input "grand fish"
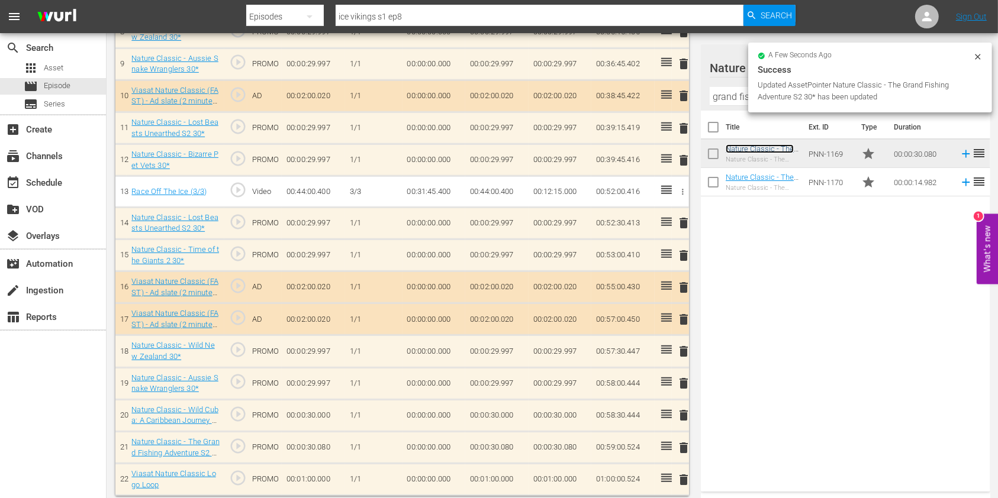
scroll to position [619, 0]
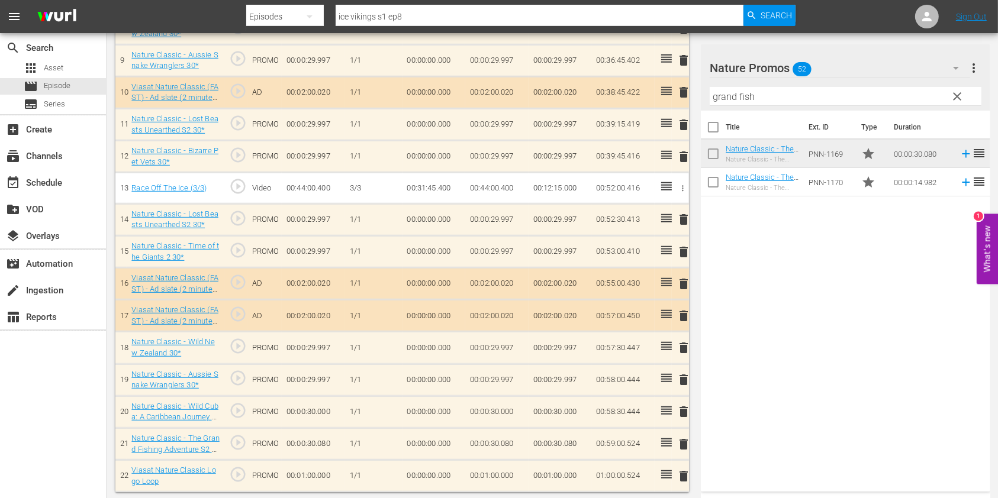
click at [737, 97] on input "grand fish" at bounding box center [845, 96] width 272 height 19
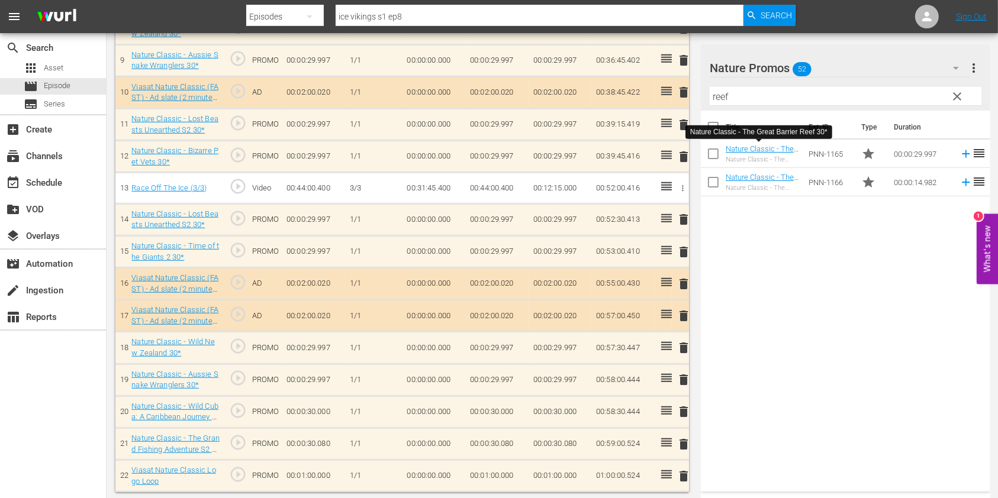
click at [727, 91] on input "reef" at bounding box center [845, 96] width 272 height 19
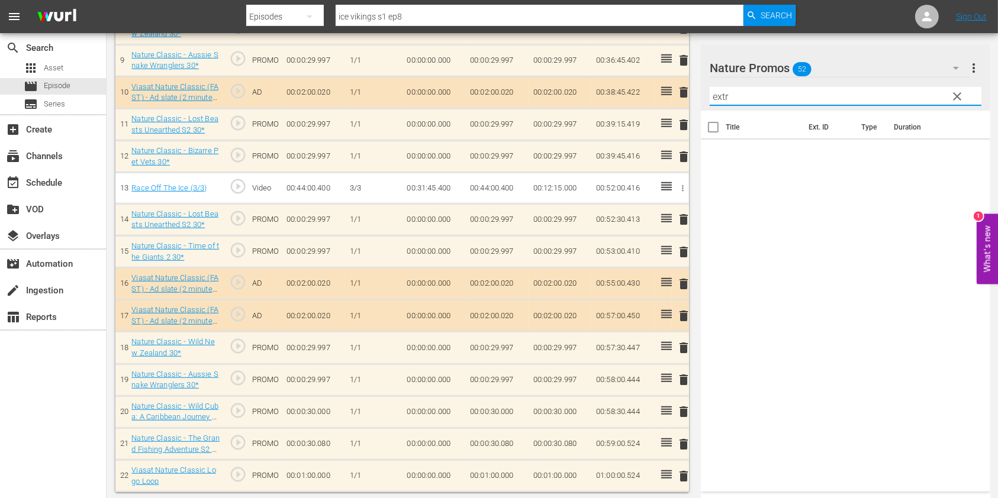
type input "extre"
drag, startPoint x: 756, startPoint y: 99, endPoint x: 664, endPoint y: 95, distance: 92.4
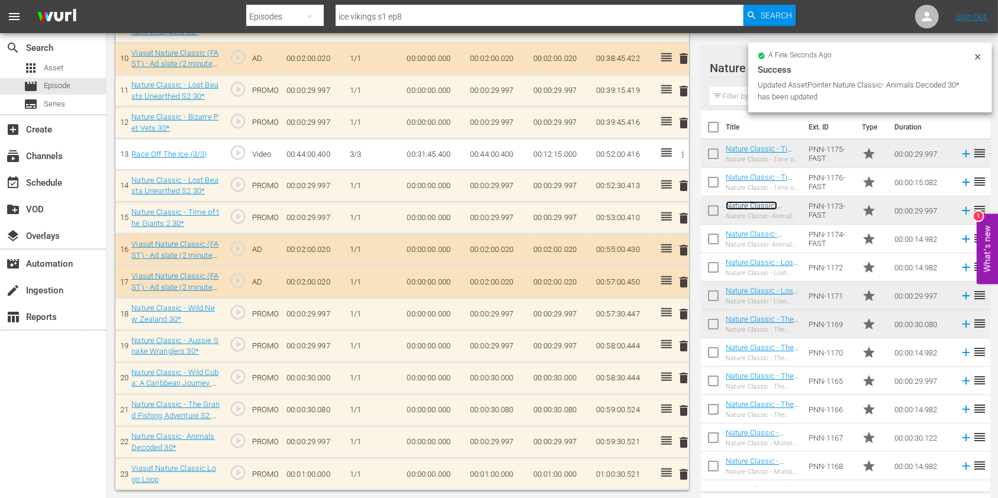
scroll to position [651, 0]
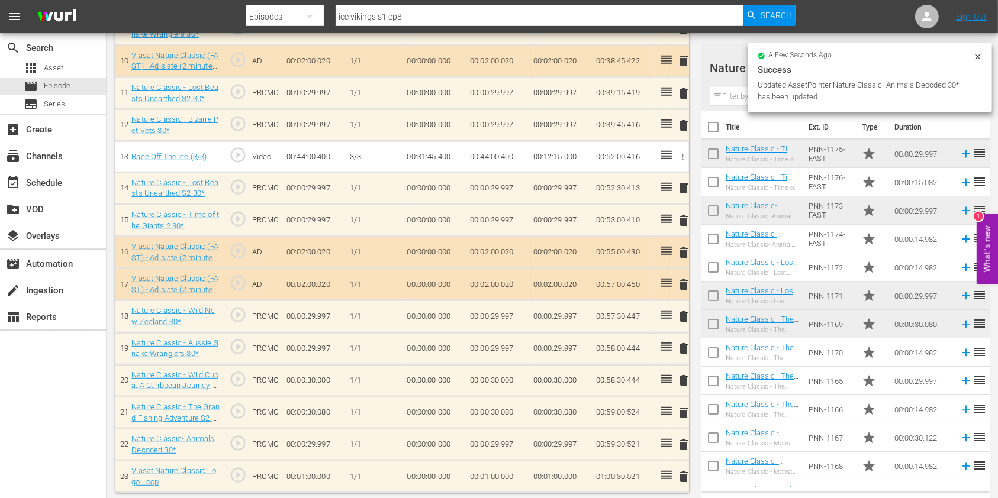
click at [485, 461] on td "00:01:00.000" at bounding box center [496, 477] width 63 height 32
click at [493, 482] on input "00:01:00.000" at bounding box center [493, 480] width 46 height 28
click at [487, 477] on input "00:01:00.000" at bounding box center [493, 480] width 46 height 28
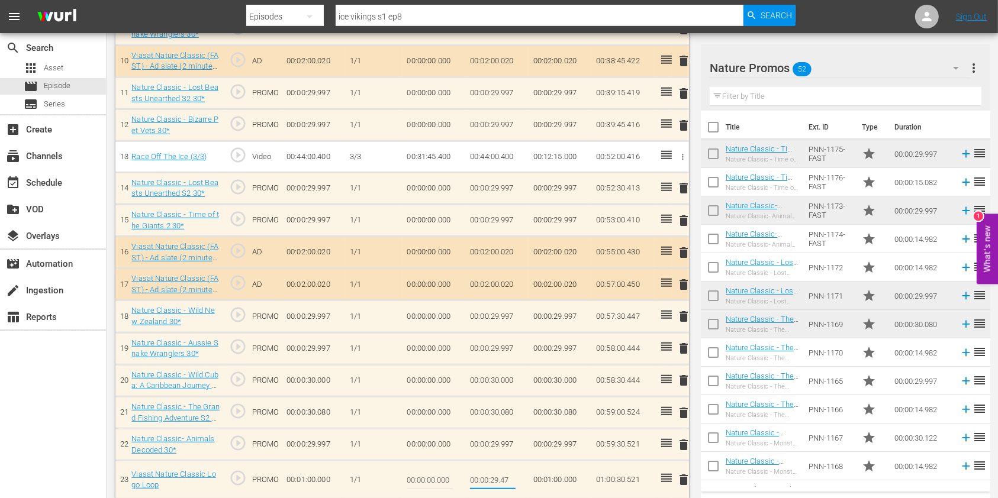
type input "00:00:29.479"
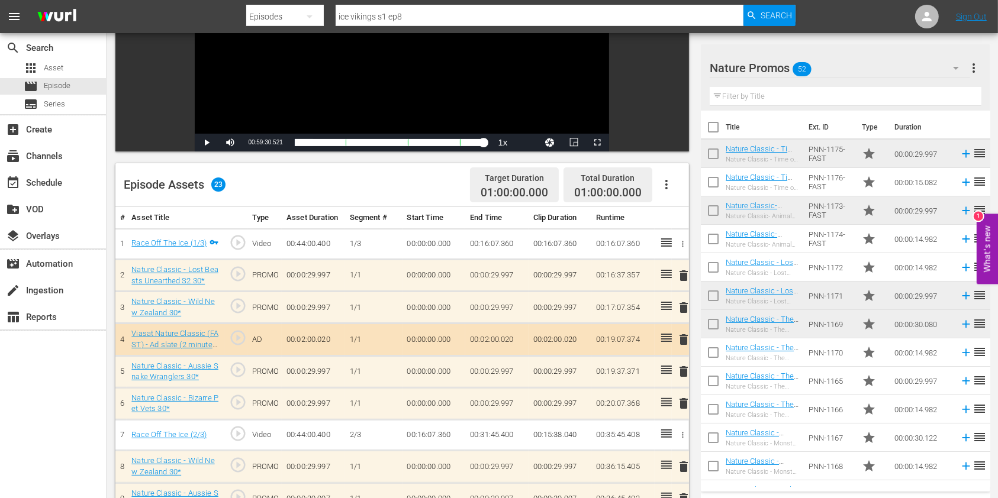
scroll to position [0, 0]
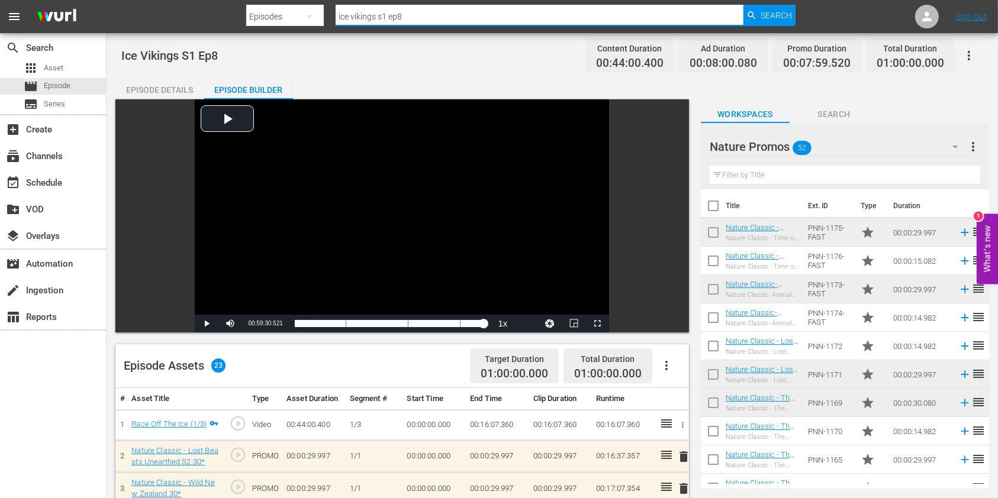
drag, startPoint x: 401, startPoint y: 9, endPoint x: 401, endPoint y: 20, distance: 10.7
click at [379, 14] on input "ice vikings s1 ep8" at bounding box center [539, 16] width 408 height 28
type input "ice vikings s2 ep1"
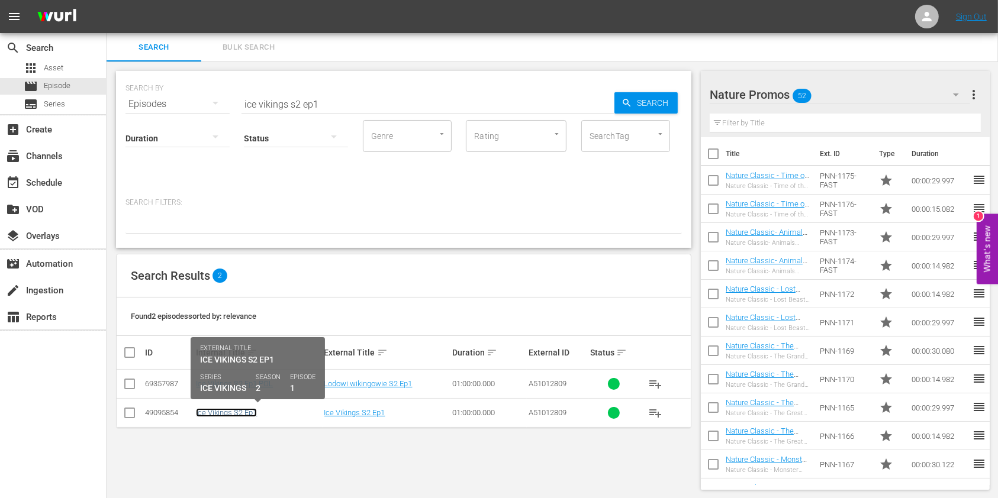
click at [253, 413] on link "Ice Vikings S2 Ep1" at bounding box center [226, 412] width 61 height 9
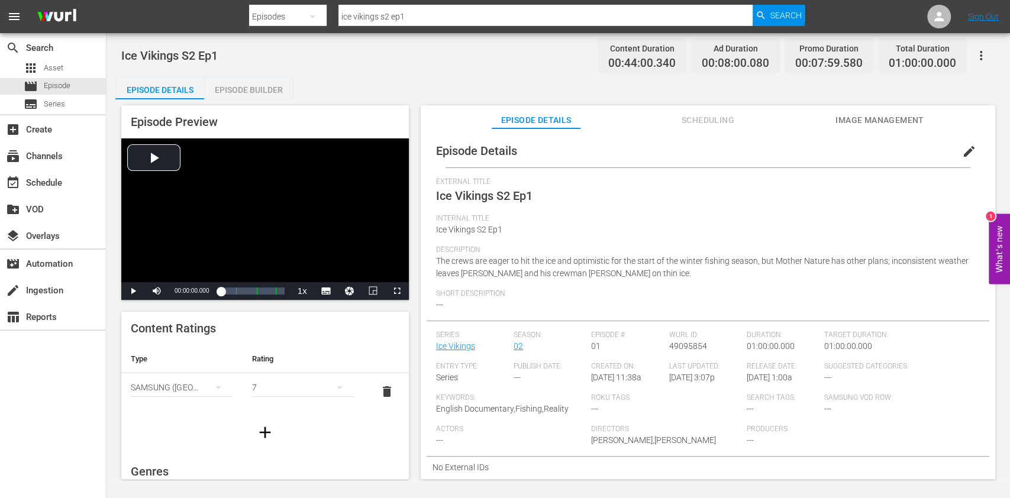
click at [976, 64] on button "button" at bounding box center [981, 55] width 28 height 28
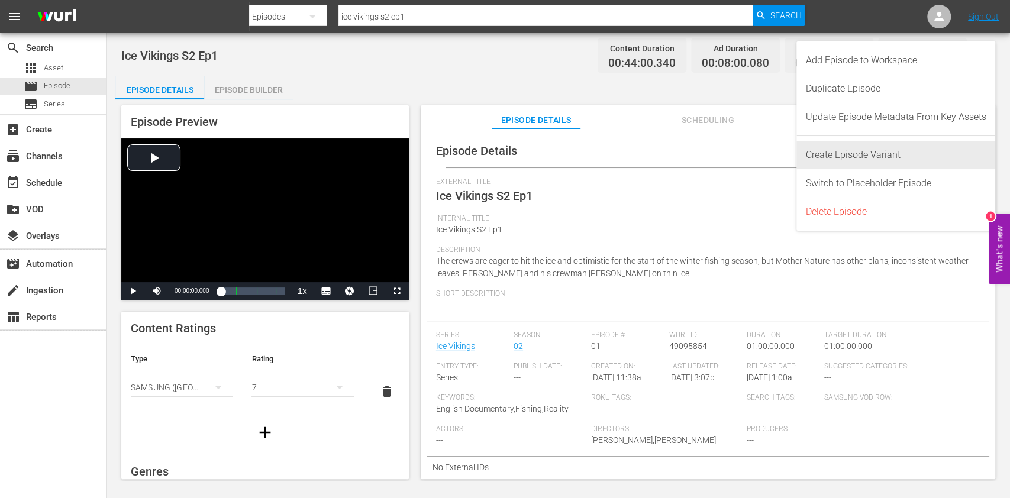
click at [893, 154] on div "Create Episode Variant" at bounding box center [896, 155] width 180 height 28
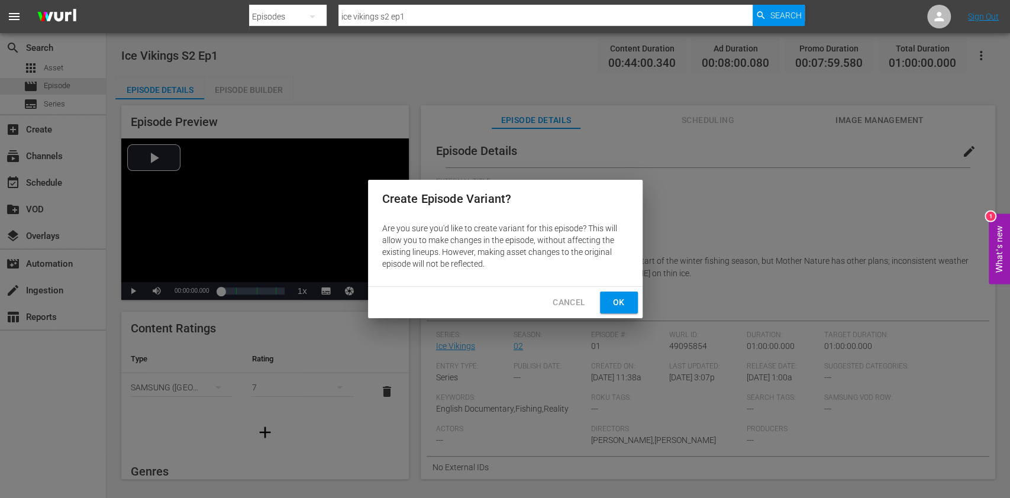
click at [628, 292] on button "Ok" at bounding box center [619, 303] width 38 height 22
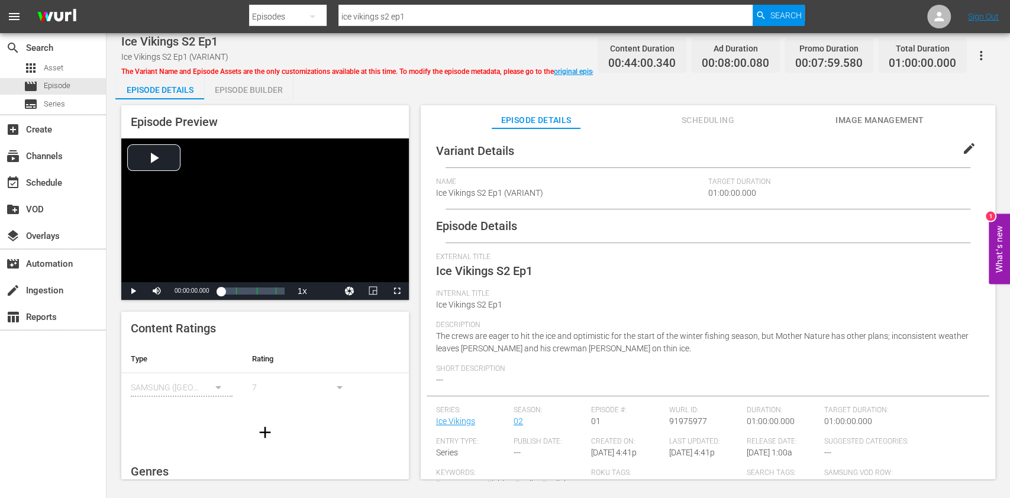
click at [970, 156] on button "edit" at bounding box center [969, 148] width 28 height 28
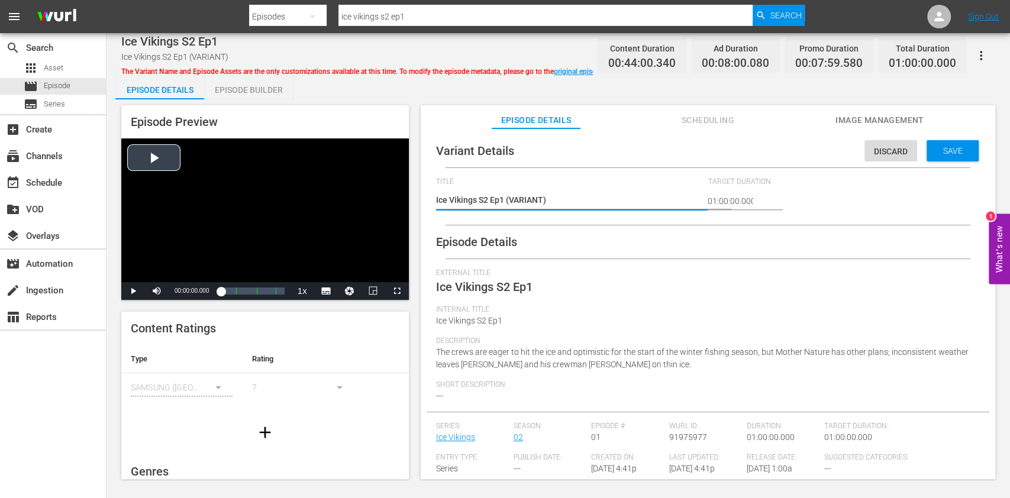
drag, startPoint x: 565, startPoint y: 195, endPoint x: 364, endPoint y: 195, distance: 200.6
click at [364, 195] on div "Episode Preview Video Player is loading. Play Video Play Mute Current Time 00:0…" at bounding box center [558, 293] width 886 height 389
type textarea "E"
type textarea "Ex"
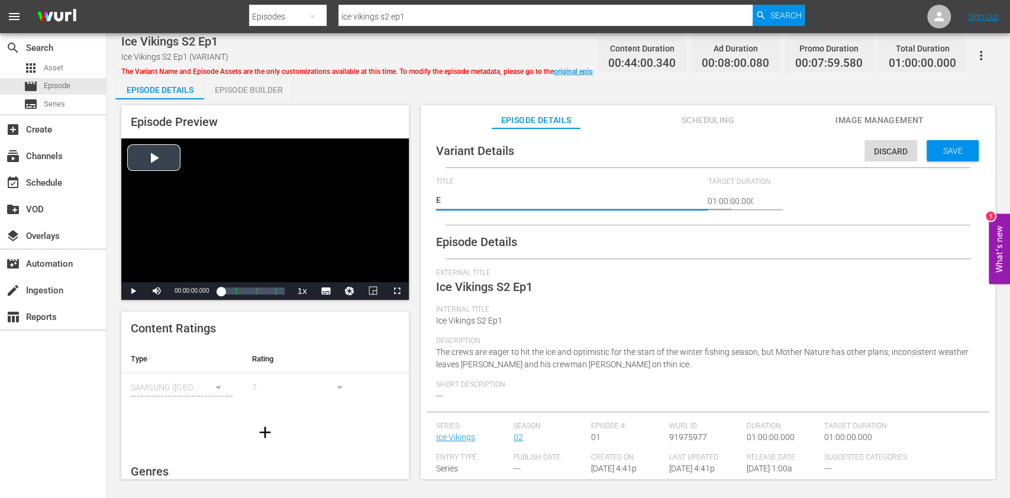
type textarea "Ex"
type textarea "Exp"
type textarea "Expl"
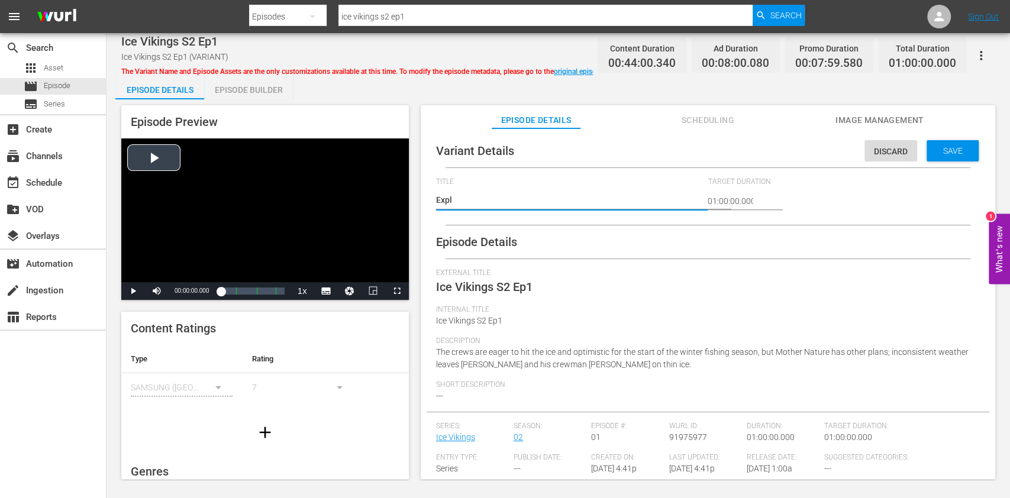
type textarea "Explo"
type textarea "Explor"
type textarea "Explore"
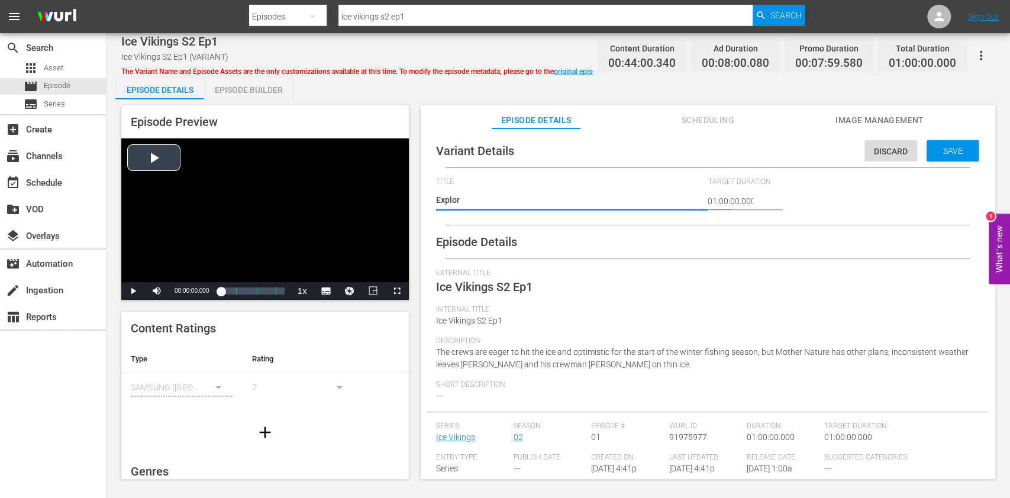
type textarea "Explore"
type textarea "Explore V"
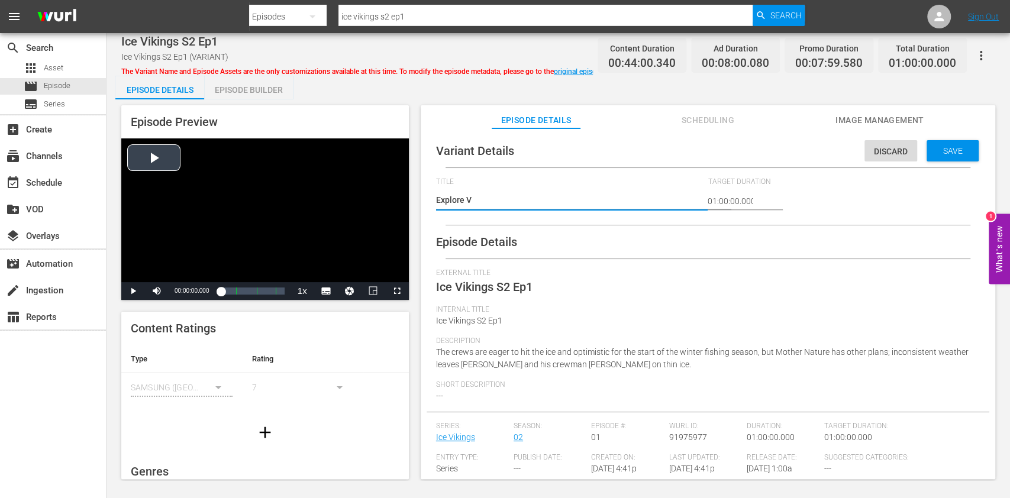
type textarea "Explore Ve"
type textarea "Explore Ver"
type textarea "Explore Vers"
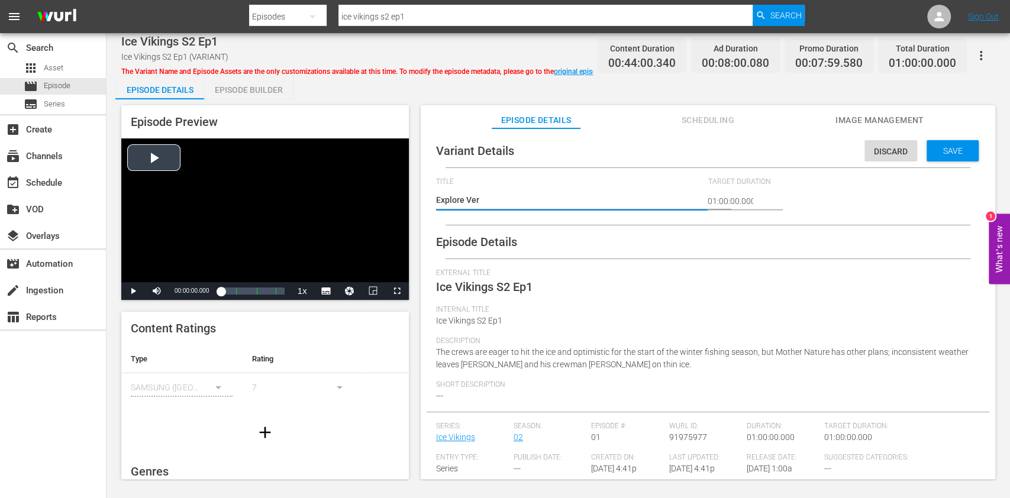
type textarea "Explore Vers"
type textarea "Explore Versi"
type textarea "Explore Versio"
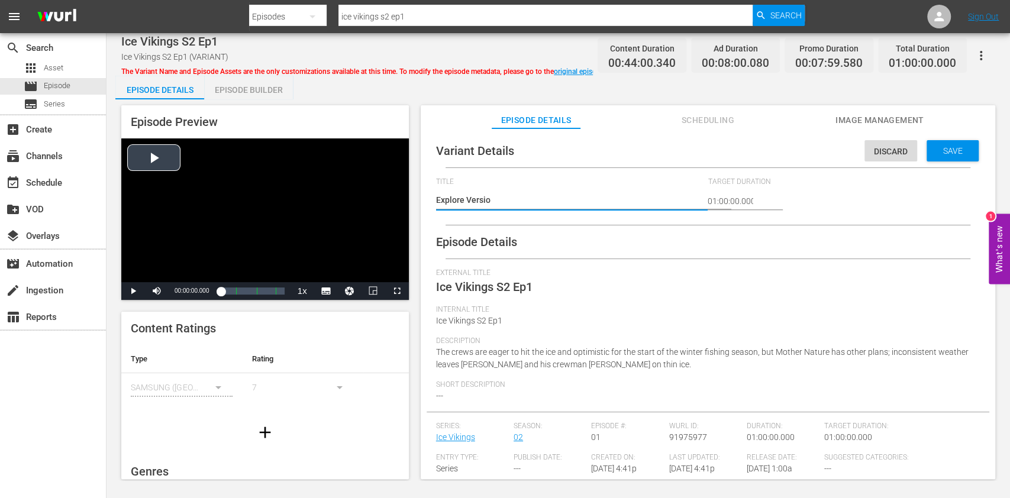
type textarea "Explore Version"
click at [943, 141] on div "Save" at bounding box center [953, 150] width 52 height 21
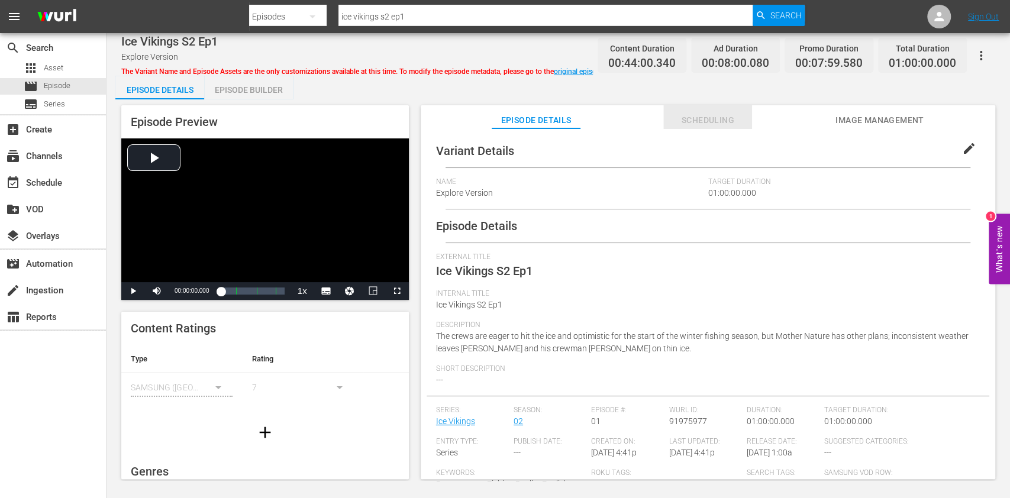
click at [699, 126] on span "Scheduling" at bounding box center [707, 120] width 89 height 15
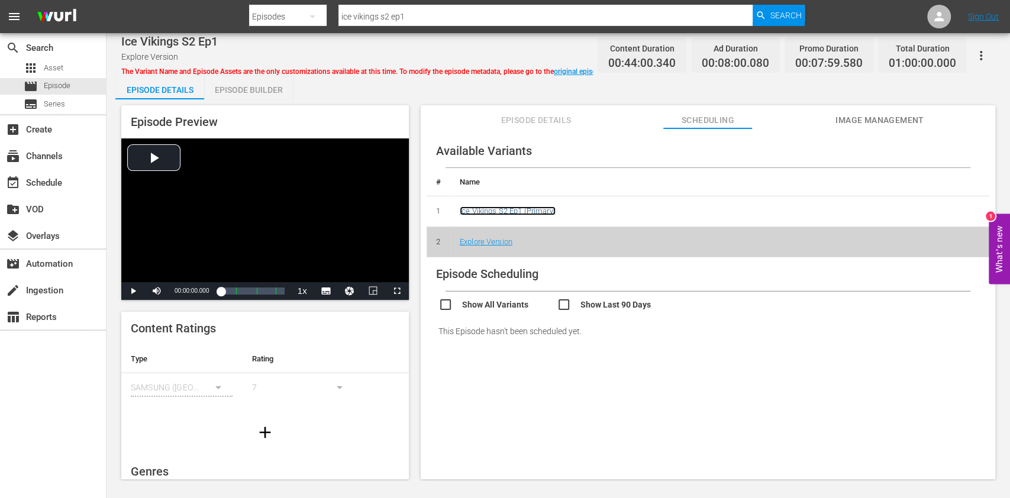
click at [531, 211] on link "Ice Vikings S2 Ep1 (Primary)" at bounding box center [508, 210] width 96 height 9
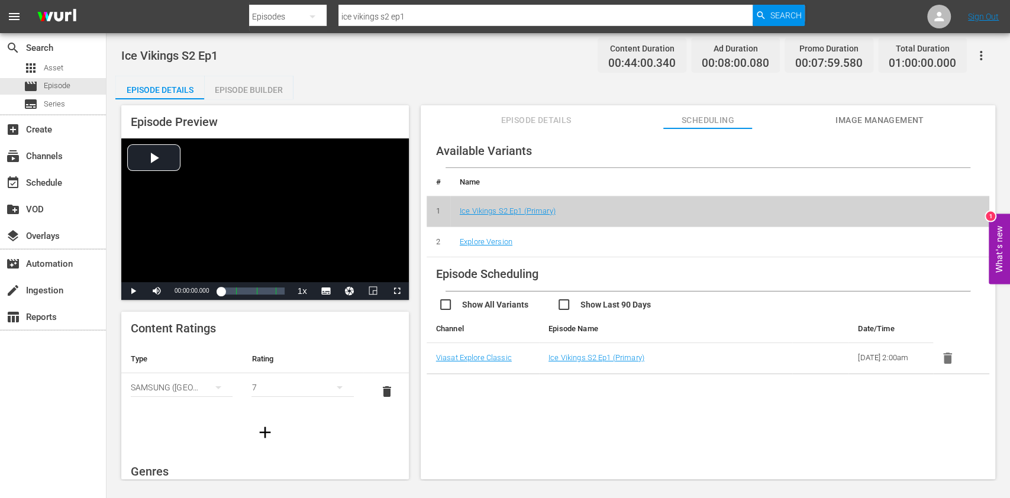
click at [243, 86] on div "Episode Builder" at bounding box center [248, 90] width 89 height 28
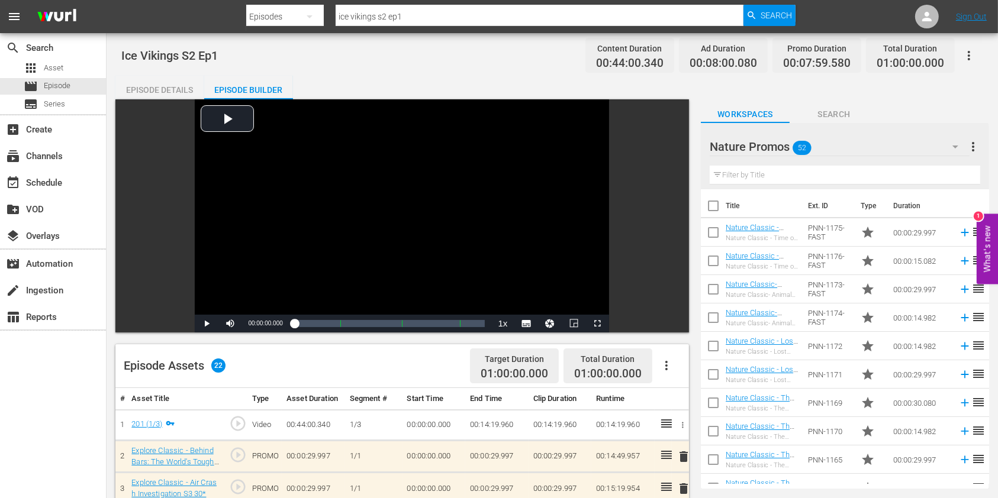
click at [183, 78] on div "Episode Details" at bounding box center [159, 90] width 89 height 28
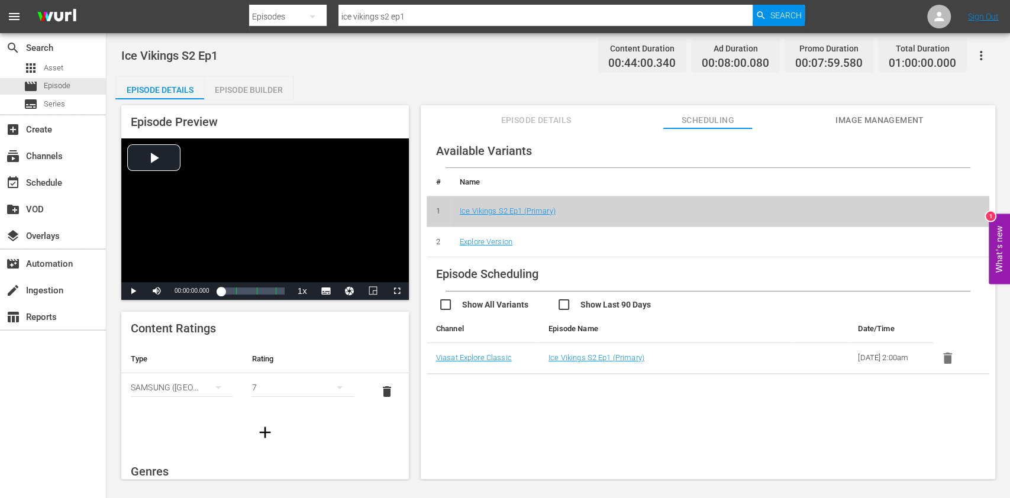
click at [695, 115] on span "Scheduling" at bounding box center [707, 120] width 89 height 15
click at [490, 239] on link "Explore Version" at bounding box center [486, 241] width 53 height 9
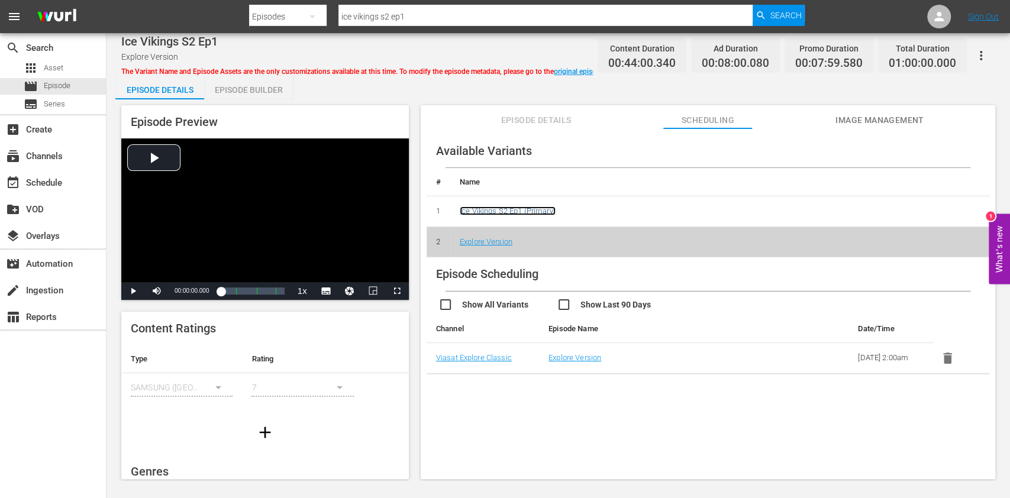
click at [519, 211] on link "Ice Vikings S2 Ep1 (Primary)" at bounding box center [508, 210] width 96 height 9
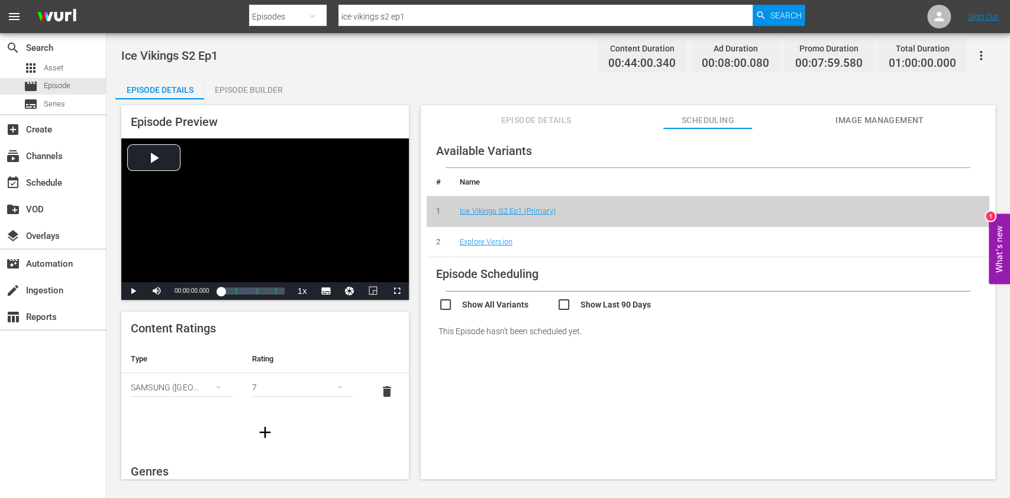
click at [270, 93] on div "Episode Builder" at bounding box center [248, 90] width 89 height 28
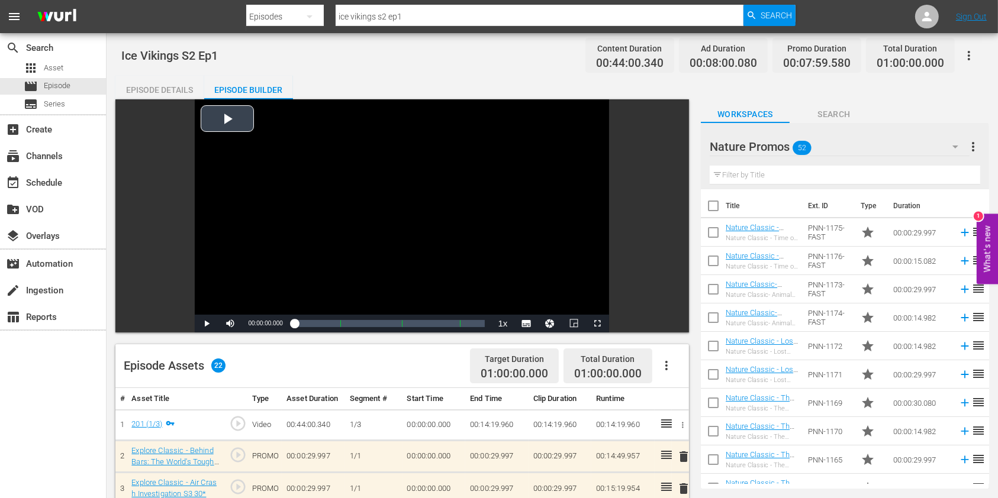
scroll to position [157, 0]
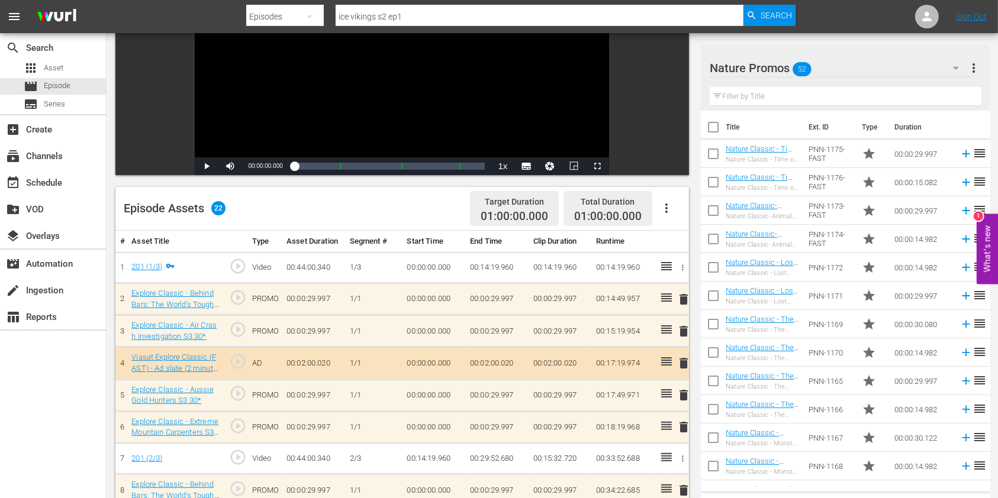
click at [665, 215] on button "button" at bounding box center [666, 208] width 28 height 28
click at [698, 247] on div "Clear Ads" at bounding box center [701, 241] width 80 height 28
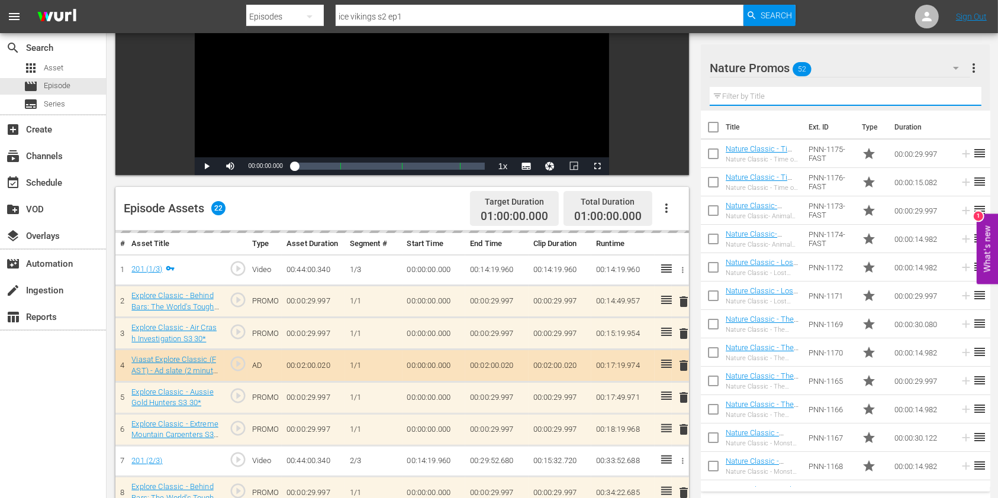
click at [770, 103] on input "text" at bounding box center [845, 96] width 272 height 19
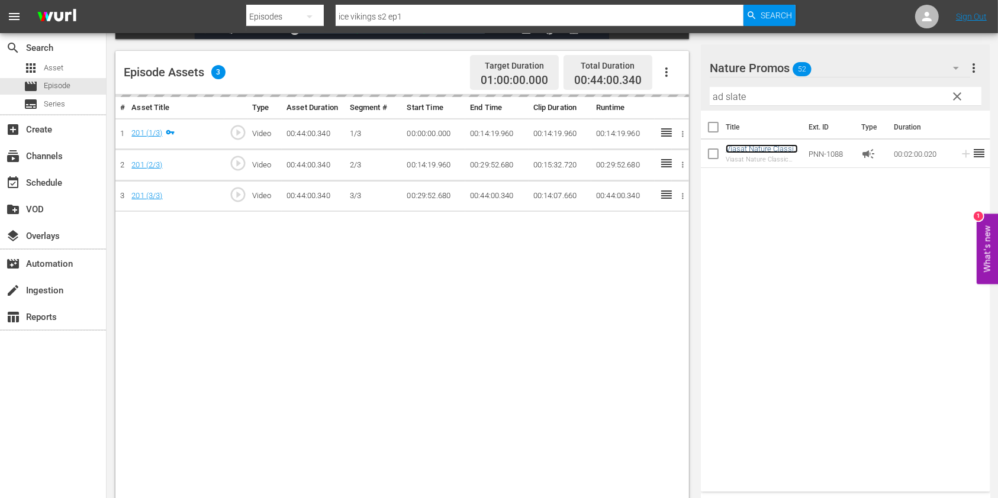
scroll to position [308, 0]
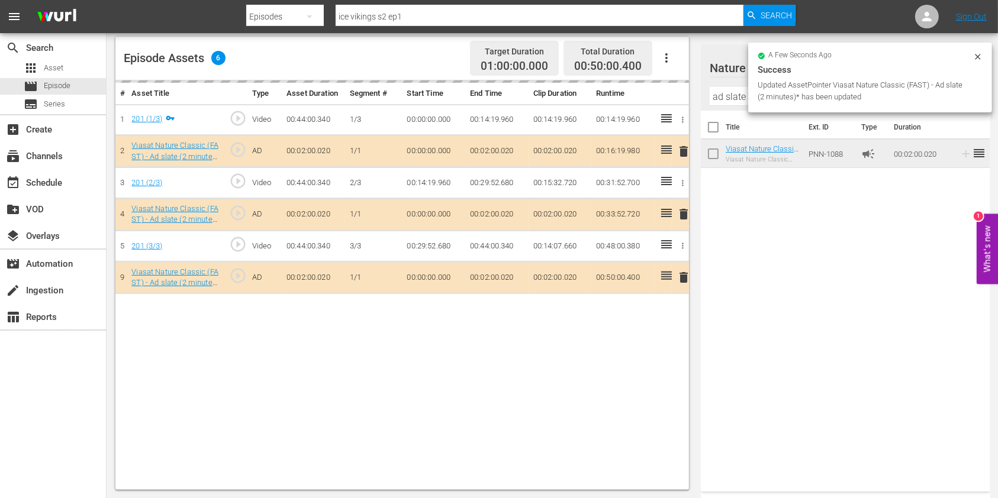
click at [730, 102] on input "ad slate" at bounding box center [845, 96] width 272 height 19
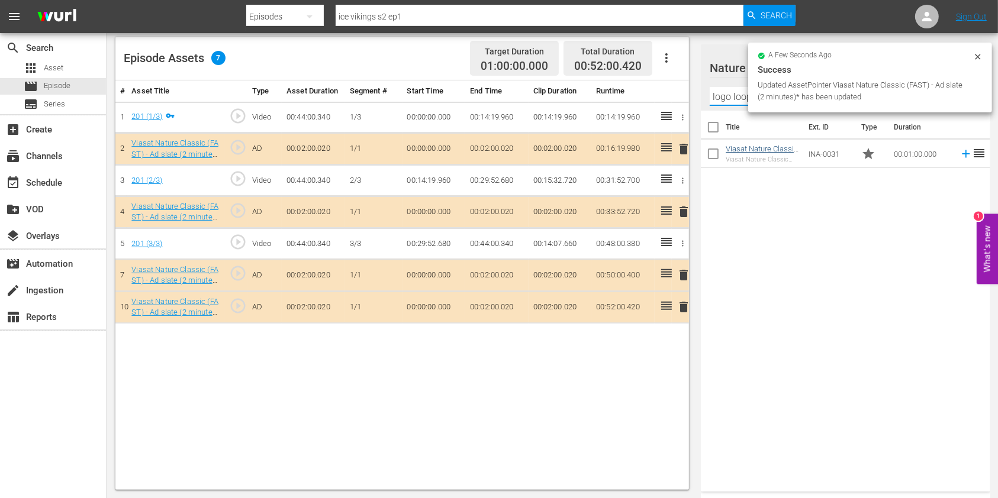
type input "logo loop"
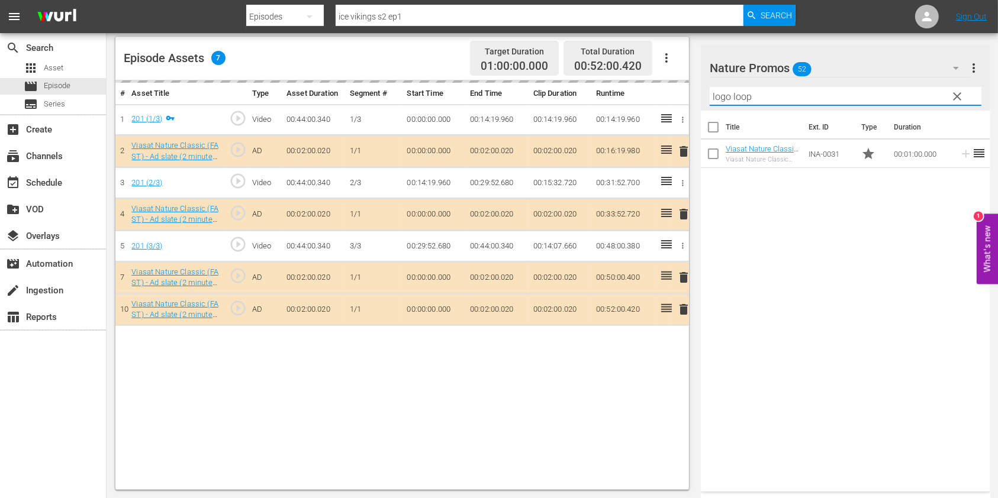
click at [725, 97] on input "logo loop" at bounding box center [845, 96] width 272 height 19
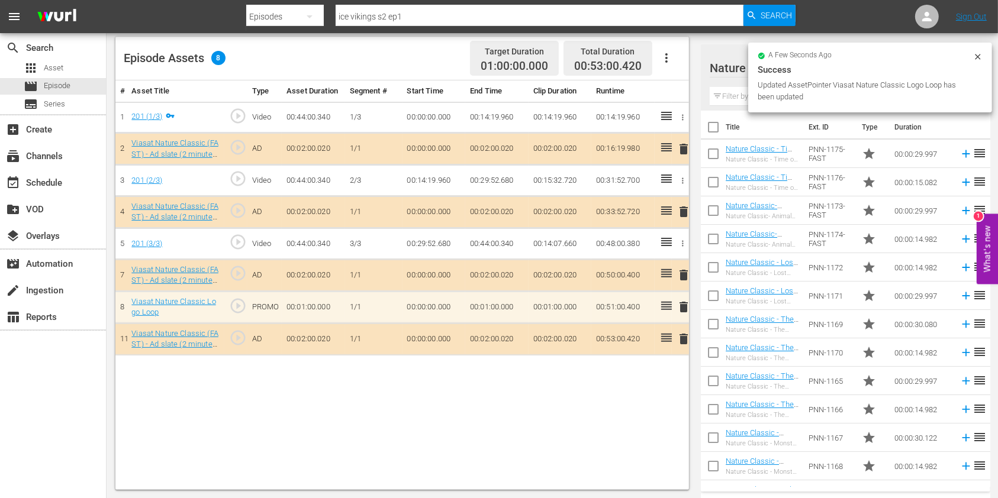
click at [655, 302] on td at bounding box center [662, 307] width 17 height 32
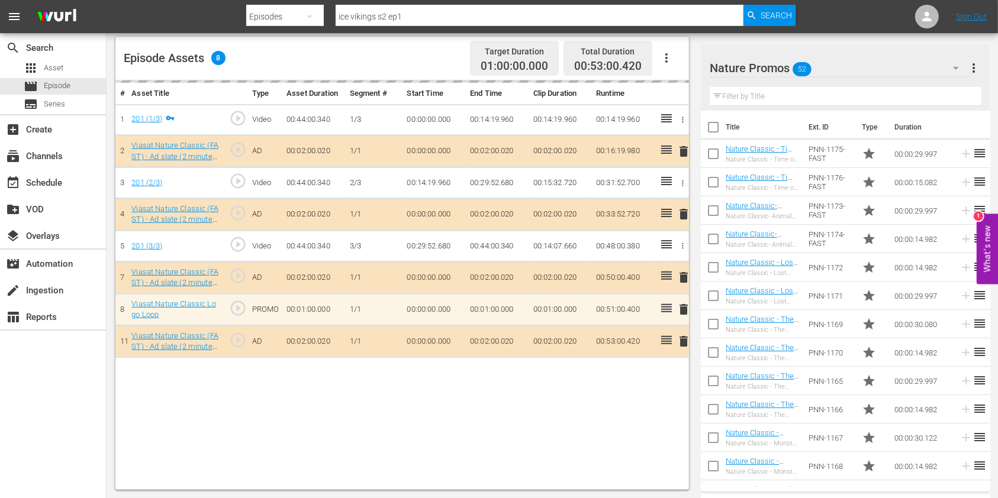
click at [735, 96] on input "text" at bounding box center [845, 96] width 272 height 19
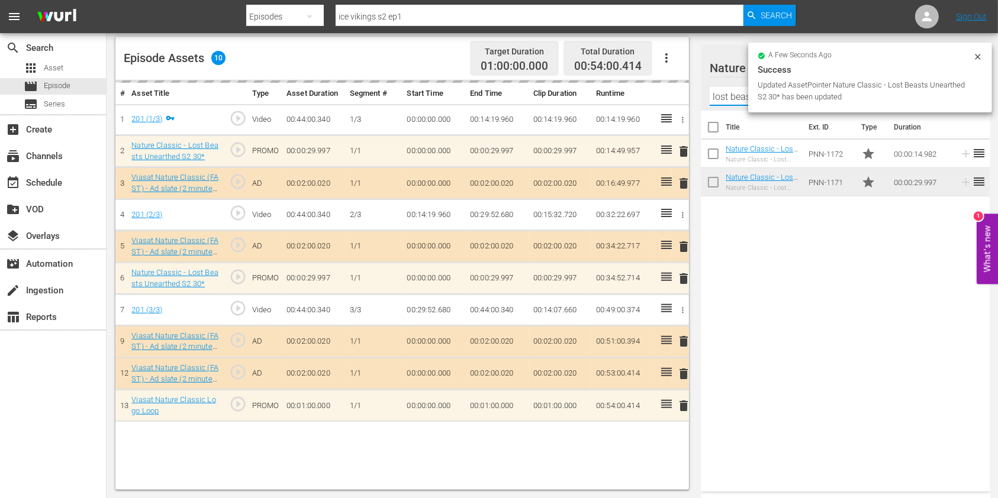
click at [736, 97] on input "lost beasts" at bounding box center [845, 96] width 272 height 19
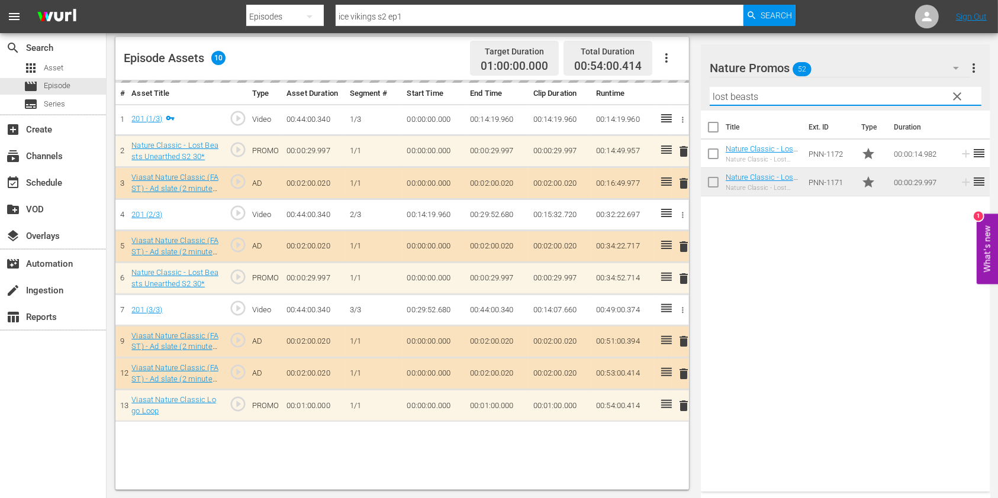
click at [736, 97] on input "lost beasts" at bounding box center [845, 96] width 272 height 19
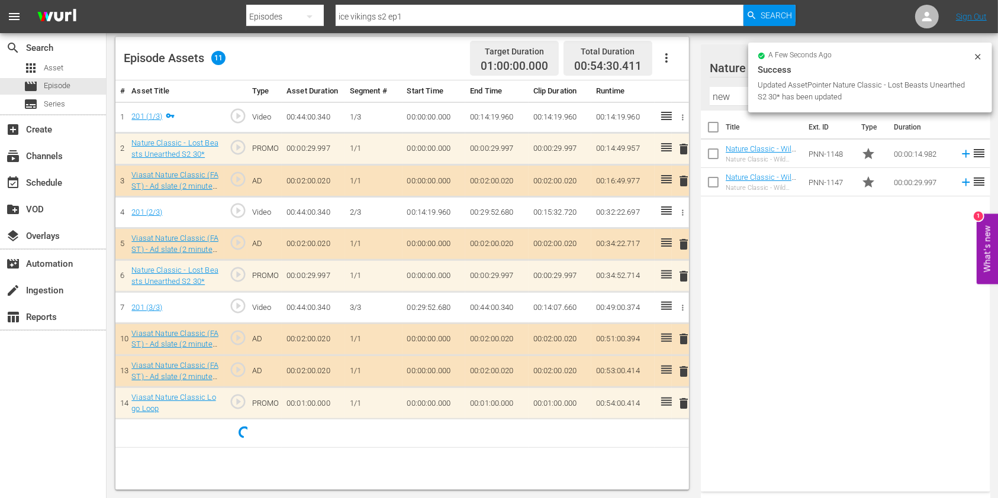
click at [869, 246] on div "Title Ext. ID Type Duration Nature Classic - Wild New Zealand 15* Nature Classi…" at bounding box center [845, 299] width 289 height 376
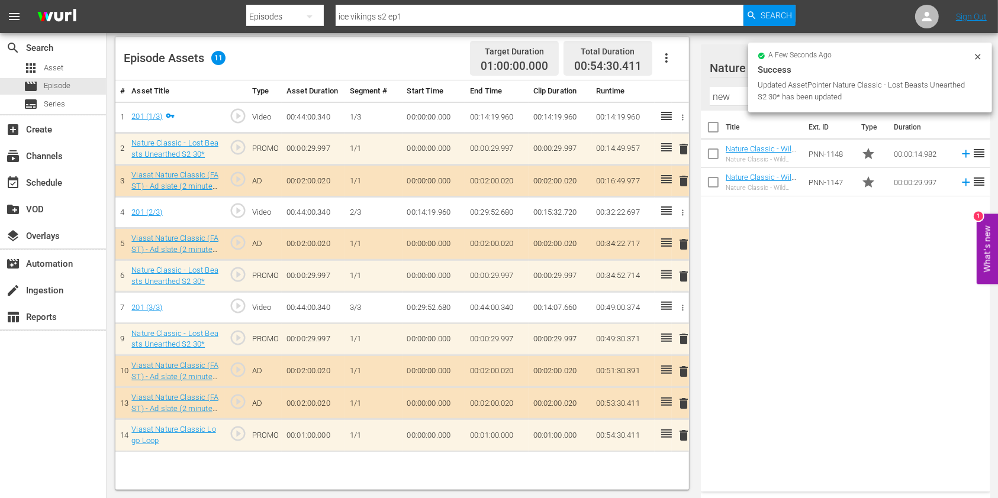
click at [733, 92] on input "new" at bounding box center [845, 96] width 272 height 19
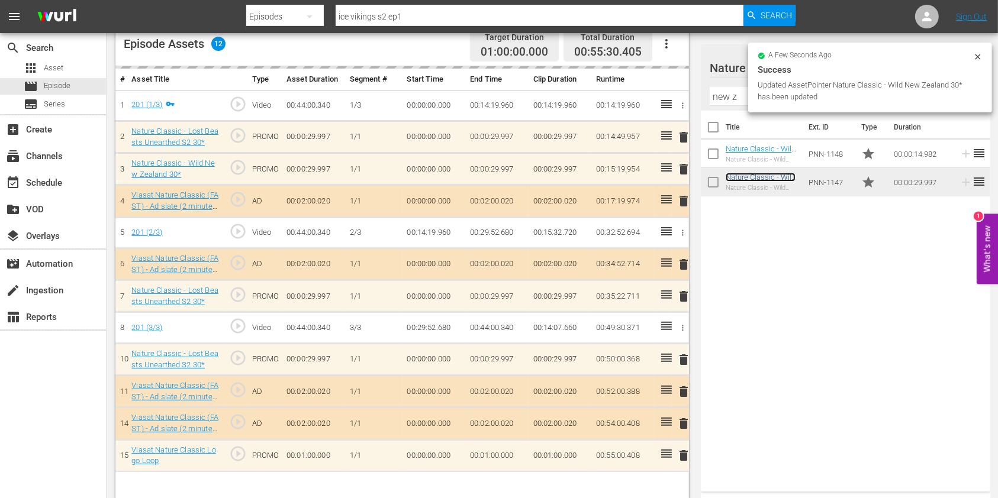
scroll to position [330, 0]
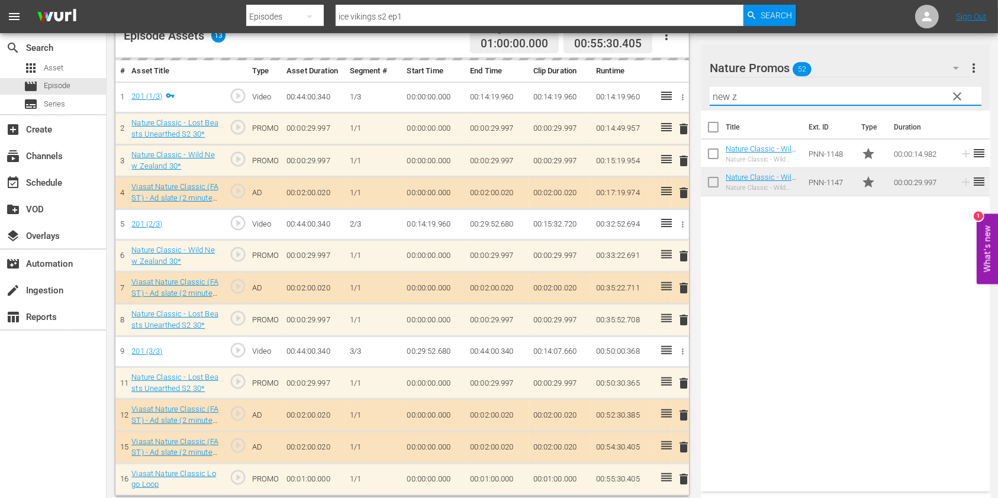
click at [713, 93] on input "new z" at bounding box center [845, 96] width 272 height 19
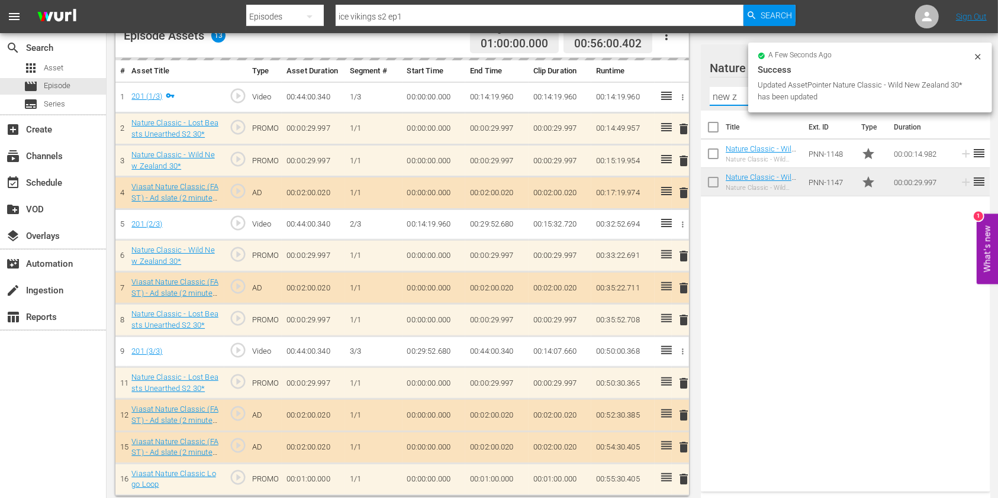
click at [713, 93] on input "new z" at bounding box center [845, 96] width 272 height 19
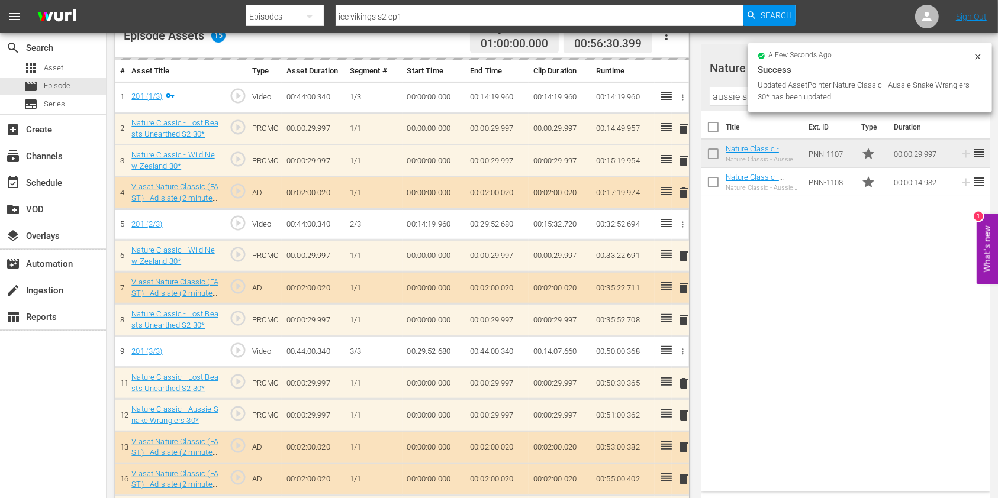
click at [723, 91] on input "aussie snake" at bounding box center [845, 96] width 272 height 19
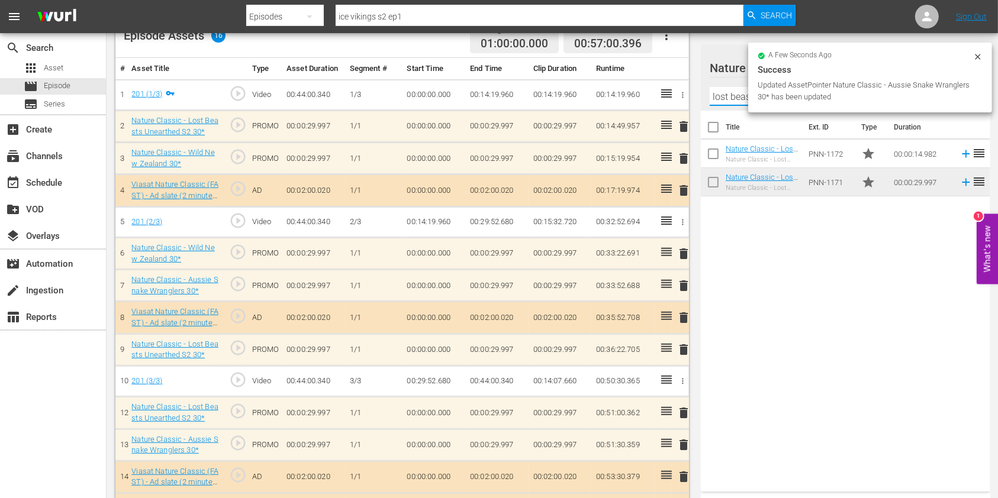
click at [723, 91] on input "lost beas" at bounding box center [845, 96] width 272 height 19
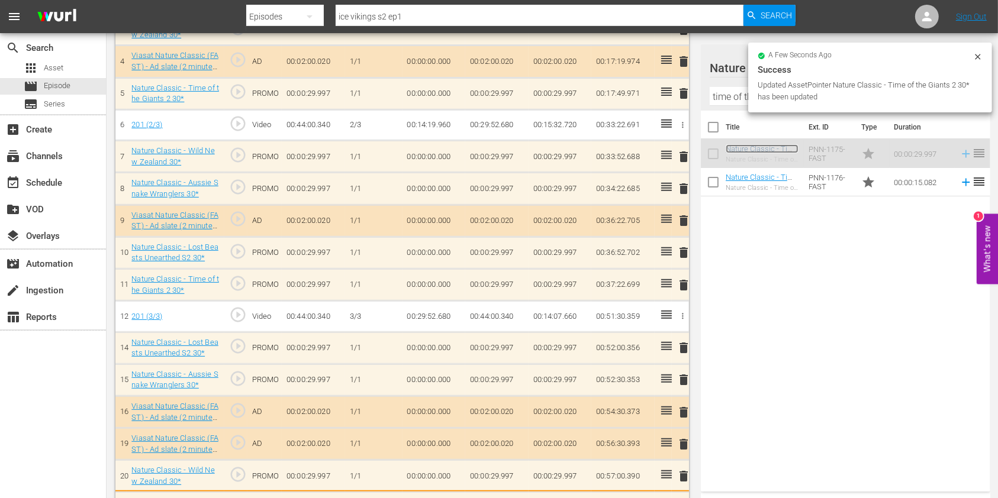
scroll to position [462, 0]
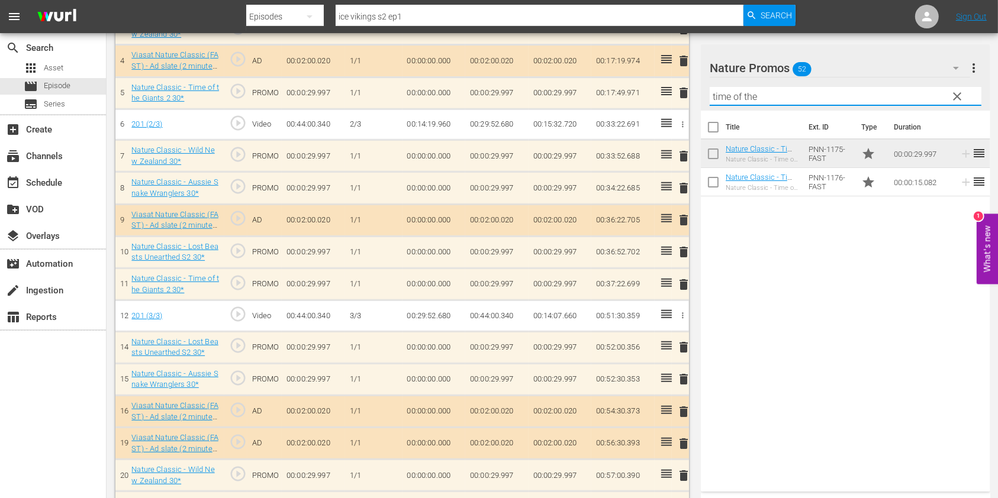
click at [727, 97] on input "time of the" at bounding box center [845, 96] width 272 height 19
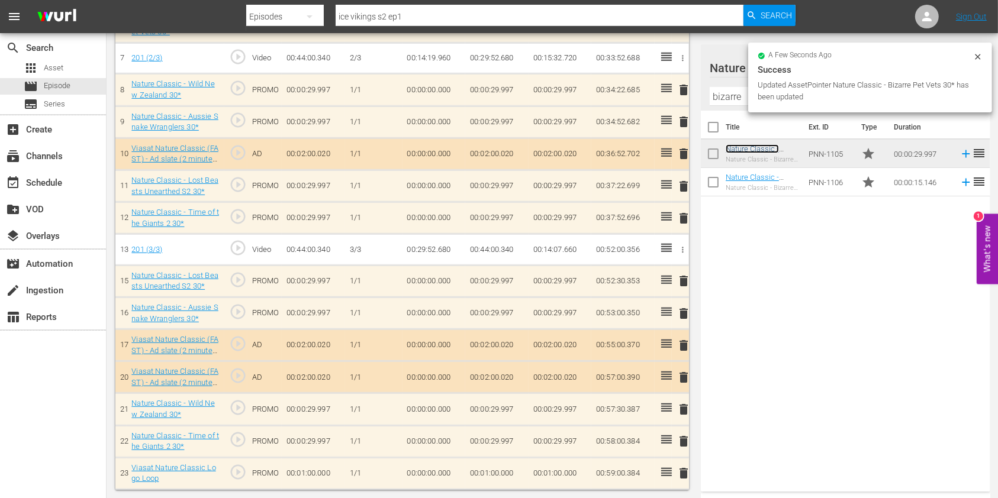
scroll to position [555, 0]
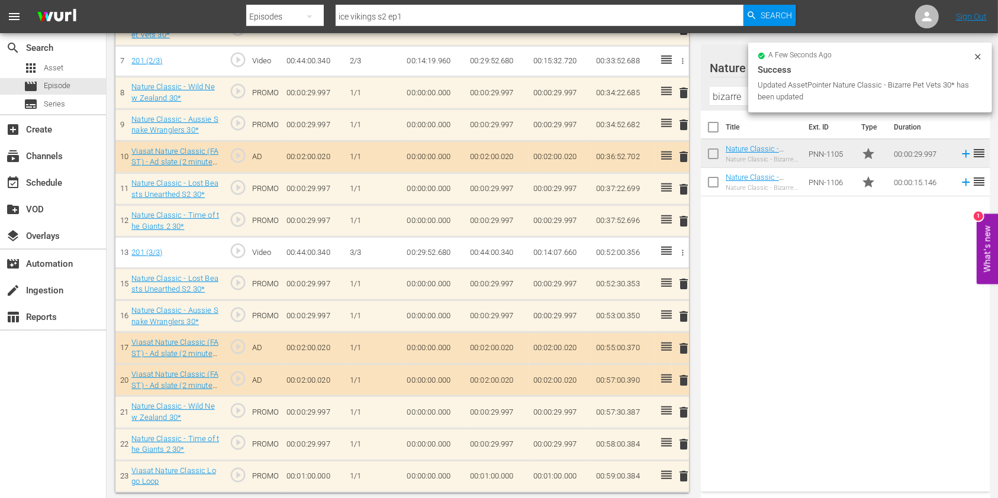
click at [727, 104] on input "bizarre" at bounding box center [845, 96] width 272 height 19
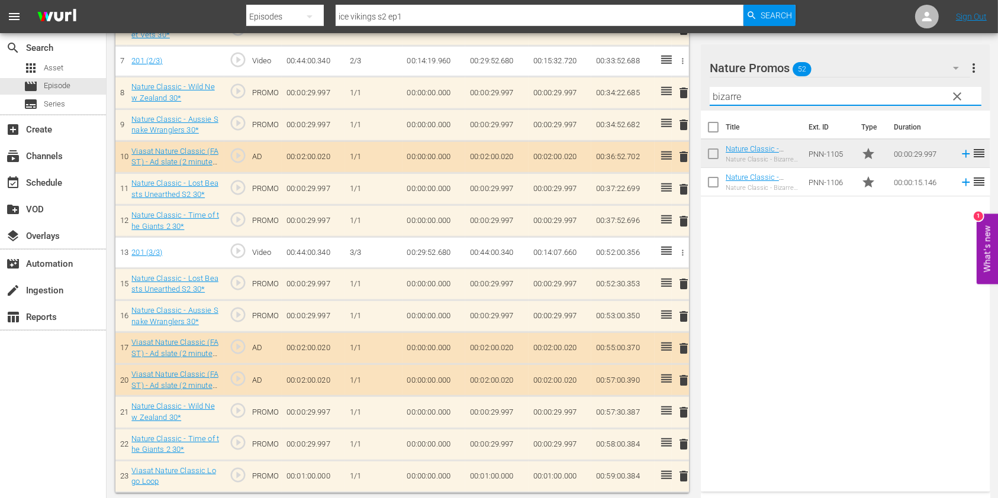
click at [726, 97] on input "bizarre" at bounding box center [845, 96] width 272 height 19
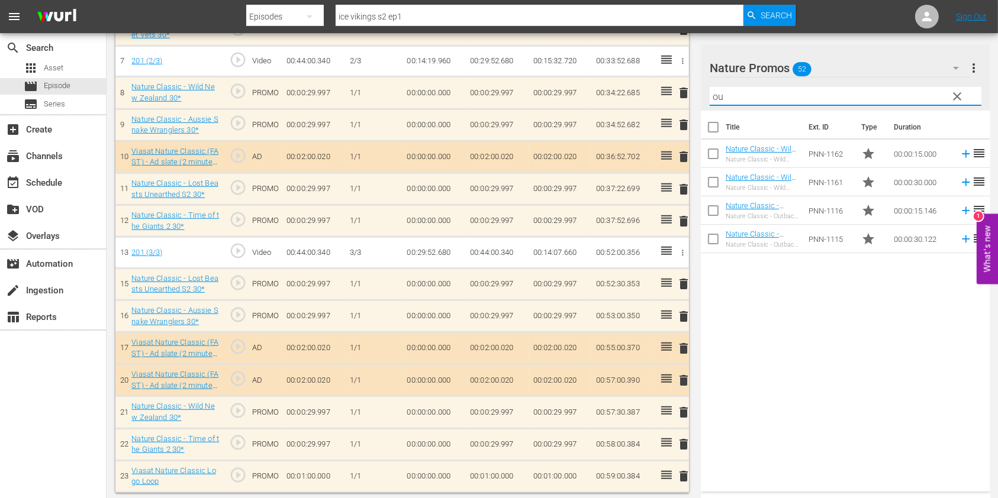
type input "o"
type input "grand fishing"
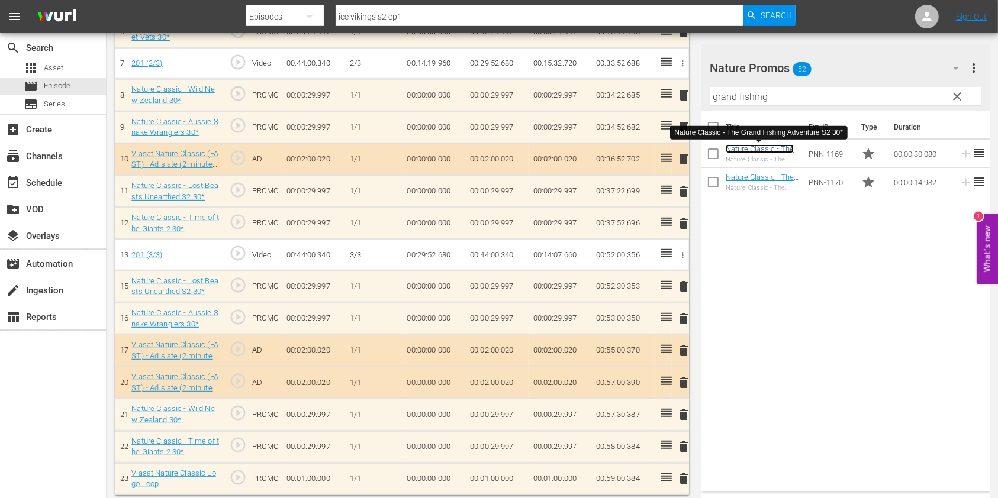
scroll to position [557, 0]
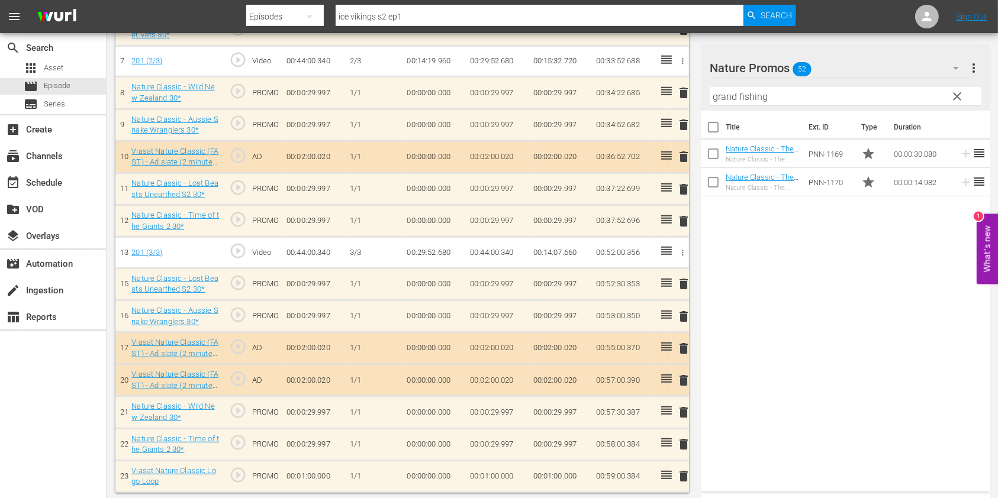
click at [732, 93] on input "grand fishing" at bounding box center [845, 96] width 272 height 19
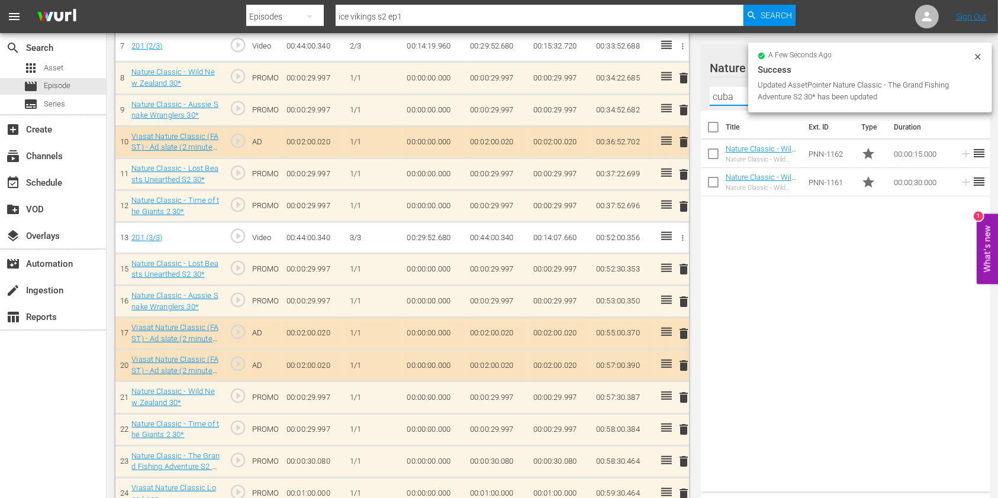
scroll to position [587, 0]
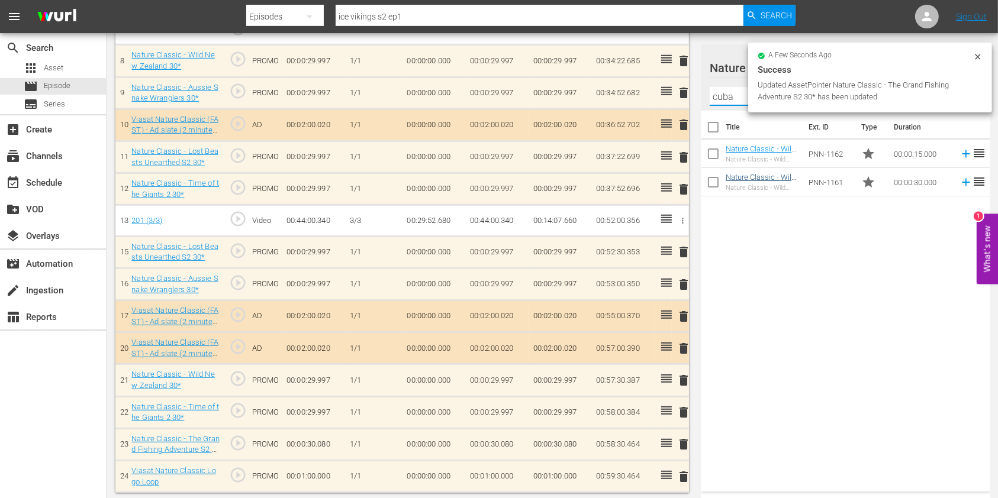
type input "cuba"
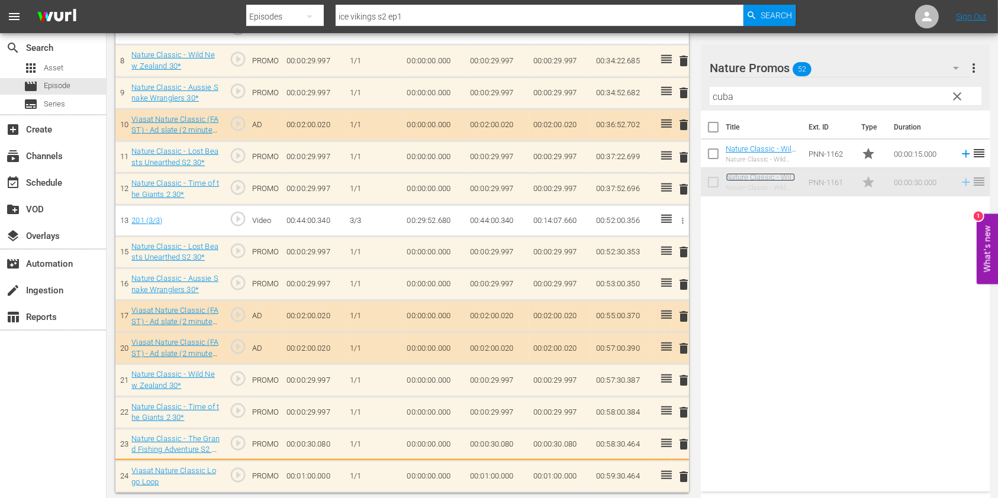
scroll to position [590, 0]
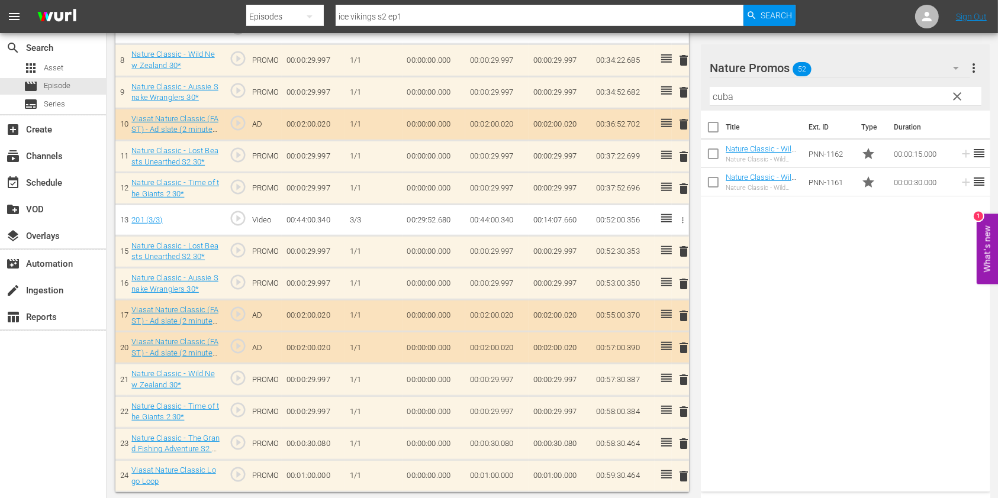
click at [729, 103] on input "cuba" at bounding box center [845, 96] width 272 height 19
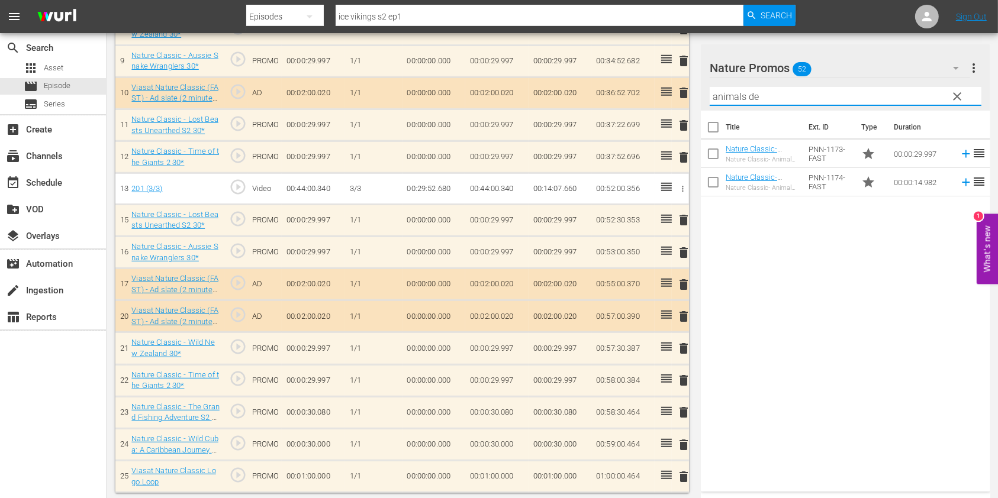
scroll to position [619, 0]
type input "animals de"
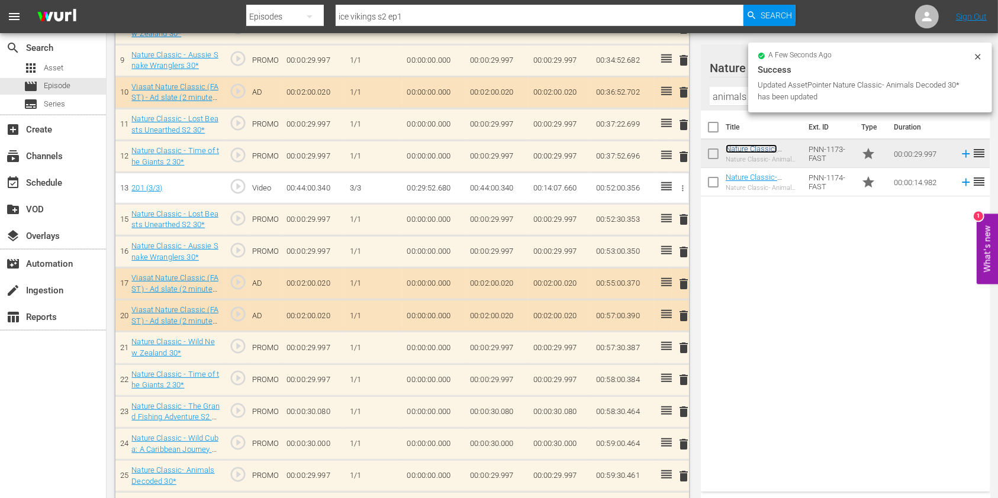
scroll to position [651, 0]
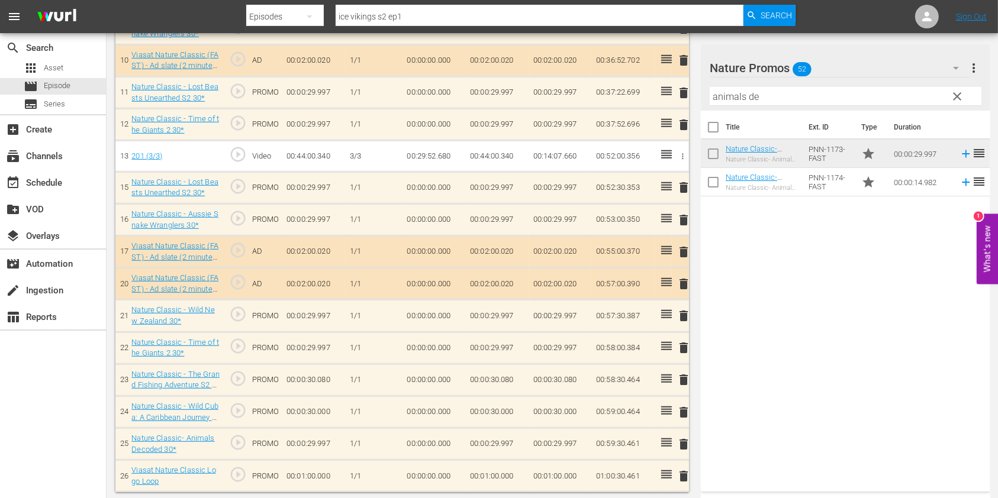
click at [493, 471] on td "00:01:00.000" at bounding box center [496, 476] width 63 height 32
click at [493, 470] on td "00:01:00.000" at bounding box center [496, 476] width 63 height 32
click at [480, 470] on input "00:01:00.000" at bounding box center [493, 479] width 46 height 28
type input "00:00:29.539"
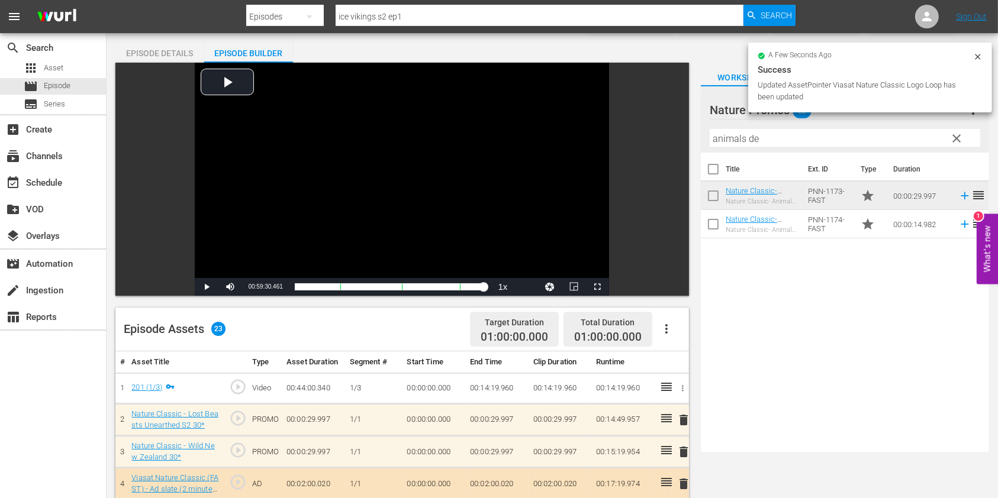
scroll to position [0, 0]
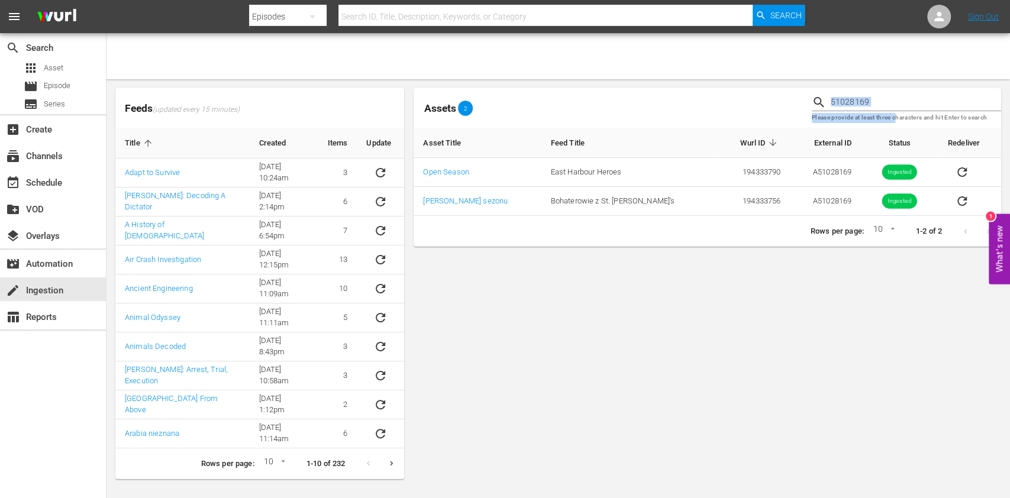
drag, startPoint x: 899, startPoint y: 113, endPoint x: 803, endPoint y: 98, distance: 97.1
click at [803, 98] on div "Assets 2 51028169 Please provide at least three characters and hit Enter to sea…" at bounding box center [707, 107] width 597 height 49
click at [911, 104] on input "51028169" at bounding box center [916, 102] width 170 height 18
drag, startPoint x: 932, startPoint y: 98, endPoint x: 738, endPoint y: 99, distance: 193.5
click at [738, 99] on div "Assets 2 51028169 Please provide at least three characters and hit Enter to sea…" at bounding box center [707, 107] width 597 height 49
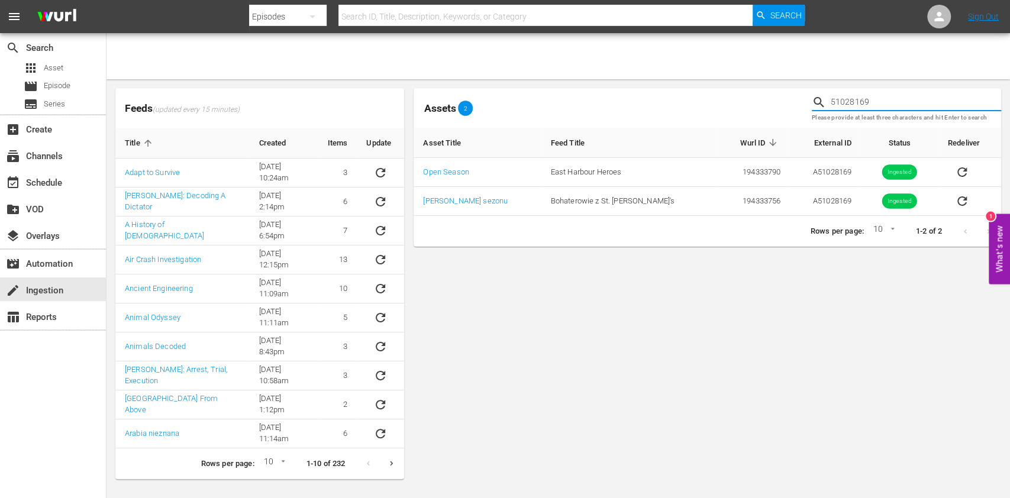
paste input "70"
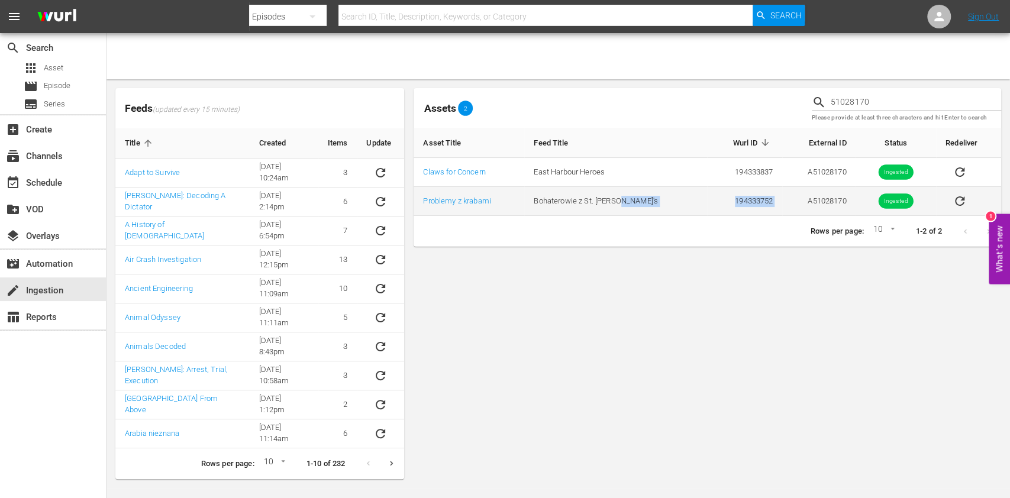
drag, startPoint x: 770, startPoint y: 198, endPoint x: 664, endPoint y: 206, distance: 106.2
click at [664, 206] on tr "Problemy z krabami Bohaterowie z St. [PERSON_NAME]'s 194333752 A51028170 Ingest…" at bounding box center [708, 201] width 588 height 29
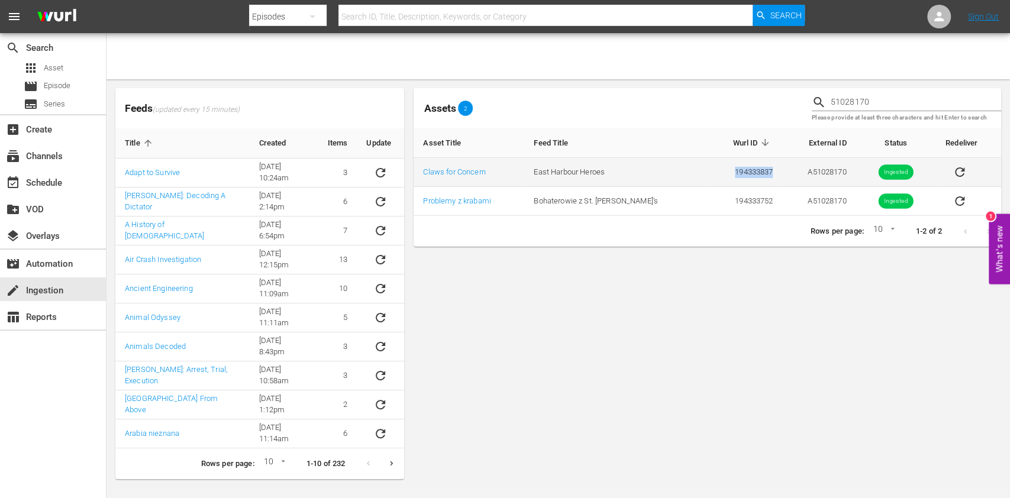
drag, startPoint x: 731, startPoint y: 172, endPoint x: 648, endPoint y: 172, distance: 83.4
click at [648, 172] on tr "Claws for Concern [GEOGRAPHIC_DATA] Heroes 194333837 A51028170 Ingested" at bounding box center [708, 172] width 588 height 29
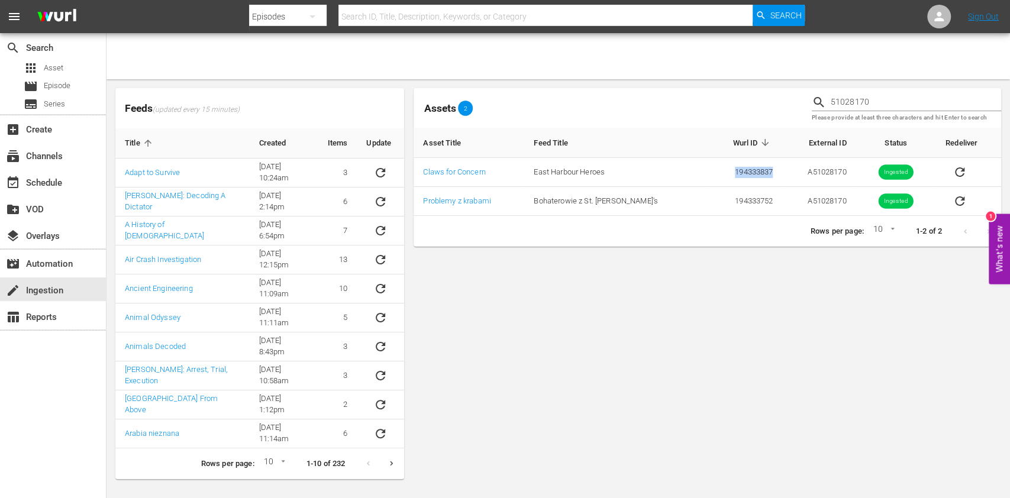
copy tr "194333837"
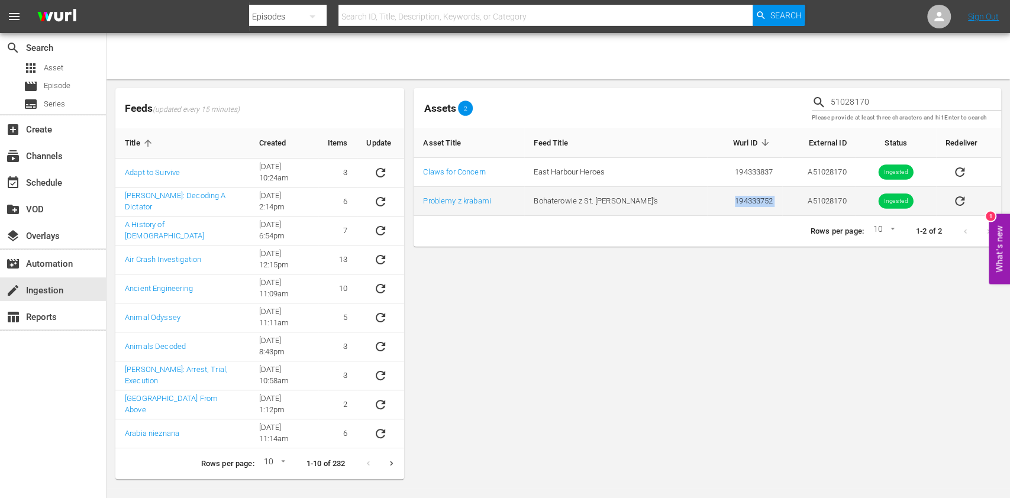
drag, startPoint x: 770, startPoint y: 205, endPoint x: 680, endPoint y: 200, distance: 90.1
click at [680, 200] on tr "Problemy z krabami Bohaterowie z St. [PERSON_NAME]'s 194333752 A51028170 Ingest…" at bounding box center [708, 201] width 588 height 29
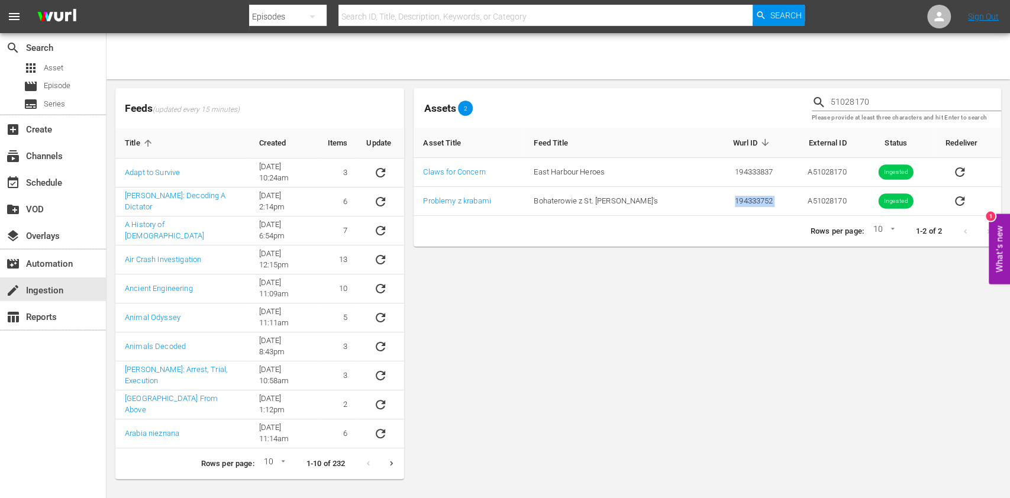
copy td "194333752"
drag, startPoint x: 874, startPoint y: 102, endPoint x: 750, endPoint y: 101, distance: 124.3
click at [750, 101] on div "Assets 2 51028170 Please provide at least three characters and hit Enter to sea…" at bounding box center [707, 107] width 597 height 49
paste input "1"
type input "51028171"
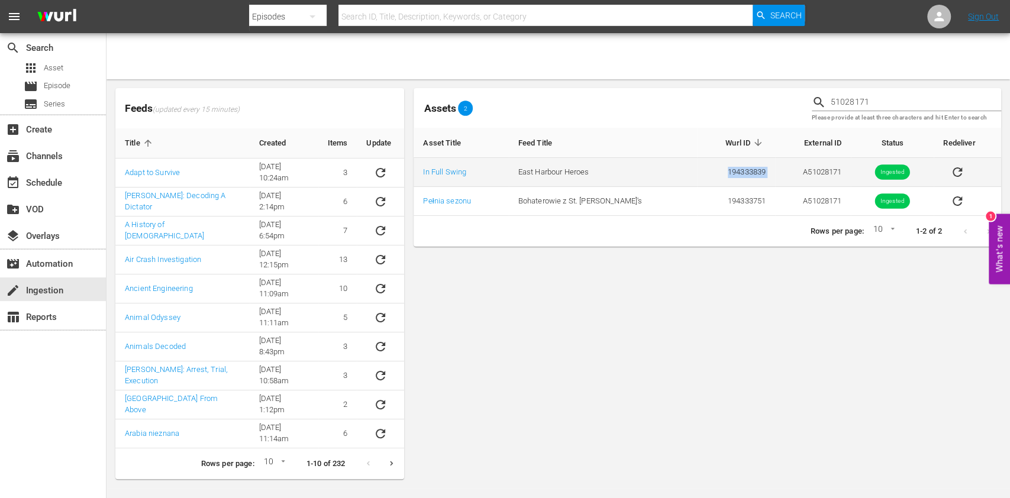
drag, startPoint x: 760, startPoint y: 169, endPoint x: 644, endPoint y: 172, distance: 116.0
click at [644, 172] on tr "In Full Swing [GEOGRAPHIC_DATA] Heroes 194333839 A51028171 Ingested" at bounding box center [708, 172] width 588 height 29
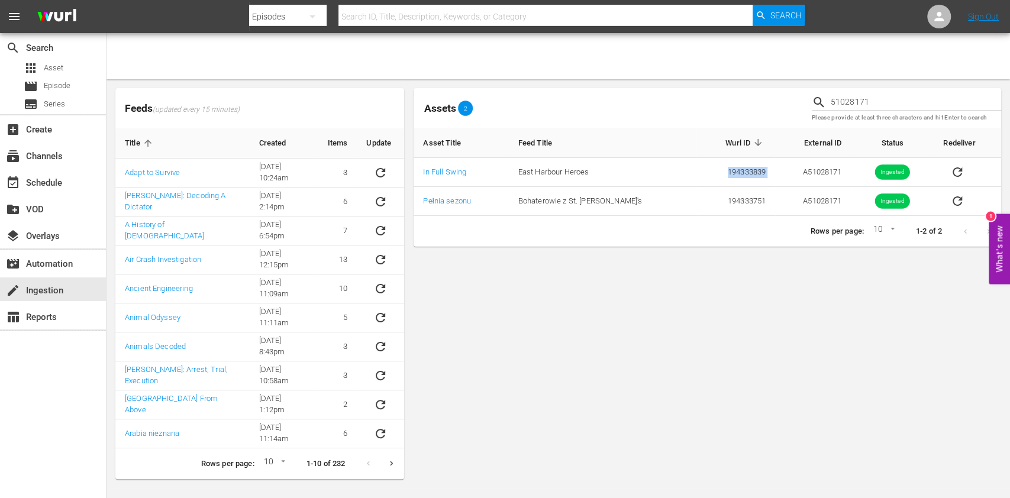
copy tr "194333839"
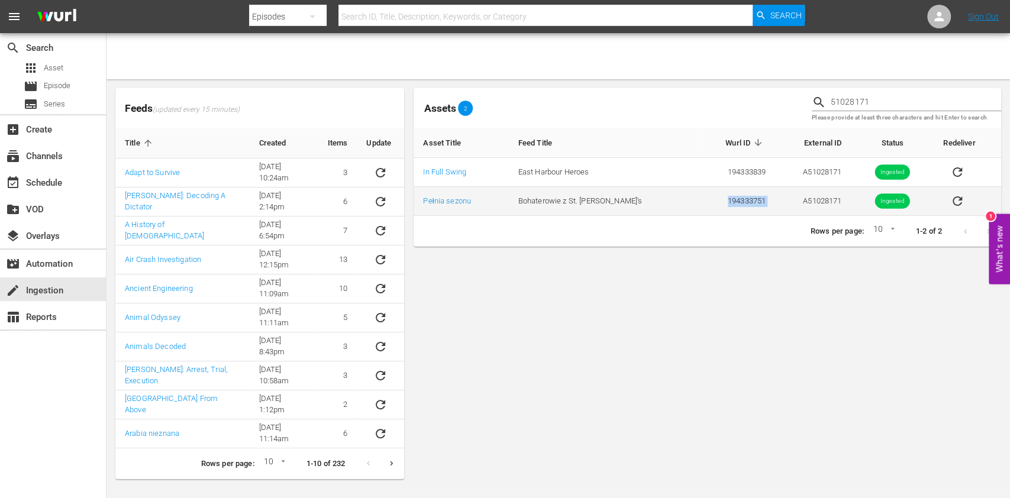
drag, startPoint x: 756, startPoint y: 201, endPoint x: 683, endPoint y: 199, distance: 73.4
click at [683, 199] on tr "Pełnia sezonu Bohaterowie z St. [PERSON_NAME]'s 194333751 A51028171 Ingested" at bounding box center [708, 201] width 588 height 29
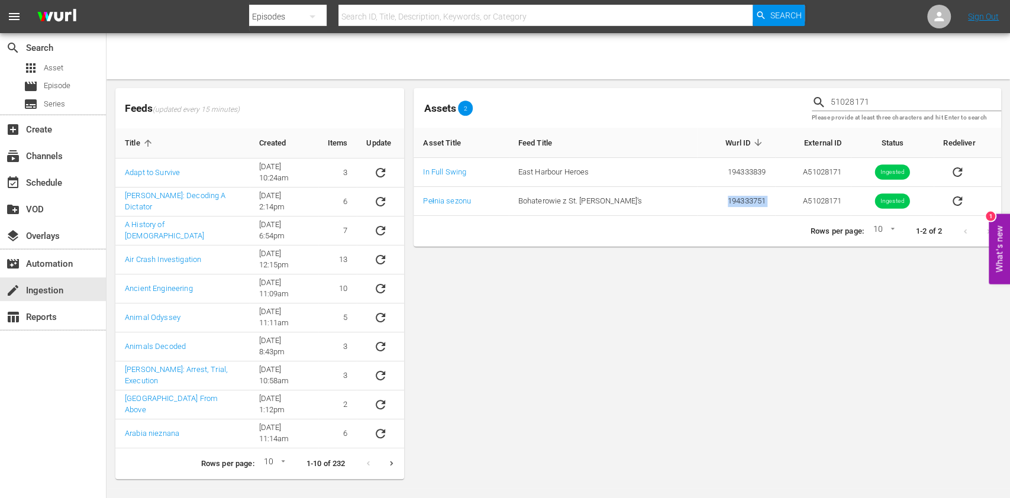
copy td "194333751"
click at [65, 182] on div "event_available Schedule" at bounding box center [33, 181] width 66 height 11
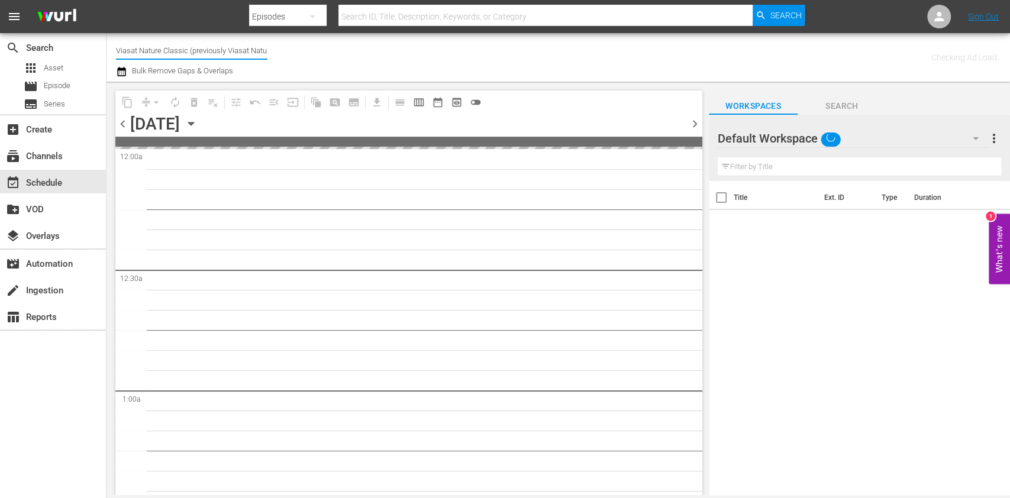
click at [174, 50] on input "Viasat Nature Classic (previously Viasat Nature)" at bounding box center [191, 50] width 151 height 28
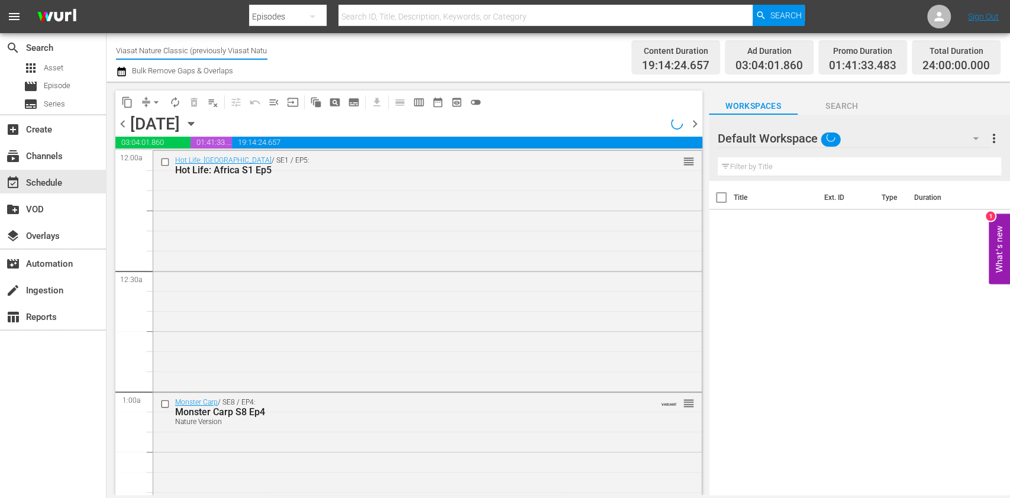
click at [154, 54] on input "Viasat Nature Classic (previously Viasat Nature)" at bounding box center [191, 50] width 151 height 28
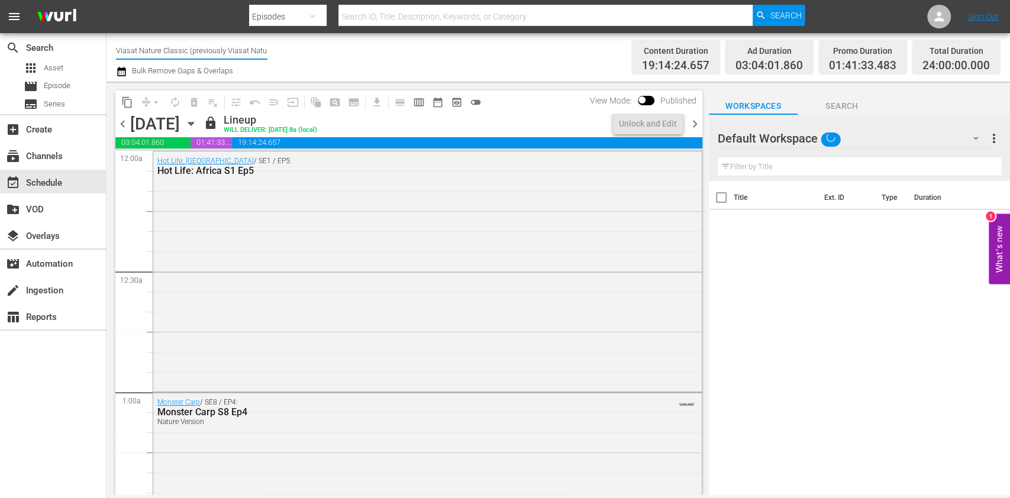
scroll to position [0, 9]
drag, startPoint x: 135, startPoint y: 55, endPoint x: 370, endPoint y: 55, distance: 234.3
click at [370, 55] on div "Channel Title Viasat Nature Classic (previously Viasat Nature) Bulk Remove Gaps…" at bounding box center [357, 57] width 482 height 43
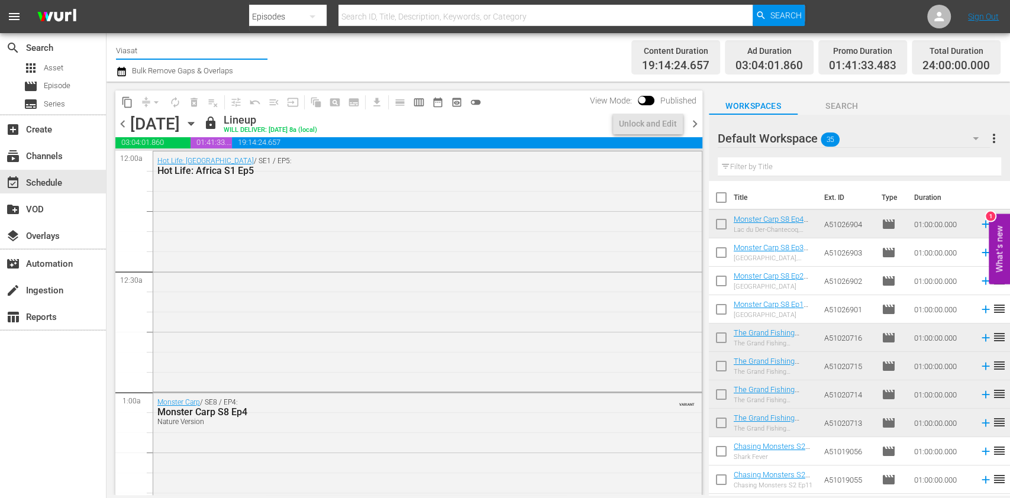
scroll to position [0, 0]
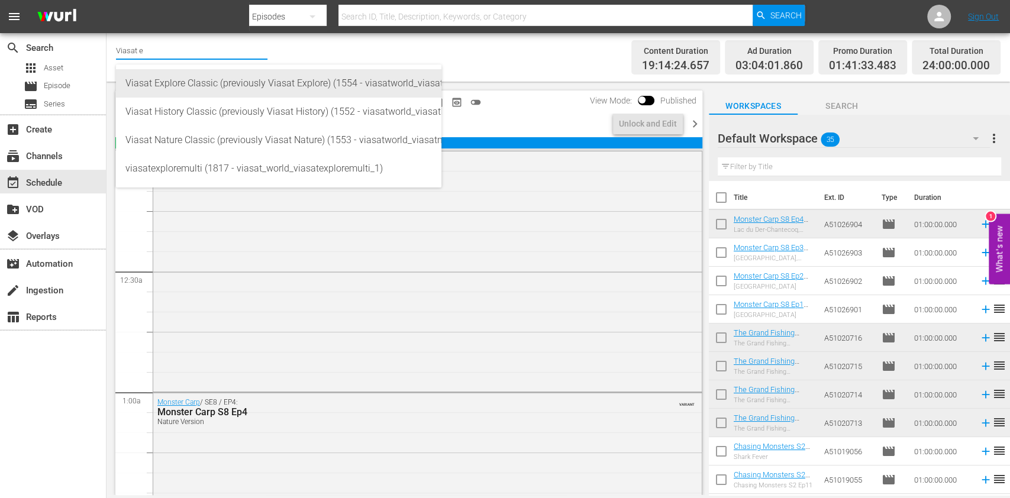
click at [179, 75] on div "Viasat Explore Classic (previously Viasat Explore) (1554 - viasatworld_viasatex…" at bounding box center [278, 83] width 306 height 28
type input "Viasat Explore Classic (previously Viasat Explore) (1554 - viasatworld_viasatex…"
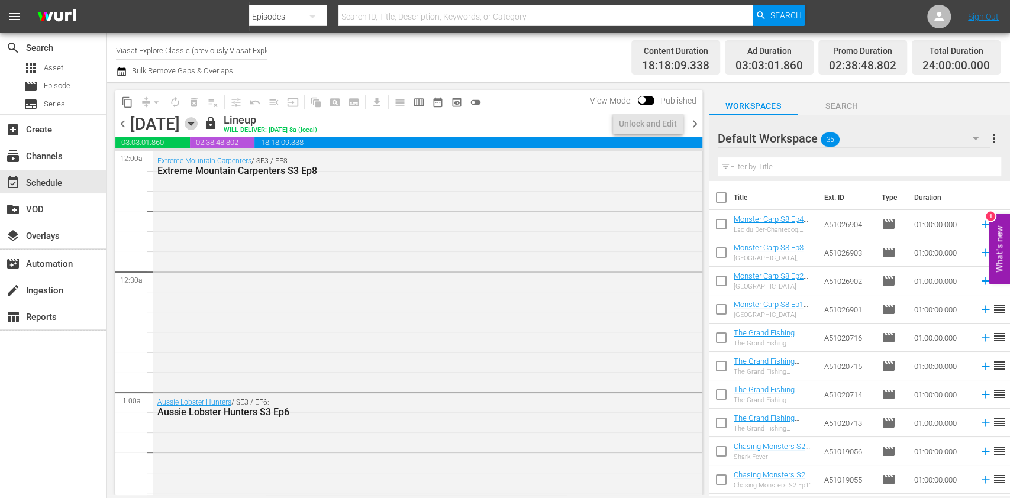
click at [198, 120] on icon "button" at bounding box center [191, 123] width 13 height 13
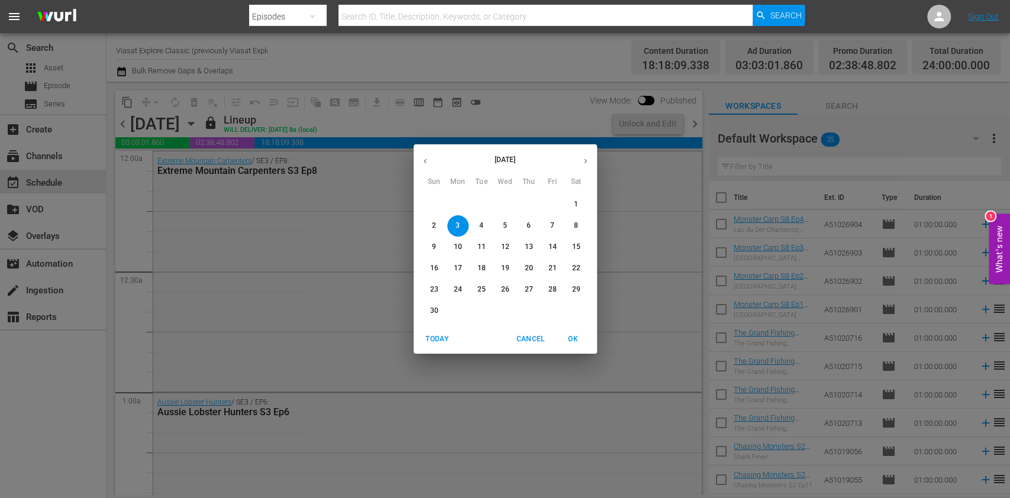
click at [426, 163] on icon "button" at bounding box center [425, 161] width 9 height 9
click at [550, 226] on p "10" at bounding box center [552, 226] width 8 height 10
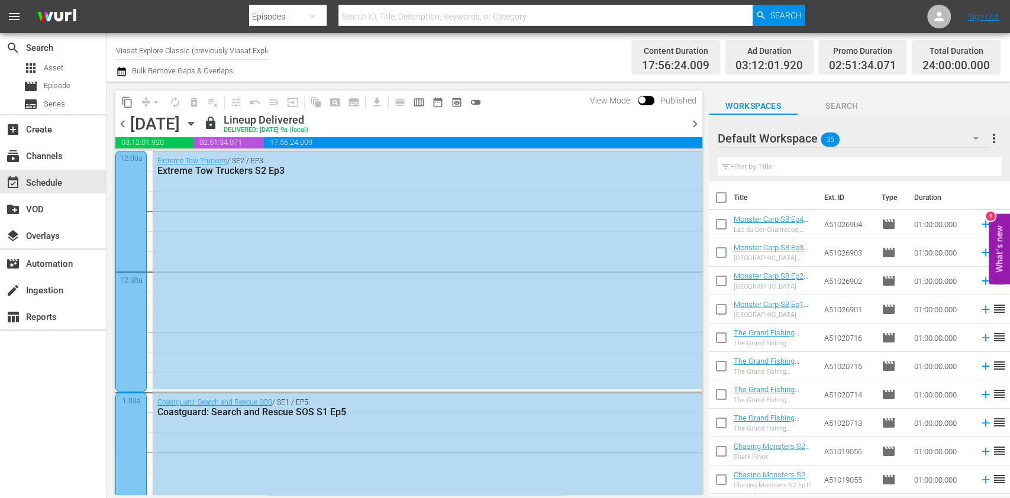
click at [699, 126] on span "chevron_right" at bounding box center [695, 124] width 15 height 15
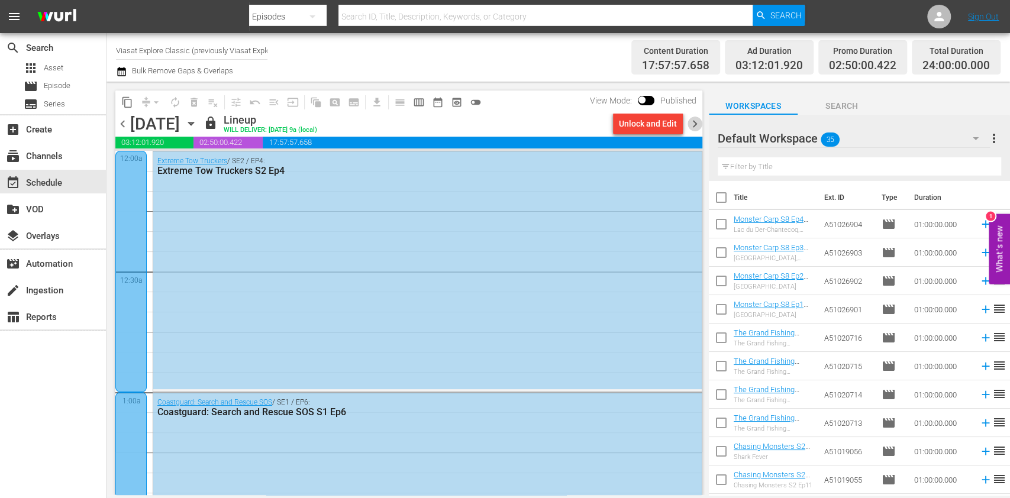
click at [693, 127] on span "chevron_right" at bounding box center [695, 124] width 15 height 15
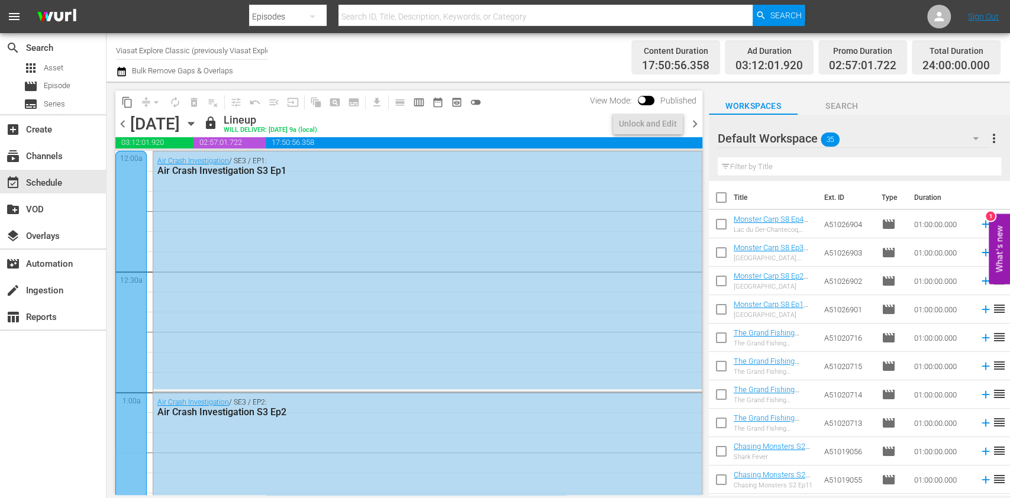
click at [693, 127] on span "chevron_right" at bounding box center [695, 124] width 15 height 15
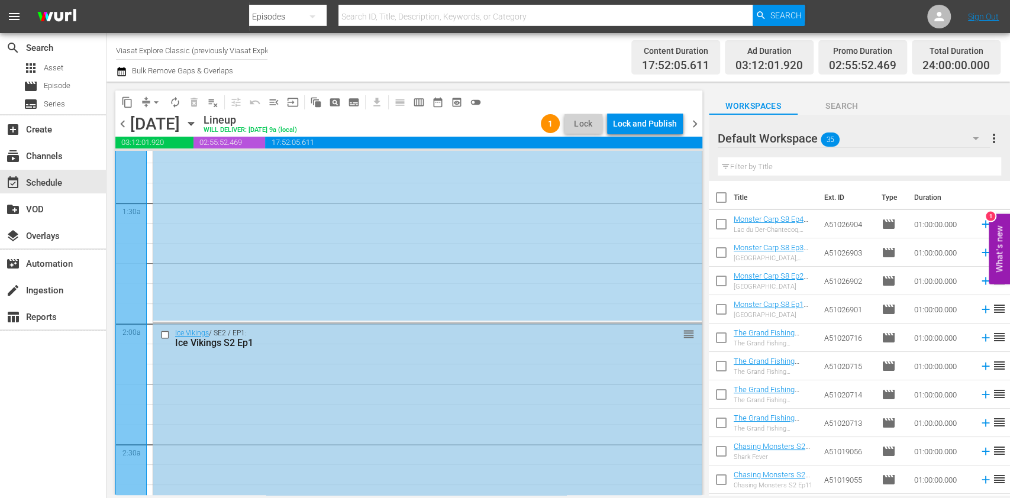
scroll to position [334, 0]
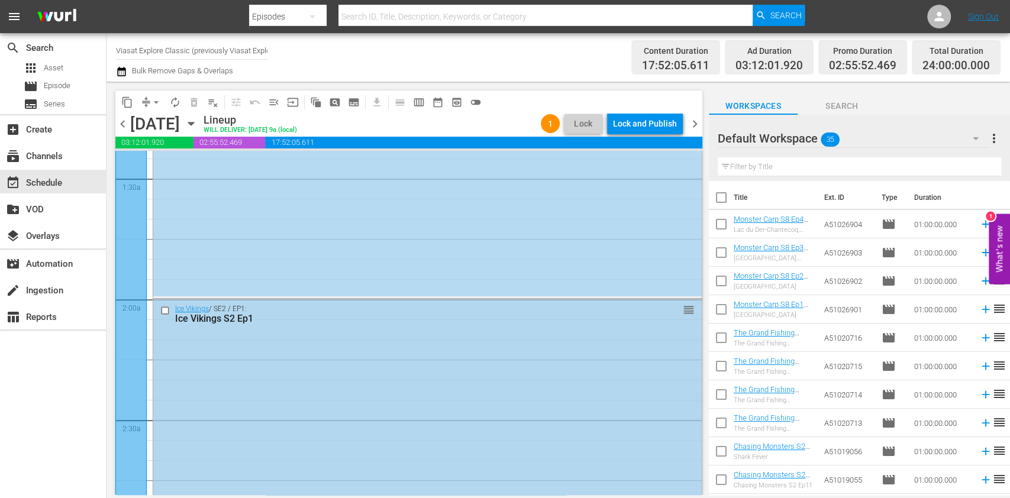
click at [262, 367] on div "Ice Vikings / SE2 / EP1: Ice Vikings S2 Ep1 reorder" at bounding box center [427, 418] width 548 height 238
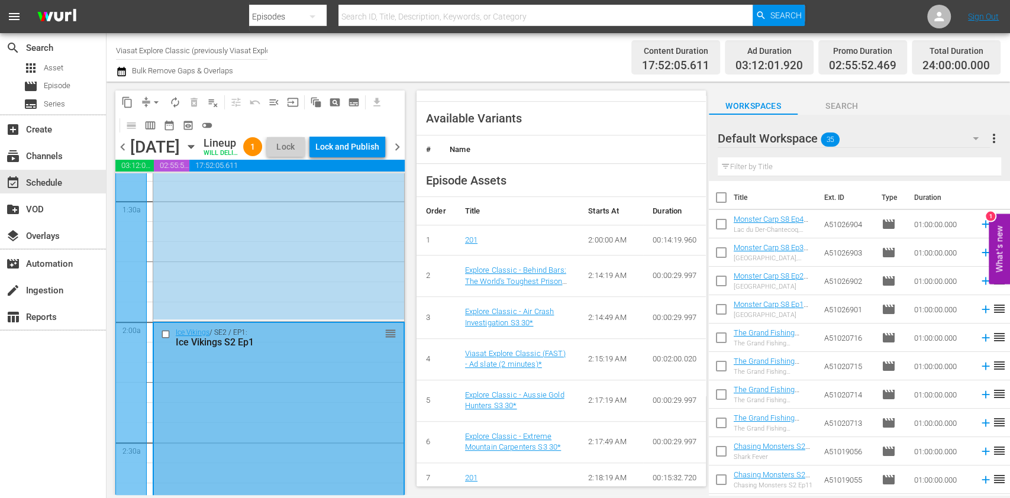
scroll to position [473, 0]
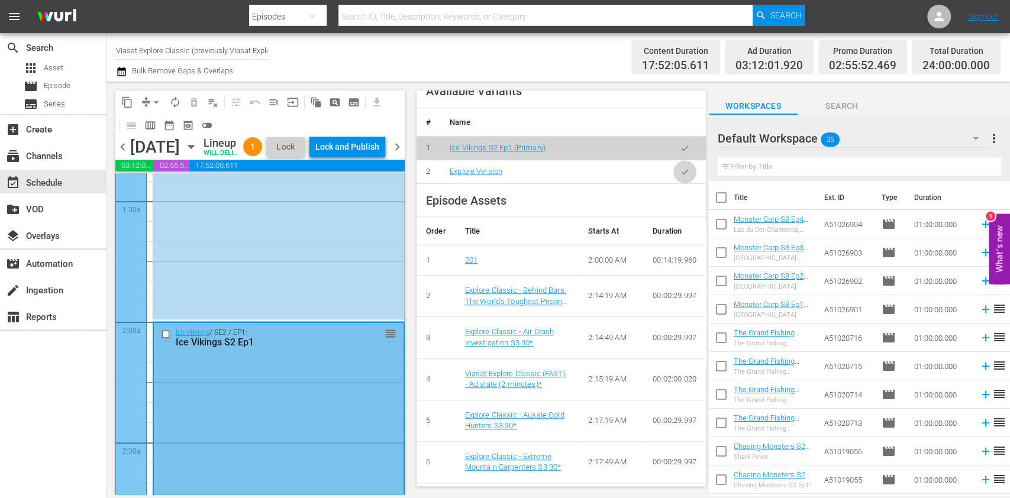
click at [680, 172] on icon "button" at bounding box center [684, 171] width 9 height 9
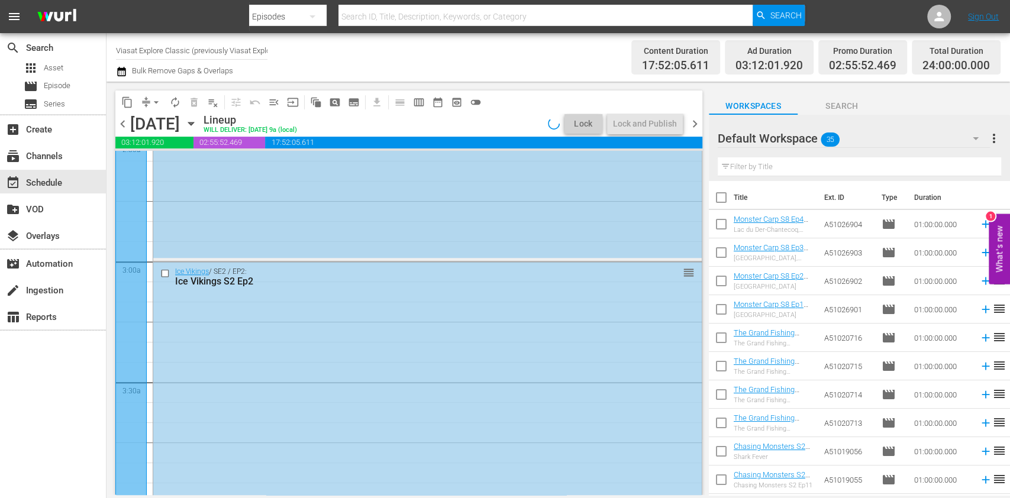
scroll to position [650, 0]
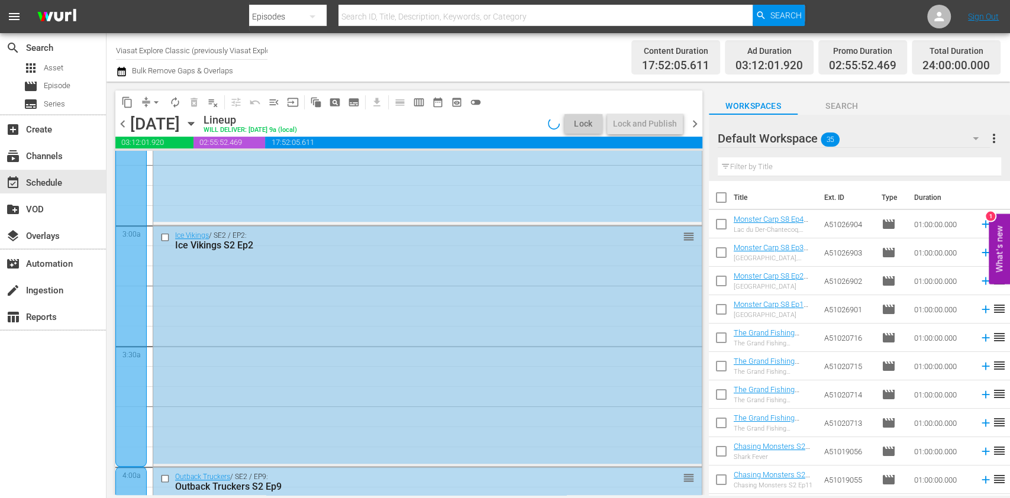
click at [377, 338] on div "Ice Vikings / SE2 / EP2: Ice Vikings S2 Ep2 reorder" at bounding box center [427, 345] width 548 height 238
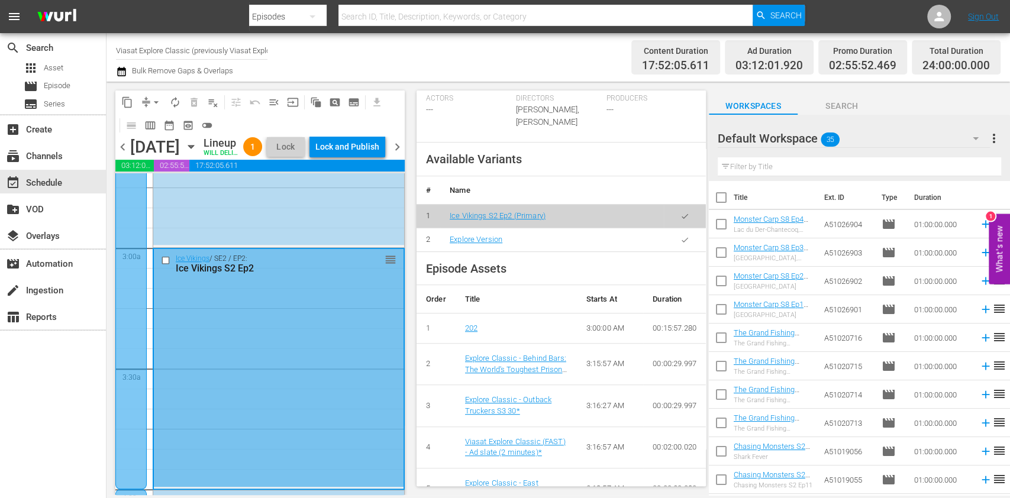
scroll to position [394, 0]
click at [680, 243] on icon "button" at bounding box center [684, 238] width 9 height 9
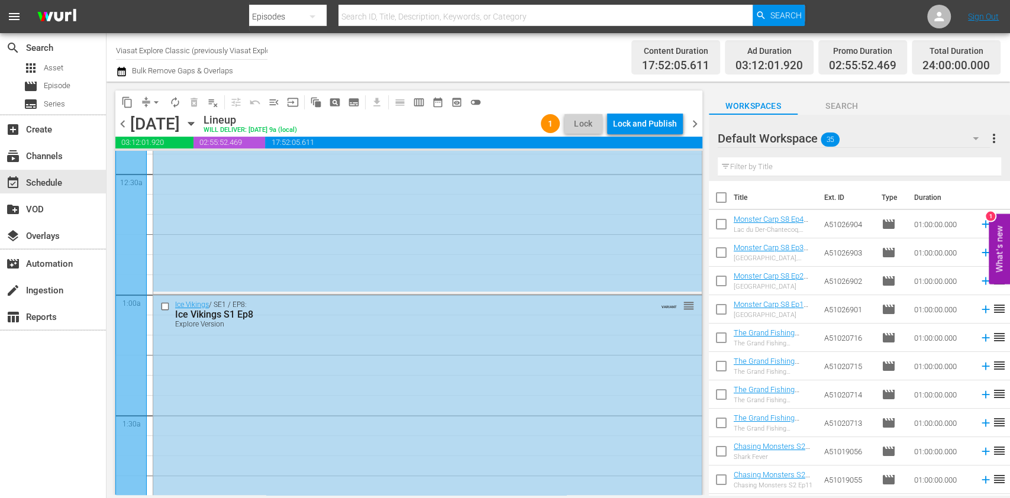
scroll to position [0, 0]
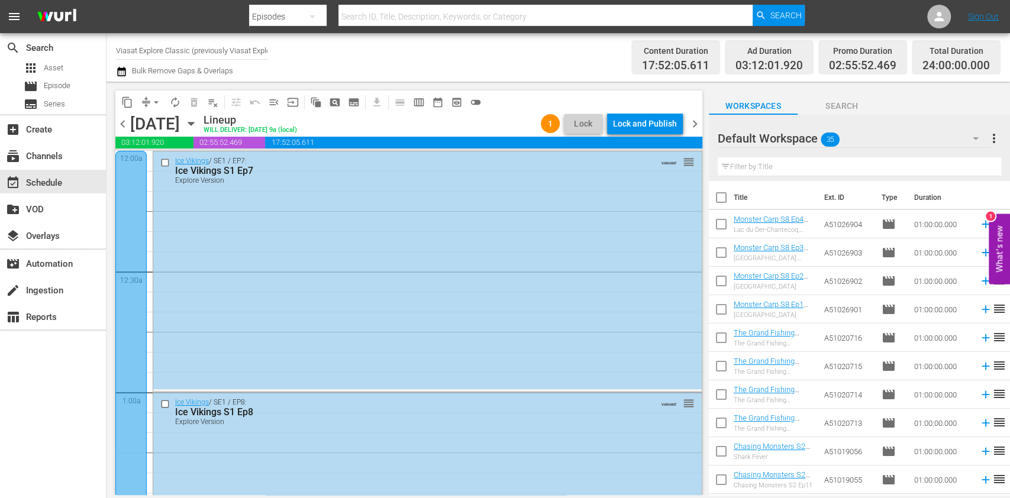
click at [657, 118] on div "Lock and Publish" at bounding box center [645, 123] width 64 height 21
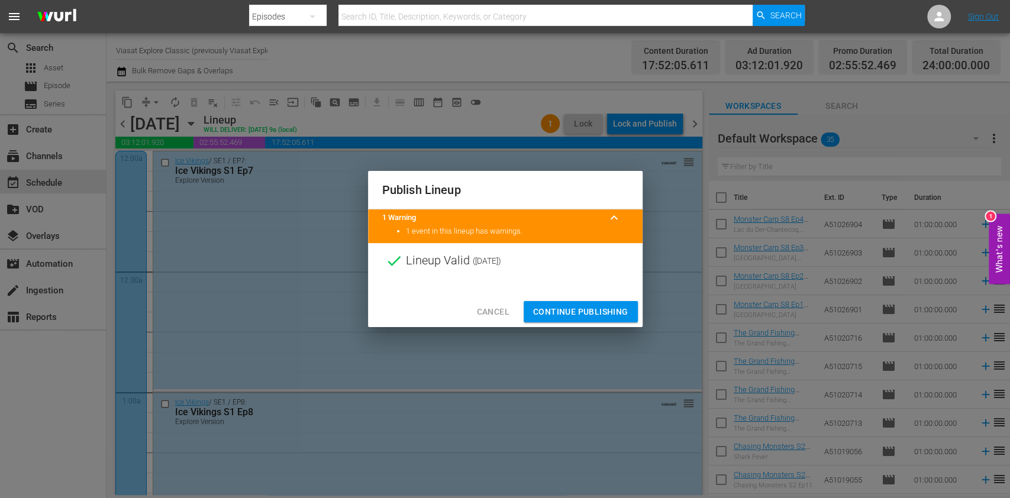
click at [558, 304] on button "Continue Publishing" at bounding box center [581, 312] width 114 height 22
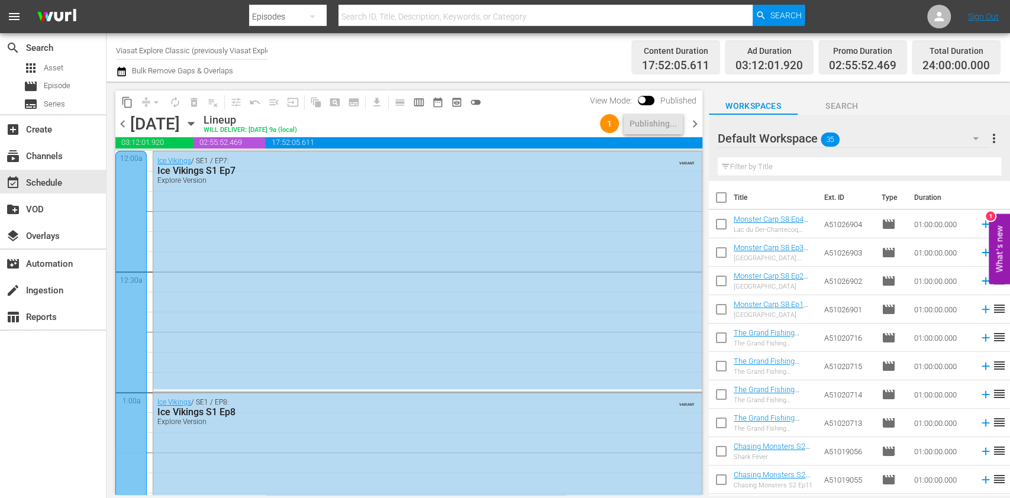
click at [702, 125] on div "content_copy compress arrow_drop_down autorenew_outlined delete_forever_outline…" at bounding box center [405, 289] width 599 height 414
click at [701, 125] on span "chevron_right" at bounding box center [695, 124] width 15 height 15
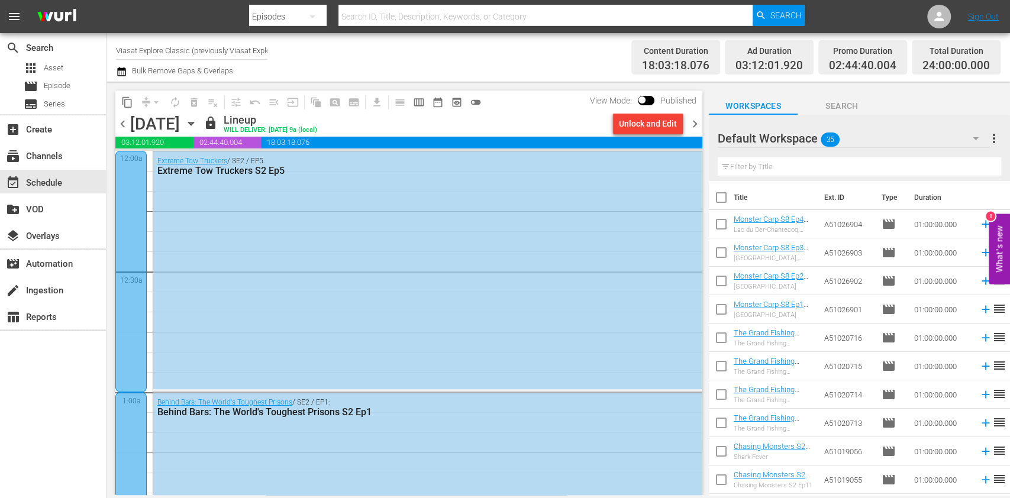
click at [124, 122] on span "chevron_left" at bounding box center [122, 124] width 15 height 15
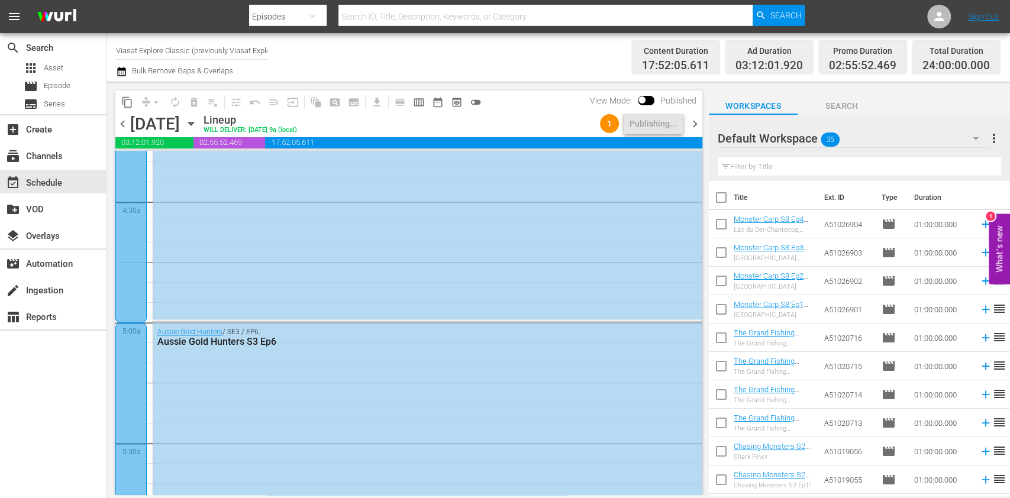
scroll to position [1104, 0]
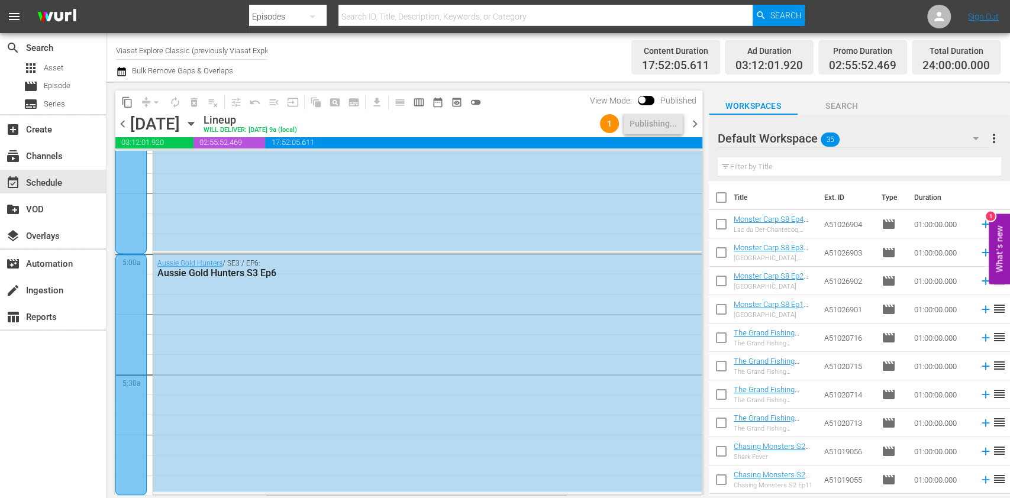
drag, startPoint x: 688, startPoint y: 118, endPoint x: 521, endPoint y: 114, distance: 166.9
click at [688, 119] on span "chevron_right" at bounding box center [695, 124] width 15 height 15
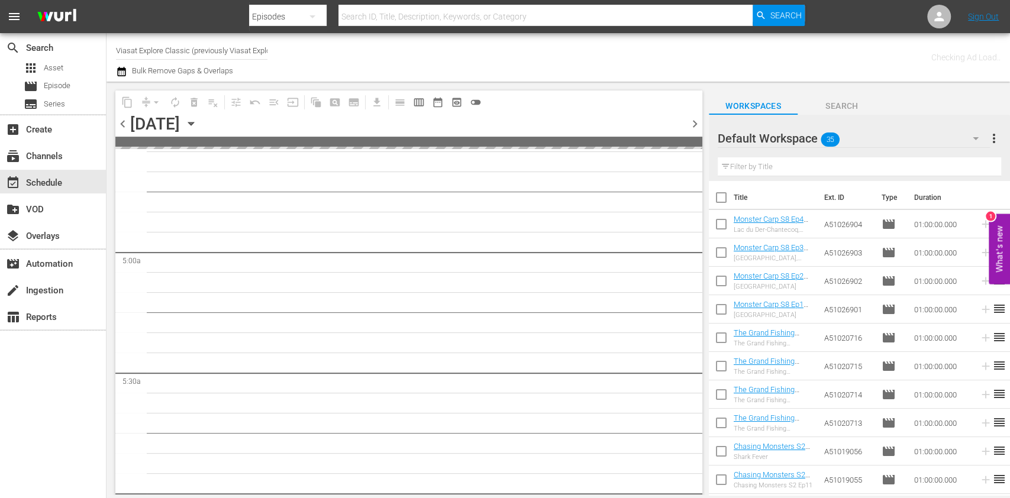
click at [118, 121] on span "chevron_left" at bounding box center [122, 124] width 15 height 15
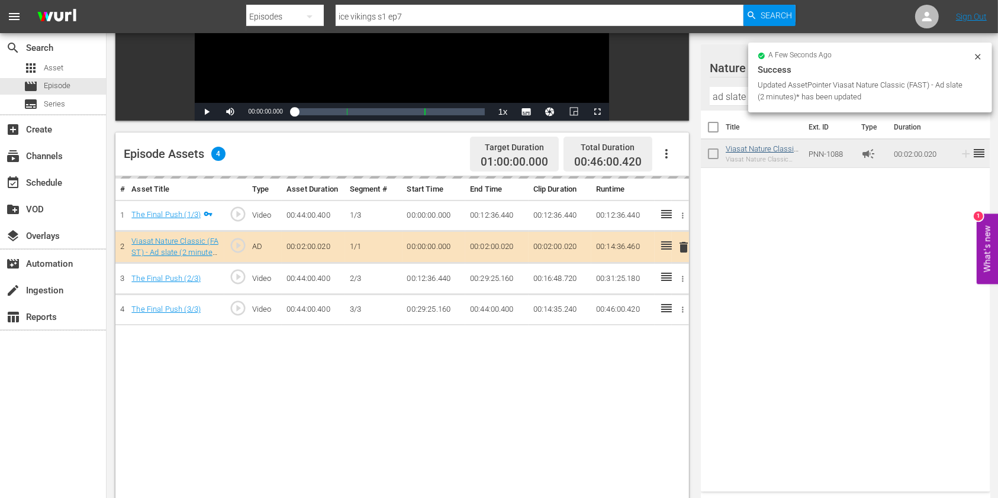
scroll to position [237, 0]
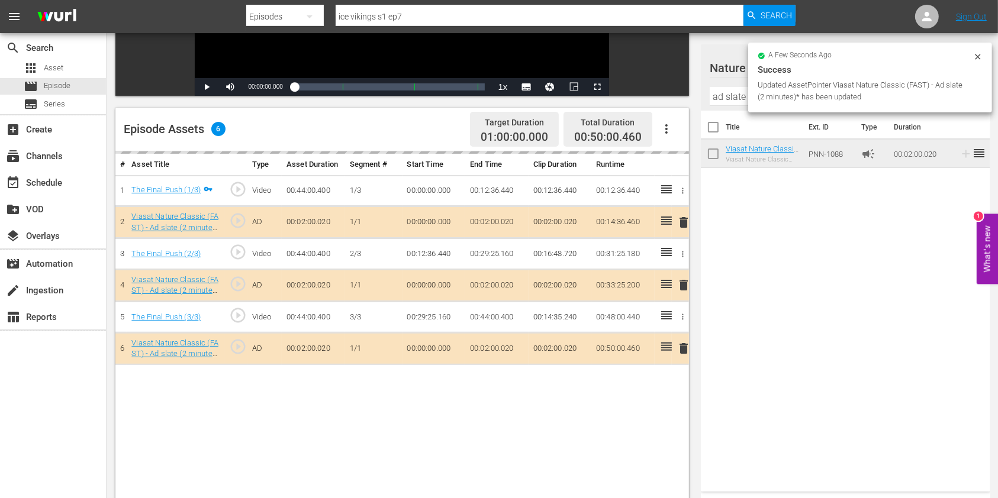
click at [718, 92] on input "ad slate" at bounding box center [845, 96] width 272 height 19
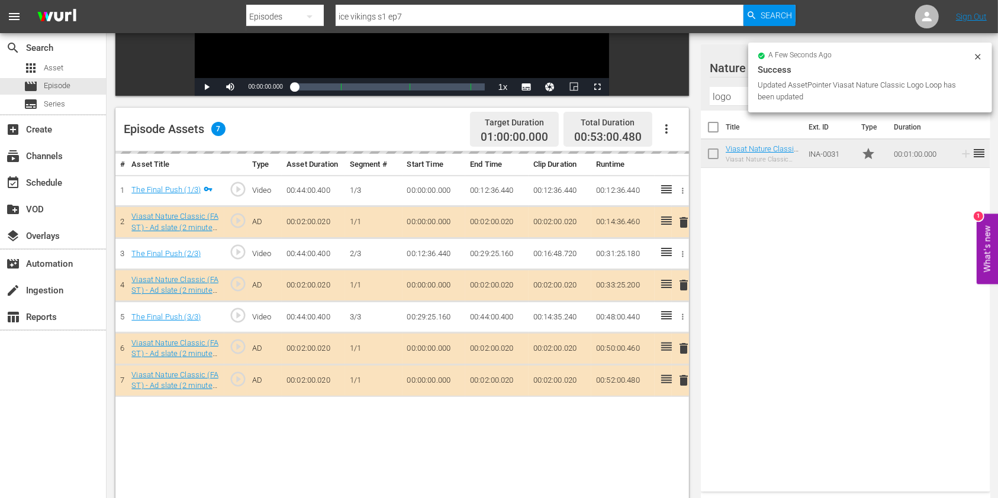
click at [977, 54] on icon at bounding box center [977, 56] width 9 height 9
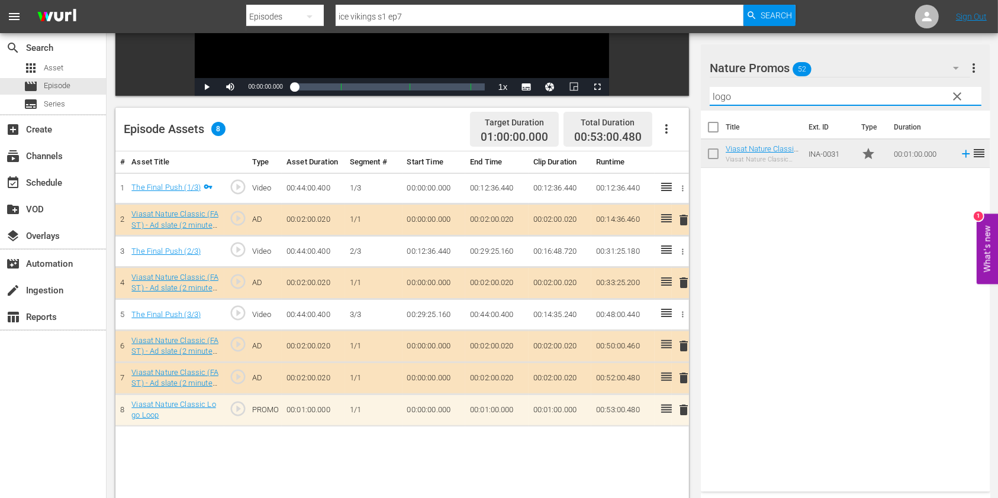
drag, startPoint x: 796, startPoint y: 92, endPoint x: 663, endPoint y: 92, distance: 133.1
click at [663, 92] on div "Video Player is loading. Play Video Play Mute Current Time 00:00:00.000 / Durat…" at bounding box center [551, 212] width 873 height 698
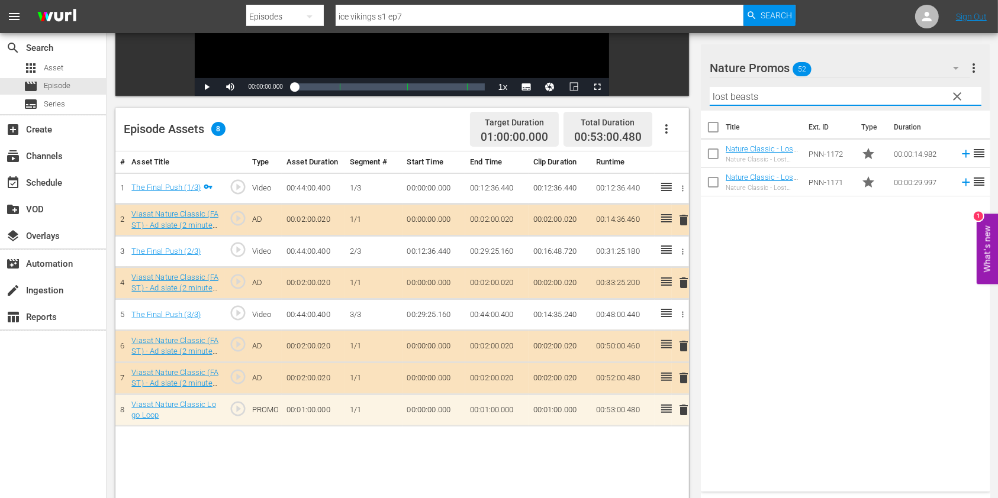
type input "lost beasts"
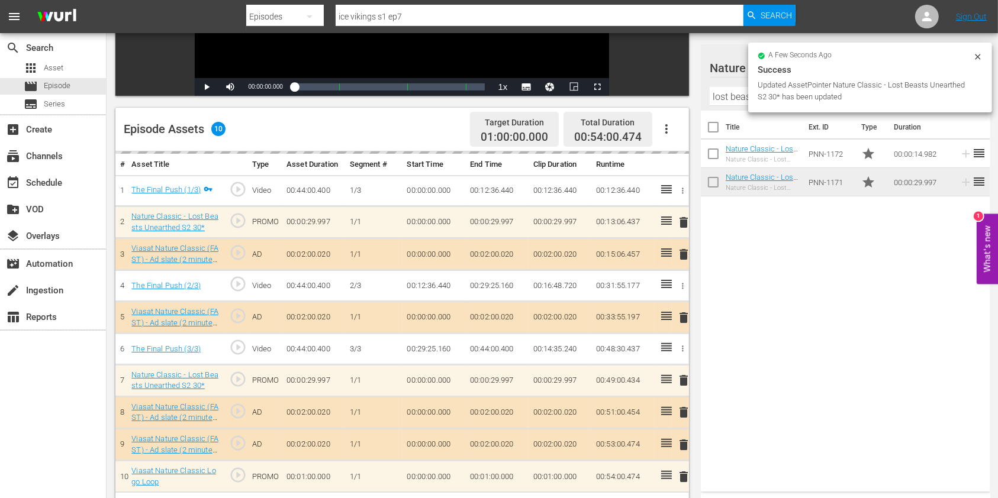
click at [721, 96] on input "lost beasts" at bounding box center [845, 96] width 272 height 19
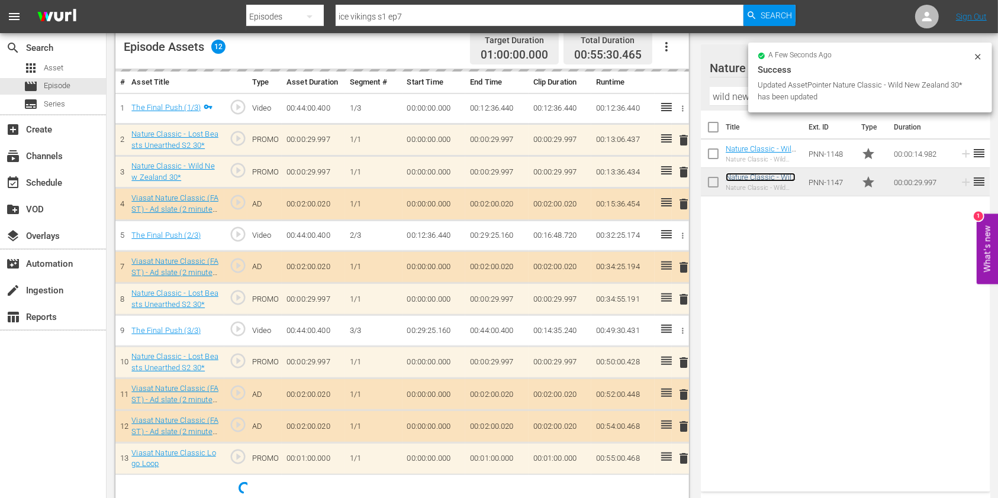
scroll to position [330, 0]
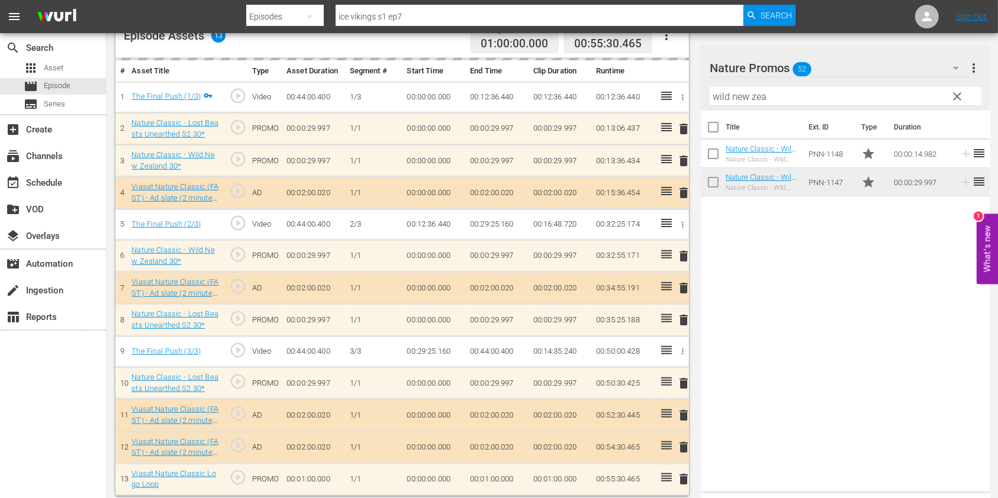
click at [731, 106] on div "Filter by Title wild new zea" at bounding box center [845, 96] width 272 height 28
click at [729, 101] on input "wild new zea" at bounding box center [845, 96] width 272 height 19
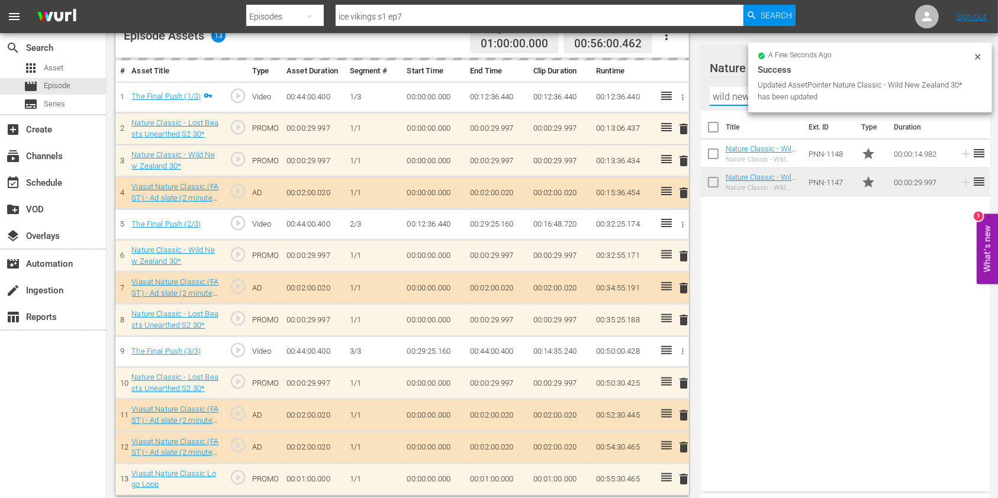
click at [729, 101] on input "wild new zea" at bounding box center [845, 96] width 272 height 19
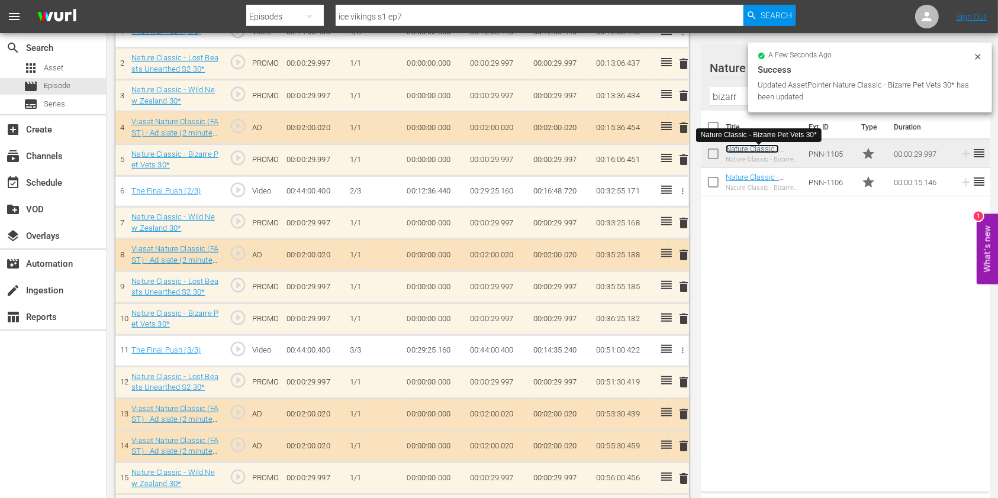
scroll to position [398, 0]
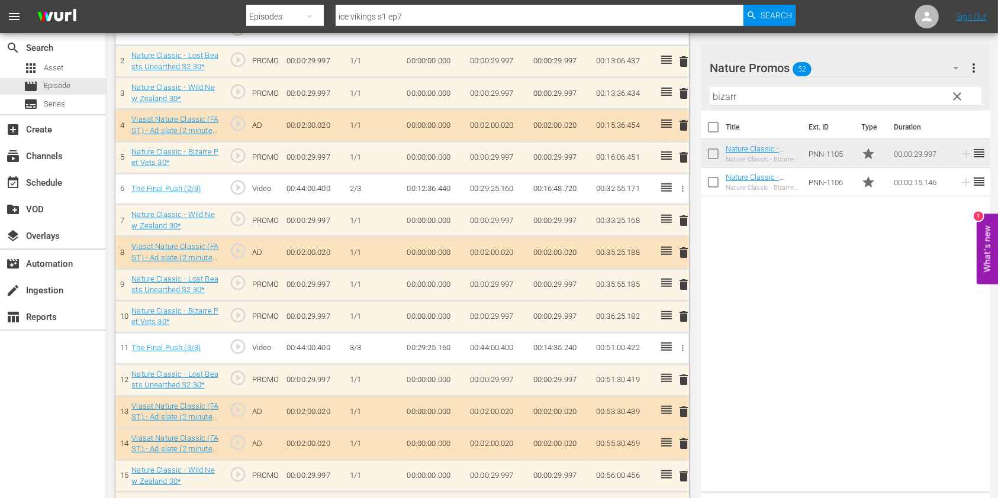
click at [739, 93] on input "bizarr" at bounding box center [845, 96] width 272 height 19
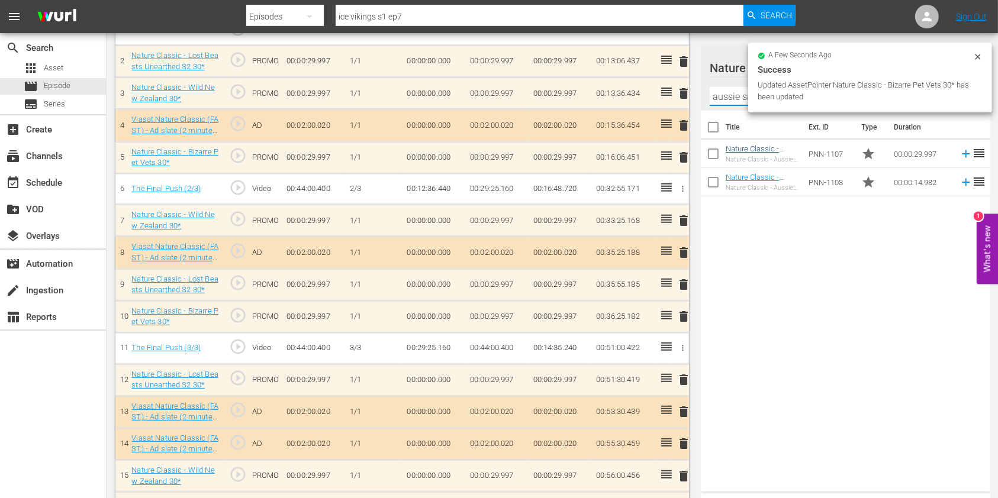
type input "aussie snake"
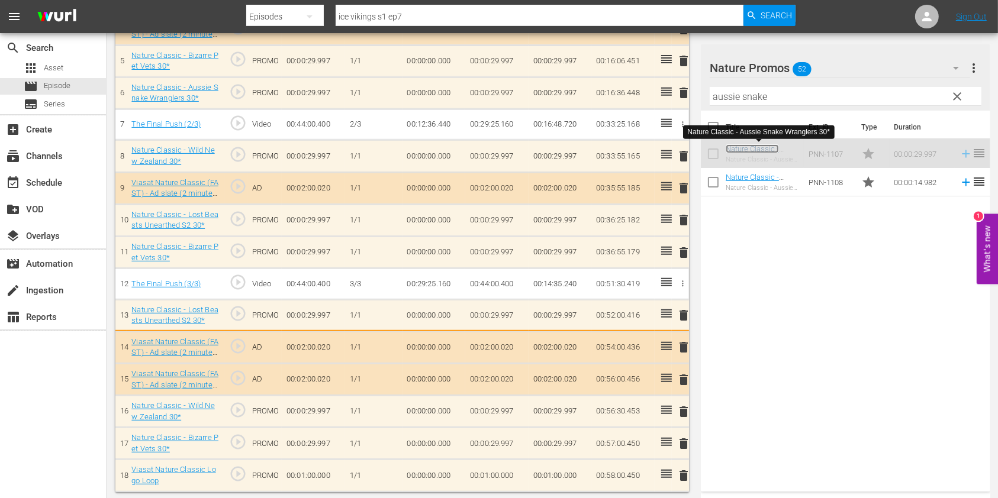
scroll to position [493, 0]
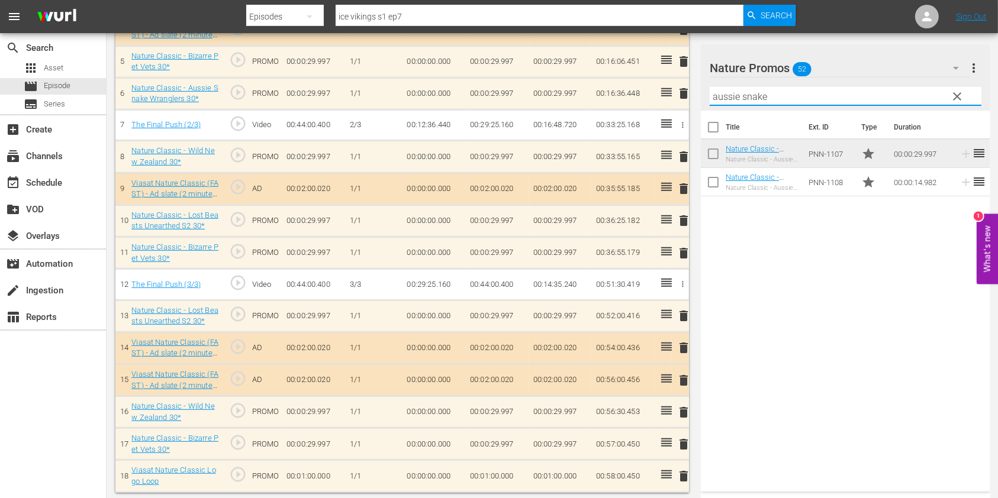
click at [719, 93] on input "aussie snake" at bounding box center [845, 96] width 272 height 19
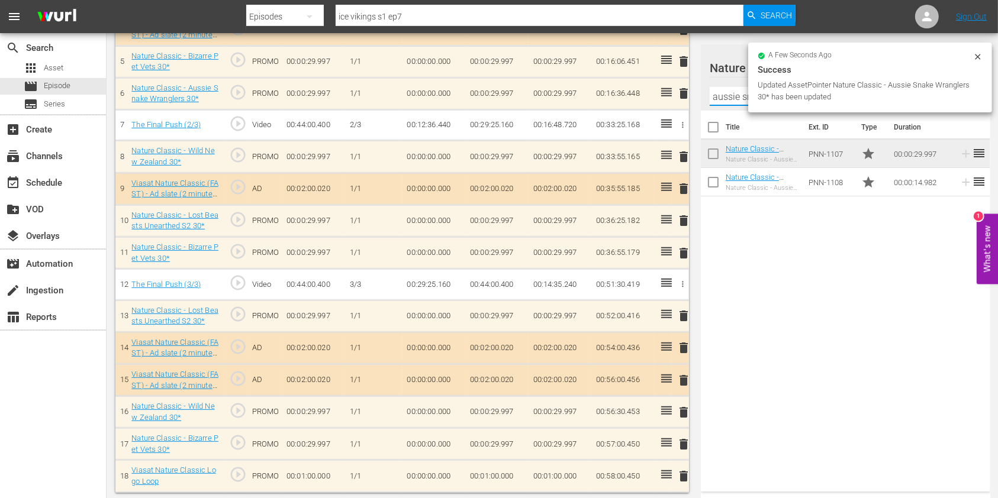
click at [719, 93] on input "aussie snake" at bounding box center [845, 96] width 272 height 19
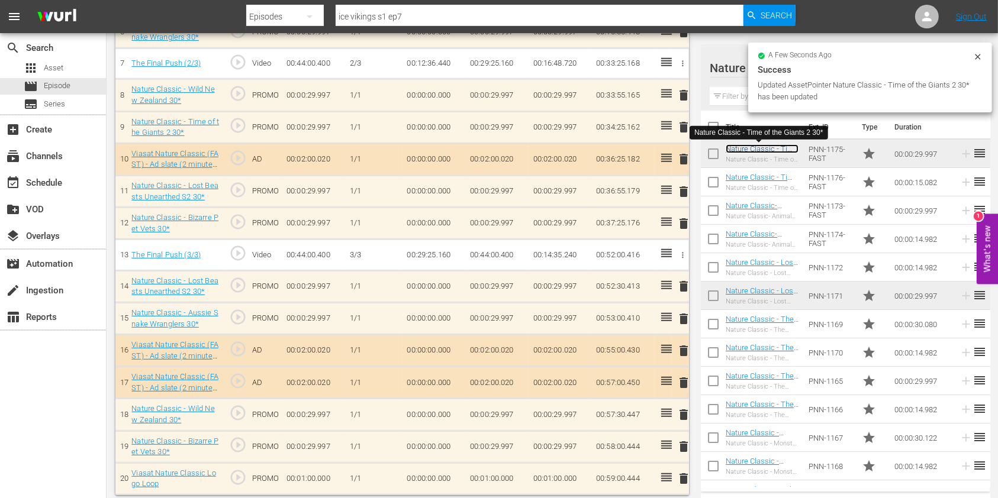
scroll to position [557, 0]
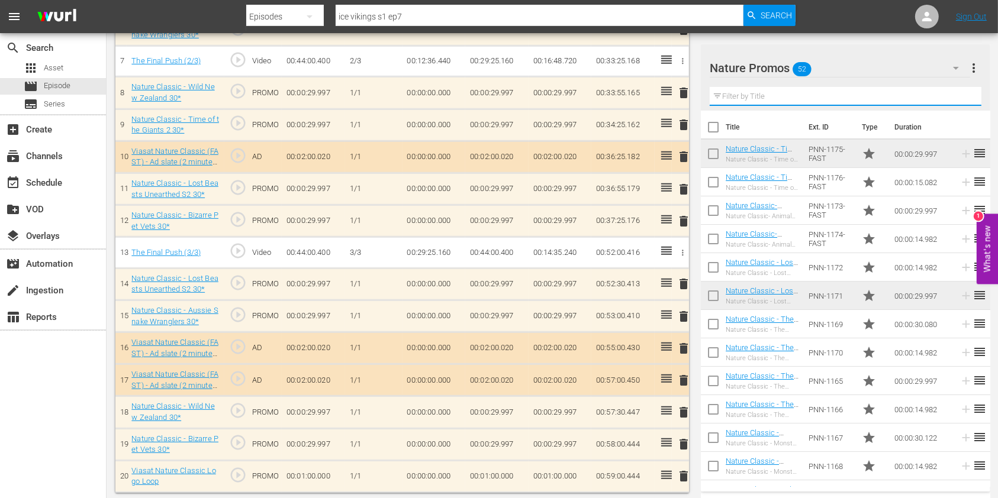
click at [726, 93] on input "text" at bounding box center [845, 96] width 272 height 19
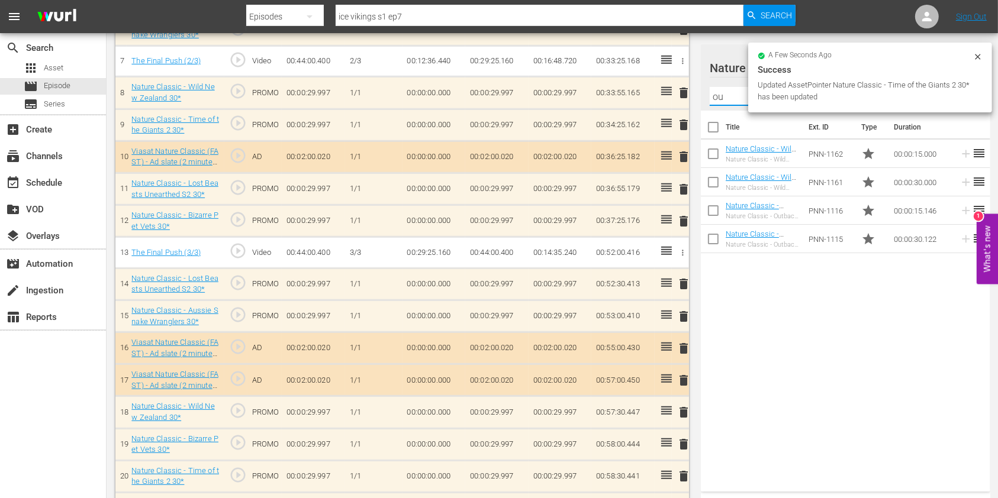
type input "o"
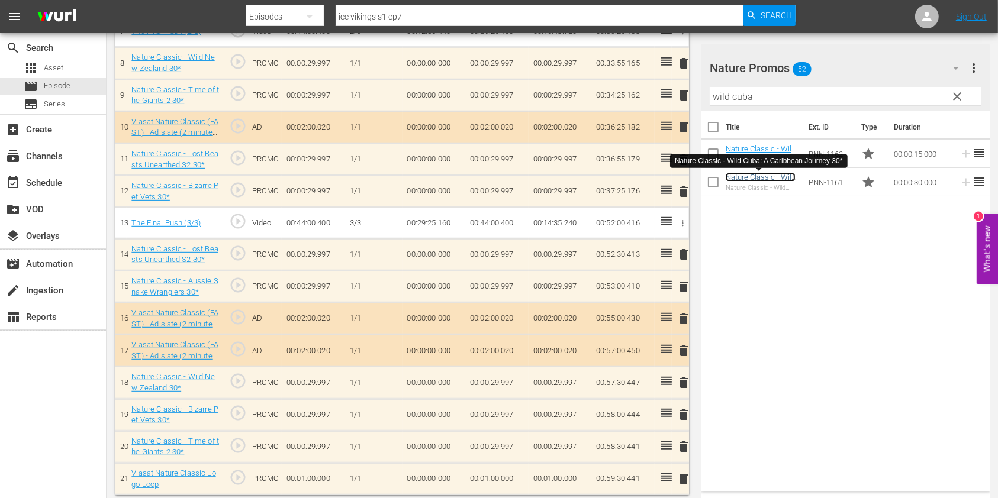
scroll to position [590, 0]
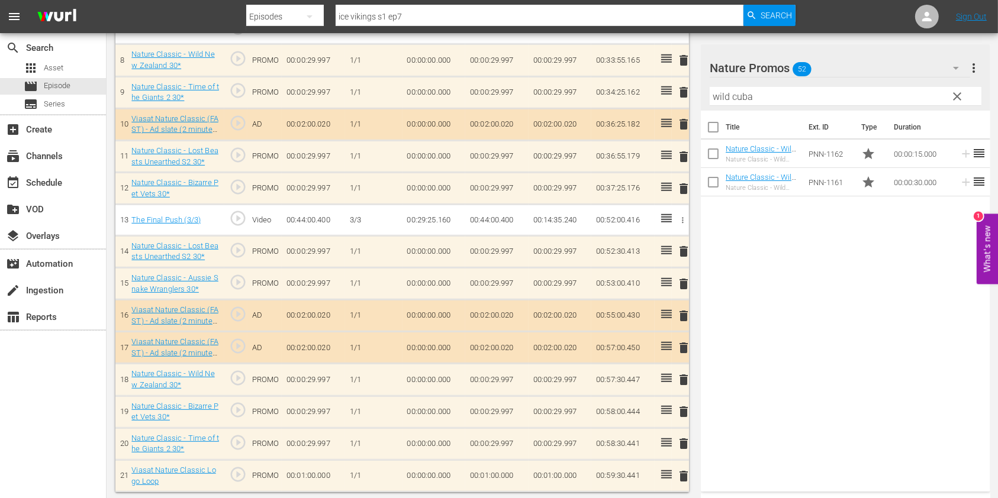
click at [723, 98] on input "wild cuba" at bounding box center [845, 96] width 272 height 19
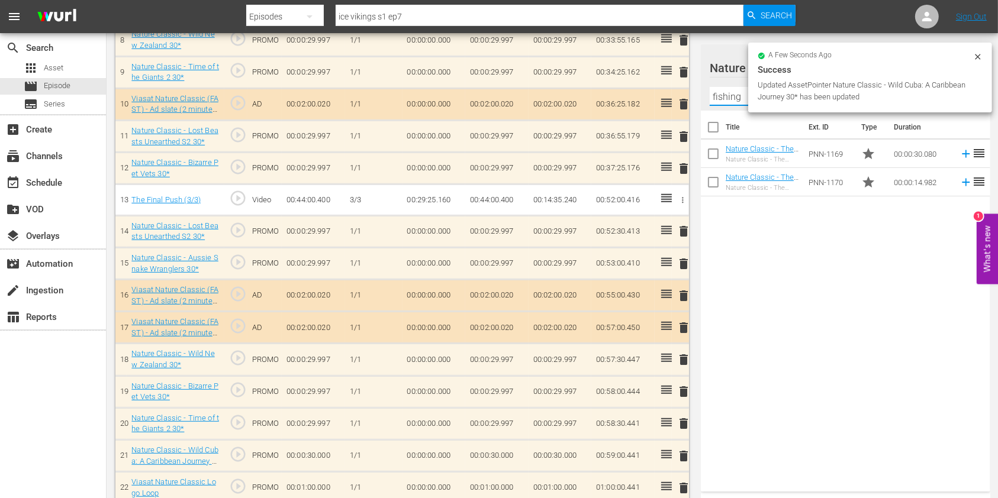
scroll to position [619, 0]
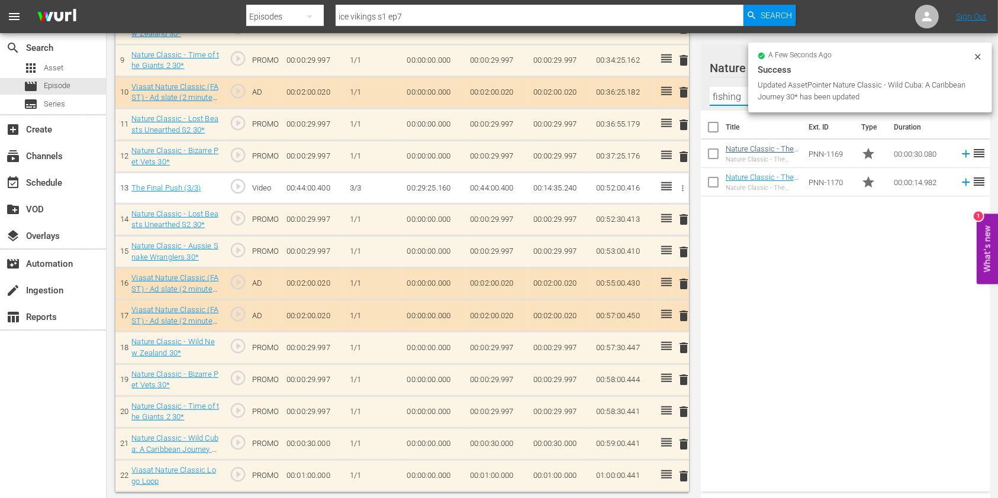
type input "fishing"
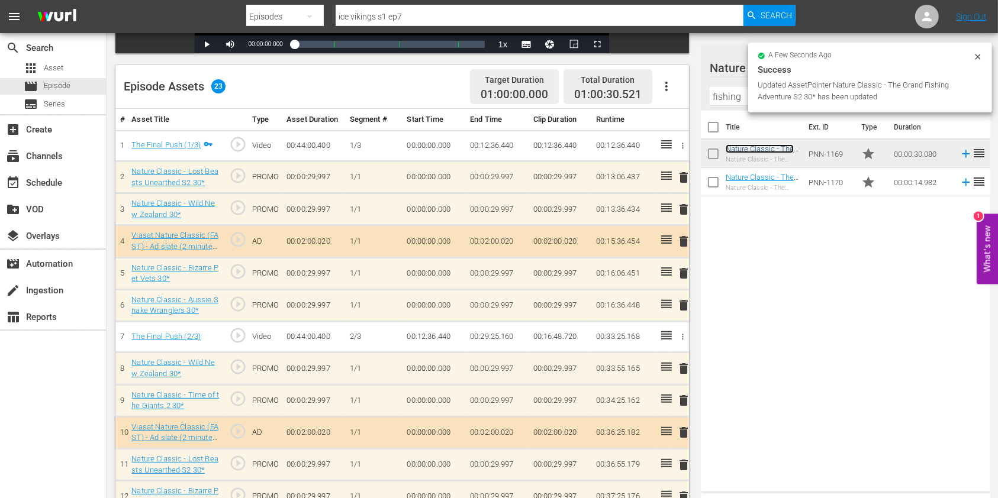
scroll to position [651, 0]
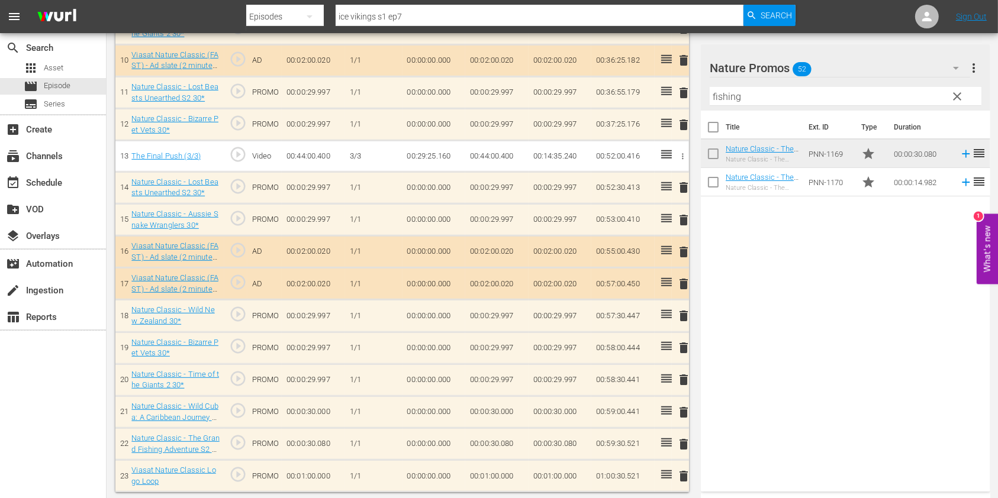
click at [487, 467] on td "00:01:00.000" at bounding box center [496, 476] width 63 height 32
click at [487, 472] on input "00:01:00.000" at bounding box center [493, 479] width 46 height 28
type input "00:00:29.479"
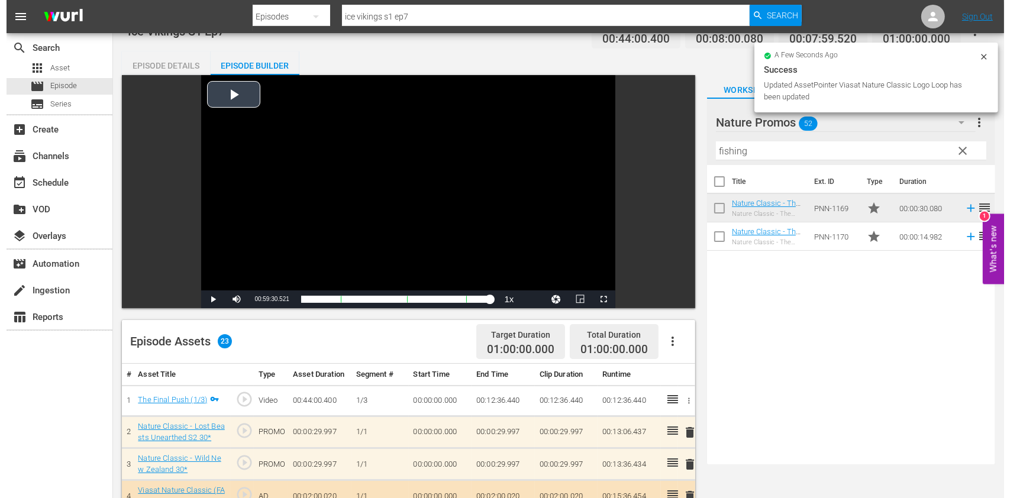
scroll to position [0, 0]
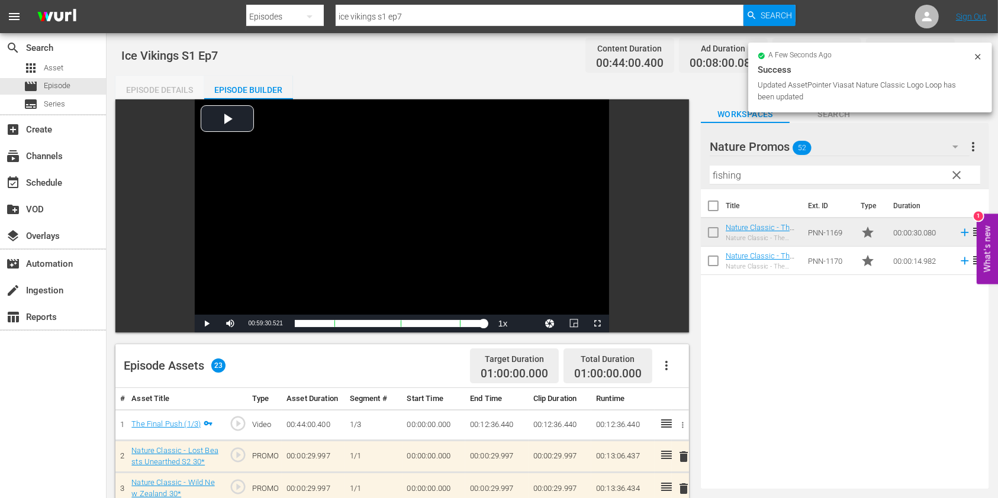
click at [147, 86] on div "Episode Details" at bounding box center [159, 90] width 89 height 28
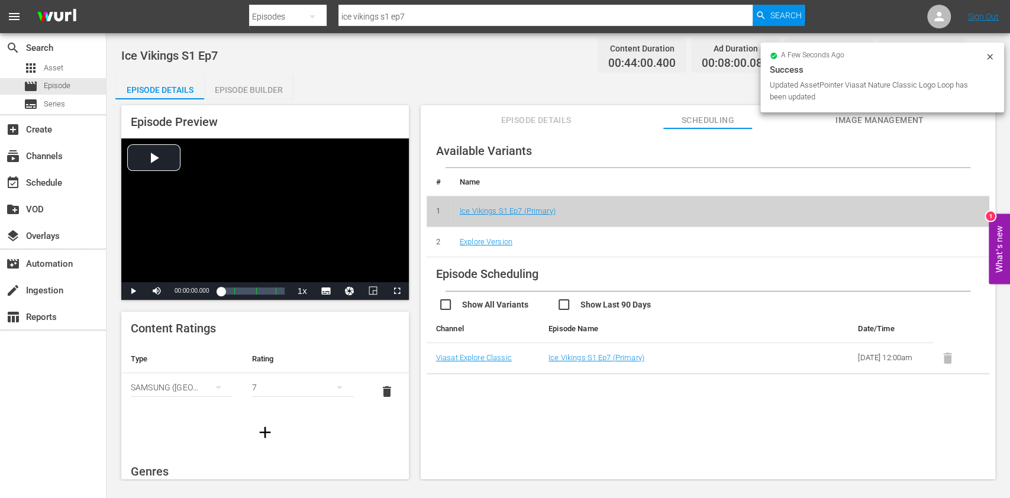
click at [434, 17] on input "ice vikings s1 ep7" at bounding box center [545, 16] width 414 height 28
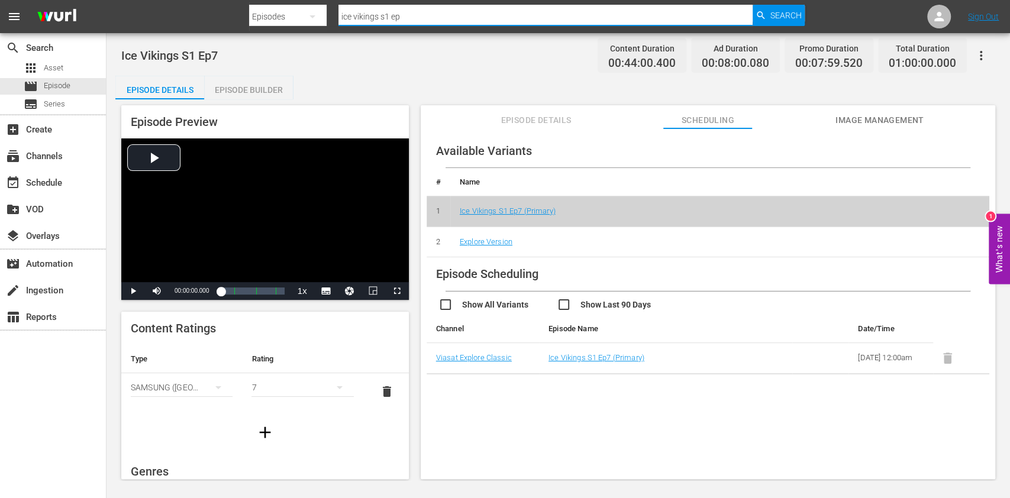
type input "ice vikings s1 ep8"
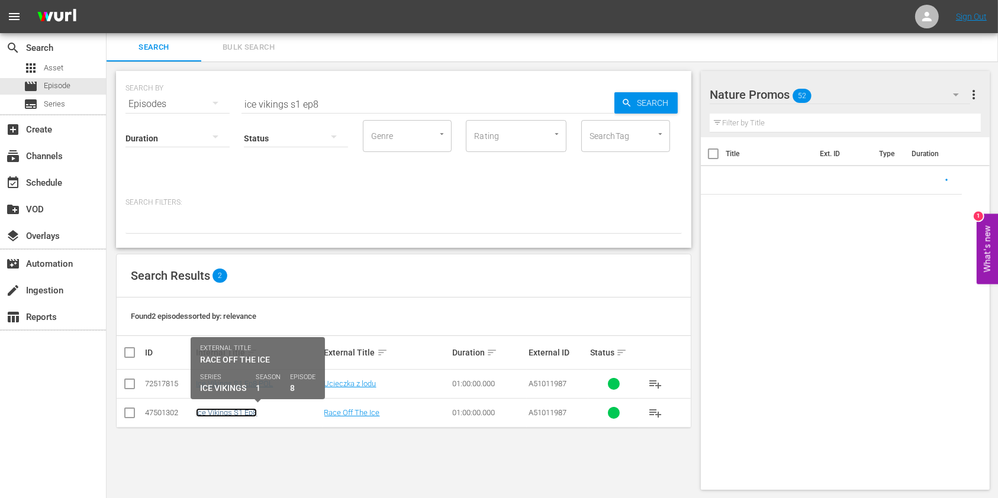
click at [208, 412] on link "Ice Vikings S1 Ep8" at bounding box center [226, 412] width 61 height 9
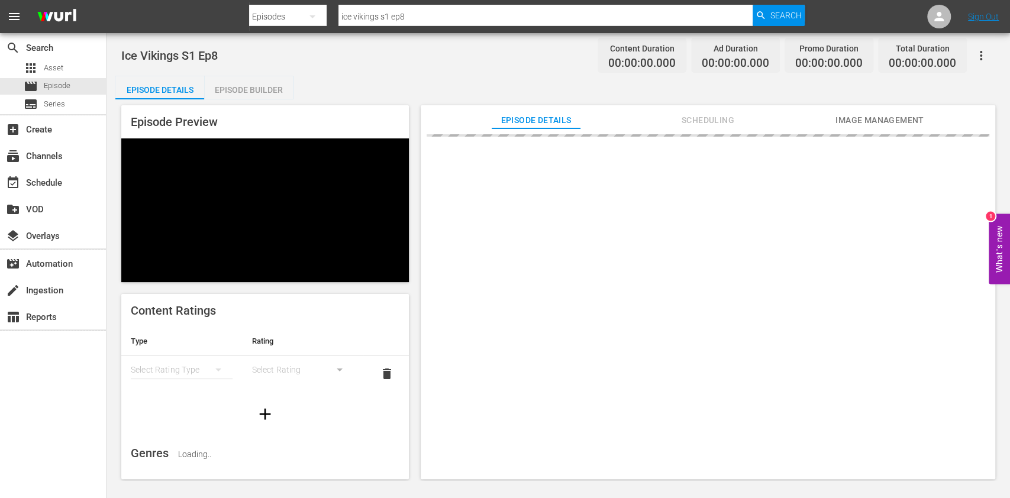
drag, startPoint x: 985, startPoint y: 69, endPoint x: 986, endPoint y: 56, distance: 12.6
click at [986, 56] on icon "button" at bounding box center [981, 56] width 14 height 14
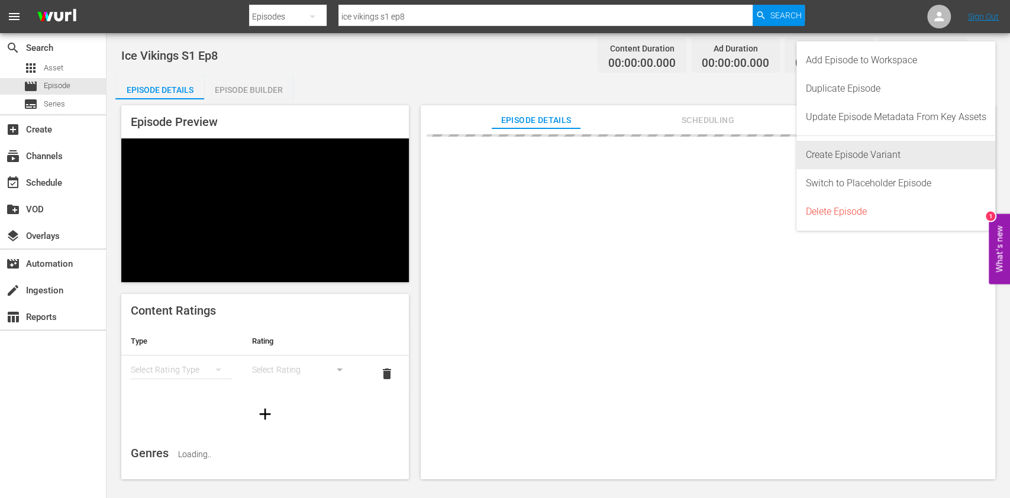
click at [878, 146] on div "Create Episode Variant" at bounding box center [896, 155] width 180 height 28
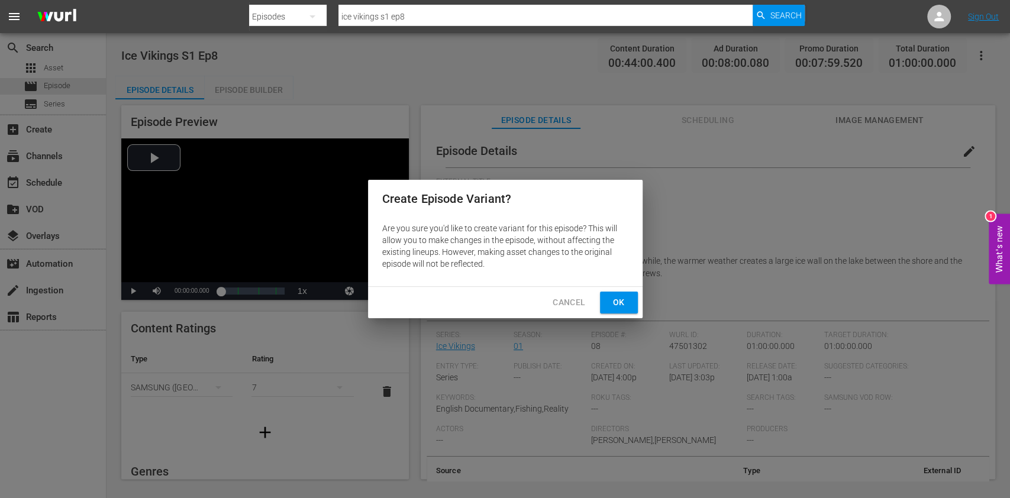
click at [631, 301] on button "Ok" at bounding box center [619, 303] width 38 height 22
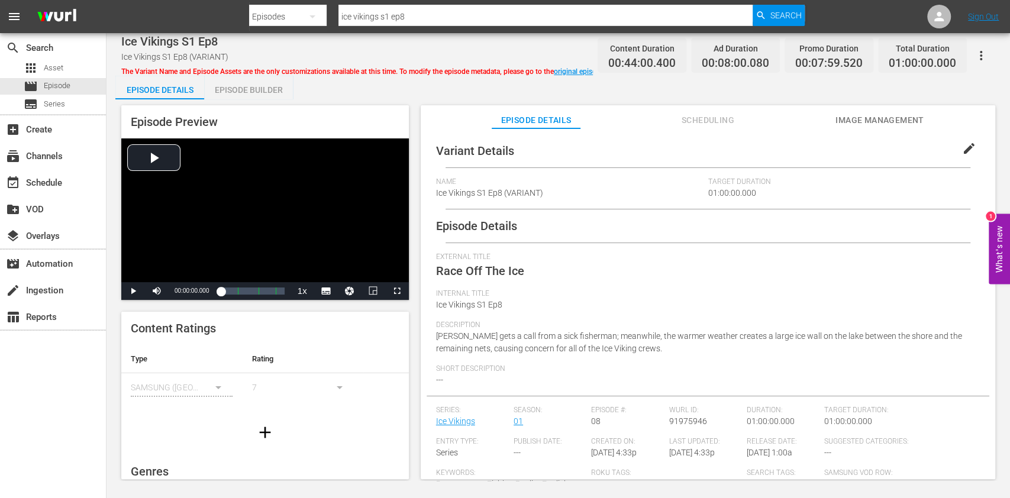
click at [237, 97] on div "Episode Builder" at bounding box center [248, 90] width 89 height 28
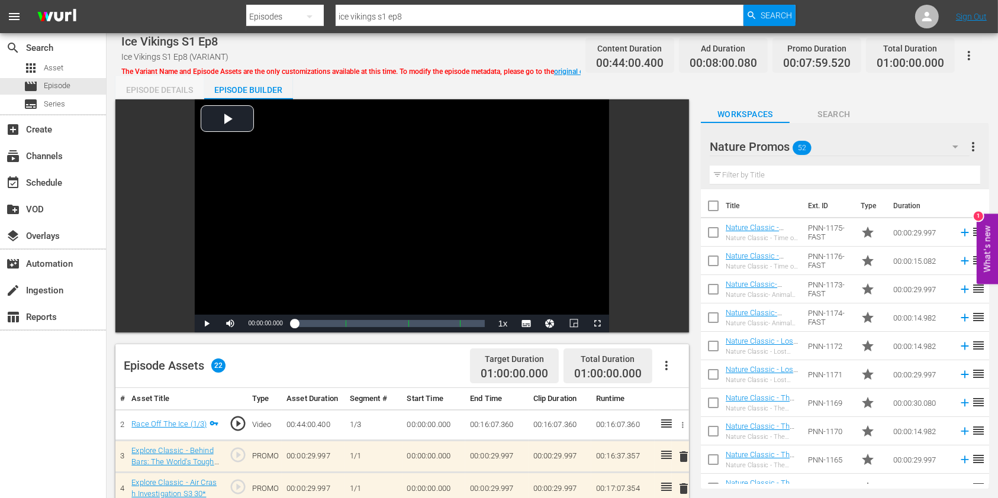
click at [191, 95] on div "Episode Details" at bounding box center [159, 90] width 89 height 28
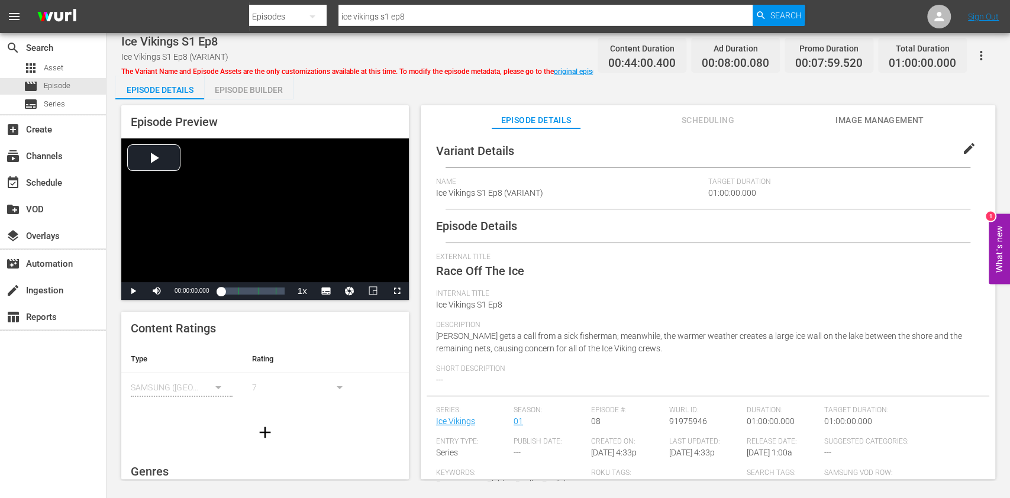
click at [743, 122] on span "Scheduling" at bounding box center [707, 120] width 89 height 15
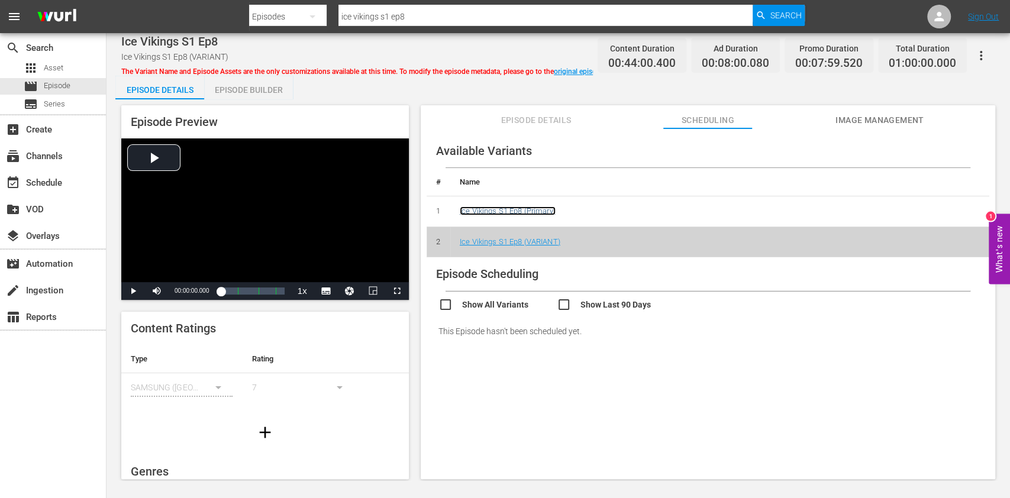
click at [538, 211] on link "Ice Vikings S1 Ep8 (Primary)" at bounding box center [508, 210] width 96 height 9
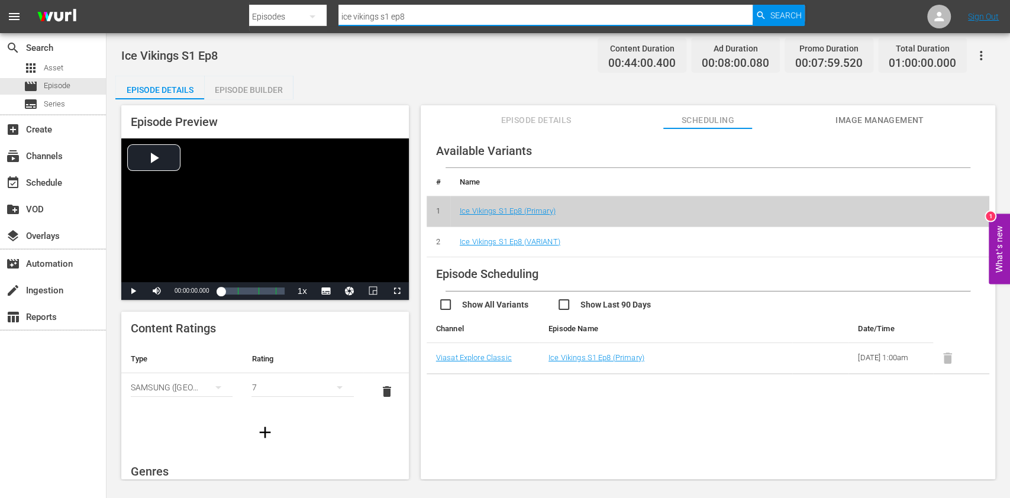
click at [440, 9] on input "ice vikings s1 ep8" at bounding box center [545, 16] width 414 height 28
type input "ice vikings s1 ep7"
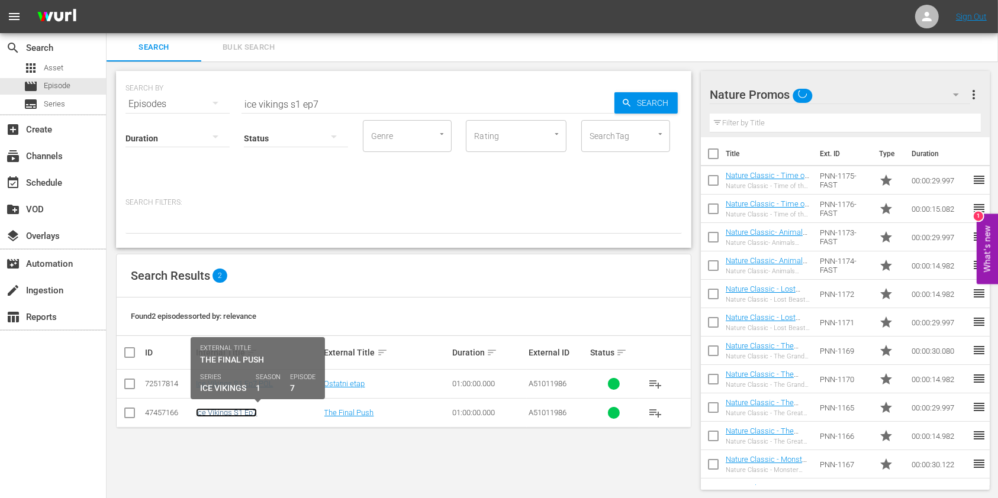
click at [225, 416] on link "Ice Vikings S1 Ep7" at bounding box center [226, 412] width 61 height 9
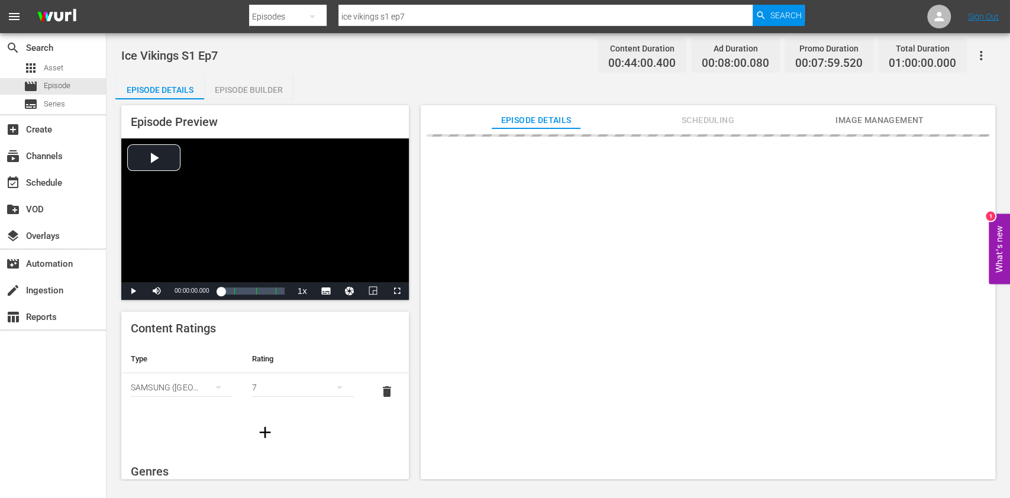
click at [669, 118] on span "Scheduling" at bounding box center [707, 120] width 89 height 15
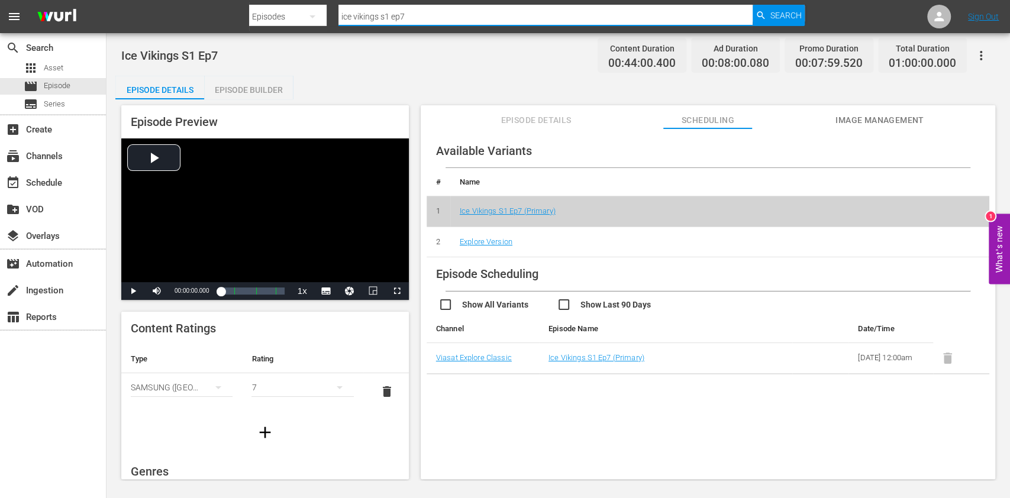
click at [412, 14] on input "ice vikings s1 ep7" at bounding box center [545, 16] width 414 height 28
type input "ice vikings s1 ep6"
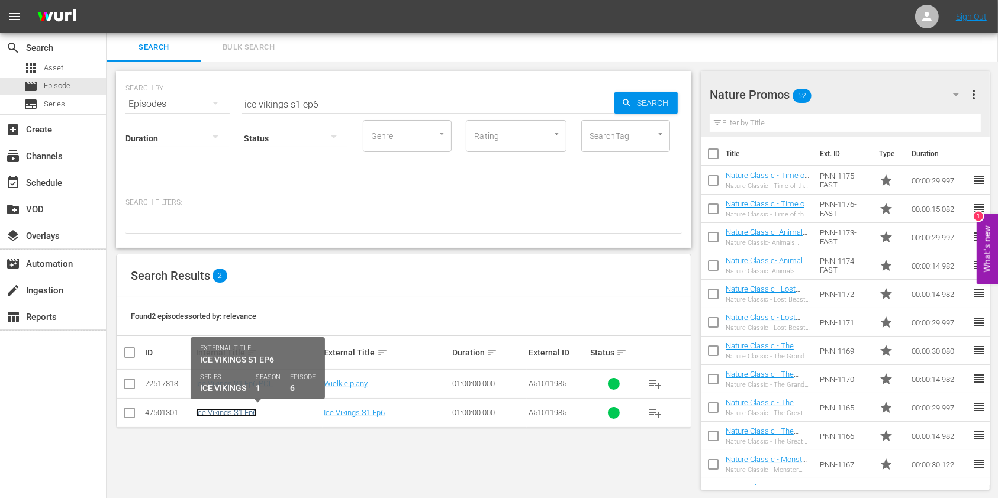
click at [253, 414] on link "Ice Vikings S1 Ep6" at bounding box center [226, 412] width 61 height 9
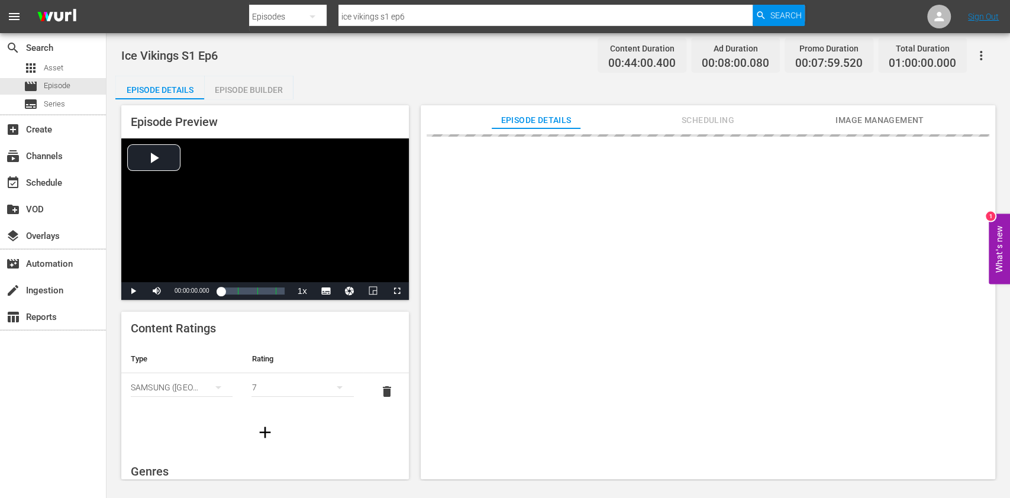
click at [679, 107] on button "Scheduling" at bounding box center [707, 117] width 89 height 24
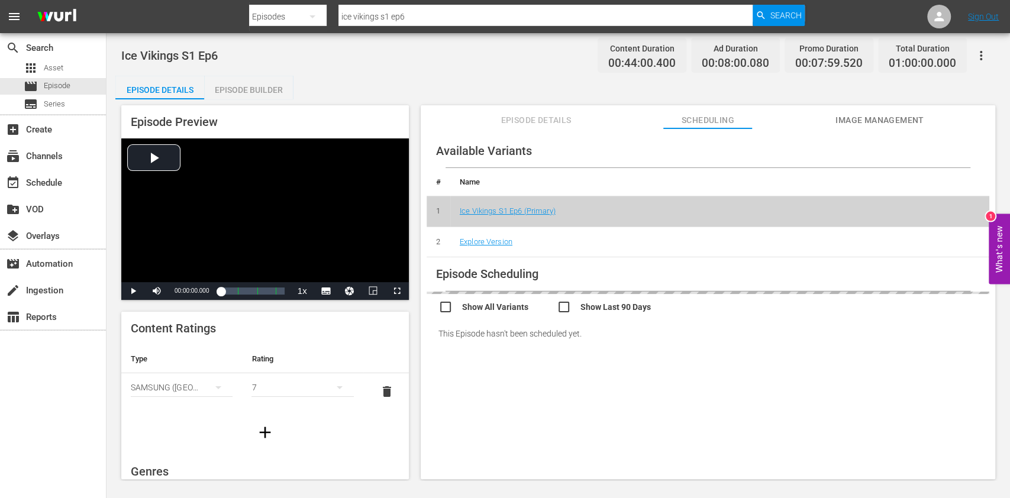
click at [491, 234] on td "Explore Version" at bounding box center [719, 242] width 539 height 31
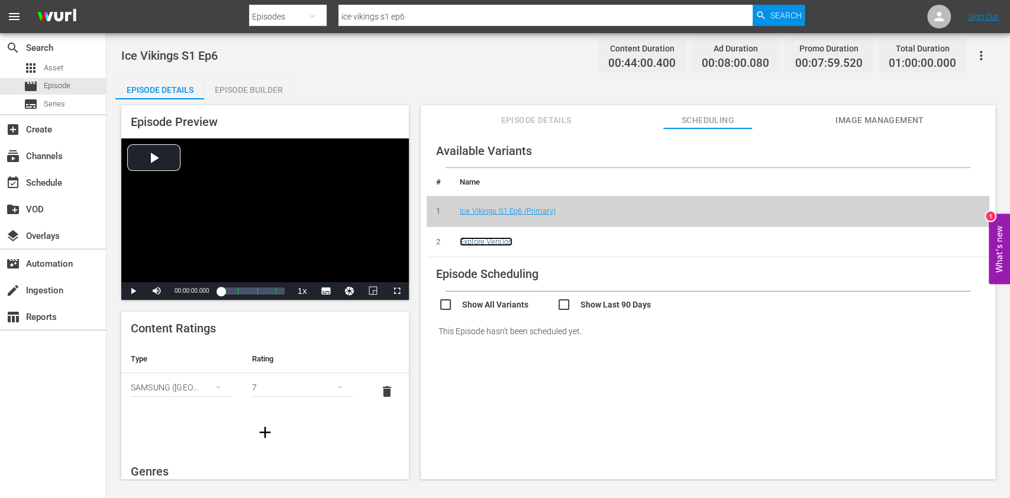
click at [491, 239] on link "Explore Version" at bounding box center [486, 241] width 53 height 9
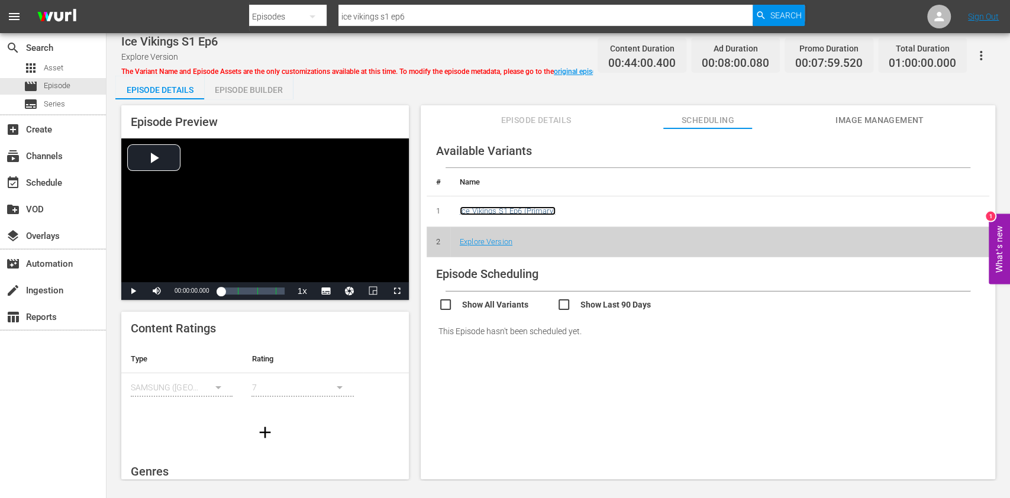
click at [541, 212] on link "Ice Vikings S1 Ep6 (Primary)" at bounding box center [508, 210] width 96 height 9
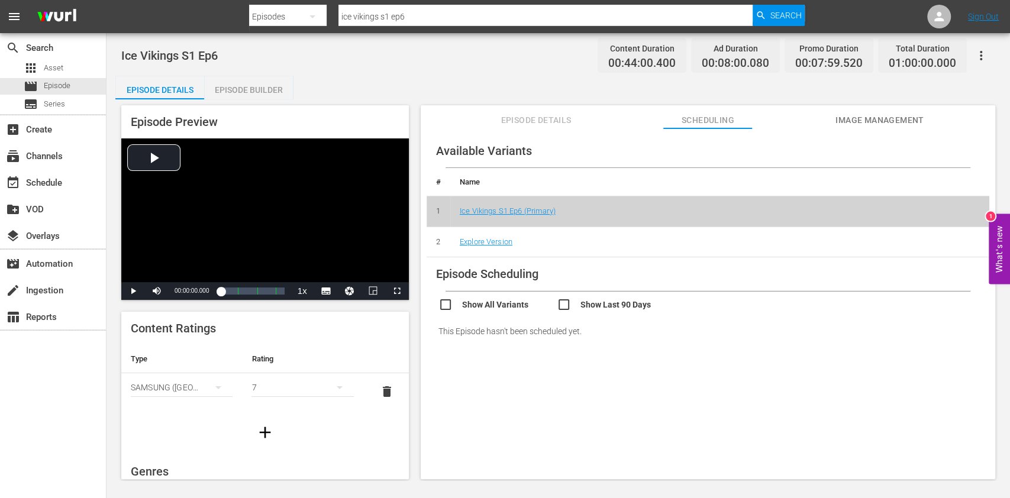
click at [447, 17] on input "ice vikings s1 ep6" at bounding box center [545, 16] width 414 height 28
type input "ice vikings s1 ep7"
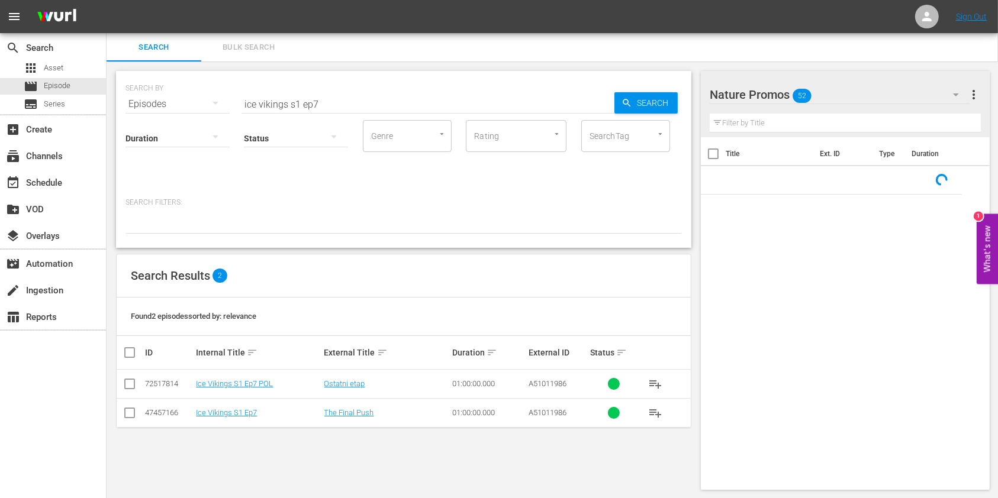
click at [225, 406] on td "Ice Vikings S1 Ep7" at bounding box center [258, 412] width 128 height 29
click at [222, 413] on link "Ice Vikings S1 Ep7" at bounding box center [226, 412] width 61 height 9
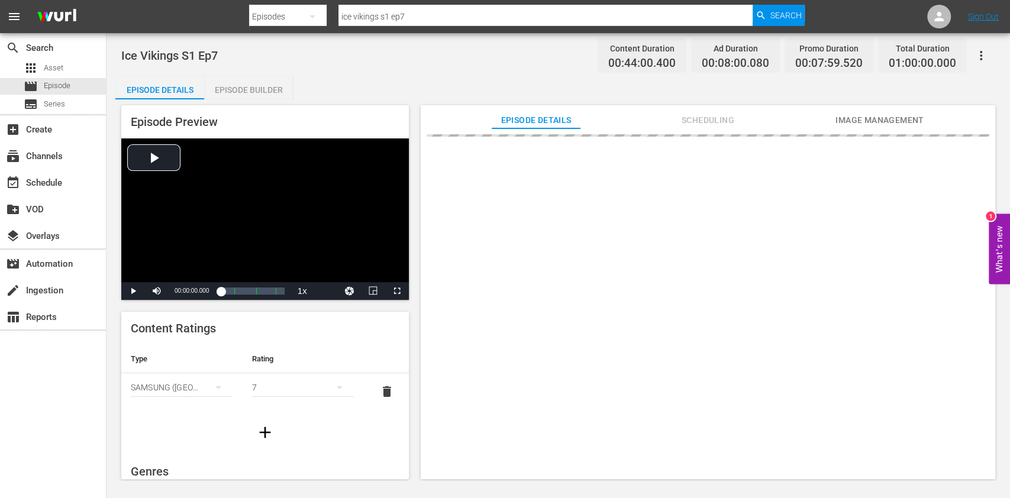
click at [675, 115] on span "Scheduling" at bounding box center [707, 120] width 89 height 15
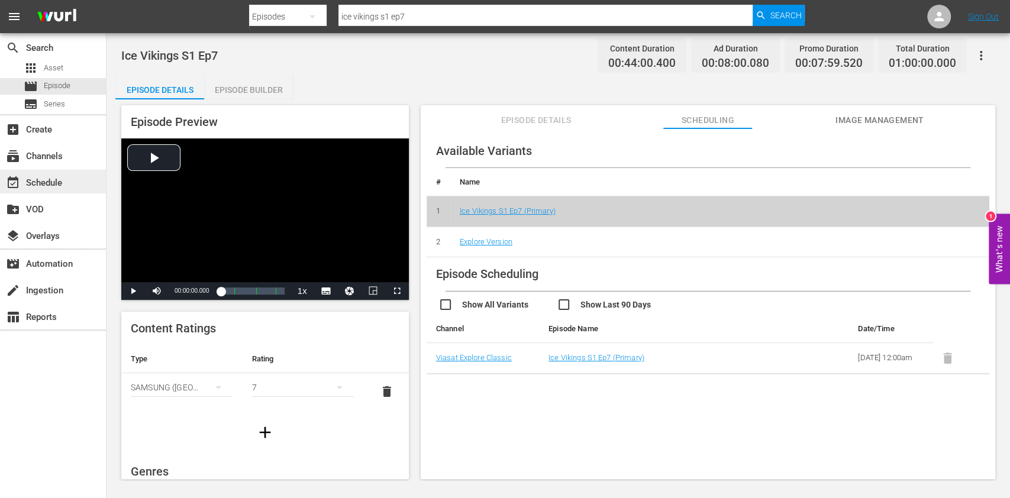
click at [49, 182] on div "event_available Schedule" at bounding box center [33, 181] width 66 height 11
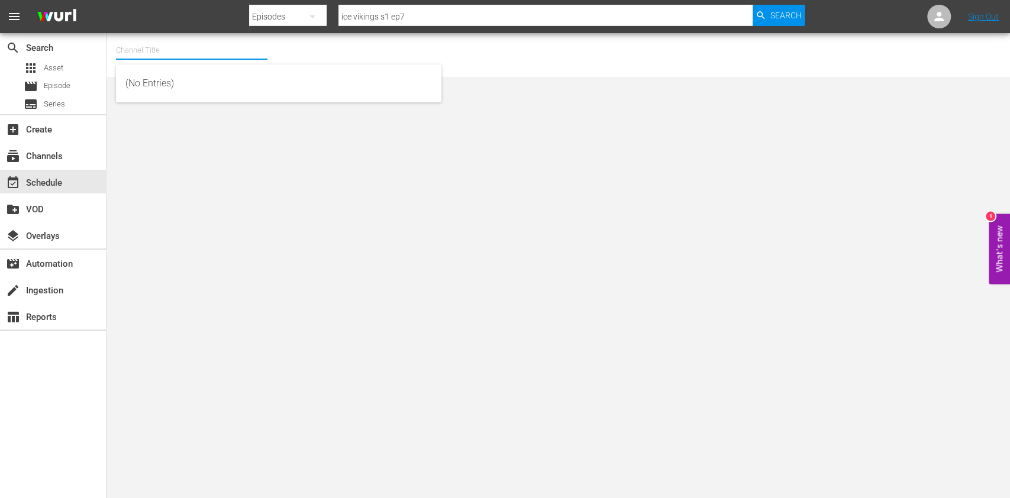
click at [218, 44] on input "text" at bounding box center [191, 50] width 151 height 28
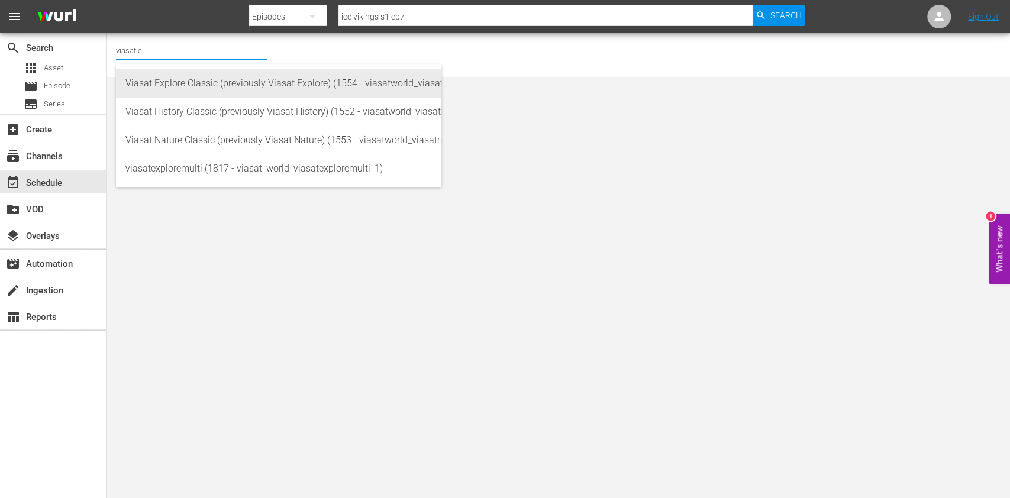
click at [222, 81] on div "Viasat Explore Classic (previously Viasat Explore) (1554 - viasatworld_viasatex…" at bounding box center [278, 83] width 306 height 28
type input "Viasat Explore Classic (previously Viasat Explore) (1554 - viasatworld_viasatex…"
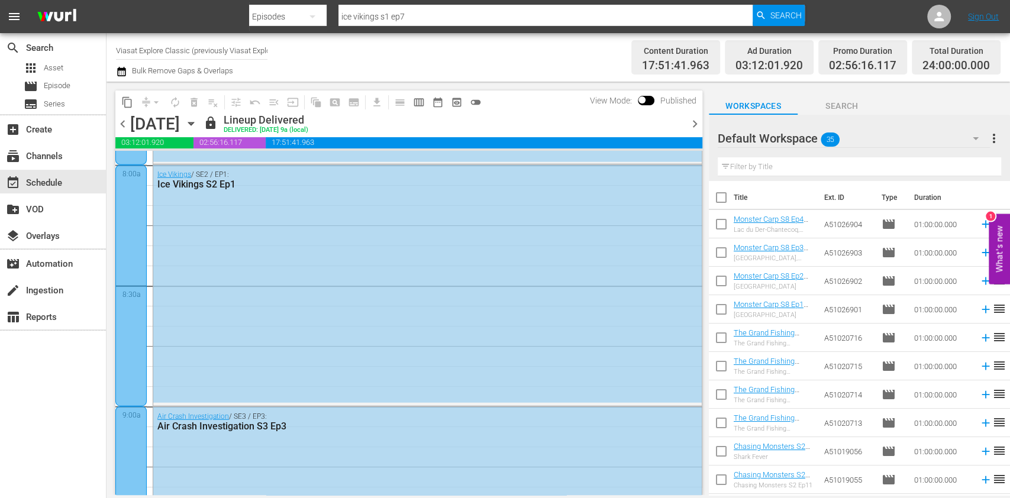
scroll to position [1893, 0]
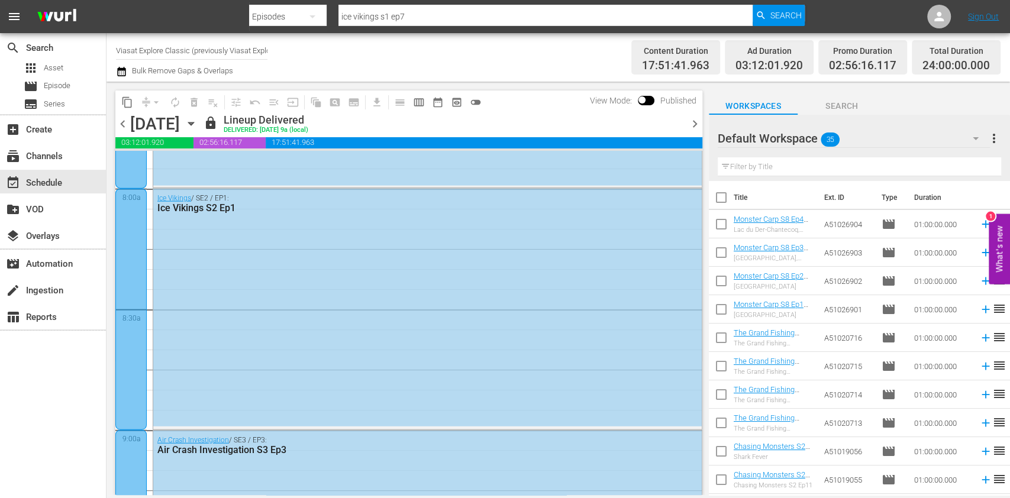
click at [198, 120] on icon "button" at bounding box center [191, 123] width 13 height 13
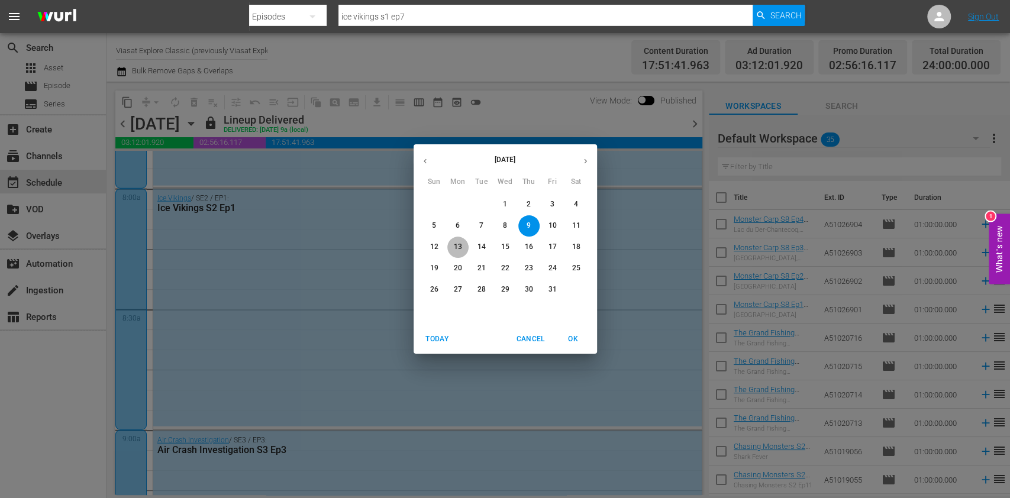
click at [454, 251] on p "13" at bounding box center [457, 247] width 8 height 10
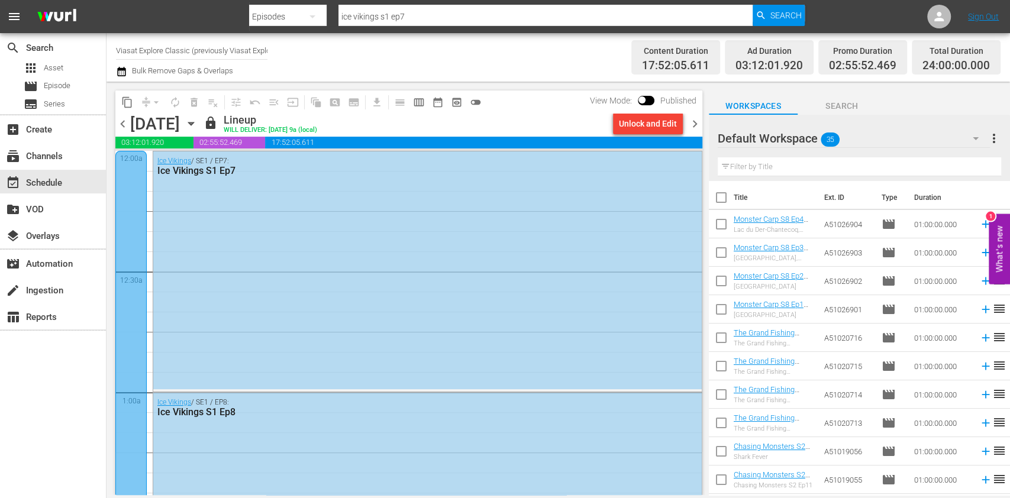
click at [639, 125] on div "Unlock and Edit" at bounding box center [648, 123] width 58 height 21
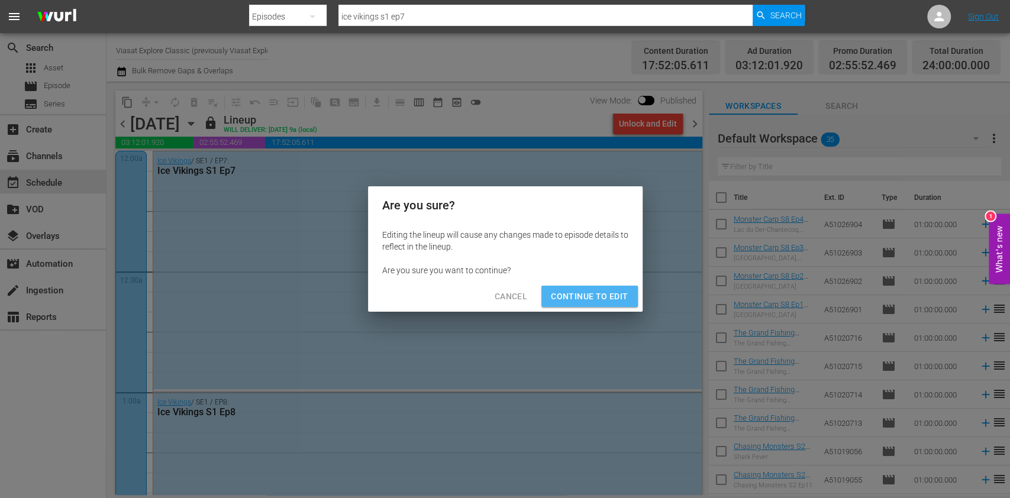
click at [596, 291] on span "Continue to Edit" at bounding box center [589, 296] width 77 height 15
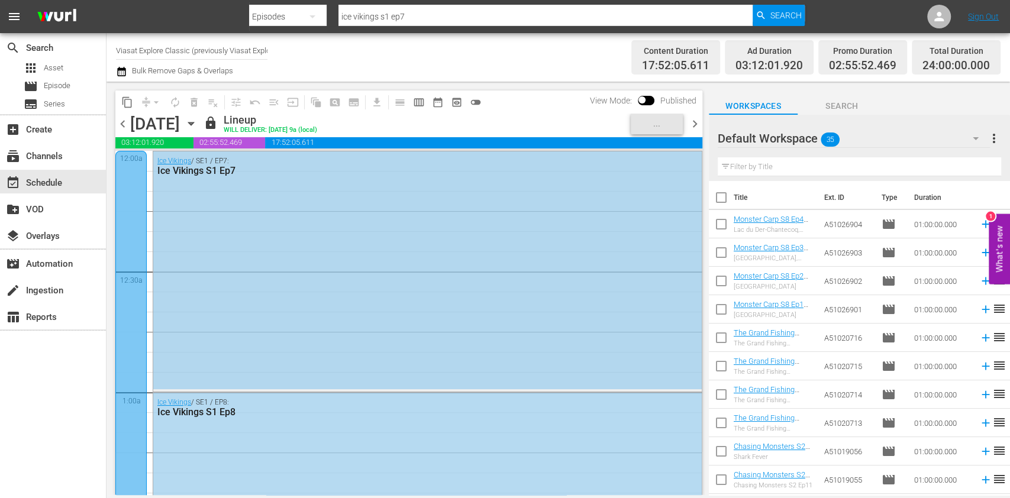
click at [477, 214] on div "Ice Vikings / SE1 / EP7: Ice Vikings S1 Ep7" at bounding box center [427, 270] width 548 height 238
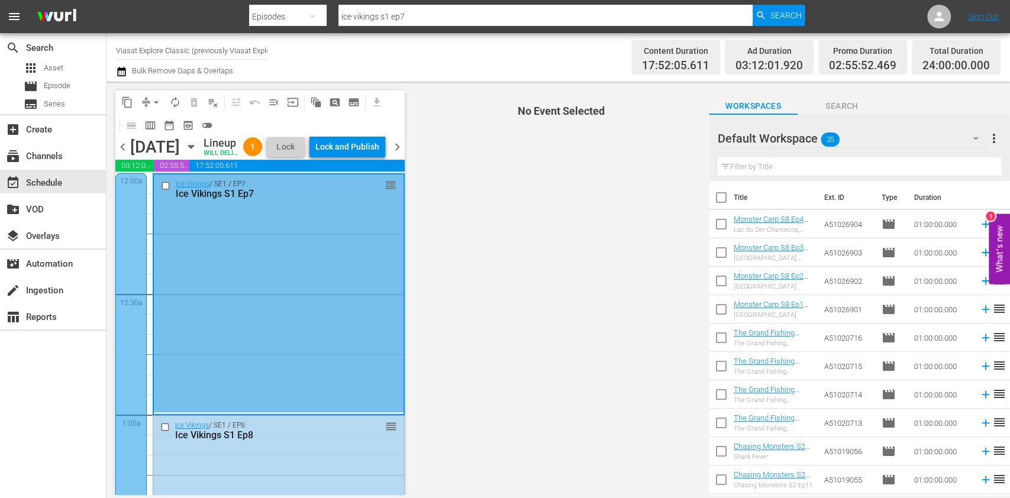
click at [356, 276] on div "Ice Vikings / SE1 / EP7: Ice Vikings S1 Ep7 reorder" at bounding box center [279, 294] width 250 height 238
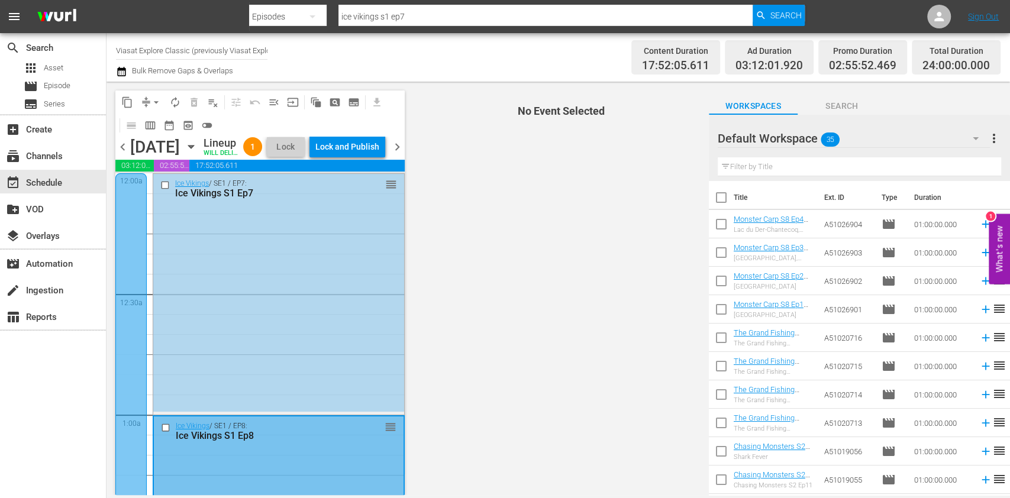
click at [295, 357] on div "Ice Vikings / SE1 / EP7: Ice Vikings S1 Ep7 reorder" at bounding box center [278, 293] width 251 height 238
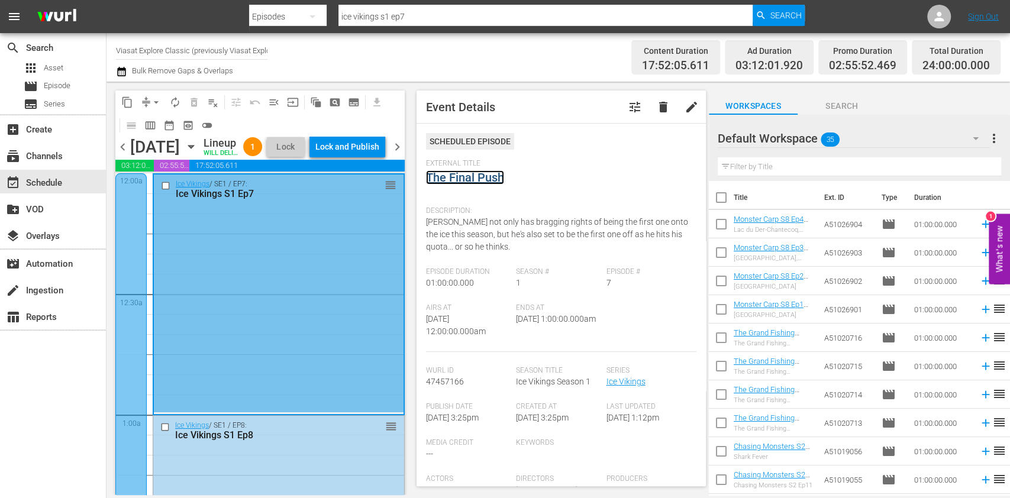
click at [488, 173] on link "The Final Push" at bounding box center [465, 177] width 78 height 14
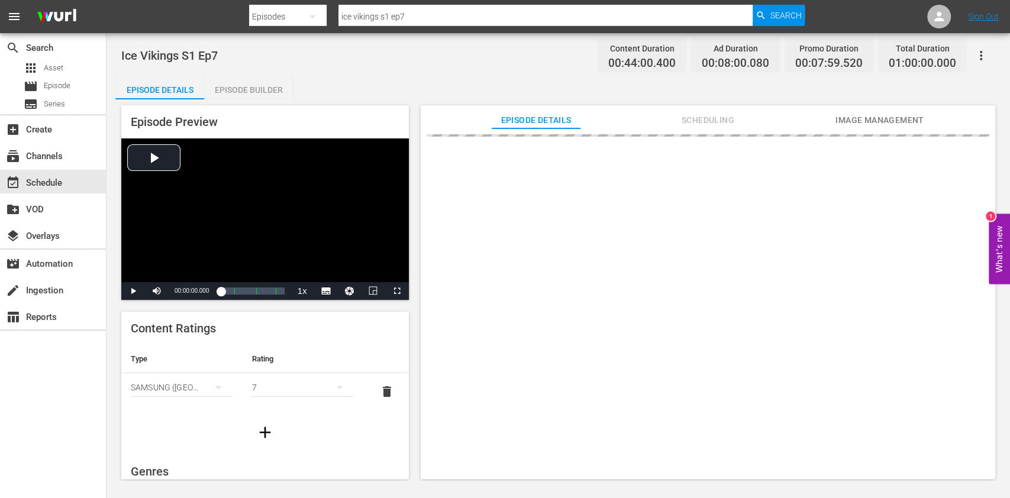
click at [673, 120] on span "Scheduling" at bounding box center [707, 120] width 89 height 15
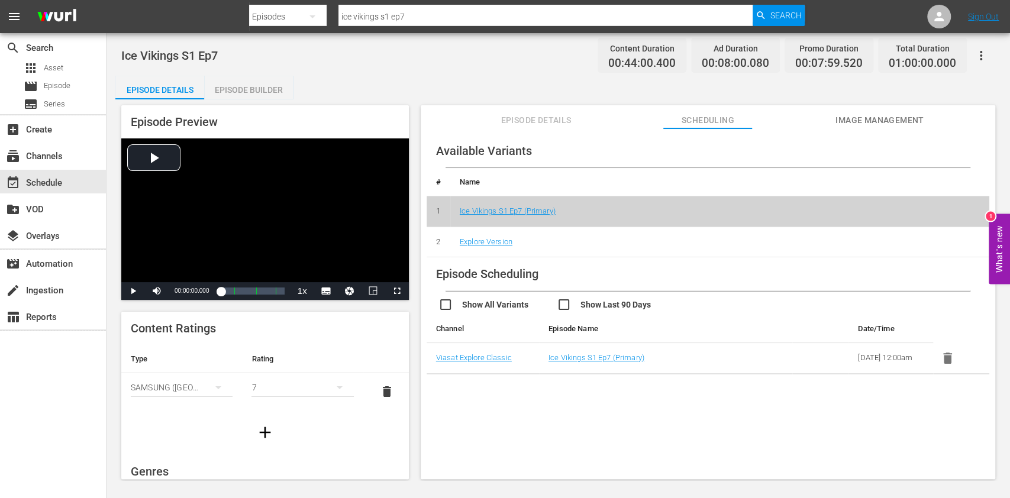
click at [246, 83] on div "Episode Builder" at bounding box center [248, 90] width 89 height 28
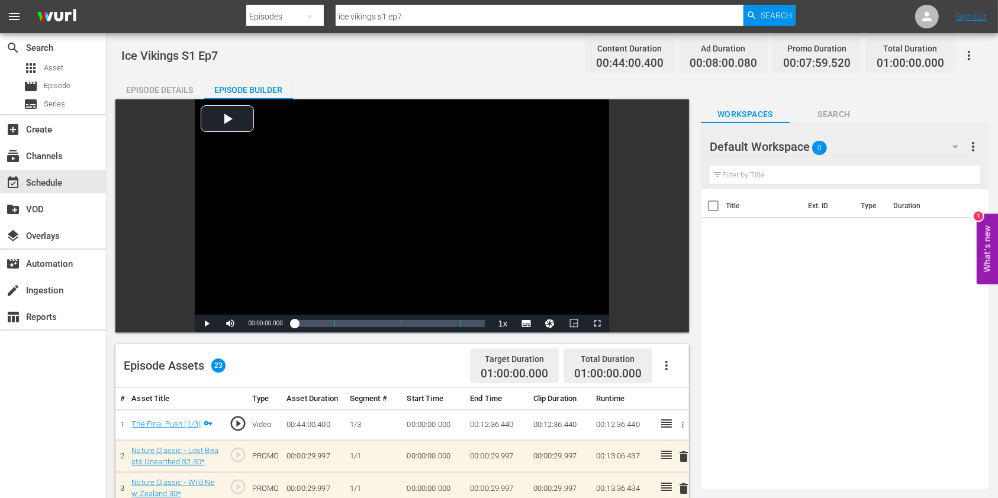
click at [170, 88] on div "Episode Details" at bounding box center [159, 90] width 89 height 28
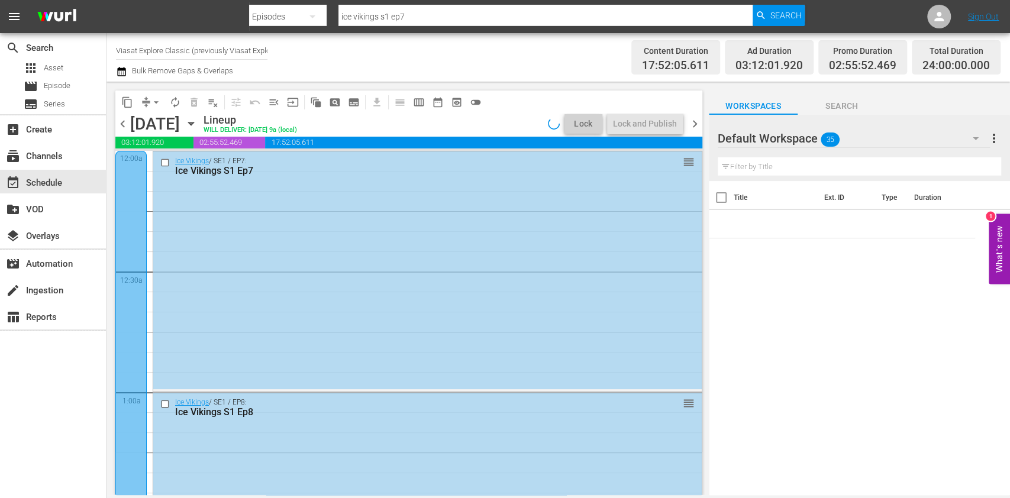
click at [440, 239] on div "Ice Vikings / SE1 / EP7: Ice Vikings S1 Ep7 reorder" at bounding box center [427, 270] width 548 height 238
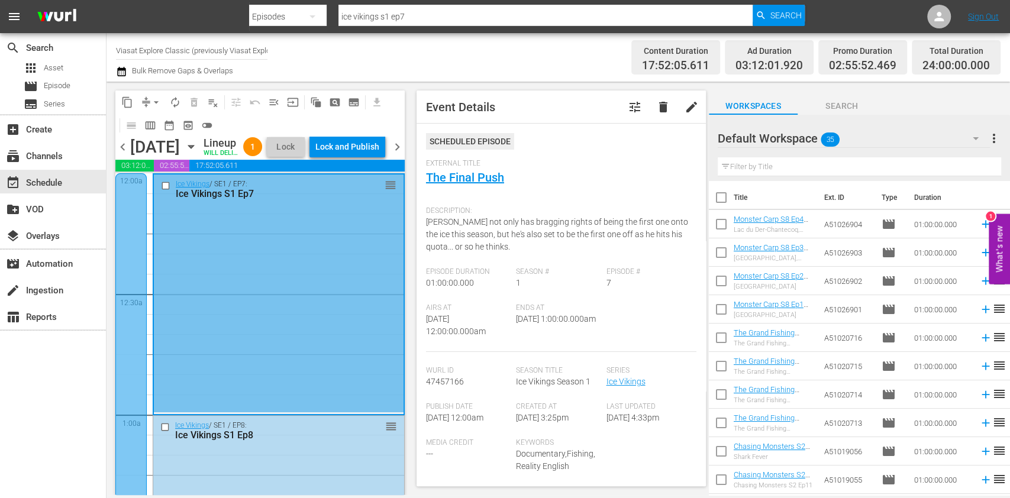
scroll to position [394, 0]
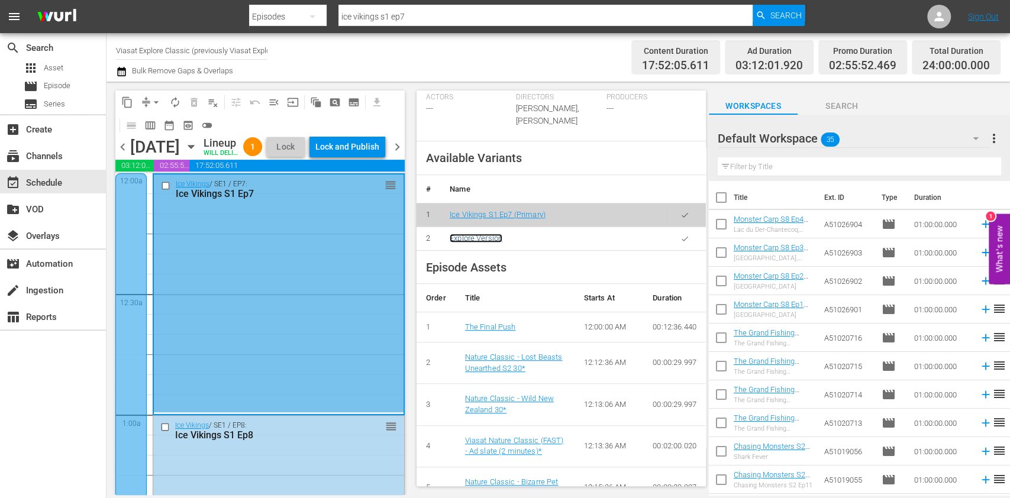
click at [464, 237] on link "Explore Version" at bounding box center [476, 238] width 53 height 9
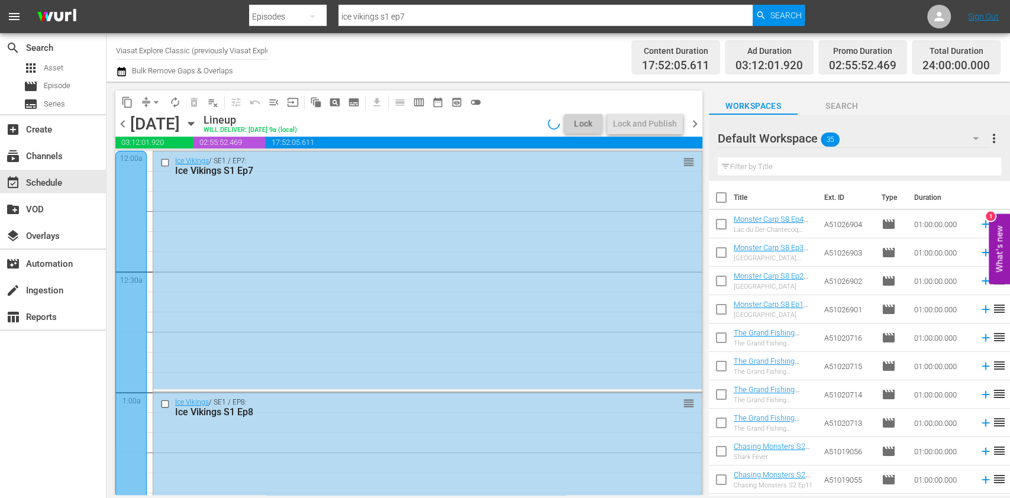
click at [574, 234] on div "Ice Vikings / SE1 / EP7: Ice Vikings S1 Ep7 reorder" at bounding box center [427, 270] width 548 height 238
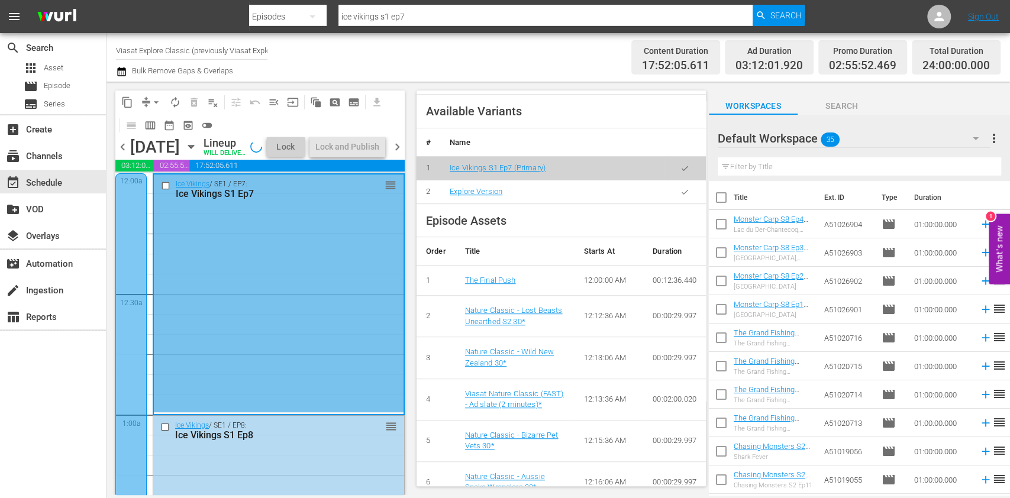
scroll to position [362, 0]
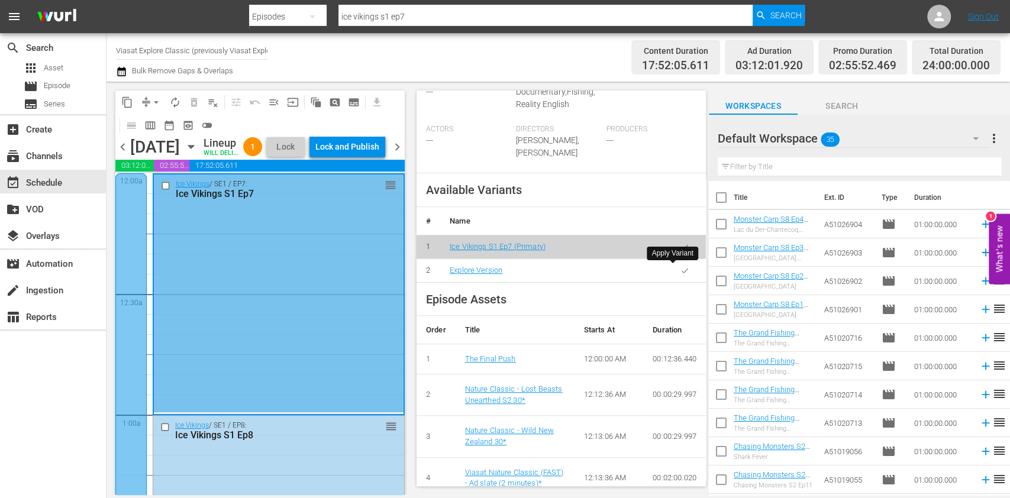
click at [680, 269] on icon "button" at bounding box center [684, 270] width 9 height 9
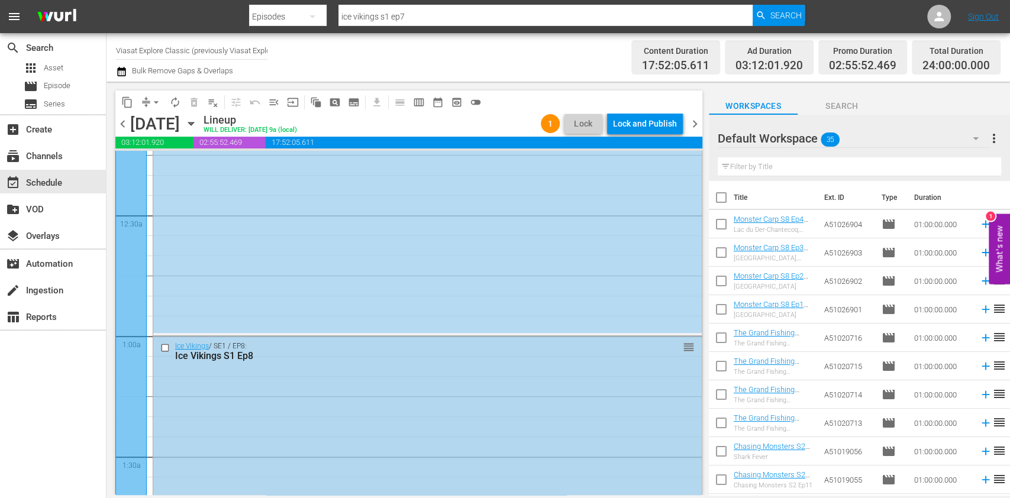
scroll to position [157, 0]
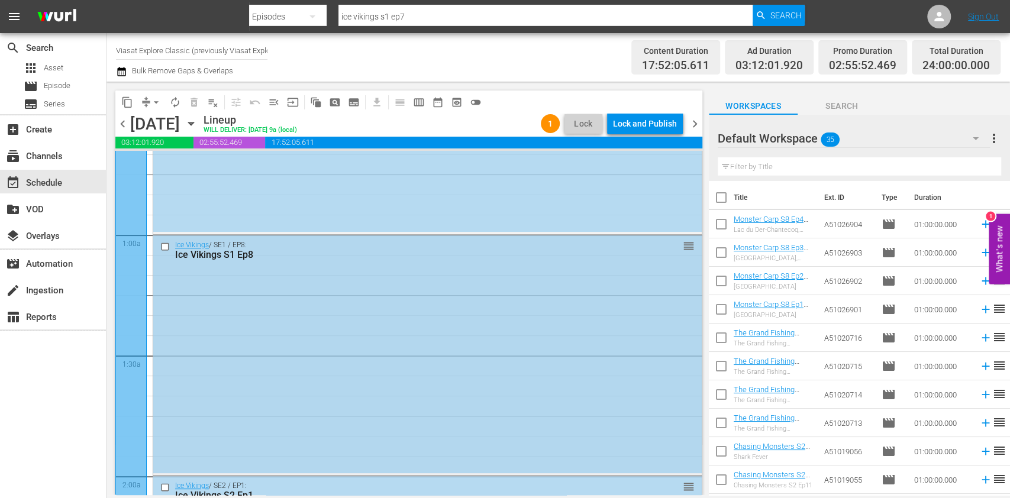
click at [401, 301] on div "Ice Vikings / SE1 / EP8: Ice Vikings S1 Ep8 reorder" at bounding box center [427, 354] width 548 height 238
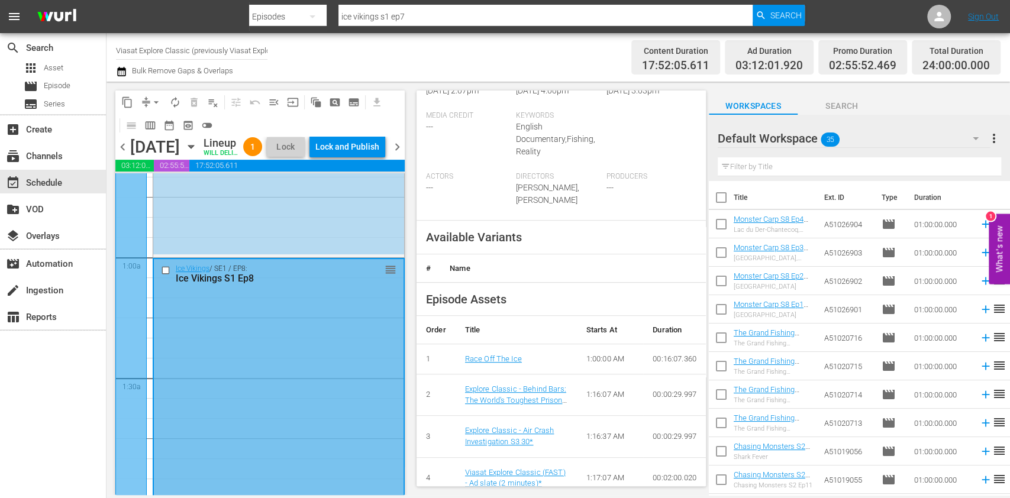
scroll to position [315, 0]
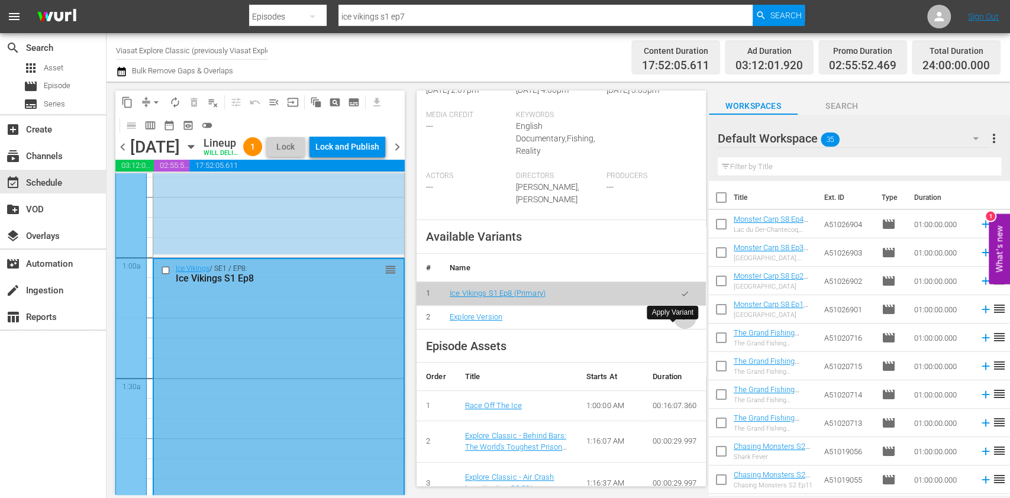
click at [680, 322] on icon "button" at bounding box center [684, 317] width 9 height 9
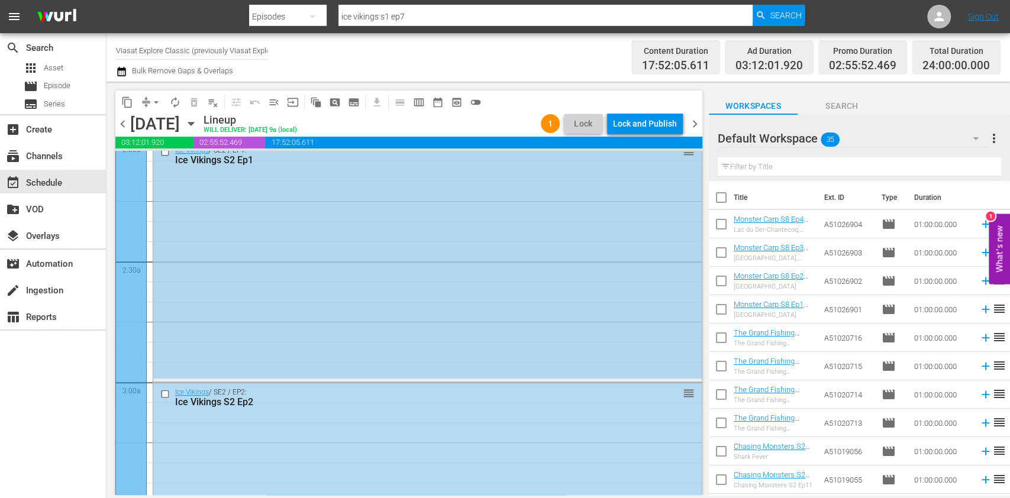
scroll to position [473, 0]
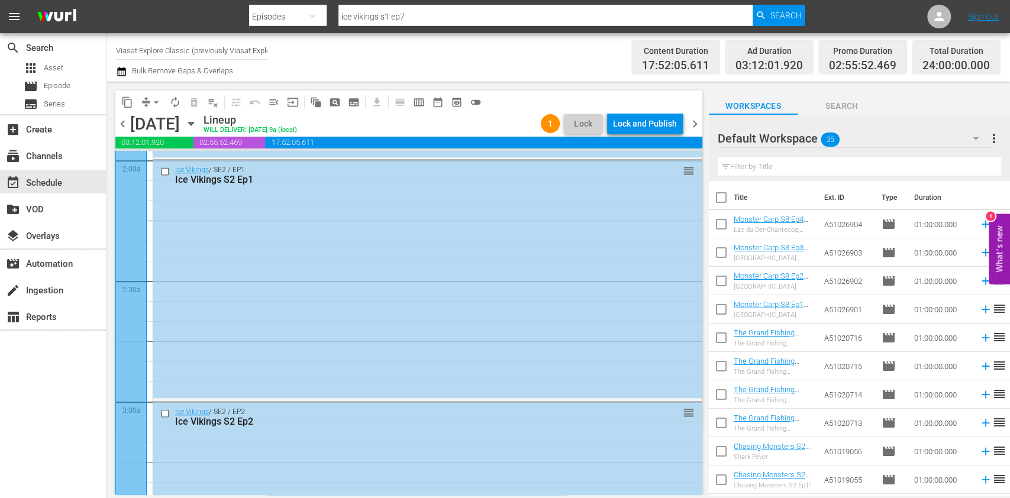
click at [117, 119] on span "chevron_left" at bounding box center [122, 124] width 15 height 15
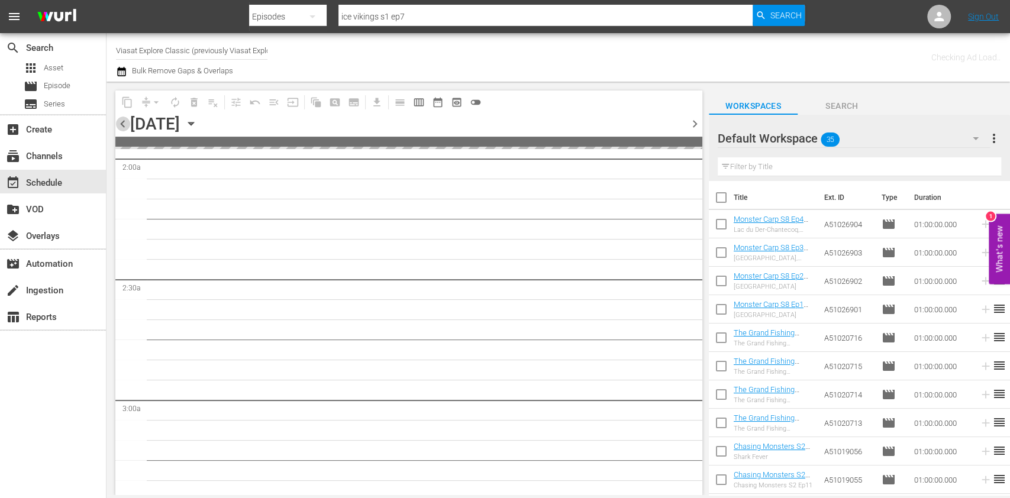
click at [118, 122] on span "chevron_left" at bounding box center [122, 124] width 15 height 15
click at [698, 126] on span "chevron_right" at bounding box center [695, 124] width 15 height 15
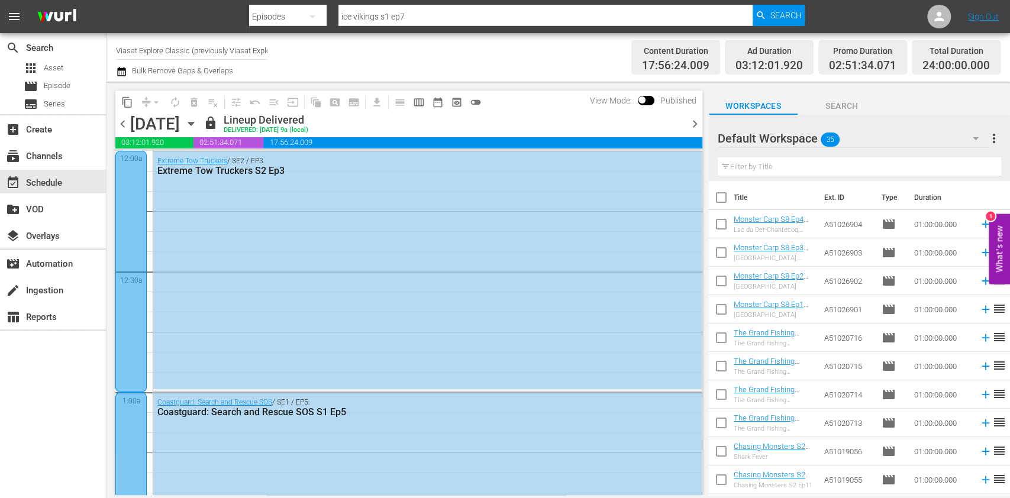
click at [696, 125] on span "chevron_right" at bounding box center [695, 124] width 15 height 15
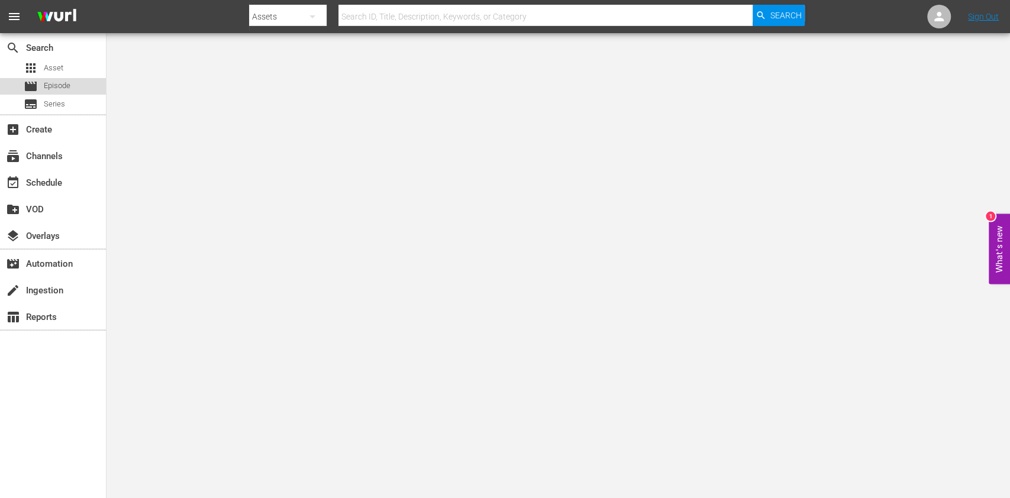
click at [66, 78] on div "movie Episode" at bounding box center [47, 86] width 47 height 17
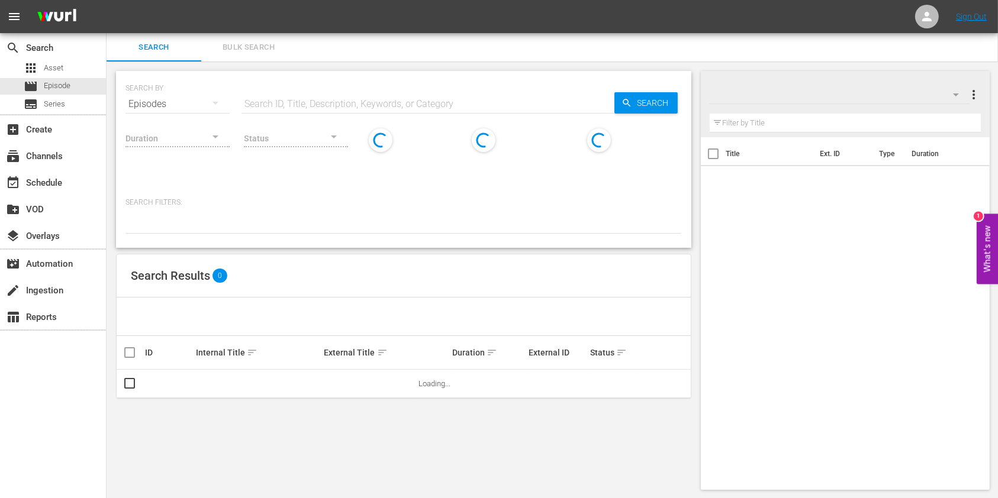
click at [286, 96] on input "text" at bounding box center [427, 104] width 373 height 28
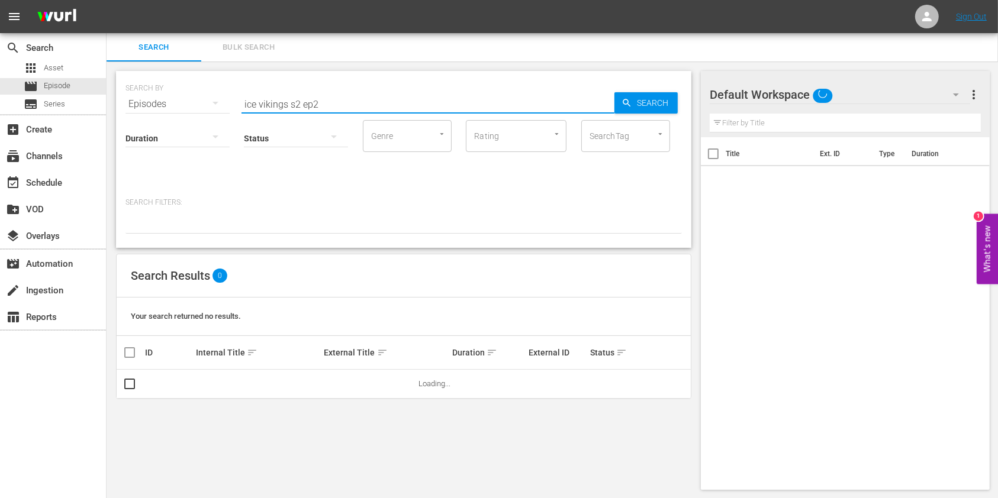
type input "ice vikings s2 ep2"
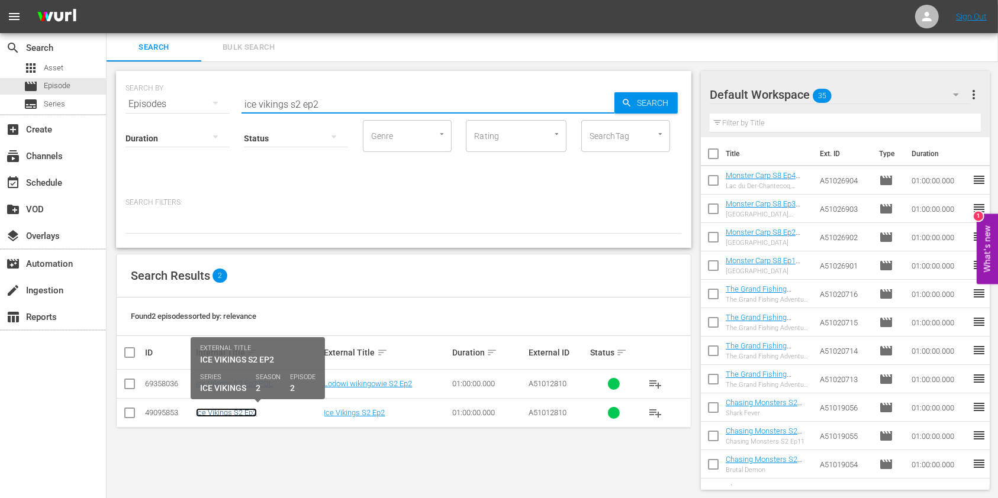
click at [237, 373] on link "Ice Vikings S2 Ep2" at bounding box center [226, 412] width 61 height 9
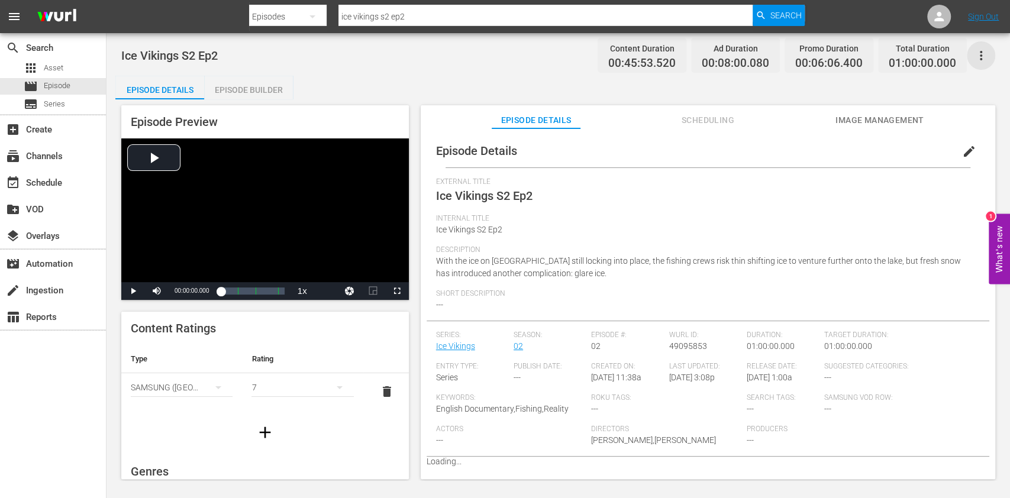
click at [757, 57] on icon "button" at bounding box center [981, 56] width 14 height 14
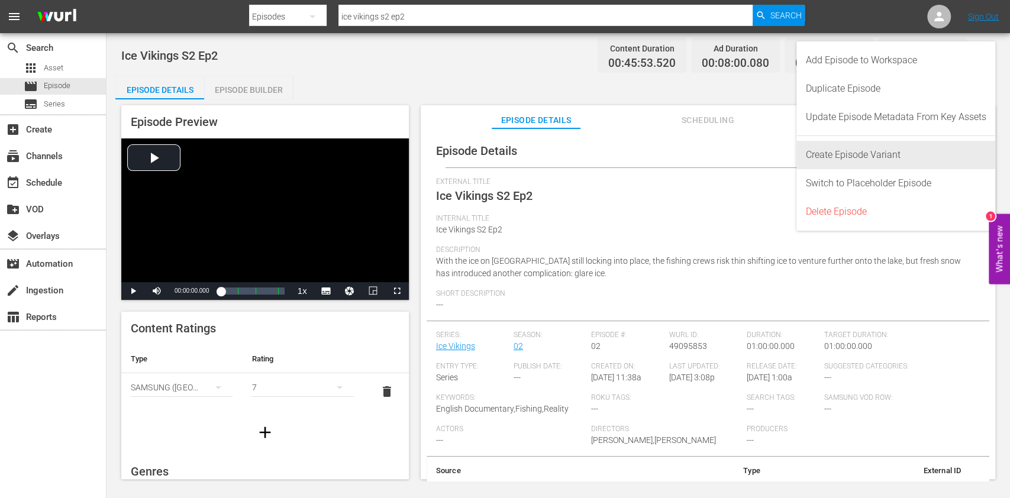
click at [757, 147] on div "Create Episode Variant" at bounding box center [896, 155] width 180 height 28
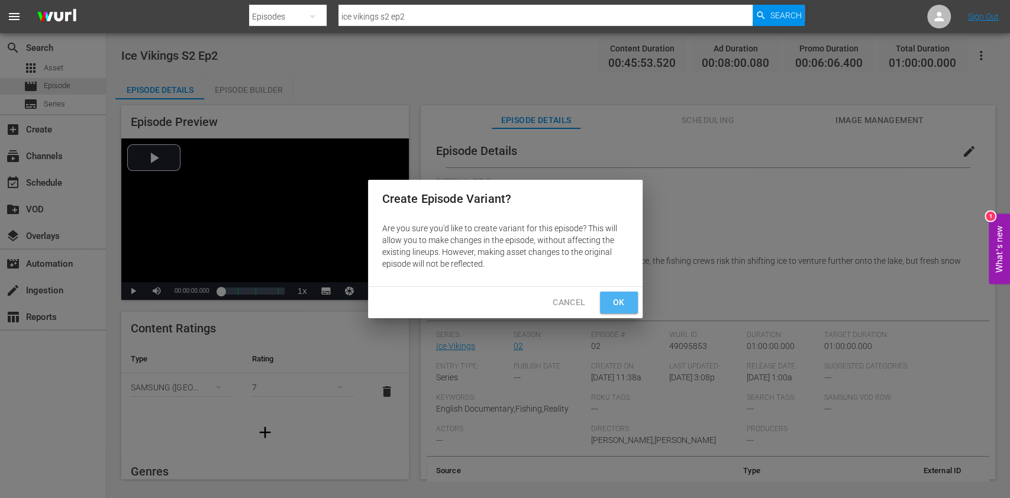
click at [615, 299] on span "Ok" at bounding box center [618, 302] width 19 height 15
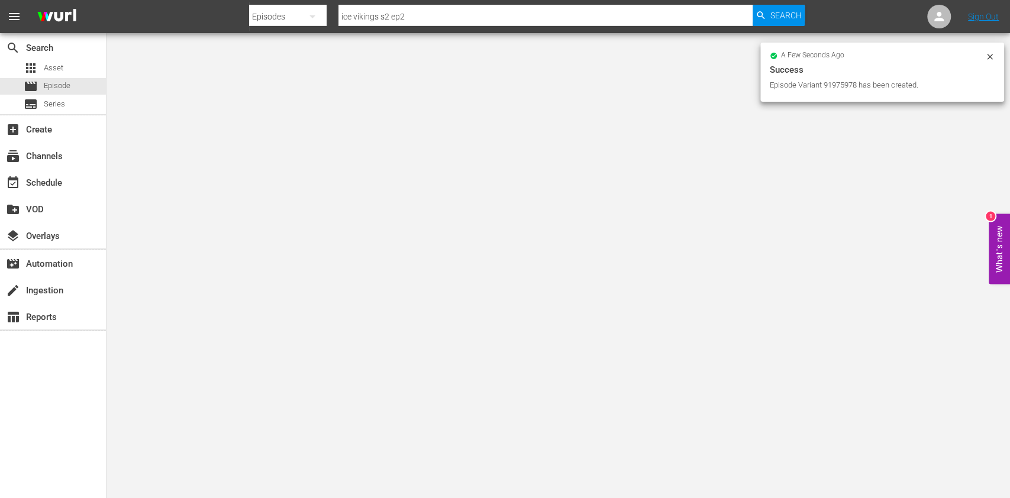
click at [757, 60] on icon at bounding box center [989, 56] width 9 height 9
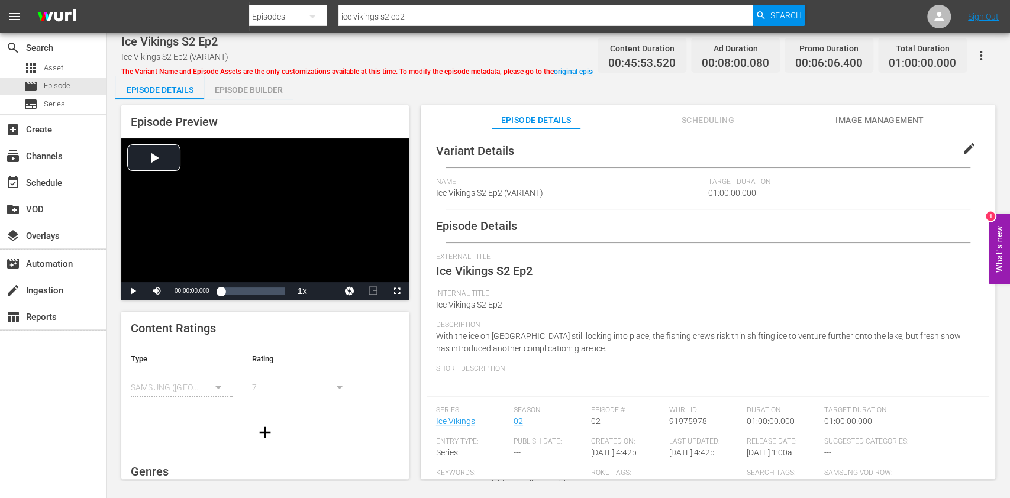
click at [757, 156] on button "edit" at bounding box center [969, 148] width 28 height 28
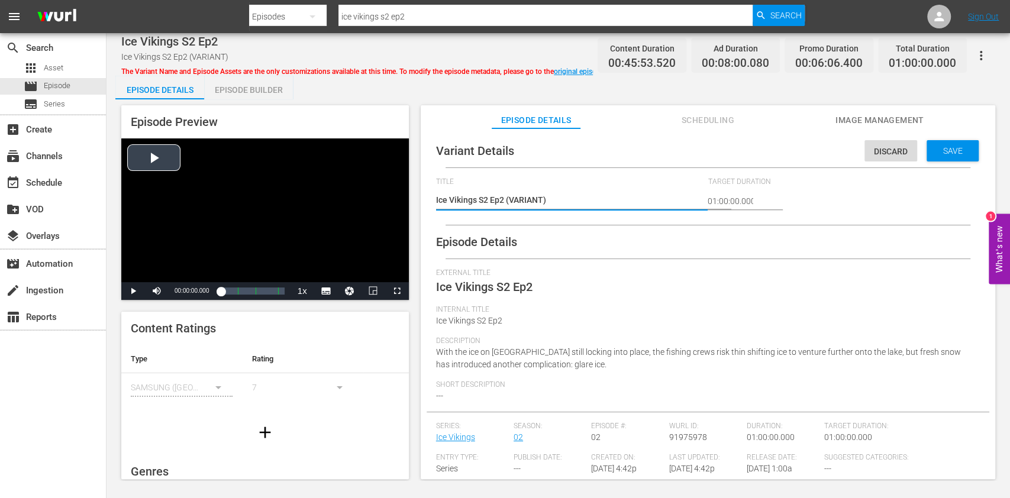
drag, startPoint x: 448, startPoint y: 199, endPoint x: 389, endPoint y: 198, distance: 59.8
click at [389, 199] on div "Episode Preview Video Player is loading. Play Video Play Mute Current Time 00:0…" at bounding box center [558, 293] width 886 height 389
type textarea "E"
type textarea "Ex"
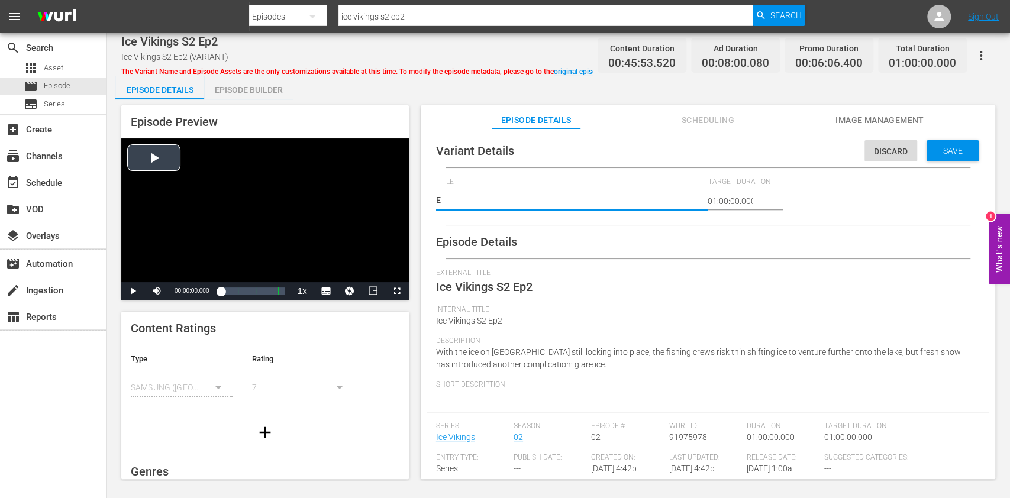
type textarea "Ex"
type textarea "Exp"
type textarea "Expl"
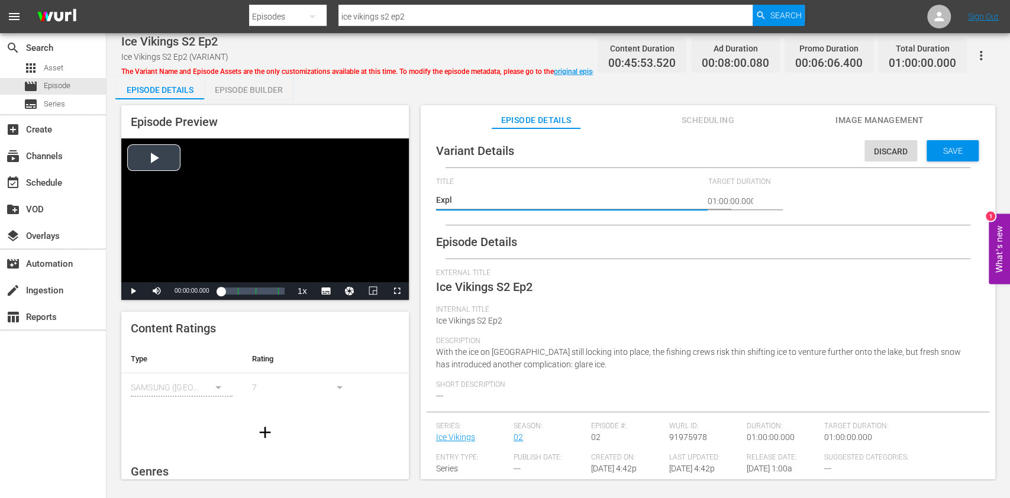
type textarea "Explo"
type textarea "Explor"
type textarea "Explore"
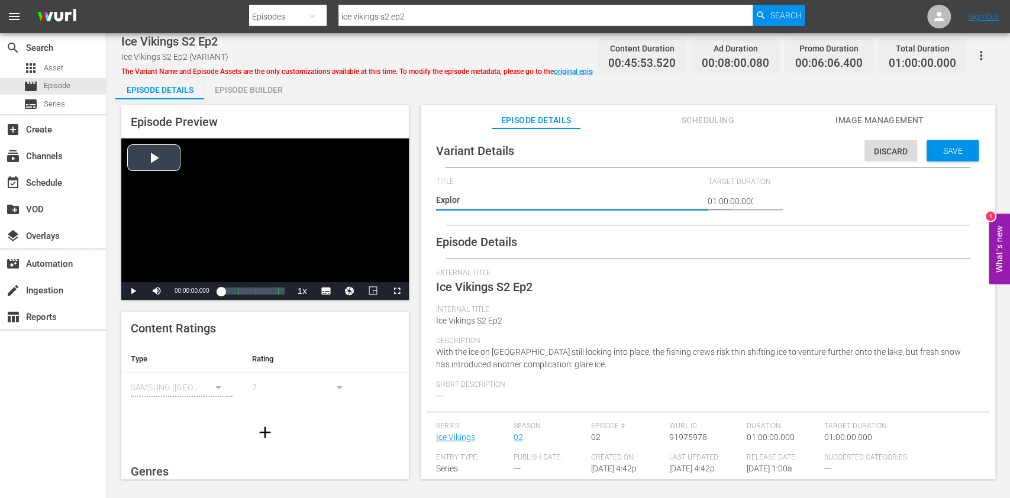
type textarea "Explore"
type textarea "Explore V"
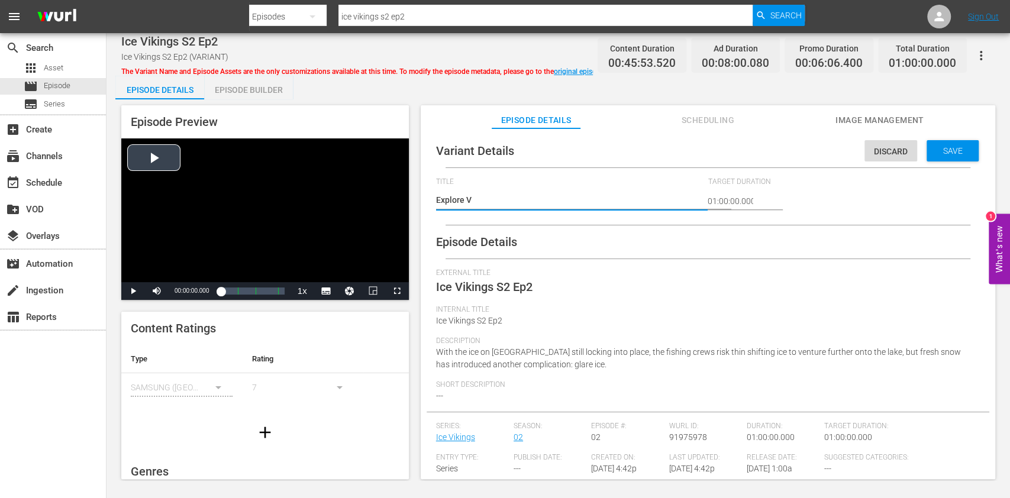
type textarea "Explore Ve"
type textarea "Explore Ver"
type textarea "Explore Vers"
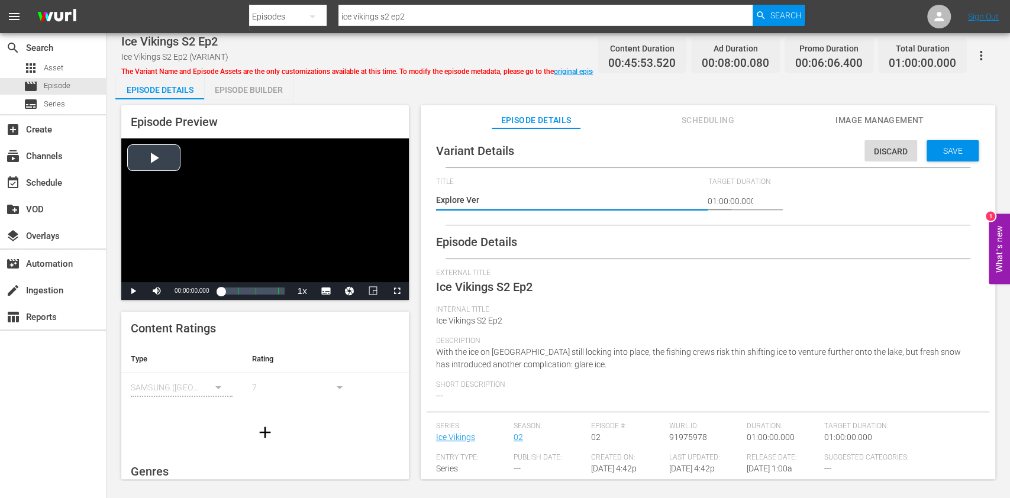
type textarea "Explore Vers"
type textarea "Explore Versi"
type textarea "Explore Versio"
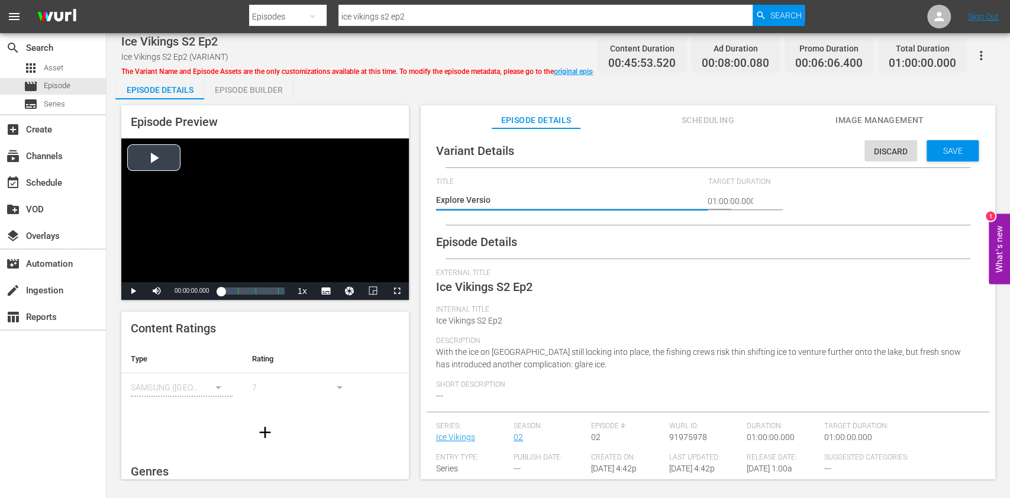
type textarea "Explore Version"
click at [757, 154] on span "Save" at bounding box center [953, 150] width 38 height 9
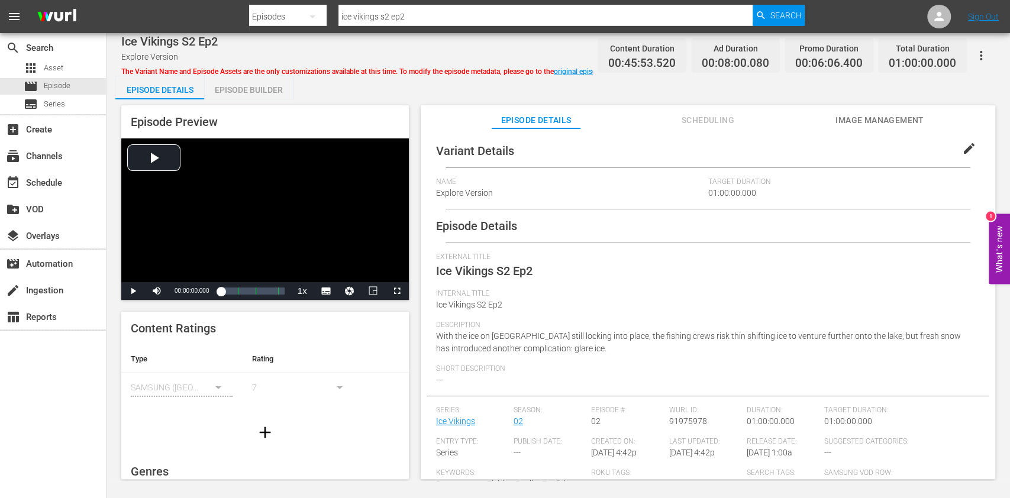
click at [757, 63] on button "button" at bounding box center [981, 55] width 28 height 28
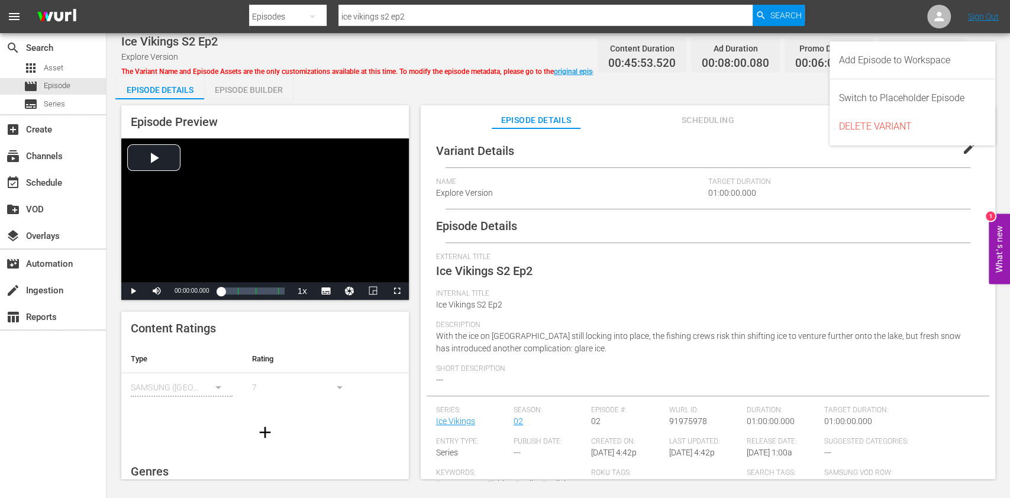
click at [672, 133] on div "Variant Details edit Name Explore Version Target Duration 01:00:00.000 Episode …" at bounding box center [708, 309] width 575 height 362
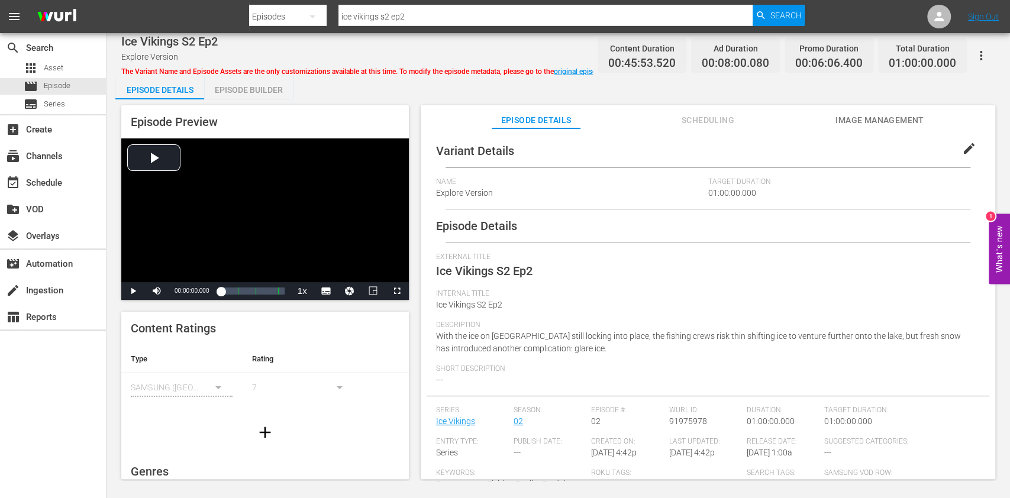
click at [682, 125] on span "Scheduling" at bounding box center [707, 120] width 89 height 15
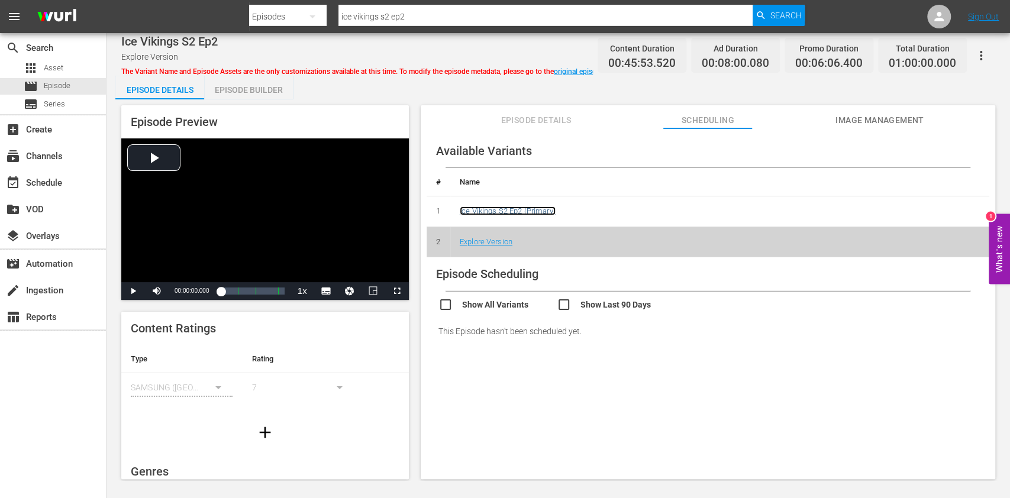
click at [500, 215] on link "Ice Vikings S2 Ep2 (Primary)" at bounding box center [508, 210] width 96 height 9
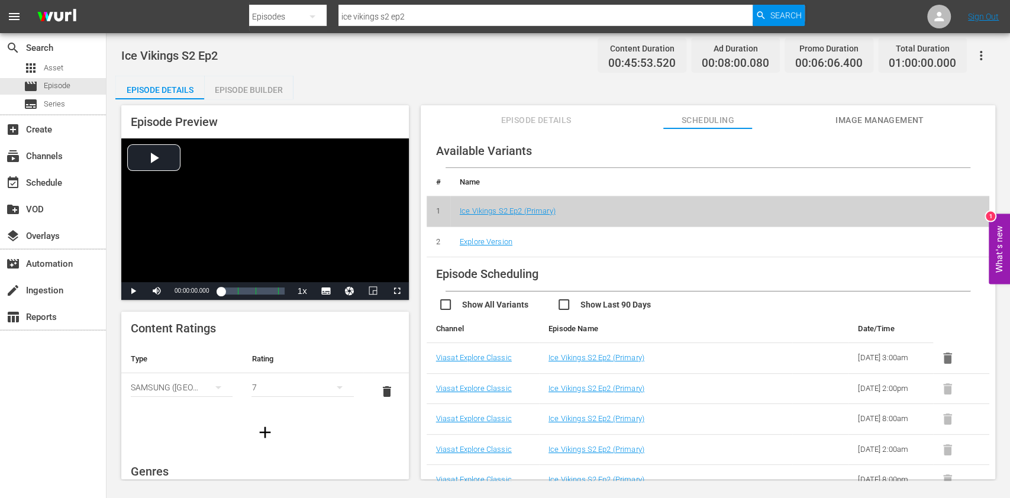
click at [256, 89] on div "Episode Builder" at bounding box center [248, 90] width 89 height 28
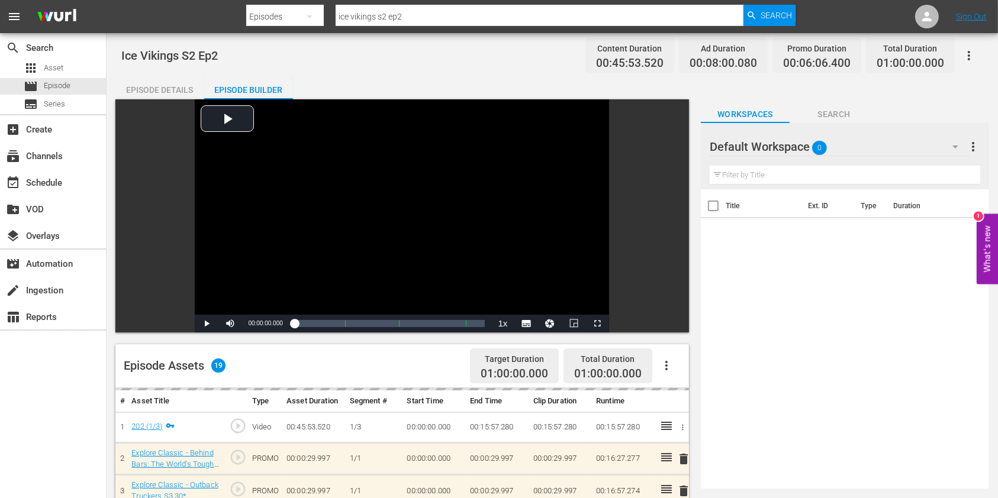
click at [757, 53] on icon "button" at bounding box center [968, 56] width 14 height 14
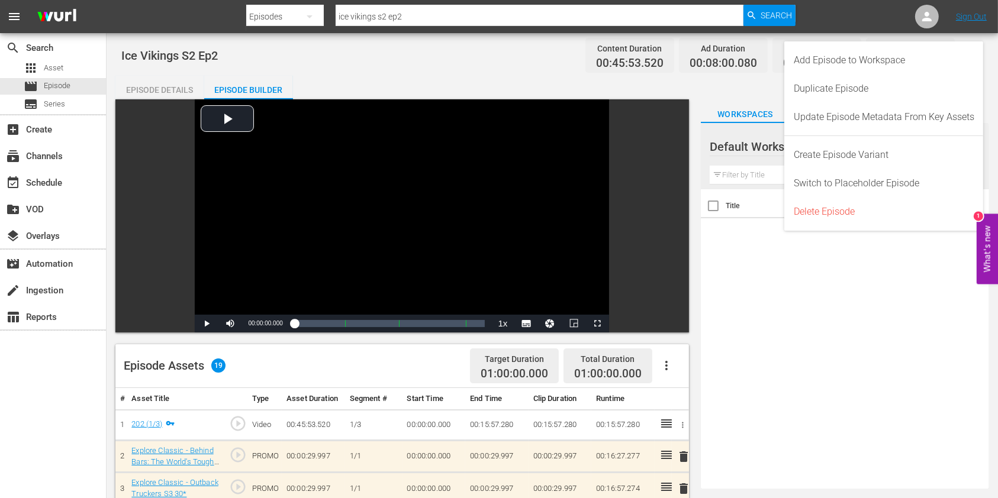
click at [672, 361] on icon "button" at bounding box center [666, 366] width 14 height 14
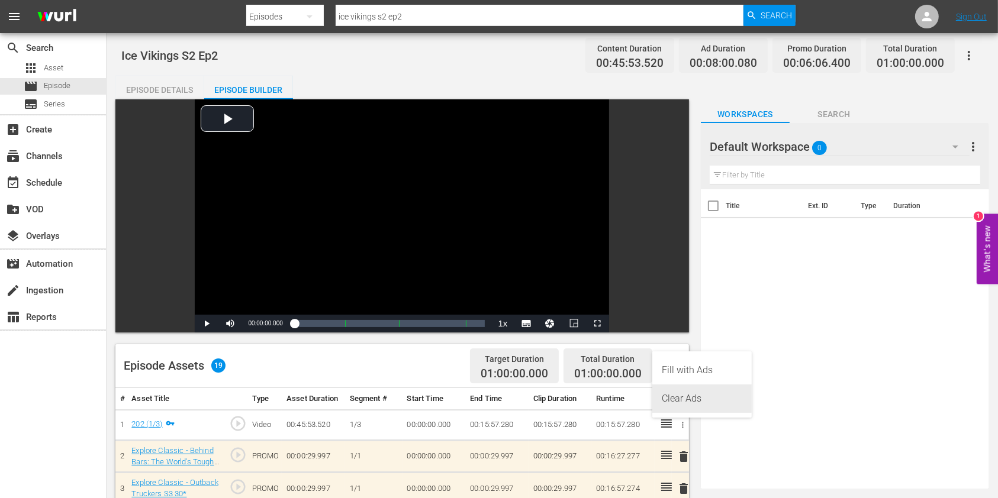
click at [689, 373] on div "Clear Ads" at bounding box center [701, 399] width 80 height 28
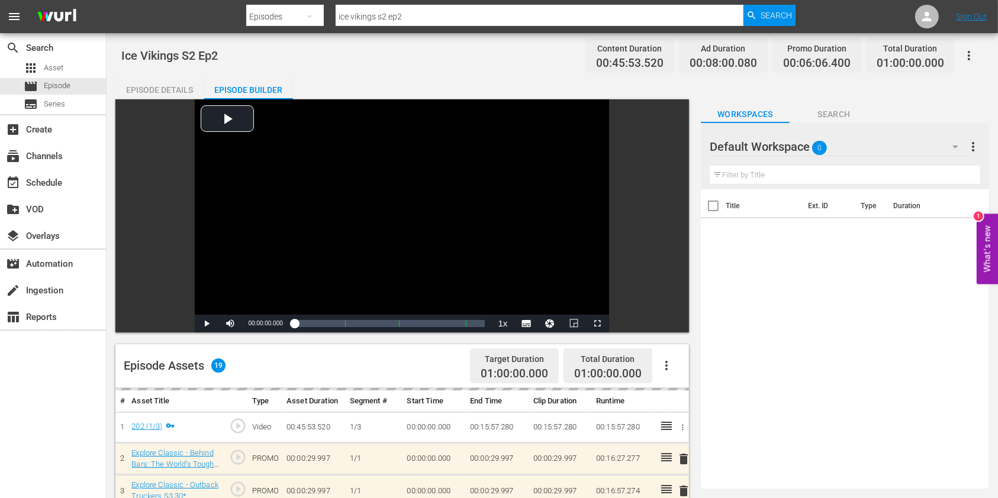
click at [757, 139] on button "button" at bounding box center [955, 147] width 28 height 28
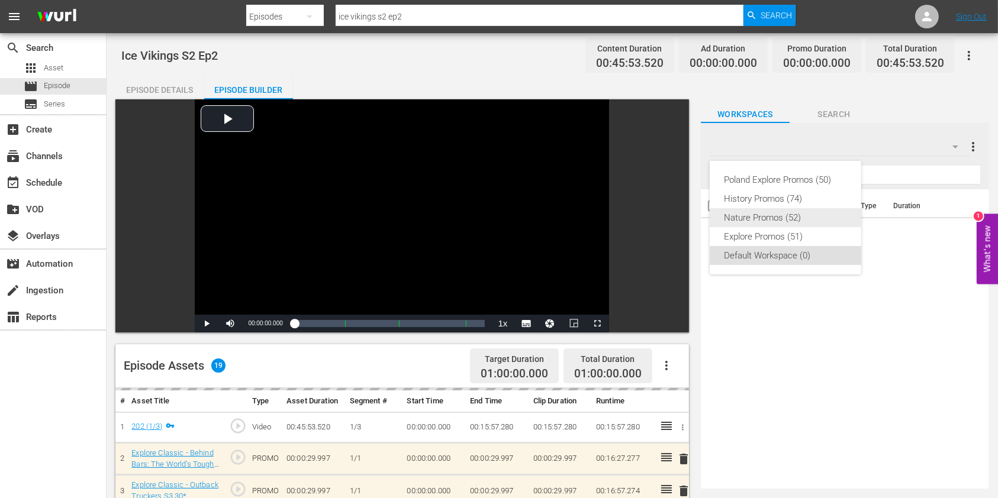
click at [757, 220] on div "Nature Promos (52)" at bounding box center [785, 217] width 123 height 19
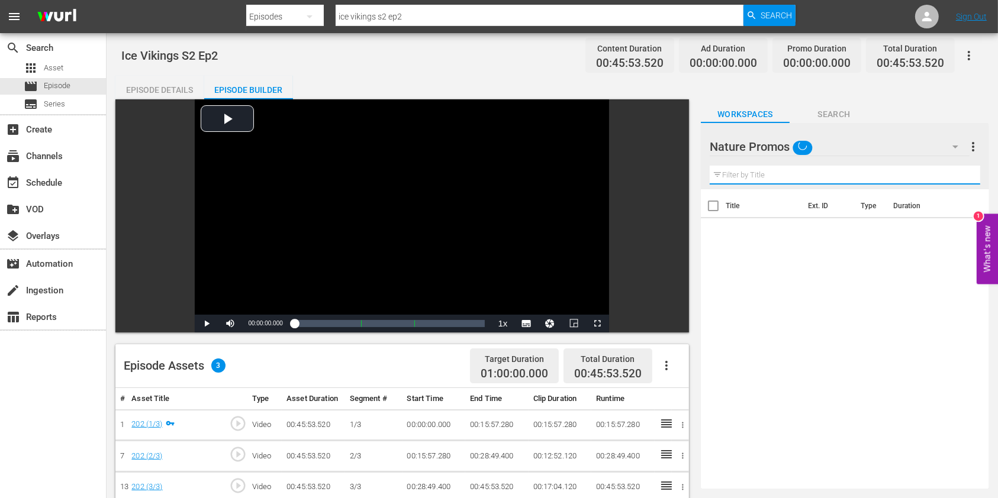
click at [745, 174] on input "text" at bounding box center [844, 175] width 270 height 19
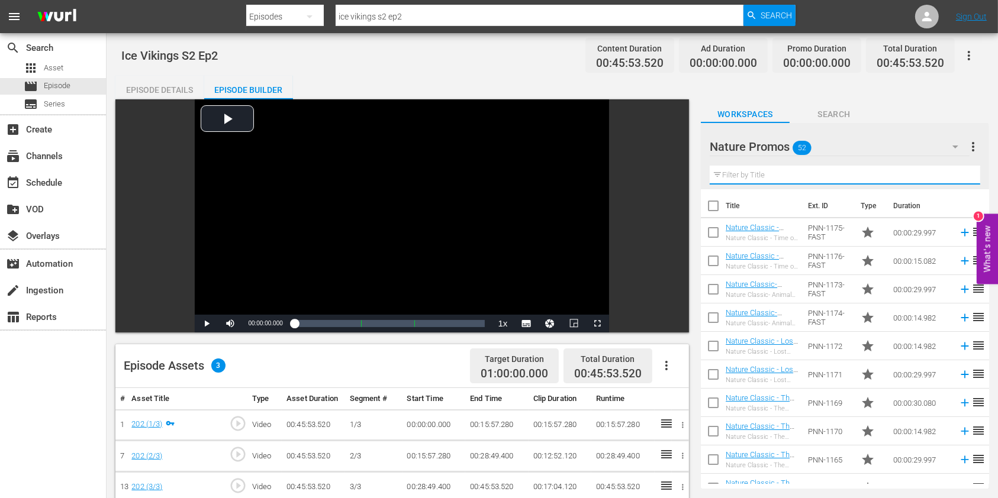
click at [738, 174] on input "text" at bounding box center [844, 175] width 270 height 19
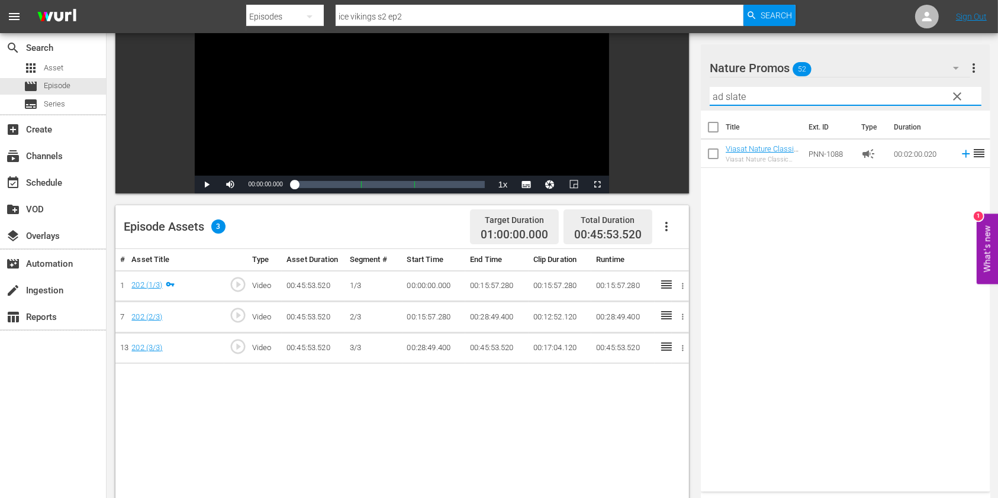
scroll to position [237, 0]
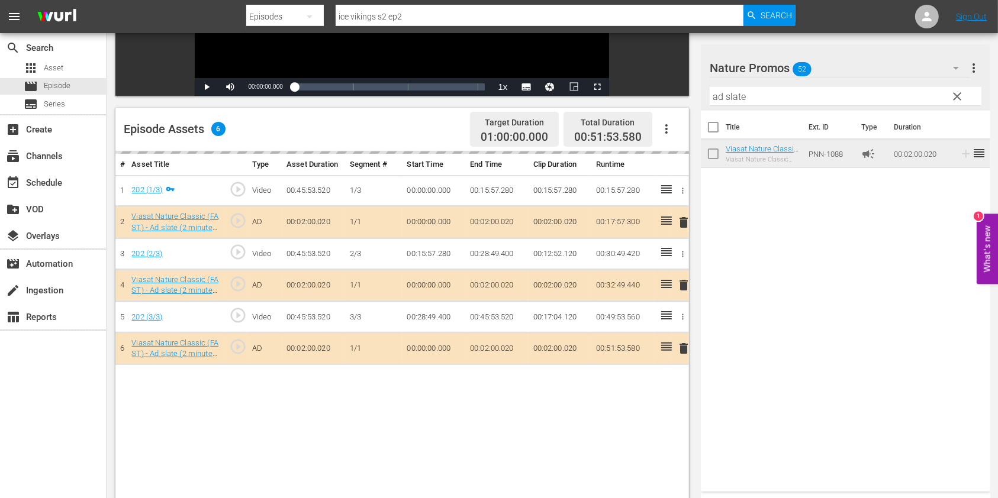
click at [715, 100] on input "ad slate" at bounding box center [845, 96] width 272 height 19
click at [715, 99] on input "ad slate" at bounding box center [845, 96] width 272 height 19
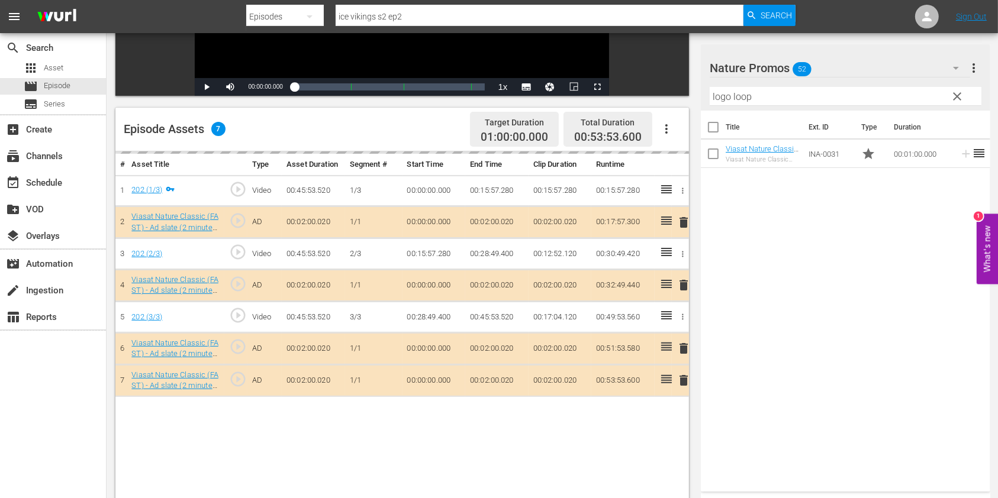
click at [722, 96] on input "logo loop" at bounding box center [845, 96] width 272 height 19
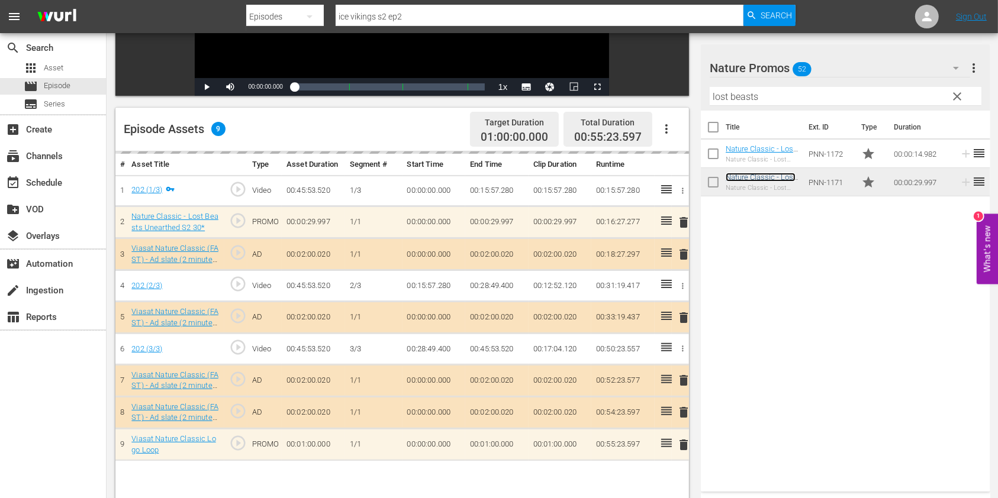
scroll to position [308, 0]
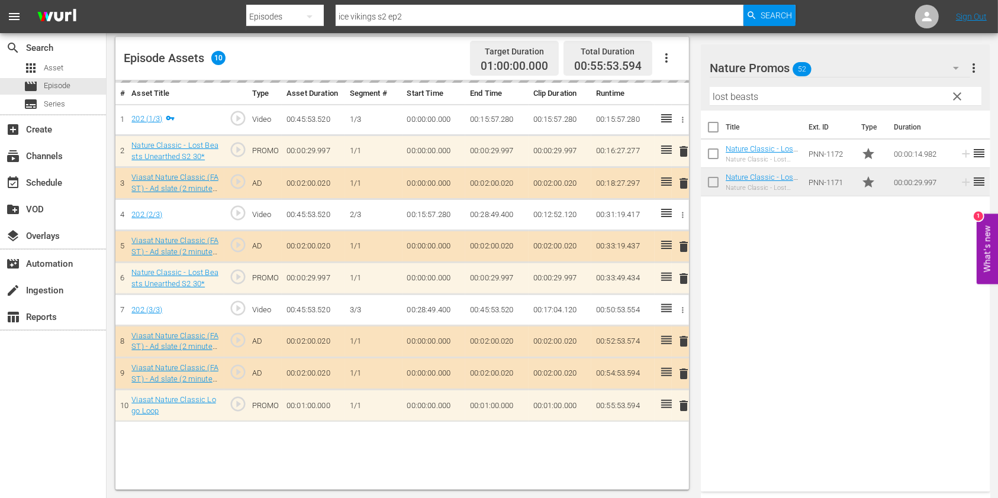
click at [721, 88] on input "lost beasts" at bounding box center [845, 96] width 272 height 19
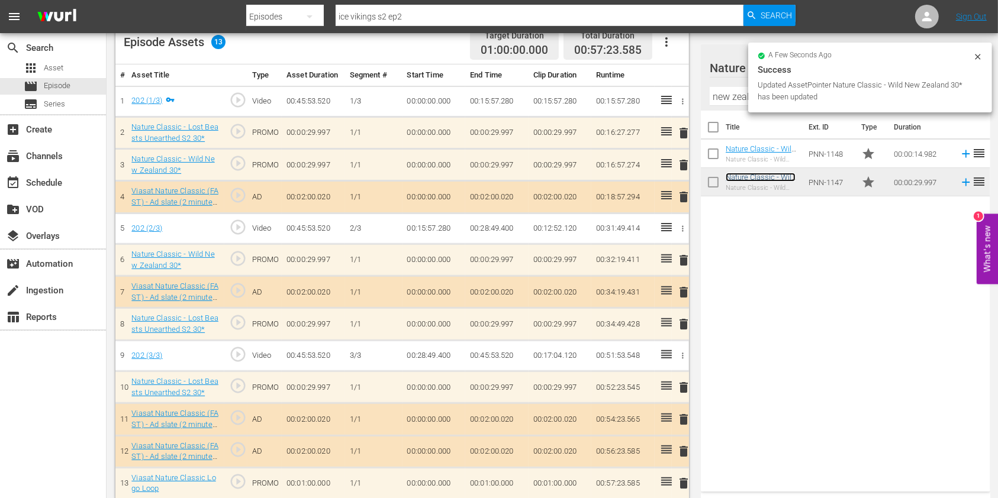
scroll to position [331, 0]
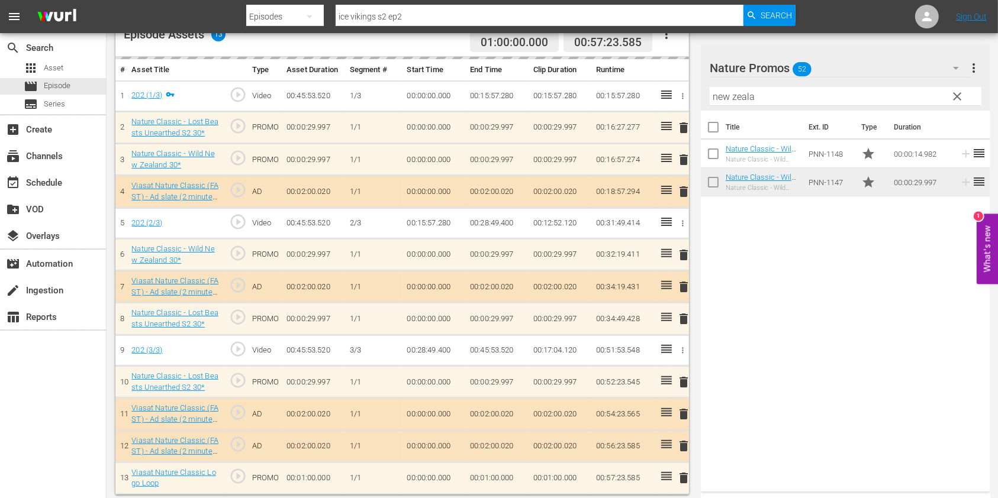
click at [720, 94] on input "new zeala" at bounding box center [845, 96] width 272 height 19
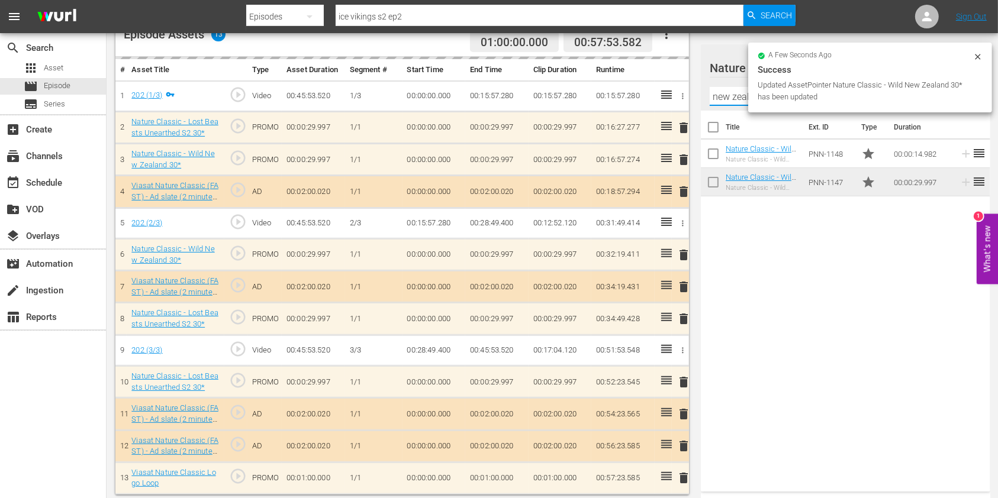
click at [720, 94] on input "new zeala" at bounding box center [845, 96] width 272 height 19
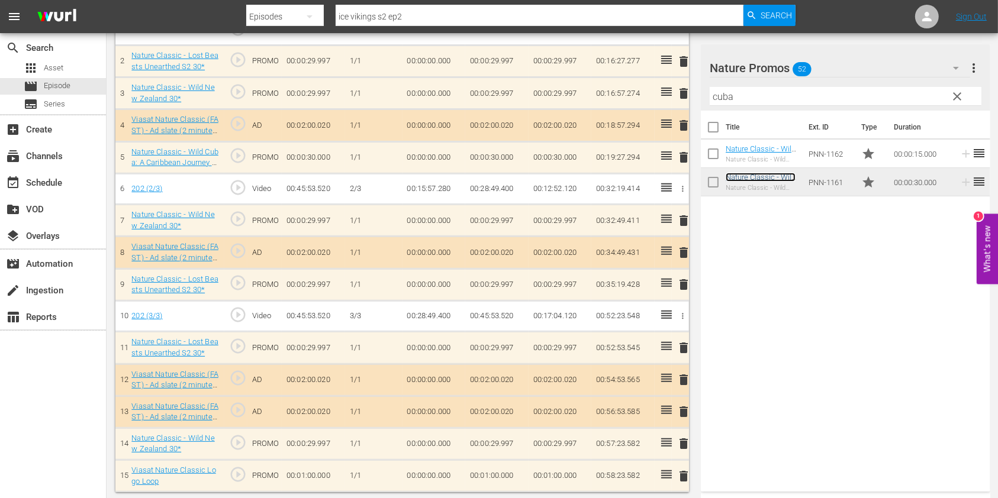
scroll to position [398, 0]
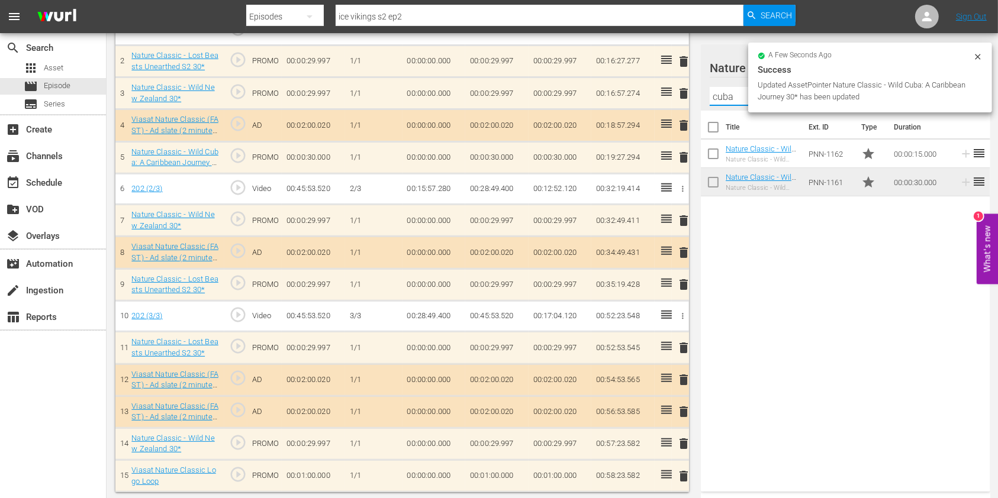
click at [719, 95] on input "cuba" at bounding box center [845, 96] width 272 height 19
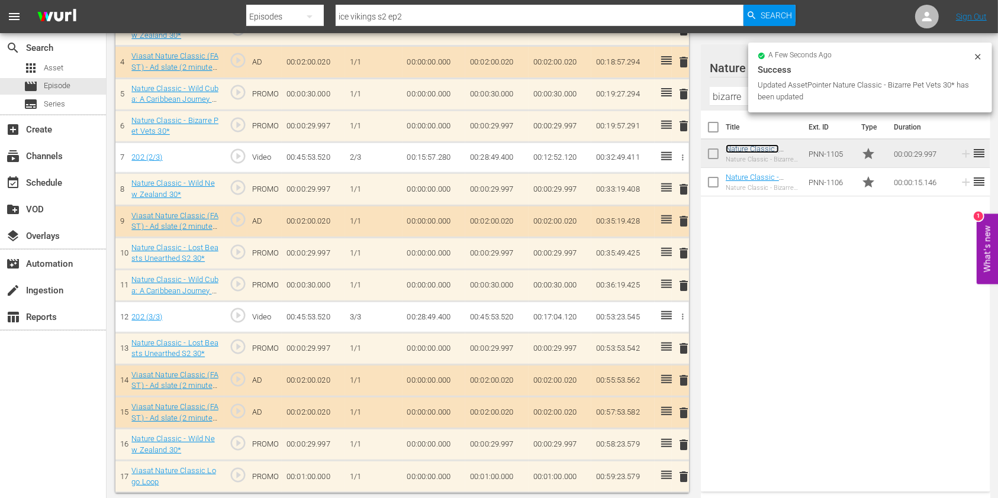
scroll to position [461, 0]
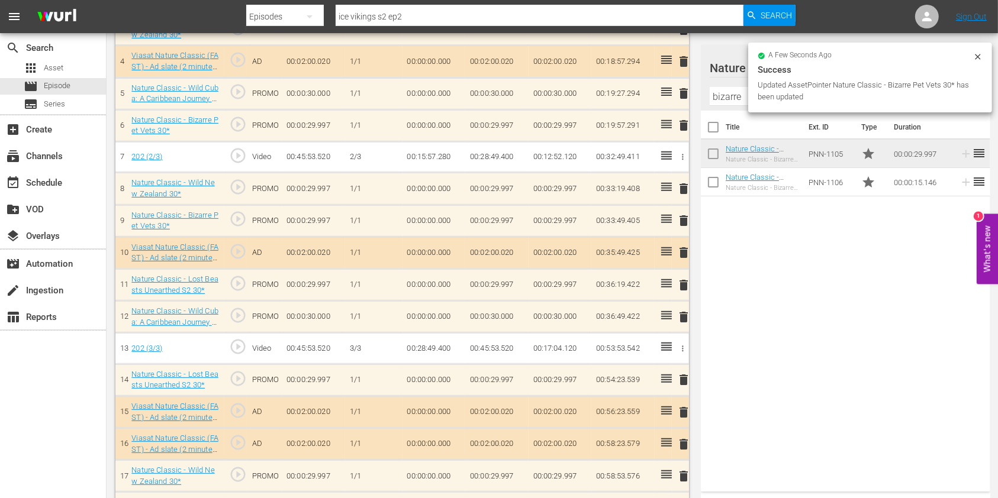
click at [721, 96] on input "bizarre" at bounding box center [845, 96] width 272 height 19
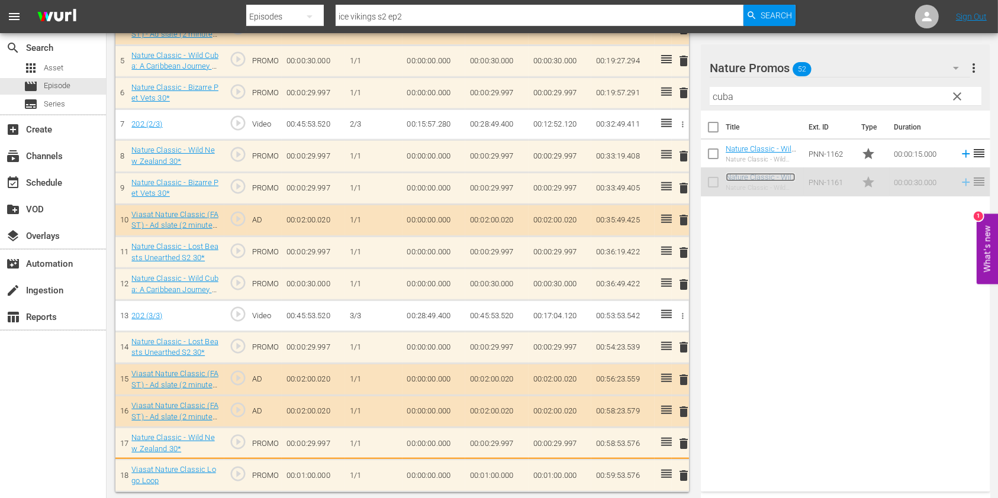
scroll to position [493, 0]
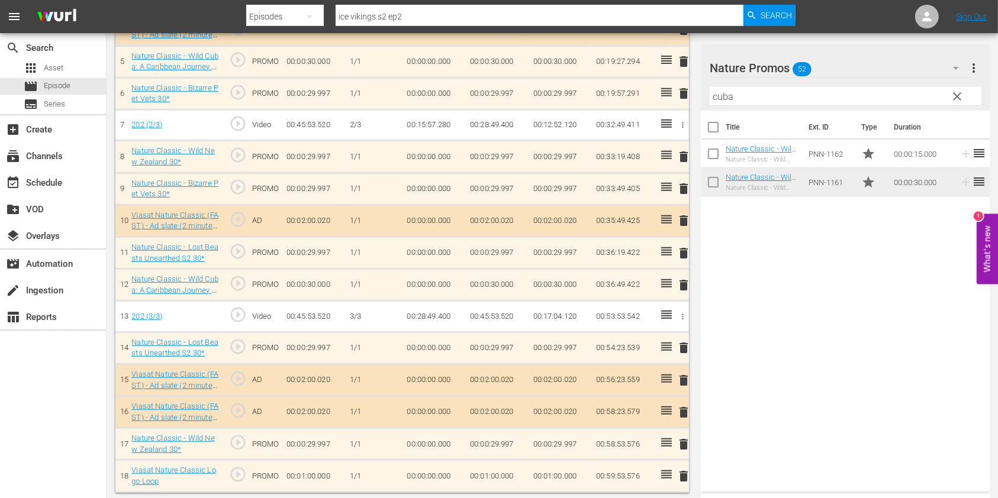
click at [712, 93] on input "cuba" at bounding box center [845, 96] width 272 height 19
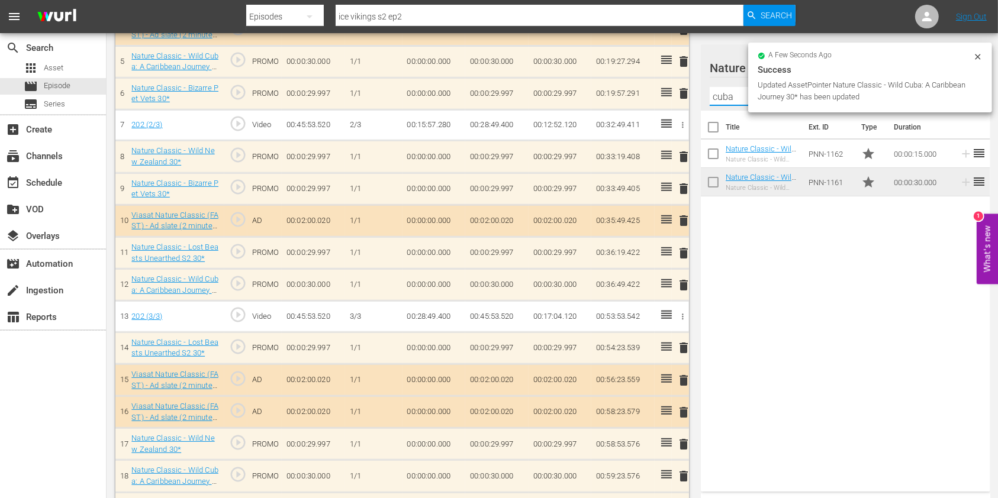
scroll to position [491, 0]
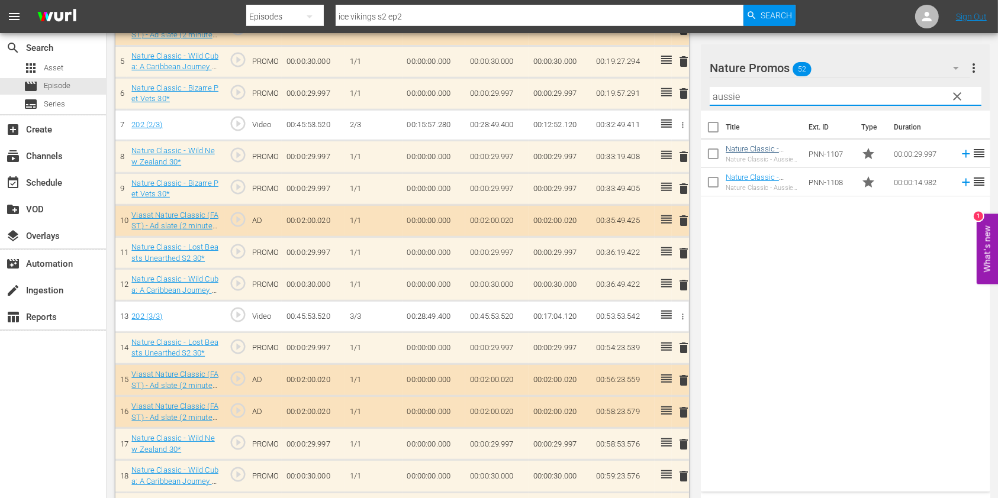
type input "aussie"
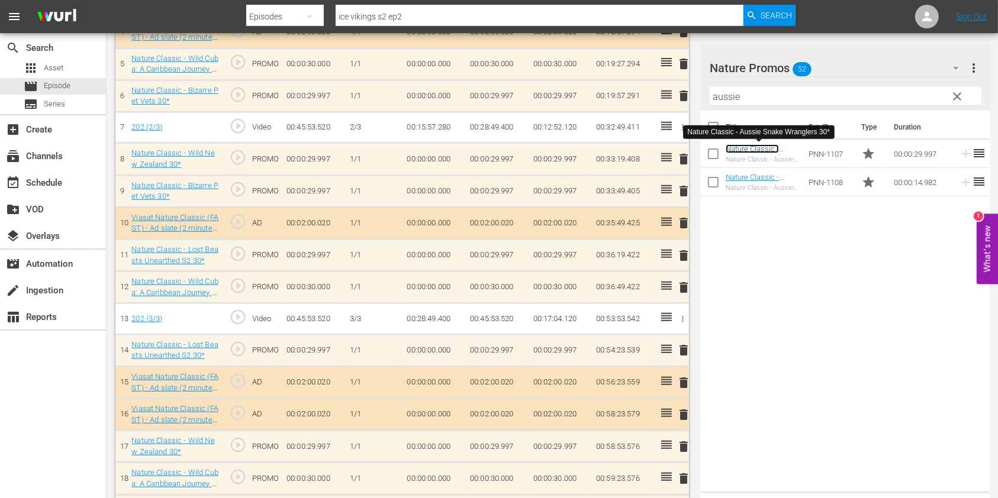
scroll to position [493, 0]
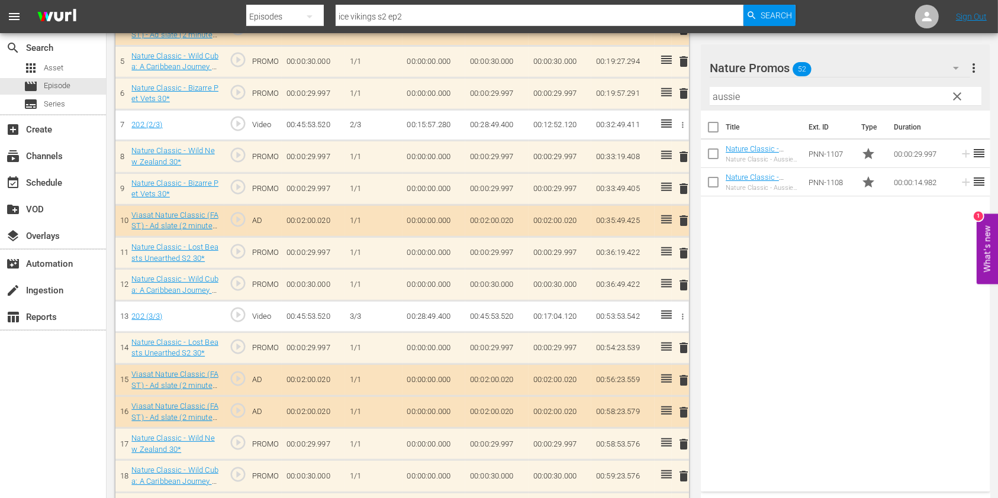
click at [724, 95] on input "aussie" at bounding box center [845, 96] width 272 height 19
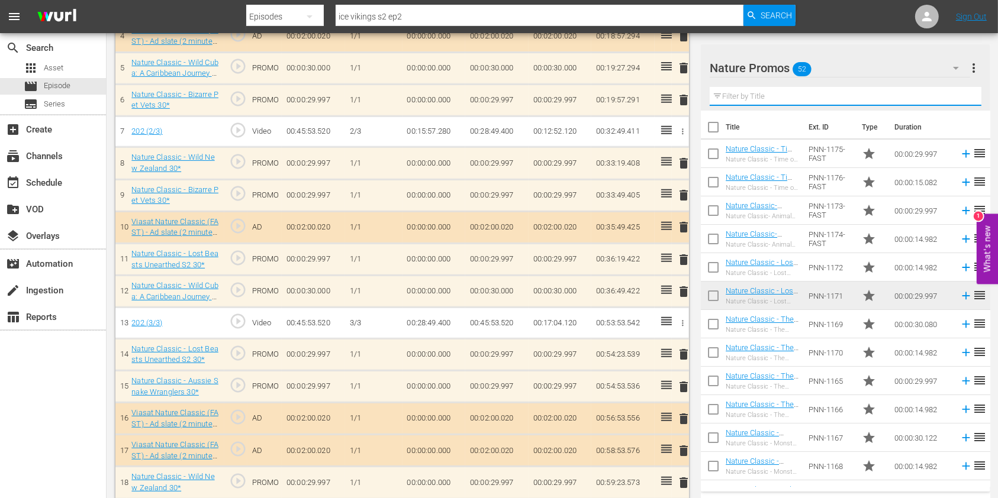
scroll to position [555, 0]
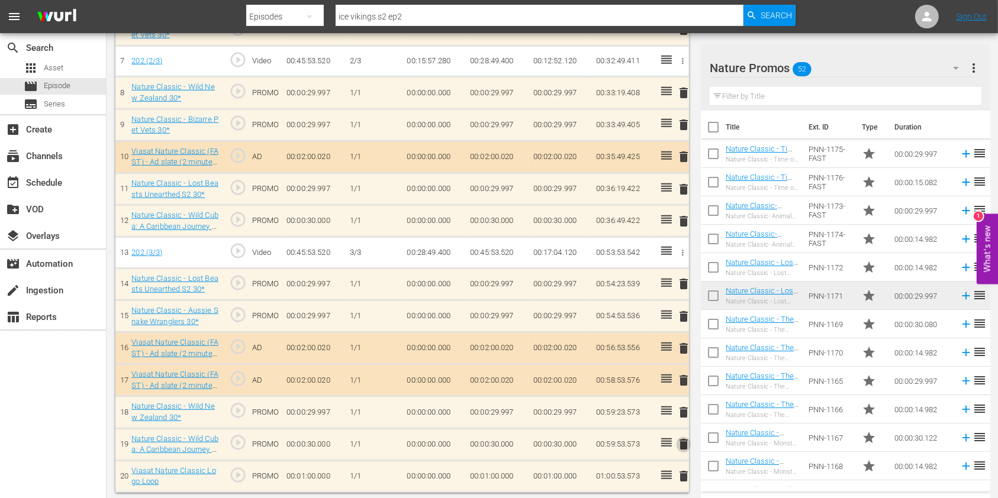
click at [679, 373] on span "delete" at bounding box center [683, 444] width 14 height 14
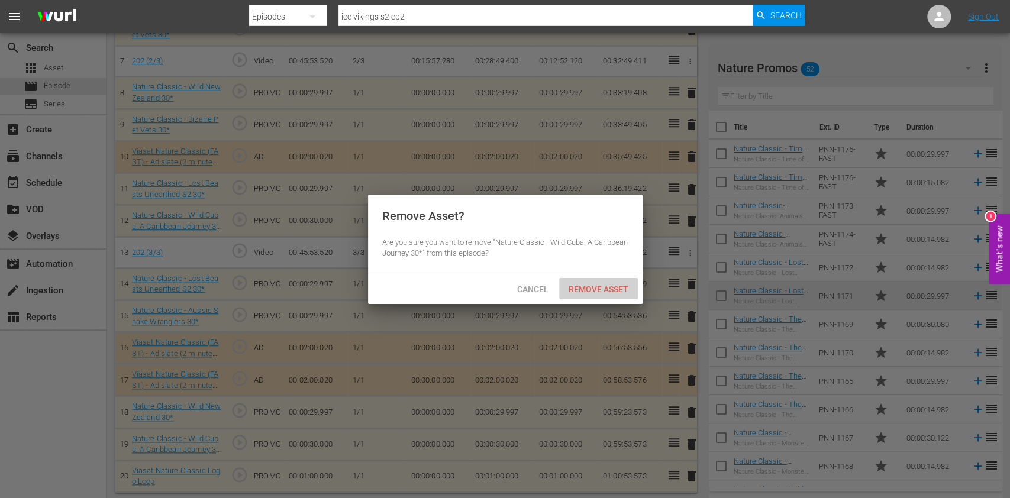
click at [611, 285] on span "Remove Asset" at bounding box center [598, 289] width 79 height 9
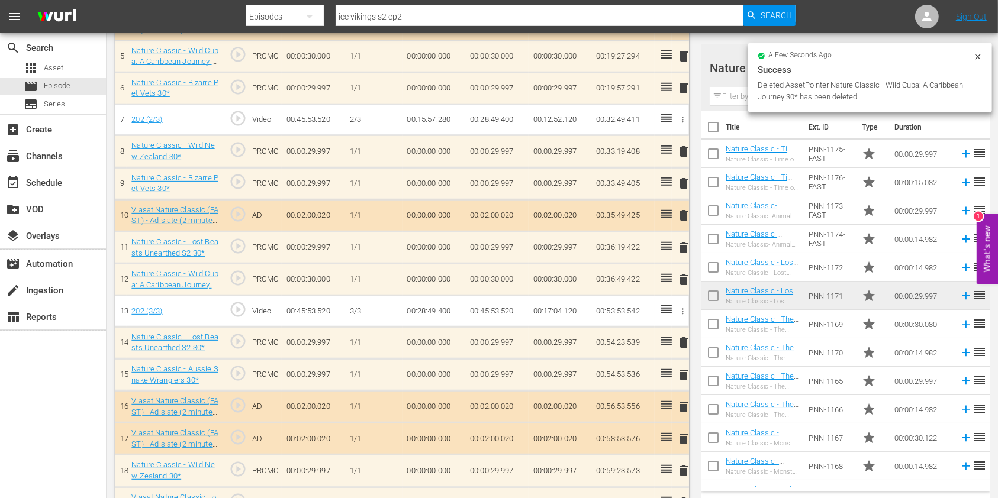
scroll to position [523, 0]
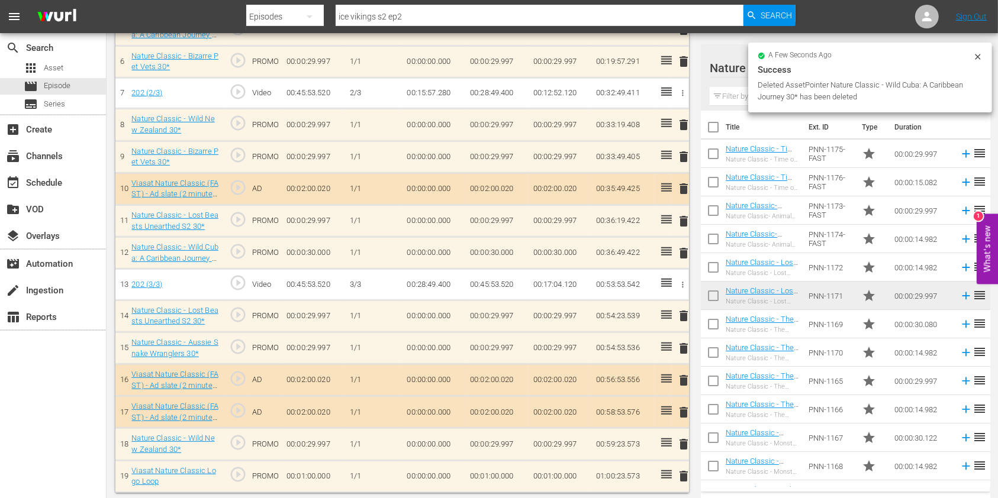
click at [486, 373] on td "00:01:00.000" at bounding box center [496, 476] width 63 height 32
click at [488, 373] on input "00:01:00.000" at bounding box center [493, 480] width 46 height 28
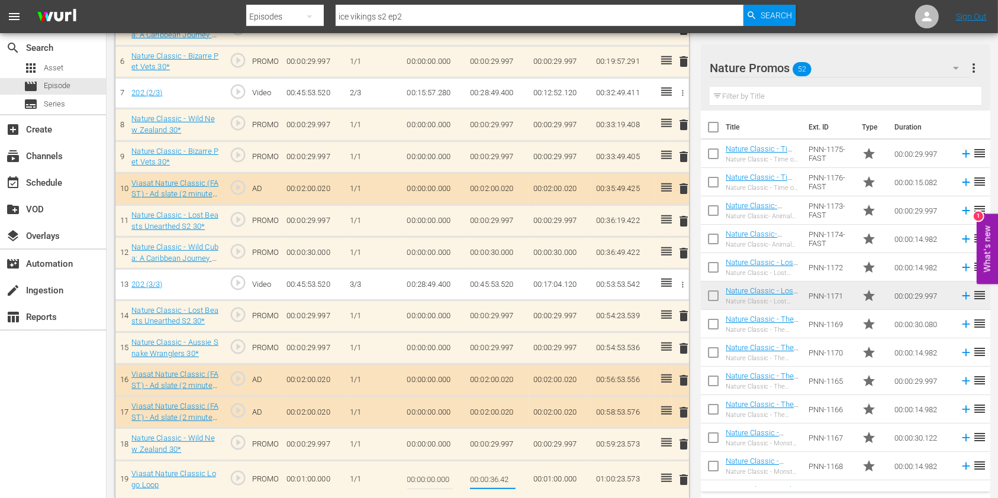
type input "00:00:36.427"
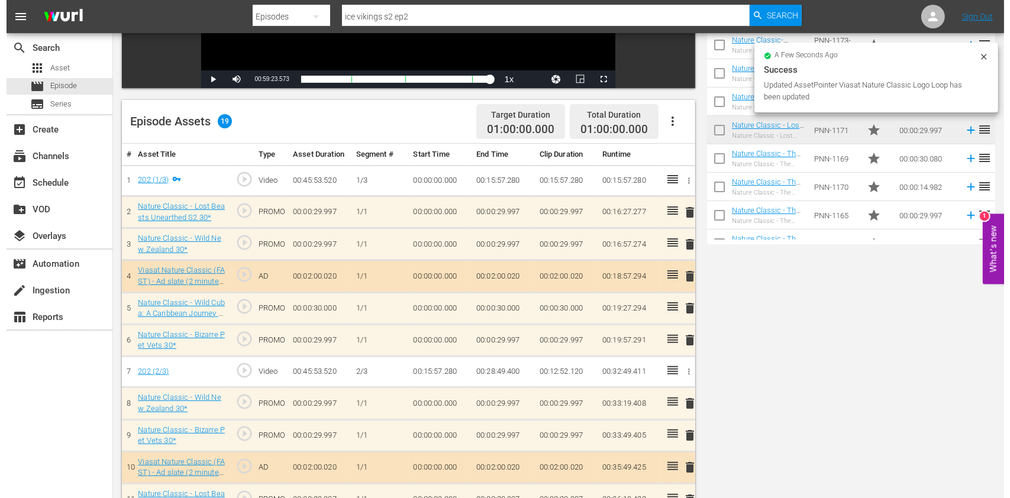
scroll to position [0, 0]
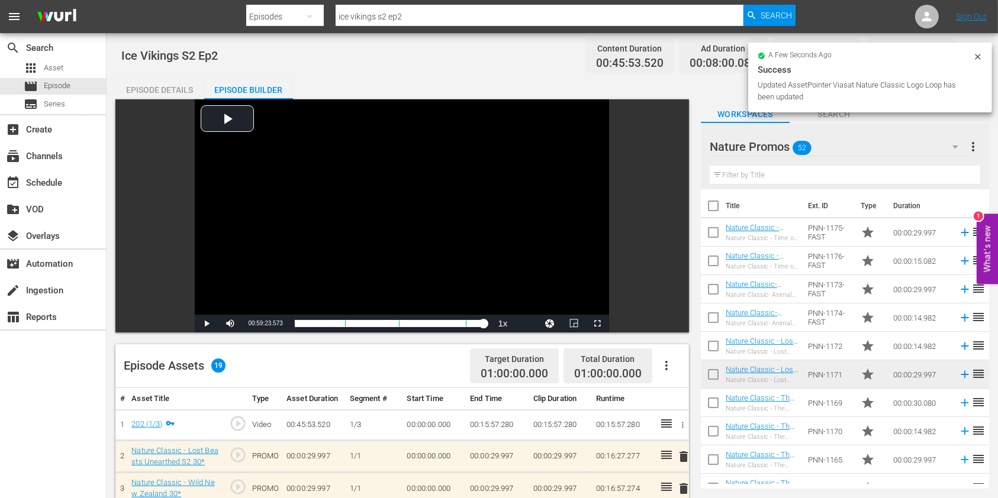
drag, startPoint x: 170, startPoint y: 102, endPoint x: 170, endPoint y: 96, distance: 5.9
click at [170, 102] on div "Video Player is loading. Play Video Play Mute Current Time 00:59:23.573 / Durat…" at bounding box center [401, 215] width 573 height 233
click at [170, 95] on div "Episode Details" at bounding box center [159, 90] width 89 height 28
